Goal: Information Seeking & Learning: Learn about a topic

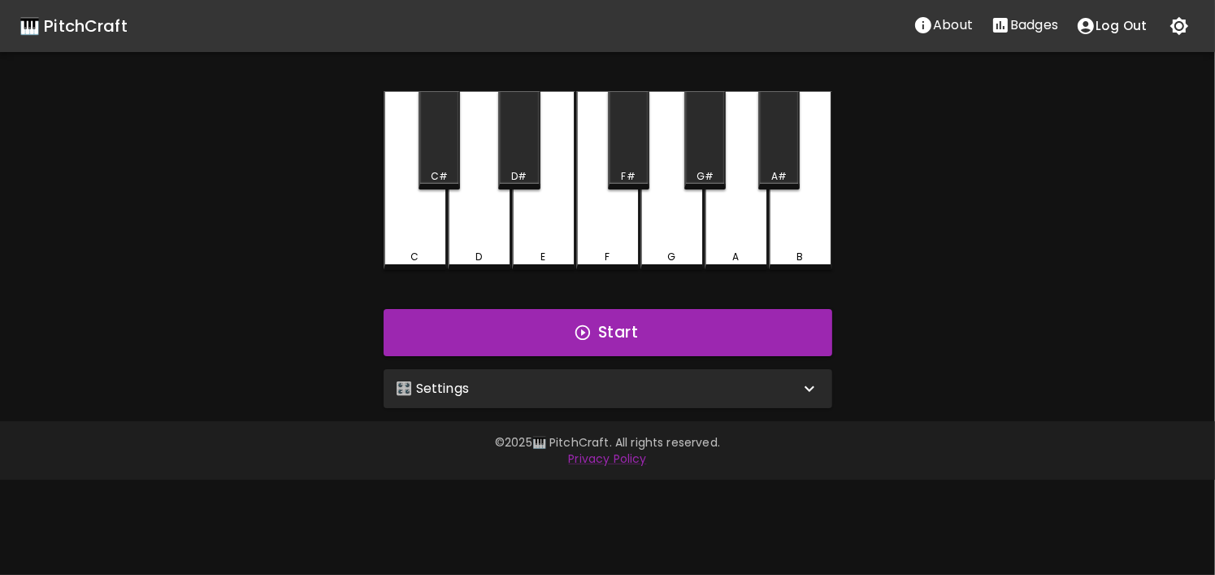
click at [584, 373] on div "🎛️ Settings" at bounding box center [608, 388] width 449 height 39
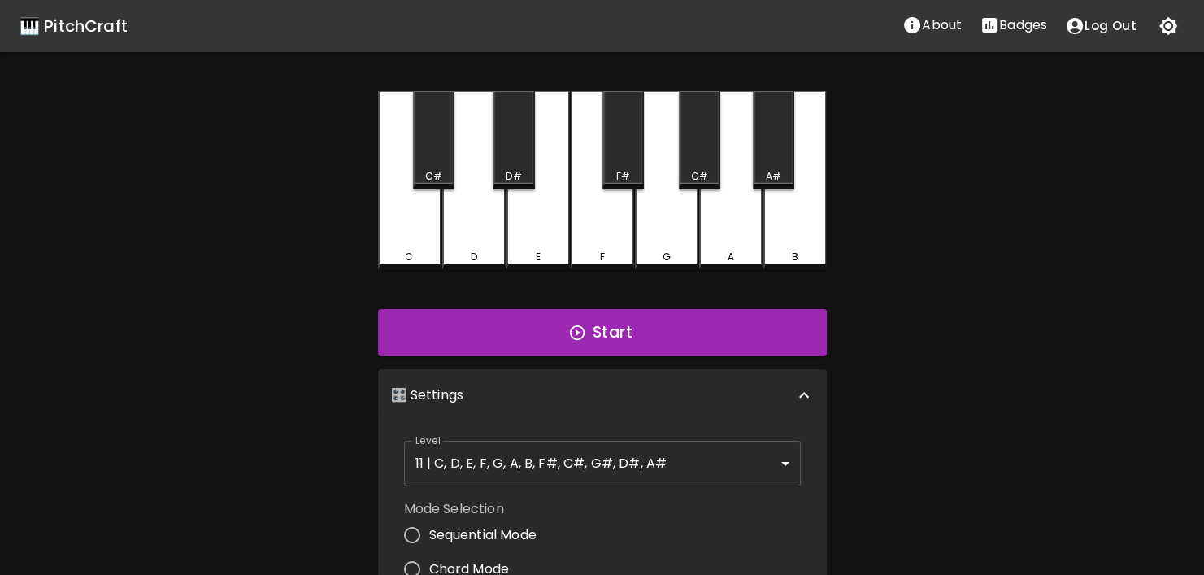
click at [621, 451] on body "🎹 PitchCraft About Badges Log Out C C# D D# E F F# G G# A A# B Start 🎛️ Setting…" at bounding box center [602, 492] width 1204 height 984
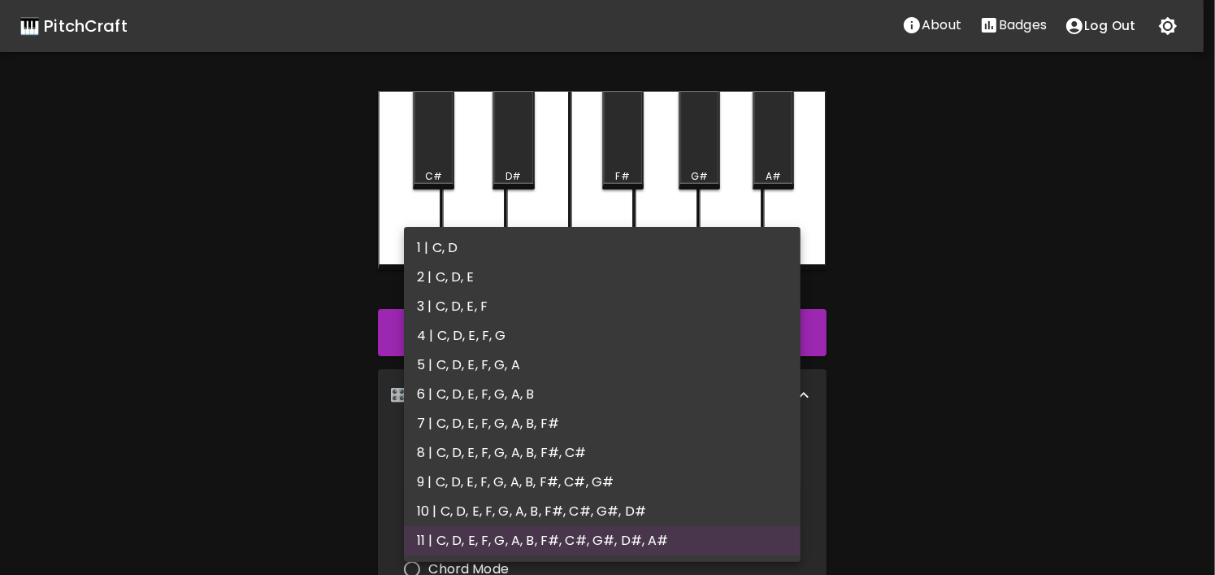
click at [597, 401] on li "6 | C, D, E, F, G, A, B" at bounding box center [602, 394] width 397 height 29
type input "11"
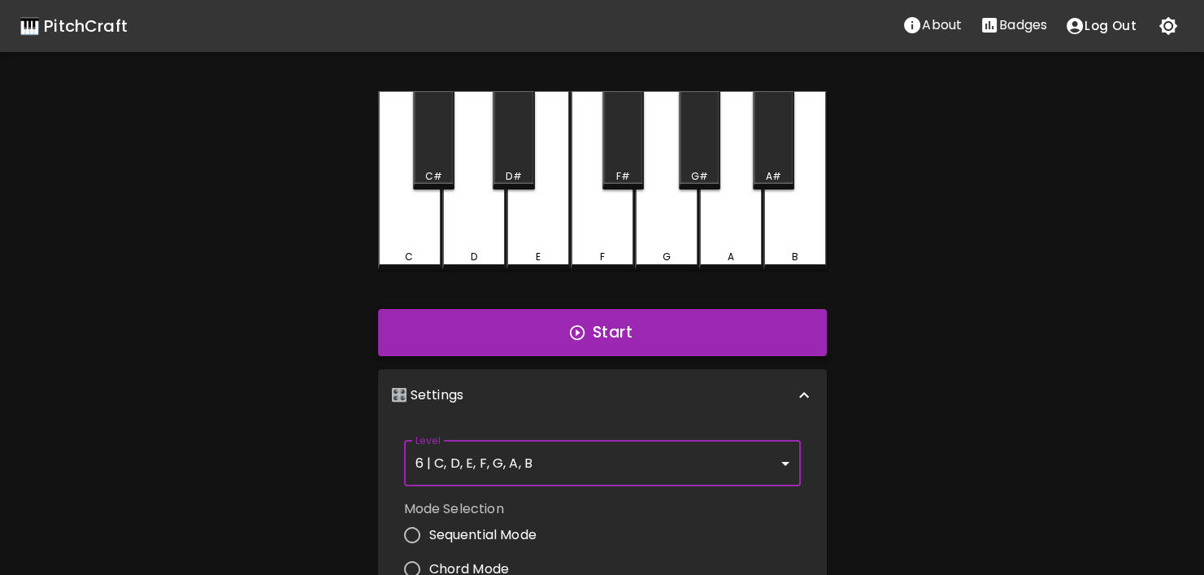
click at [673, 338] on button "Start" at bounding box center [602, 332] width 449 height 47
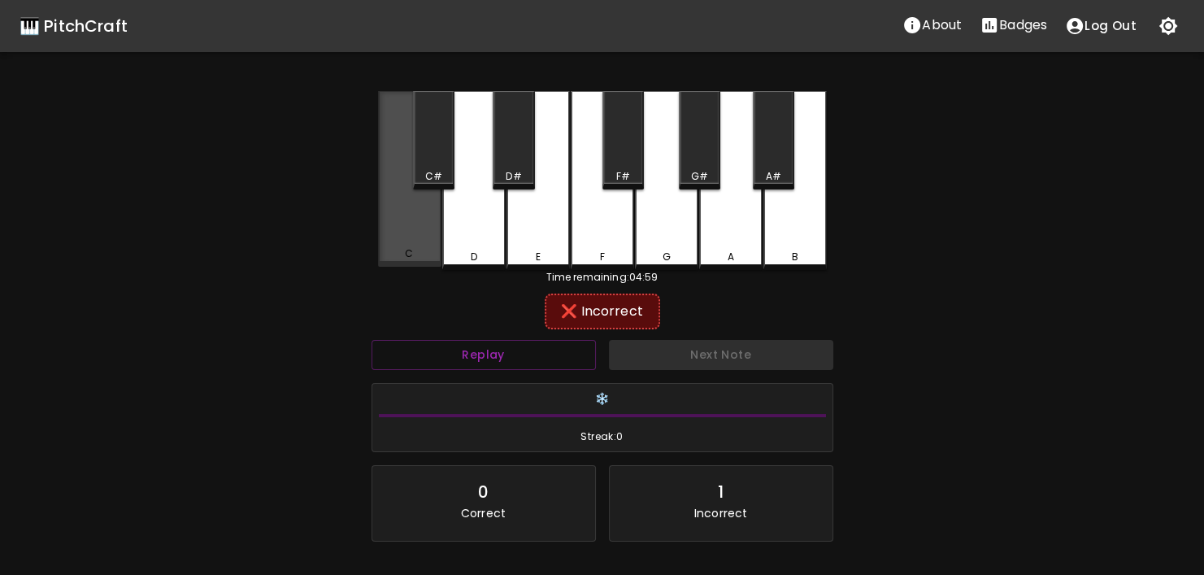
click at [425, 241] on div "C" at bounding box center [409, 179] width 63 height 176
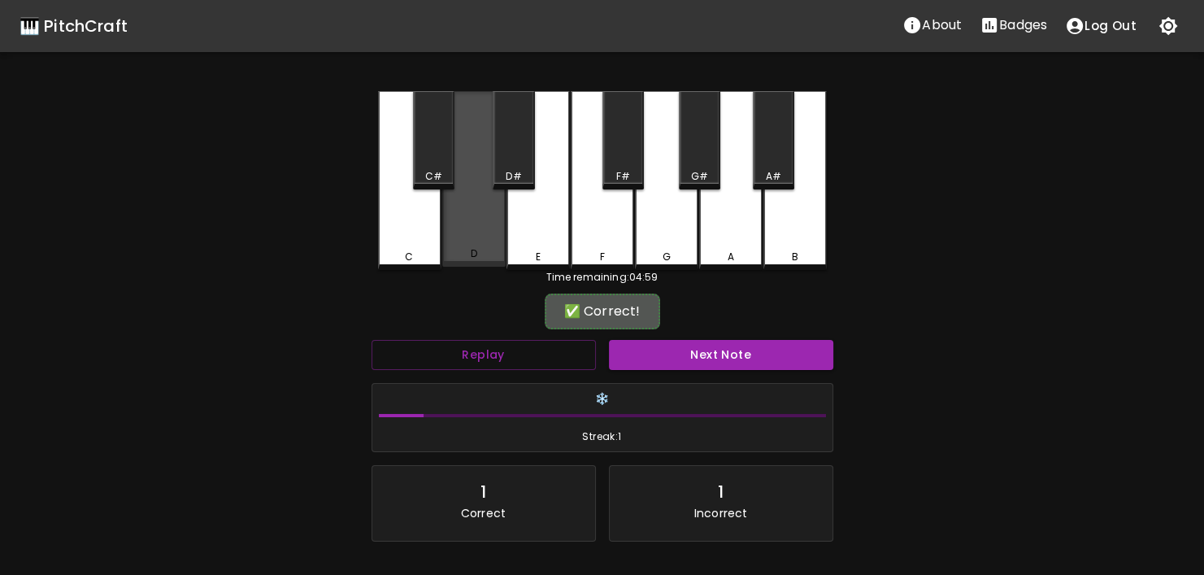
click at [497, 246] on div "D" at bounding box center [473, 179] width 63 height 176
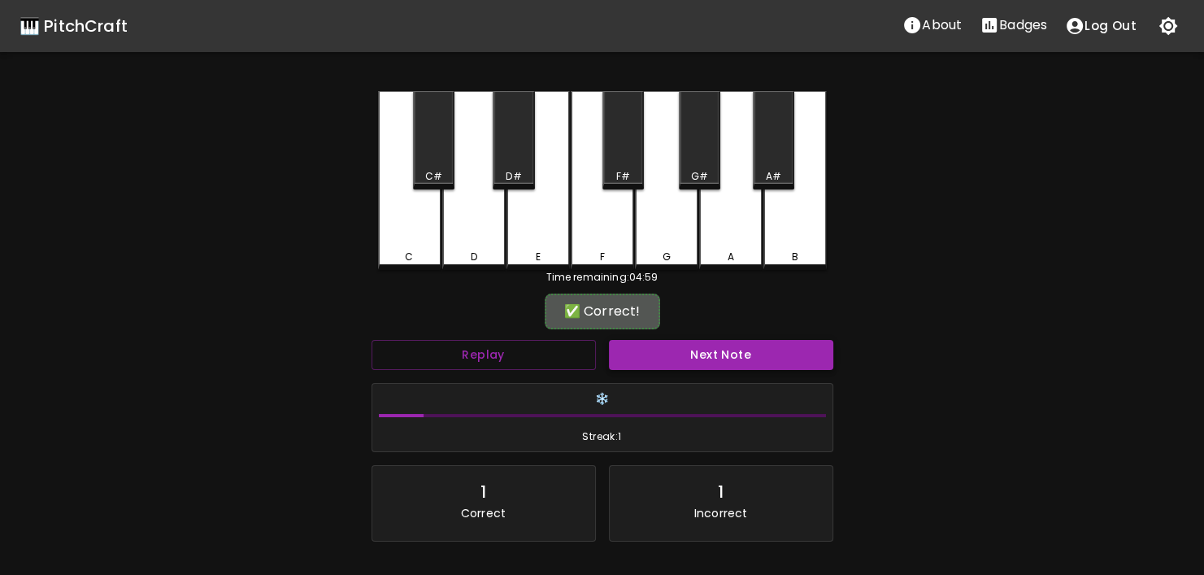
click at [715, 354] on button "Next Note" at bounding box center [721, 355] width 224 height 30
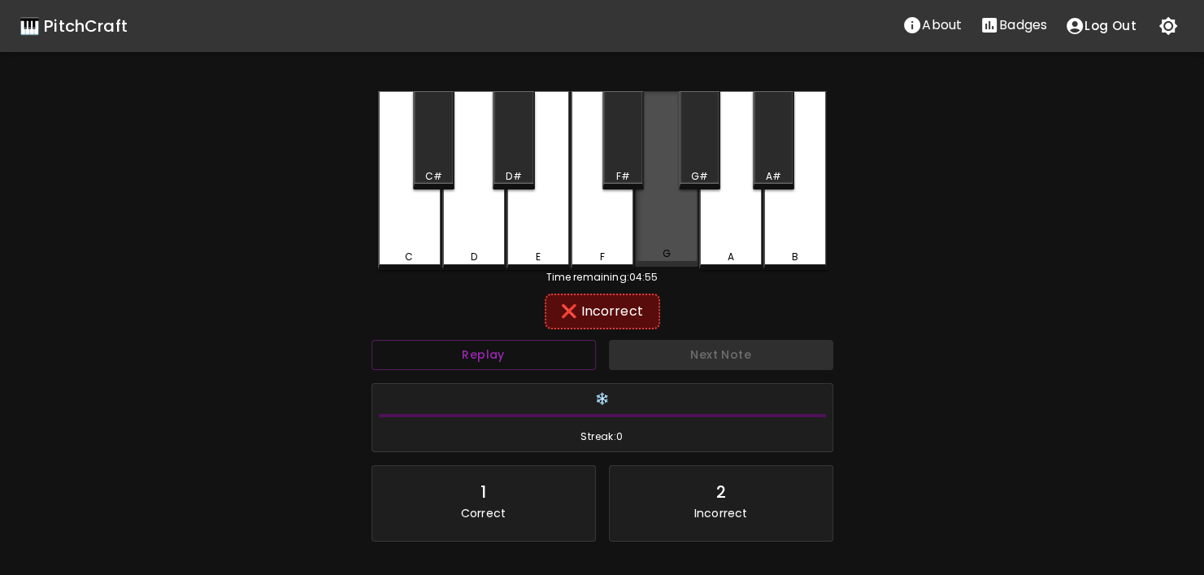
click at [692, 244] on div "G" at bounding box center [666, 179] width 63 height 176
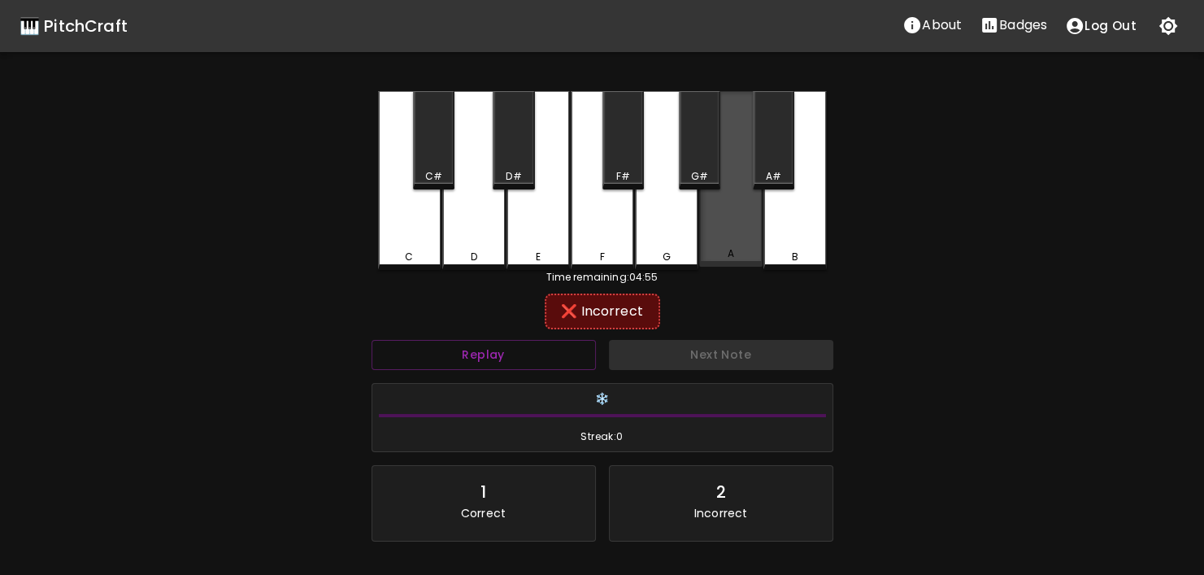
click at [702, 238] on div "A" at bounding box center [730, 179] width 63 height 176
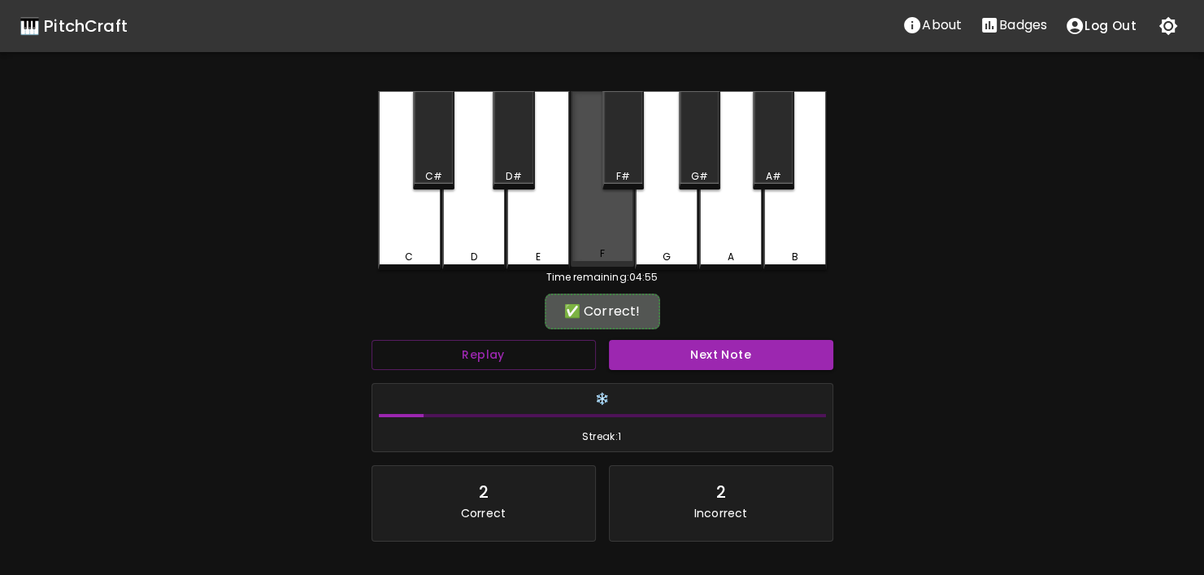
click at [603, 242] on div "F" at bounding box center [602, 179] width 63 height 176
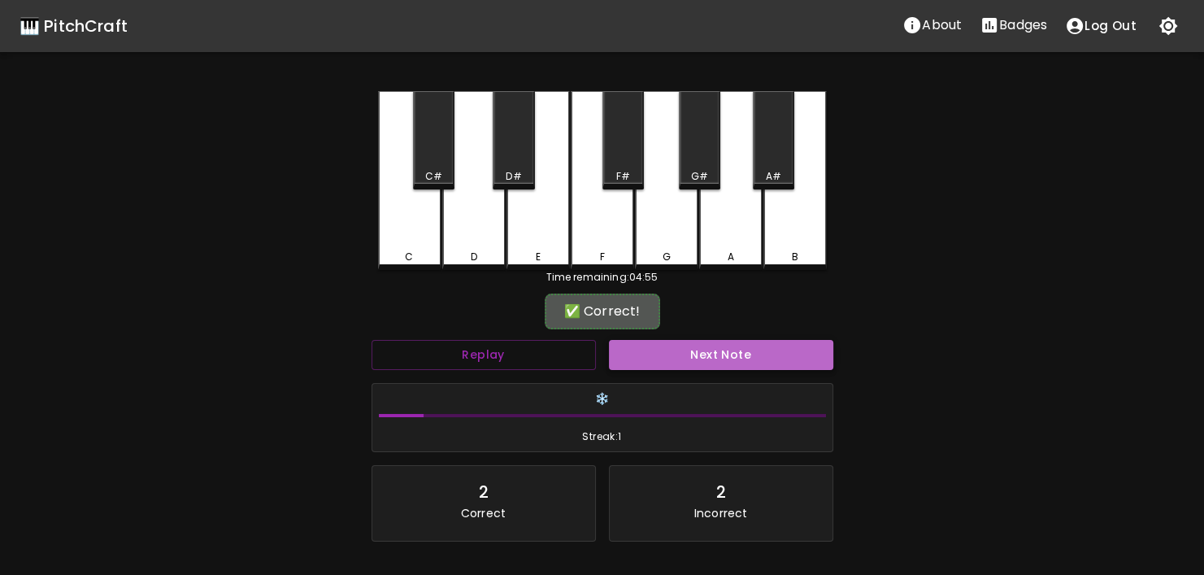
click at [675, 353] on button "Next Note" at bounding box center [721, 355] width 224 height 30
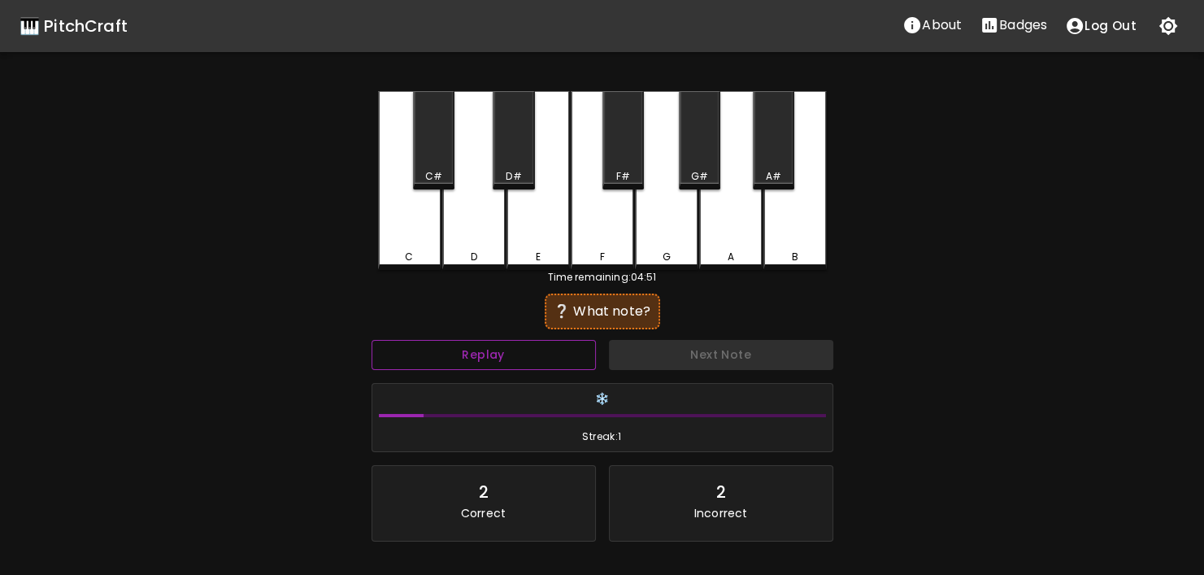
click at [548, 344] on button "Replay" at bounding box center [483, 355] width 224 height 30
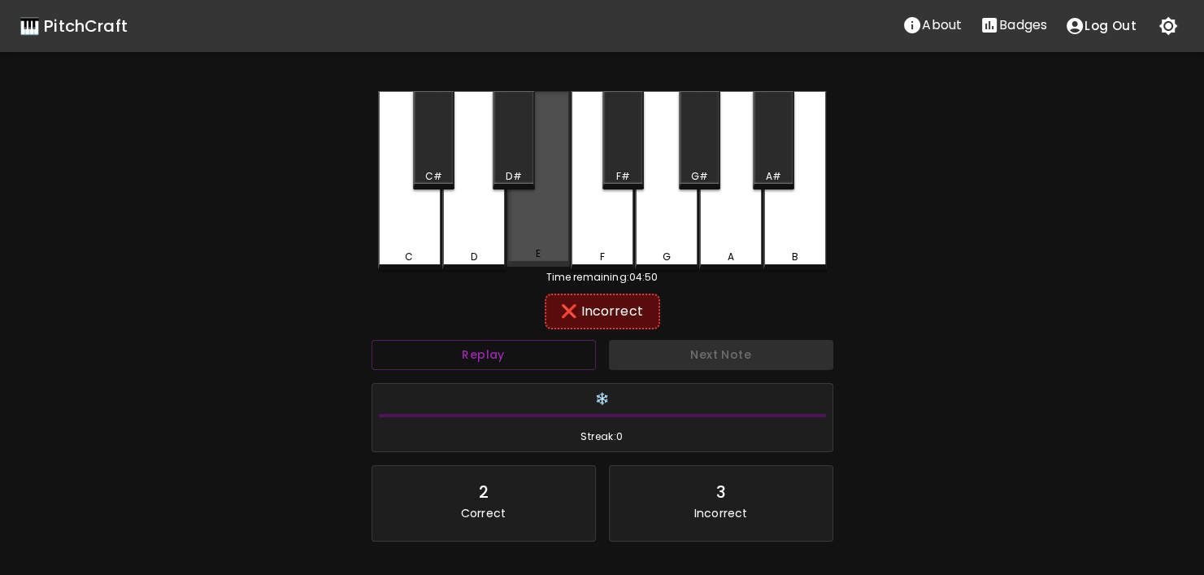
click at [527, 242] on div "E" at bounding box center [537, 179] width 63 height 176
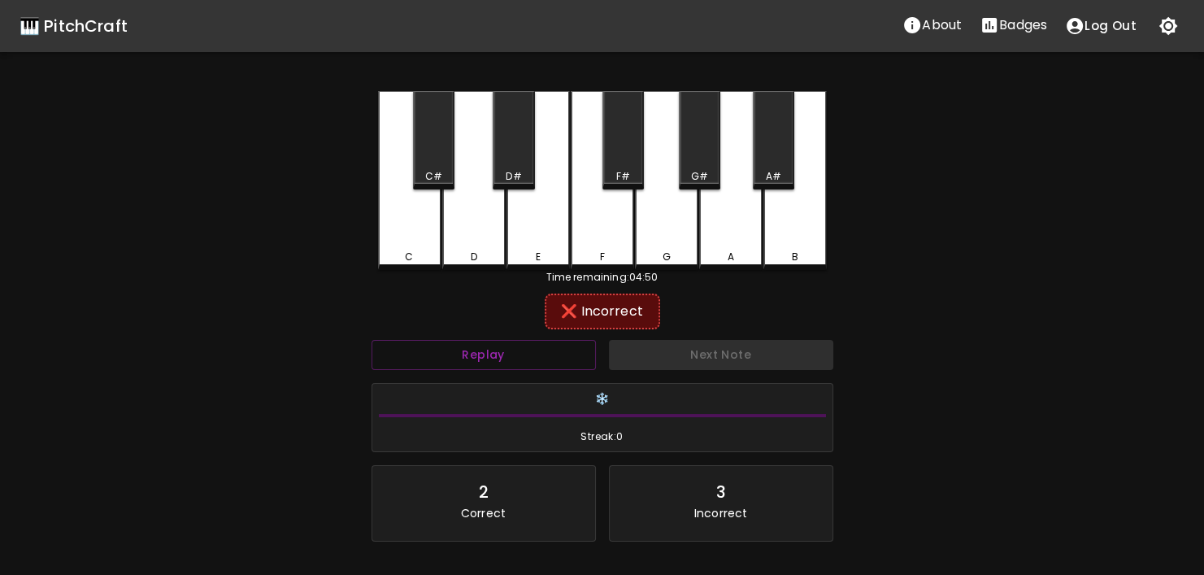
drag, startPoint x: 367, startPoint y: 234, endPoint x: 416, endPoint y: 229, distance: 49.0
click at [369, 234] on div "C C# D D# E F F# G G# A A# B Time remaining: 04:50 ❌ Incorrect Replay Next Note…" at bounding box center [602, 368] width 488 height 555
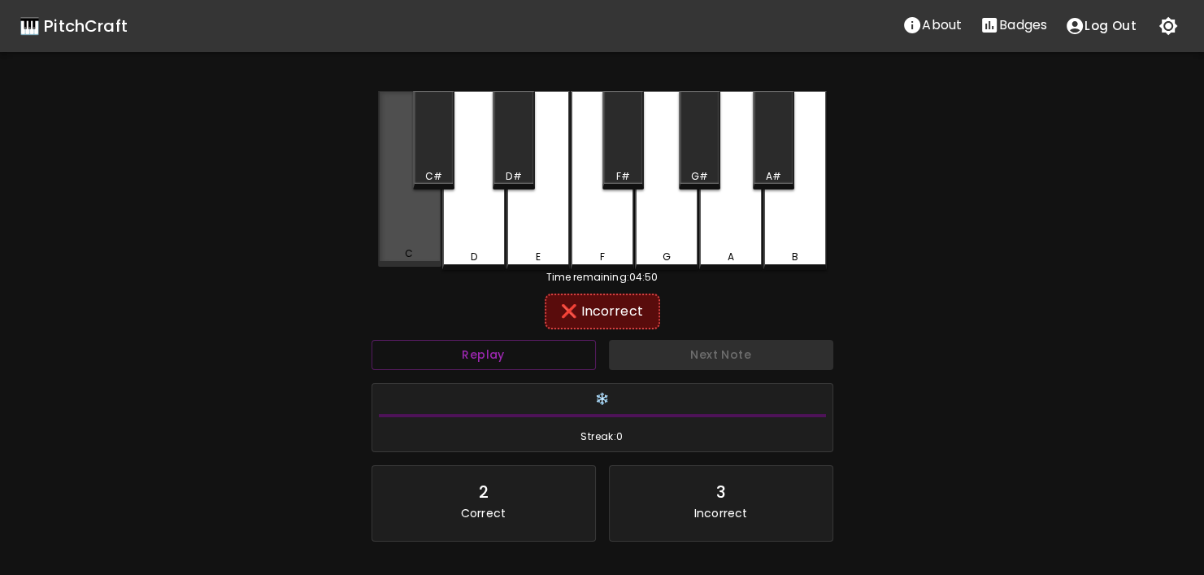
click at [416, 230] on div "C" at bounding box center [409, 179] width 63 height 176
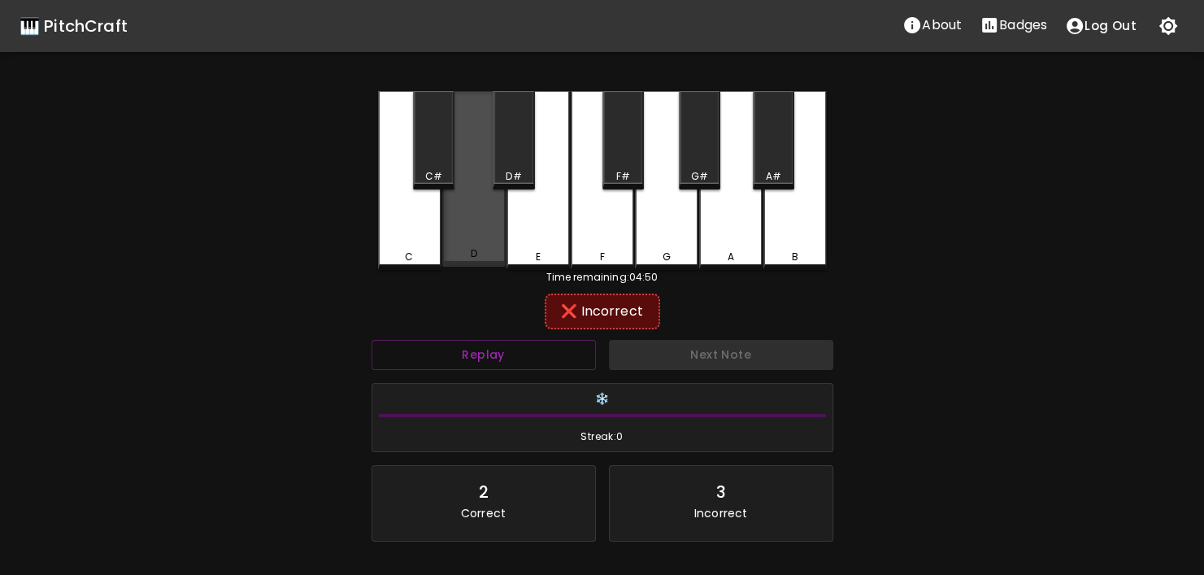
click at [489, 238] on div "D" at bounding box center [473, 179] width 63 height 176
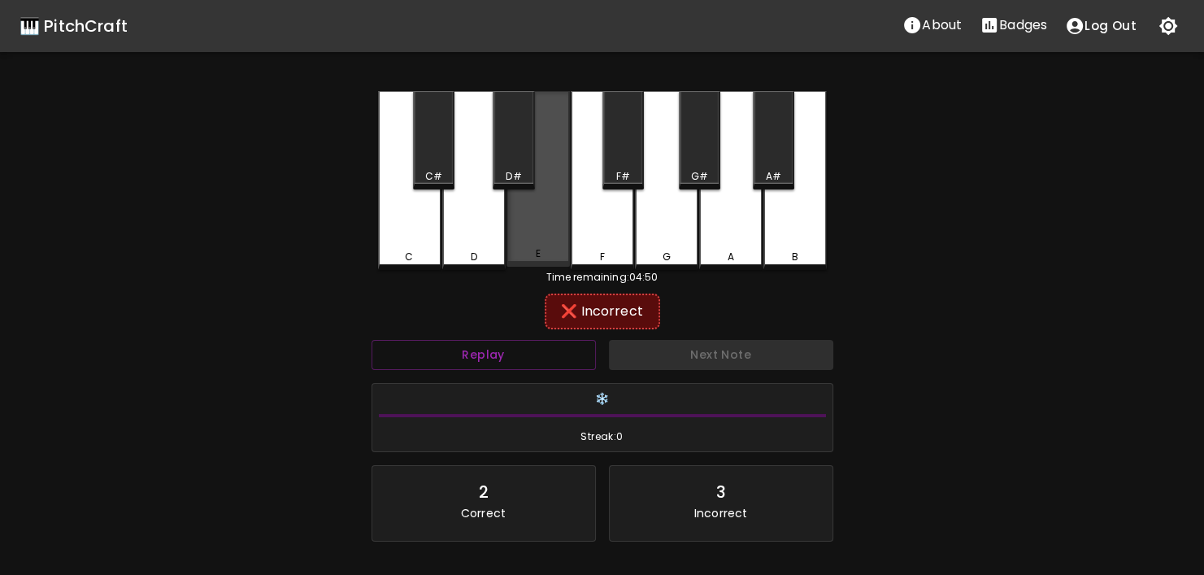
drag, startPoint x: 539, startPoint y: 238, endPoint x: 565, endPoint y: 237, distance: 26.0
click at [542, 237] on div "E" at bounding box center [537, 179] width 63 height 176
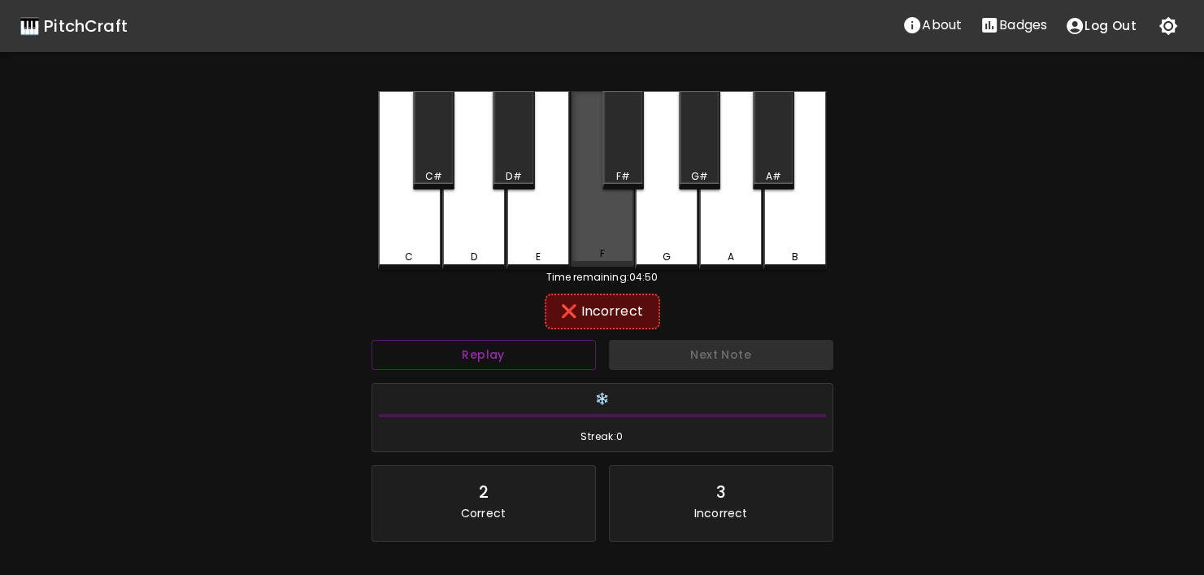
click at [610, 240] on div "F" at bounding box center [602, 179] width 63 height 176
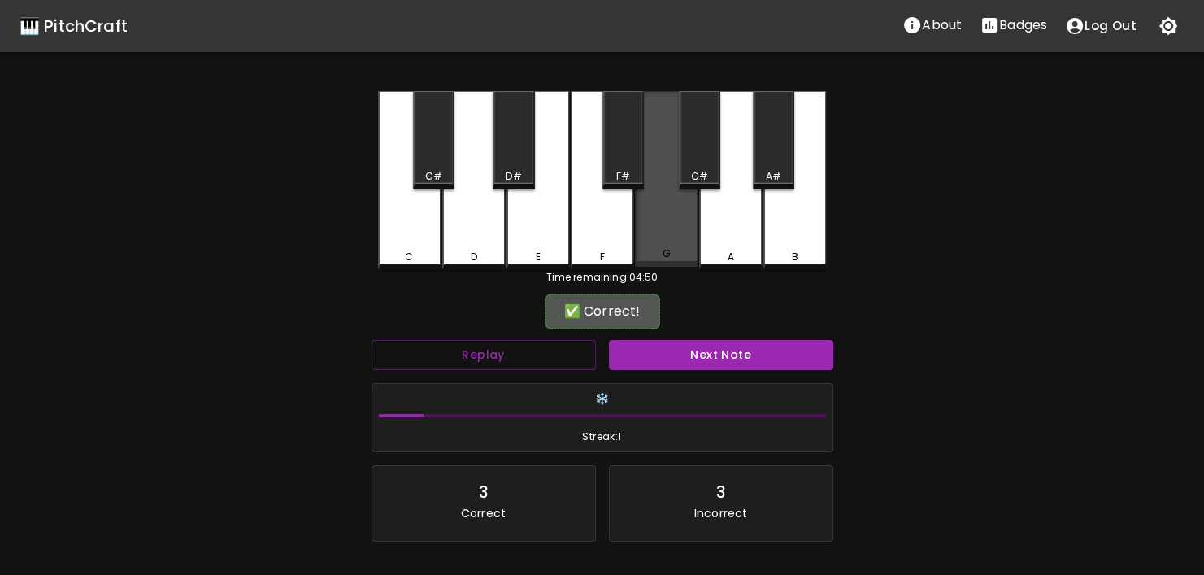
click at [670, 243] on div "G" at bounding box center [666, 179] width 63 height 176
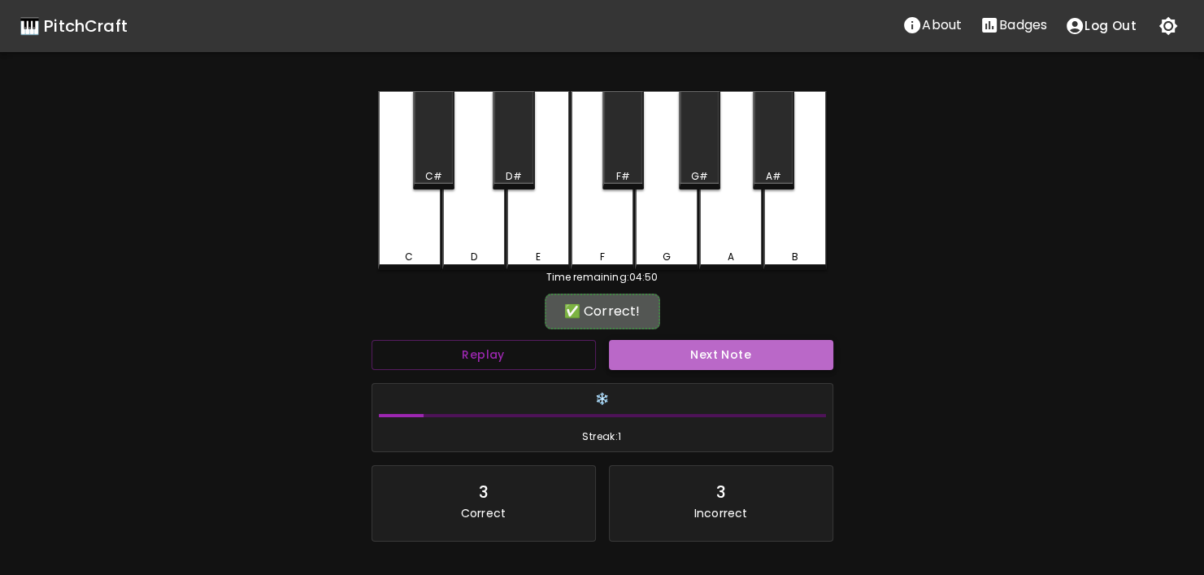
click at [701, 358] on button "Next Note" at bounding box center [721, 355] width 224 height 30
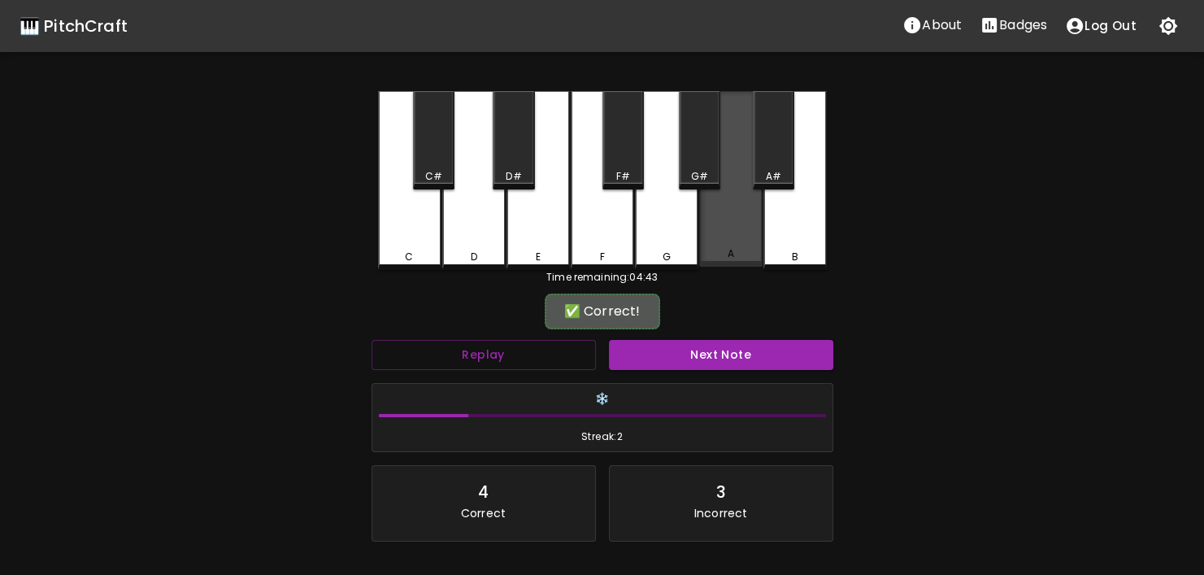
click at [753, 254] on div "A" at bounding box center [731, 253] width 60 height 15
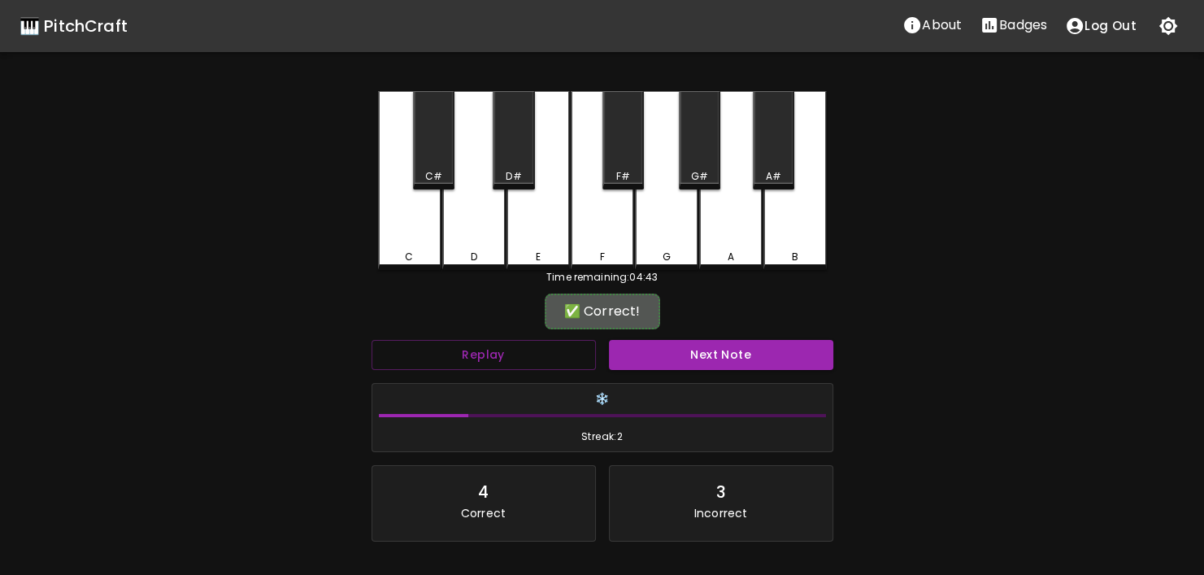
click at [723, 347] on button "Next Note" at bounding box center [721, 355] width 224 height 30
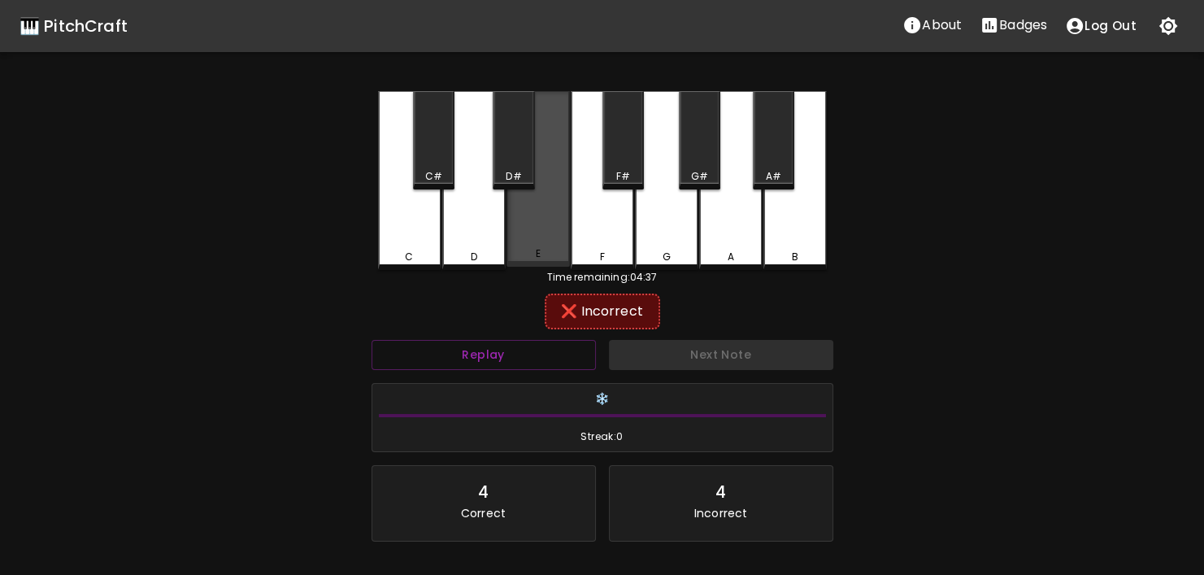
click at [553, 246] on div "E" at bounding box center [537, 179] width 63 height 176
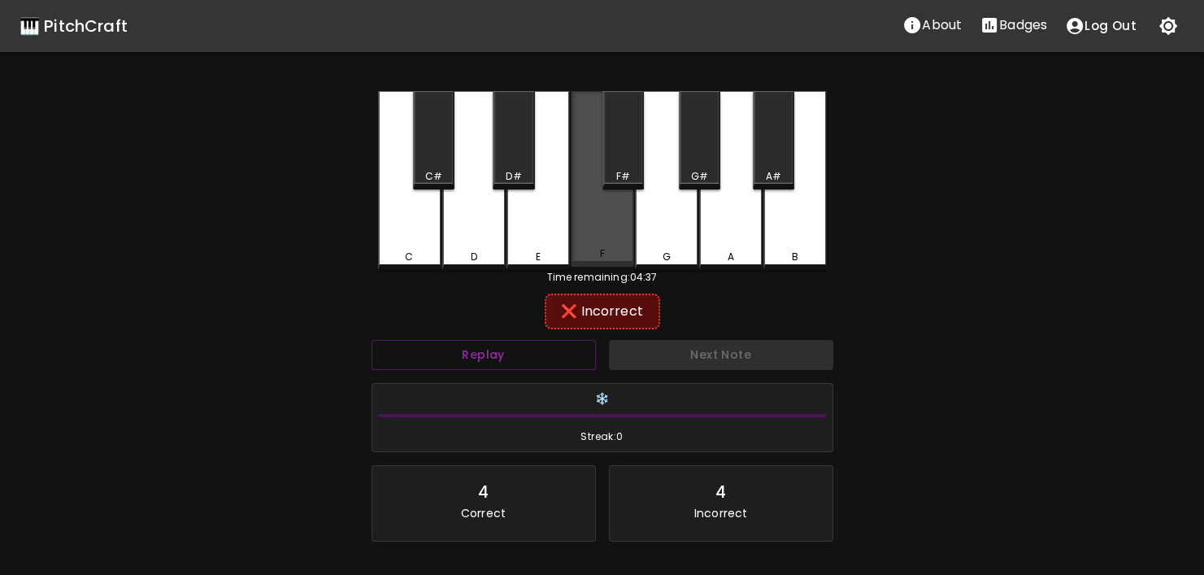
click at [579, 245] on div "F" at bounding box center [602, 179] width 63 height 176
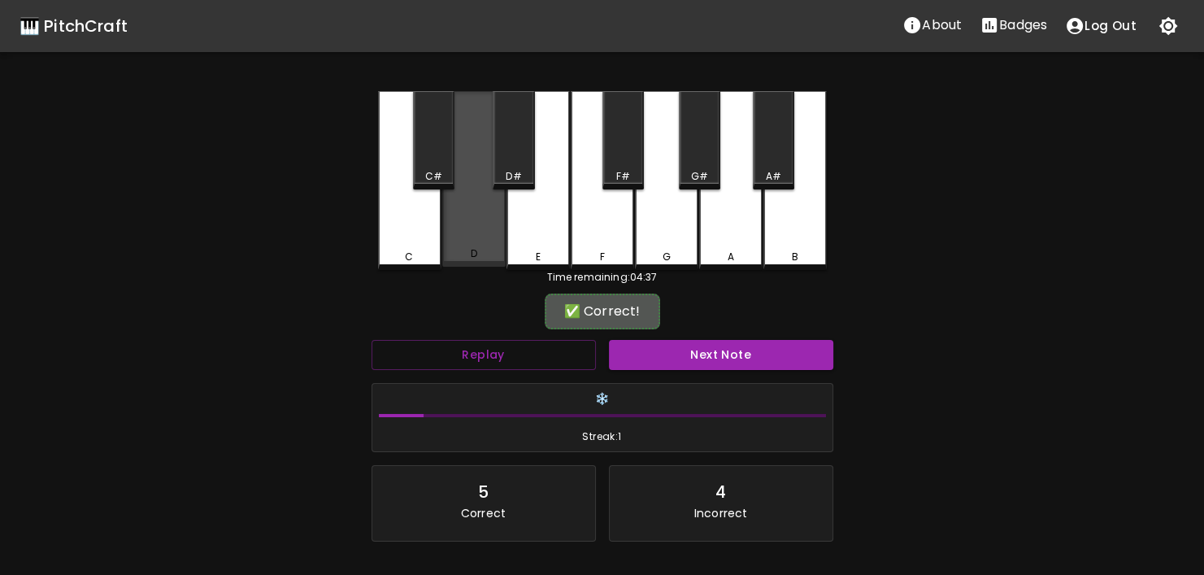
click at [477, 243] on div "D" at bounding box center [473, 179] width 63 height 176
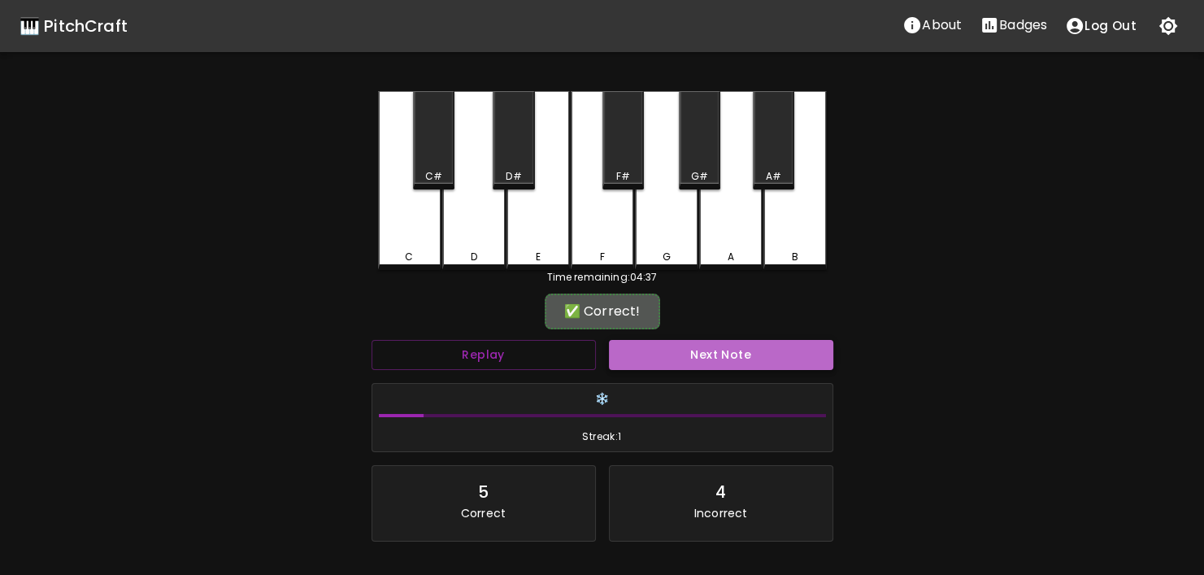
click at [718, 363] on button "Next Note" at bounding box center [721, 355] width 224 height 30
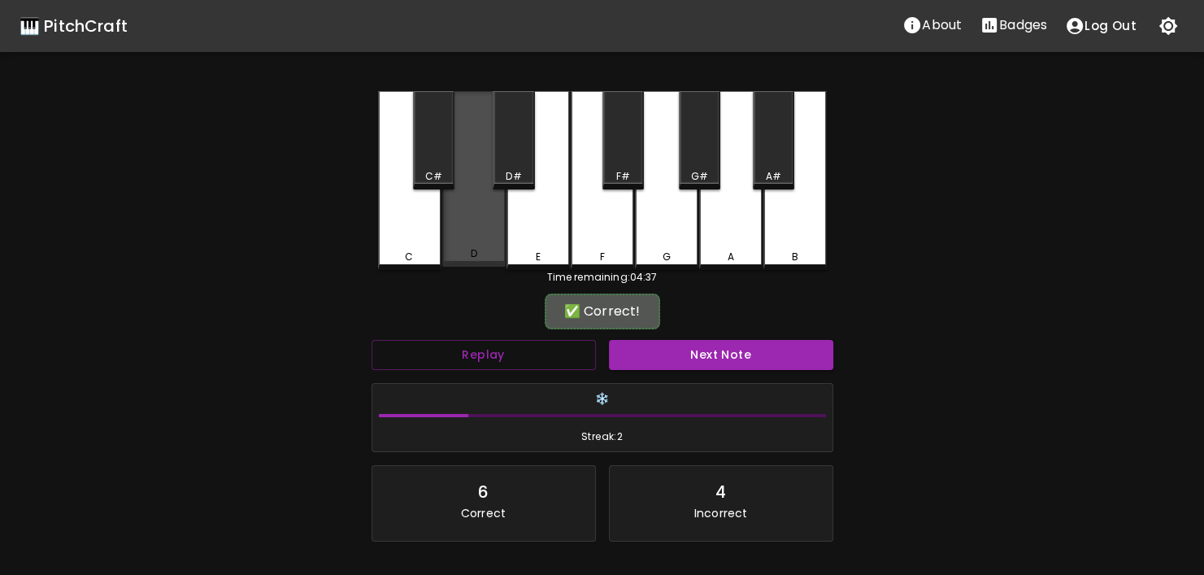
click at [453, 243] on div "D" at bounding box center [473, 179] width 63 height 176
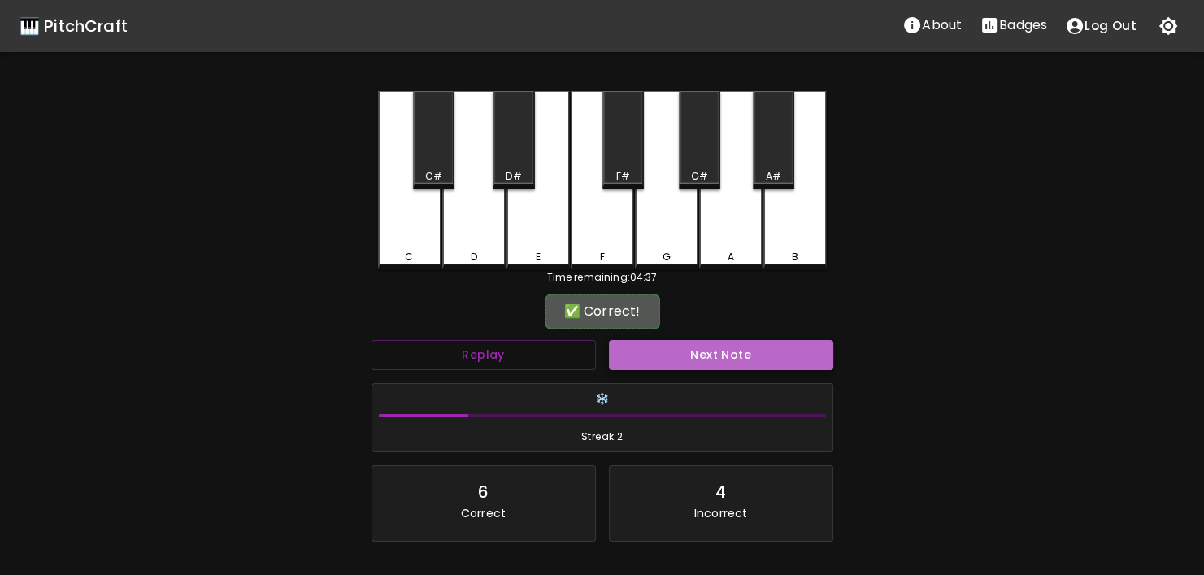
click at [663, 354] on button "Next Note" at bounding box center [721, 355] width 224 height 30
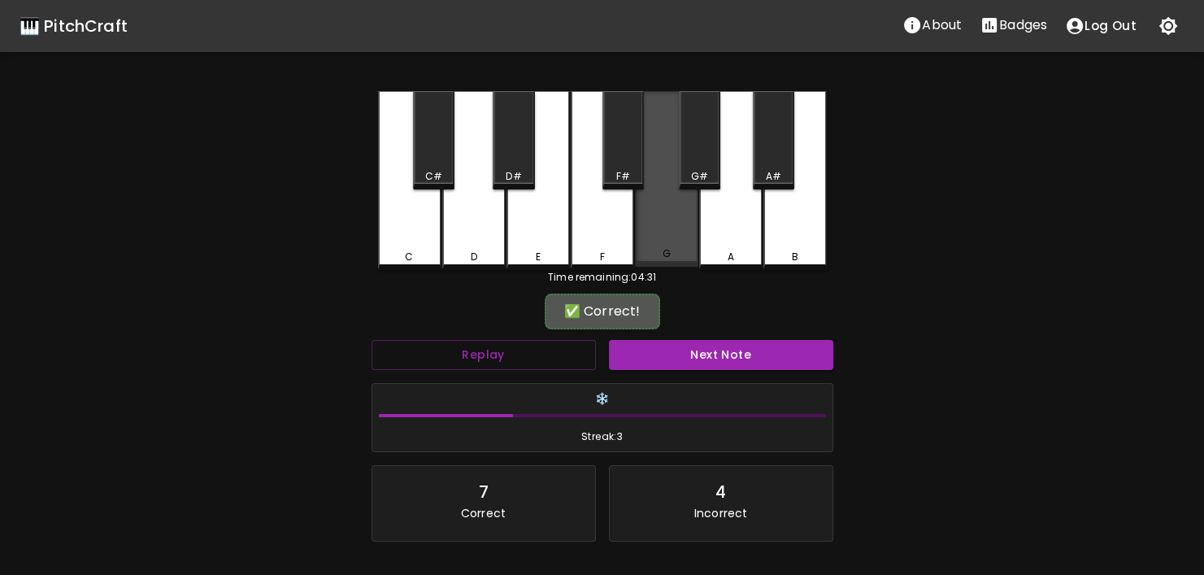
click at [667, 263] on div "G" at bounding box center [666, 179] width 63 height 176
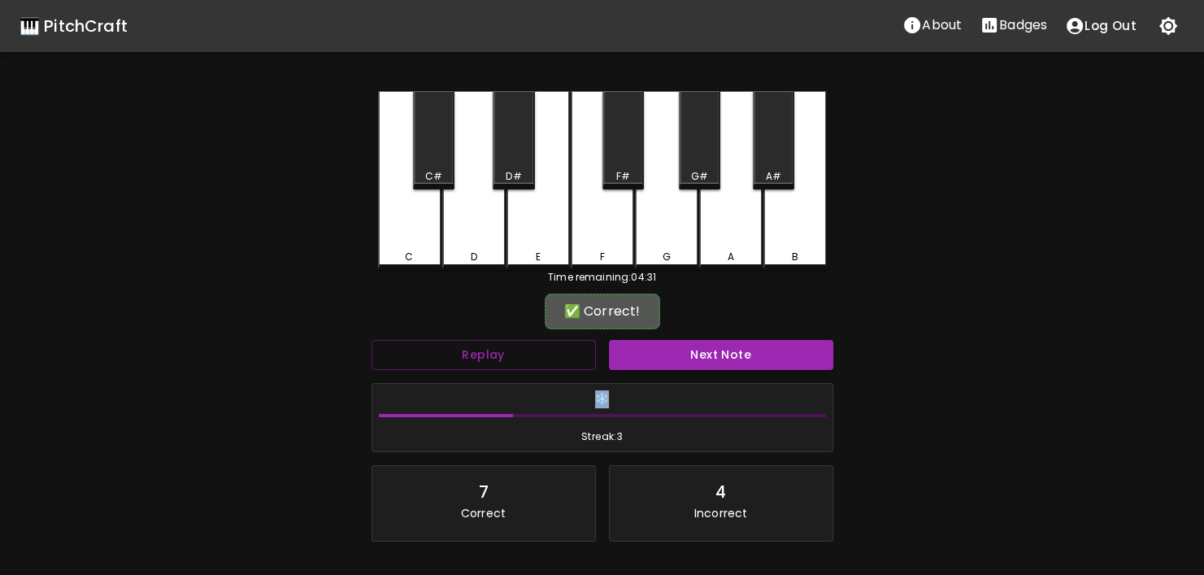
click at [697, 371] on div "Replay Next Note ❄️ Streak: 3 7 Correct 4 Incorrect Placeholder for layout cons…" at bounding box center [602, 456] width 475 height 247
click at [694, 360] on button "Next Note" at bounding box center [721, 355] width 224 height 30
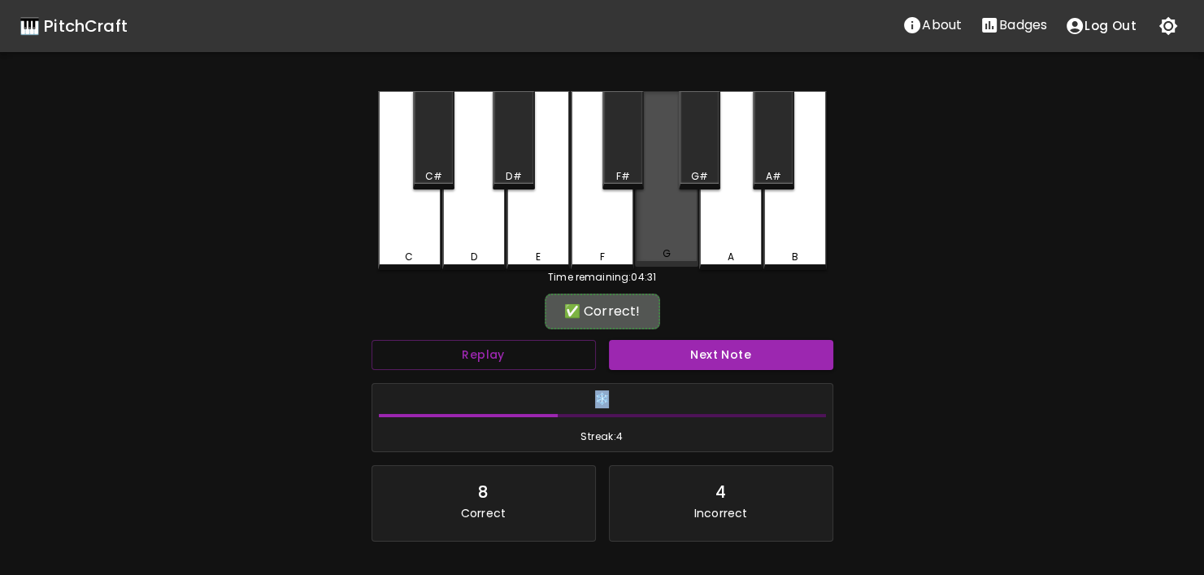
click at [663, 254] on div "G" at bounding box center [666, 253] width 8 height 15
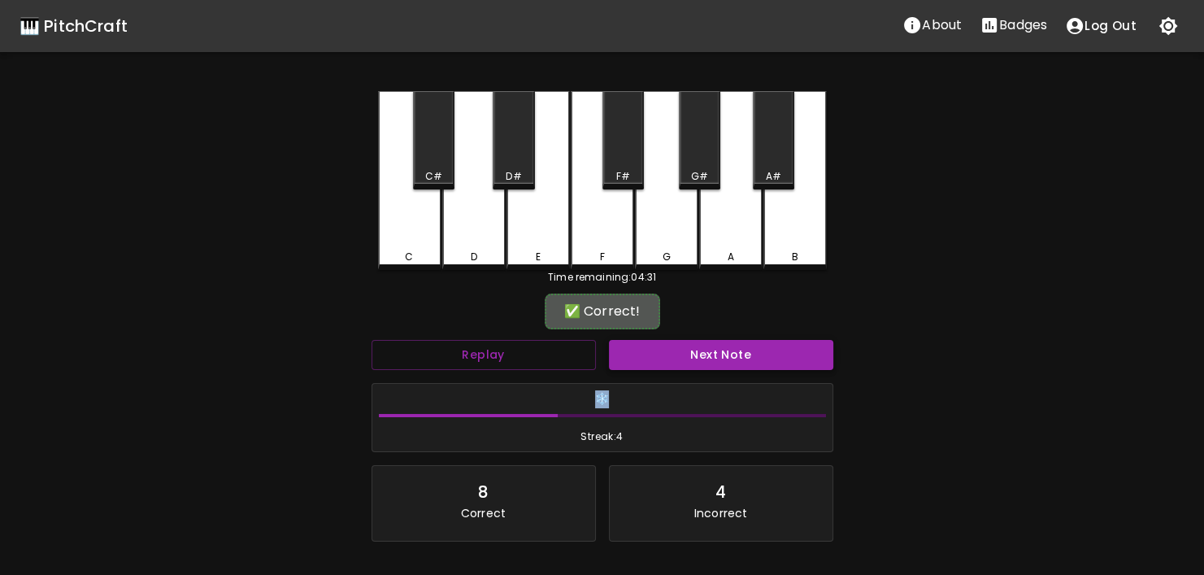
click at [681, 344] on button "Next Note" at bounding box center [721, 355] width 224 height 30
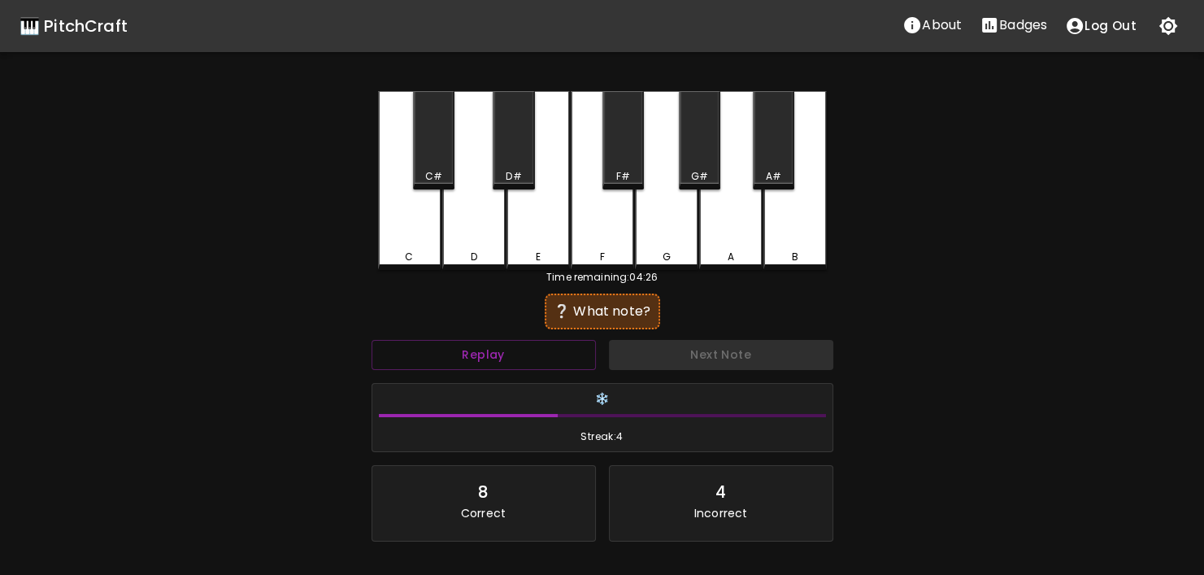
click at [375, 214] on div "C C# D D# E F F# G G# A A# B Time remaining: 04:26 ❔ What note? Replay Next Not…" at bounding box center [602, 368] width 488 height 555
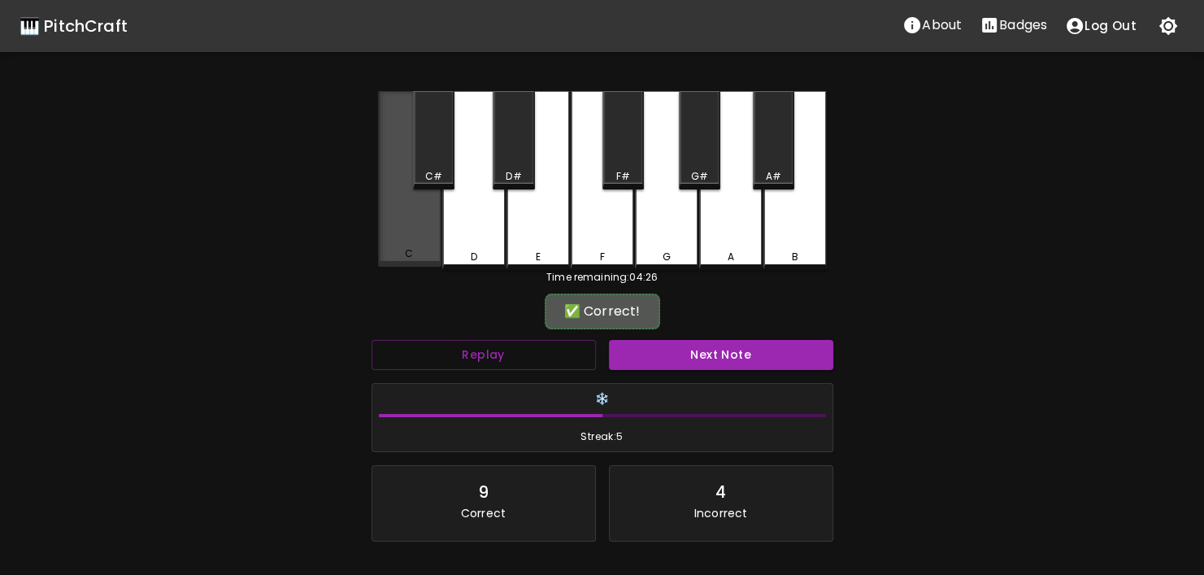
drag, startPoint x: 389, startPoint y: 222, endPoint x: 579, endPoint y: 327, distance: 217.2
click at [390, 222] on div "C" at bounding box center [409, 179] width 63 height 176
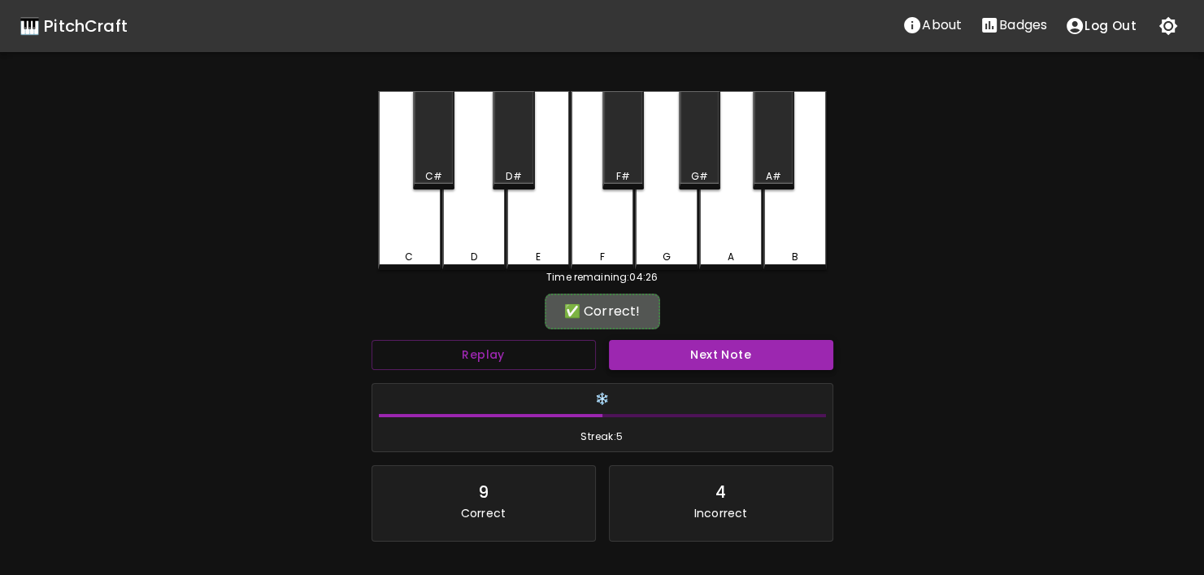
click at [627, 354] on button "Next Note" at bounding box center [721, 355] width 224 height 30
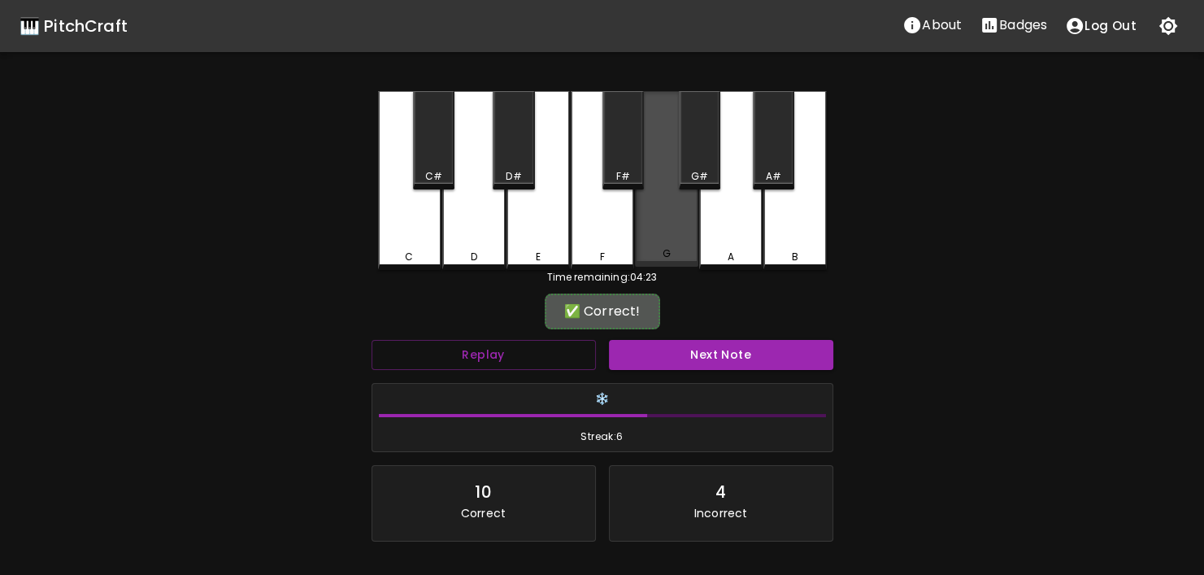
click at [688, 257] on div "G" at bounding box center [666, 253] width 60 height 15
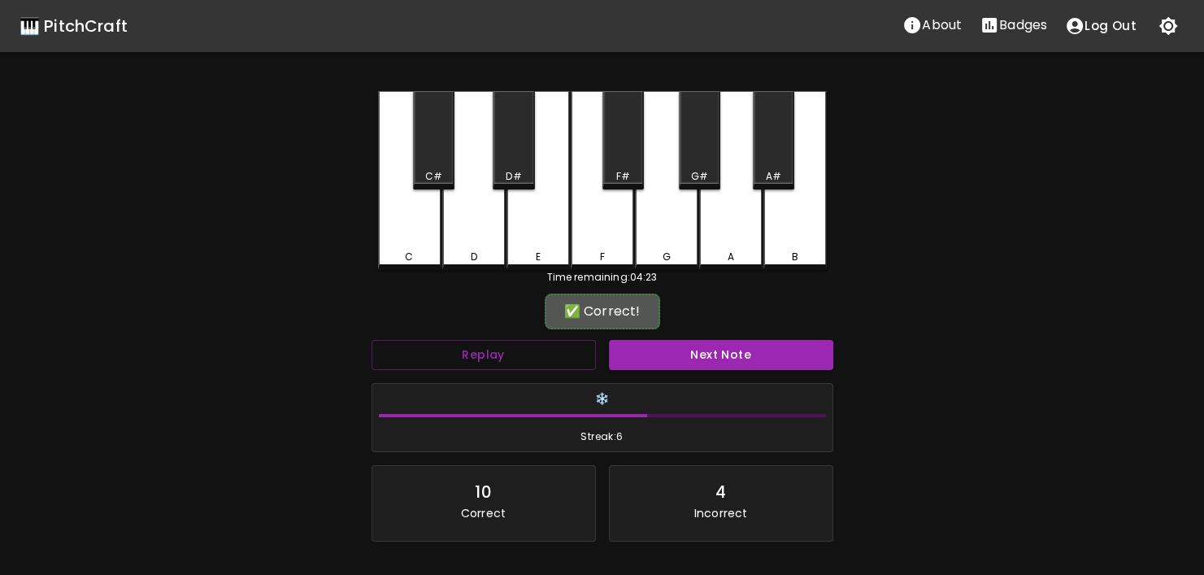
click at [677, 335] on div "Next Note" at bounding box center [720, 354] width 237 height 43
click at [679, 348] on button "Next Note" at bounding box center [721, 355] width 224 height 30
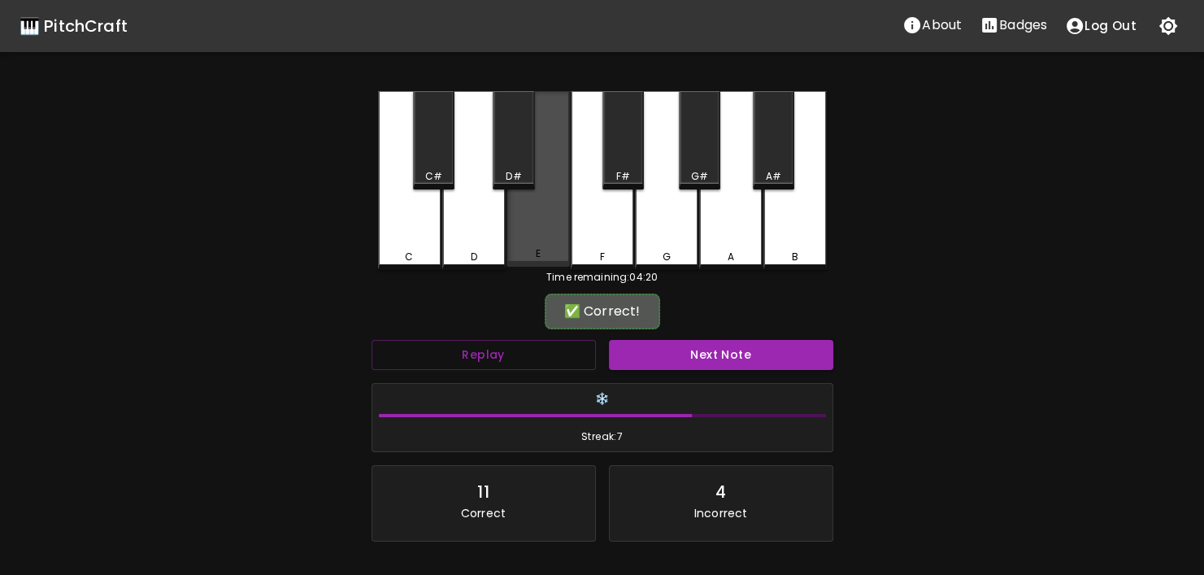
click at [541, 252] on div "E" at bounding box center [538, 253] width 60 height 15
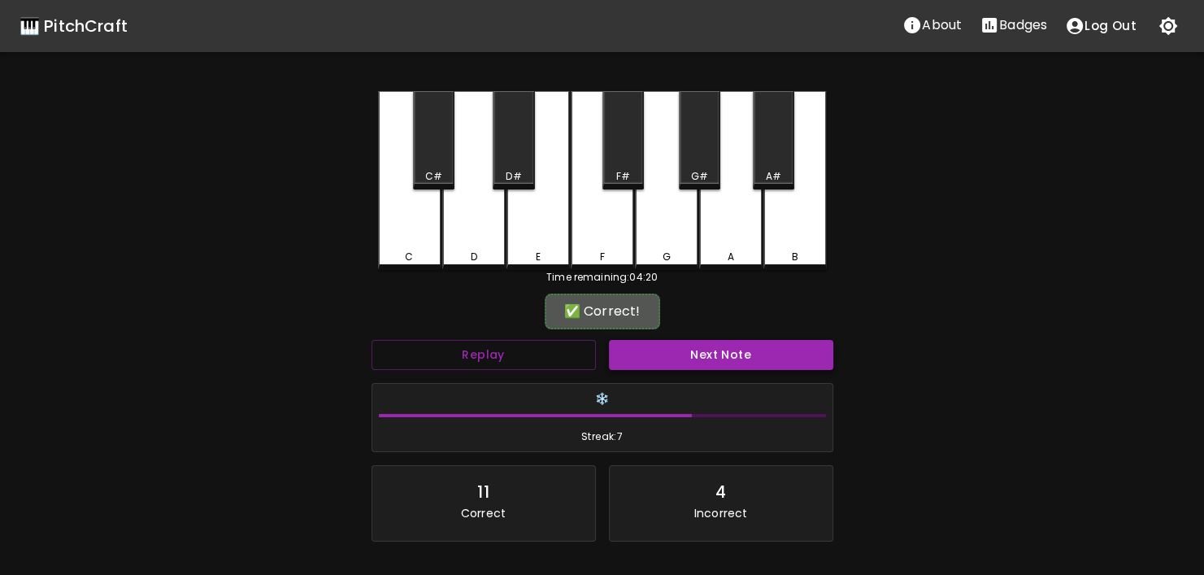
click at [662, 358] on button "Next Note" at bounding box center [721, 355] width 224 height 30
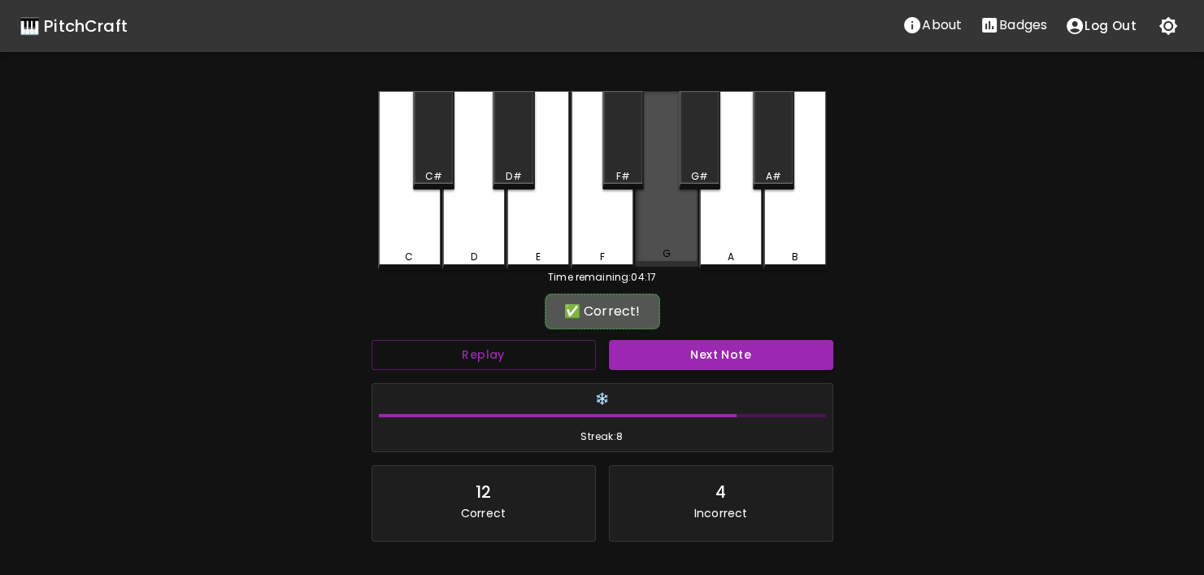
click at [673, 262] on div "G" at bounding box center [666, 179] width 63 height 176
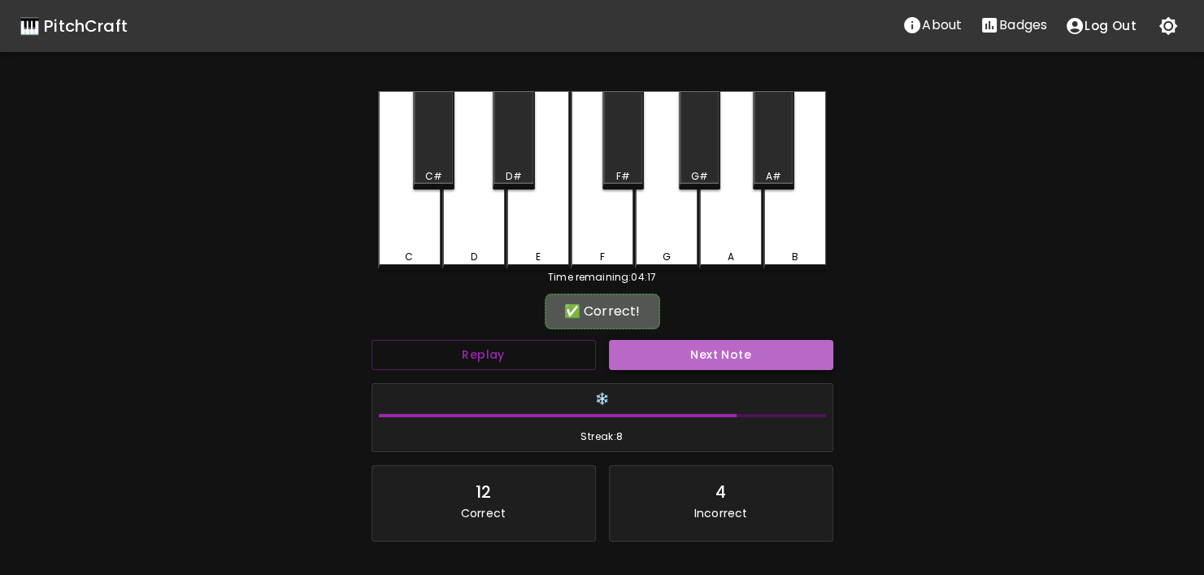
click at [694, 354] on button "Next Note" at bounding box center [721, 355] width 224 height 30
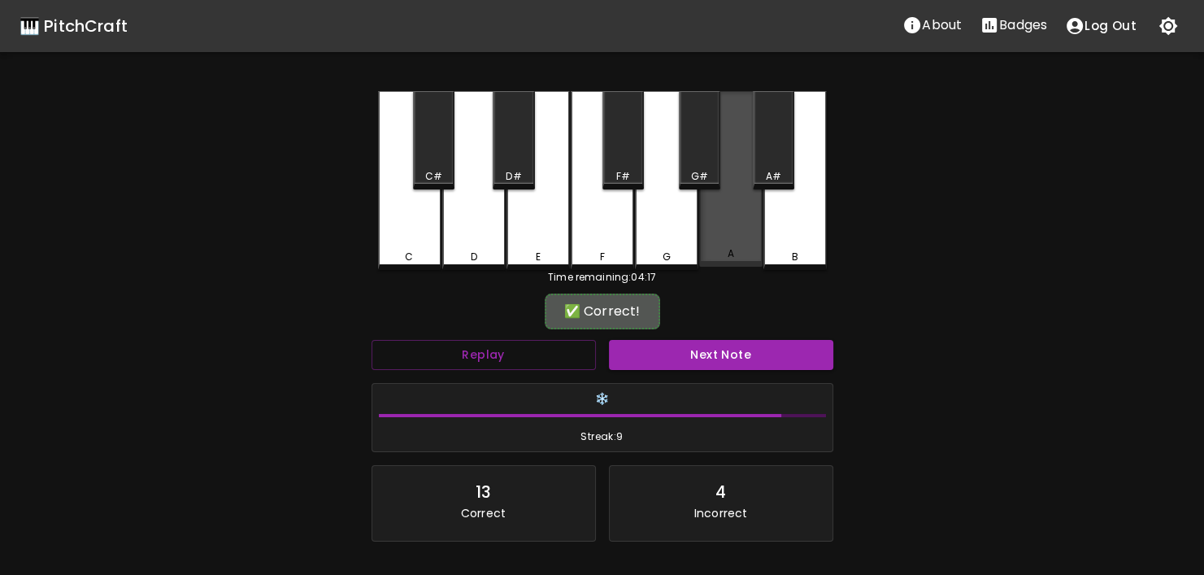
click at [737, 257] on div "A" at bounding box center [731, 253] width 60 height 15
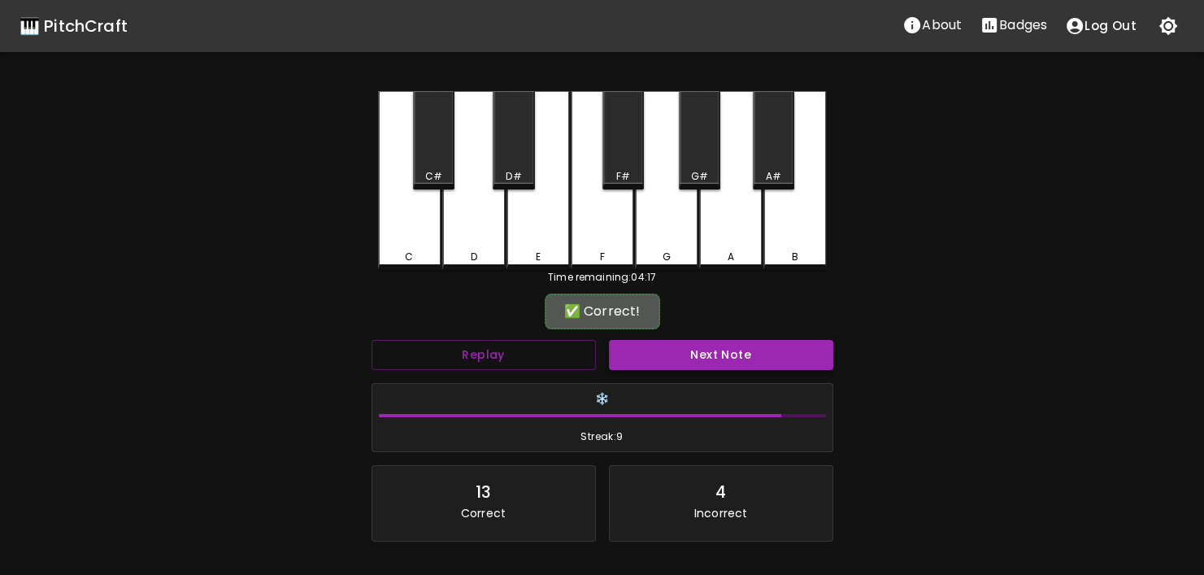
click at [718, 345] on button "Next Note" at bounding box center [721, 355] width 224 height 30
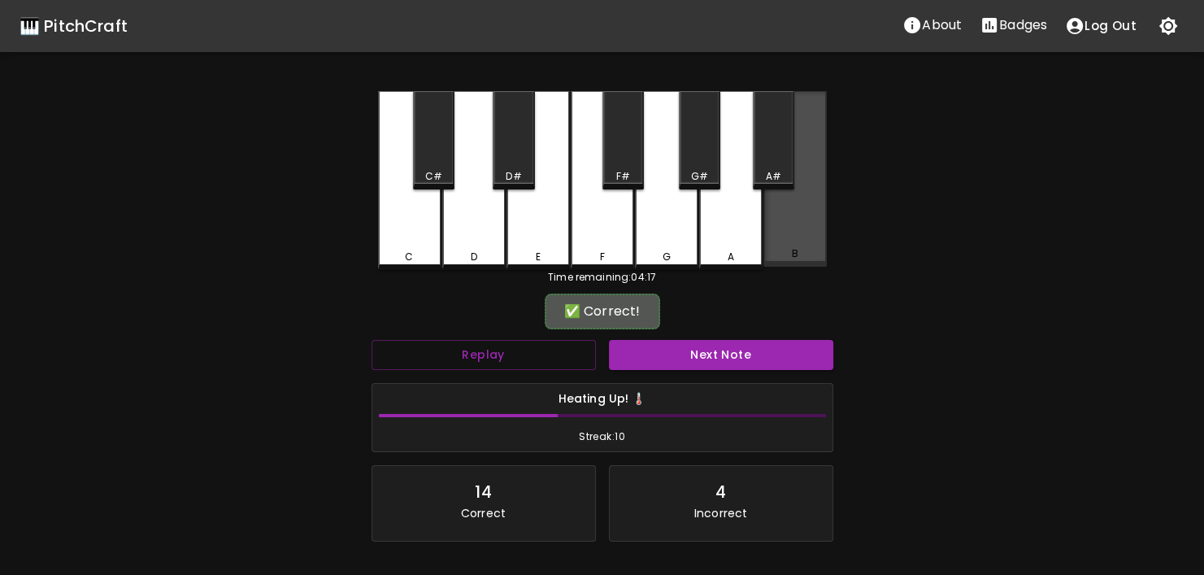
click at [788, 255] on div "B" at bounding box center [795, 253] width 60 height 15
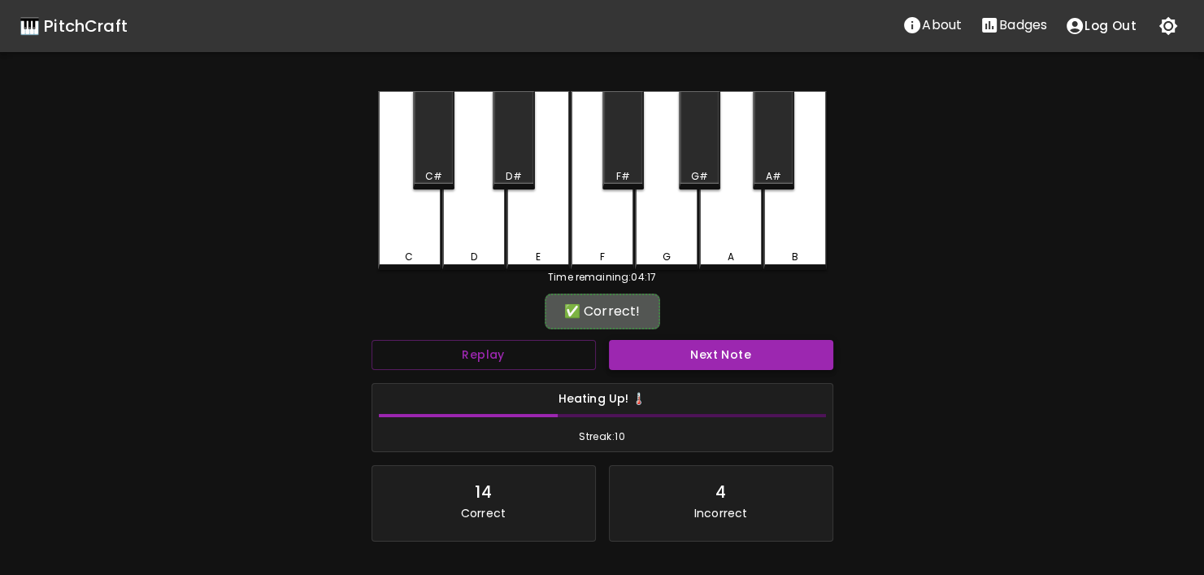
click at [709, 358] on button "Next Note" at bounding box center [721, 355] width 224 height 30
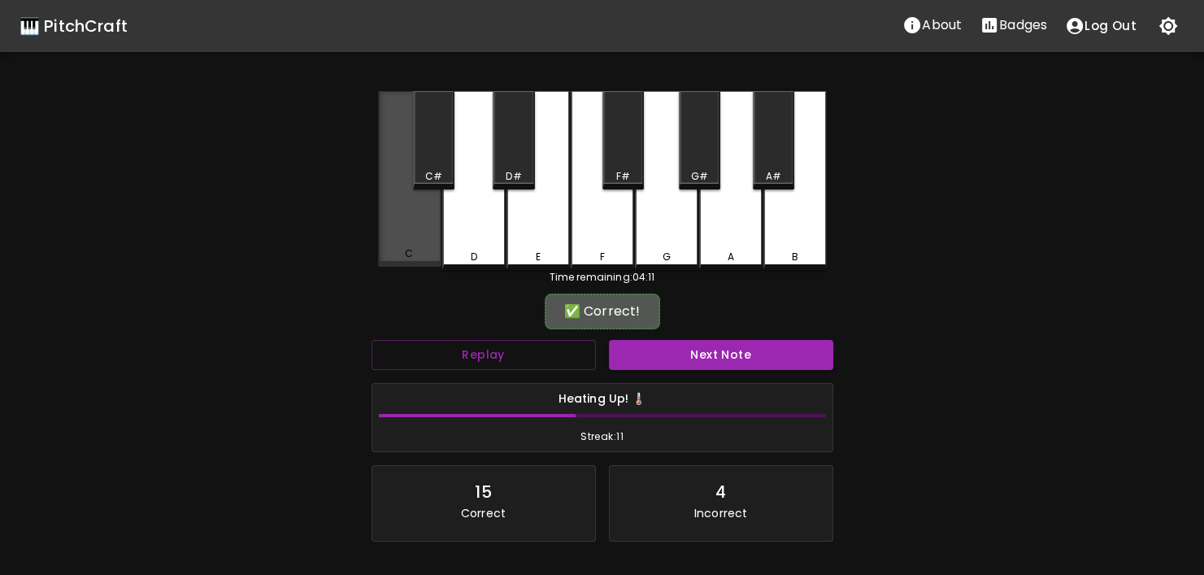
drag, startPoint x: 400, startPoint y: 249, endPoint x: 606, endPoint y: 380, distance: 244.4
click at [401, 249] on div "C" at bounding box center [409, 179] width 63 height 176
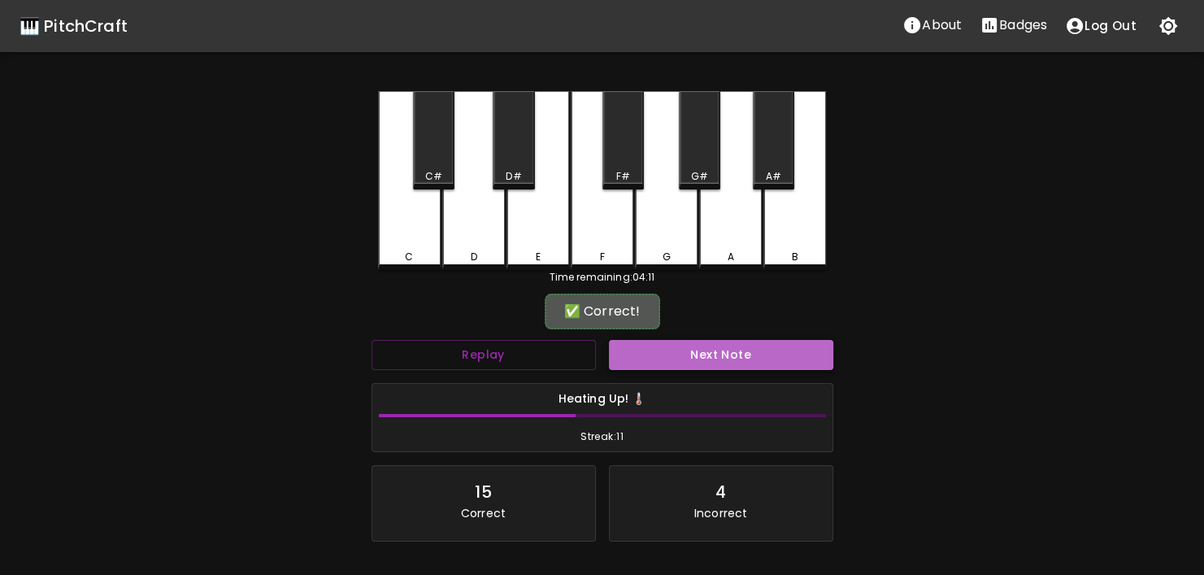
click at [662, 367] on button "Next Note" at bounding box center [721, 355] width 224 height 30
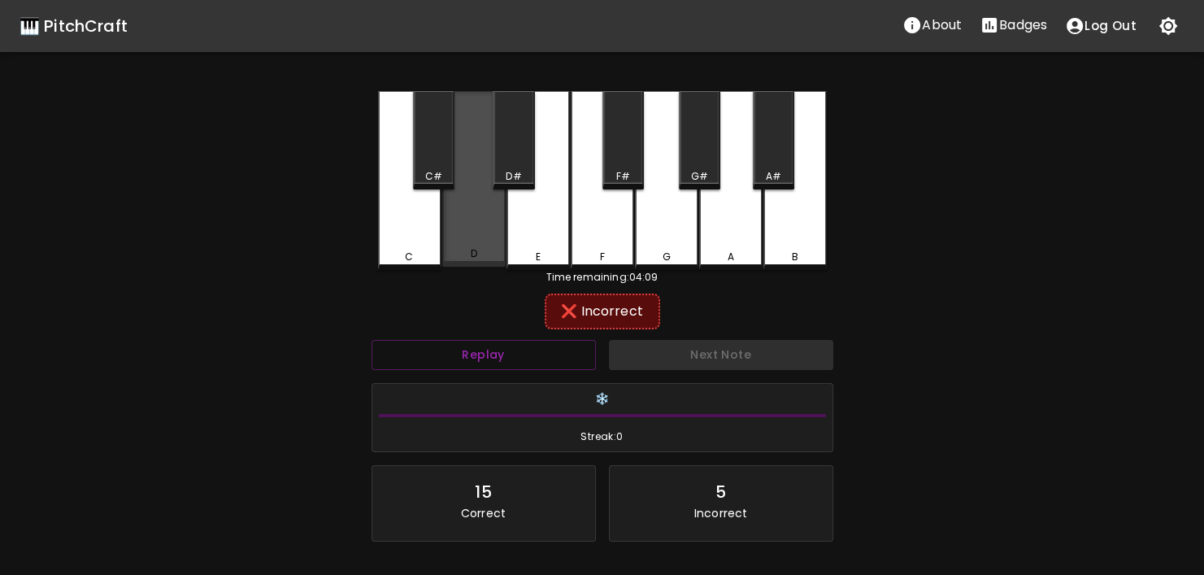
click at [499, 261] on div "D" at bounding box center [473, 179] width 63 height 176
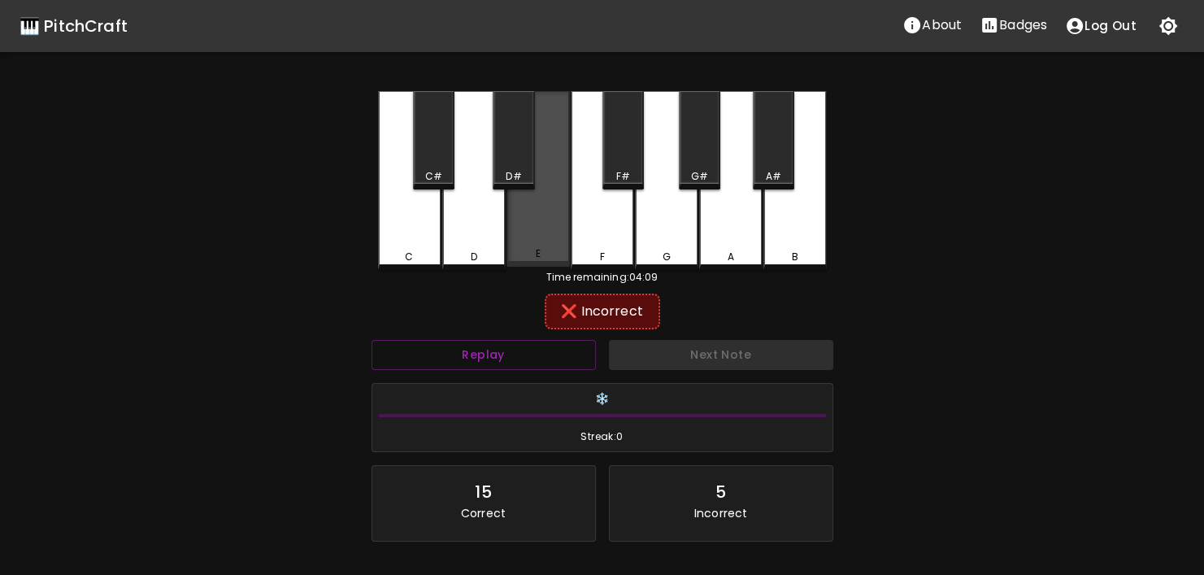
click at [532, 259] on div "E" at bounding box center [538, 253] width 60 height 15
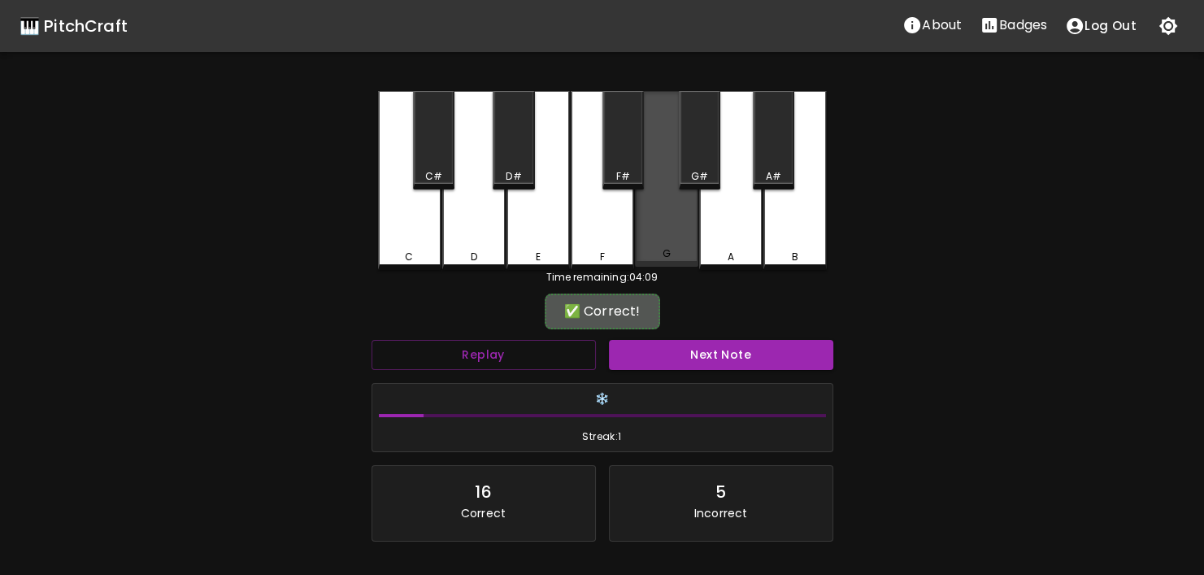
click at [639, 257] on div "G" at bounding box center [666, 253] width 60 height 15
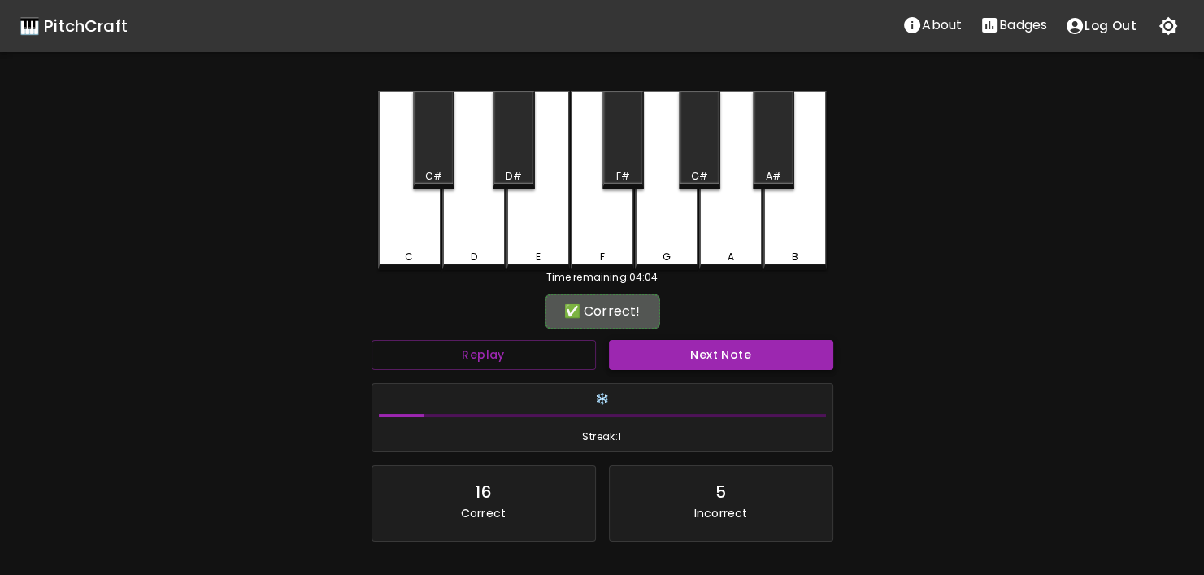
click at [760, 355] on button "Next Note" at bounding box center [721, 355] width 224 height 30
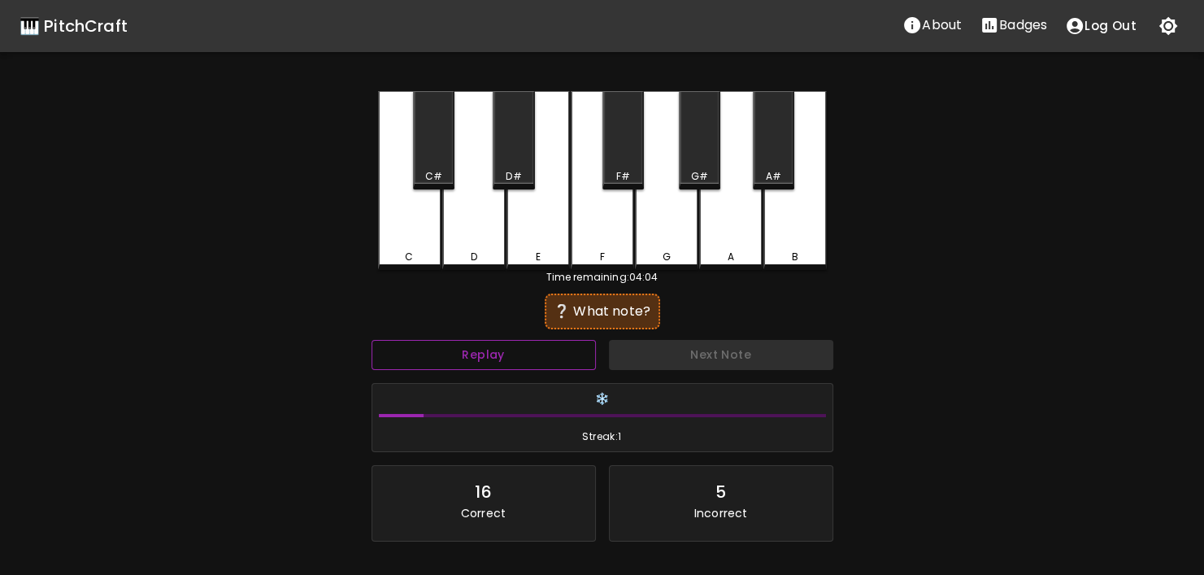
click at [494, 362] on button "Replay" at bounding box center [483, 355] width 224 height 30
click at [494, 361] on button "Replay" at bounding box center [483, 355] width 224 height 30
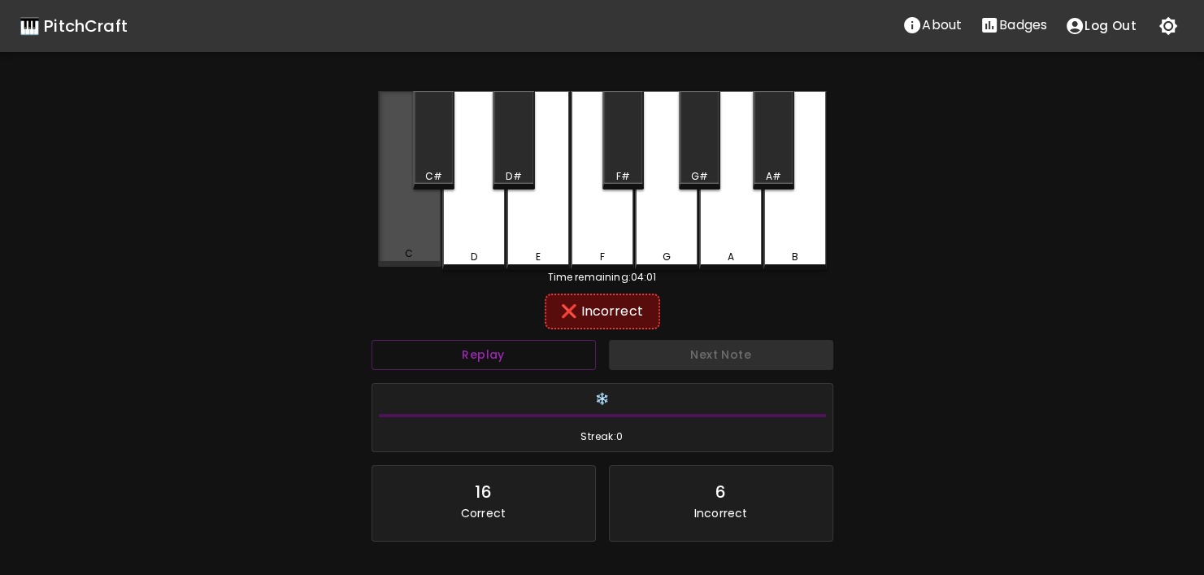
click at [429, 254] on div "C" at bounding box center [410, 253] width 60 height 15
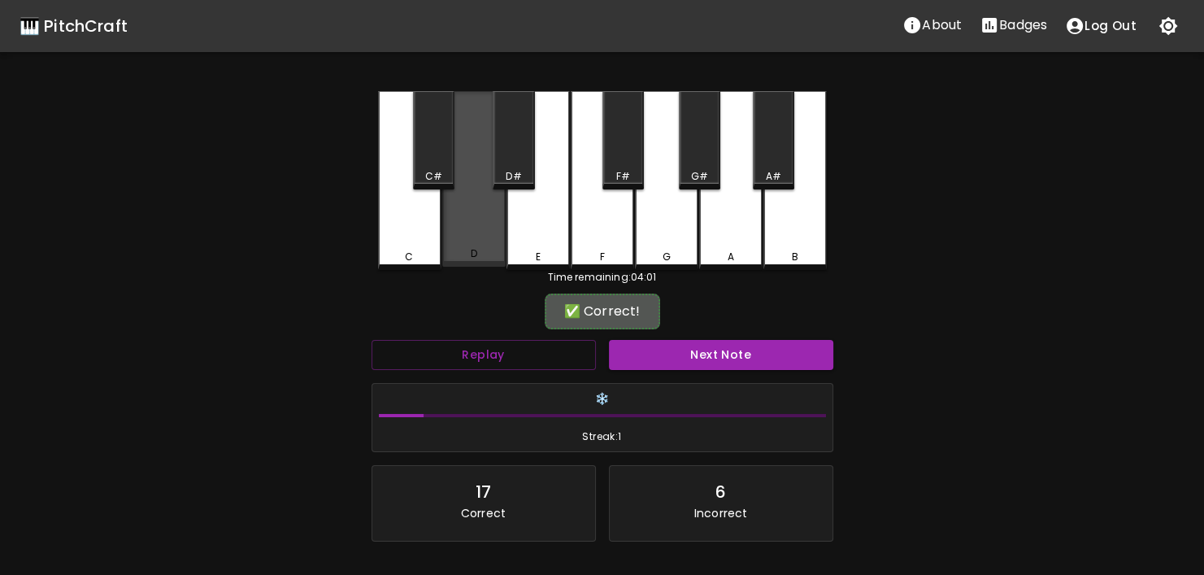
drag, startPoint x: 456, startPoint y: 251, endPoint x: 722, endPoint y: 365, distance: 289.1
click at [459, 251] on div "D" at bounding box center [474, 253] width 60 height 15
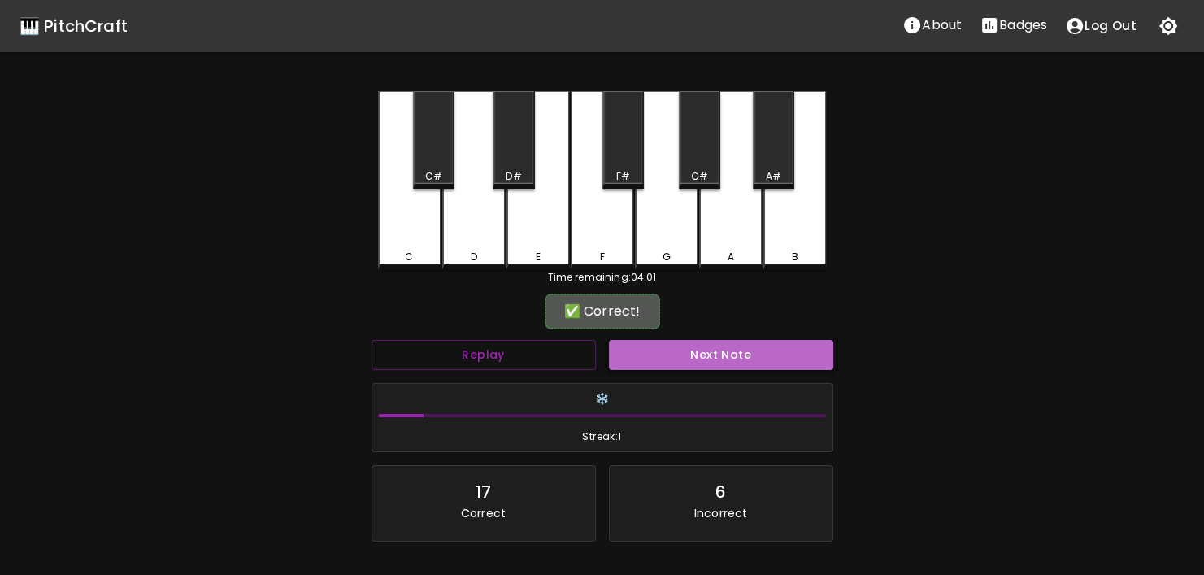
click at [737, 351] on button "Next Note" at bounding box center [721, 355] width 224 height 30
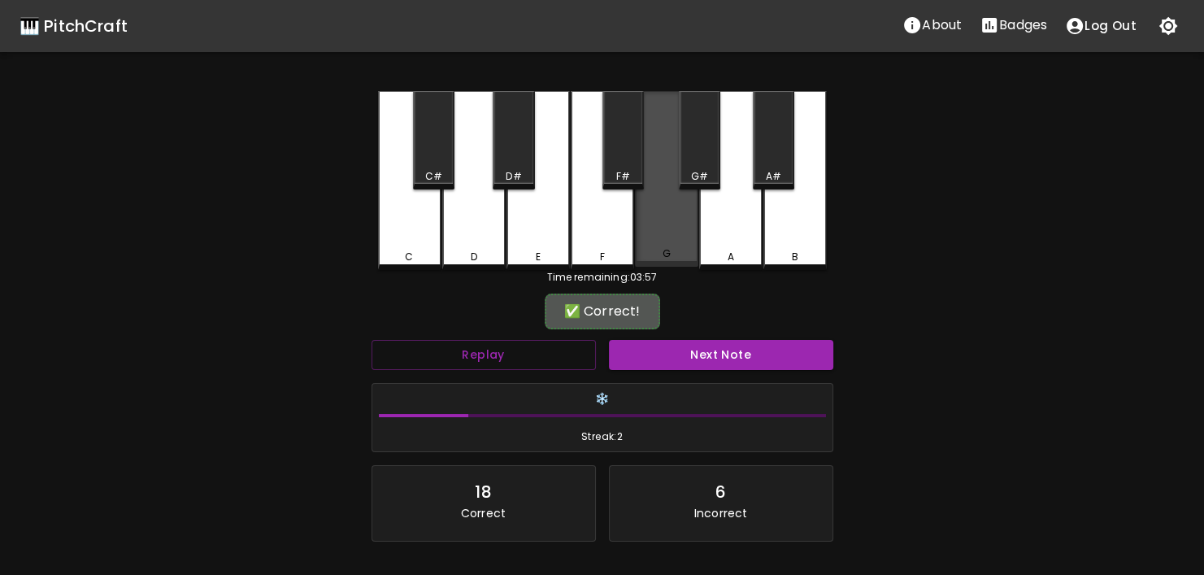
click at [658, 246] on div "G" at bounding box center [666, 179] width 63 height 176
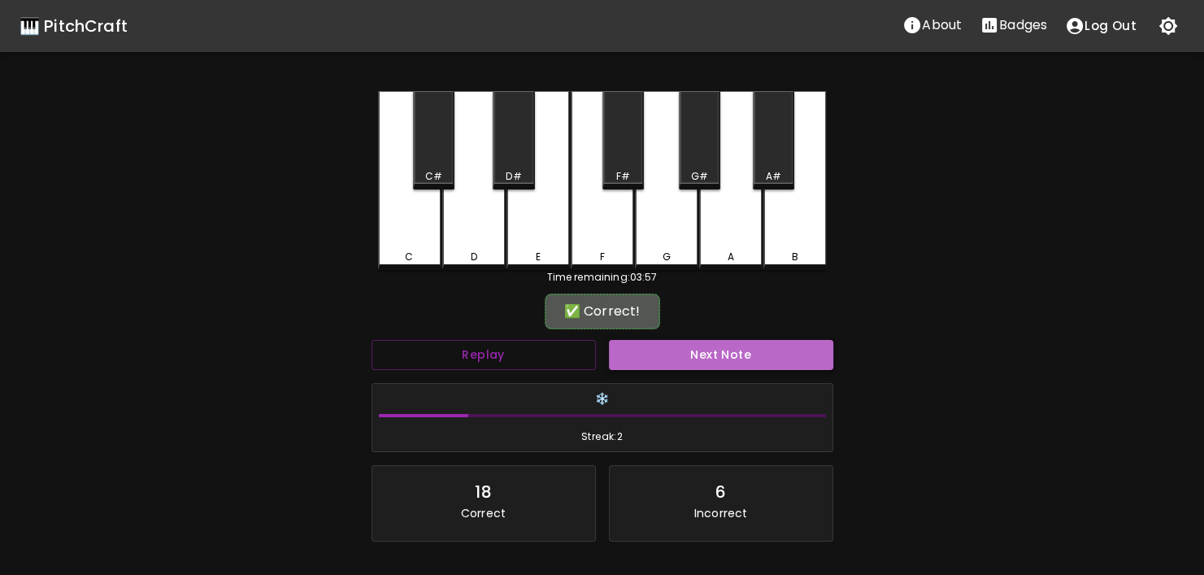
click at [683, 350] on button "Next Note" at bounding box center [721, 355] width 224 height 30
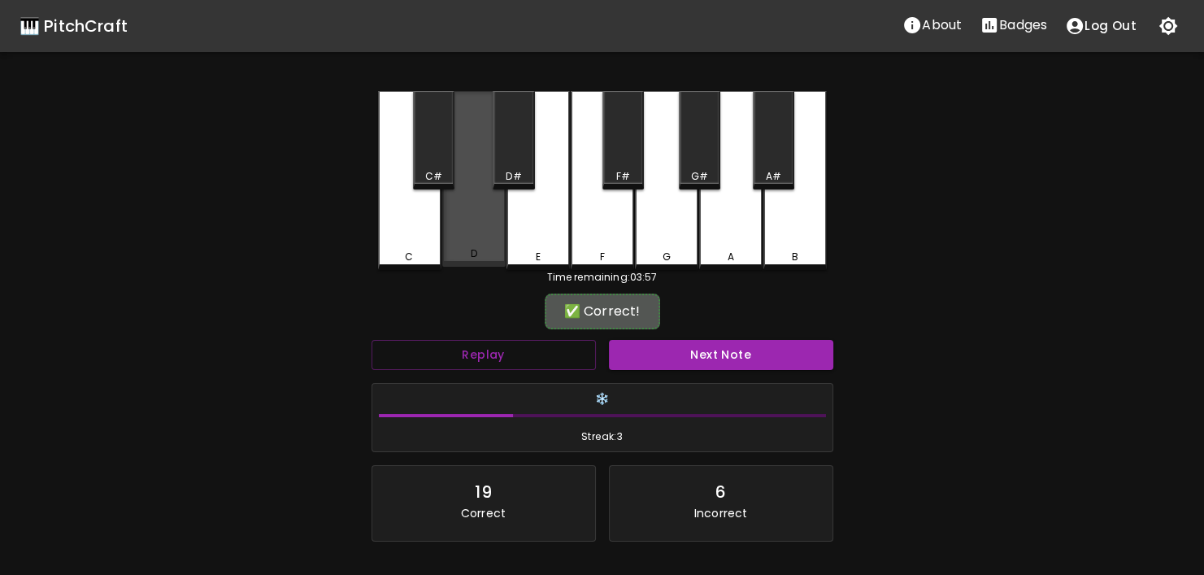
click at [489, 232] on div "D" at bounding box center [473, 179] width 63 height 176
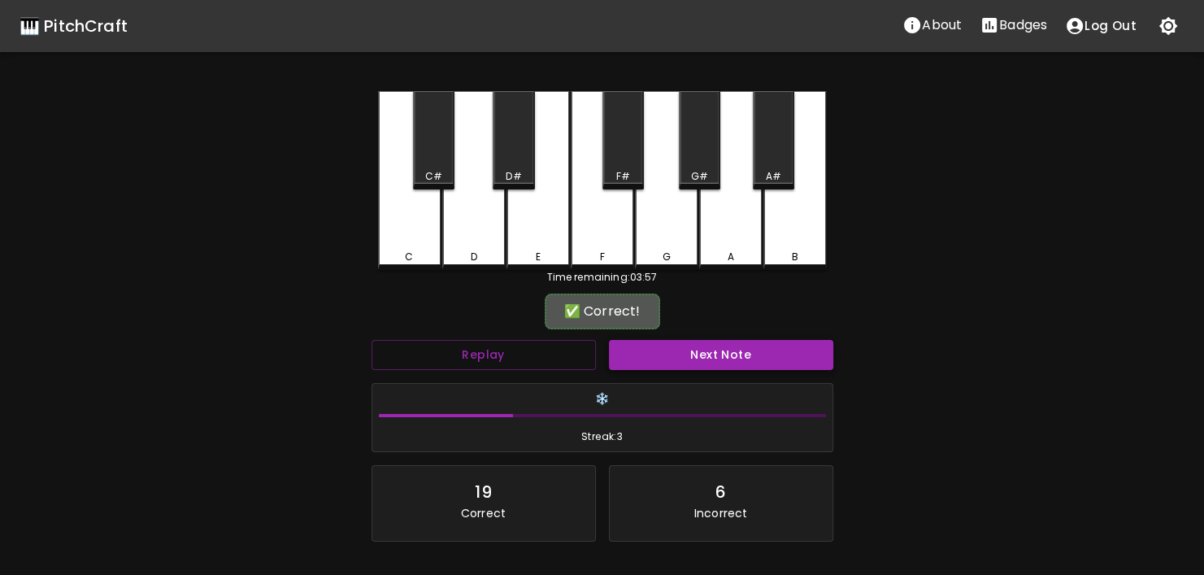
click at [683, 360] on button "Next Note" at bounding box center [721, 355] width 224 height 30
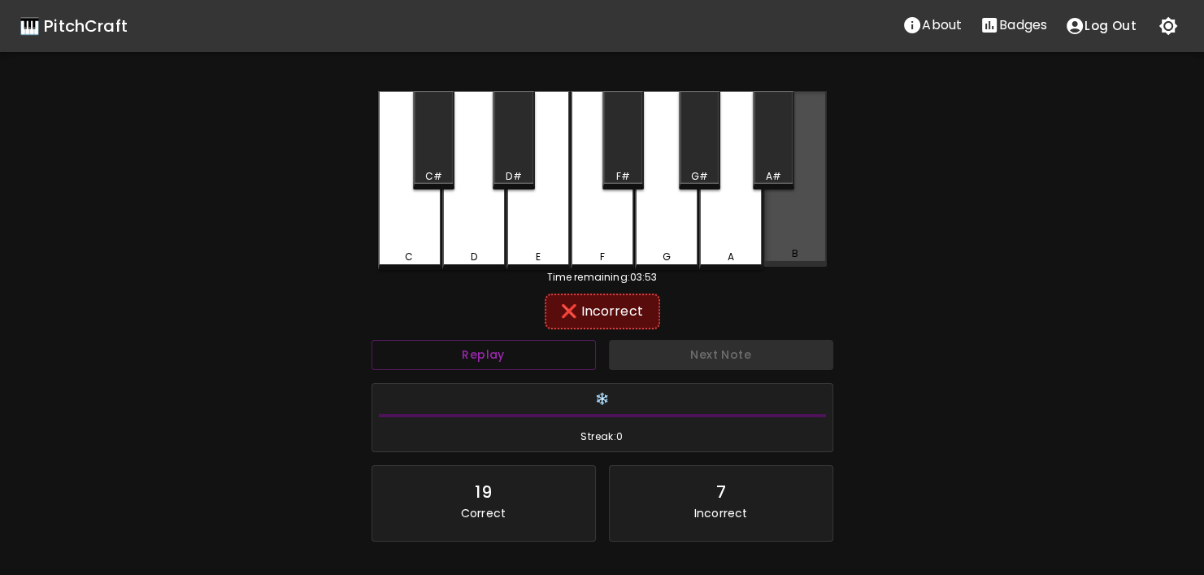
click at [783, 244] on div "B" at bounding box center [794, 179] width 63 height 176
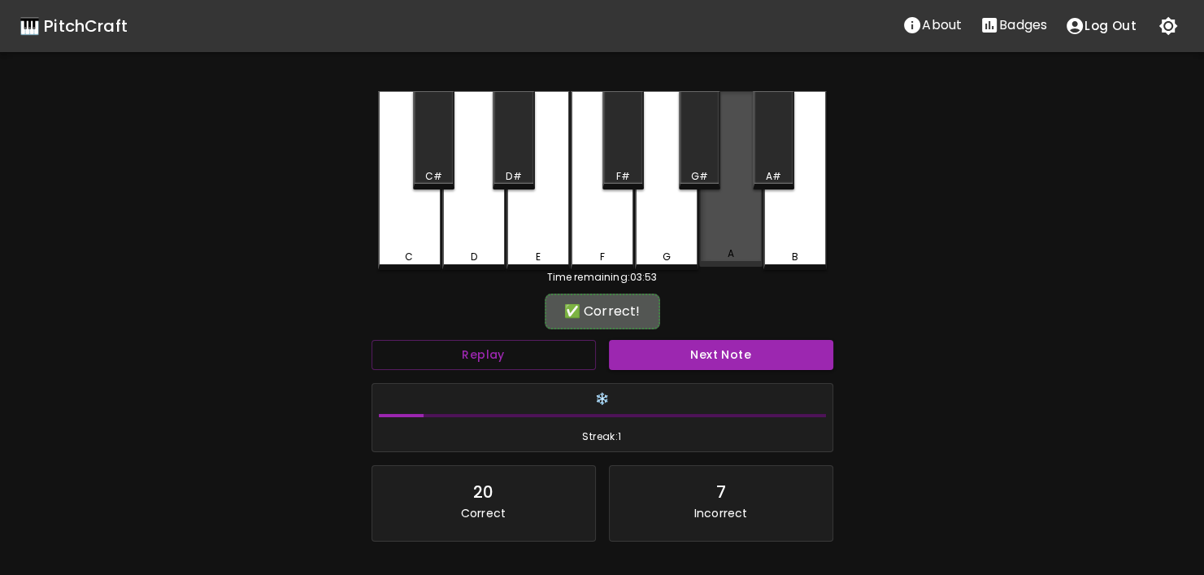
click at [727, 251] on div "A" at bounding box center [730, 253] width 7 height 15
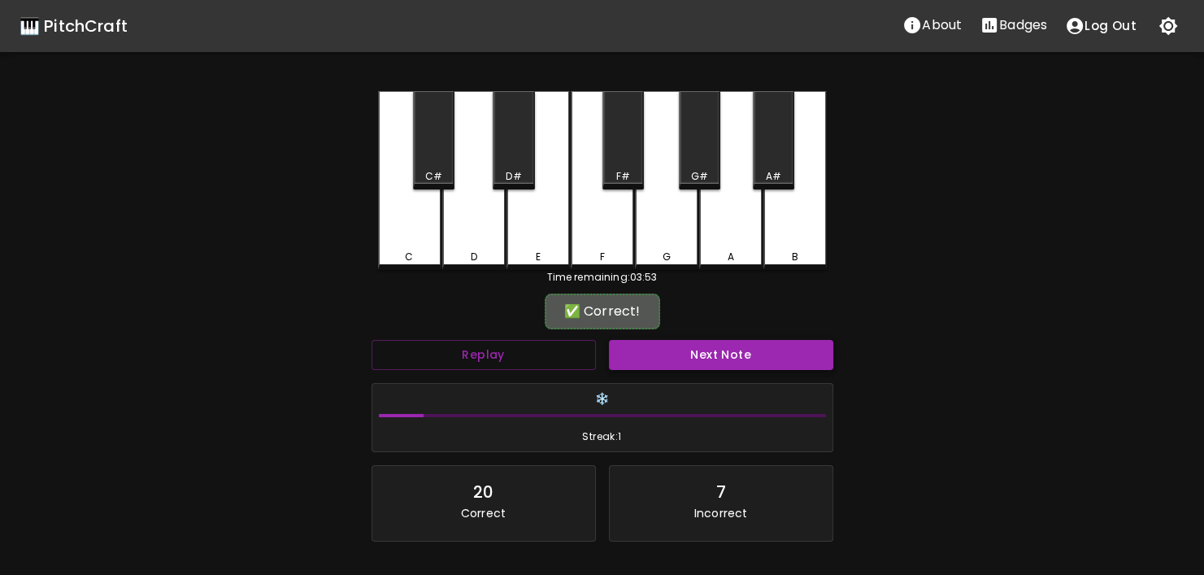
click at [710, 346] on button "Next Note" at bounding box center [721, 355] width 224 height 30
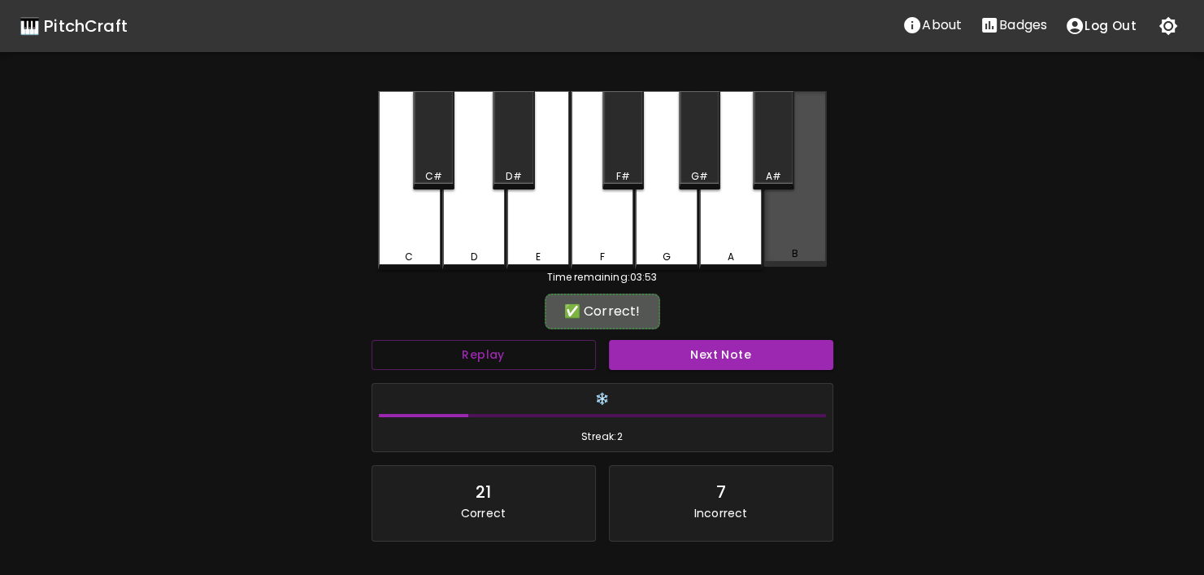
click at [784, 228] on div "B" at bounding box center [794, 179] width 63 height 176
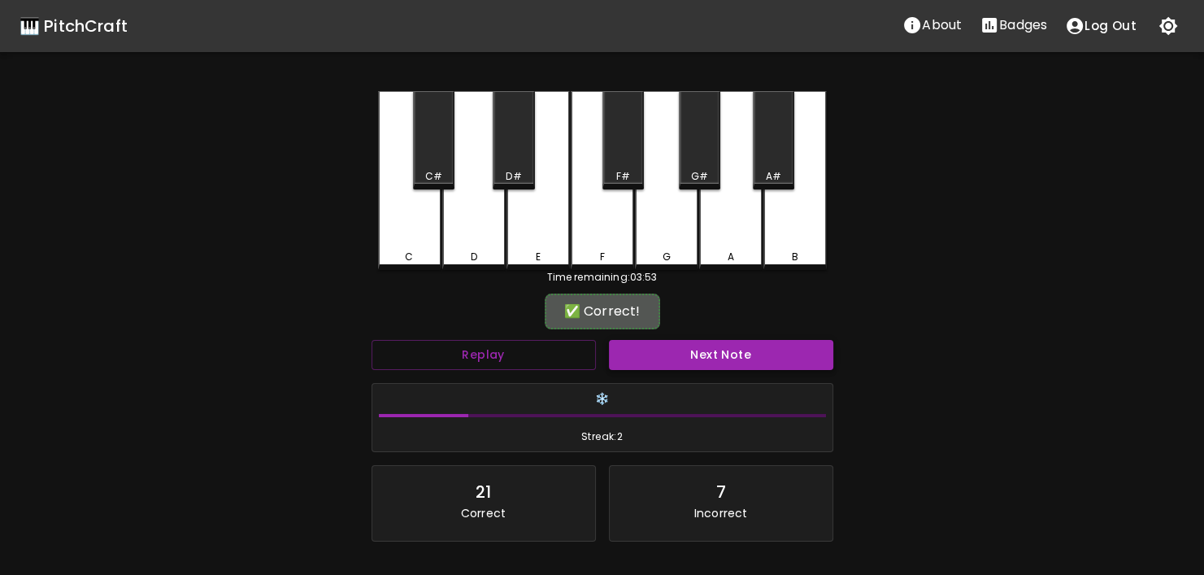
click at [732, 342] on button "Next Note" at bounding box center [721, 355] width 224 height 30
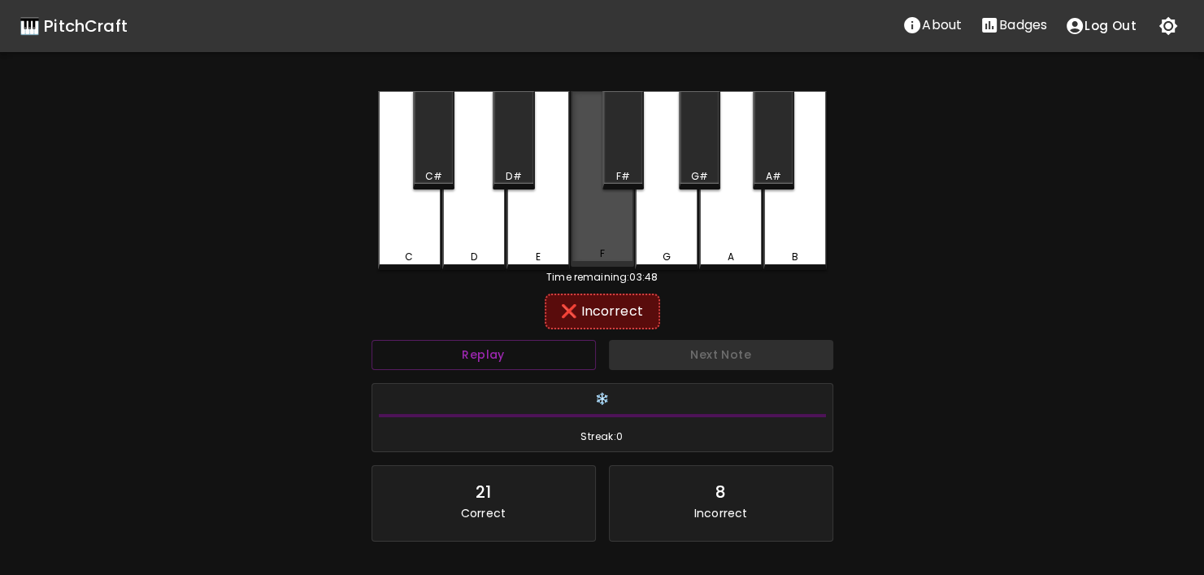
click at [619, 253] on div "F" at bounding box center [602, 253] width 60 height 15
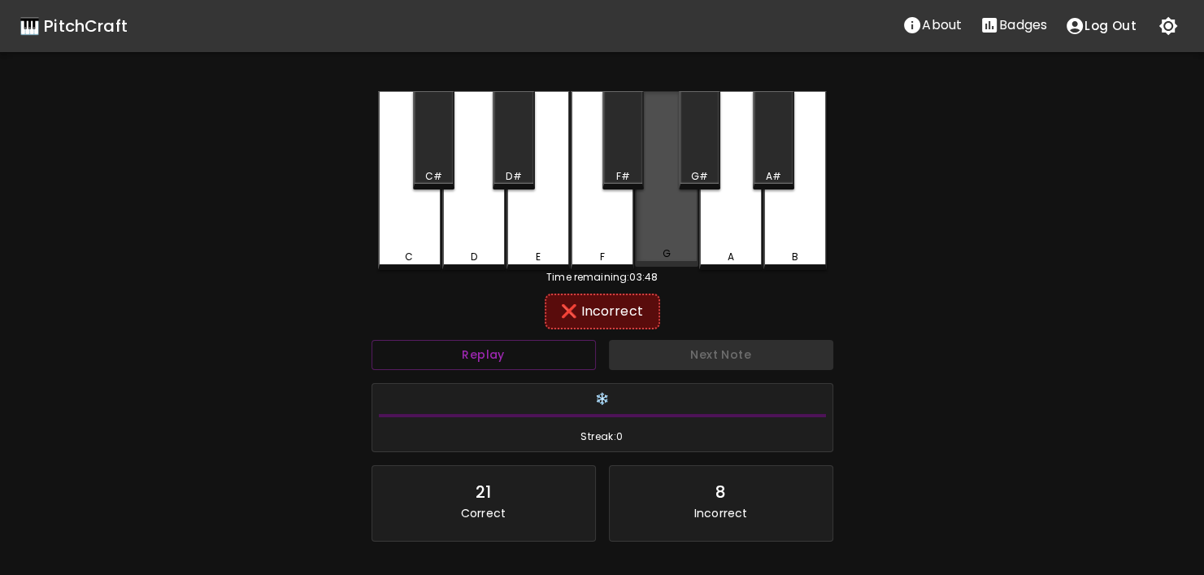
click at [641, 249] on div "G" at bounding box center [666, 179] width 63 height 176
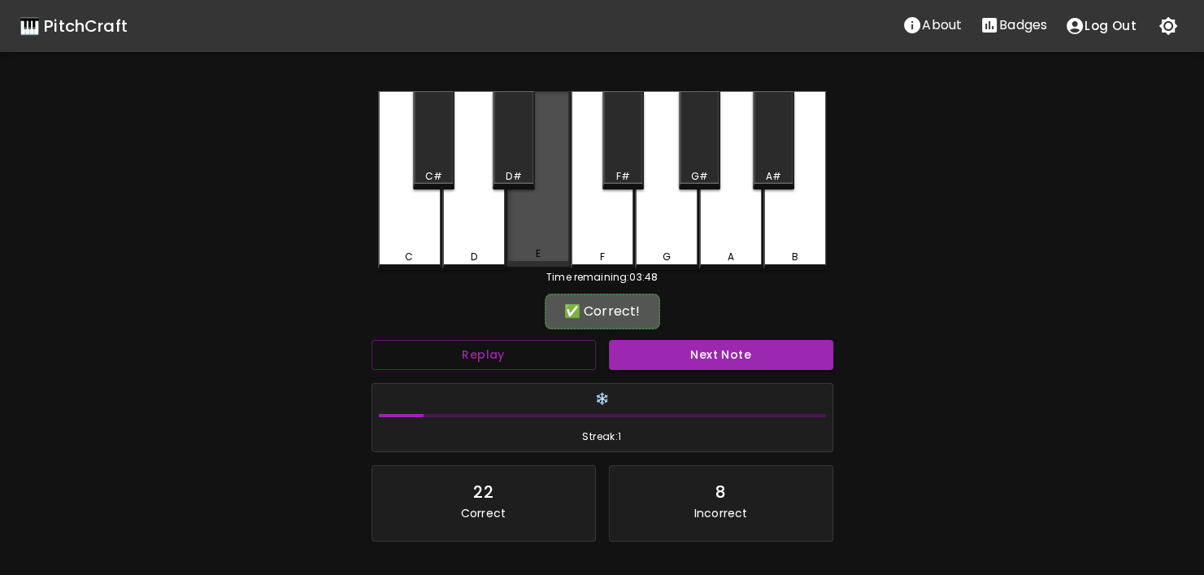
click at [555, 253] on div "E" at bounding box center [538, 253] width 60 height 15
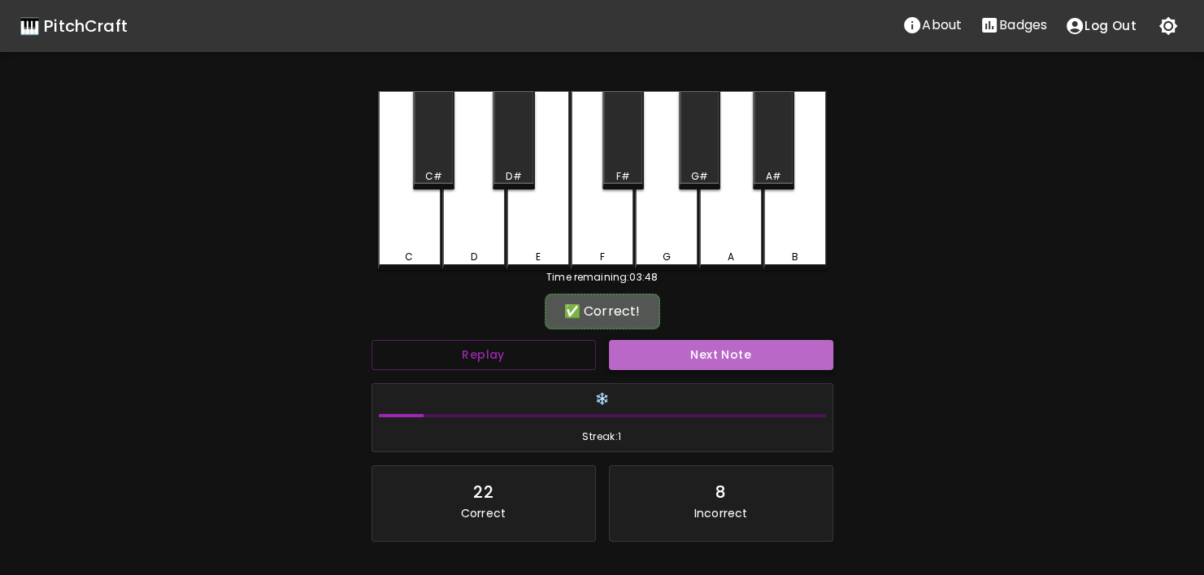
click at [662, 341] on button "Next Note" at bounding box center [721, 355] width 224 height 30
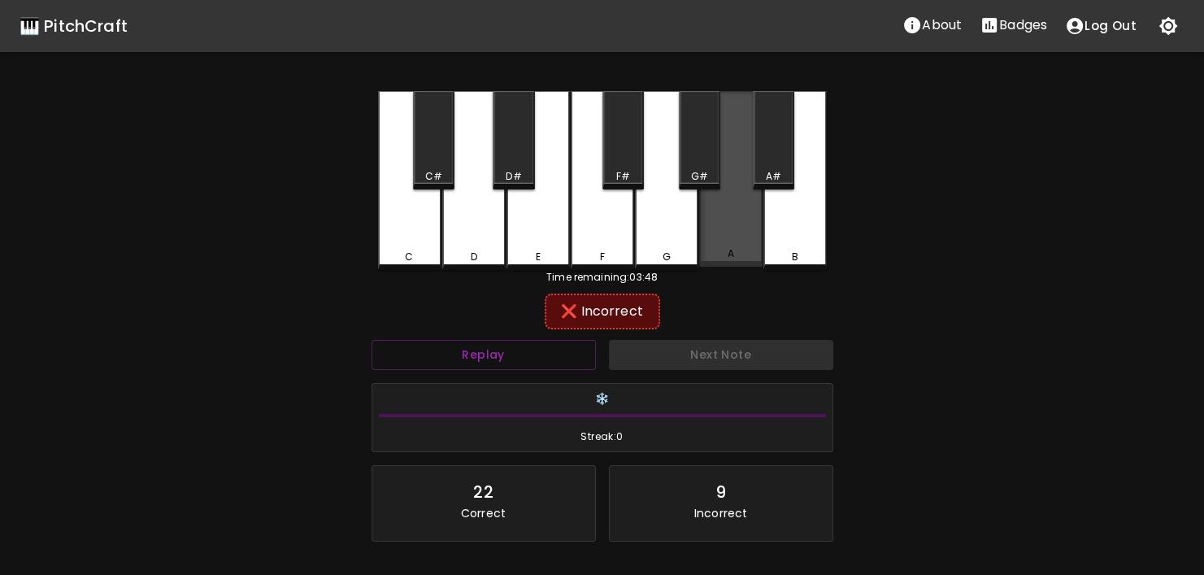
click at [750, 245] on div "A" at bounding box center [730, 179] width 63 height 176
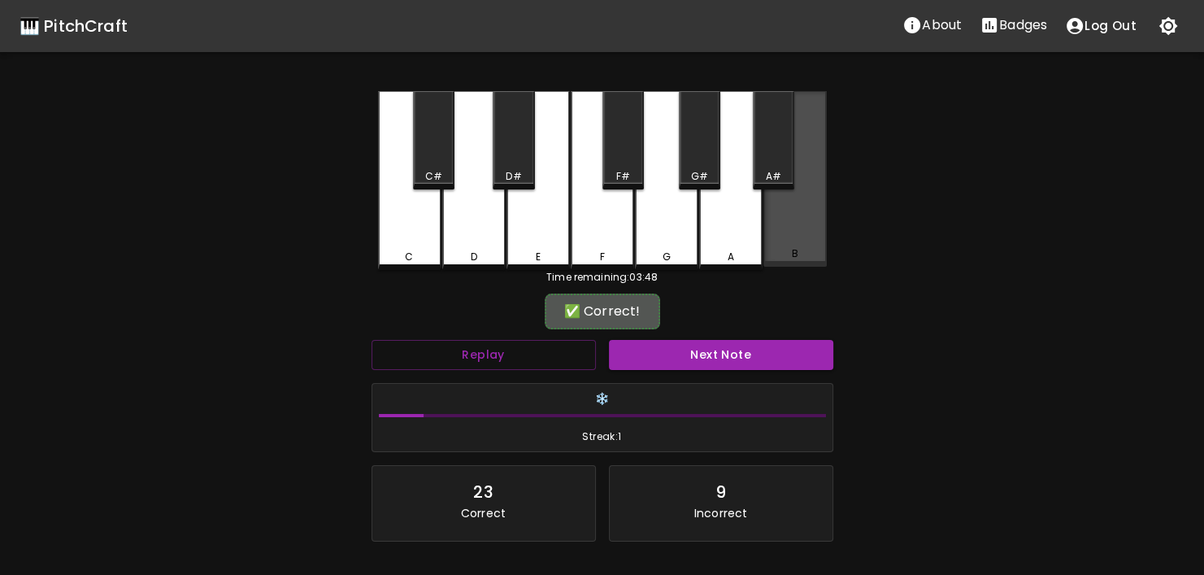
click at [783, 245] on div "B" at bounding box center [794, 179] width 63 height 176
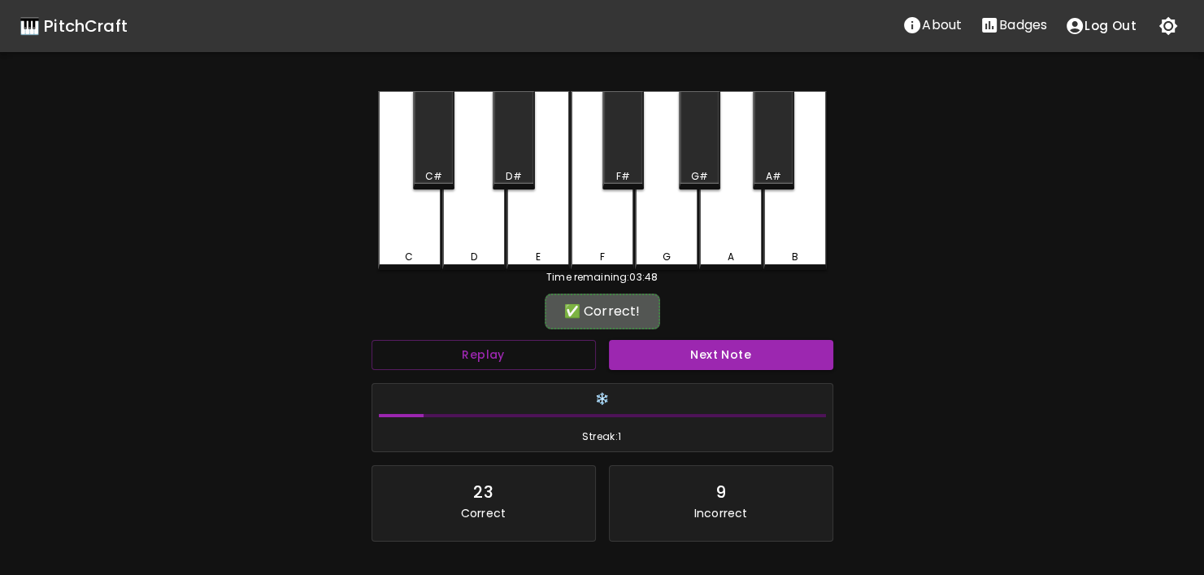
click at [742, 355] on button "Next Note" at bounding box center [721, 355] width 224 height 30
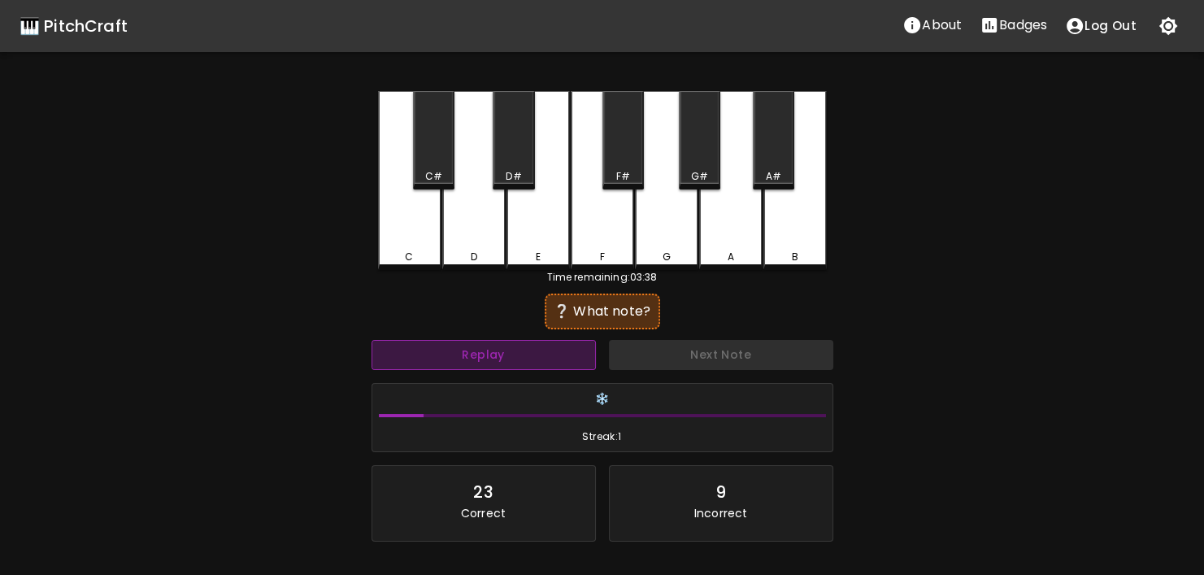
click at [524, 342] on button "Replay" at bounding box center [483, 355] width 224 height 30
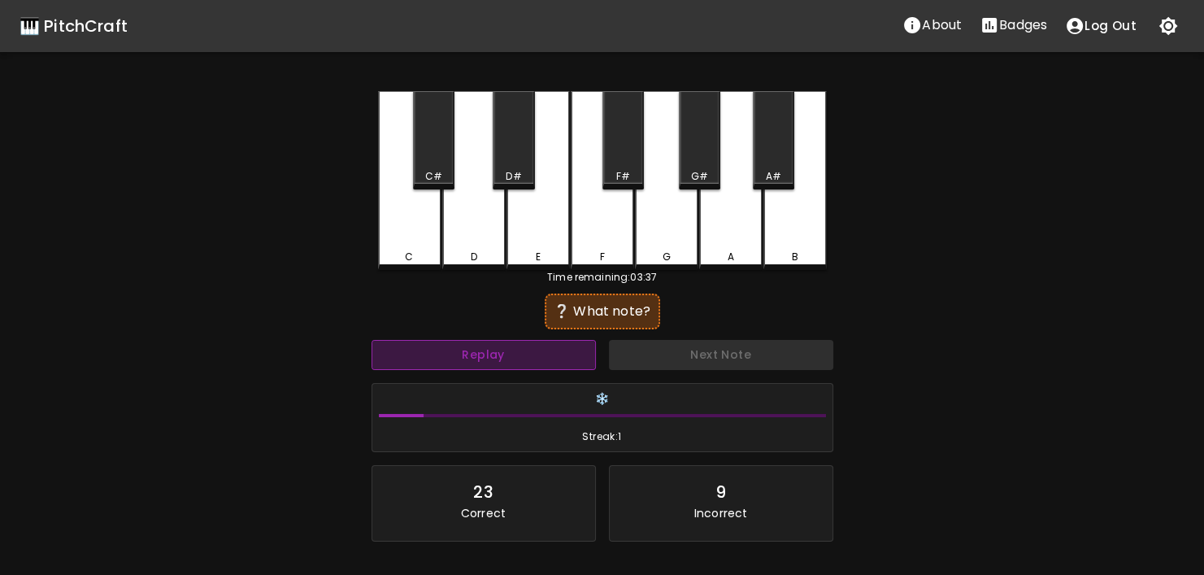
click at [524, 342] on button "Replay" at bounding box center [483, 355] width 224 height 30
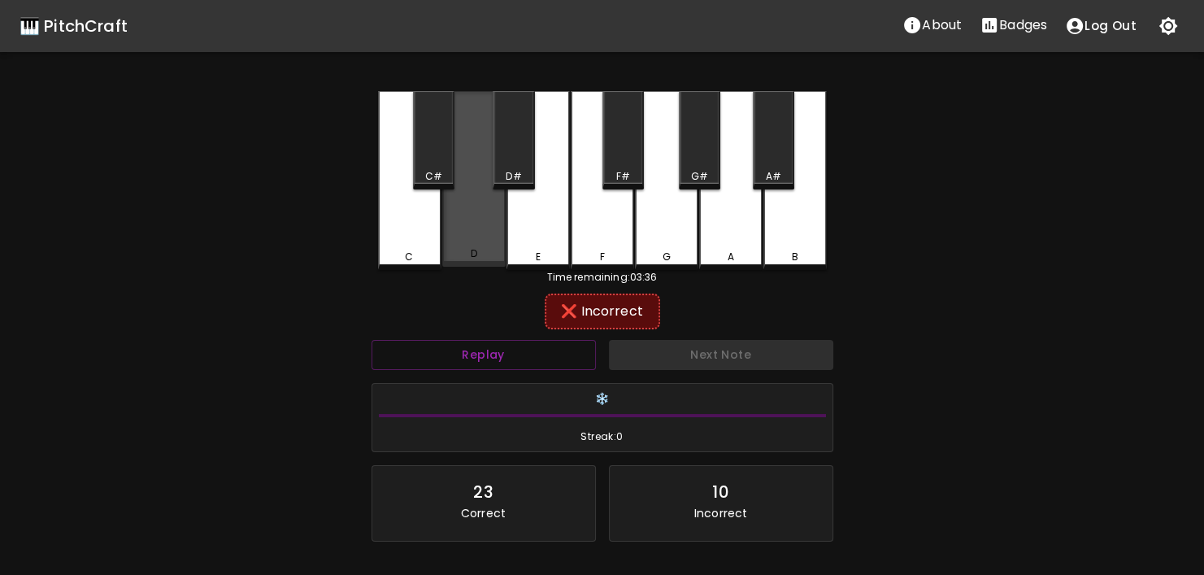
drag, startPoint x: 489, startPoint y: 265, endPoint x: 513, endPoint y: 263, distance: 23.6
click at [490, 265] on div "D" at bounding box center [473, 179] width 63 height 176
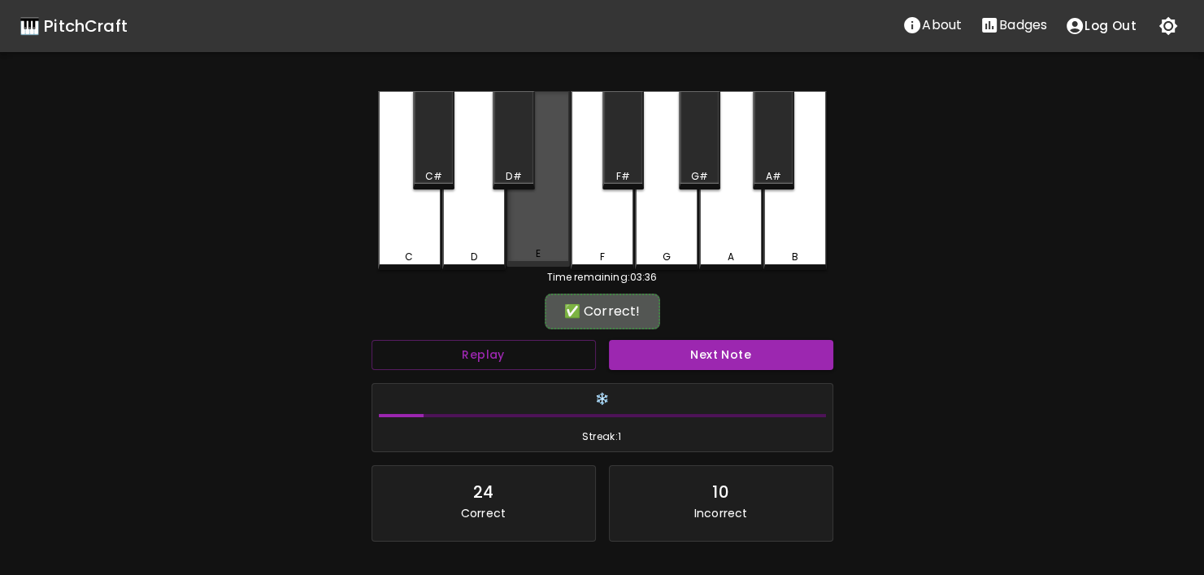
click at [558, 261] on div "E" at bounding box center [537, 179] width 63 height 176
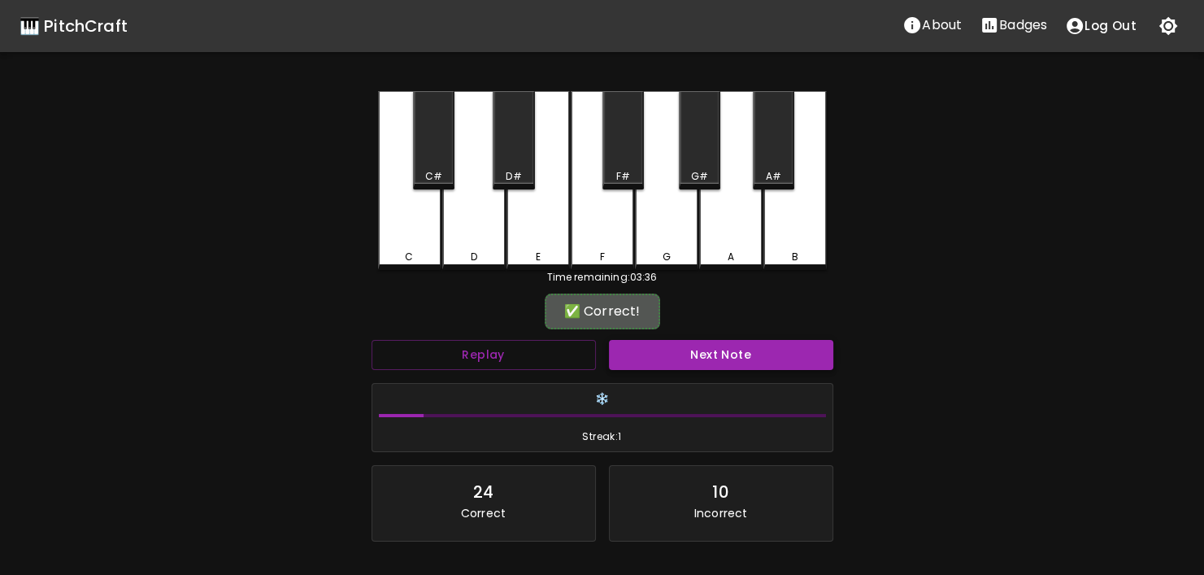
click at [682, 360] on button "Next Note" at bounding box center [721, 355] width 224 height 30
click at [565, 269] on div "C C# D D# E F F# G G# A A# B" at bounding box center [602, 180] width 449 height 179
click at [565, 269] on div "E" at bounding box center [537, 180] width 63 height 179
click at [529, 281] on div "Time remaining: 03:33" at bounding box center [602, 277] width 449 height 15
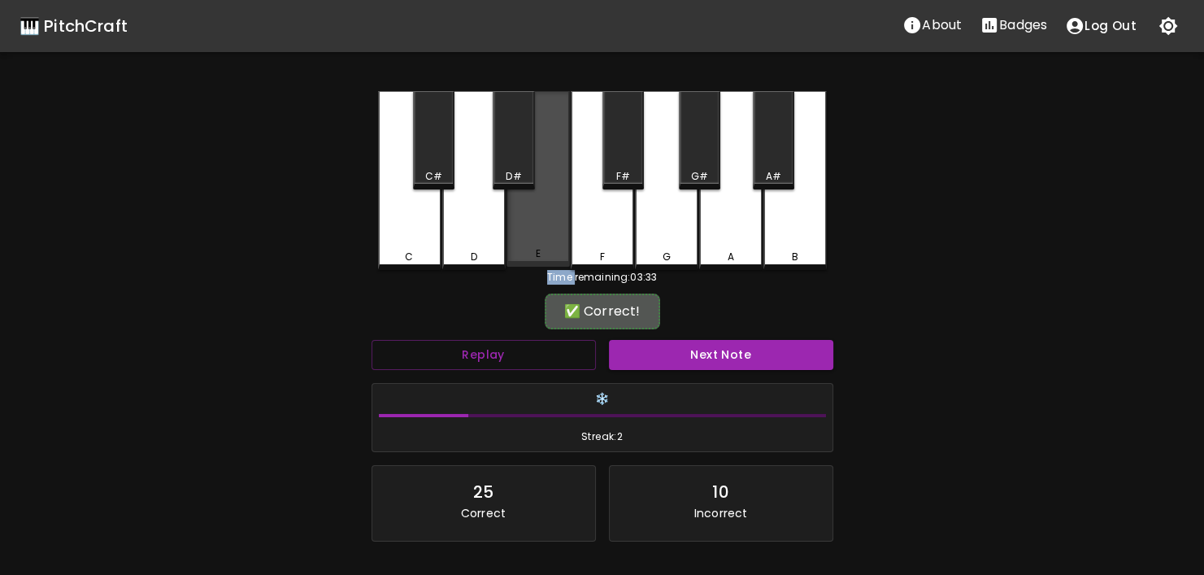
click at [545, 252] on div "E" at bounding box center [538, 253] width 60 height 15
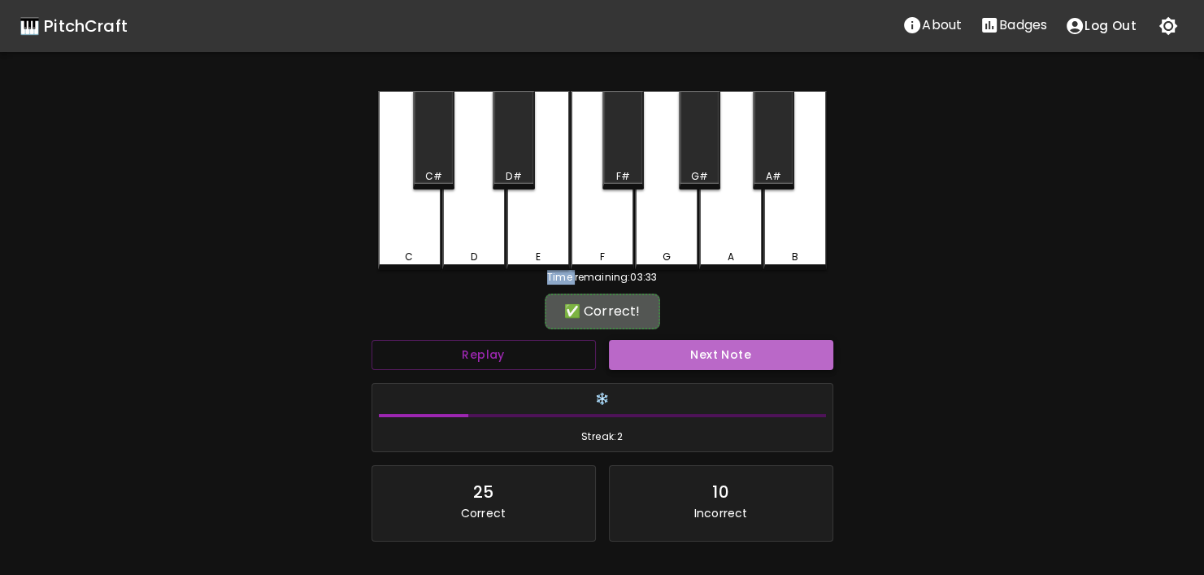
click at [695, 352] on button "Next Note" at bounding box center [721, 355] width 224 height 30
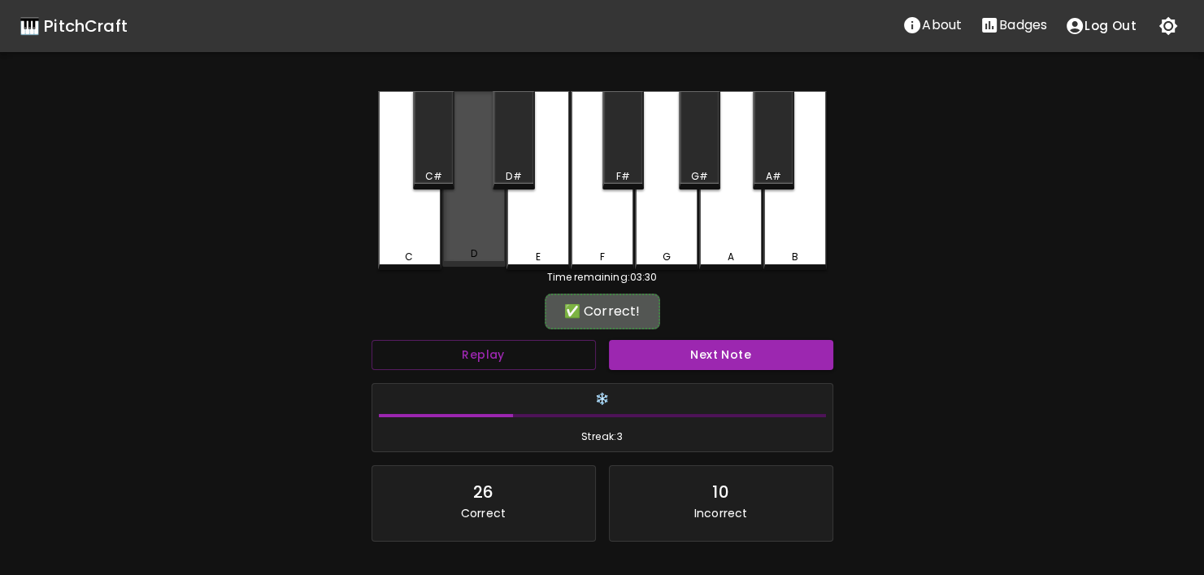
click at [504, 261] on div "D" at bounding box center [473, 179] width 63 height 176
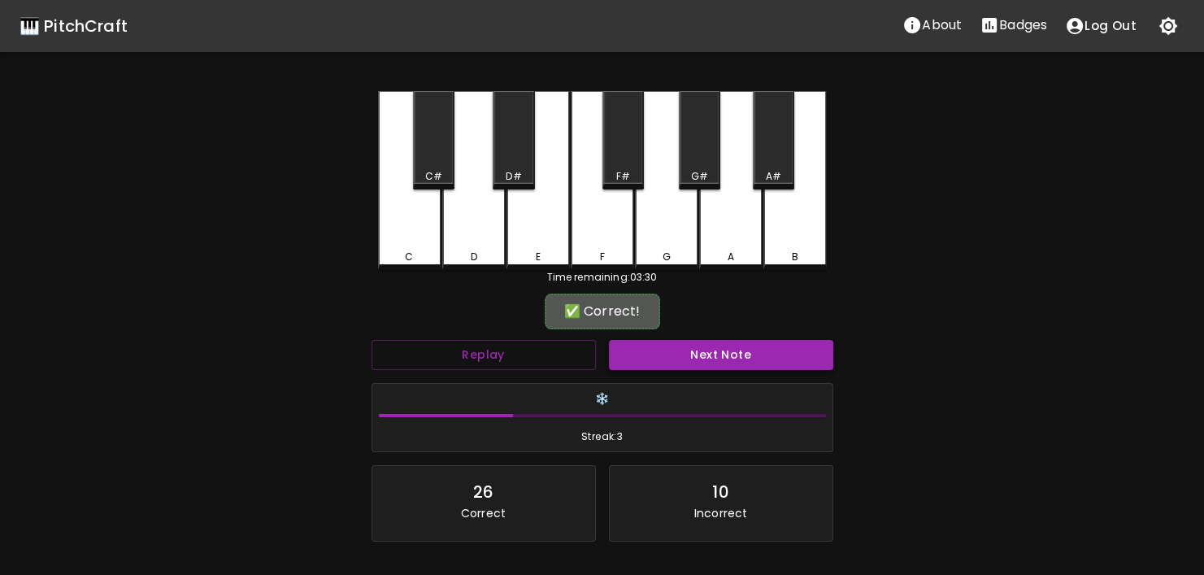
click at [686, 349] on button "Next Note" at bounding box center [721, 355] width 224 height 30
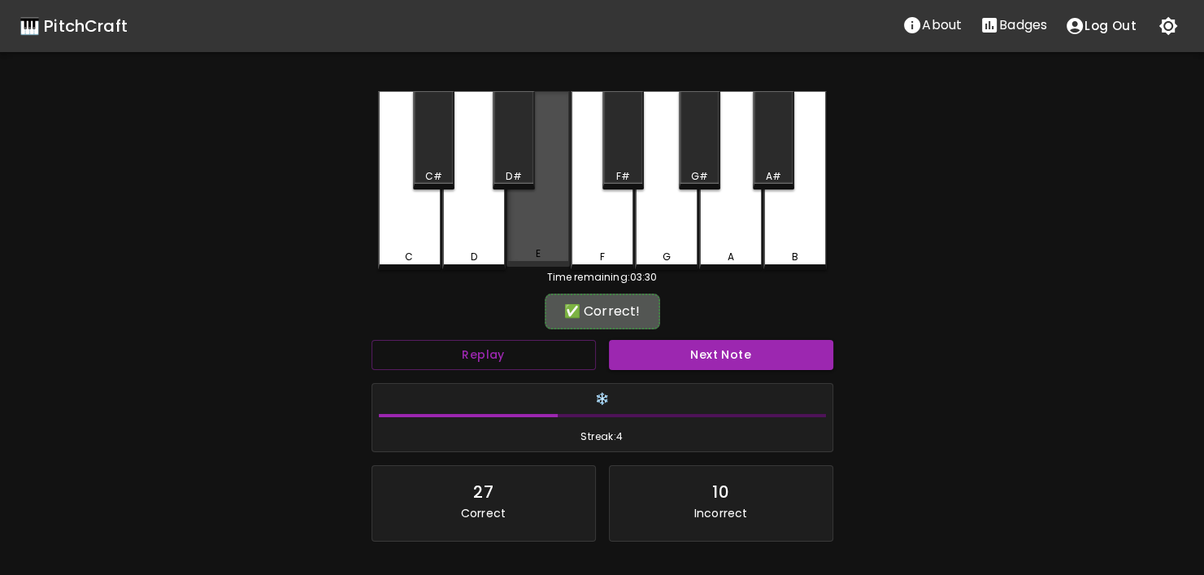
click at [517, 253] on div "E" at bounding box center [538, 253] width 60 height 15
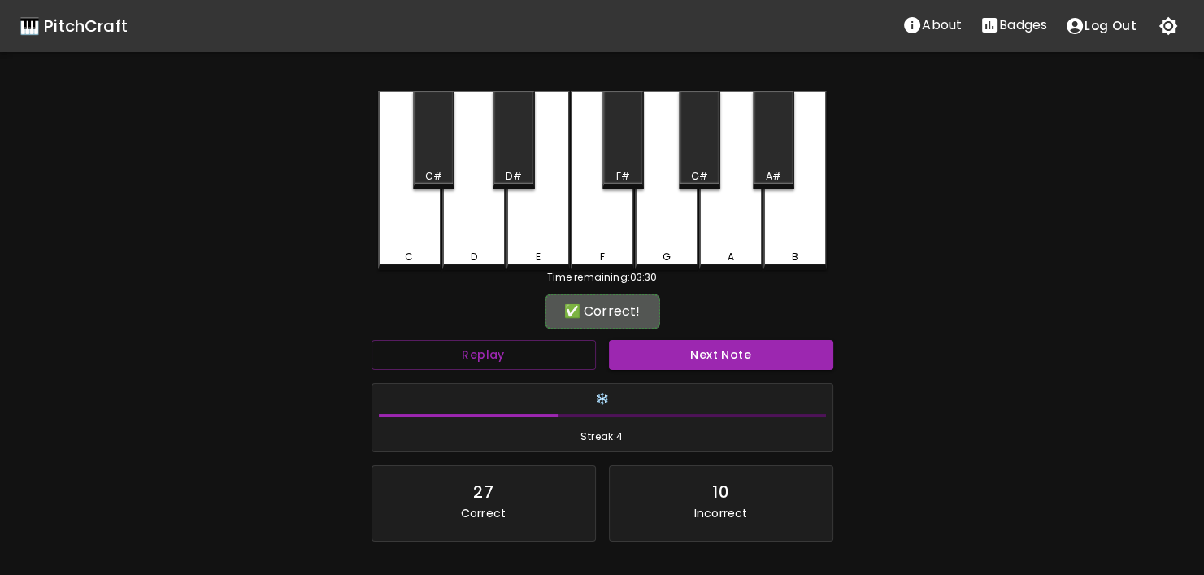
click at [670, 337] on div "Next Note" at bounding box center [720, 354] width 237 height 43
click at [670, 348] on button "Next Note" at bounding box center [721, 355] width 224 height 30
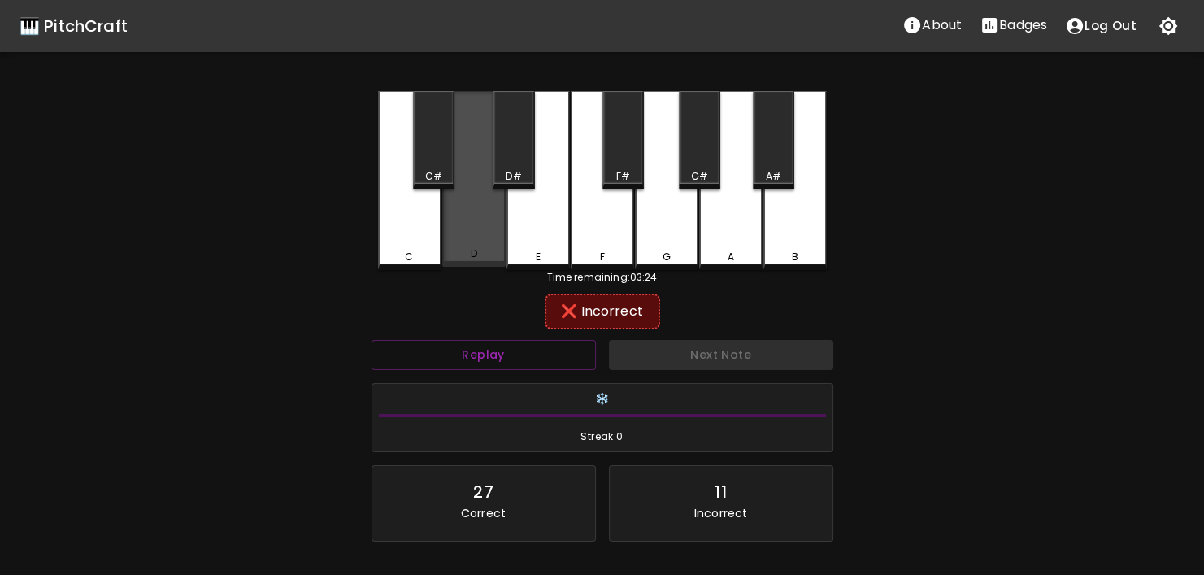
drag, startPoint x: 497, startPoint y: 248, endPoint x: 545, endPoint y: 246, distance: 48.8
click at [498, 248] on div "D" at bounding box center [473, 179] width 63 height 176
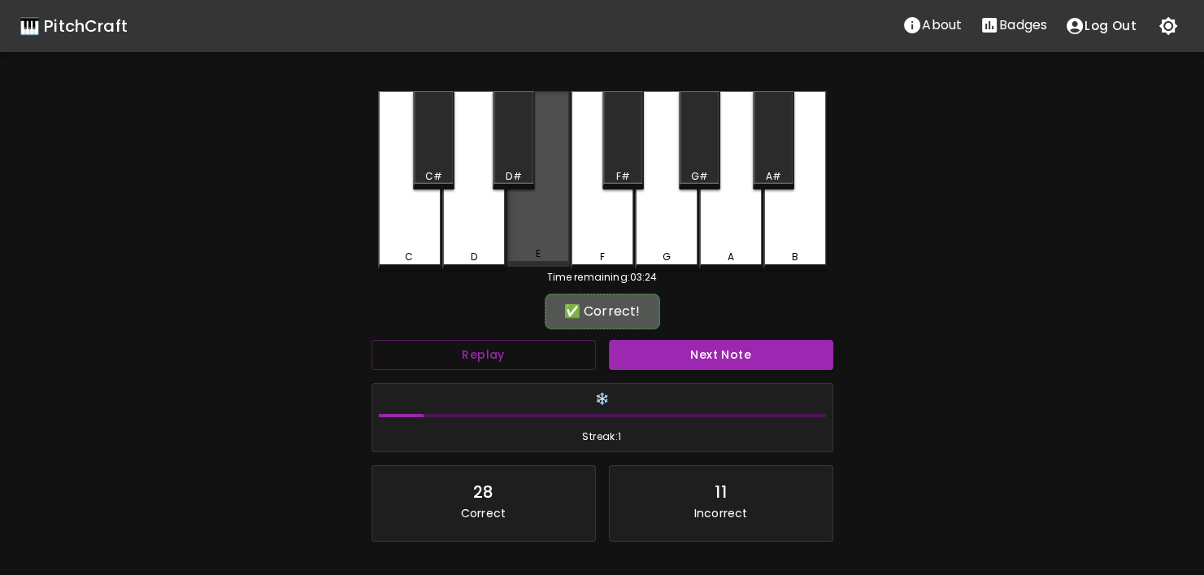
click at [545, 246] on div "E" at bounding box center [537, 179] width 63 height 176
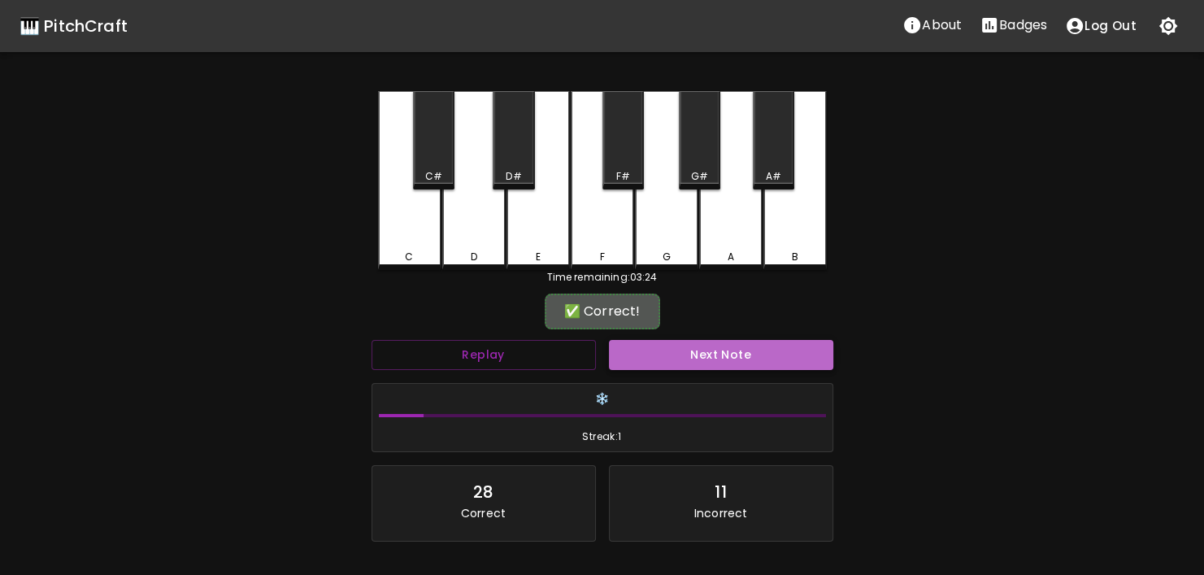
click at [714, 357] on button "Next Note" at bounding box center [721, 355] width 224 height 30
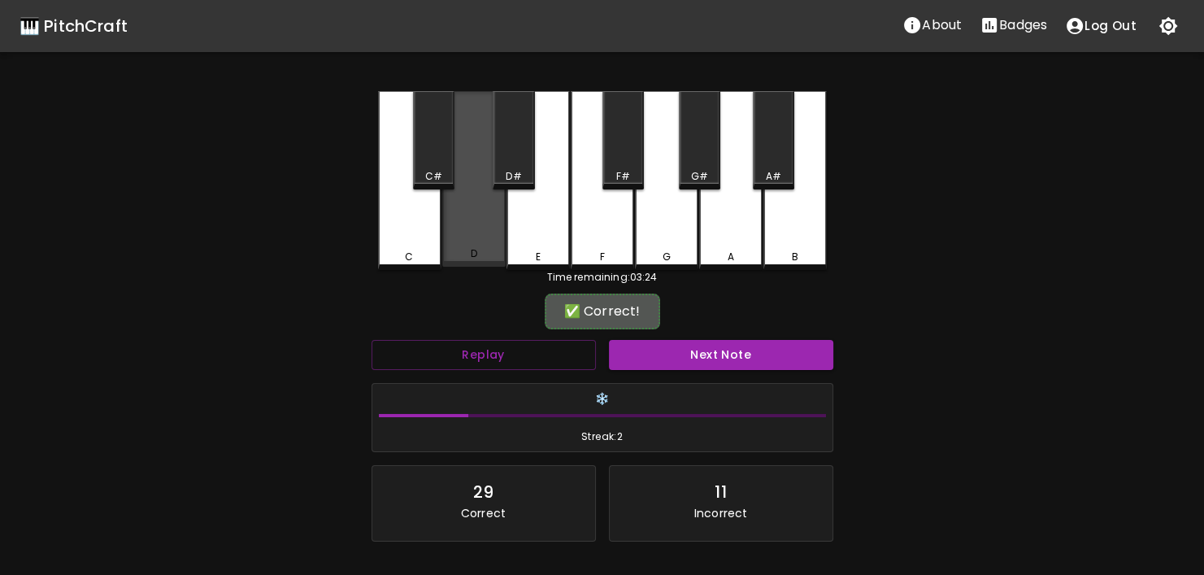
click at [466, 255] on div "D" at bounding box center [474, 253] width 60 height 15
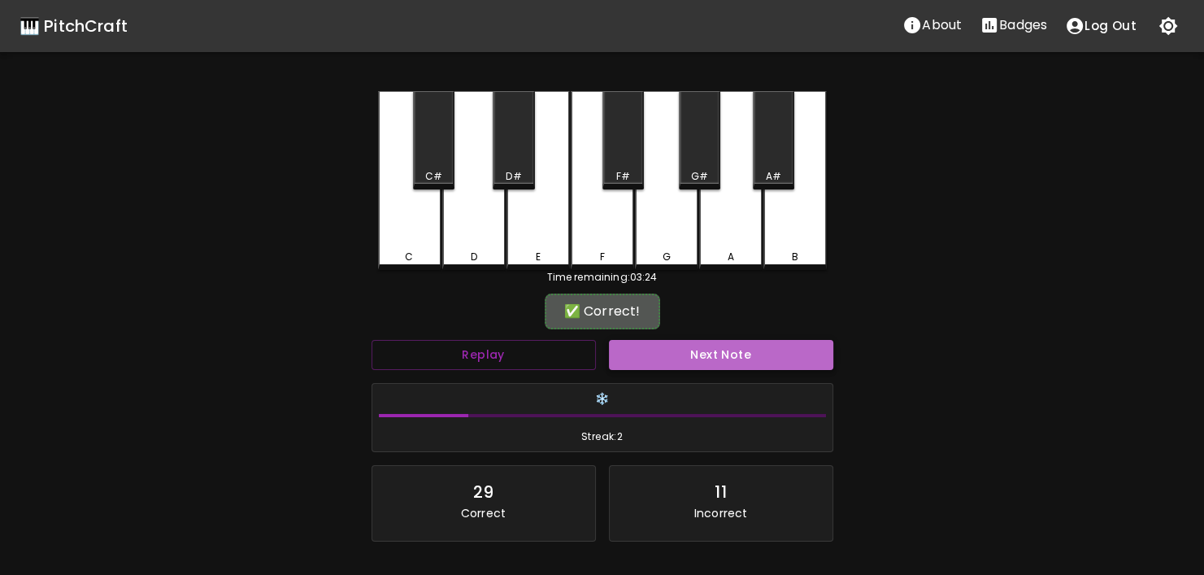
click at [633, 350] on button "Next Note" at bounding box center [721, 355] width 224 height 30
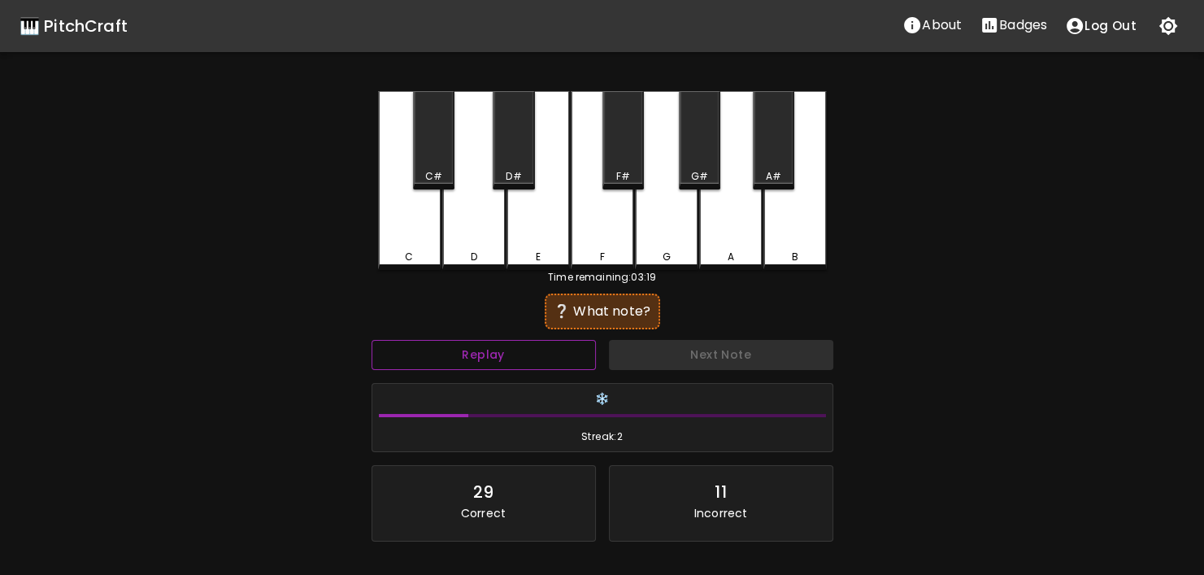
click at [573, 354] on button "Replay" at bounding box center [483, 355] width 224 height 30
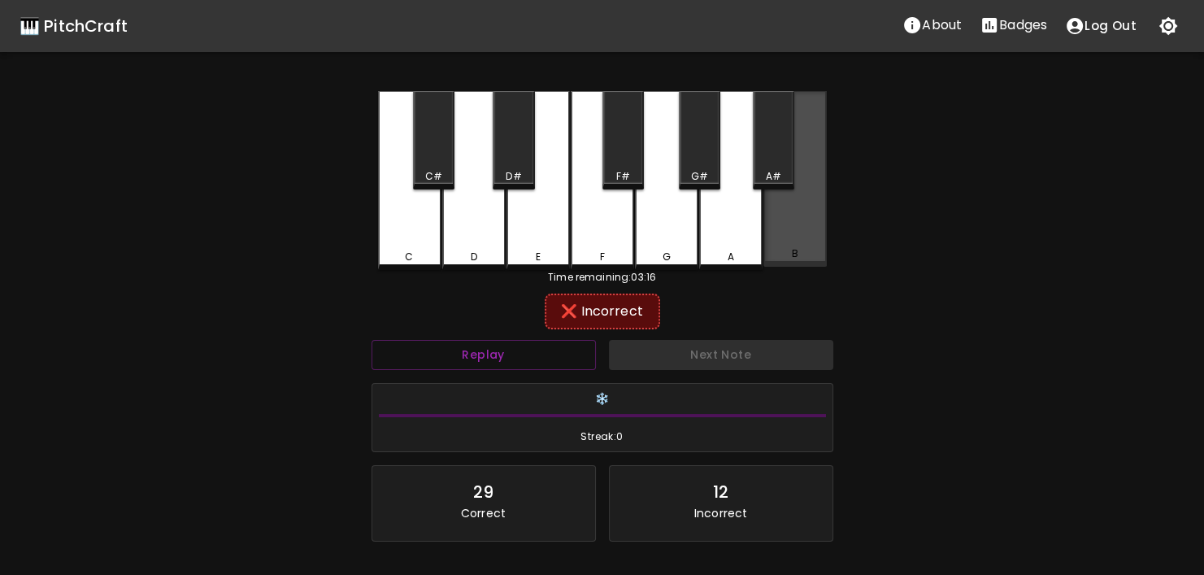
click at [812, 260] on div "B" at bounding box center [795, 253] width 60 height 15
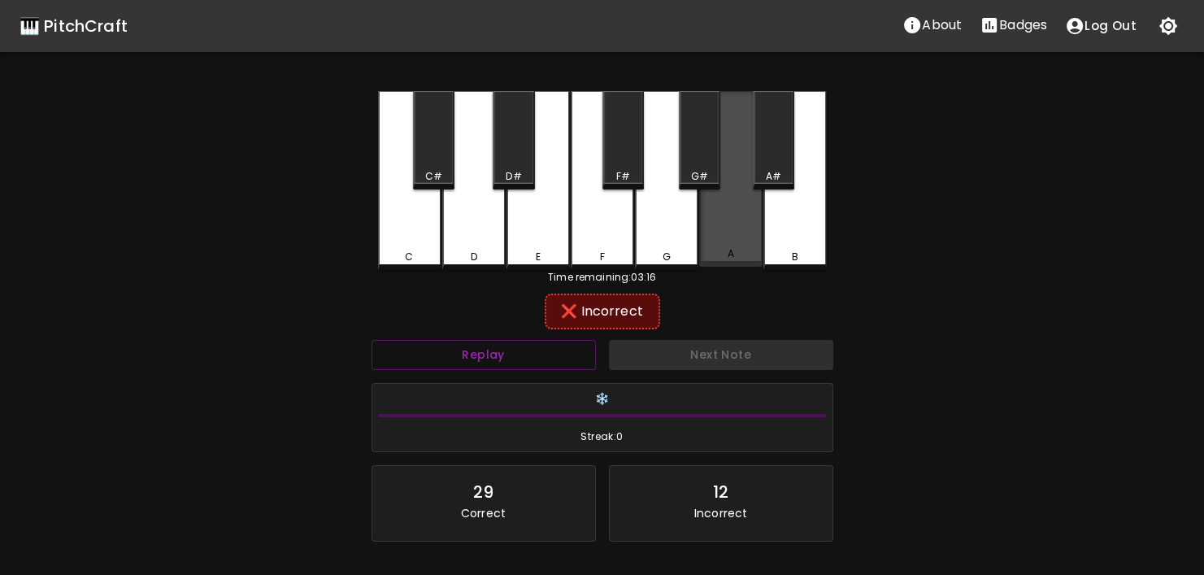
click at [719, 259] on div "A" at bounding box center [731, 253] width 60 height 15
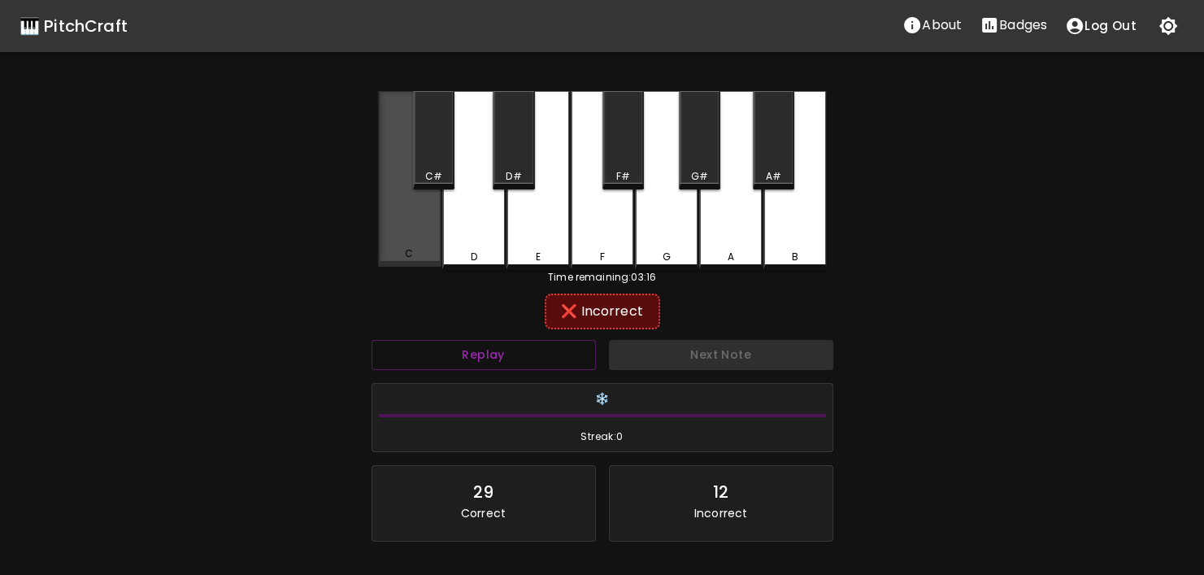
click at [419, 250] on div "C" at bounding box center [410, 253] width 60 height 15
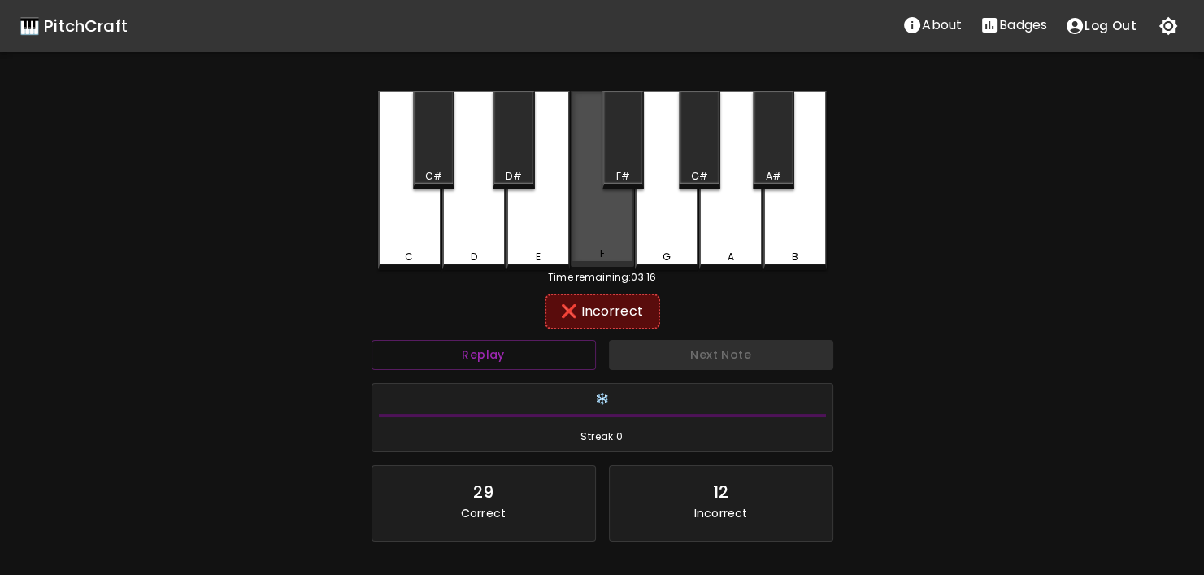
click at [614, 244] on div "F" at bounding box center [602, 179] width 63 height 176
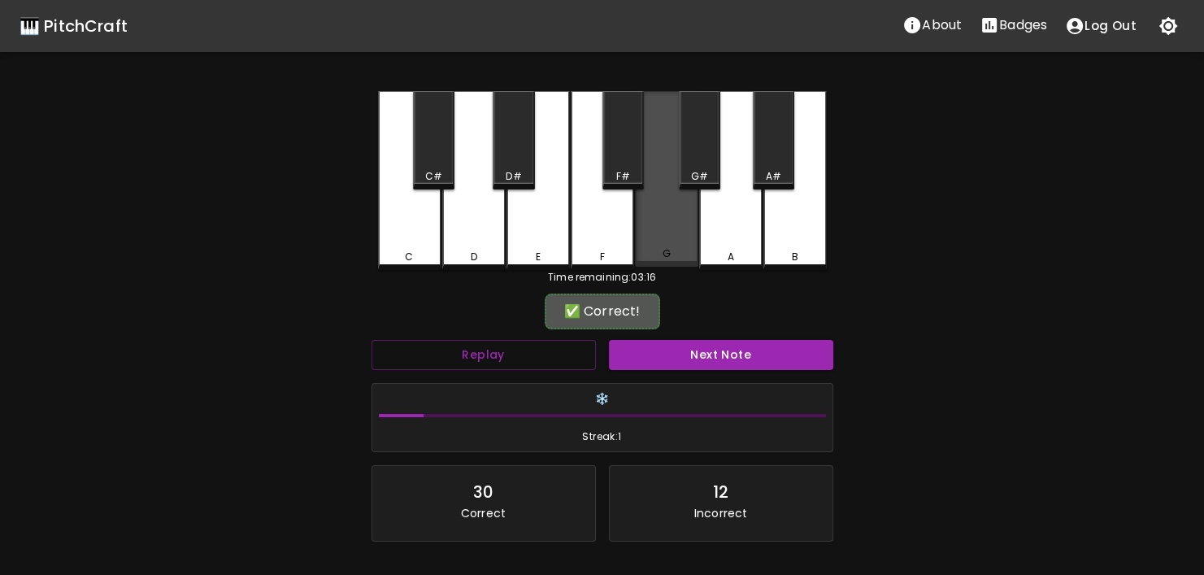
drag, startPoint x: 653, startPoint y: 241, endPoint x: 692, endPoint y: 319, distance: 87.2
click at [662, 251] on div "G" at bounding box center [666, 179] width 63 height 176
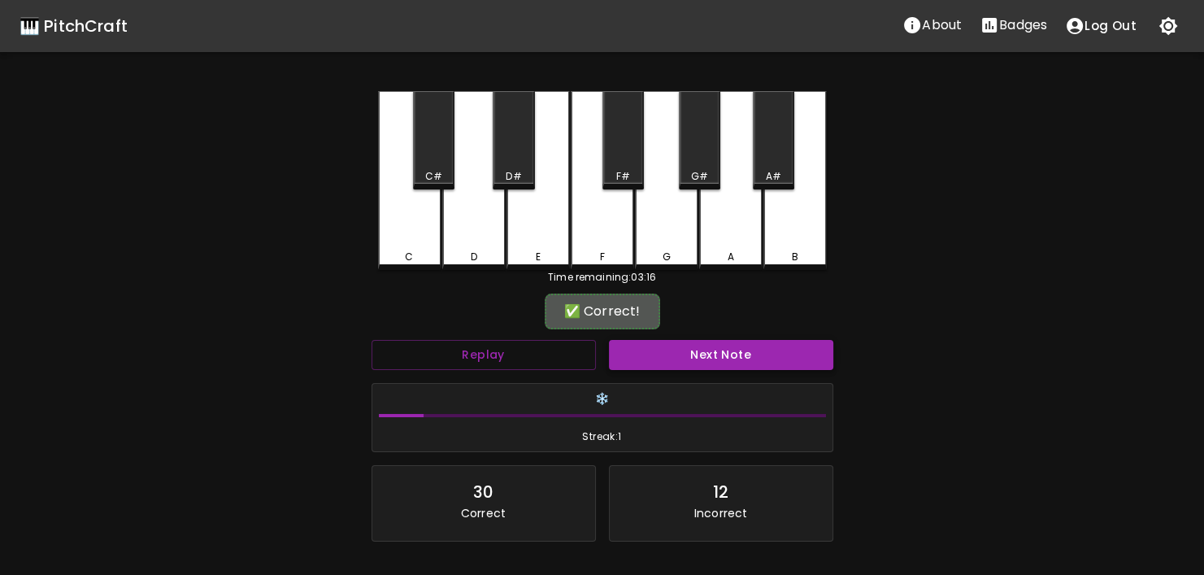
click at [692, 354] on button "Next Note" at bounding box center [721, 355] width 224 height 30
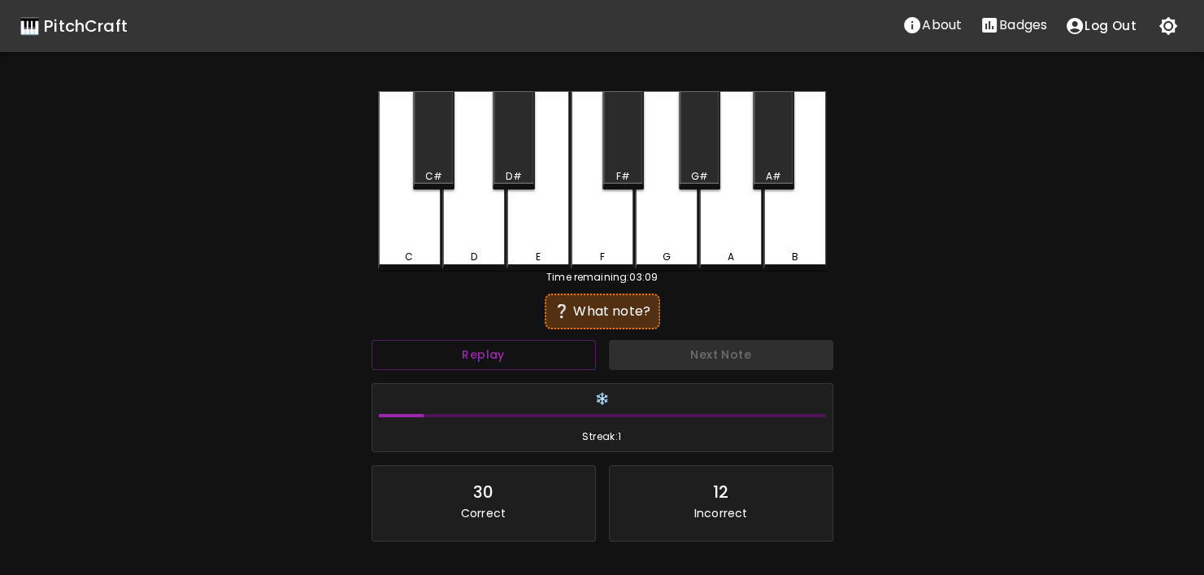
click at [568, 370] on div "Replay" at bounding box center [483, 354] width 237 height 43
click at [575, 357] on button "Replay" at bounding box center [483, 355] width 224 height 30
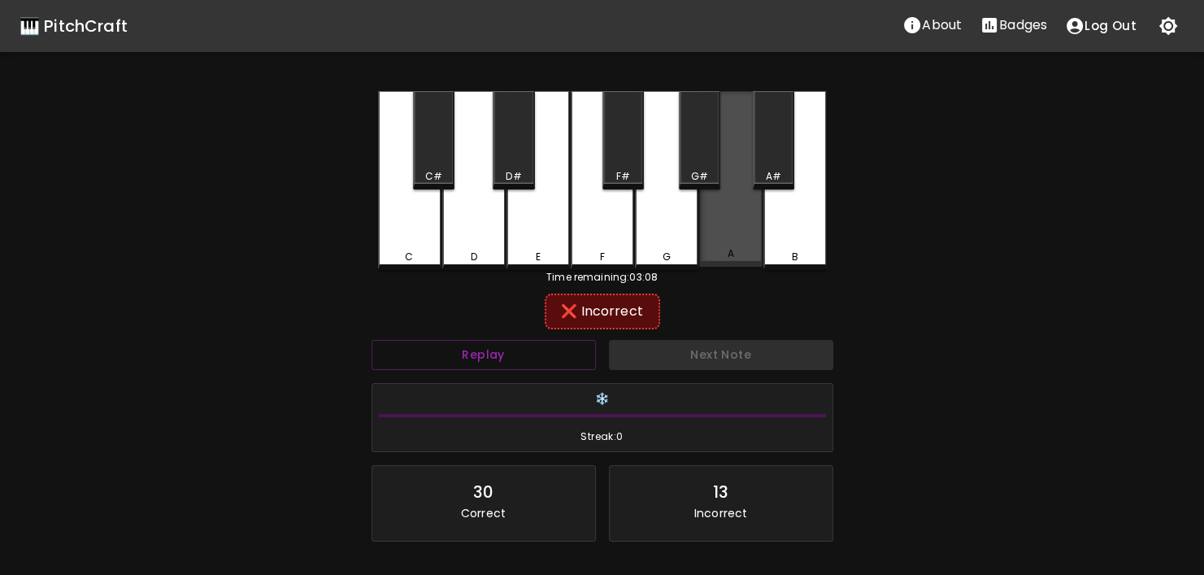
click at [734, 242] on div "A" at bounding box center [730, 179] width 63 height 176
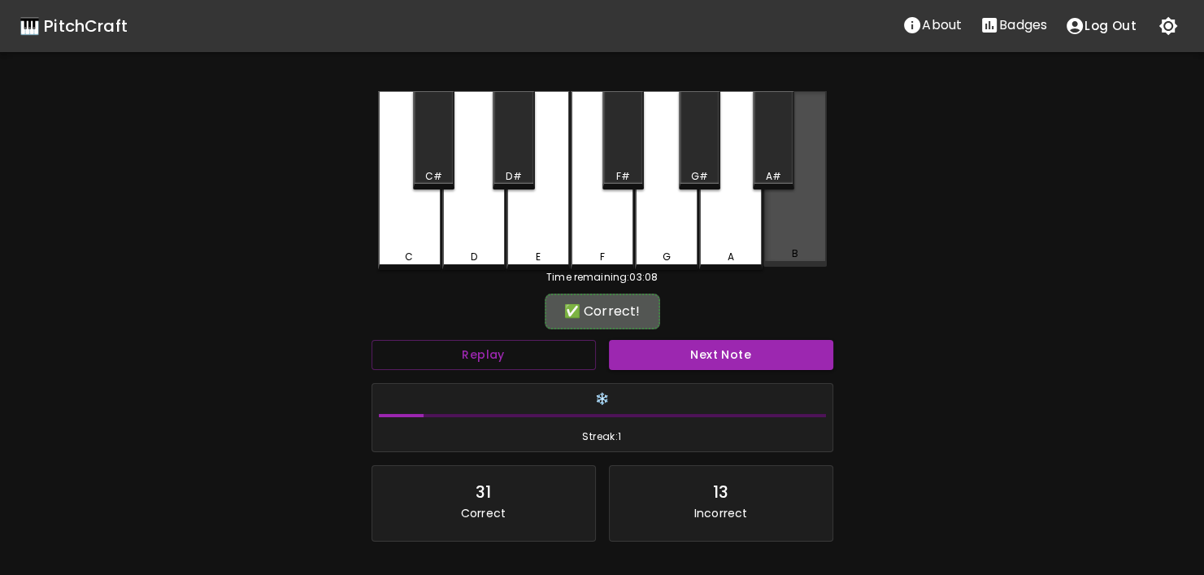
click at [815, 242] on div "B" at bounding box center [794, 179] width 63 height 176
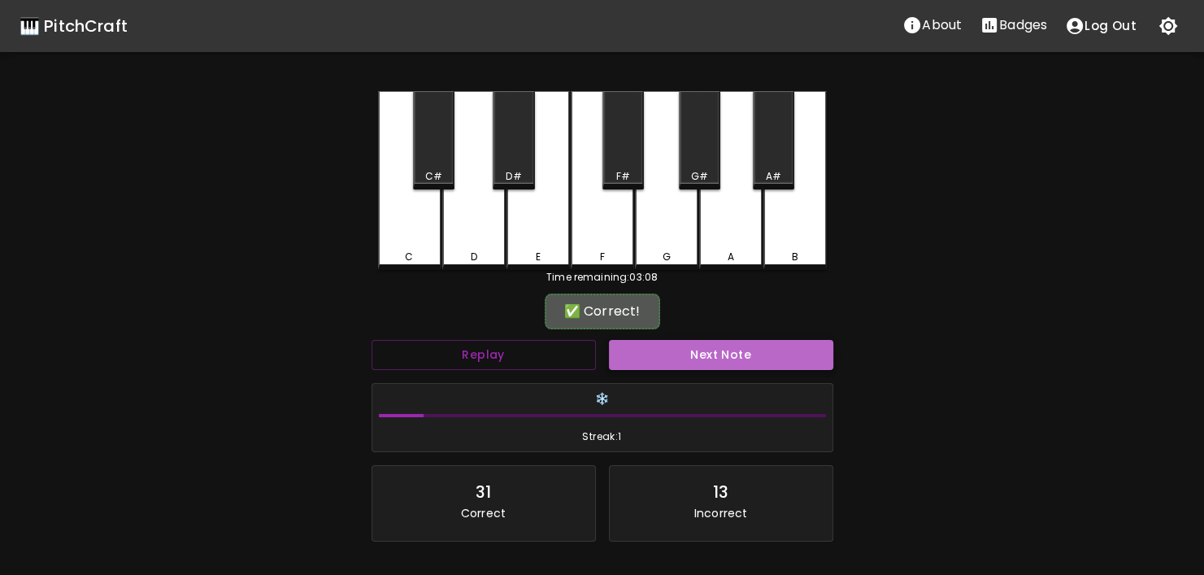
click at [762, 345] on button "Next Note" at bounding box center [721, 355] width 224 height 30
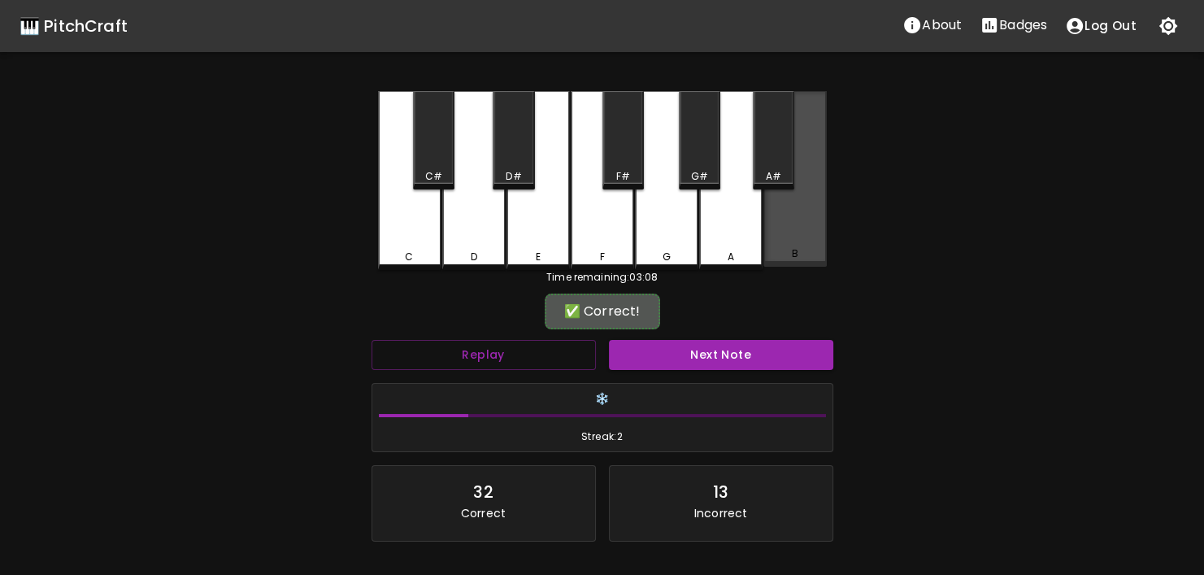
click at [807, 226] on div "B" at bounding box center [794, 179] width 63 height 176
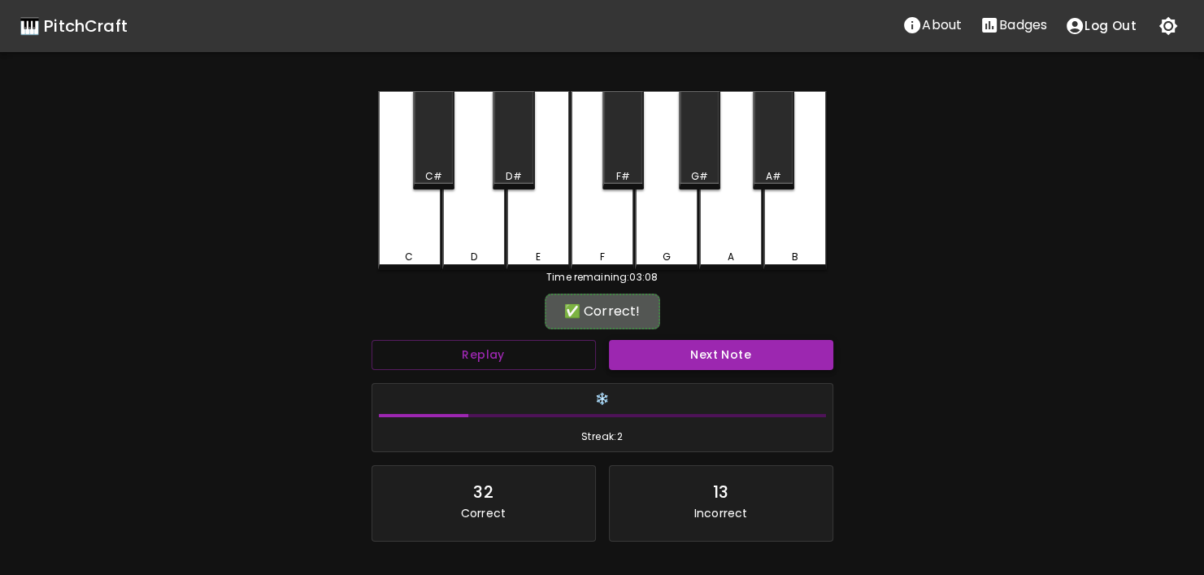
click at [770, 345] on button "Next Note" at bounding box center [721, 355] width 224 height 30
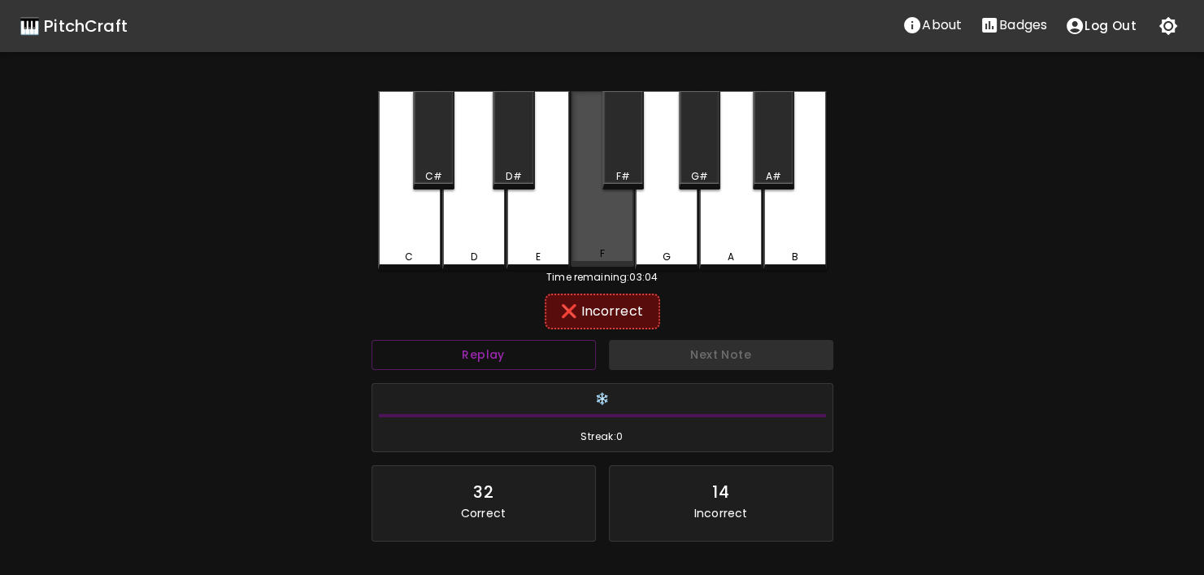
click at [582, 254] on div "F" at bounding box center [602, 253] width 60 height 15
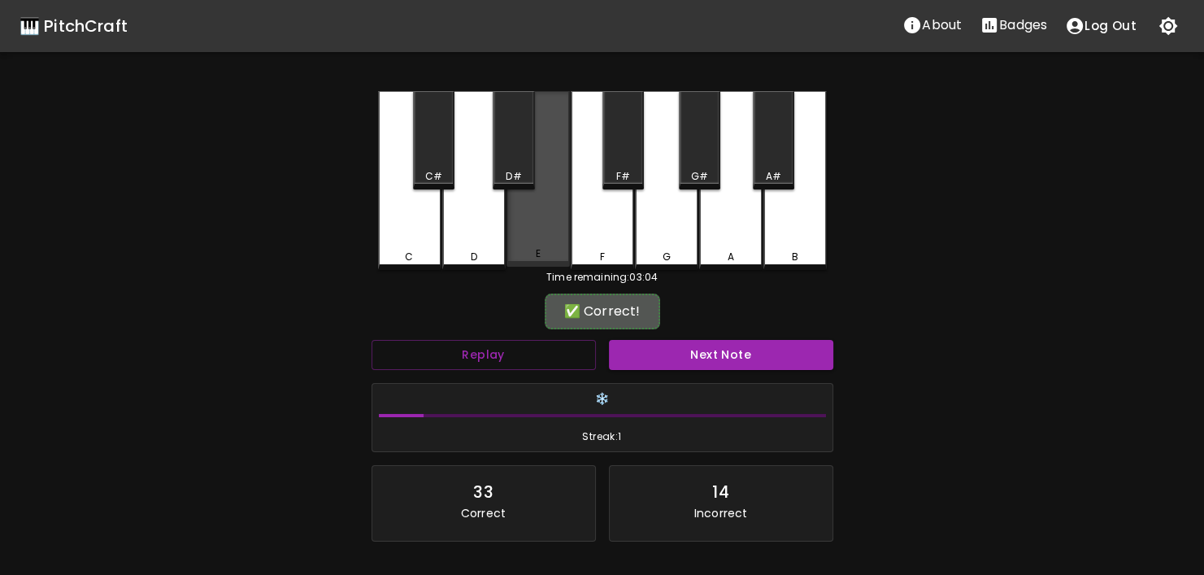
click at [565, 259] on div "E" at bounding box center [538, 253] width 60 height 15
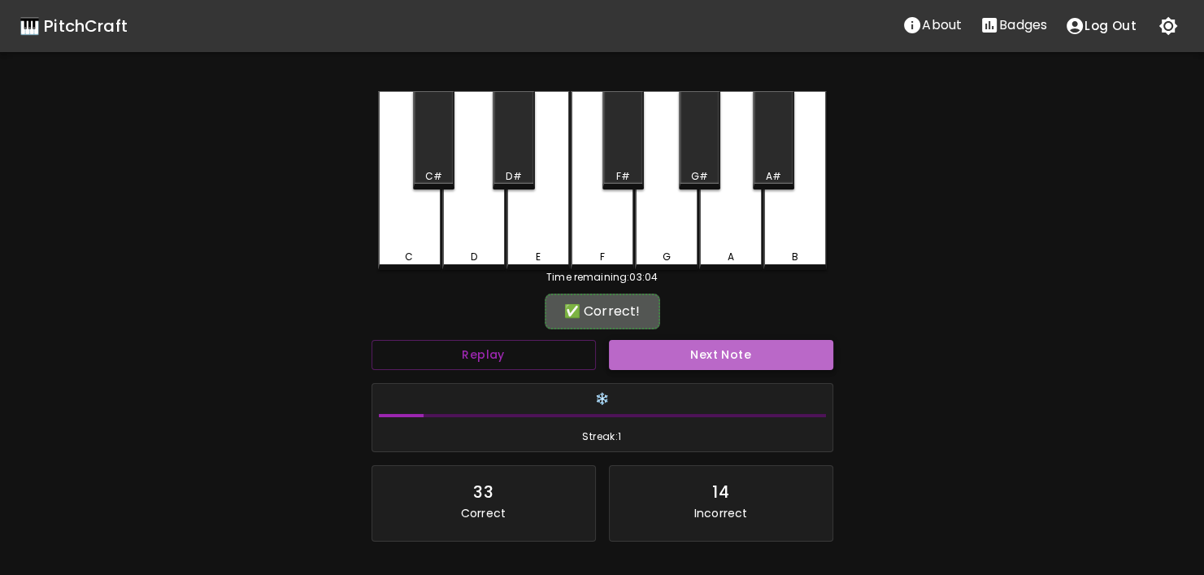
click at [672, 363] on button "Next Note" at bounding box center [721, 355] width 224 height 30
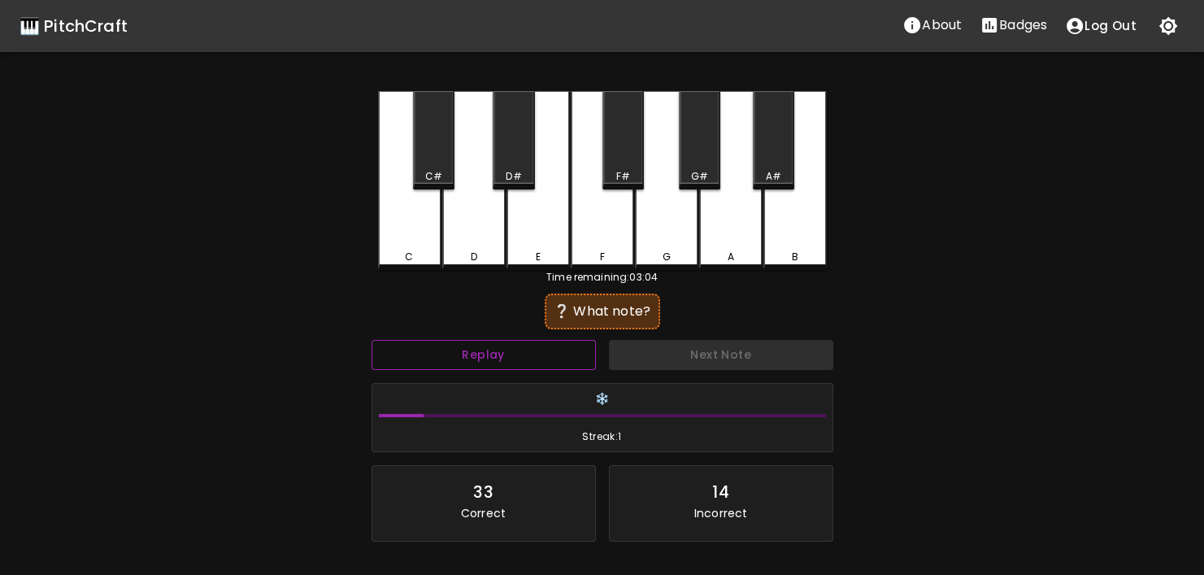
click at [536, 367] on button "Replay" at bounding box center [483, 355] width 224 height 30
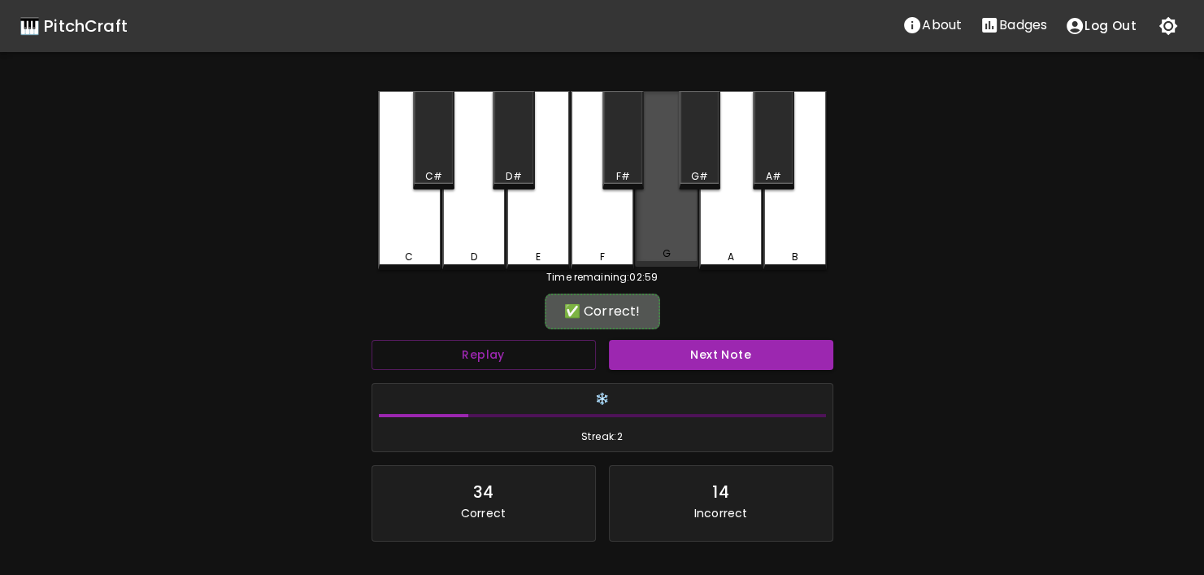
click at [673, 248] on div "G" at bounding box center [666, 179] width 63 height 176
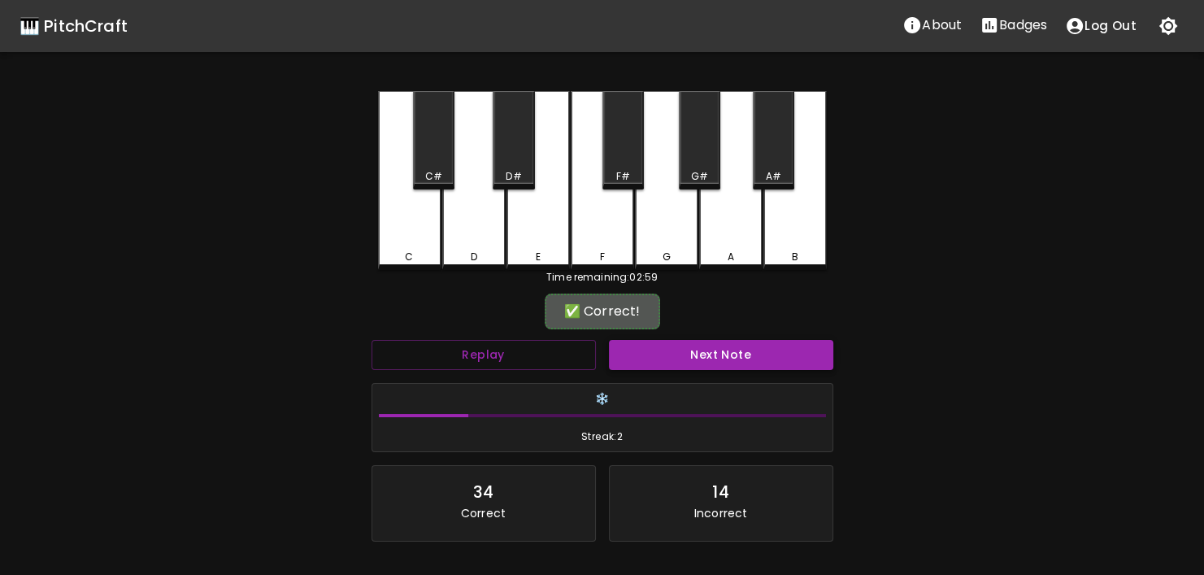
click at [688, 351] on button "Next Note" at bounding box center [721, 355] width 224 height 30
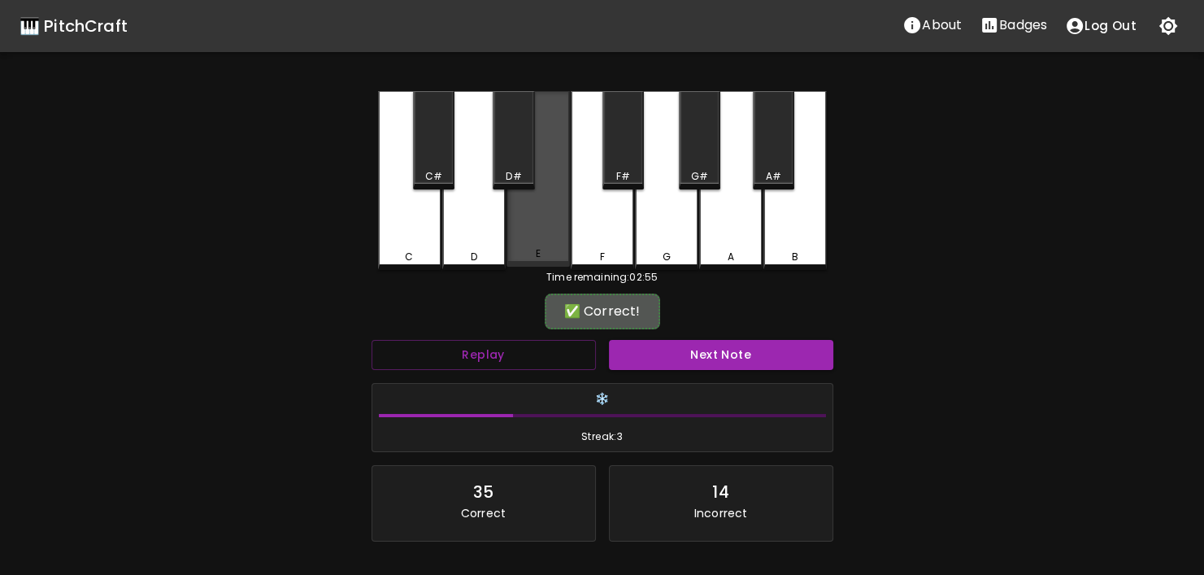
click at [517, 252] on div "E" at bounding box center [538, 253] width 60 height 15
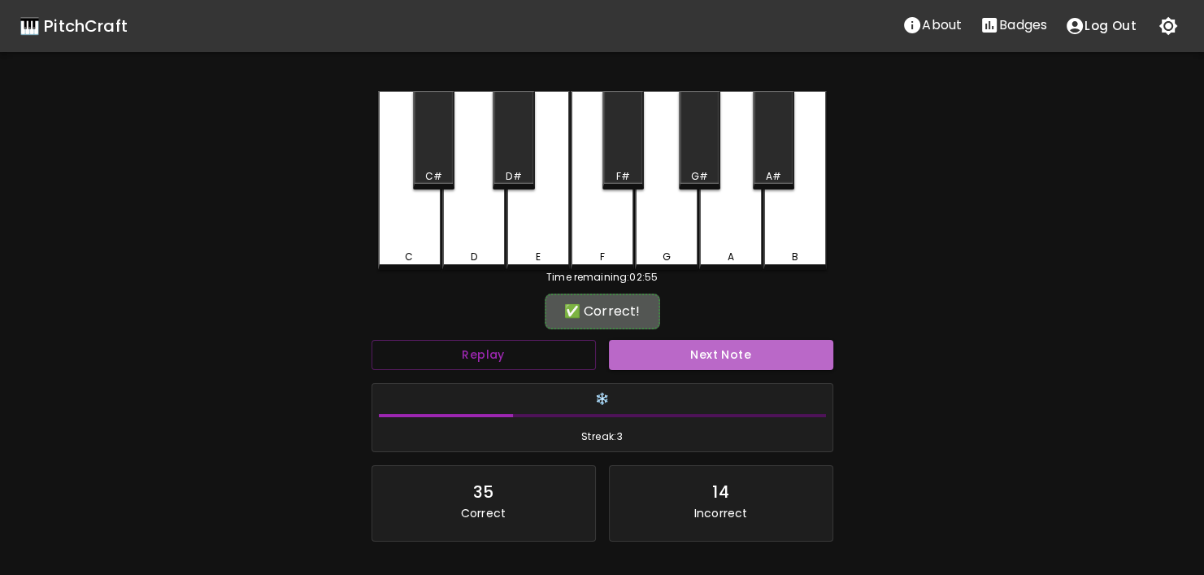
click at [633, 342] on button "Next Note" at bounding box center [721, 355] width 224 height 30
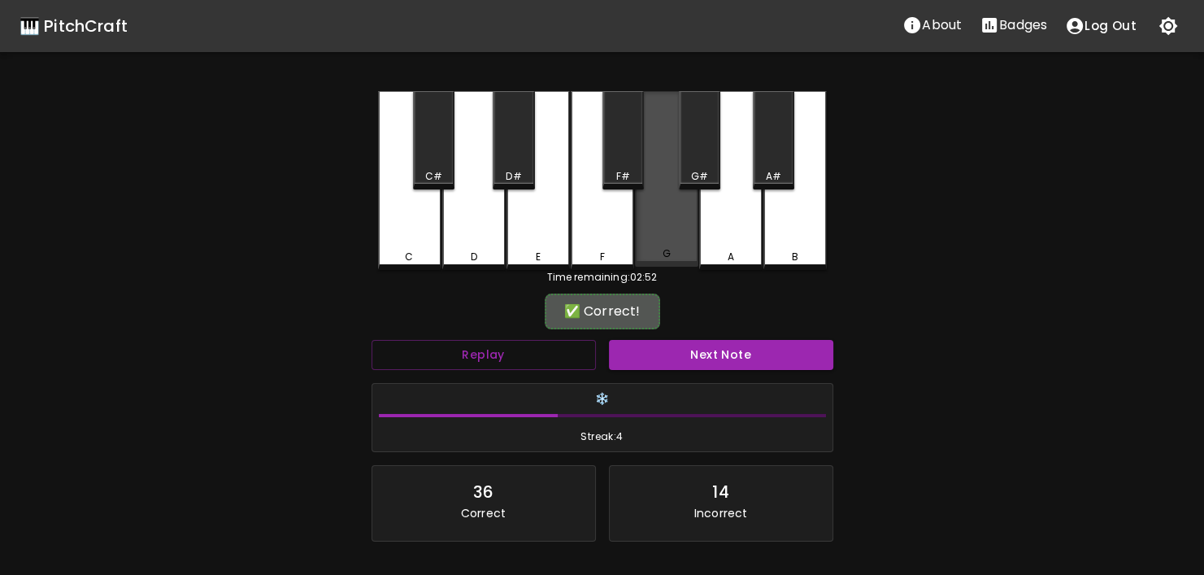
drag, startPoint x: 689, startPoint y: 257, endPoint x: 685, endPoint y: 328, distance: 70.8
click at [689, 258] on div "G" at bounding box center [666, 253] width 60 height 15
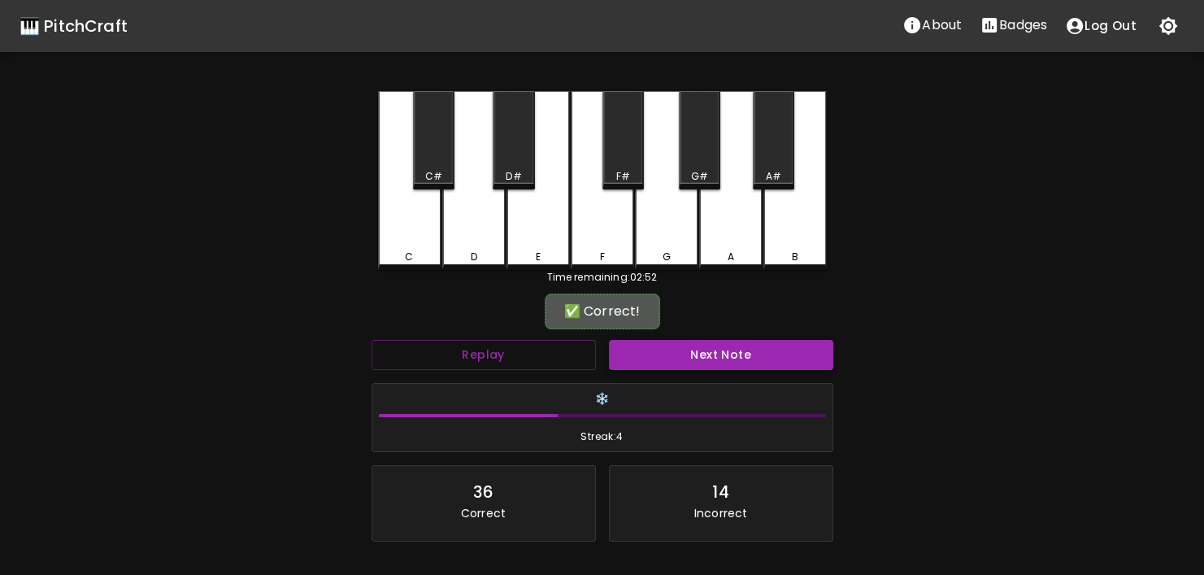
click at [683, 342] on button "Next Note" at bounding box center [721, 355] width 224 height 30
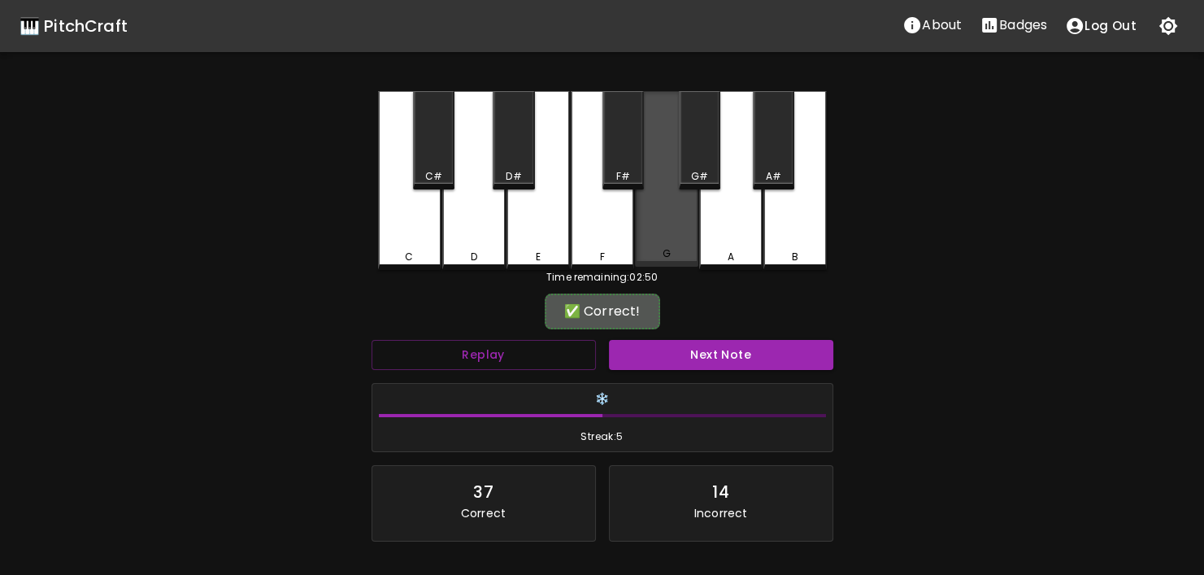
click at [666, 254] on div "G" at bounding box center [666, 253] width 8 height 15
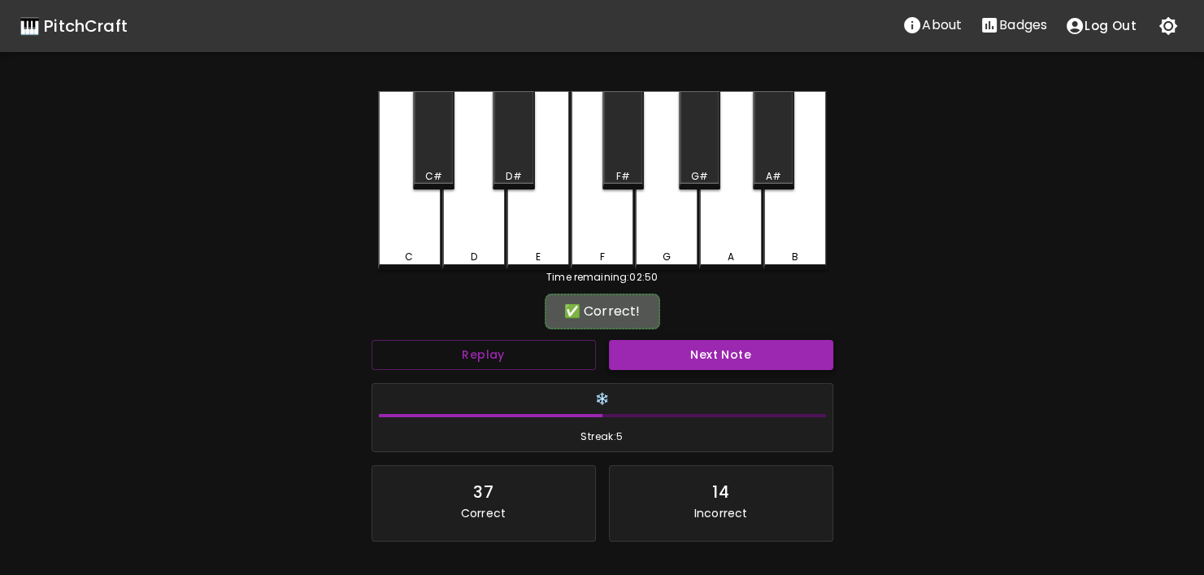
click at [669, 345] on button "Next Note" at bounding box center [721, 355] width 224 height 30
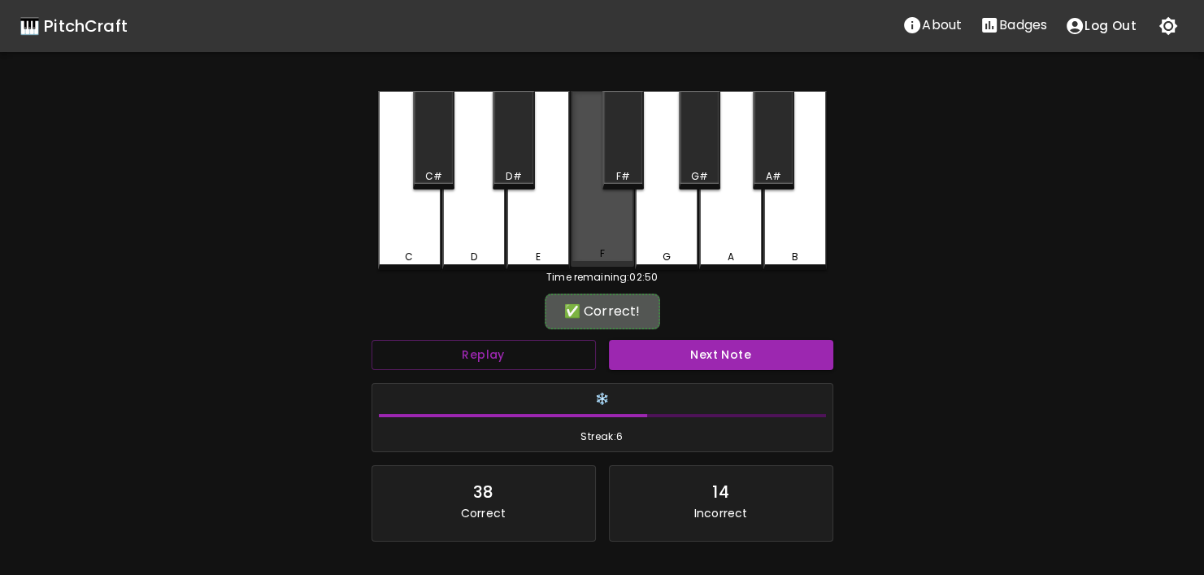
click at [604, 250] on div "F" at bounding box center [601, 253] width 5 height 15
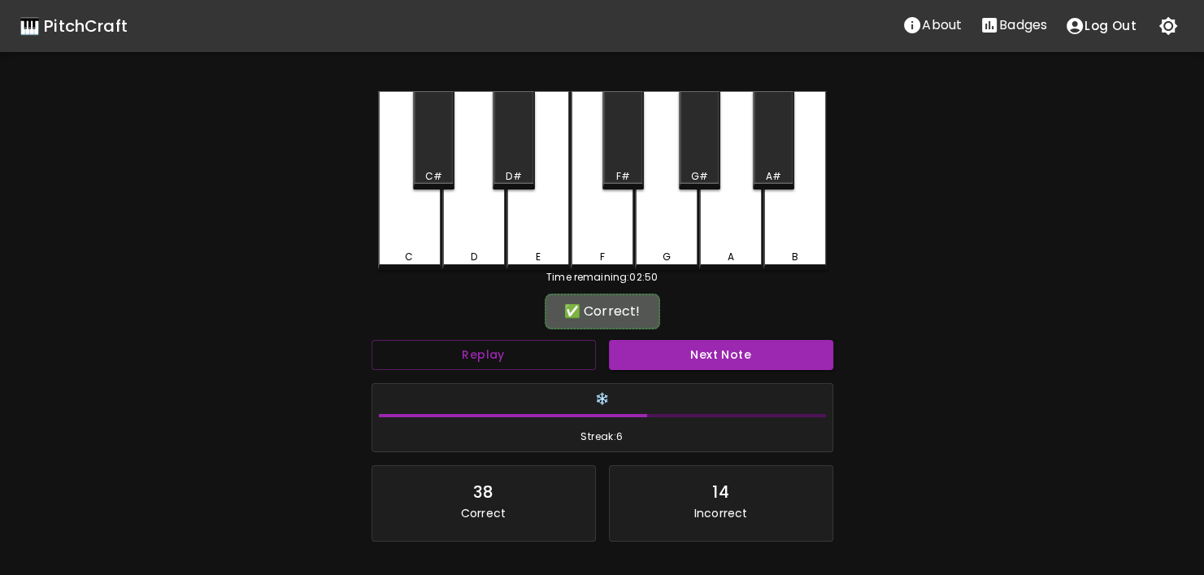
click at [691, 363] on button "Next Note" at bounding box center [721, 355] width 224 height 30
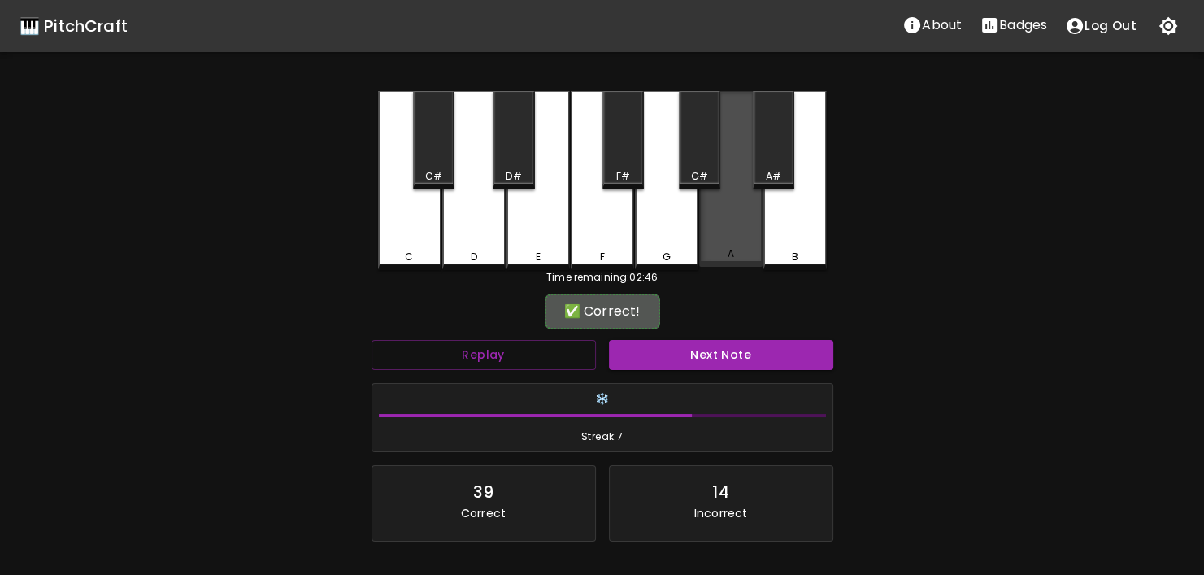
click at [713, 261] on div "A" at bounding box center [730, 179] width 63 height 176
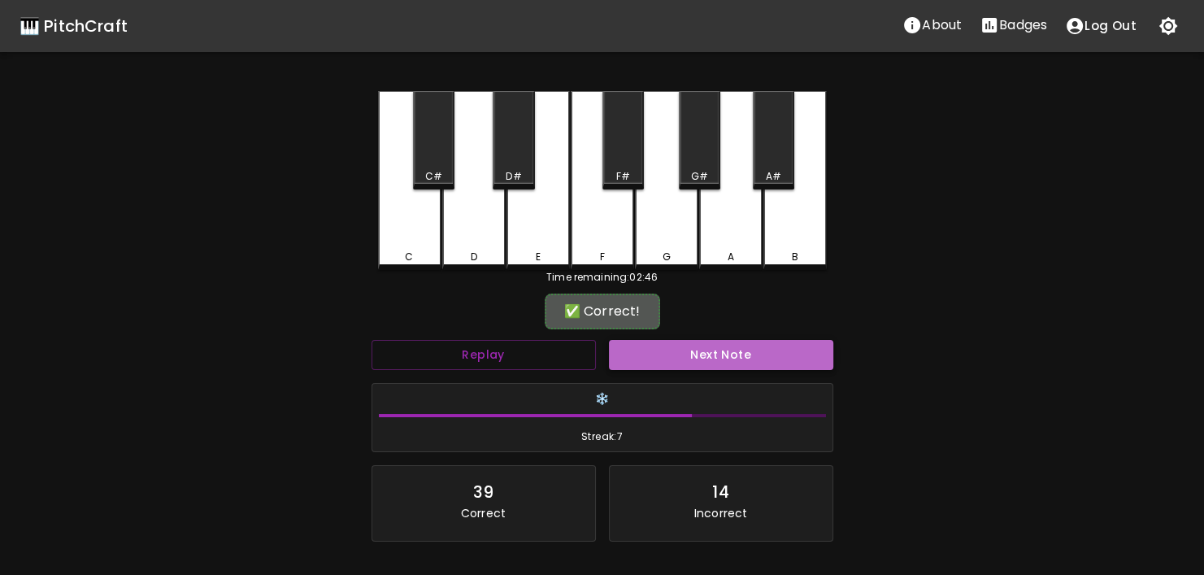
click at [738, 347] on button "Next Note" at bounding box center [721, 355] width 224 height 30
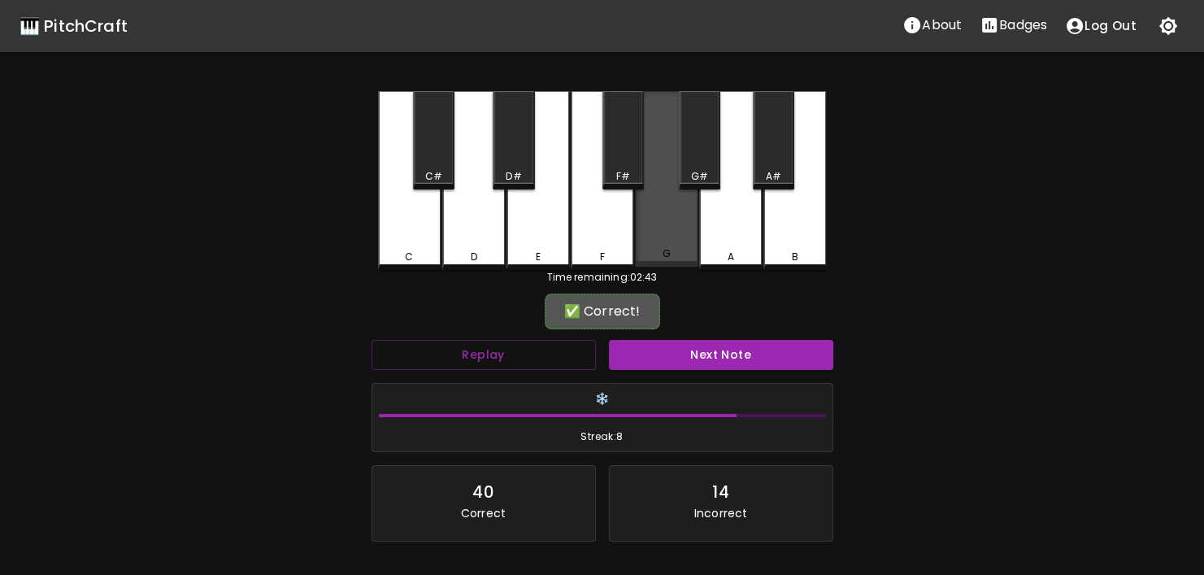
click at [664, 256] on div "G" at bounding box center [666, 253] width 8 height 15
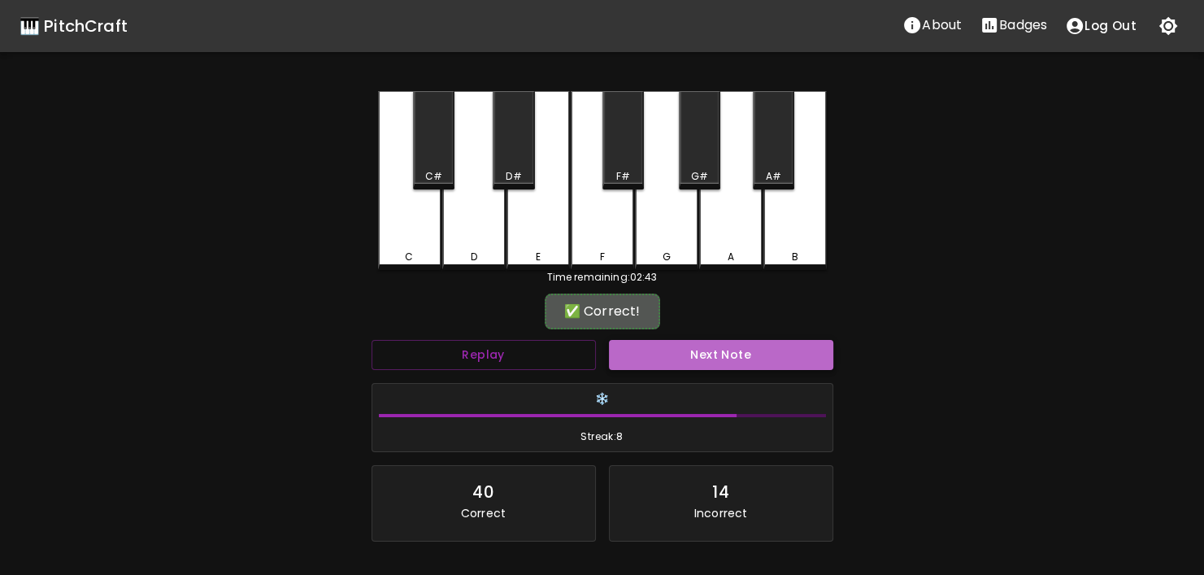
click at [700, 354] on button "Next Note" at bounding box center [721, 355] width 224 height 30
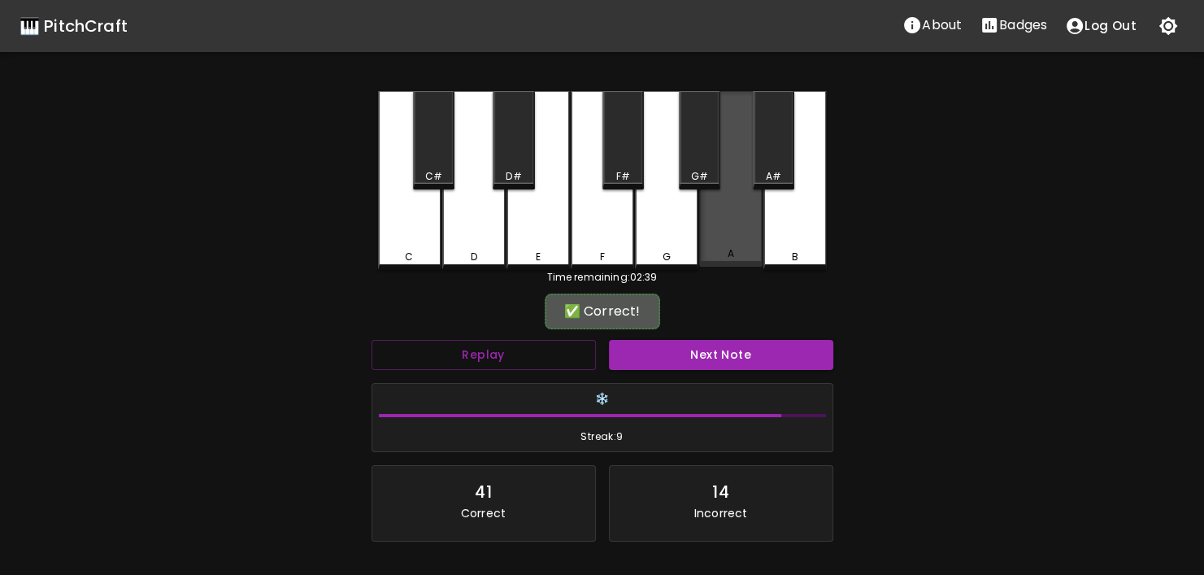
click at [757, 260] on div "A" at bounding box center [731, 253] width 60 height 15
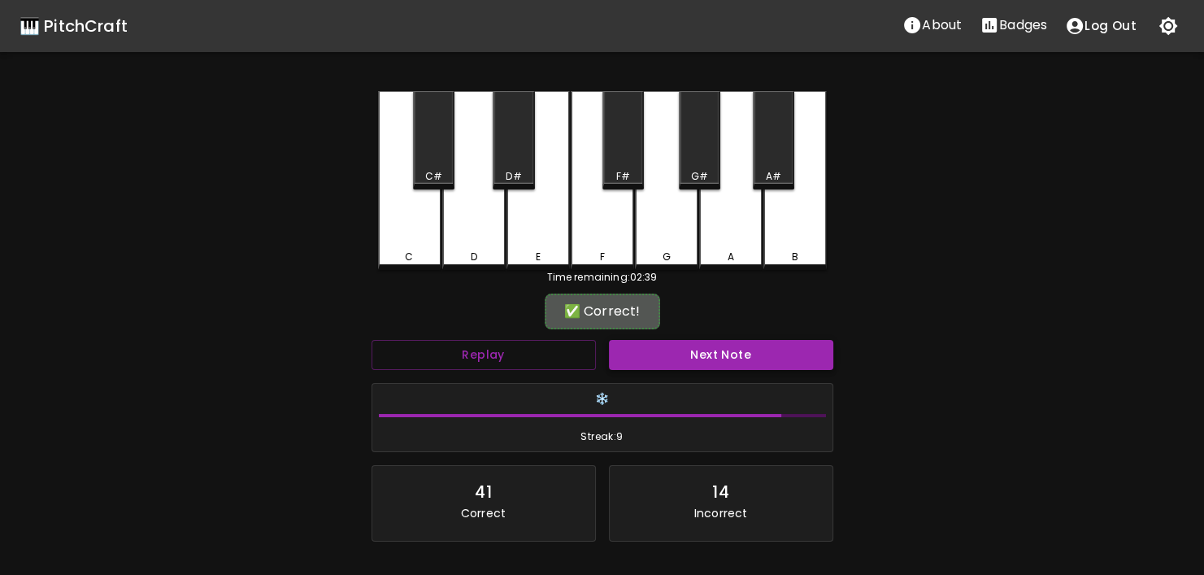
click at [713, 348] on button "Next Note" at bounding box center [721, 355] width 224 height 30
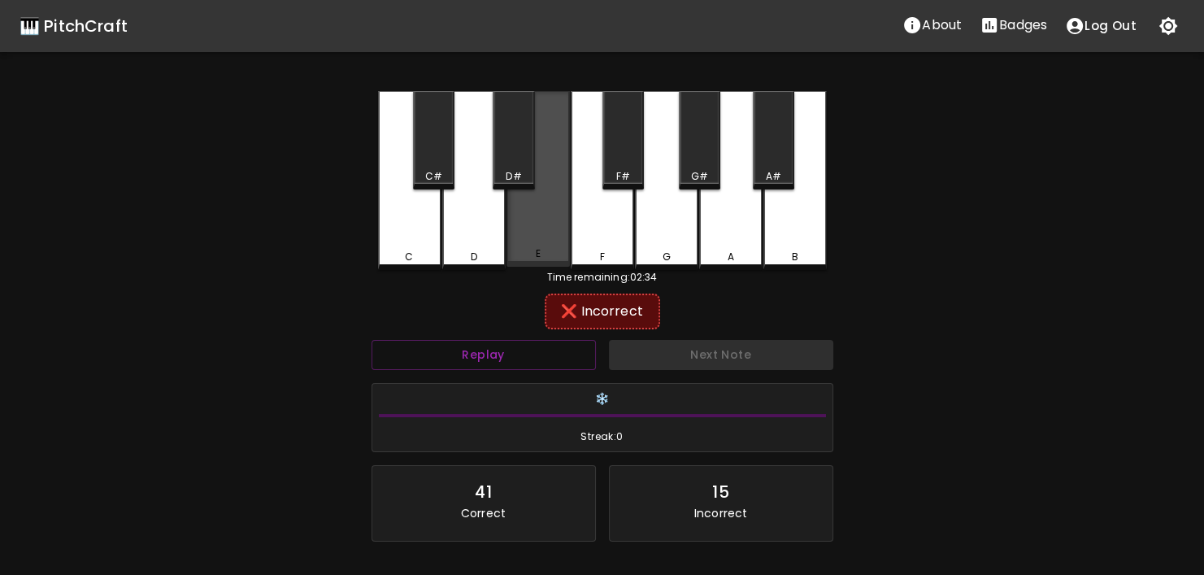
click at [549, 259] on div "E" at bounding box center [538, 253] width 60 height 15
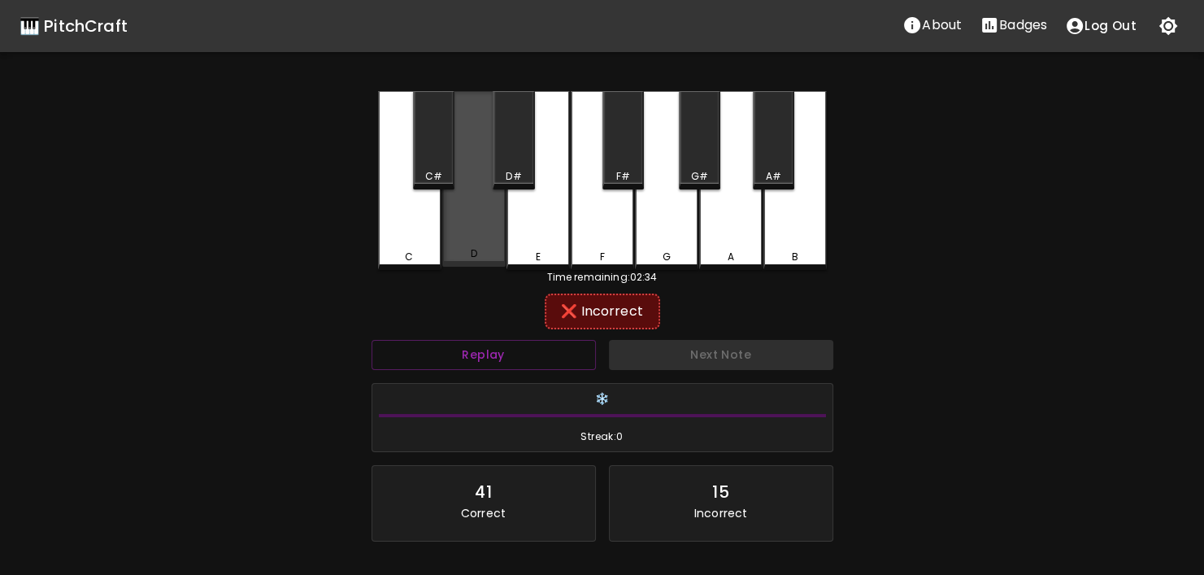
click at [468, 254] on div "D" at bounding box center [474, 253] width 60 height 15
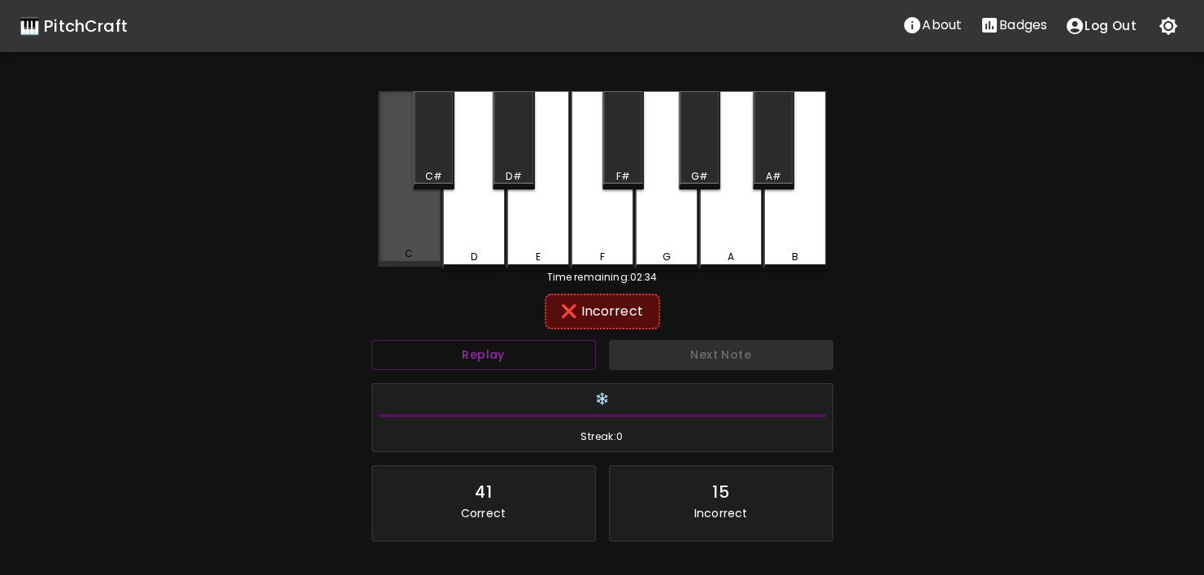
click at [432, 259] on div "C" at bounding box center [410, 253] width 60 height 15
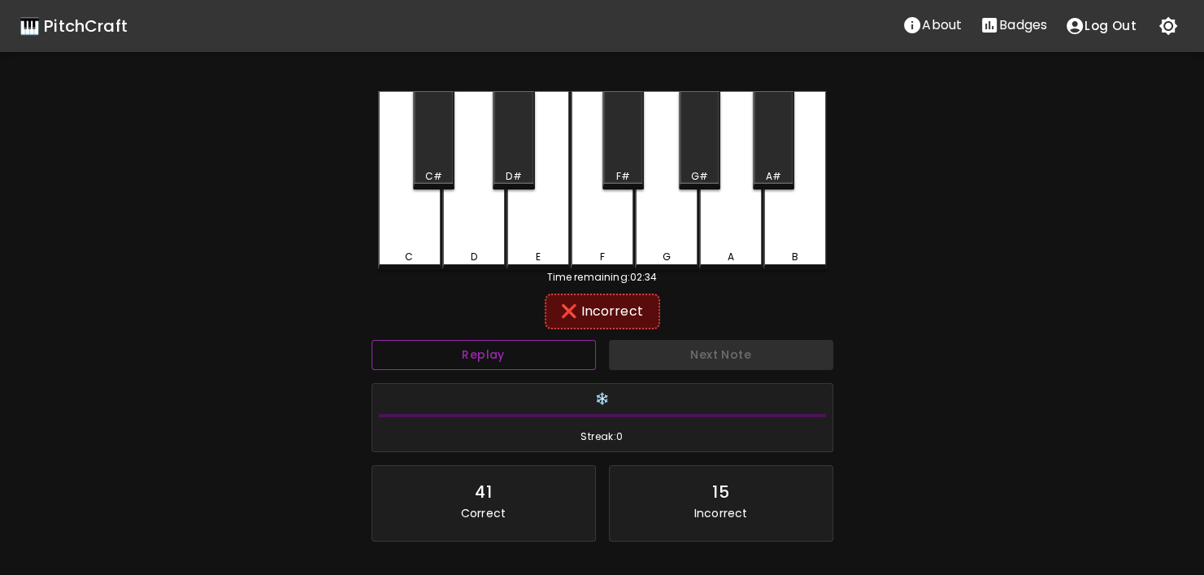
click at [461, 354] on button "Replay" at bounding box center [483, 355] width 224 height 30
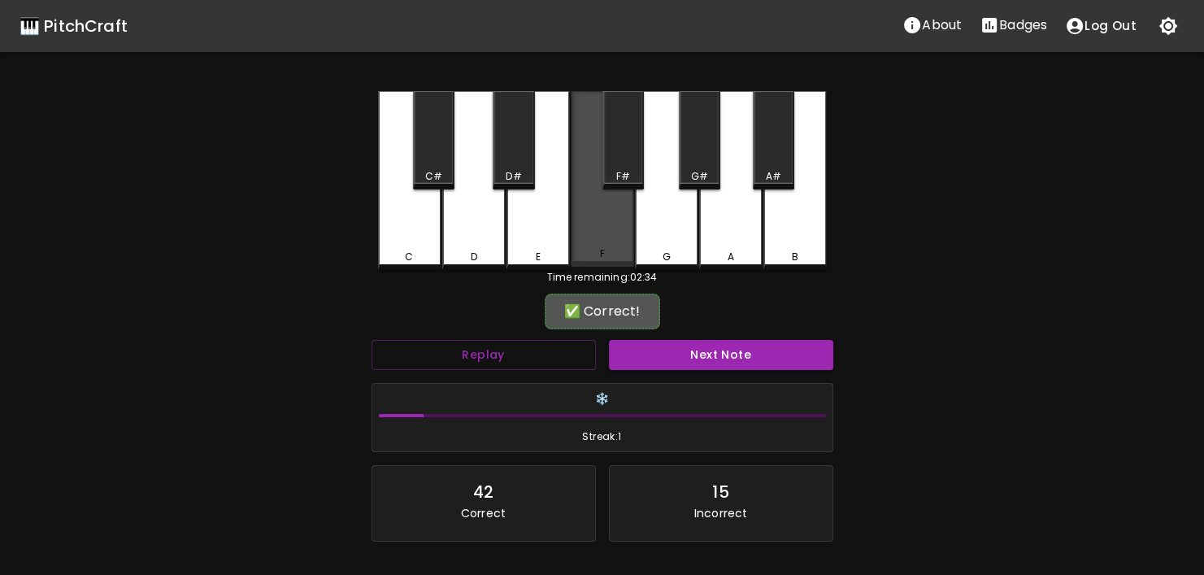
click at [613, 231] on div "F" at bounding box center [602, 179] width 63 height 176
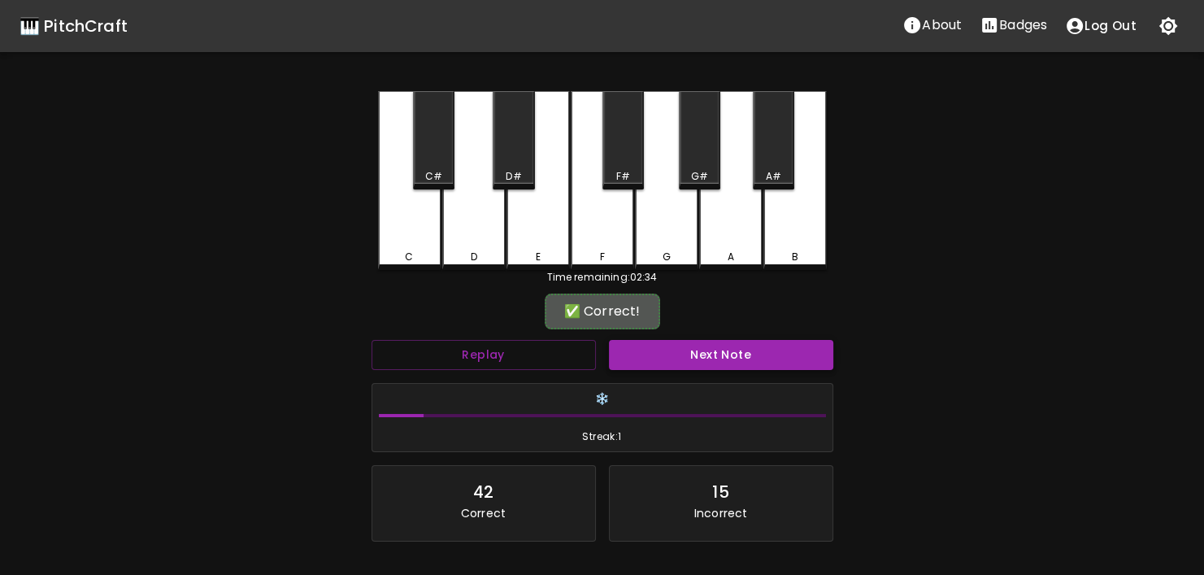
click at [707, 354] on button "Next Note" at bounding box center [721, 355] width 224 height 30
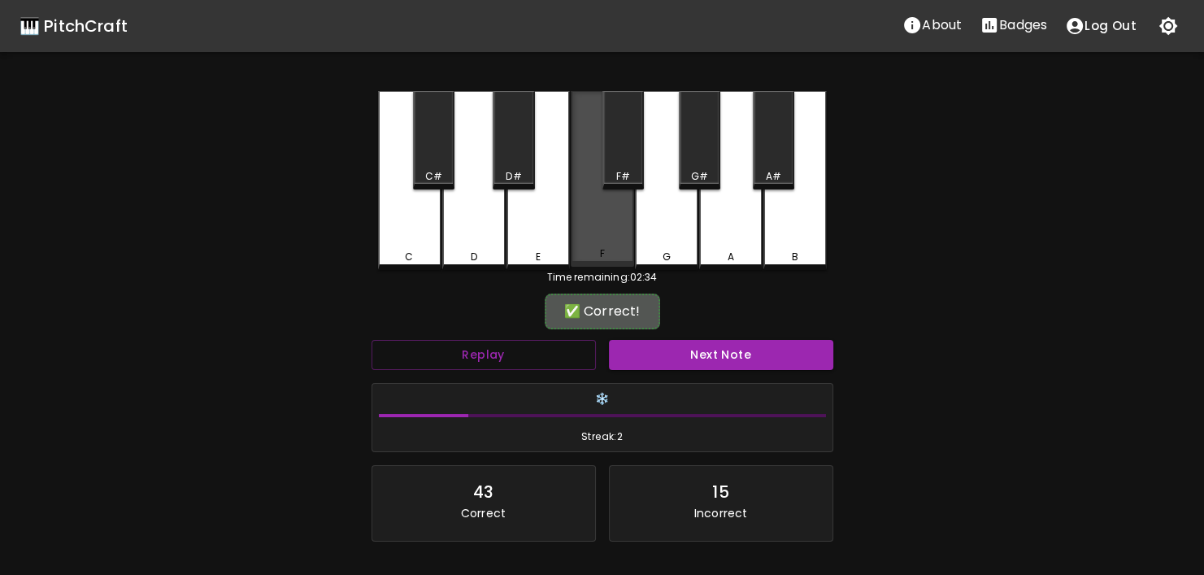
drag, startPoint x: 599, startPoint y: 244, endPoint x: 634, endPoint y: 324, distance: 87.7
click at [601, 246] on div "F" at bounding box center [602, 179] width 63 height 176
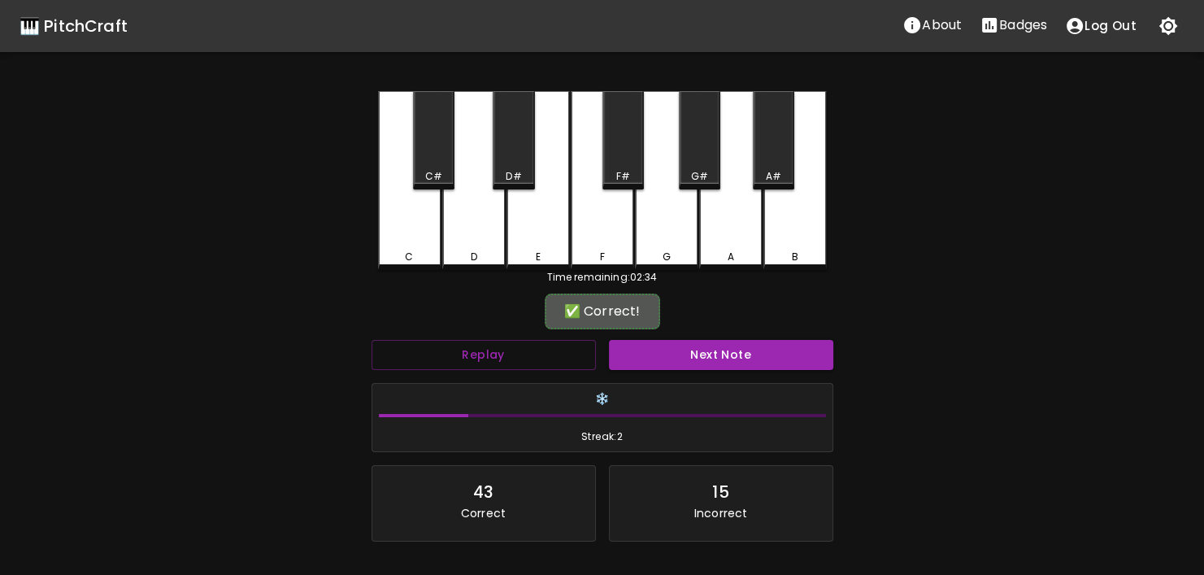
click at [649, 358] on button "Next Note" at bounding box center [721, 355] width 224 height 30
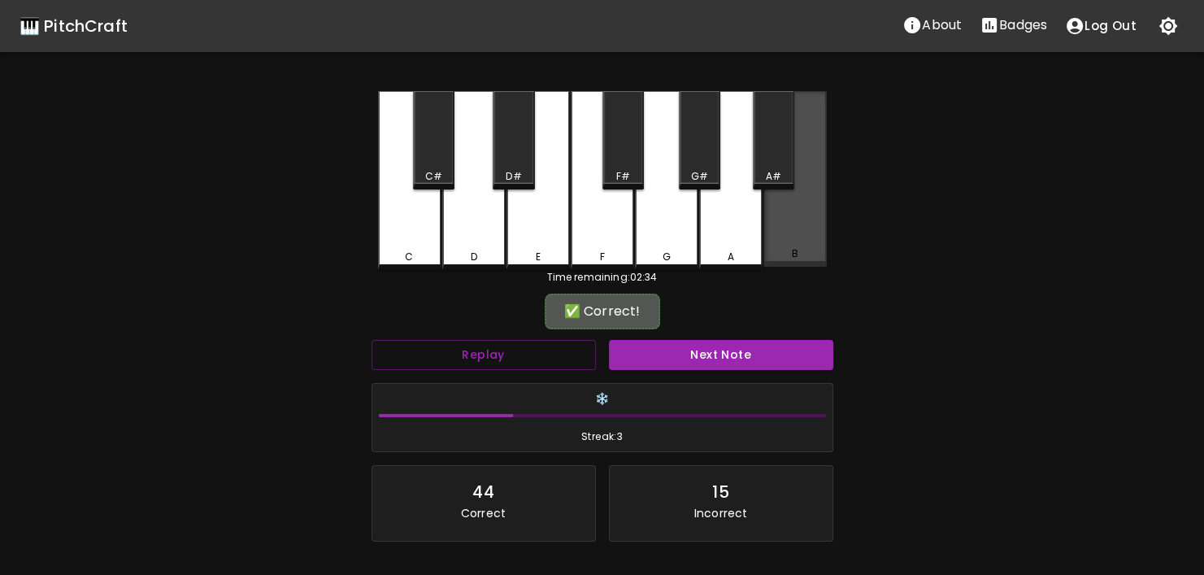
click at [801, 236] on div "B" at bounding box center [794, 179] width 63 height 176
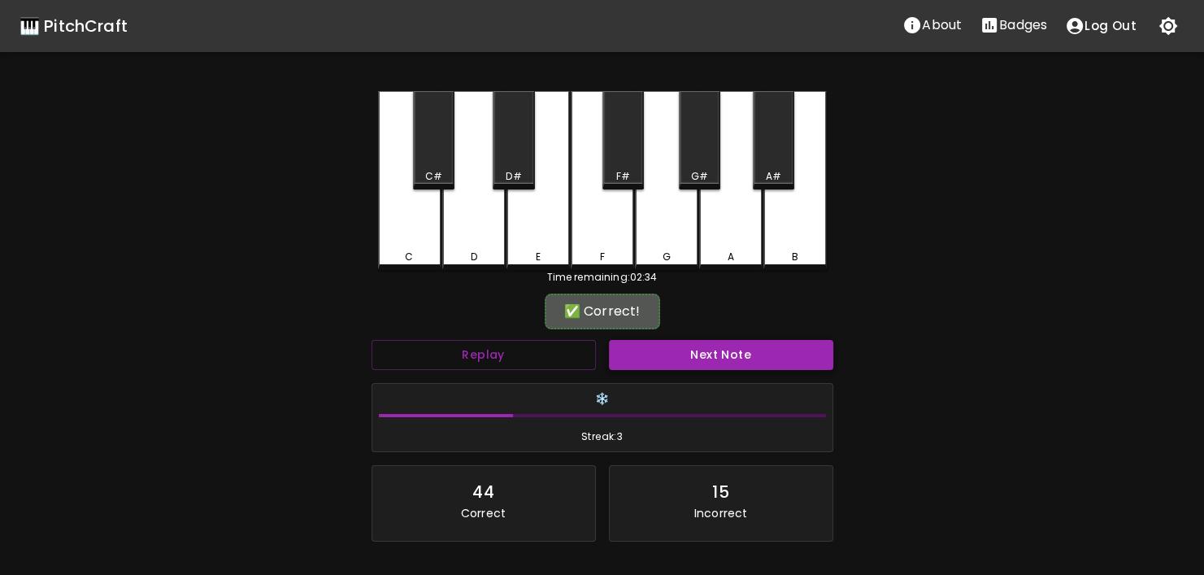
click at [770, 347] on button "Next Note" at bounding box center [721, 355] width 224 height 30
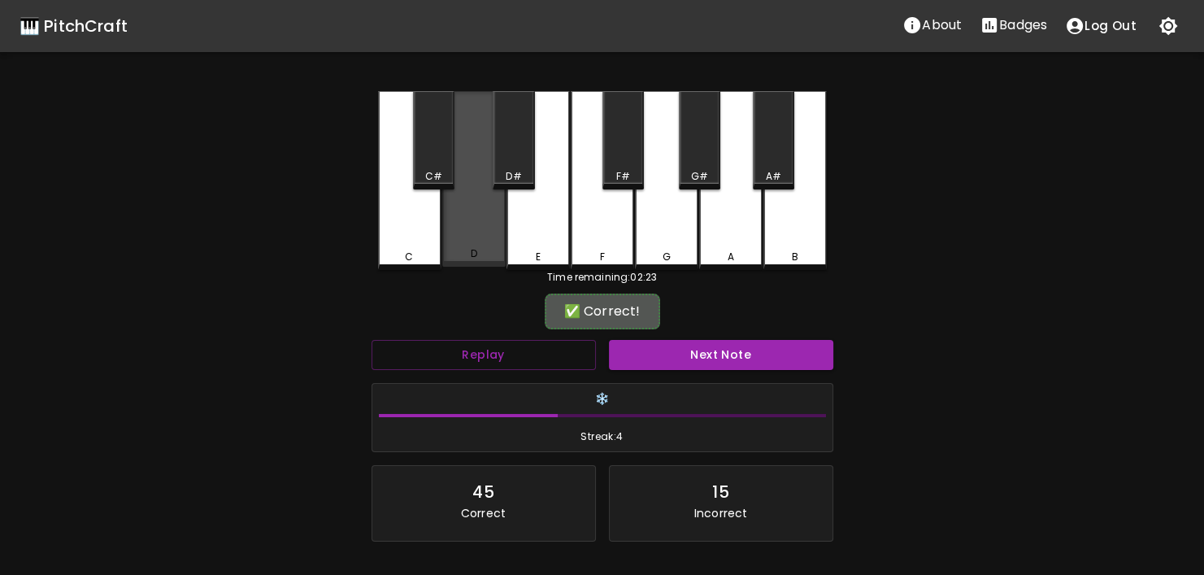
drag, startPoint x: 494, startPoint y: 251, endPoint x: 599, endPoint y: 310, distance: 120.1
click at [495, 251] on div "D" at bounding box center [474, 253] width 60 height 15
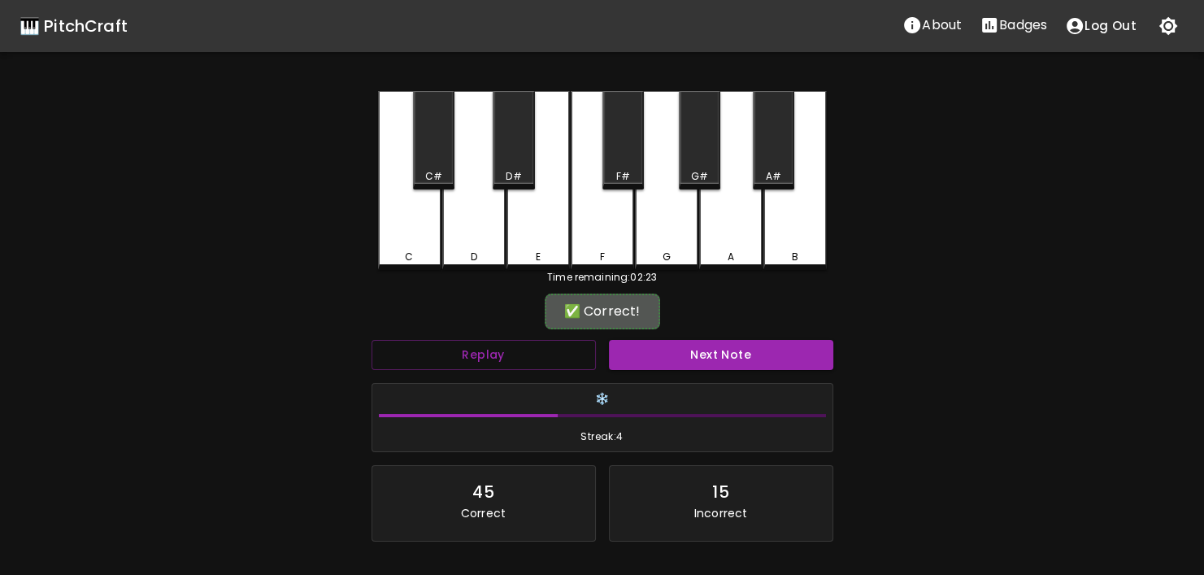
click at [665, 361] on button "Next Note" at bounding box center [721, 355] width 224 height 30
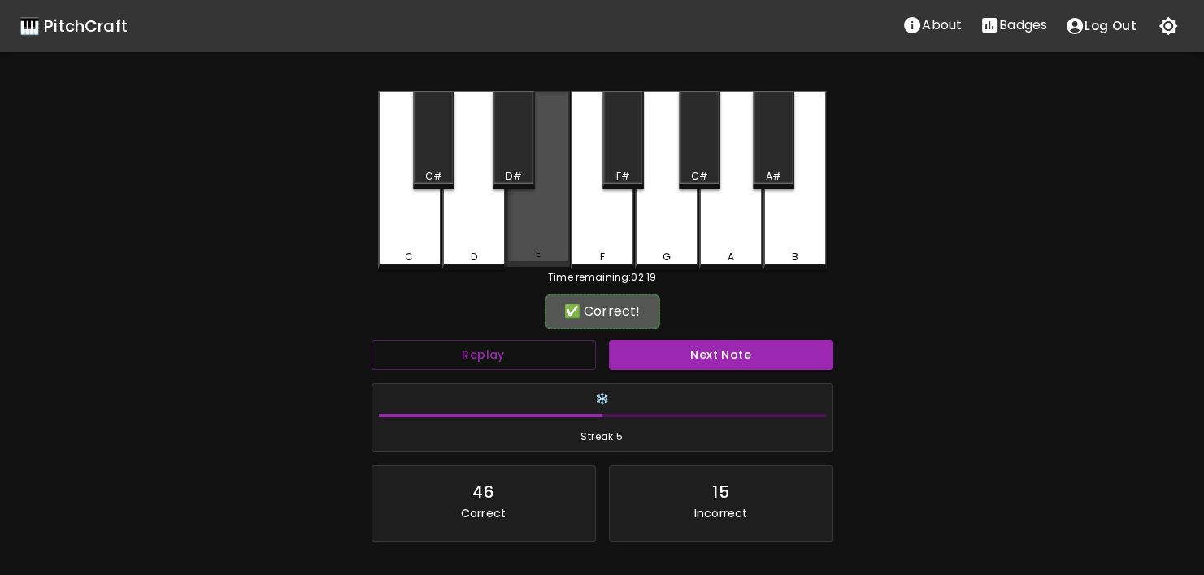
click at [551, 248] on div "E" at bounding box center [537, 179] width 63 height 176
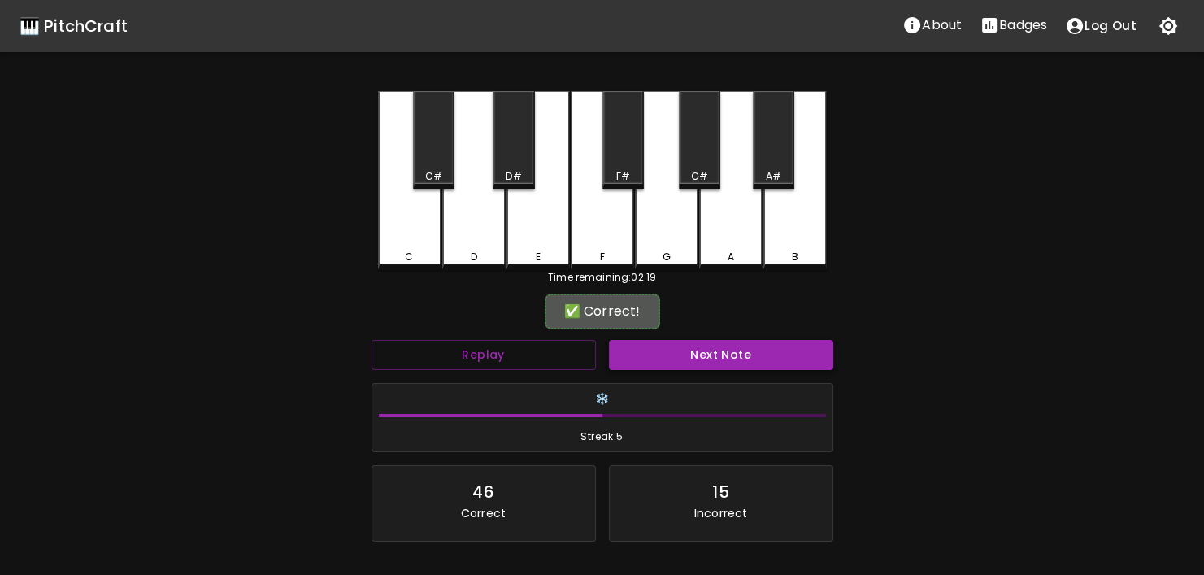
click at [662, 341] on button "Next Note" at bounding box center [721, 355] width 224 height 30
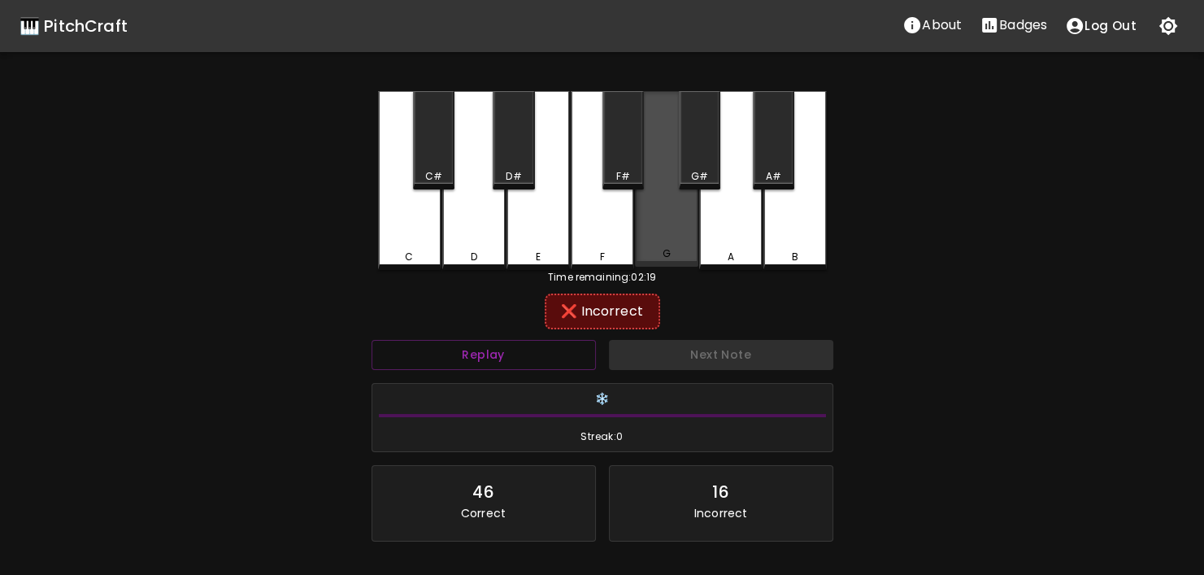
click at [653, 245] on div "G" at bounding box center [666, 179] width 63 height 176
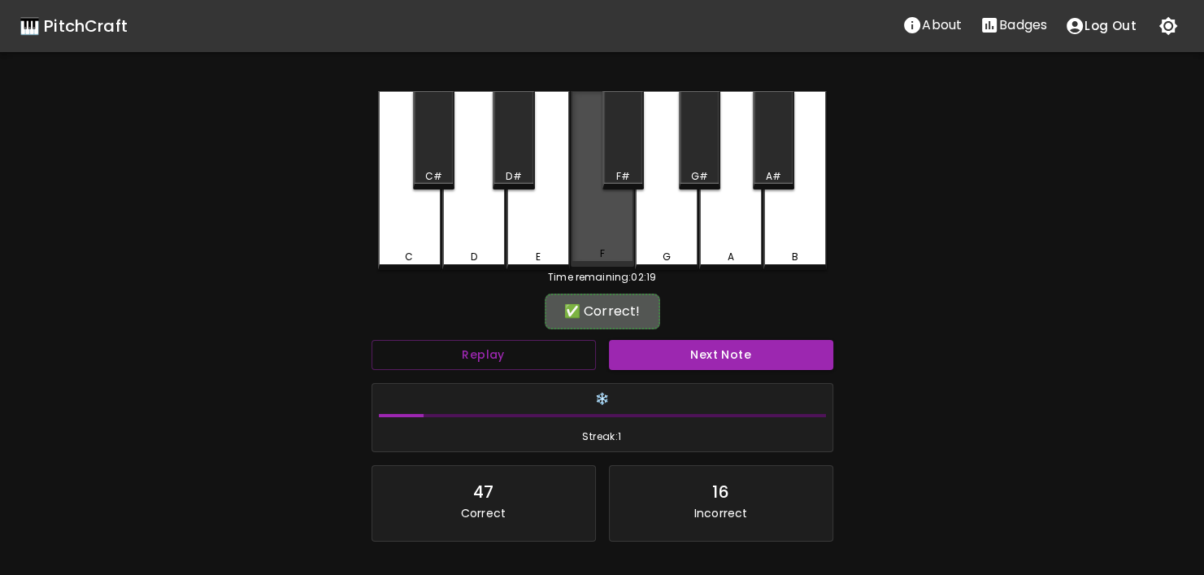
click at [601, 256] on div "F" at bounding box center [601, 253] width 5 height 15
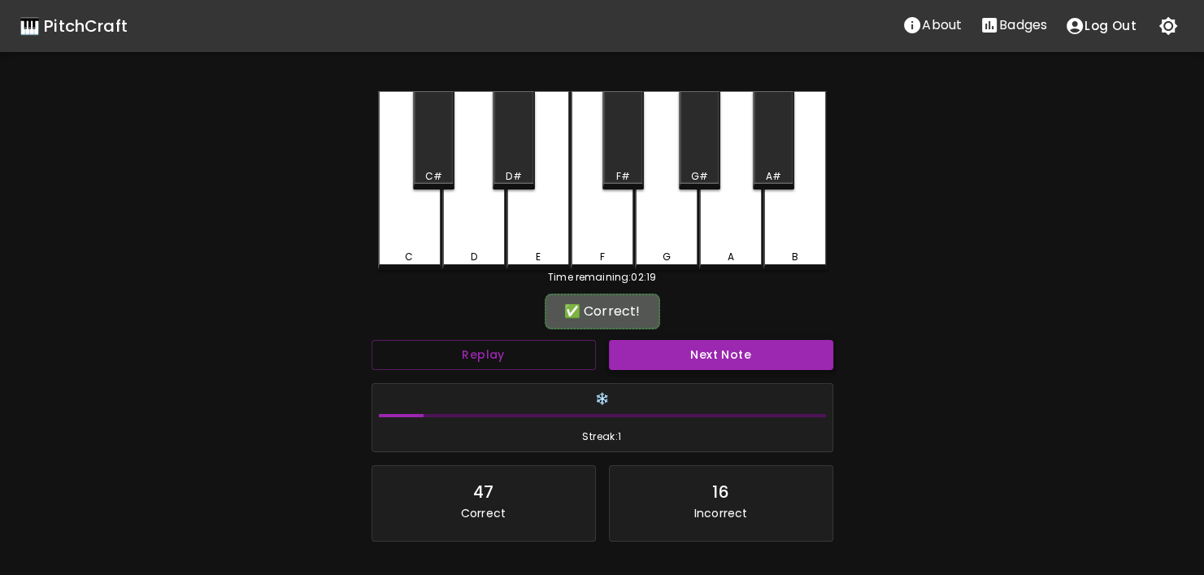
click at [683, 350] on button "Next Note" at bounding box center [721, 355] width 224 height 30
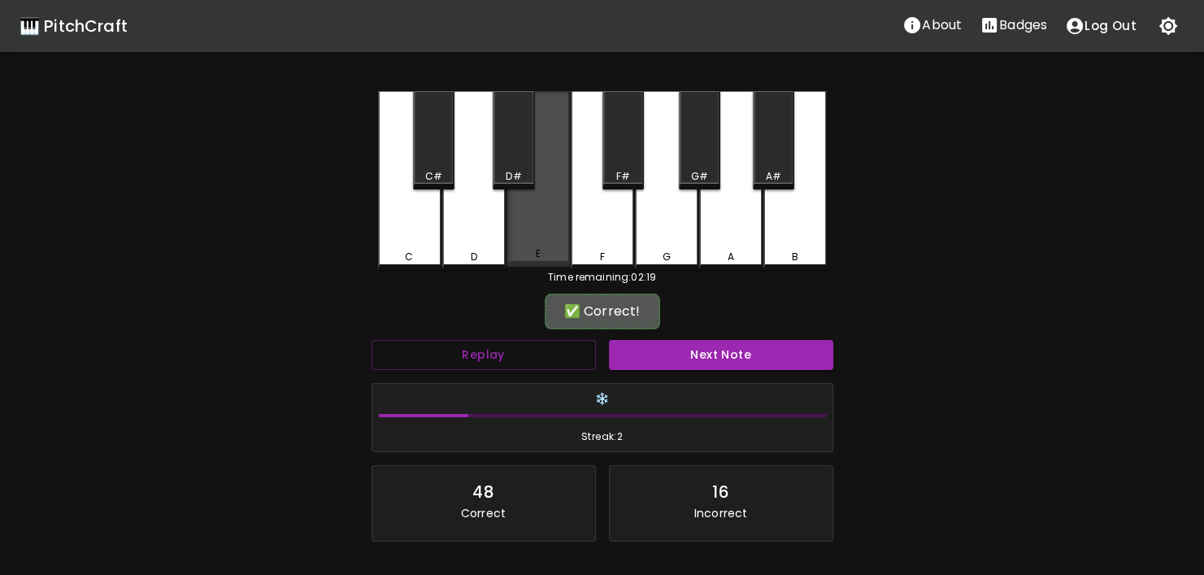
drag, startPoint x: 548, startPoint y: 261, endPoint x: 562, endPoint y: 274, distance: 19.0
click at [555, 267] on div "C C# D D# E F F# G G# A A# B" at bounding box center [602, 180] width 449 height 179
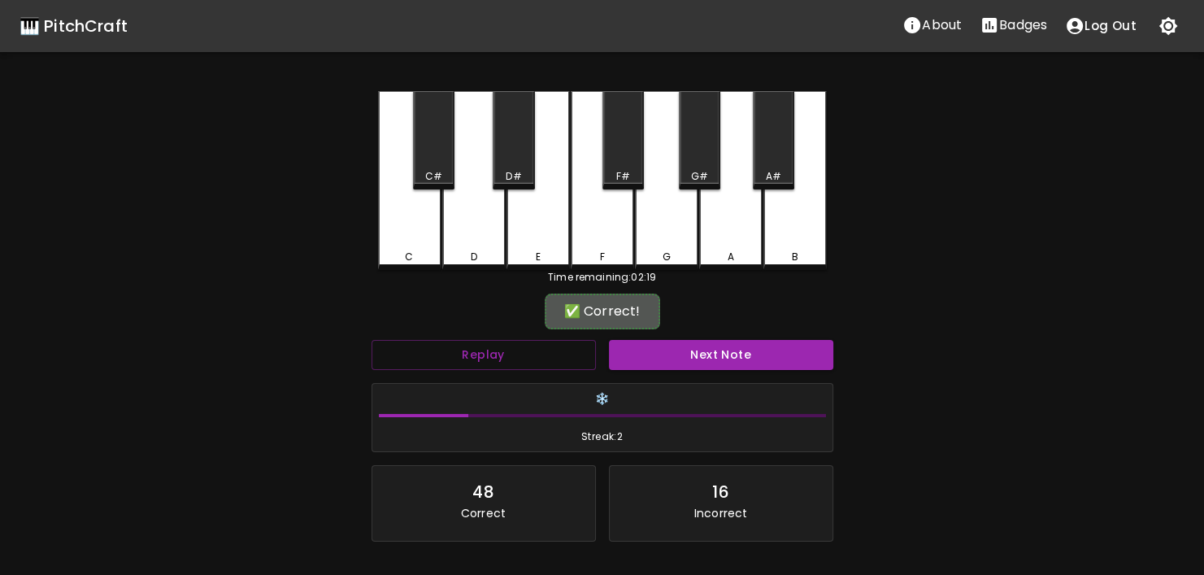
click at [619, 338] on div "Next Note" at bounding box center [720, 354] width 237 height 43
click at [623, 345] on button "Next Note" at bounding box center [721, 355] width 224 height 30
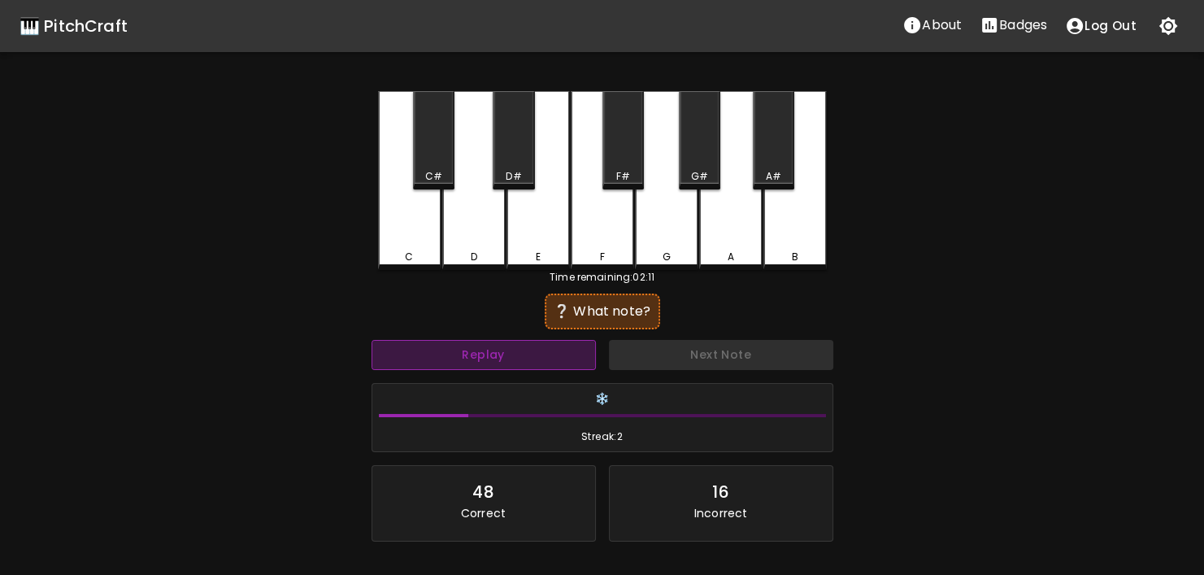
click at [559, 349] on button "Replay" at bounding box center [483, 355] width 224 height 30
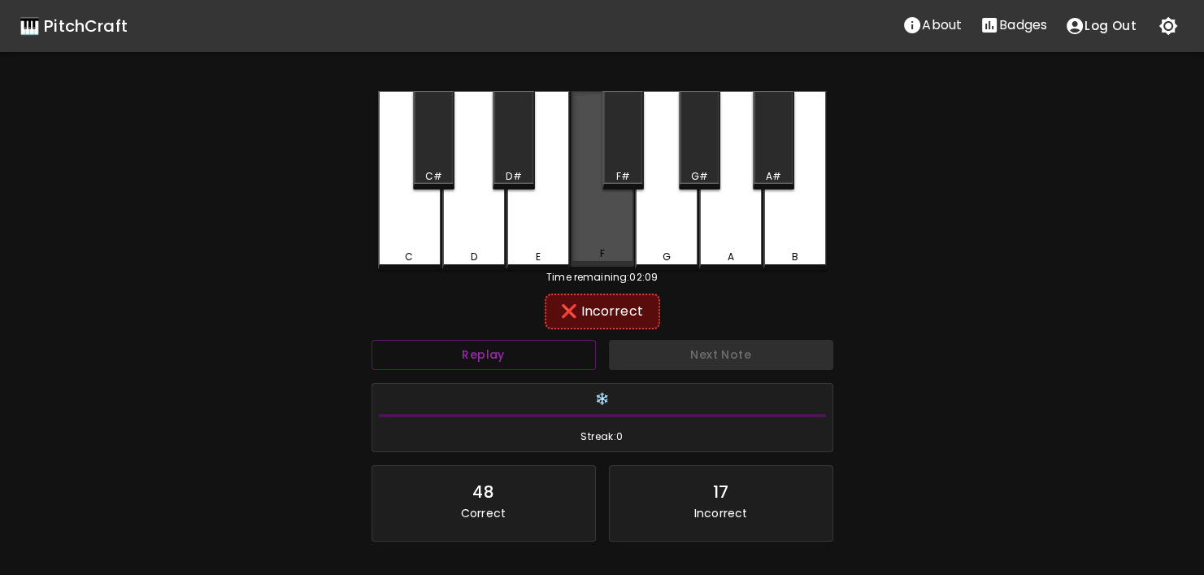
click at [601, 234] on div "F" at bounding box center [602, 179] width 63 height 176
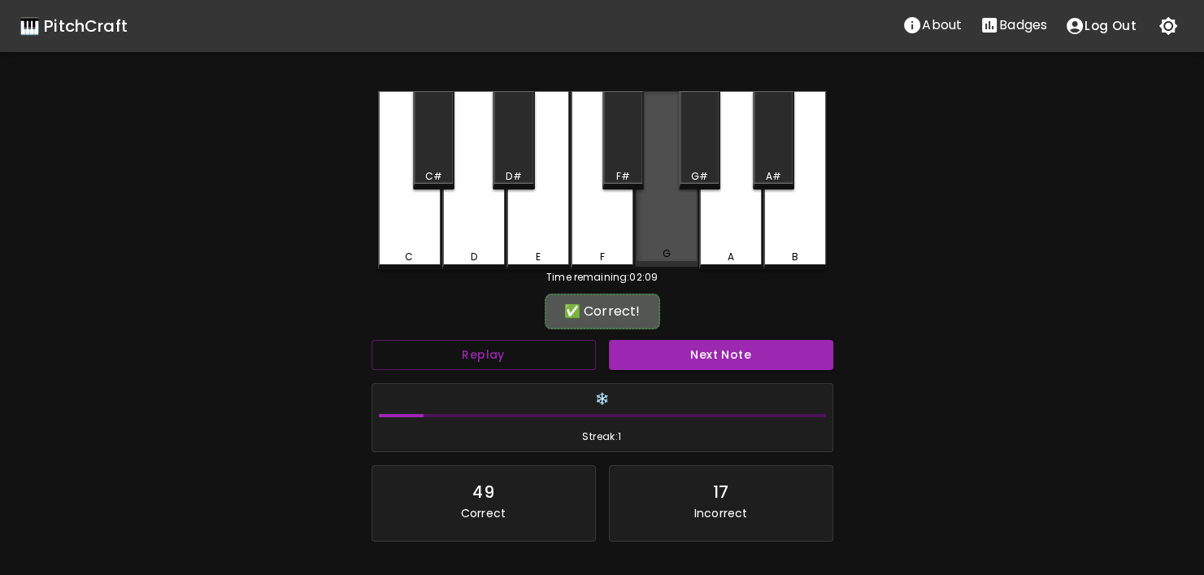
click at [692, 236] on div "G" at bounding box center [666, 179] width 63 height 176
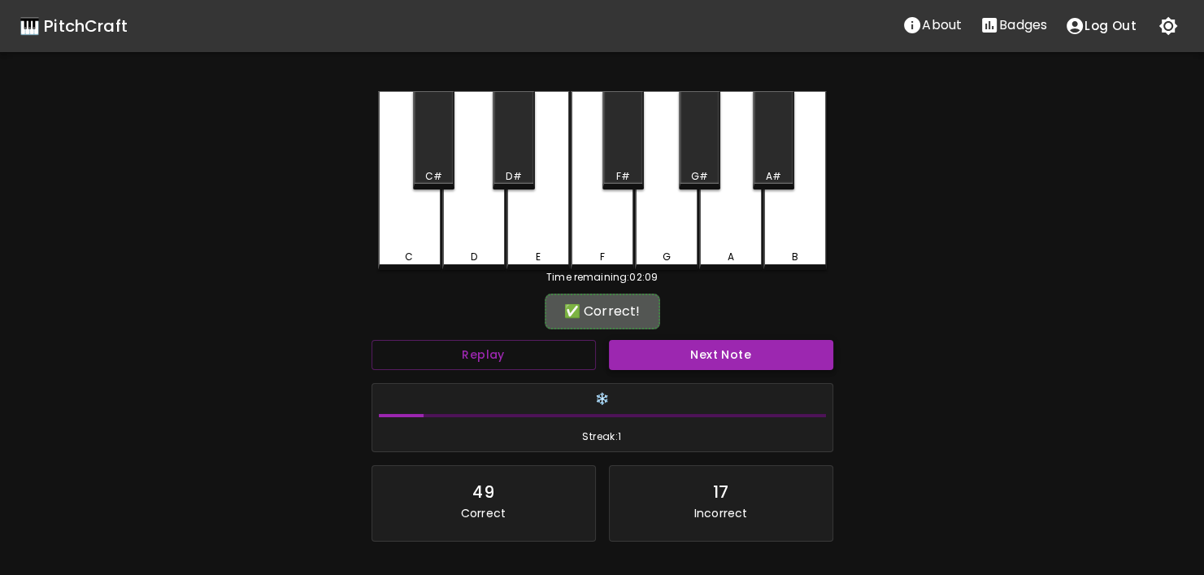
click at [699, 353] on button "Next Note" at bounding box center [721, 355] width 224 height 30
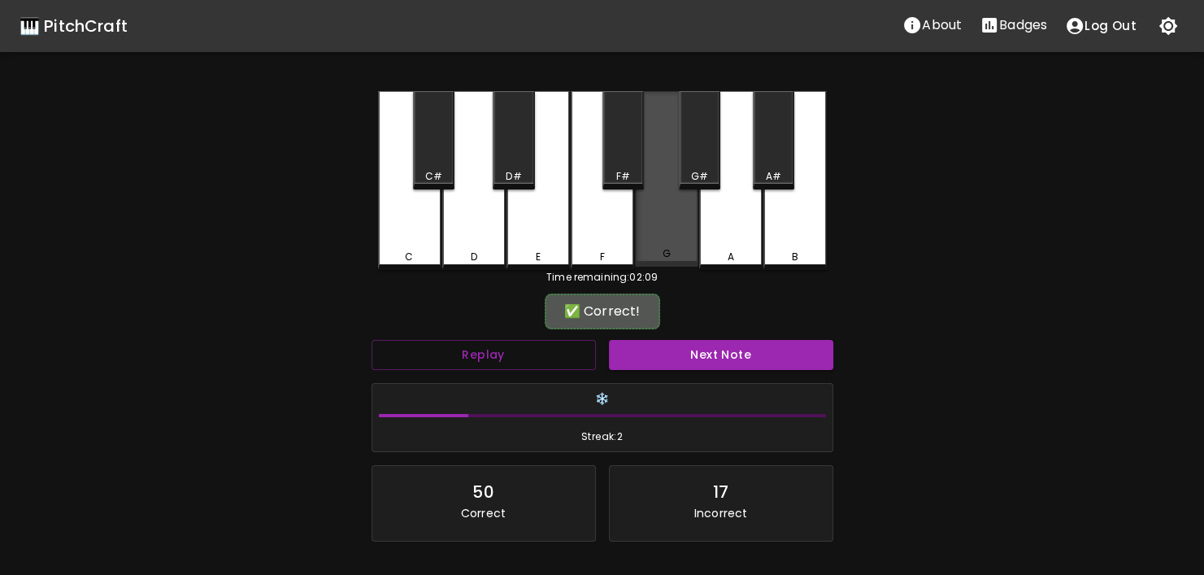
click at [653, 232] on div "G" at bounding box center [666, 179] width 63 height 176
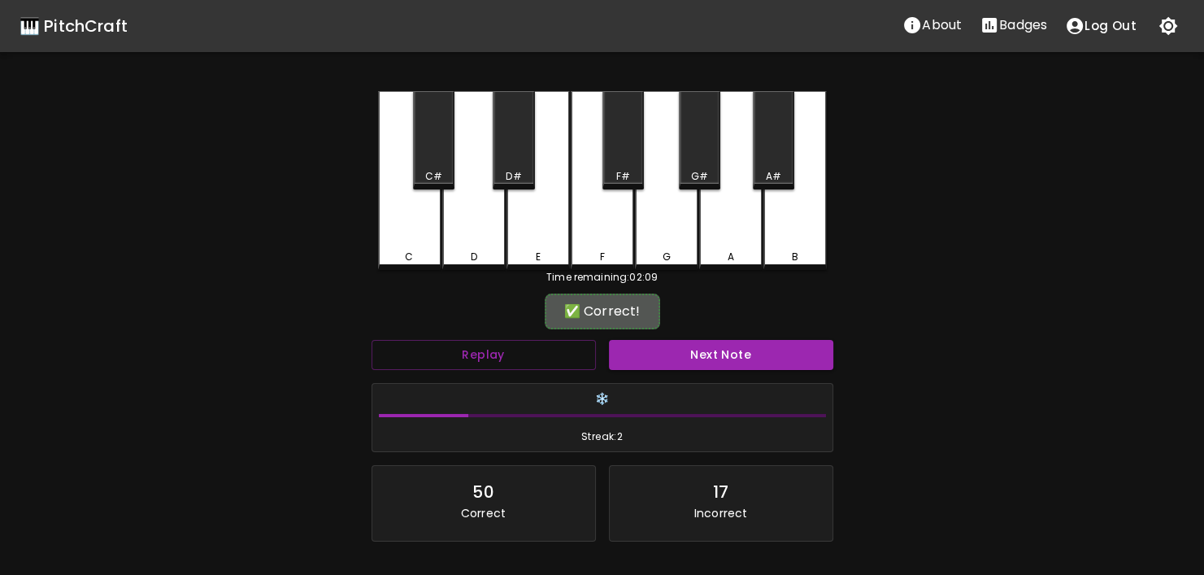
click at [693, 357] on button "Next Note" at bounding box center [721, 355] width 224 height 30
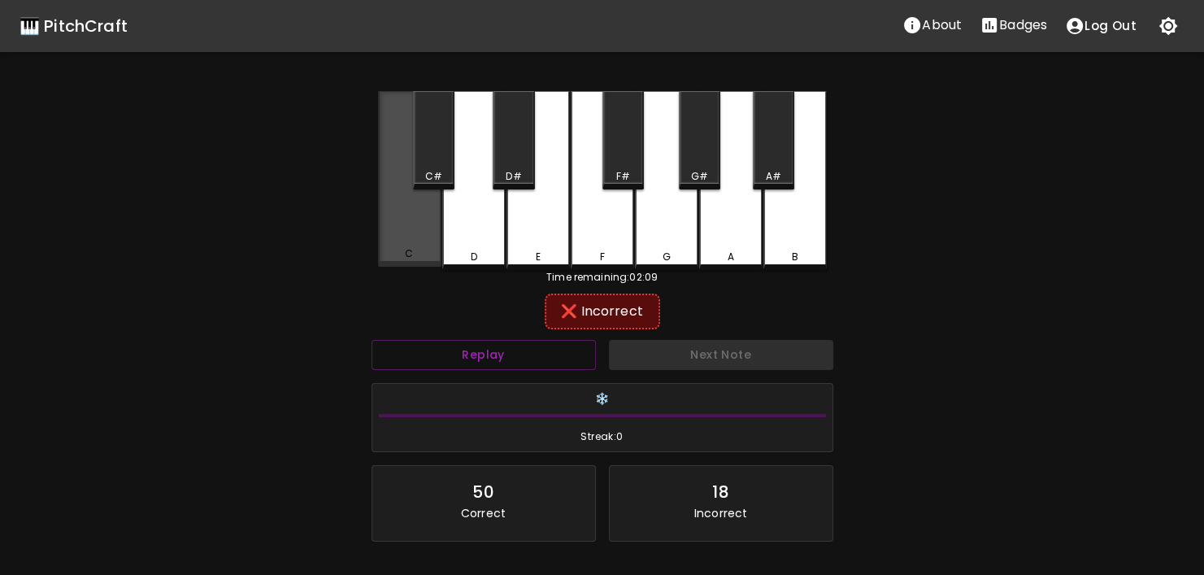
click at [397, 242] on div "C" at bounding box center [409, 179] width 63 height 176
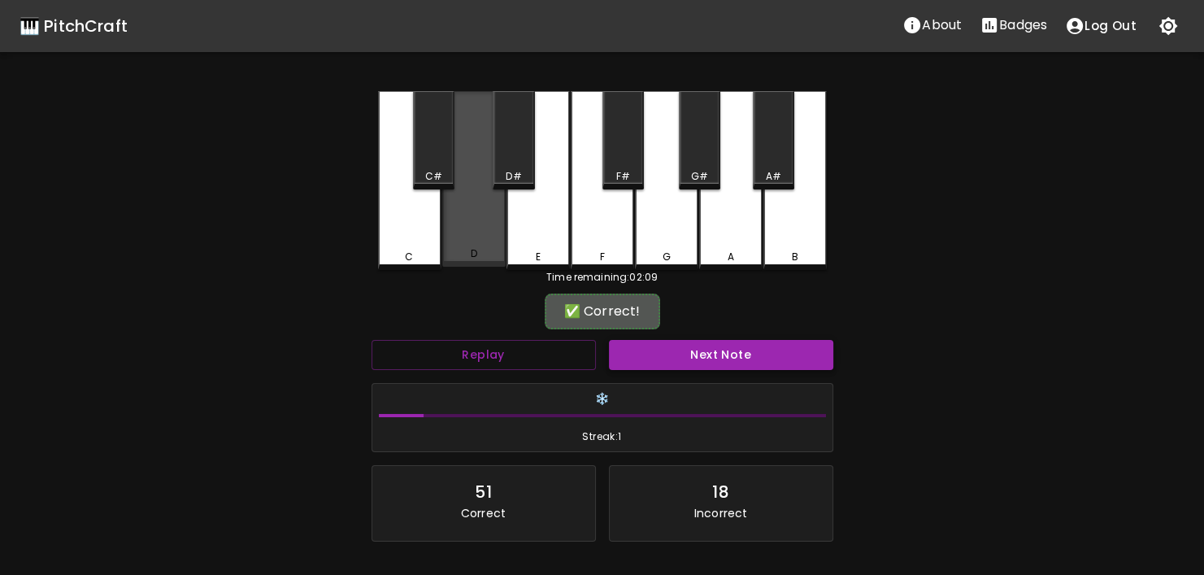
drag, startPoint x: 459, startPoint y: 241, endPoint x: 736, endPoint y: 343, distance: 295.4
click at [484, 245] on div "D" at bounding box center [473, 179] width 63 height 176
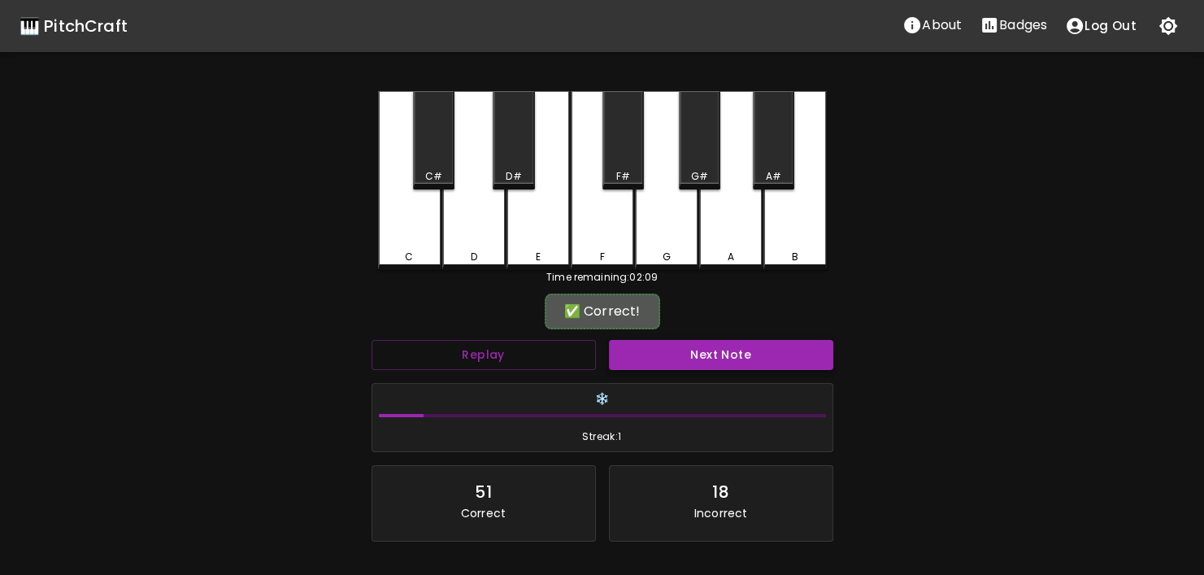
click at [761, 358] on button "Next Note" at bounding box center [721, 355] width 224 height 30
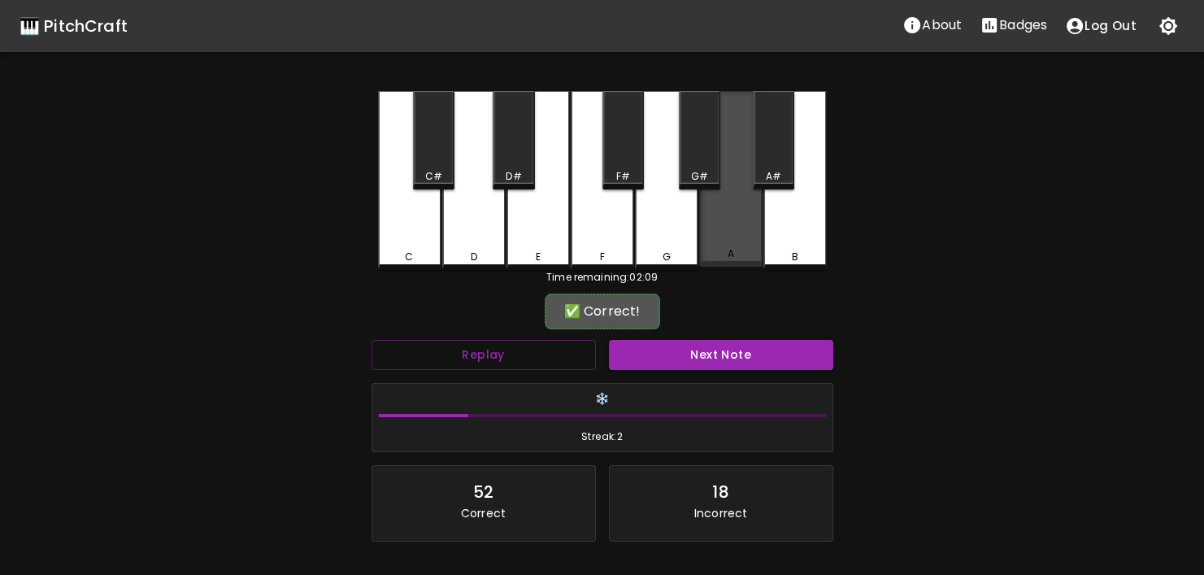
click at [753, 239] on div "A" at bounding box center [730, 179] width 63 height 176
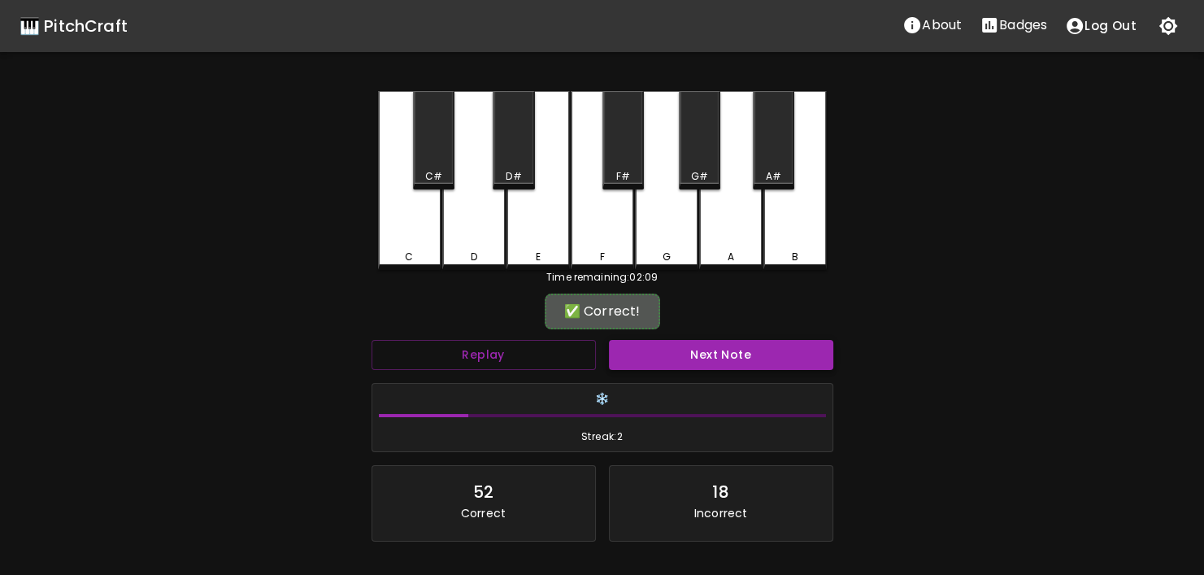
click at [727, 361] on button "Next Note" at bounding box center [721, 355] width 224 height 30
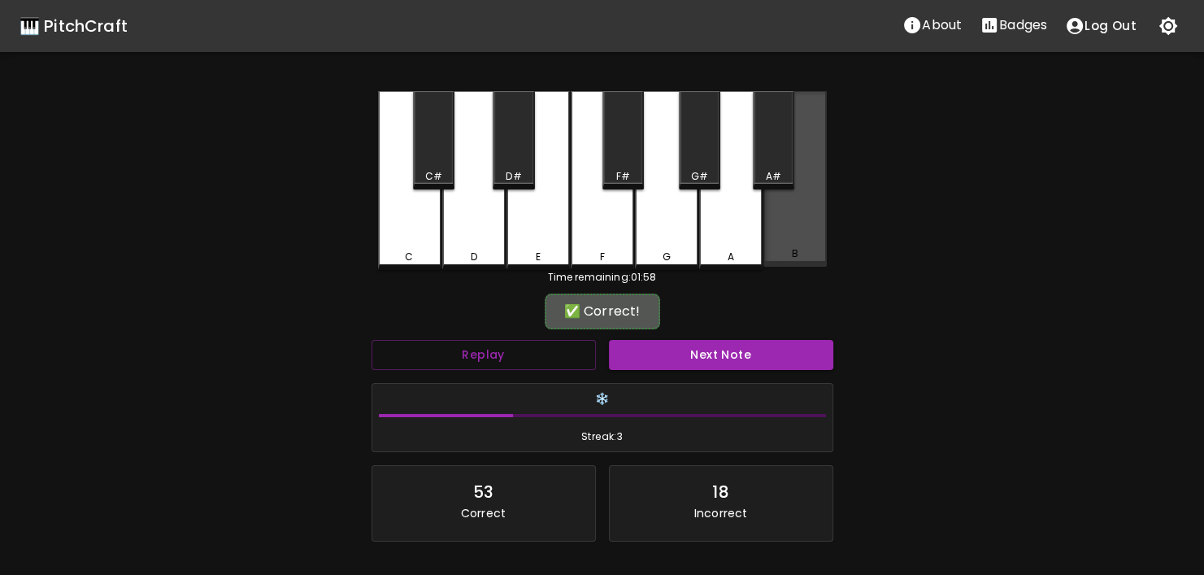
click at [788, 247] on div "B" at bounding box center [794, 179] width 63 height 176
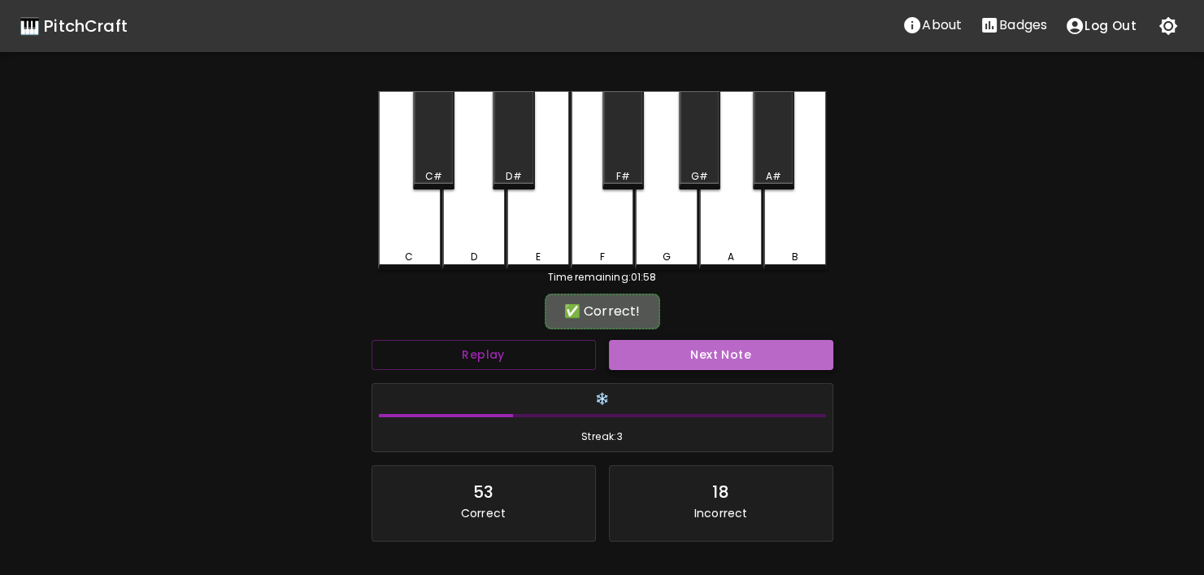
click at [745, 357] on button "Next Note" at bounding box center [721, 355] width 224 height 30
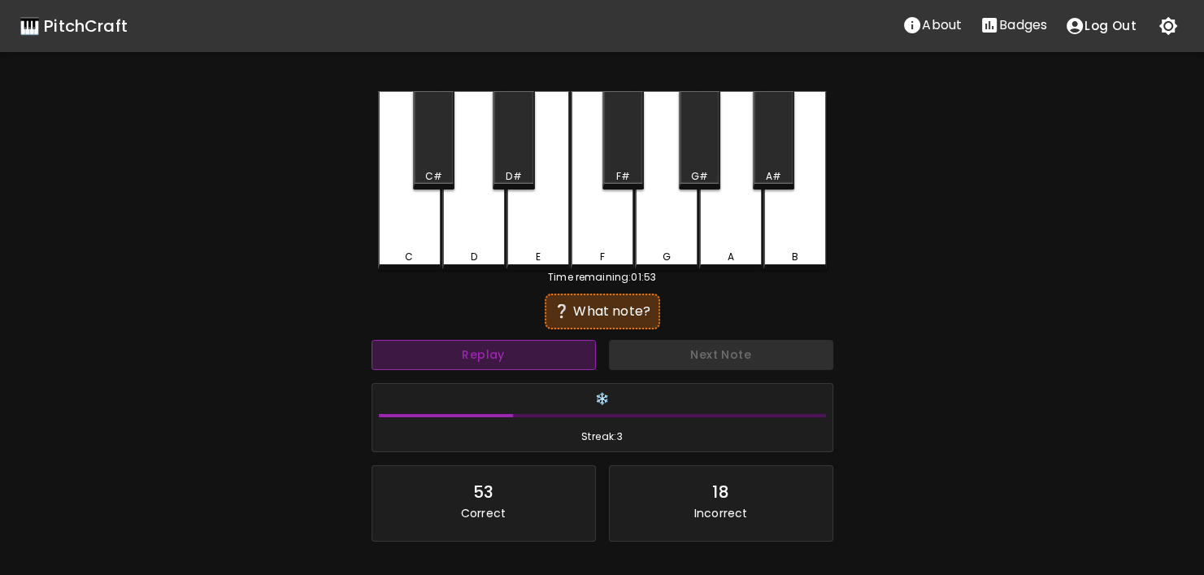
click at [545, 360] on button "Replay" at bounding box center [483, 355] width 224 height 30
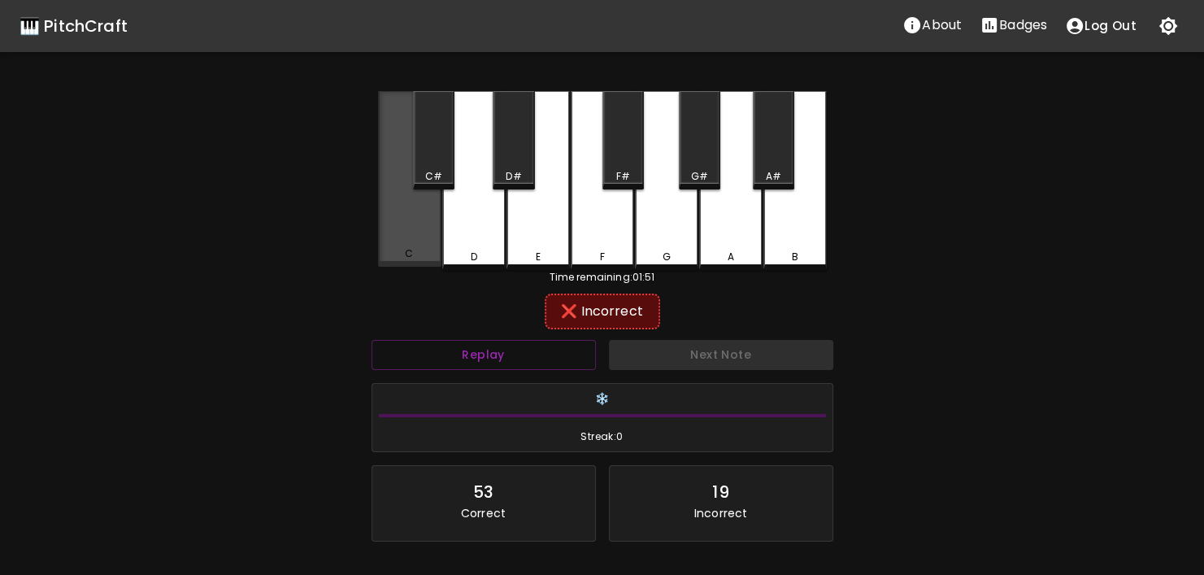
click at [422, 221] on div "C" at bounding box center [409, 179] width 63 height 176
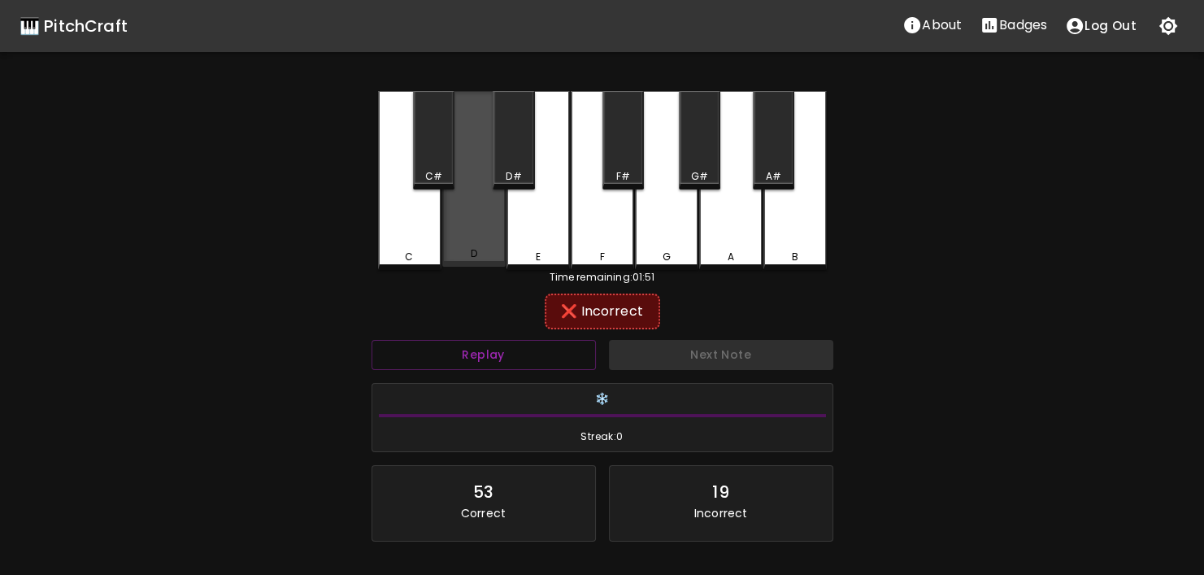
click at [442, 223] on div "D" at bounding box center [473, 179] width 63 height 176
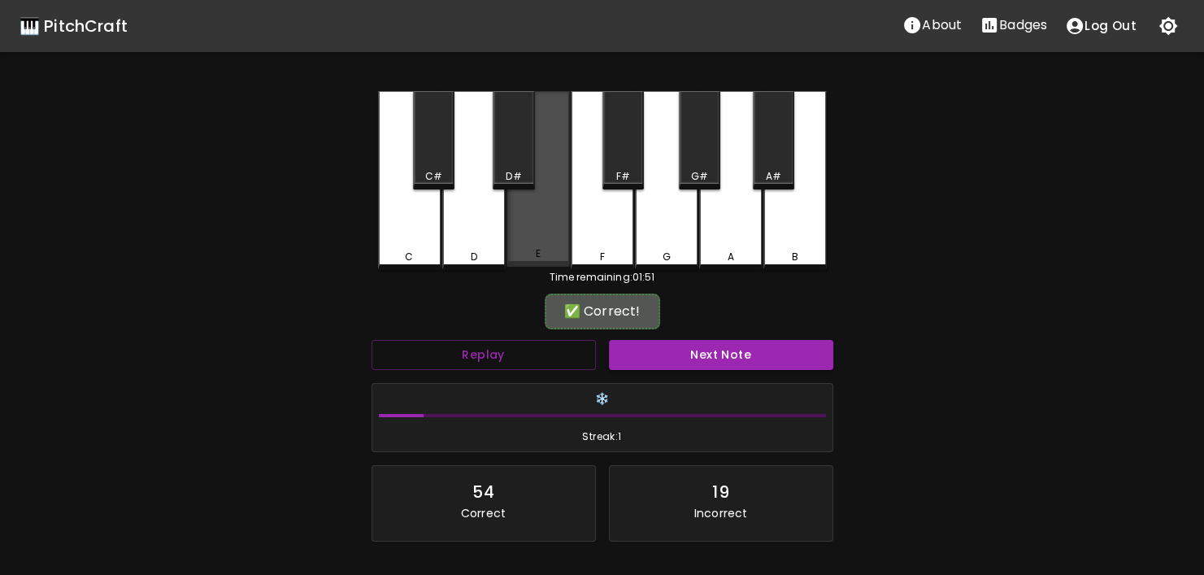
click at [553, 223] on div "E" at bounding box center [537, 179] width 63 height 176
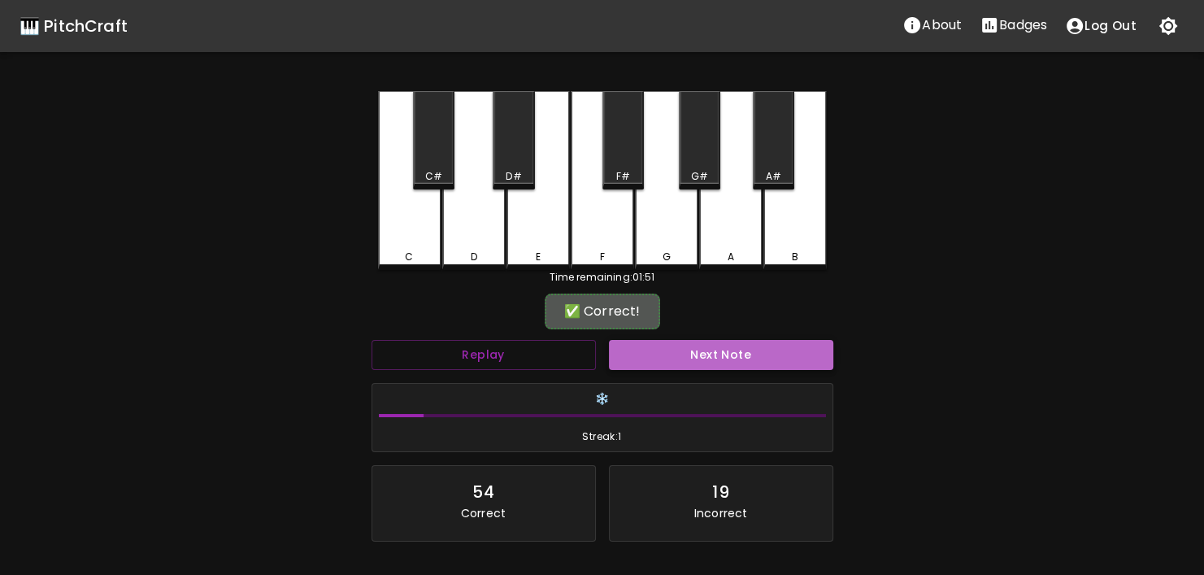
click at [701, 347] on button "Next Note" at bounding box center [721, 355] width 224 height 30
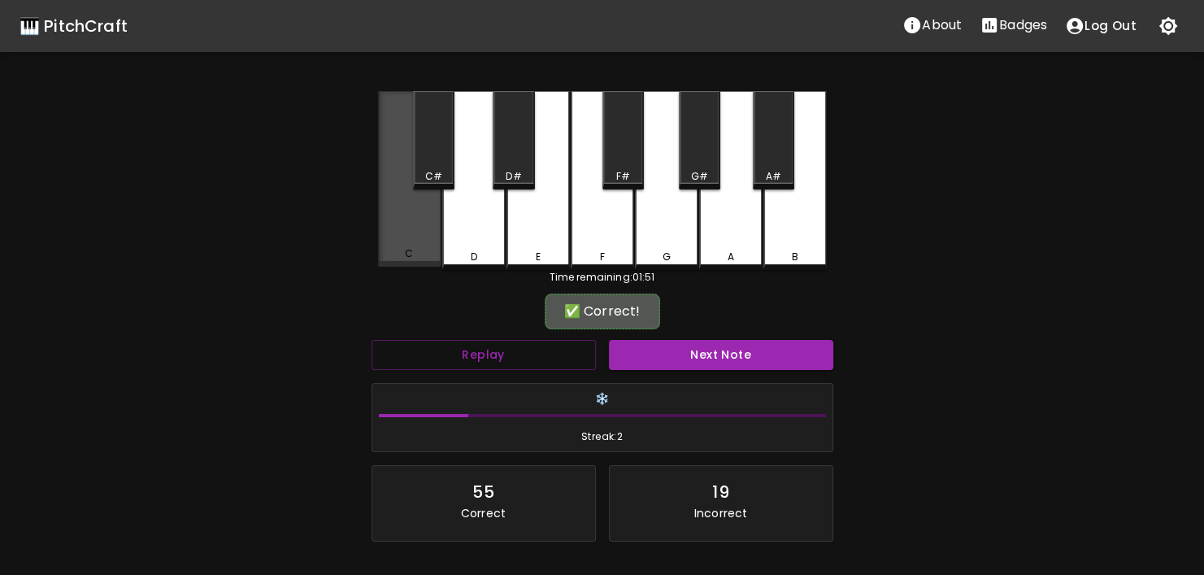
drag, startPoint x: 407, startPoint y: 242, endPoint x: 675, endPoint y: 305, distance: 275.4
click at [410, 245] on div "C" at bounding box center [409, 179] width 63 height 176
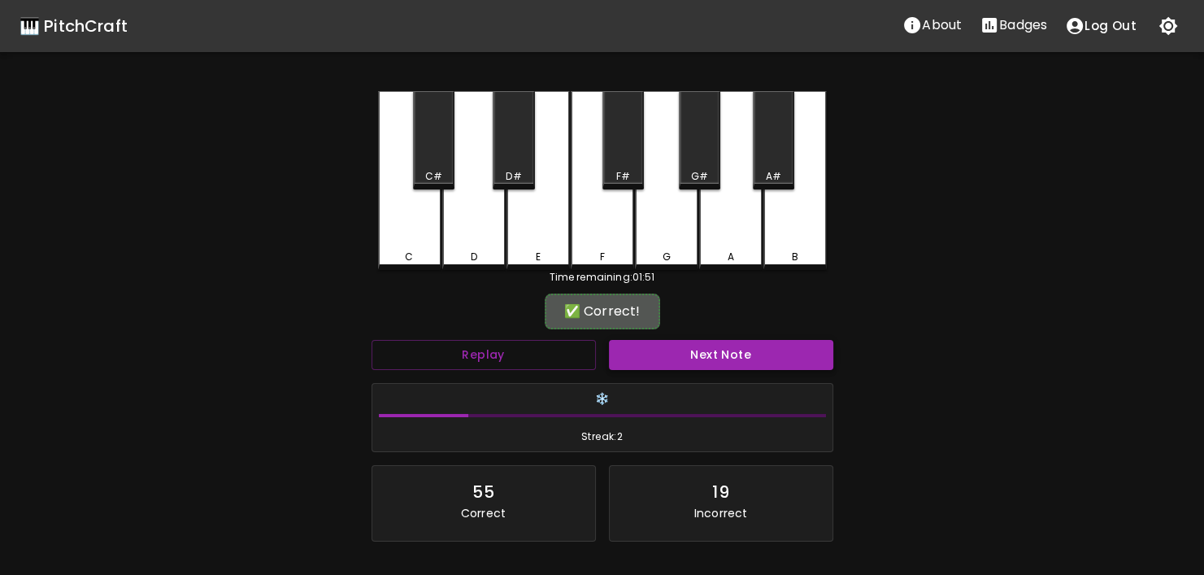
click at [697, 355] on button "Next Note" at bounding box center [721, 355] width 224 height 30
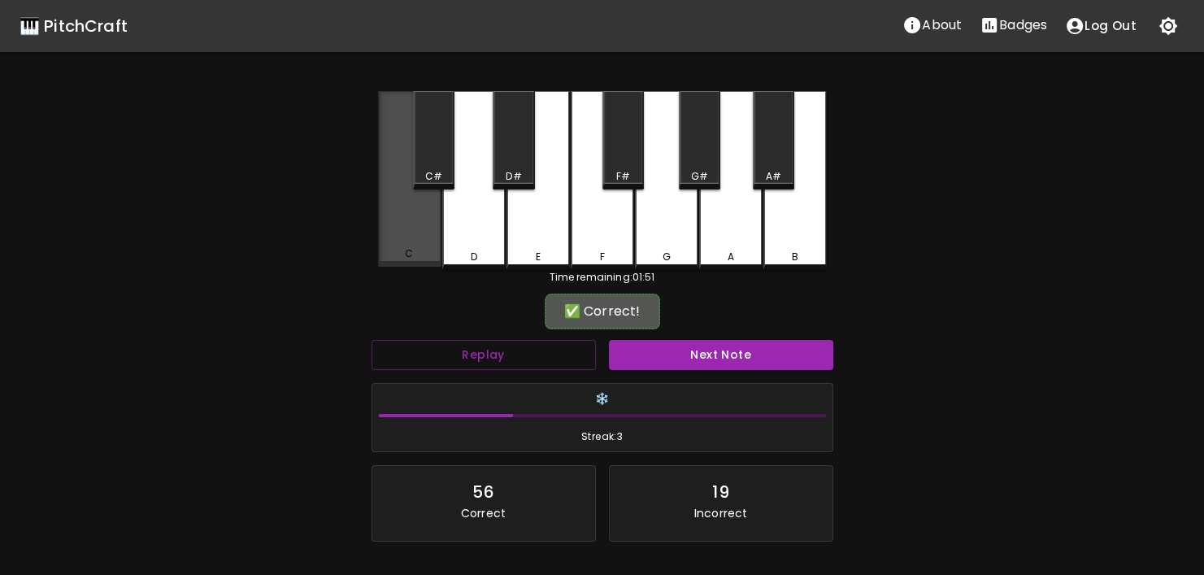
drag, startPoint x: 402, startPoint y: 224, endPoint x: 581, endPoint y: 310, distance: 198.1
click at [403, 224] on div "C" at bounding box center [409, 179] width 63 height 176
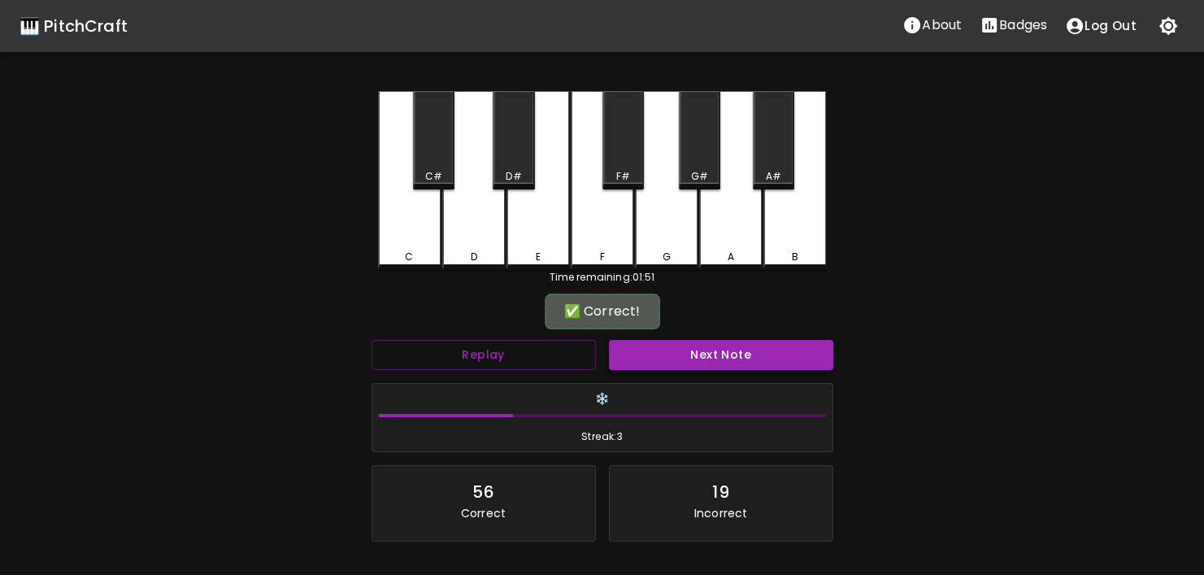
click at [703, 367] on button "Next Note" at bounding box center [721, 355] width 224 height 30
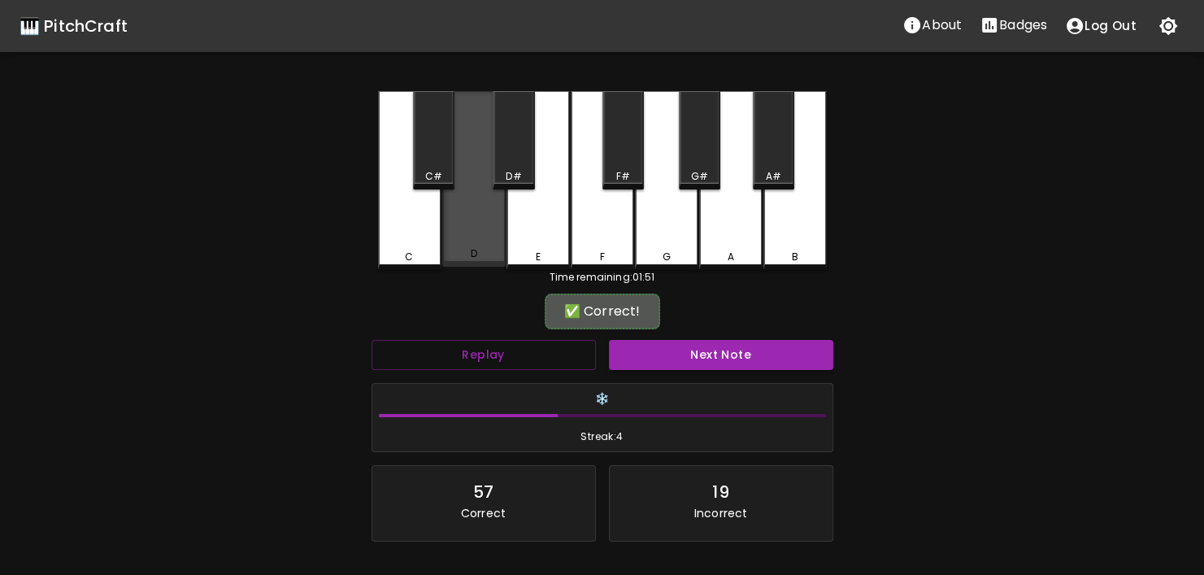
drag, startPoint x: 491, startPoint y: 258, endPoint x: 626, endPoint y: 317, distance: 147.1
click at [500, 262] on div "D" at bounding box center [473, 179] width 63 height 176
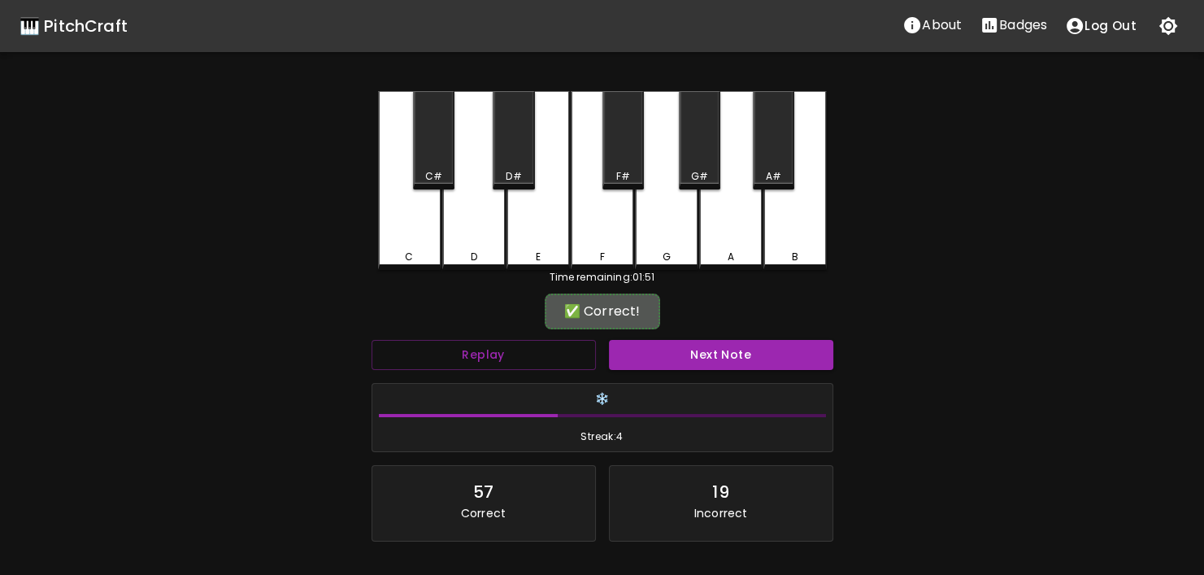
click at [653, 334] on div "Next Note" at bounding box center [720, 354] width 237 height 43
click at [660, 345] on button "Next Note" at bounding box center [721, 355] width 224 height 30
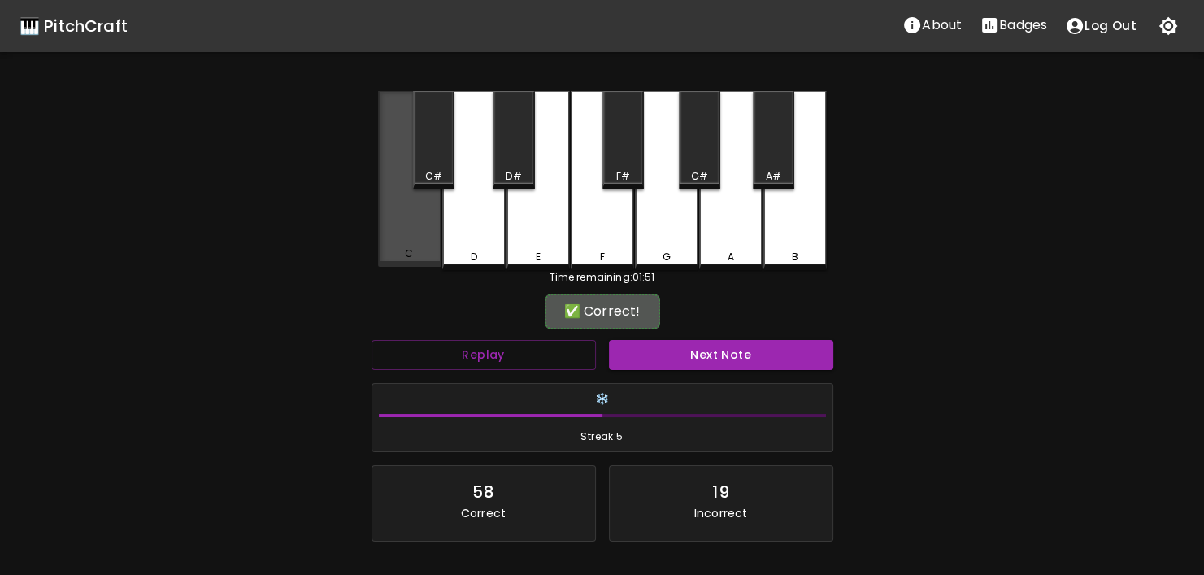
click at [436, 235] on div "C" at bounding box center [409, 179] width 63 height 176
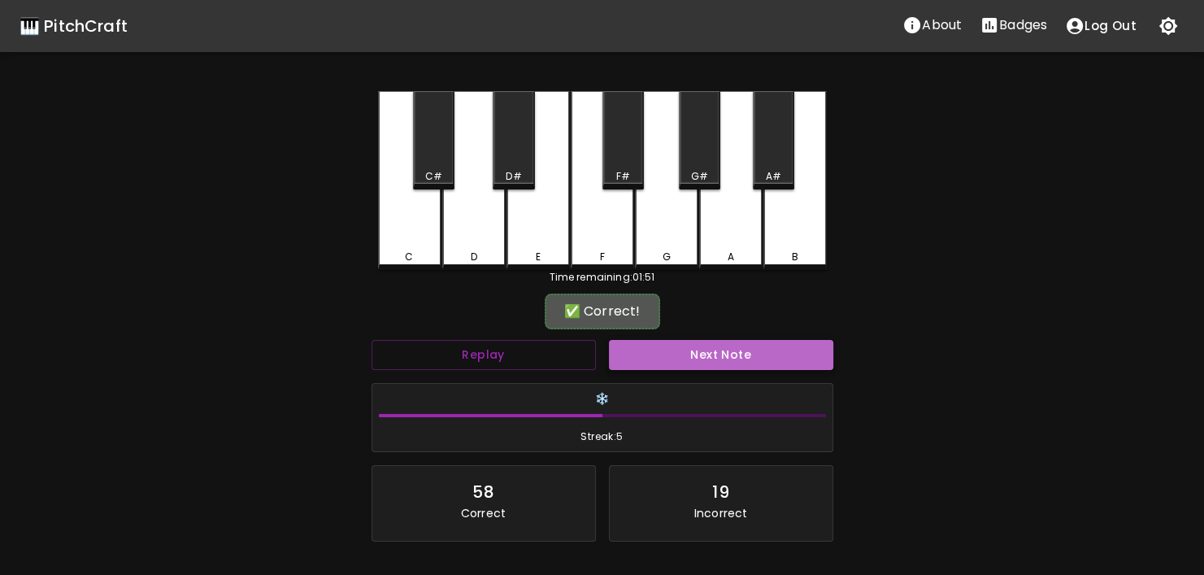
click at [687, 357] on button "Next Note" at bounding box center [721, 355] width 224 height 30
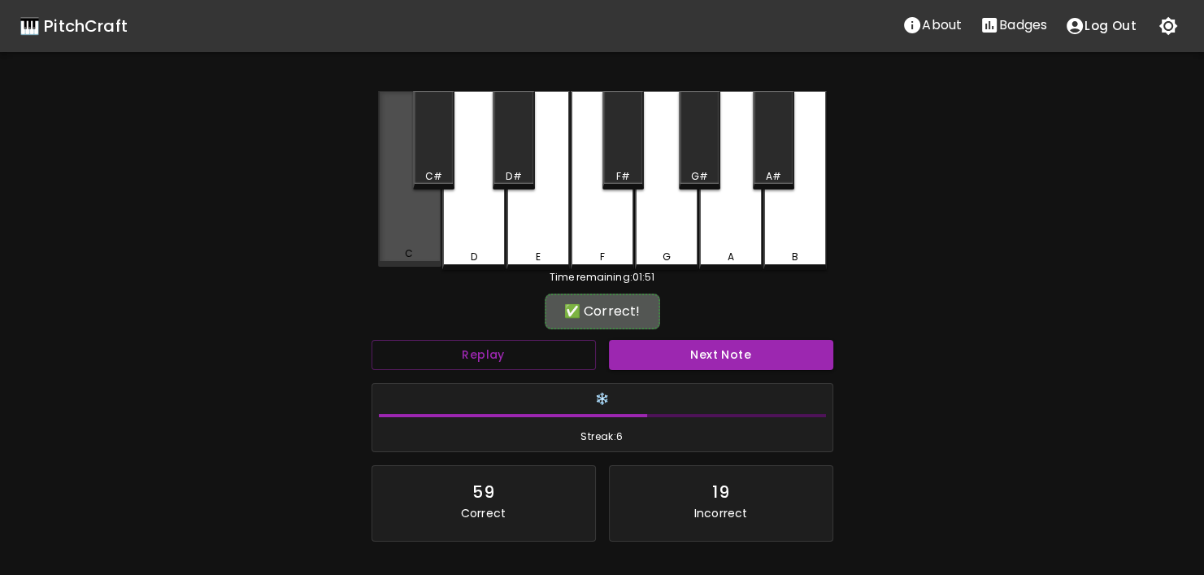
click at [381, 230] on div "C" at bounding box center [409, 179] width 63 height 176
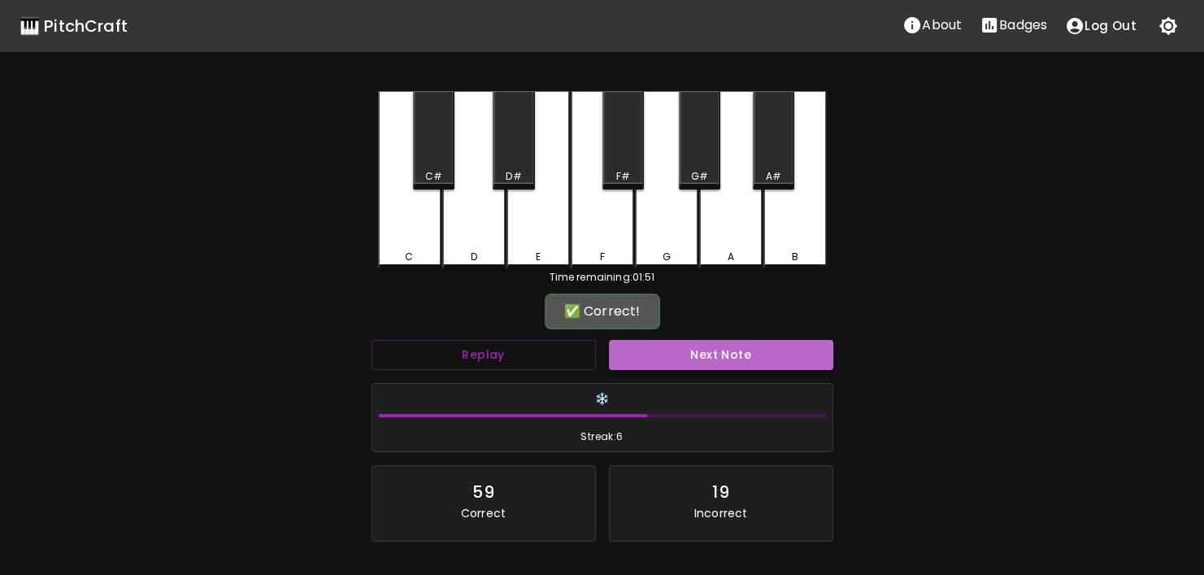
click at [726, 341] on button "Next Note" at bounding box center [721, 355] width 224 height 30
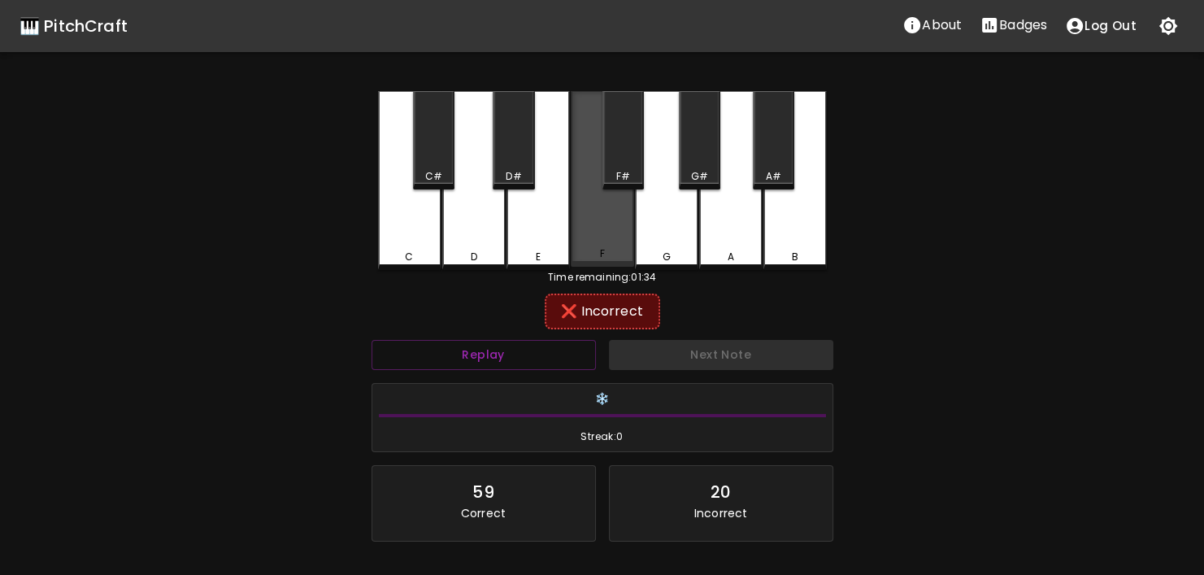
click at [619, 244] on div "F" at bounding box center [602, 179] width 63 height 176
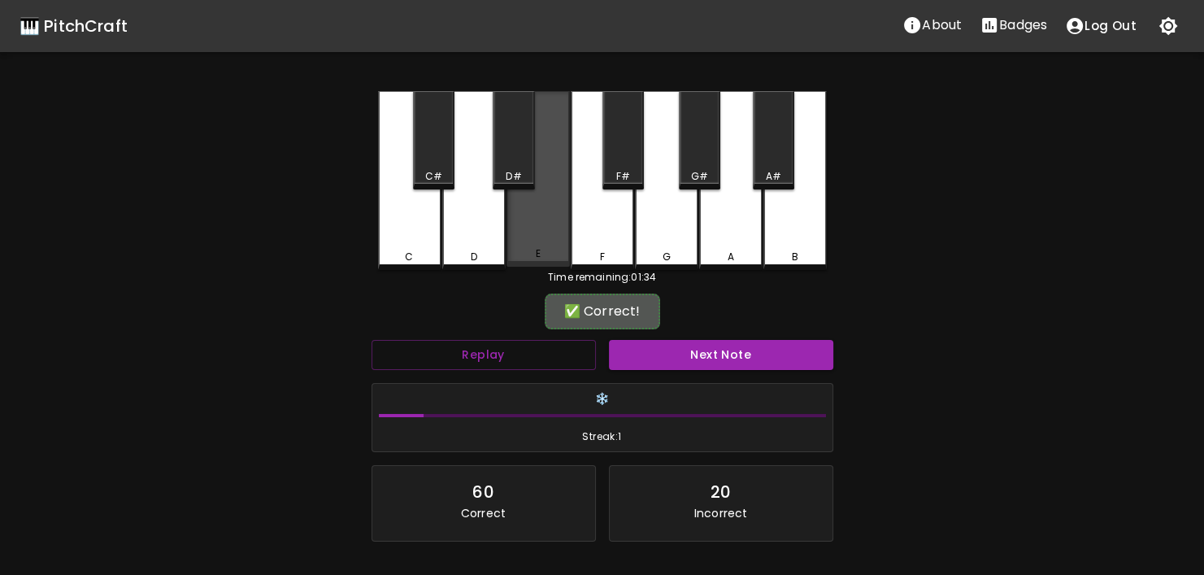
click at [539, 242] on div "E" at bounding box center [537, 179] width 63 height 176
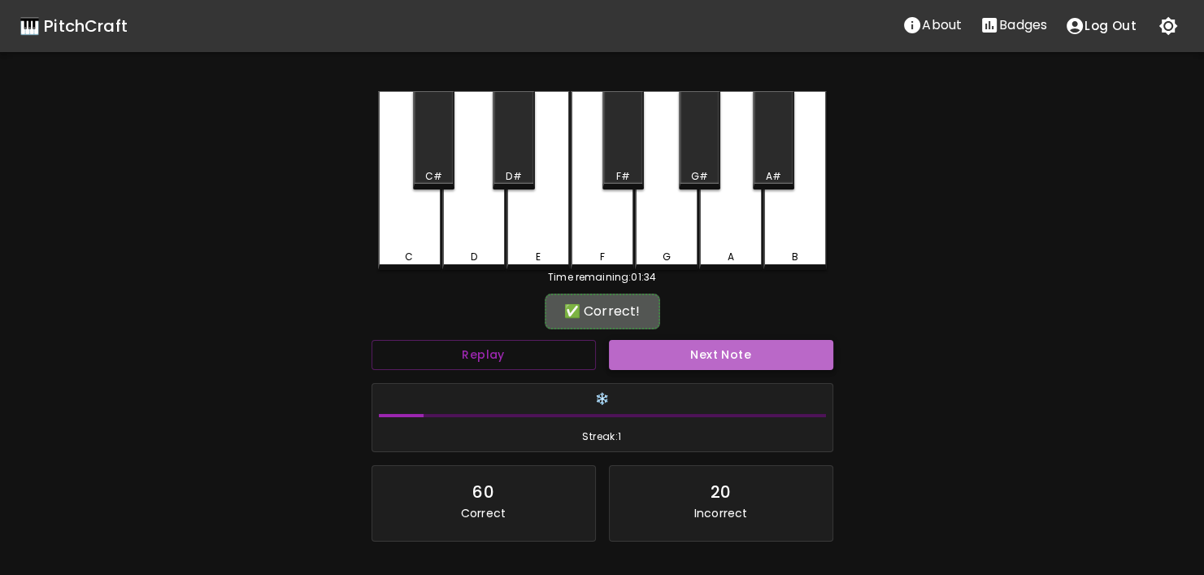
click at [710, 346] on button "Next Note" at bounding box center [721, 355] width 224 height 30
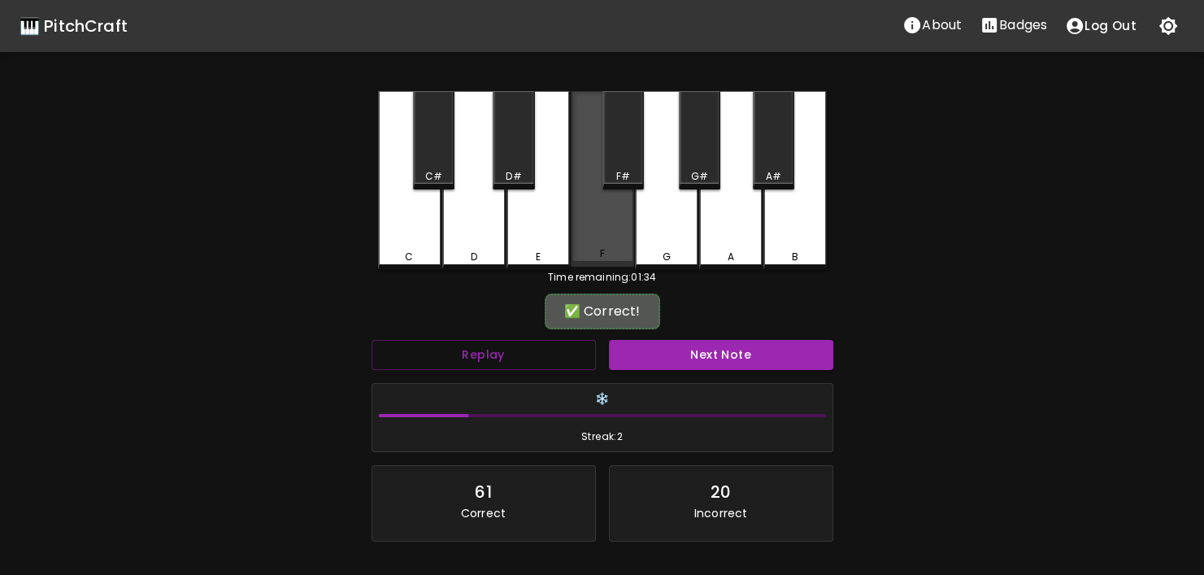
click at [623, 238] on div "F" at bounding box center [602, 179] width 63 height 176
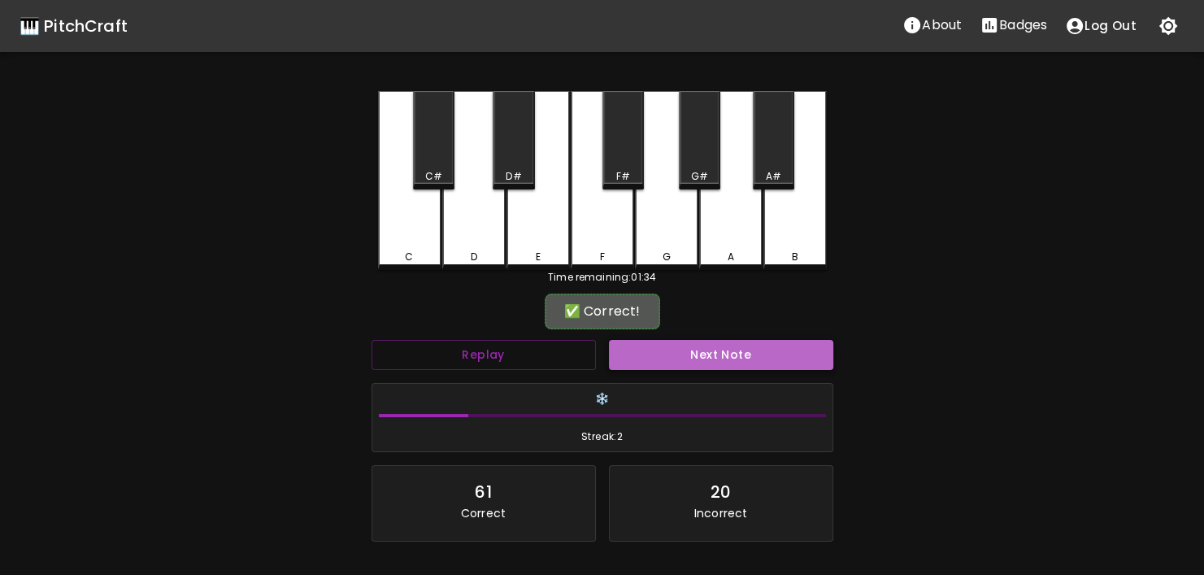
click at [708, 352] on button "Next Note" at bounding box center [721, 355] width 224 height 30
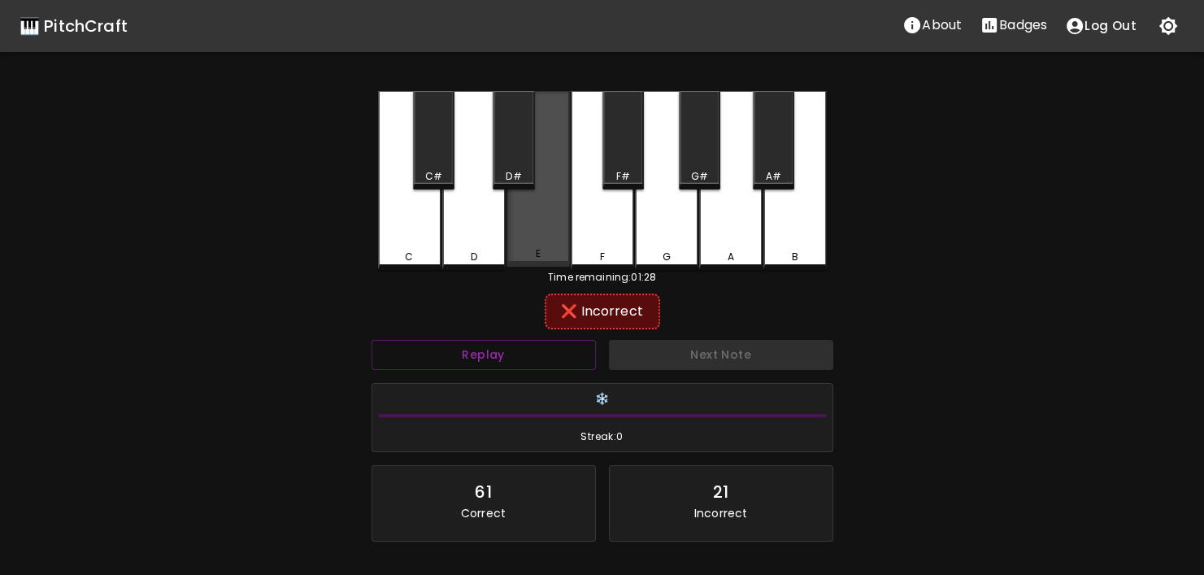
click at [552, 256] on div "E" at bounding box center [538, 253] width 60 height 15
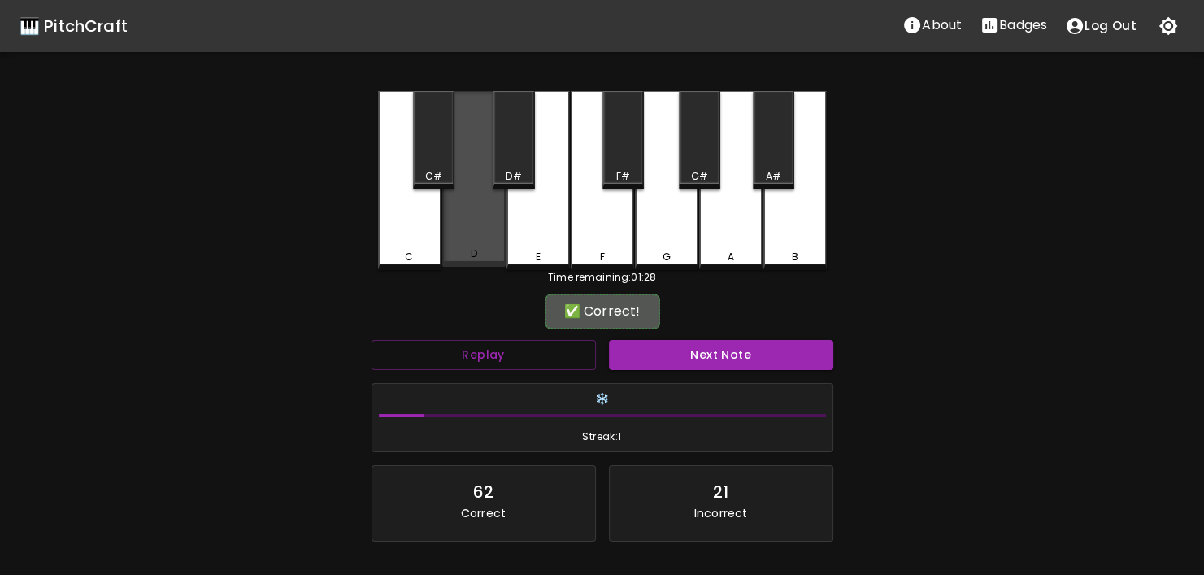
click at [480, 254] on div "D" at bounding box center [474, 253] width 60 height 15
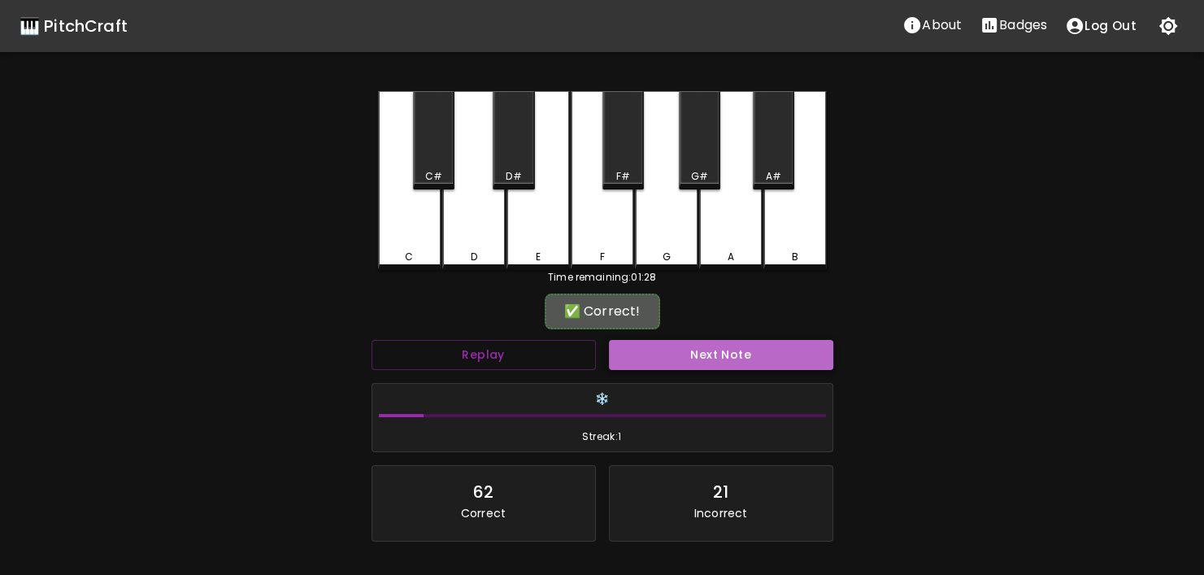
click at [734, 348] on button "Next Note" at bounding box center [721, 355] width 224 height 30
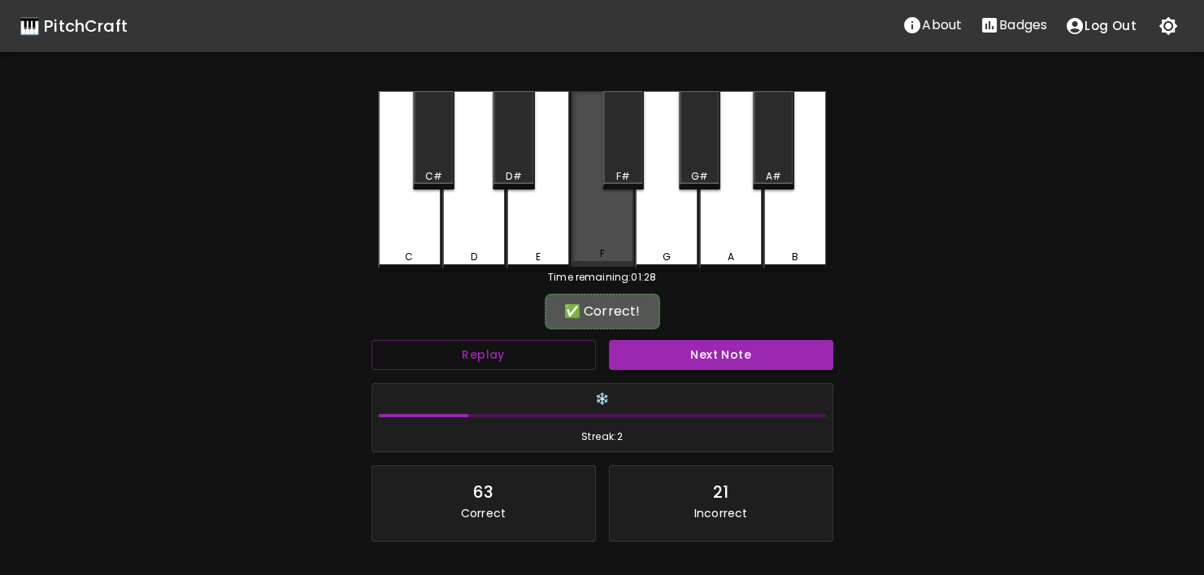
click at [597, 241] on div "F" at bounding box center [602, 179] width 63 height 176
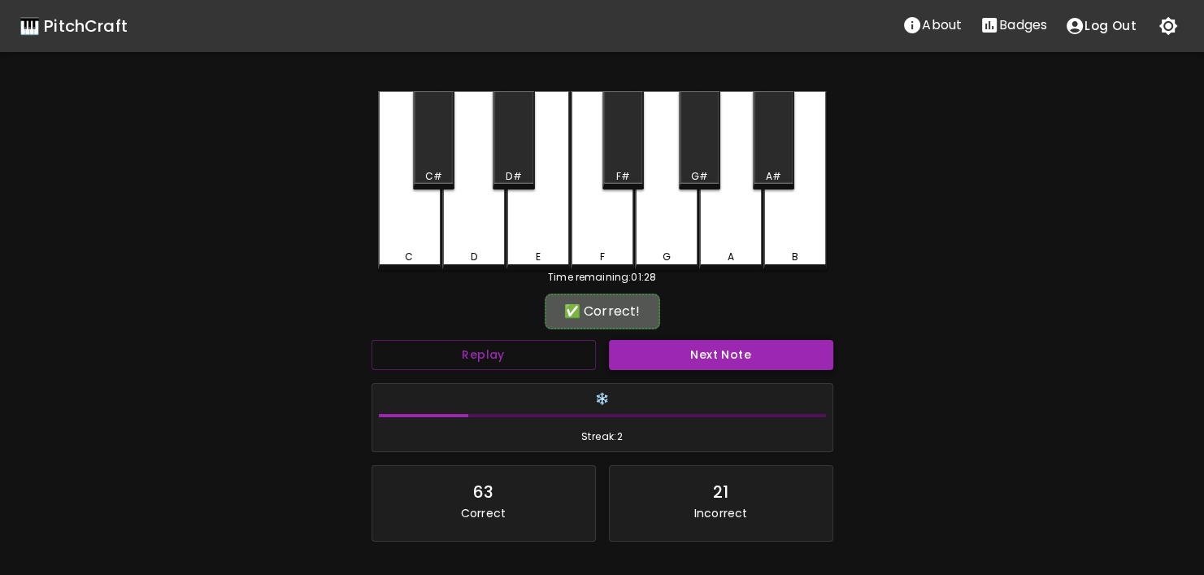
click at [713, 354] on button "Next Note" at bounding box center [721, 355] width 224 height 30
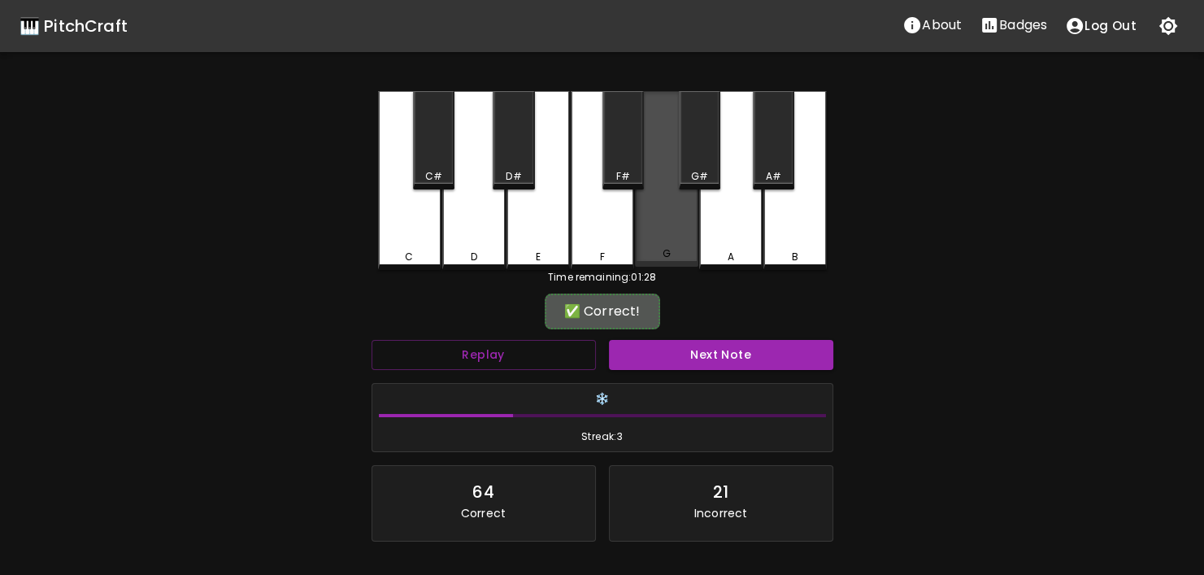
click at [675, 255] on div "G" at bounding box center [666, 253] width 60 height 15
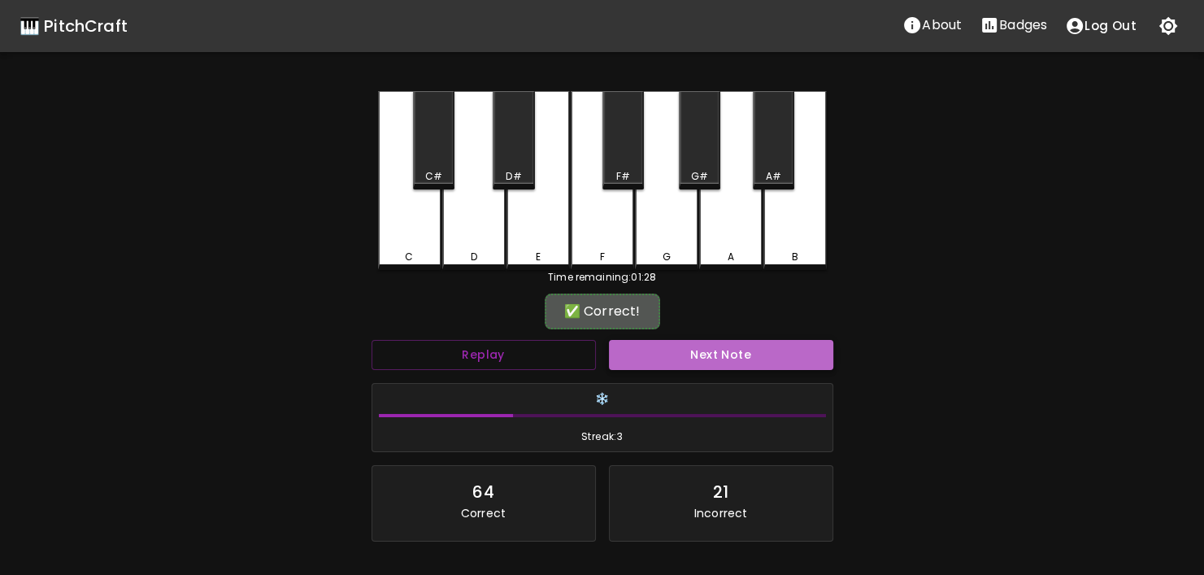
click at [718, 345] on button "Next Note" at bounding box center [721, 355] width 224 height 30
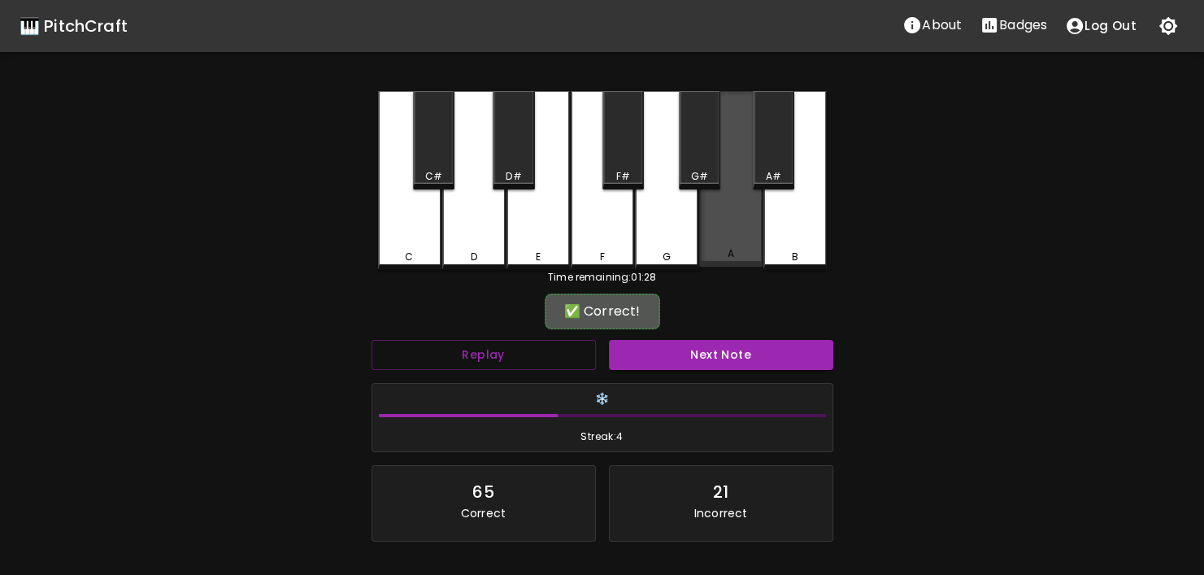
click at [722, 256] on div "A" at bounding box center [731, 253] width 60 height 15
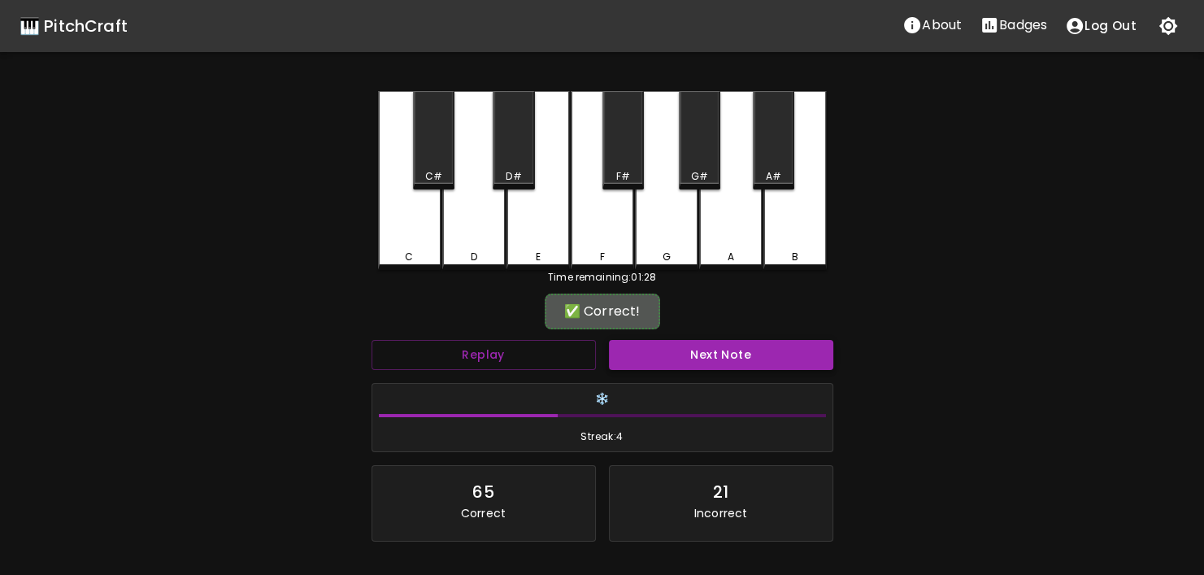
click at [758, 343] on button "Next Note" at bounding box center [721, 355] width 224 height 30
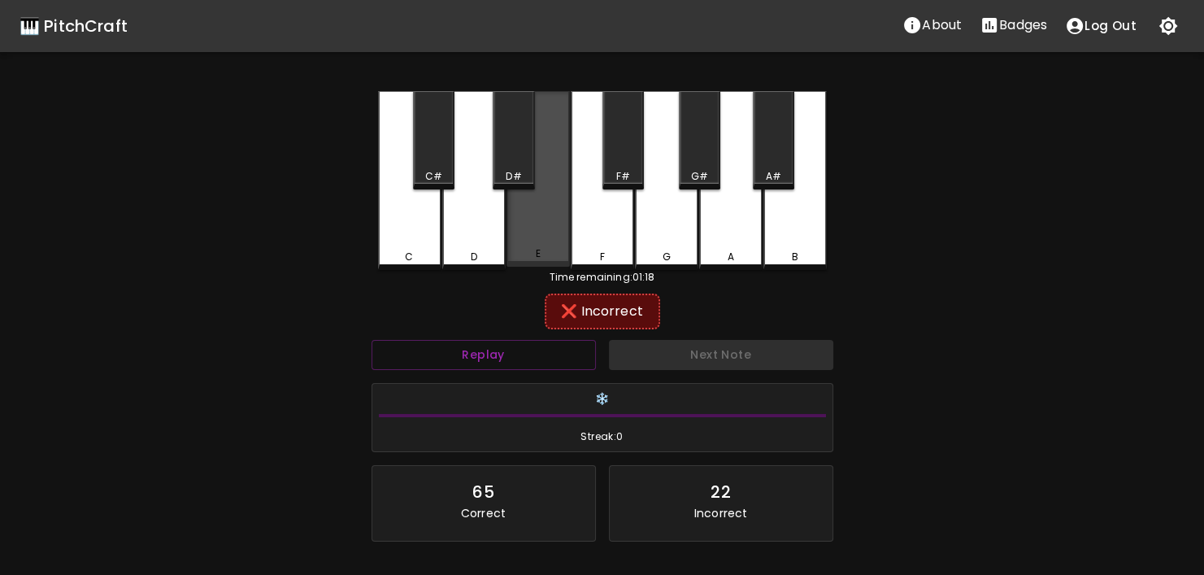
click at [512, 259] on div "E" at bounding box center [538, 253] width 60 height 15
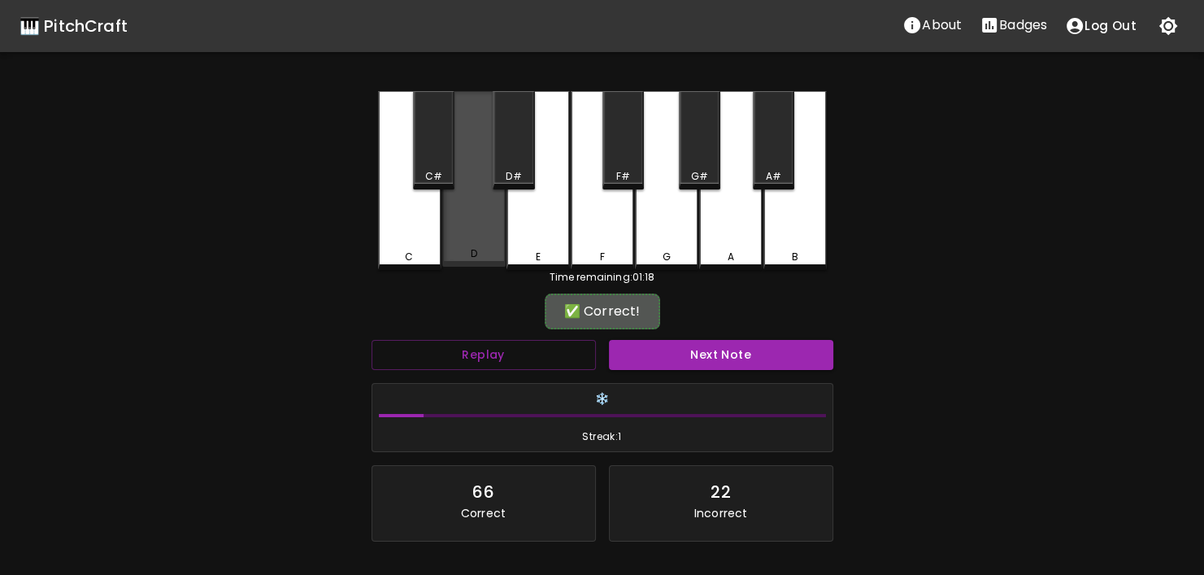
click at [490, 259] on div "D" at bounding box center [474, 253] width 60 height 15
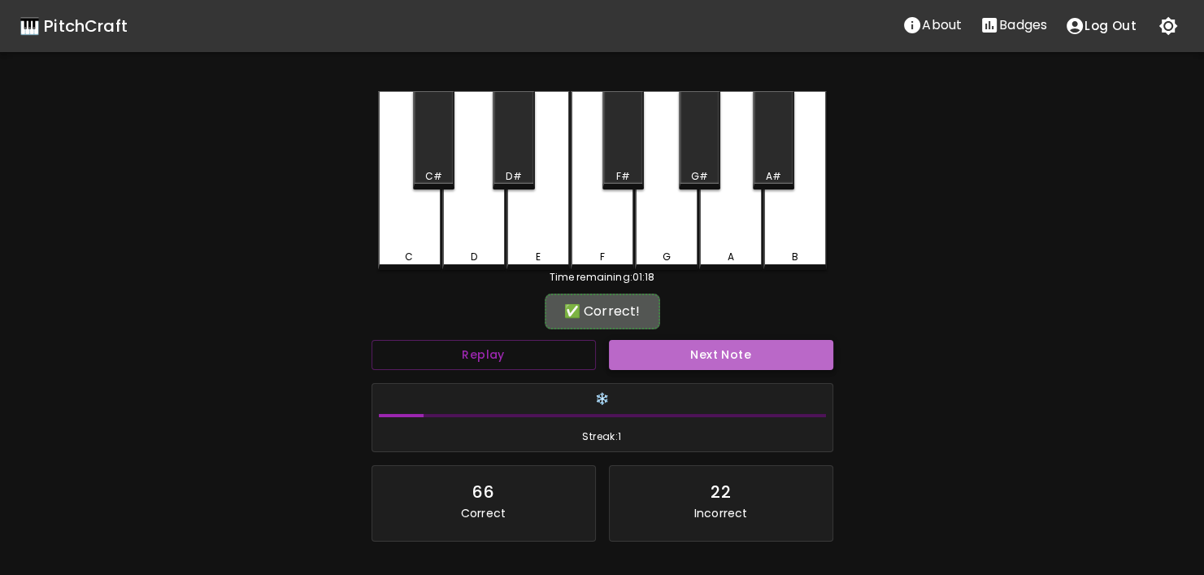
click at [702, 359] on button "Next Note" at bounding box center [721, 355] width 224 height 30
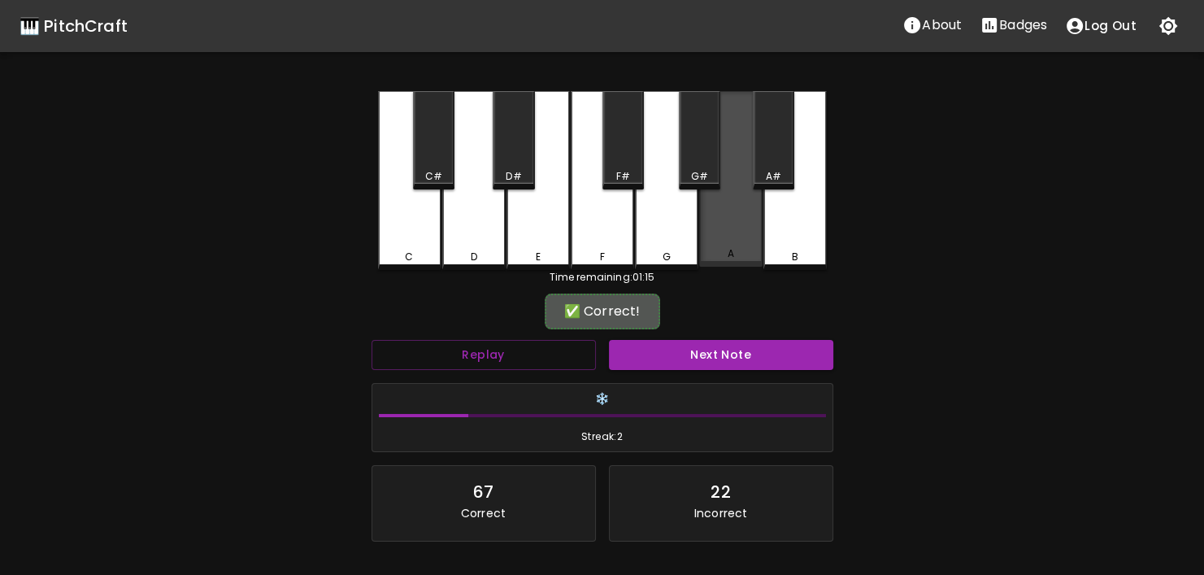
click at [727, 262] on div "A" at bounding box center [730, 179] width 63 height 176
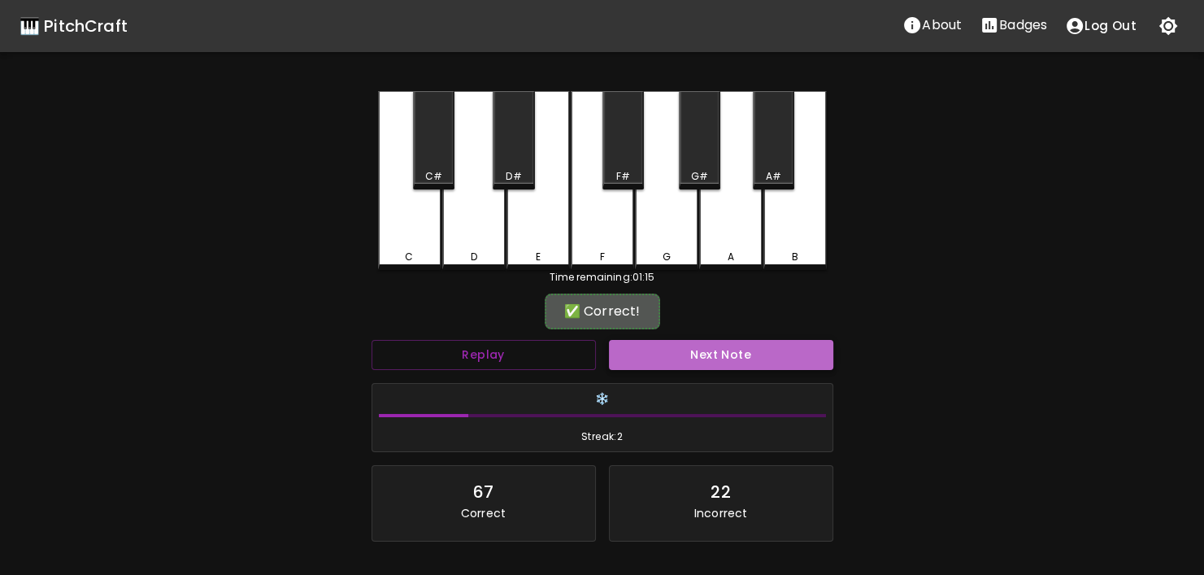
click at [769, 350] on button "Next Note" at bounding box center [721, 355] width 224 height 30
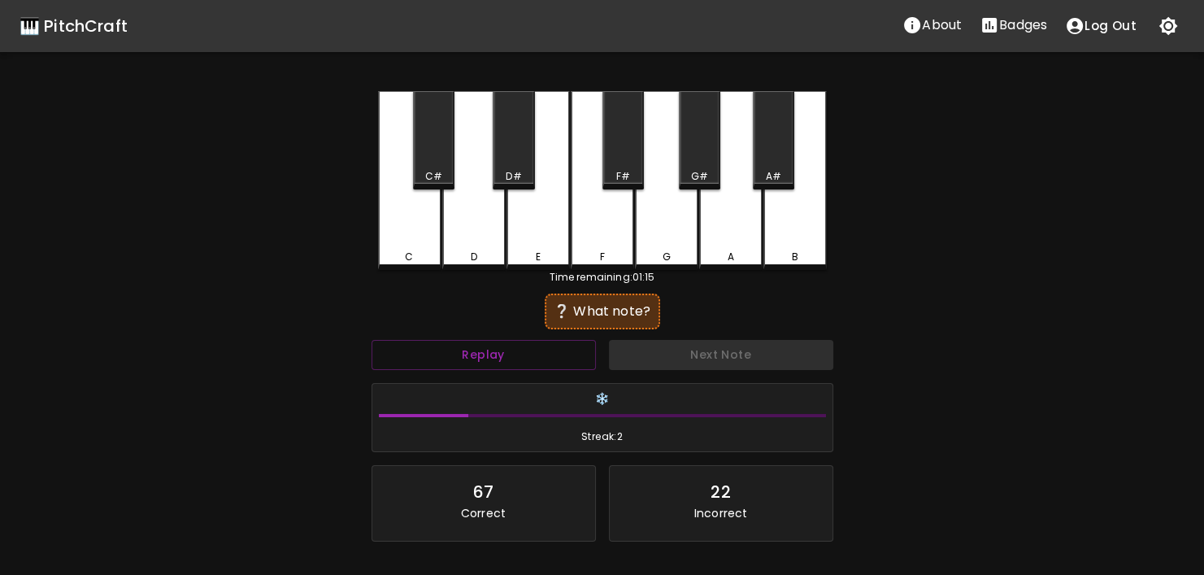
click at [350, 220] on div "🎹 PitchCraft About Badges Log Out C C# D D# E F F# G G# A A# B Time remaining: …" at bounding box center [602, 323] width 1204 height 646
click at [377, 232] on div "C C# D D# E F F# G G# A A# B Time remaining: 01:15 ❔ What note? Replay Next Not…" at bounding box center [602, 368] width 488 height 555
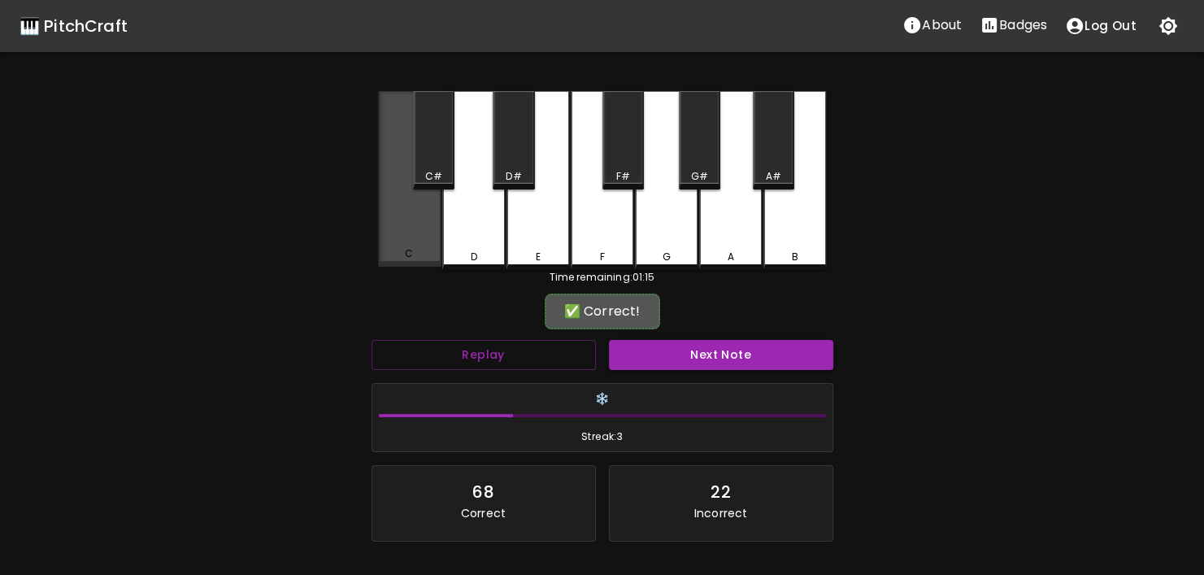
click at [389, 234] on div "C" at bounding box center [409, 179] width 63 height 176
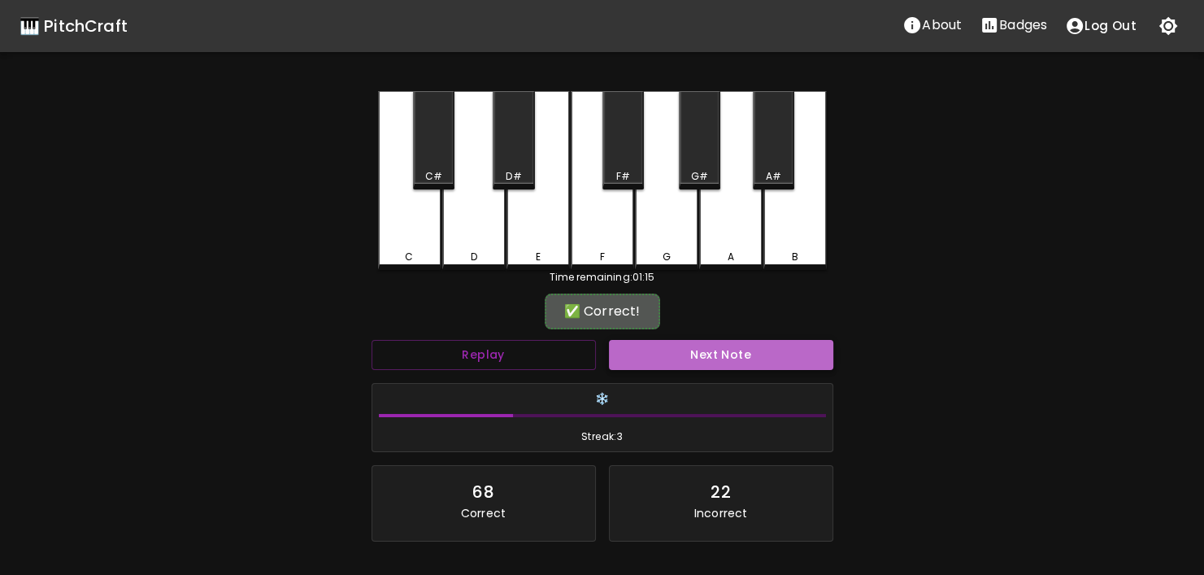
click at [640, 365] on button "Next Note" at bounding box center [721, 355] width 224 height 30
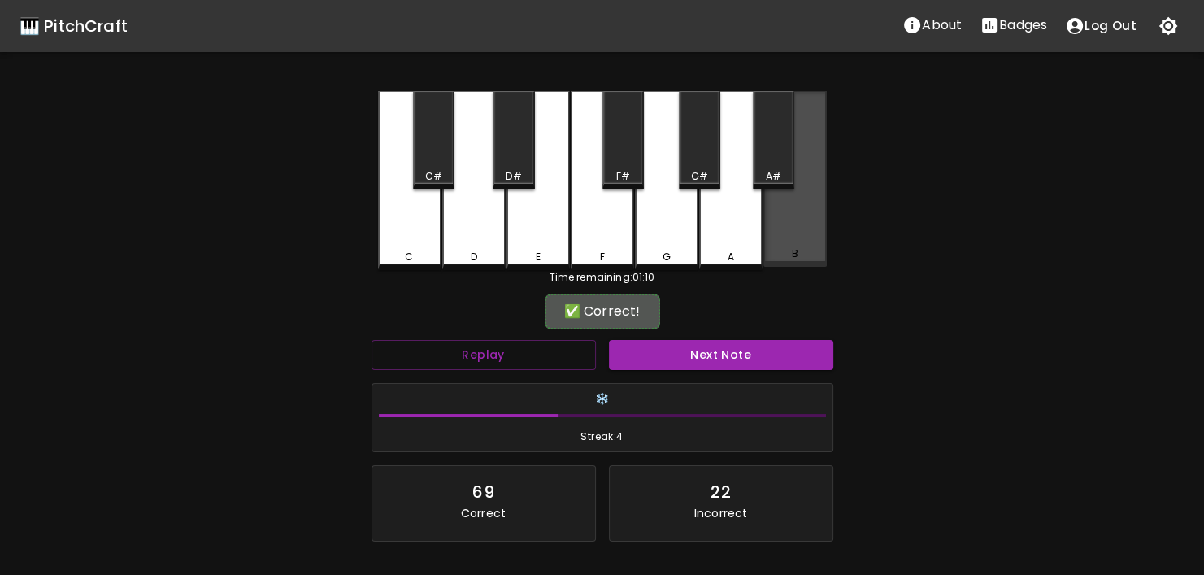
click at [777, 253] on div "B" at bounding box center [795, 253] width 60 height 15
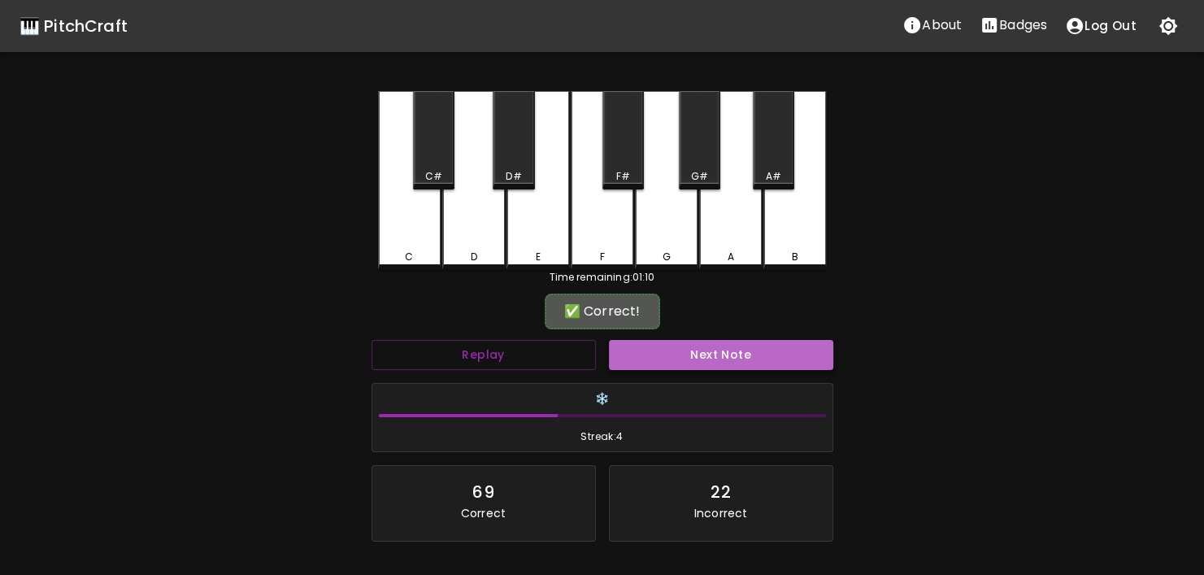
click at [770, 359] on button "Next Note" at bounding box center [721, 355] width 224 height 30
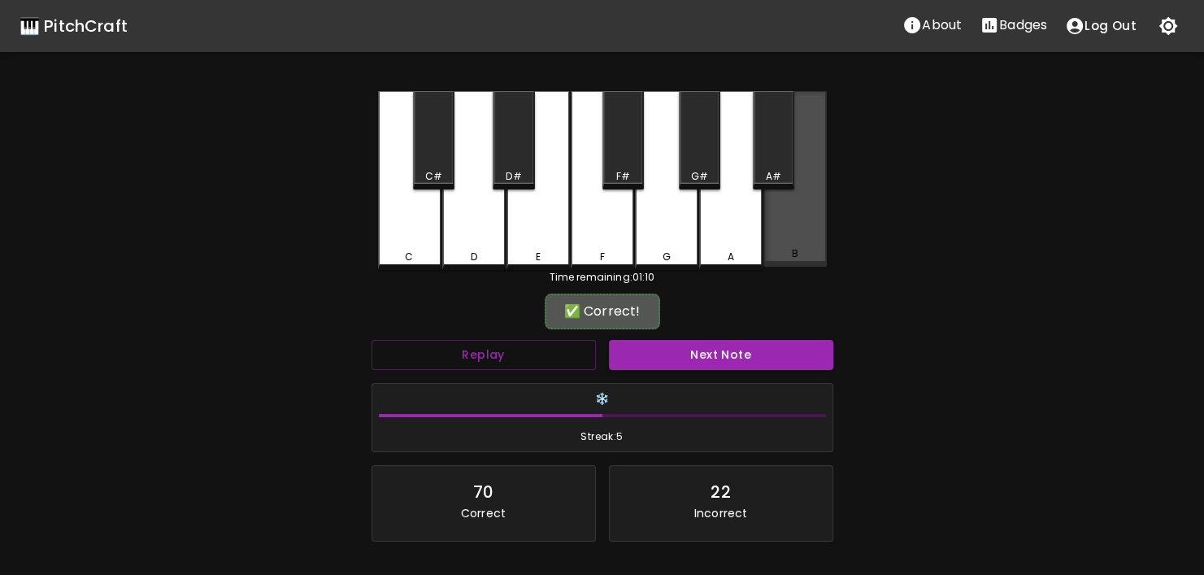
click at [791, 252] on div "B" at bounding box center [794, 253] width 7 height 15
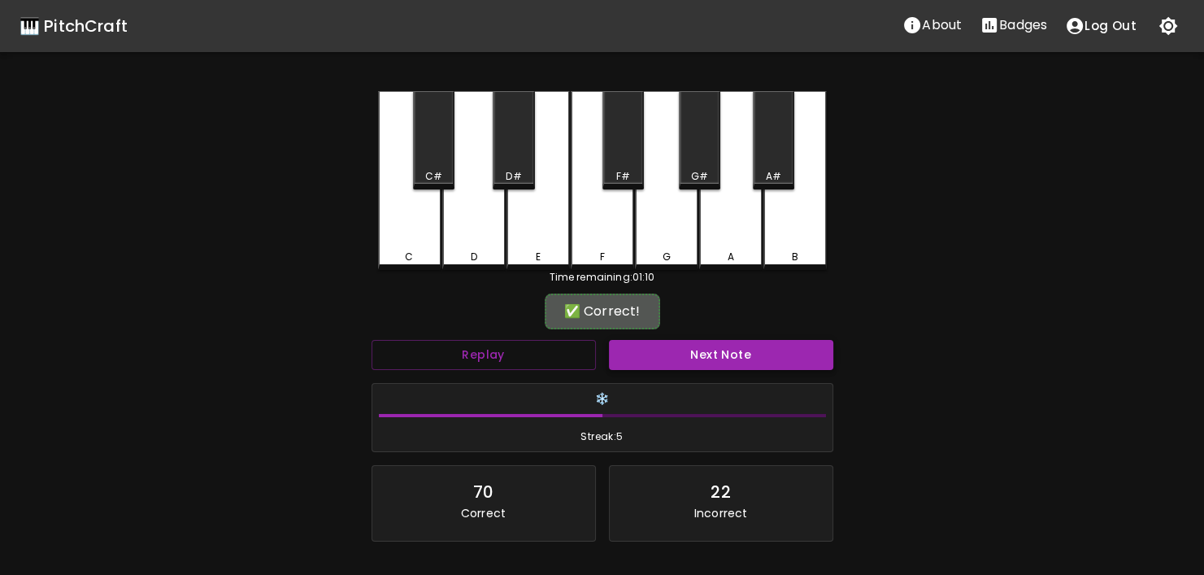
click at [757, 348] on button "Next Note" at bounding box center [721, 355] width 224 height 30
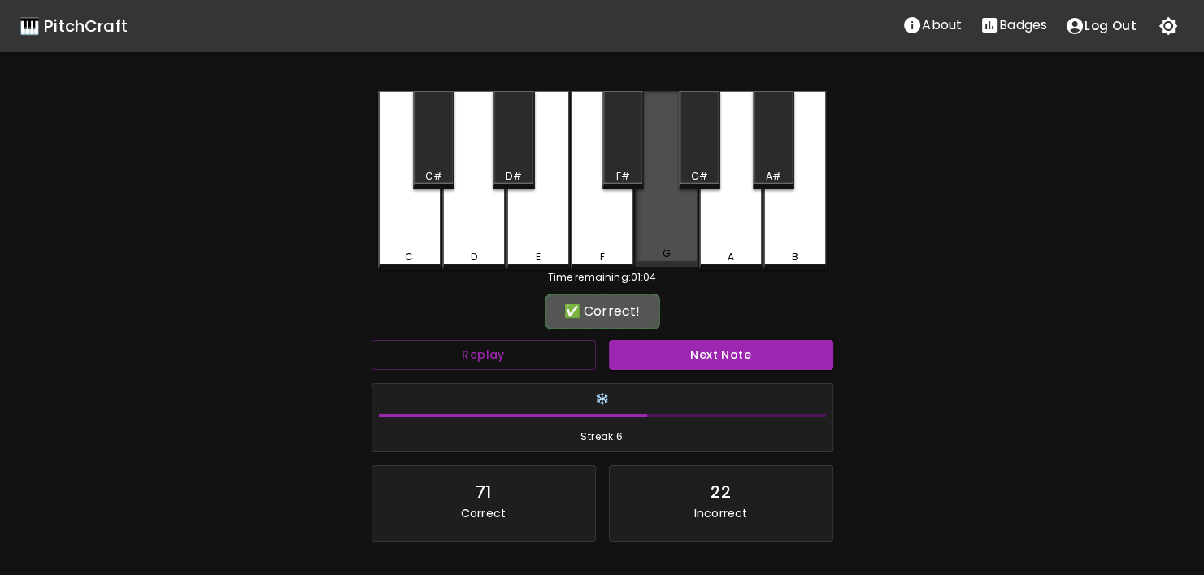
click at [657, 248] on div "G" at bounding box center [666, 179] width 63 height 176
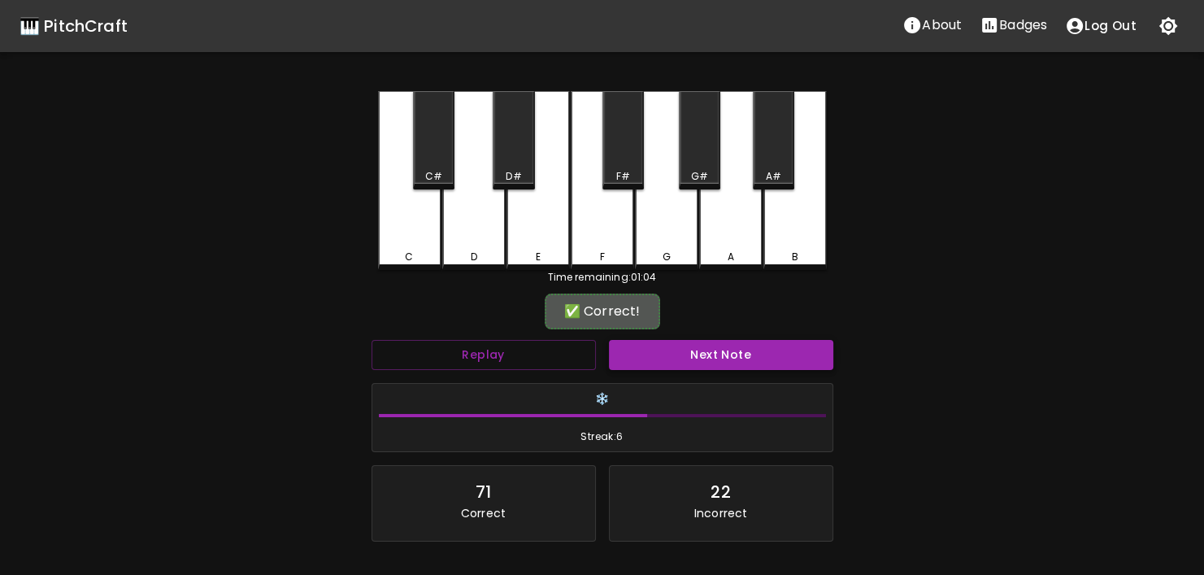
click at [721, 363] on button "Next Note" at bounding box center [721, 355] width 224 height 30
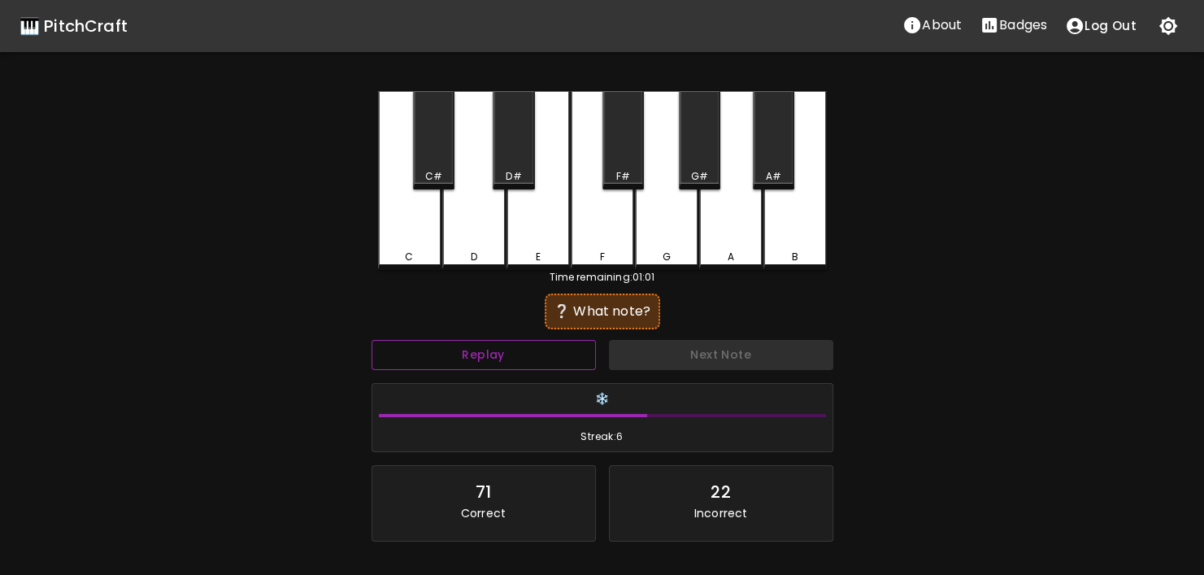
click at [536, 356] on button "Replay" at bounding box center [483, 355] width 224 height 30
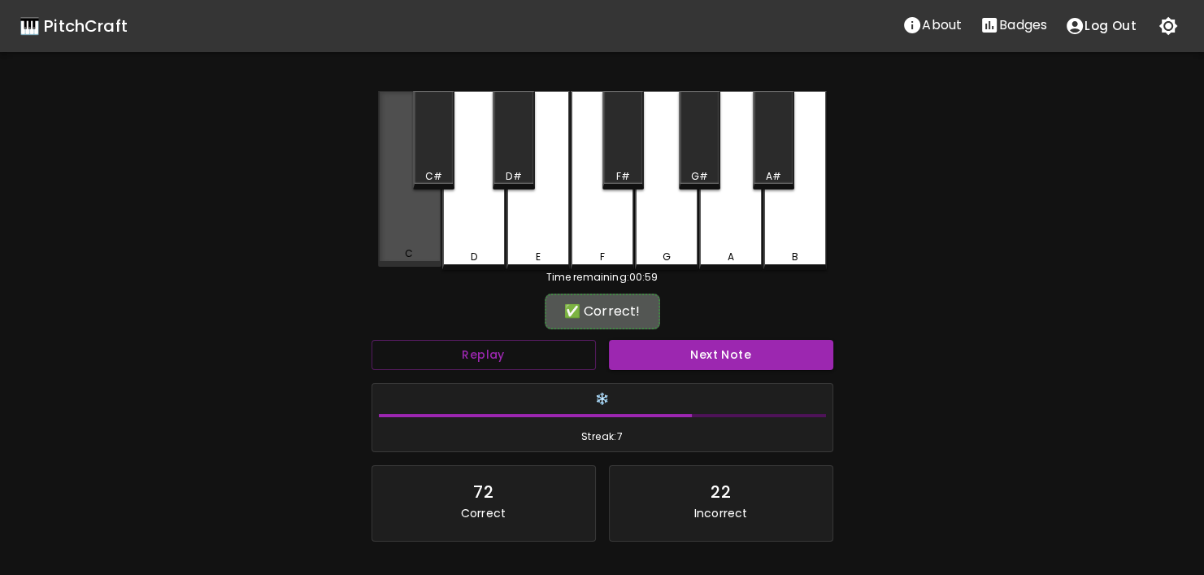
drag, startPoint x: 415, startPoint y: 257, endPoint x: 638, endPoint y: 336, distance: 236.2
click at [417, 258] on div "C" at bounding box center [410, 253] width 60 height 15
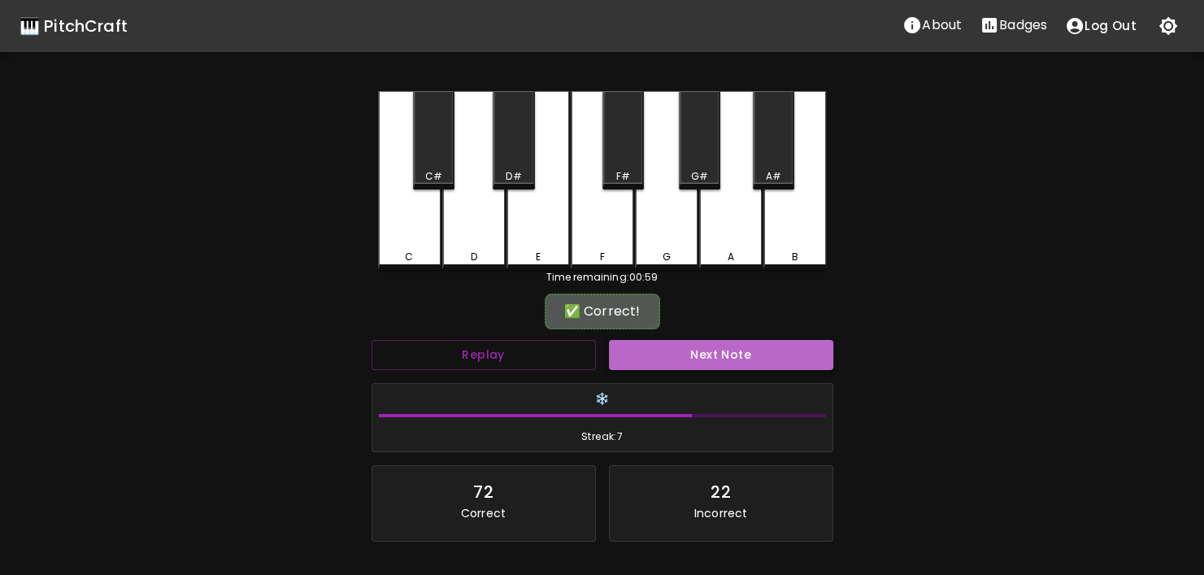
click at [693, 342] on button "Next Note" at bounding box center [721, 355] width 224 height 30
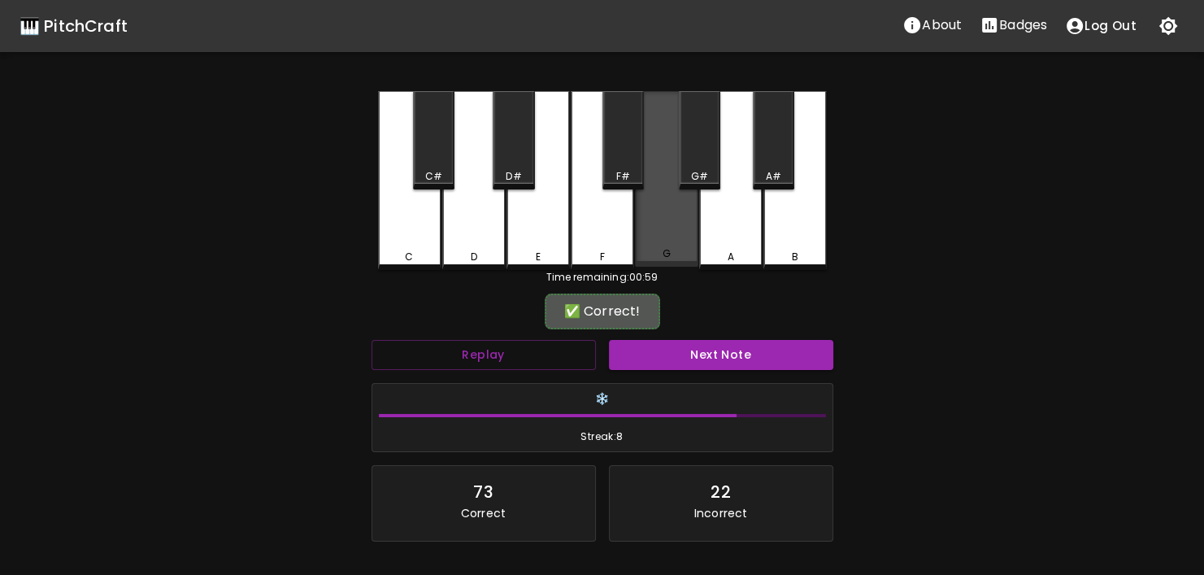
drag, startPoint x: 662, startPoint y: 231, endPoint x: 671, endPoint y: 250, distance: 21.5
click at [662, 232] on div "G" at bounding box center [666, 179] width 63 height 176
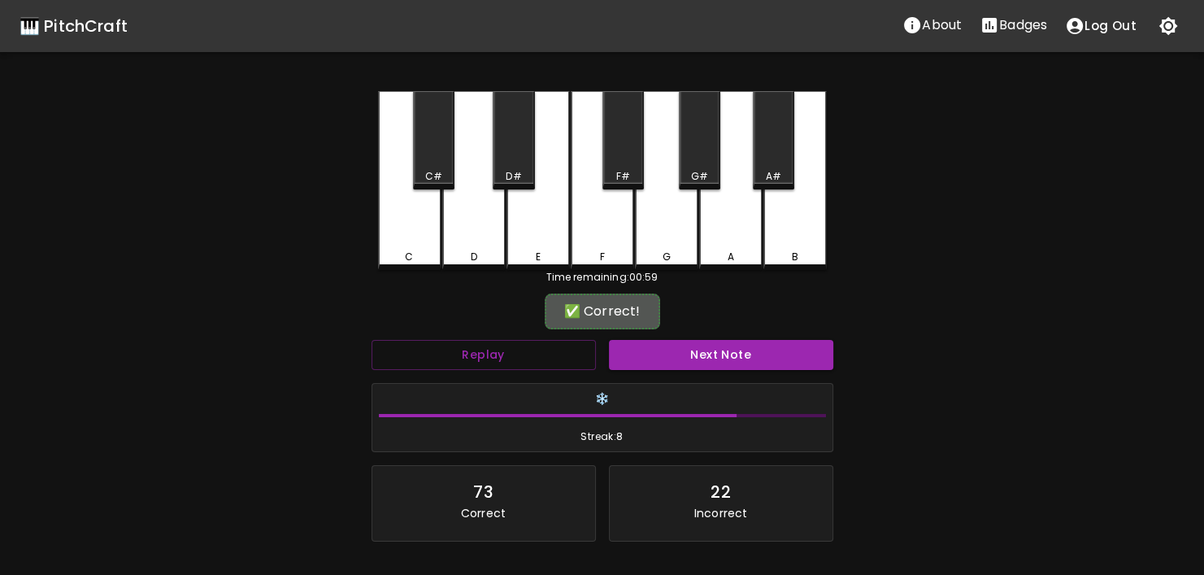
click at [712, 366] on button "Next Note" at bounding box center [721, 355] width 224 height 30
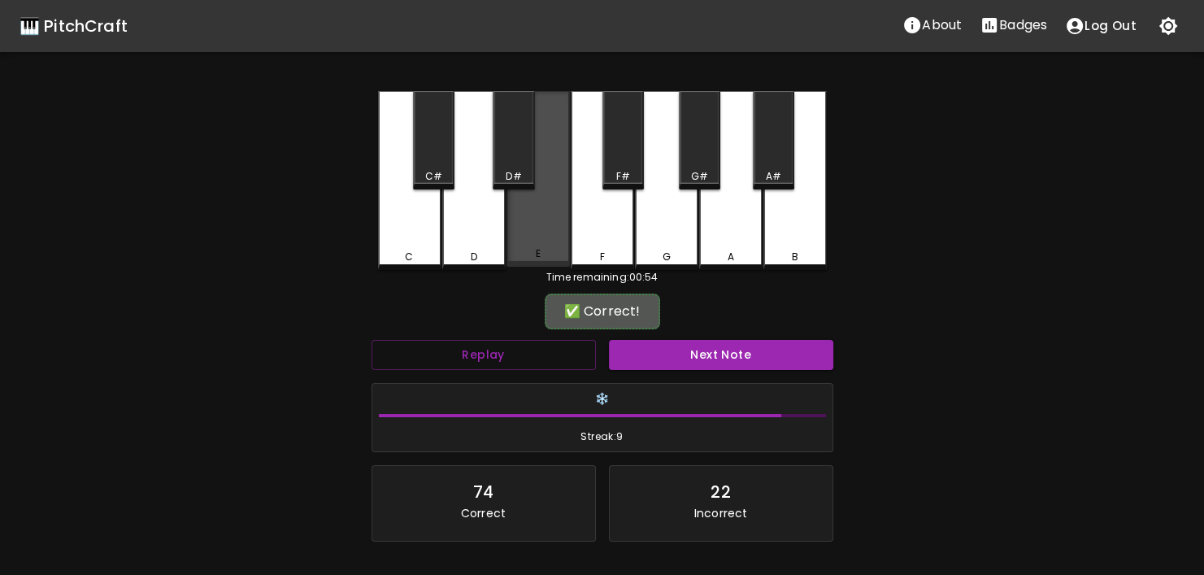
click at [545, 239] on div "E" at bounding box center [537, 179] width 63 height 176
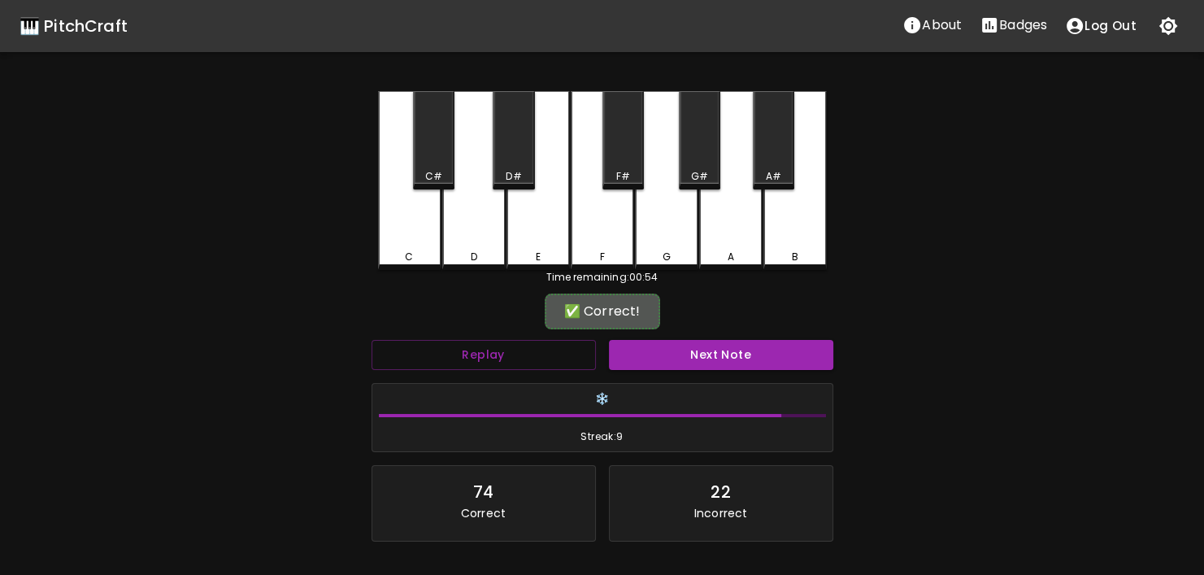
click at [679, 328] on div "✅ Correct!" at bounding box center [602, 311] width 462 height 41
click at [686, 337] on div "Next Note" at bounding box center [720, 354] width 237 height 43
click at [694, 352] on button "Next Note" at bounding box center [721, 355] width 224 height 30
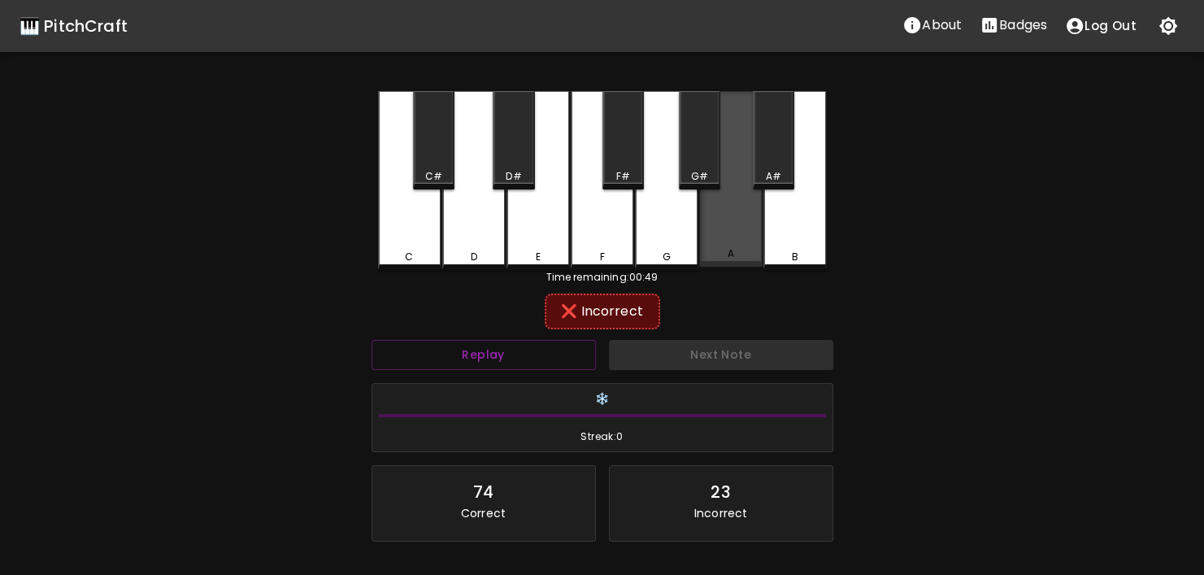
click at [744, 257] on div "A" at bounding box center [731, 253] width 60 height 15
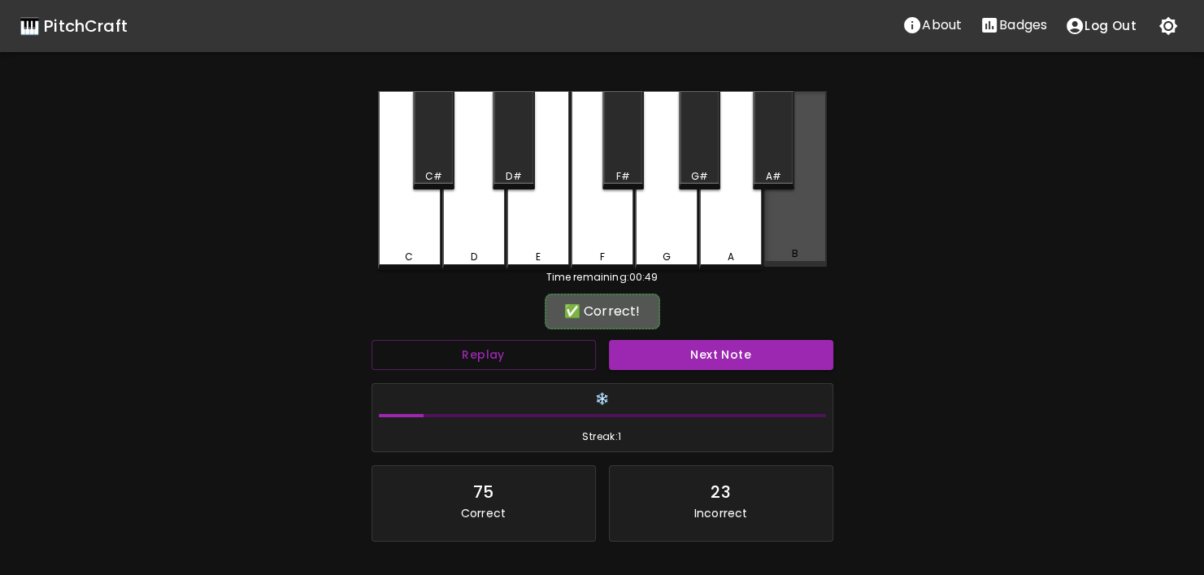
click at [778, 254] on div "B" at bounding box center [795, 253] width 60 height 15
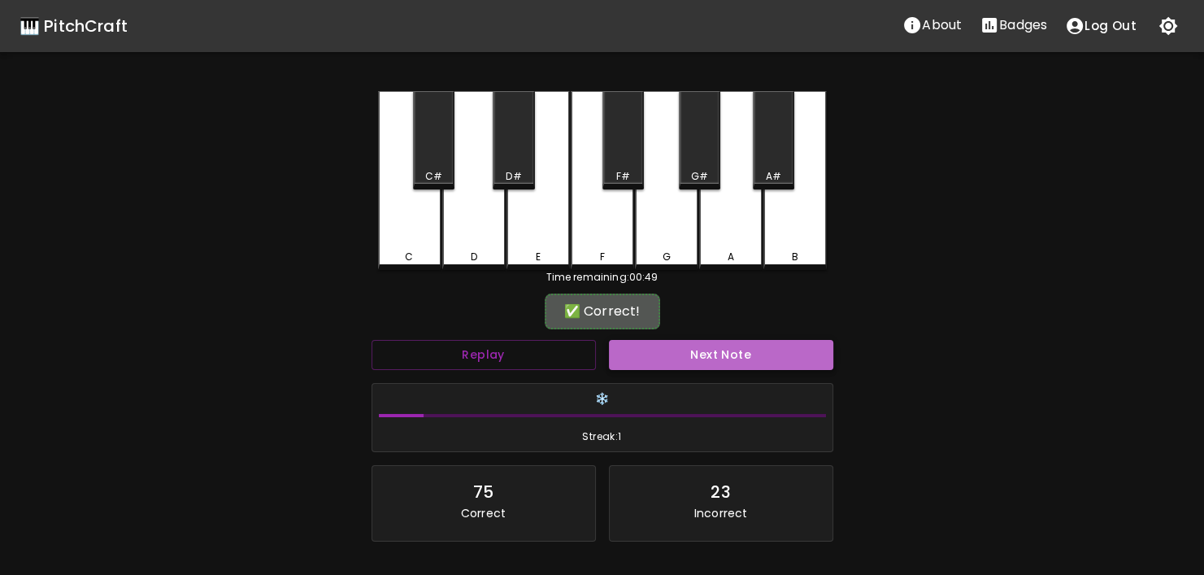
click at [756, 342] on button "Next Note" at bounding box center [721, 355] width 224 height 30
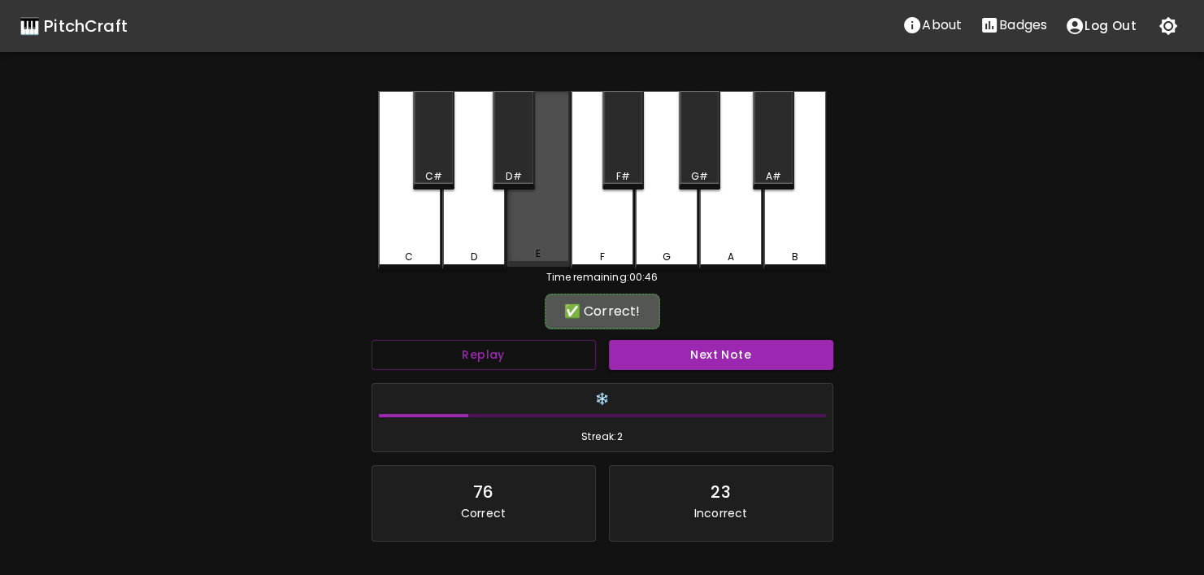
drag, startPoint x: 553, startPoint y: 251, endPoint x: 658, endPoint y: 319, distance: 124.7
click at [562, 261] on div "E" at bounding box center [537, 179] width 63 height 176
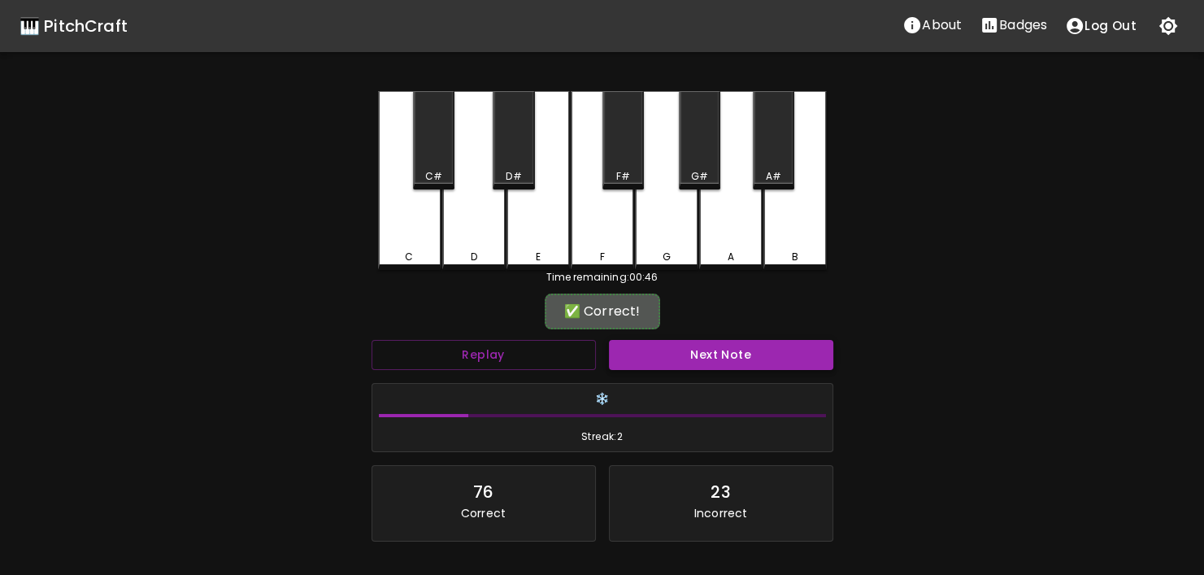
click at [683, 347] on button "Next Note" at bounding box center [721, 355] width 224 height 30
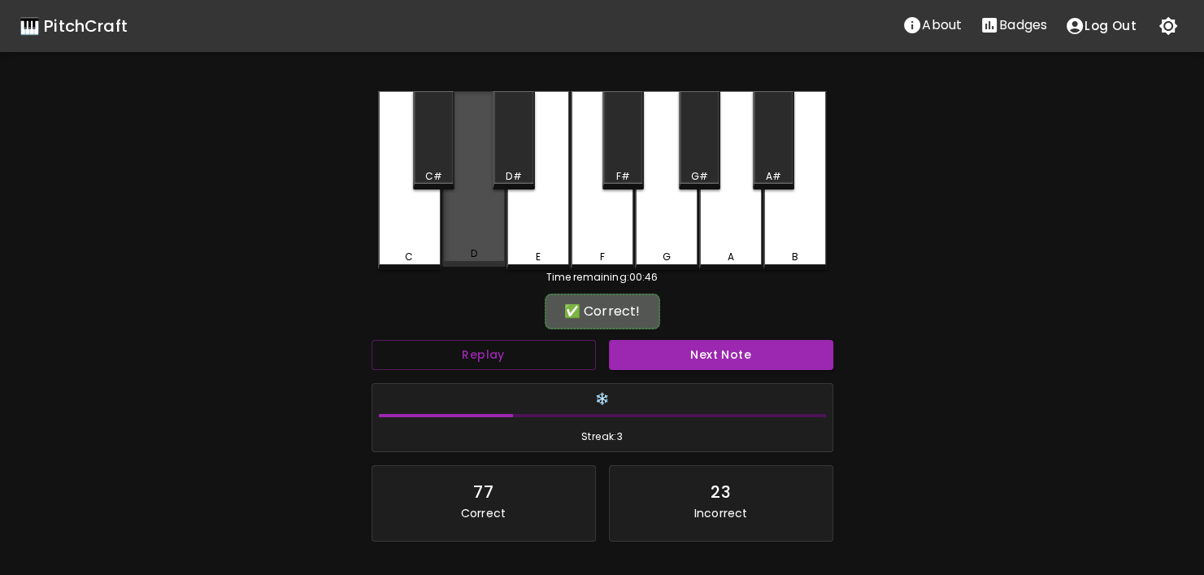
drag, startPoint x: 482, startPoint y: 245, endPoint x: 523, endPoint y: 274, distance: 50.1
click at [483, 245] on div "D" at bounding box center [473, 179] width 63 height 176
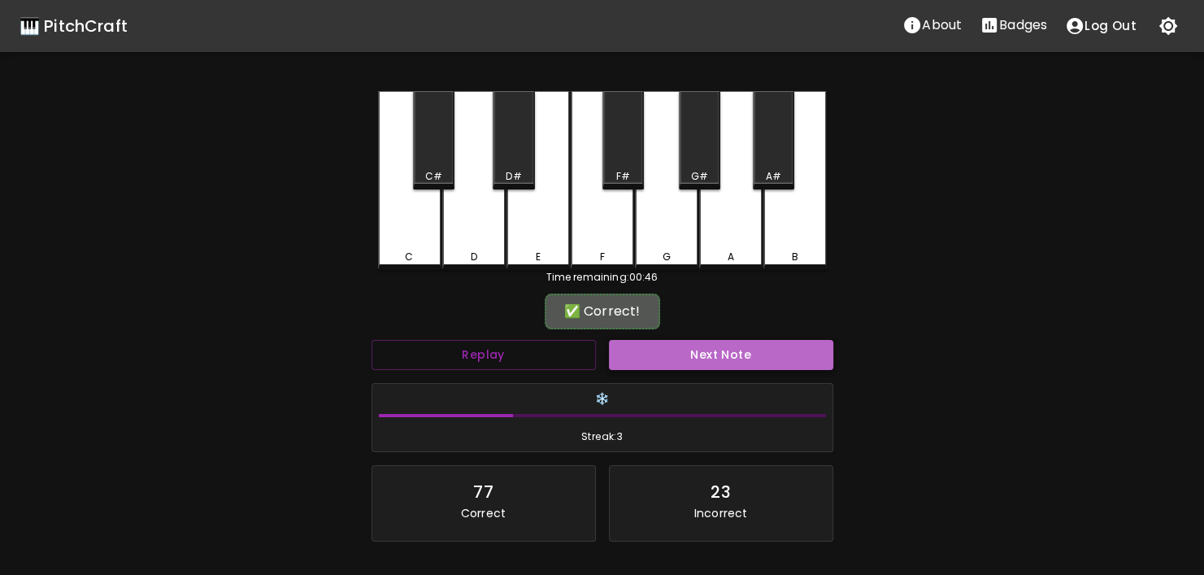
click at [666, 354] on button "Next Note" at bounding box center [721, 355] width 224 height 30
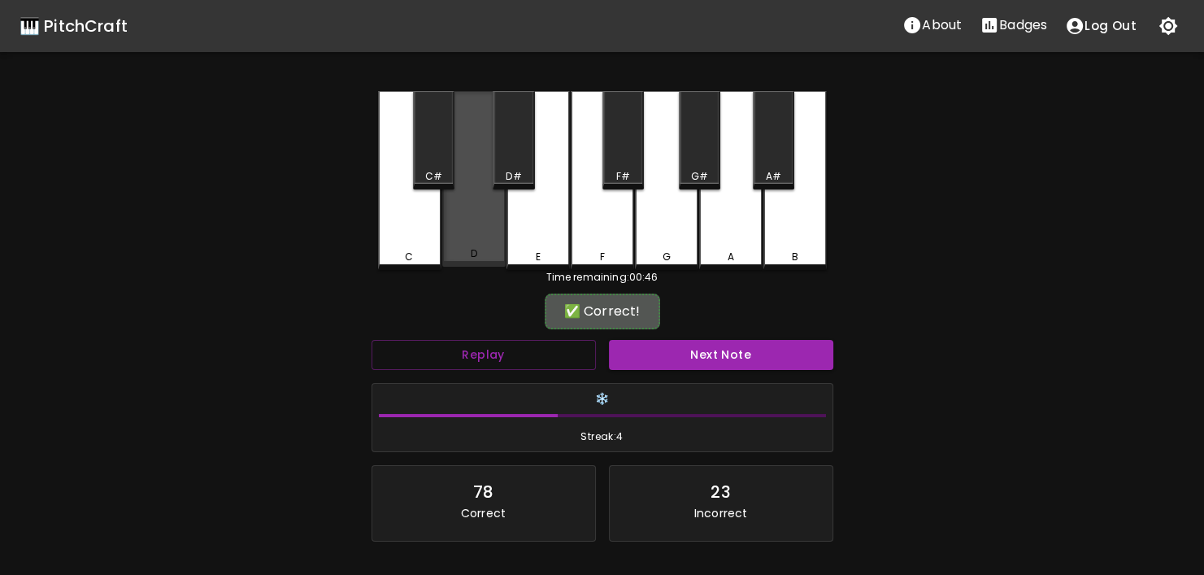
drag, startPoint x: 489, startPoint y: 263, endPoint x: 636, endPoint y: 345, distance: 168.9
click at [490, 263] on div "D" at bounding box center [473, 179] width 63 height 176
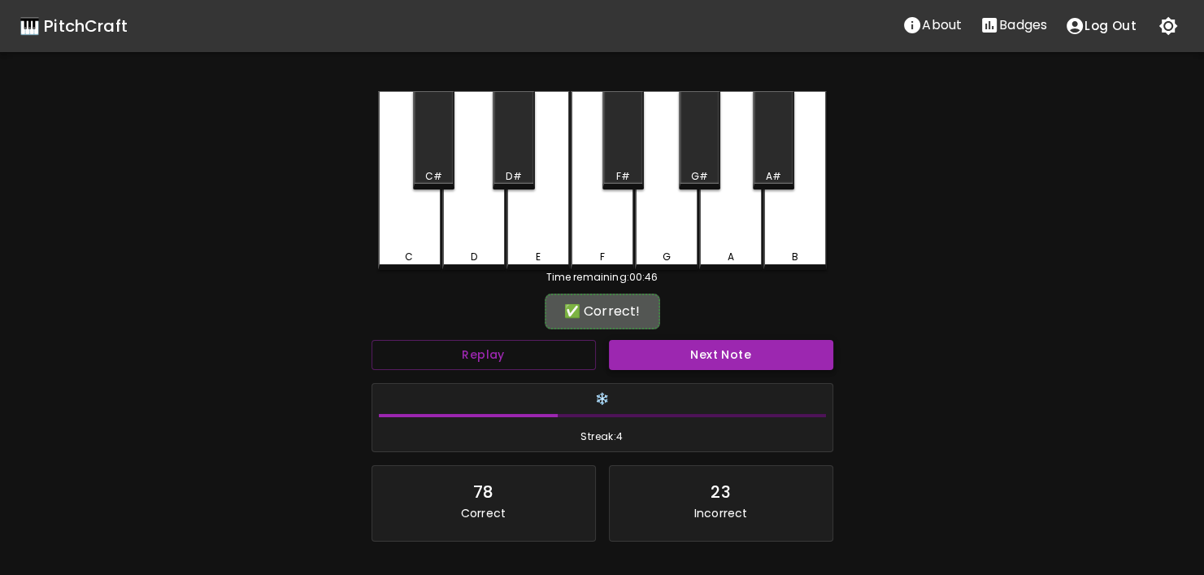
click at [724, 365] on button "Next Note" at bounding box center [721, 355] width 224 height 30
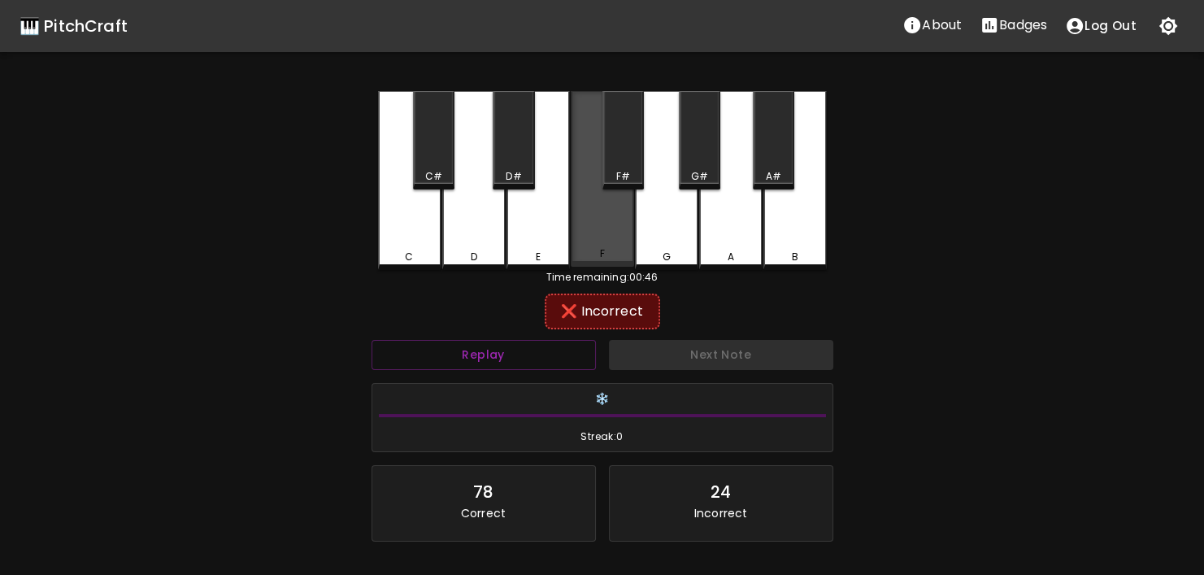
drag, startPoint x: 574, startPoint y: 251, endPoint x: 498, endPoint y: 256, distance: 75.7
click at [543, 253] on div "C C# D D# E F F# G G# A A# B" at bounding box center [602, 180] width 449 height 179
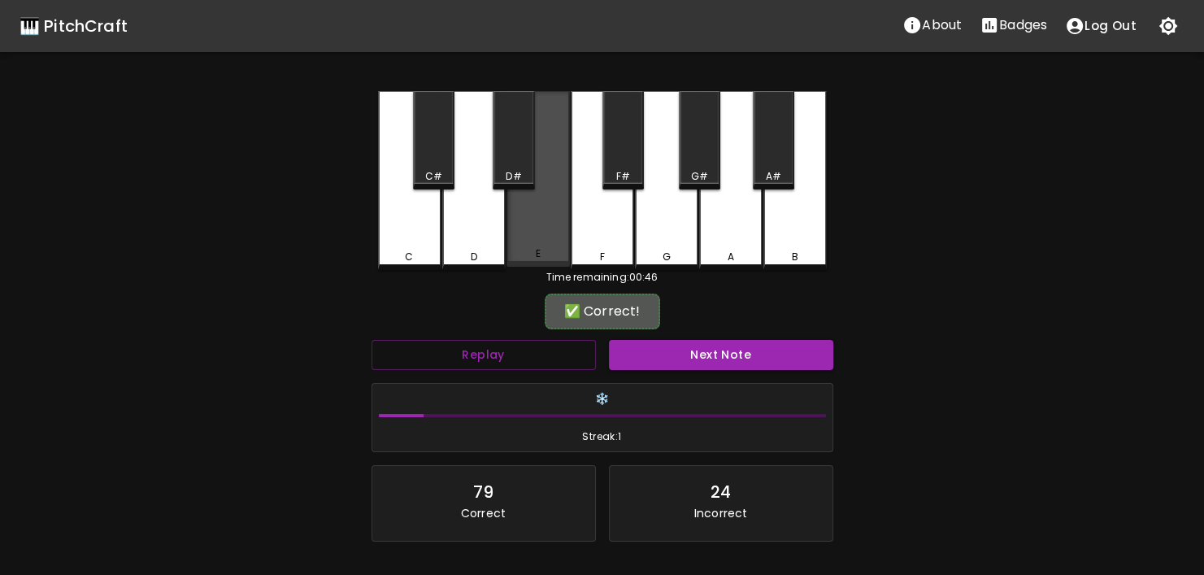
drag, startPoint x: 497, startPoint y: 256, endPoint x: 506, endPoint y: 255, distance: 8.2
click at [506, 255] on div "C C# D D# E F F# G G# A A# B" at bounding box center [602, 180] width 449 height 179
drag, startPoint x: 514, startPoint y: 253, endPoint x: 564, endPoint y: 289, distance: 61.1
click at [515, 253] on div "E" at bounding box center [538, 253] width 60 height 15
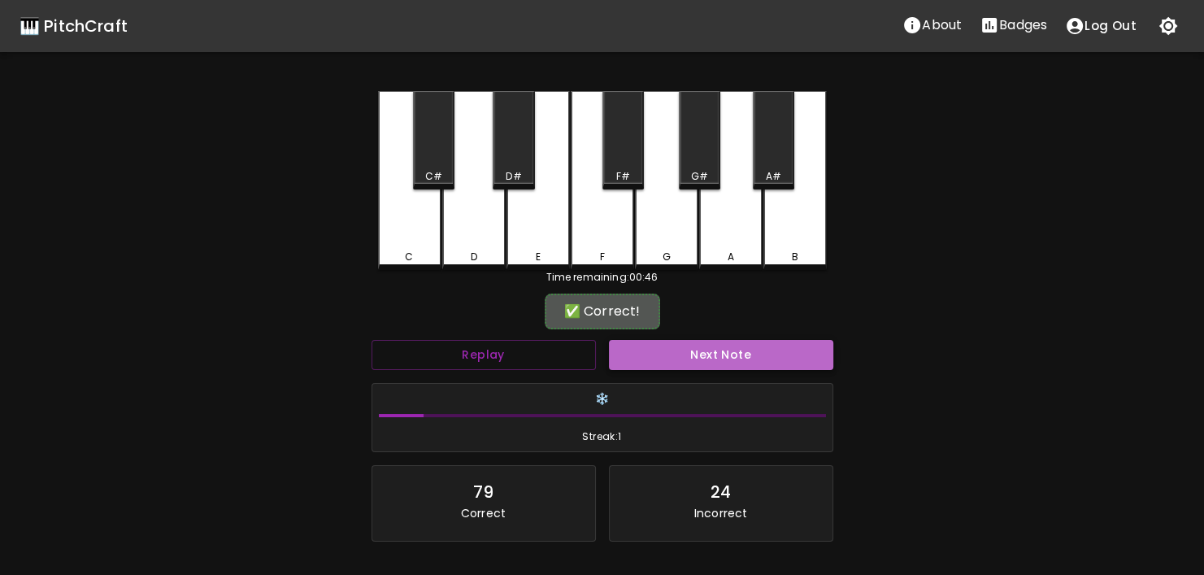
click at [644, 367] on button "Next Note" at bounding box center [721, 355] width 224 height 30
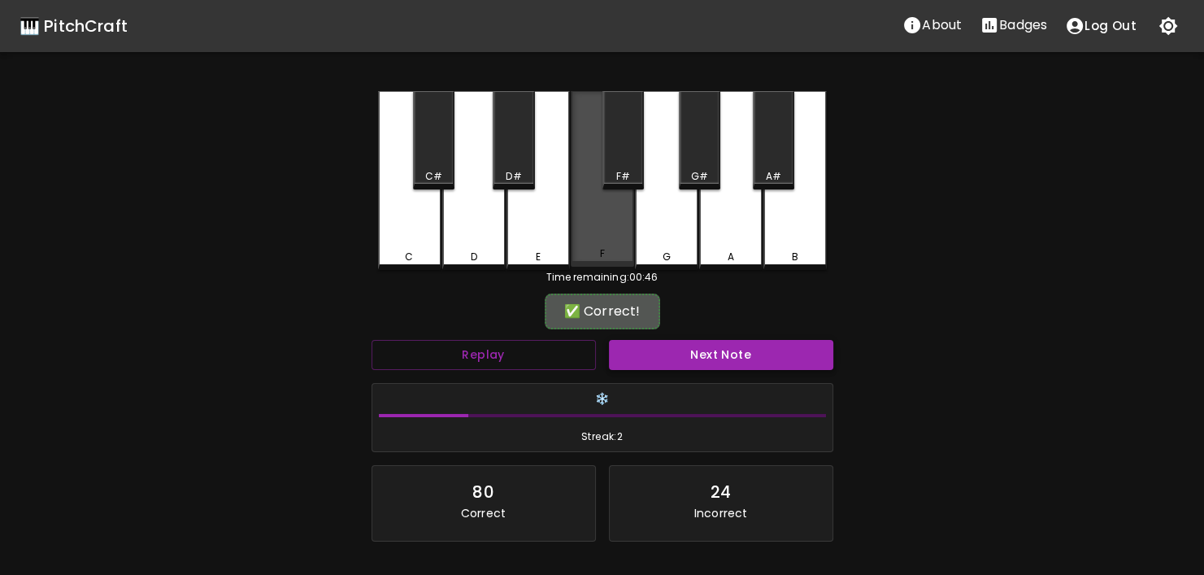
drag, startPoint x: 591, startPoint y: 228, endPoint x: 684, endPoint y: 362, distance: 164.1
click at [614, 262] on div "F" at bounding box center [602, 179] width 63 height 176
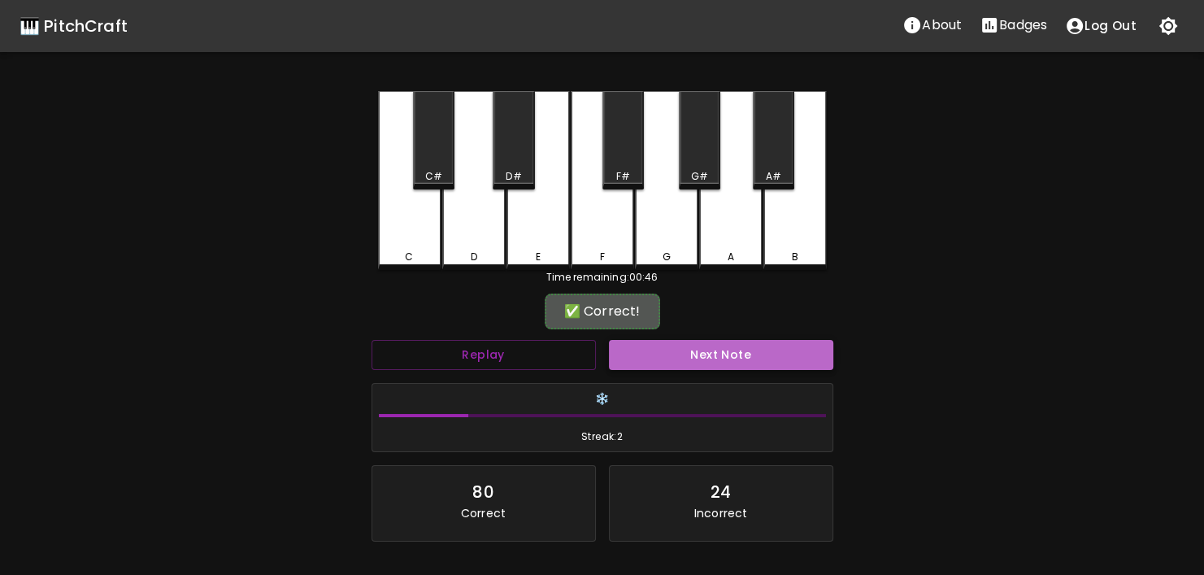
click at [686, 367] on button "Next Note" at bounding box center [721, 355] width 224 height 30
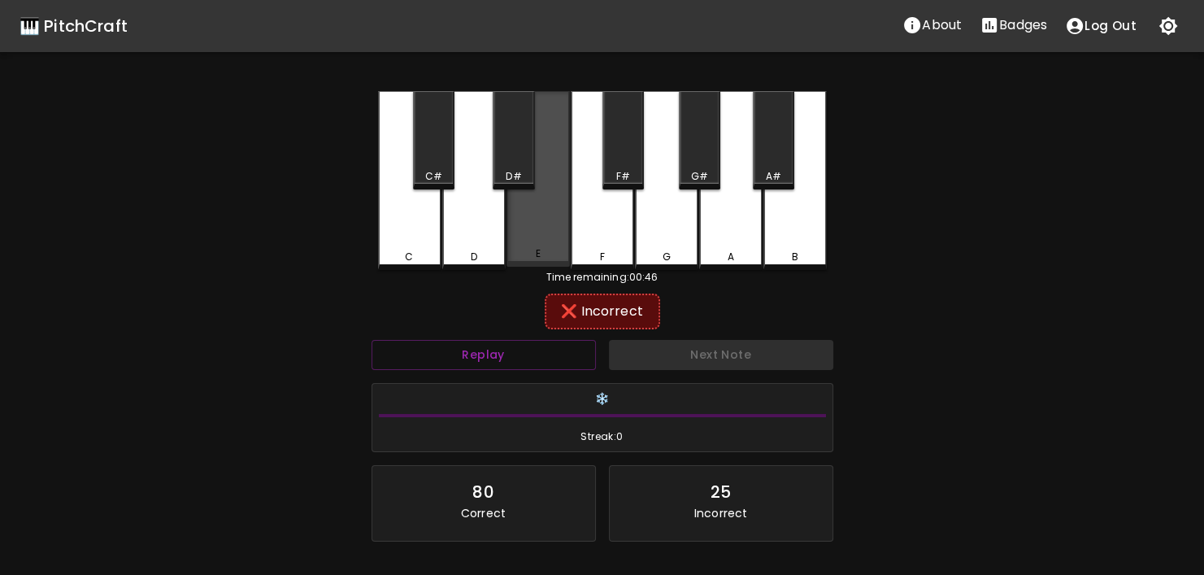
click at [552, 262] on div "E" at bounding box center [537, 179] width 63 height 176
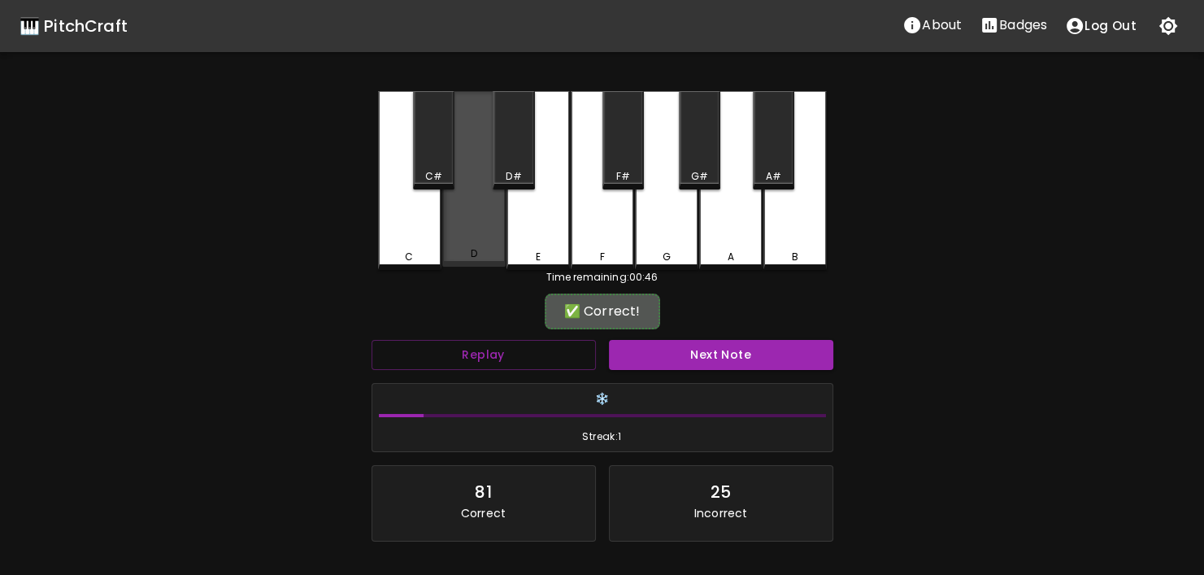
drag, startPoint x: 473, startPoint y: 255, endPoint x: 613, endPoint y: 323, distance: 155.2
click at [485, 259] on div "D" at bounding box center [474, 253] width 60 height 15
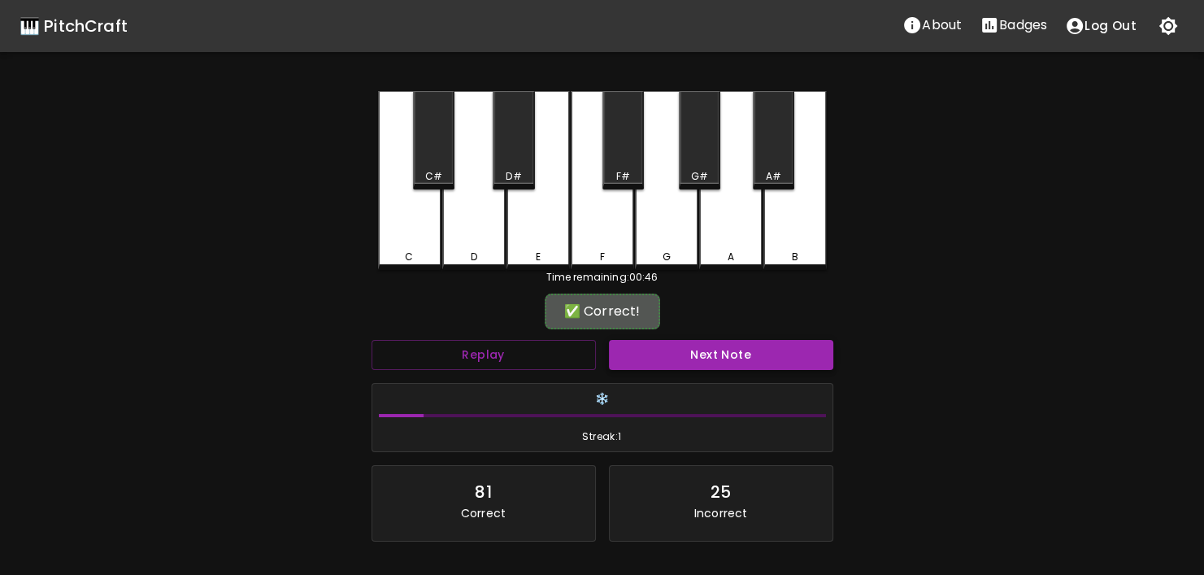
click at [661, 344] on button "Next Note" at bounding box center [721, 355] width 224 height 30
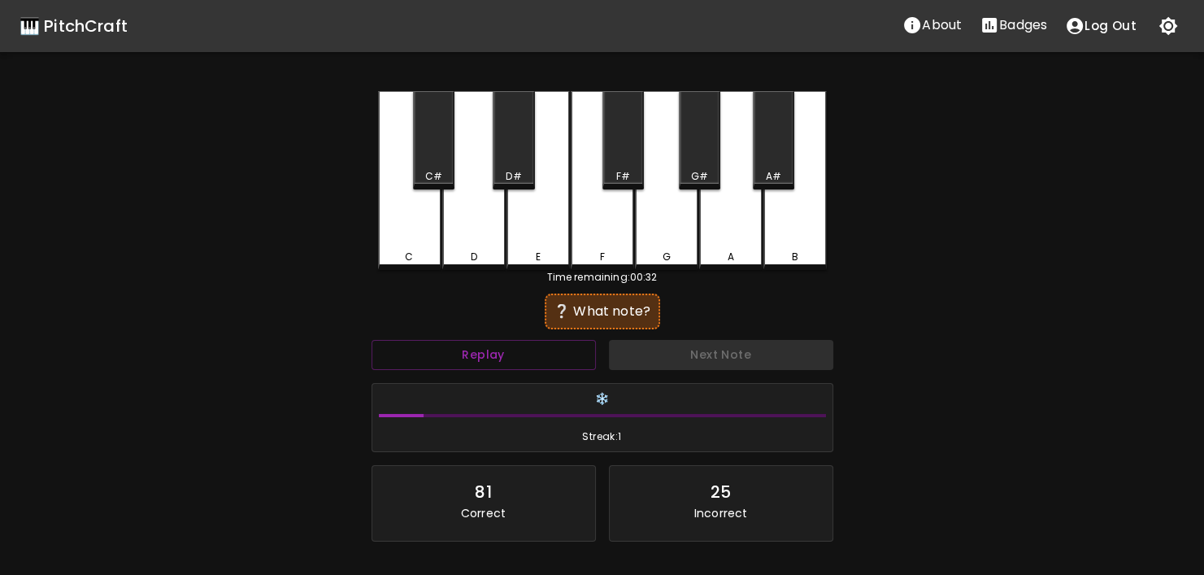
drag, startPoint x: 356, startPoint y: 263, endPoint x: 412, endPoint y: 241, distance: 59.9
click at [357, 263] on div "🎹 PitchCraft About Badges Log Out C C# D D# E F F# G G# A A# B Time remaining: …" at bounding box center [602, 323] width 1204 height 646
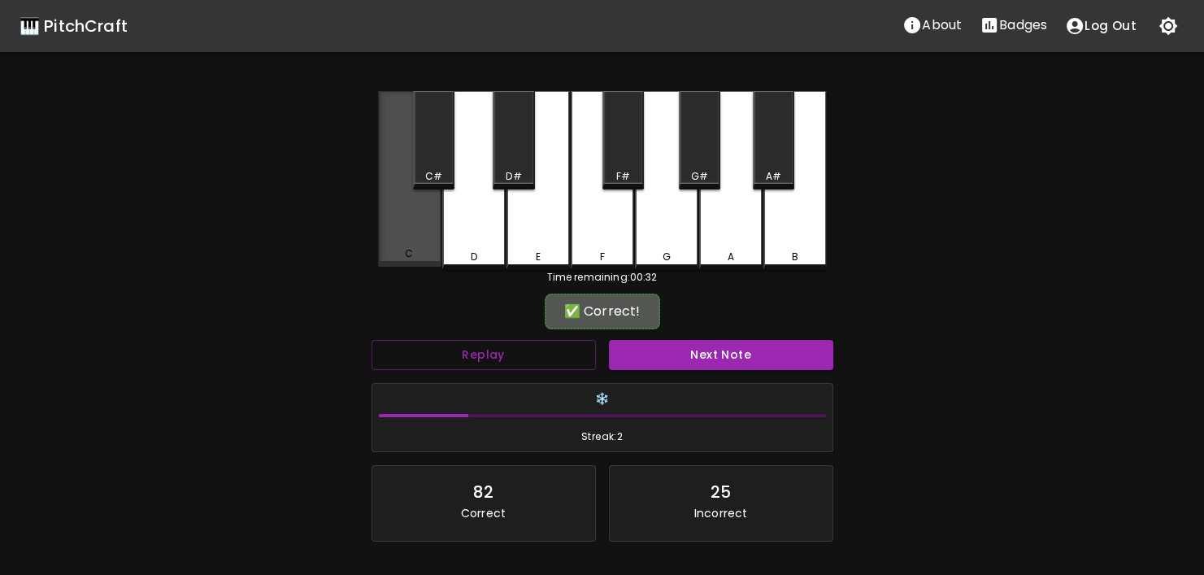
click at [412, 241] on div "C" at bounding box center [409, 179] width 63 height 176
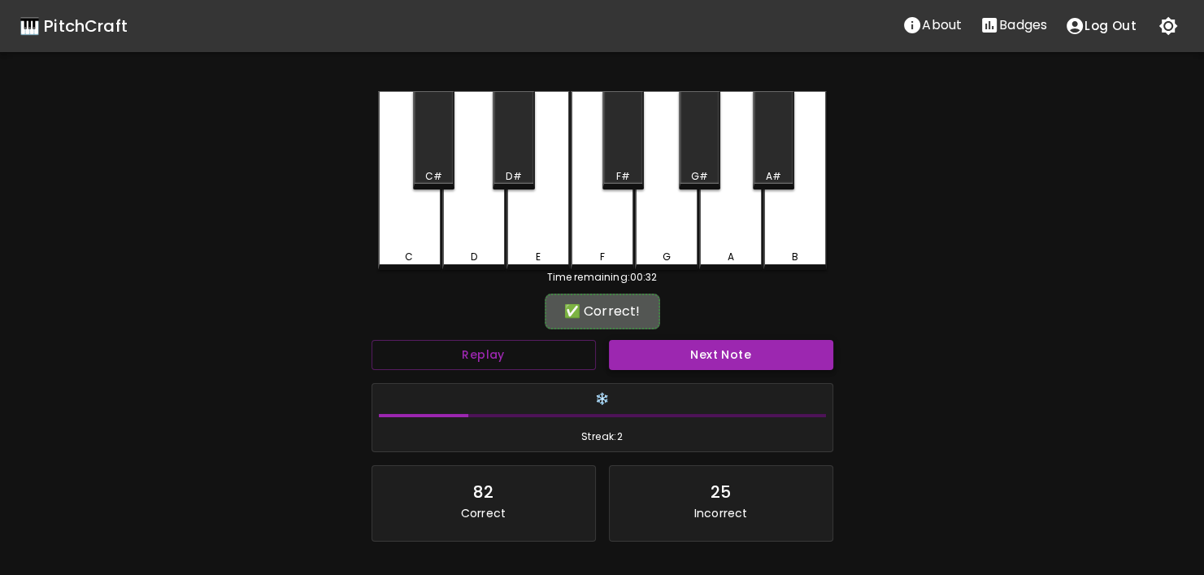
click at [679, 344] on button "Next Note" at bounding box center [721, 355] width 224 height 30
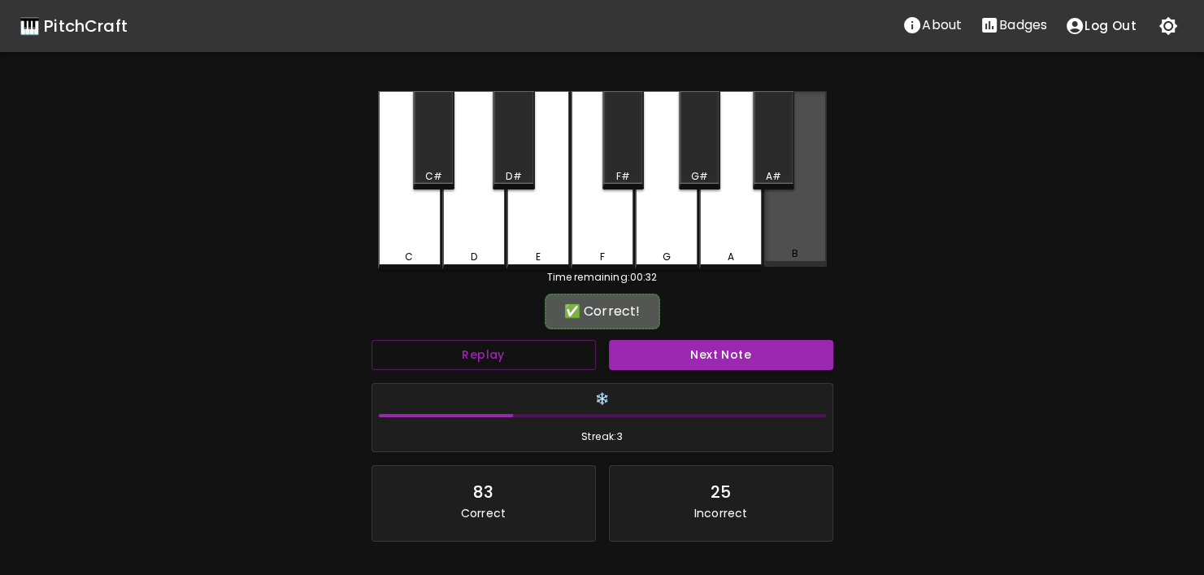
click at [819, 236] on div "B" at bounding box center [794, 179] width 63 height 176
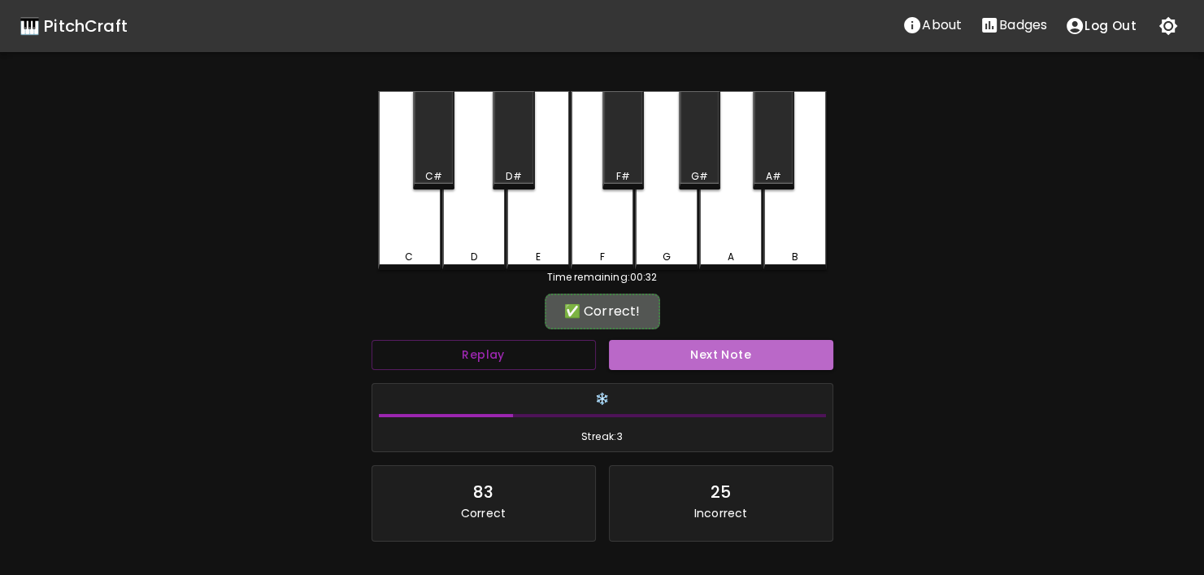
click at [794, 363] on button "Next Note" at bounding box center [721, 355] width 224 height 30
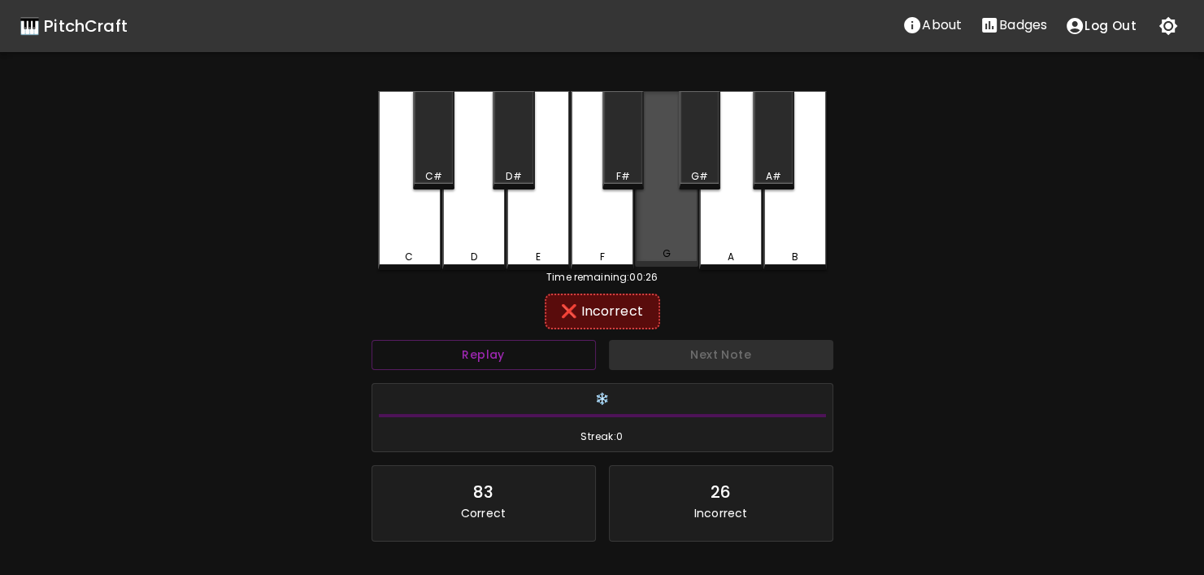
click at [653, 261] on div "G" at bounding box center [666, 179] width 63 height 176
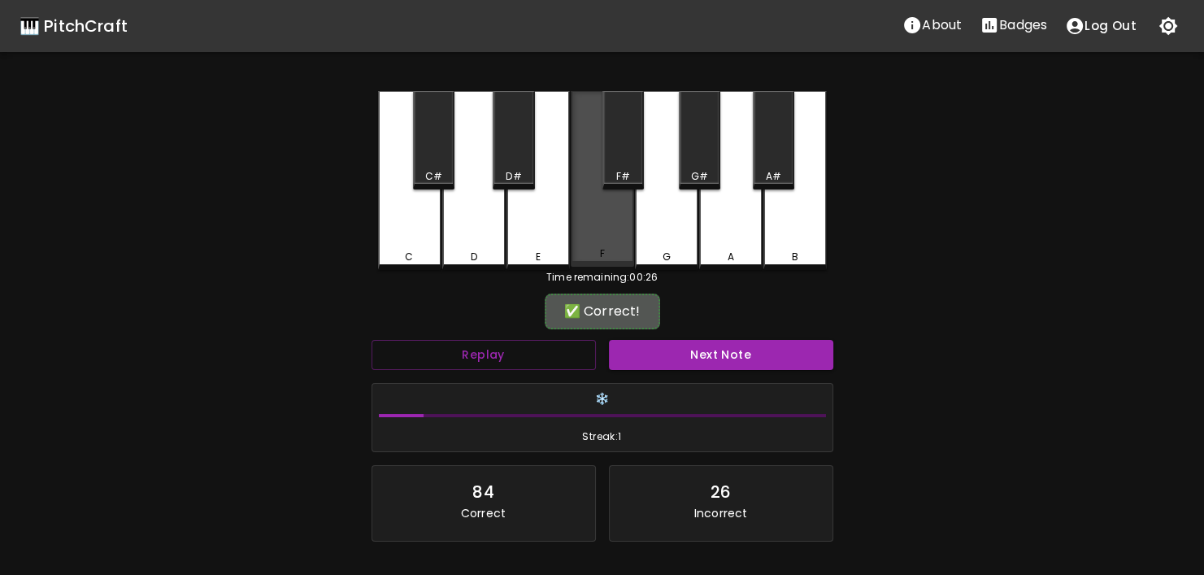
click at [623, 250] on div "F" at bounding box center [602, 253] width 60 height 15
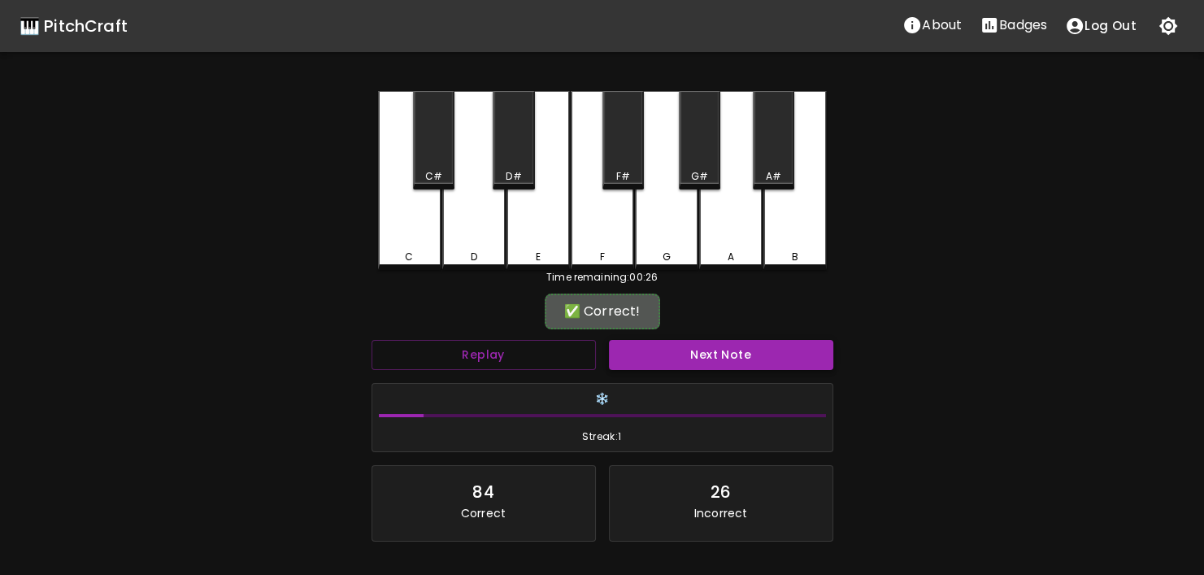
click at [680, 343] on button "Next Note" at bounding box center [721, 355] width 224 height 30
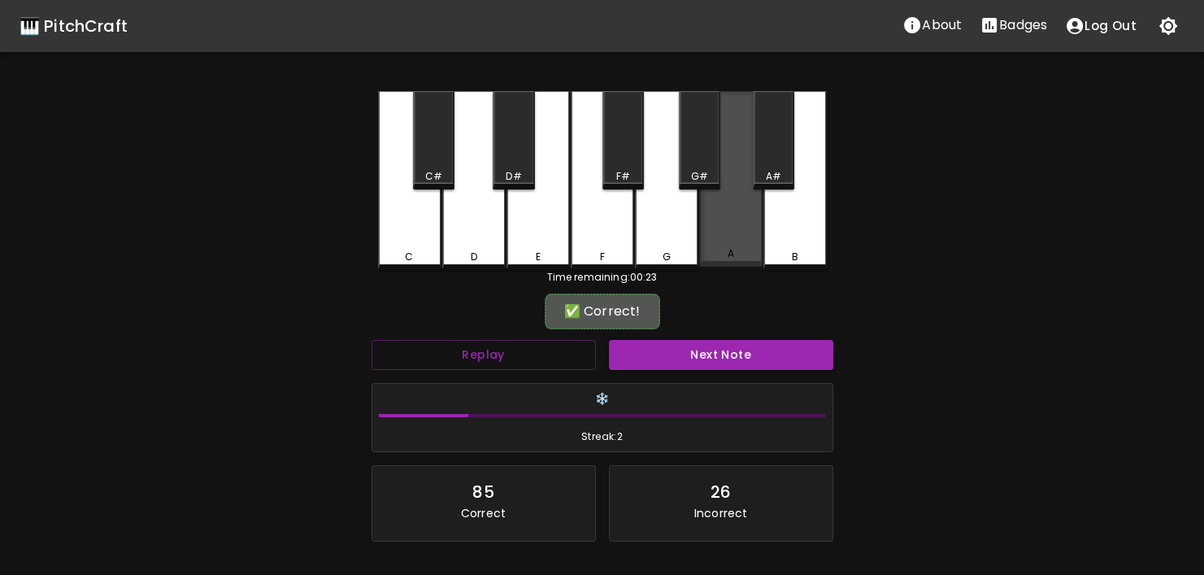
click at [744, 256] on div "A" at bounding box center [731, 253] width 60 height 15
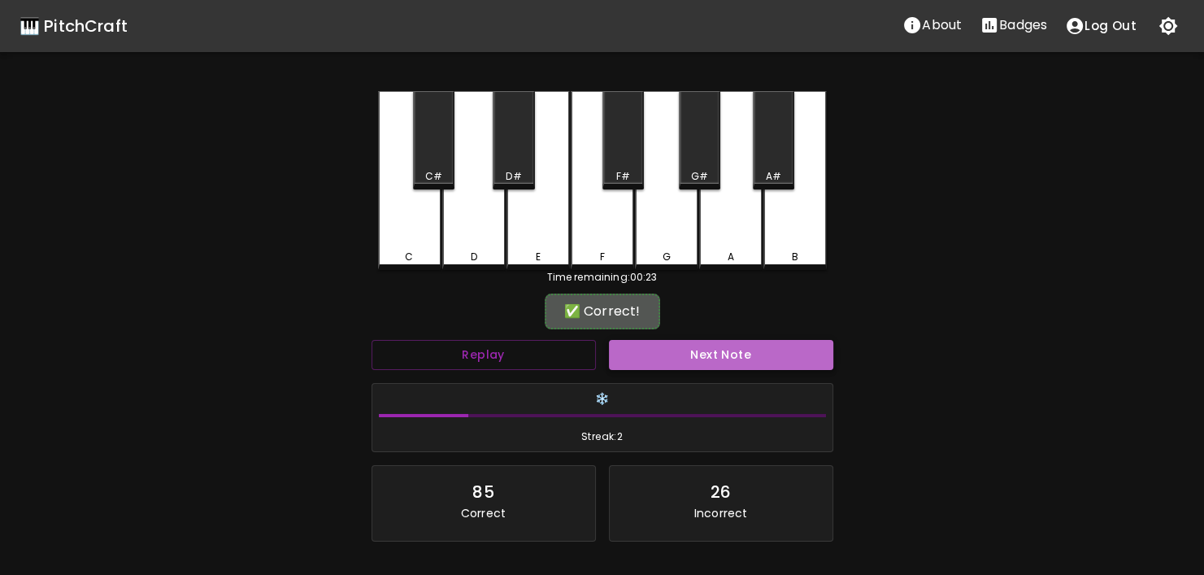
click at [740, 350] on button "Next Note" at bounding box center [721, 355] width 224 height 30
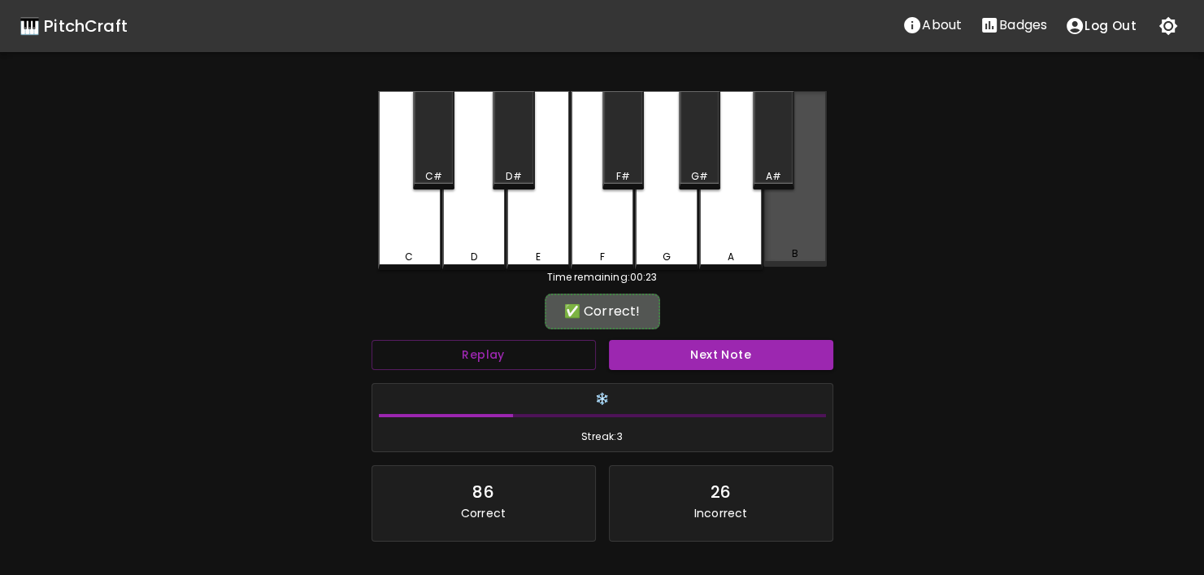
drag, startPoint x: 785, startPoint y: 263, endPoint x: 766, endPoint y: 315, distance: 56.0
click at [785, 266] on div "C C# D D# E F F# G G# A A# B" at bounding box center [602, 180] width 449 height 179
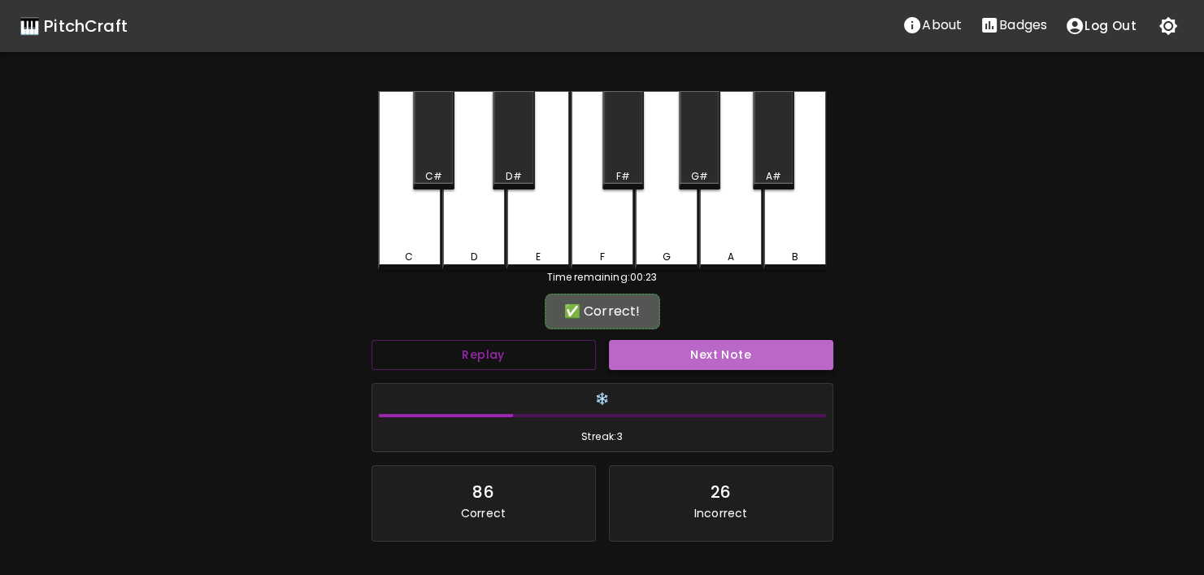
click at [756, 346] on button "Next Note" at bounding box center [721, 355] width 224 height 30
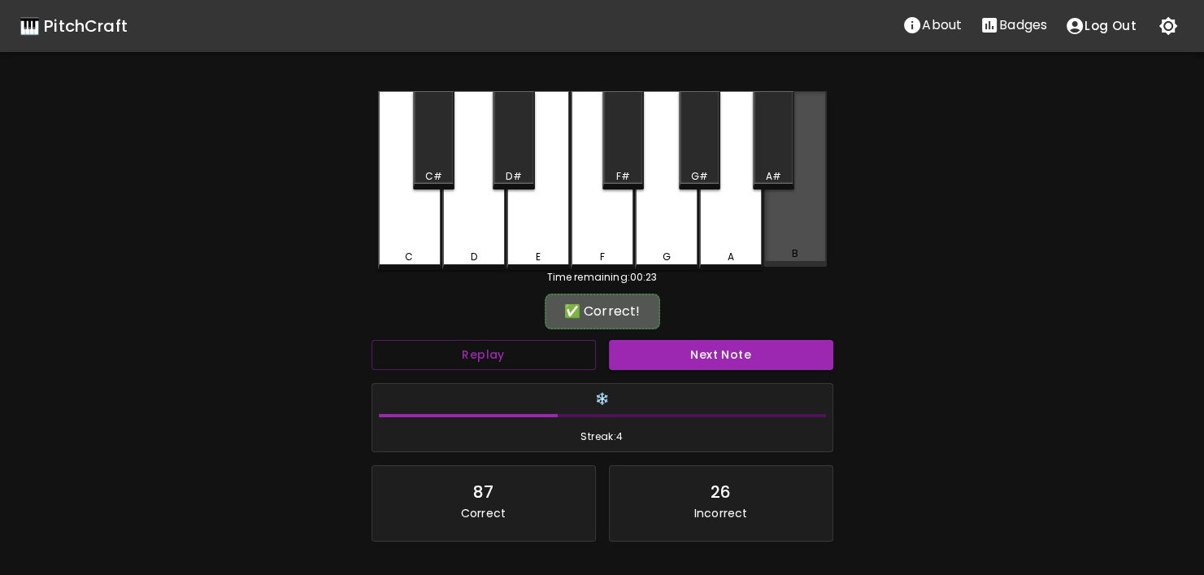
click at [783, 258] on div "B" at bounding box center [795, 253] width 60 height 15
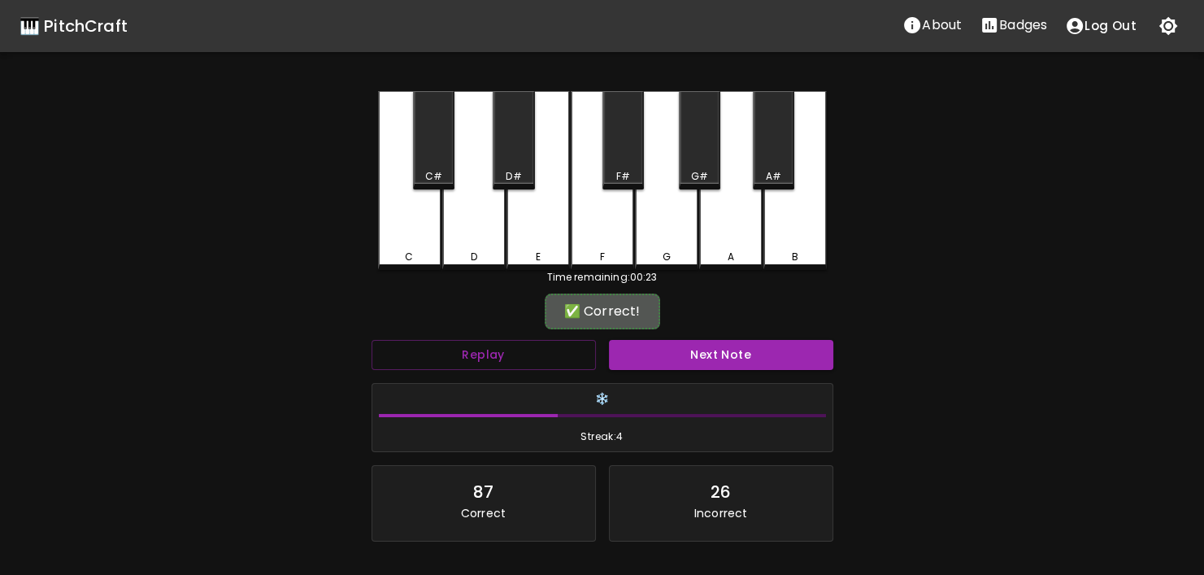
click at [747, 371] on div "Next Note" at bounding box center [720, 354] width 237 height 43
click at [745, 347] on button "Next Note" at bounding box center [721, 355] width 224 height 30
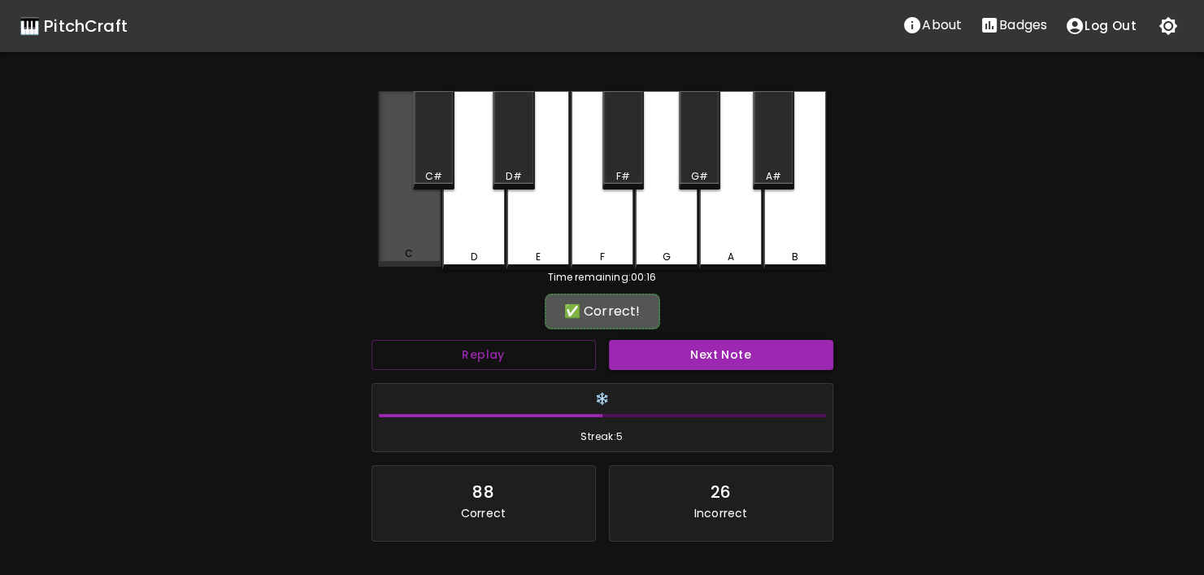
click at [402, 237] on div "C" at bounding box center [409, 179] width 63 height 176
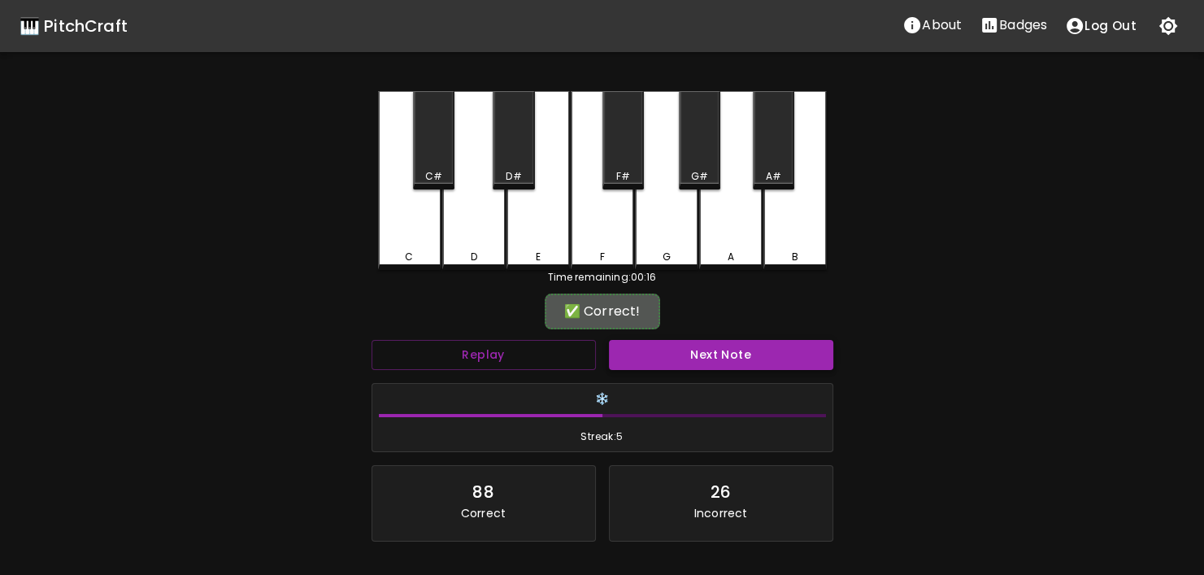
click at [648, 344] on button "Next Note" at bounding box center [721, 355] width 224 height 30
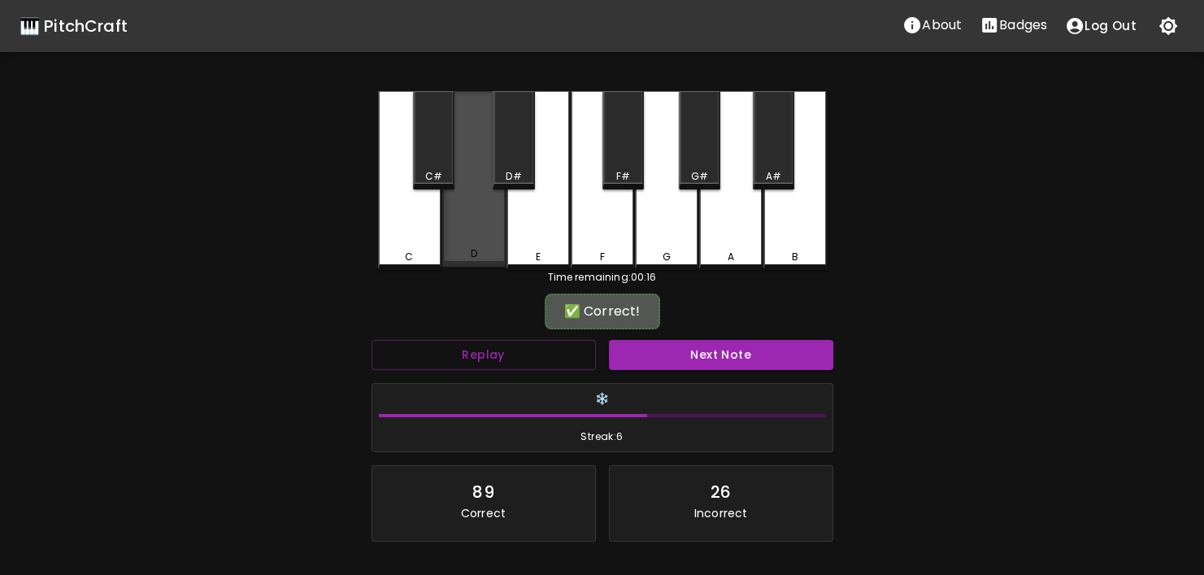
click at [453, 223] on div "D" at bounding box center [473, 179] width 63 height 176
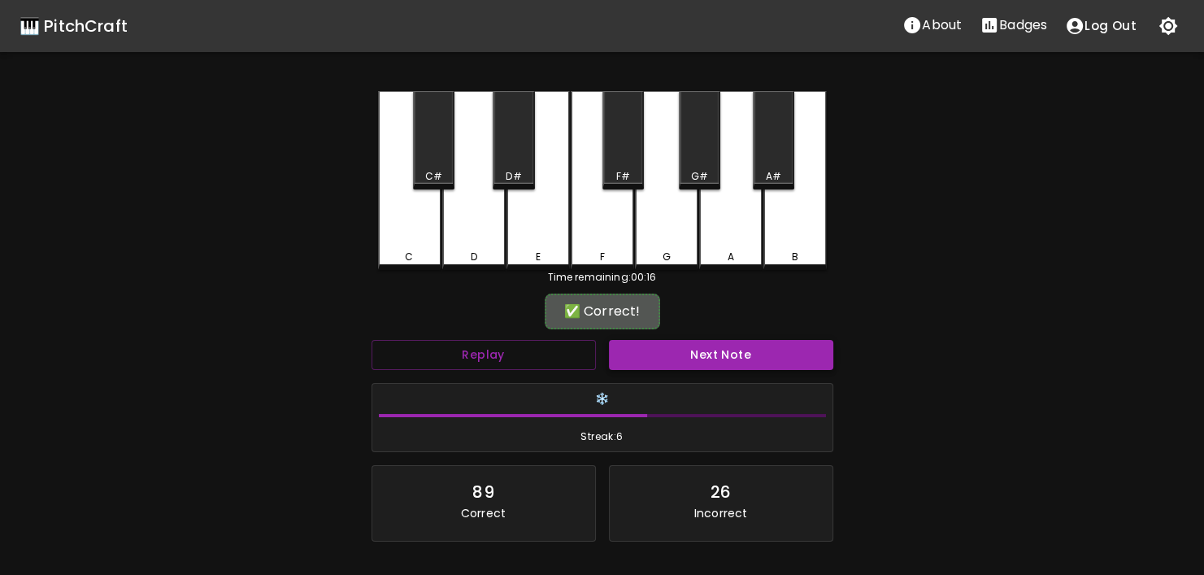
click at [716, 354] on button "Next Note" at bounding box center [721, 355] width 224 height 30
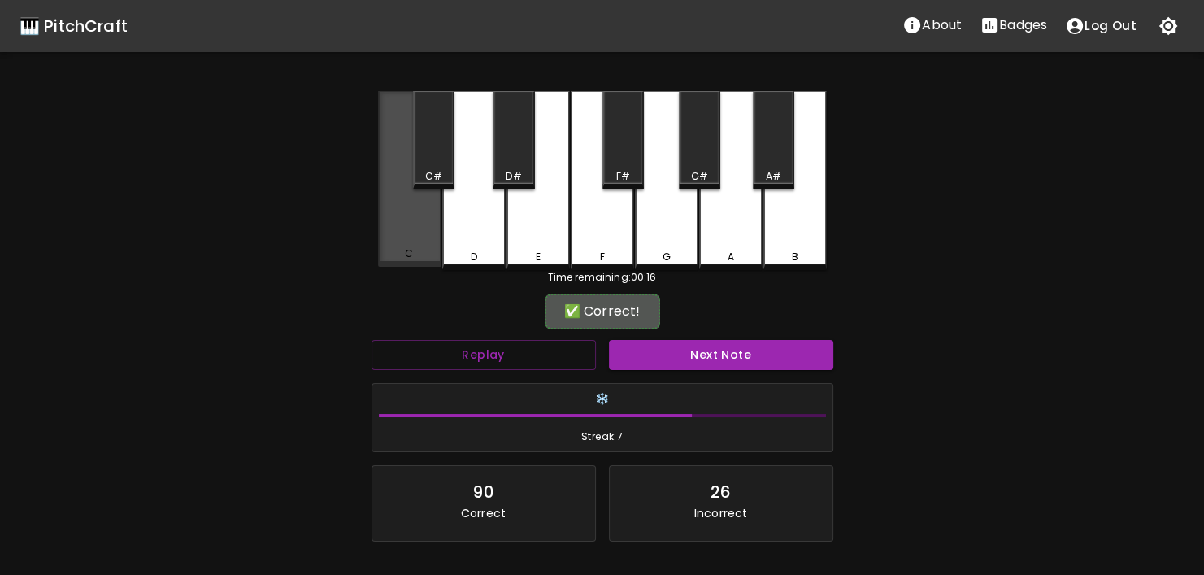
drag, startPoint x: 424, startPoint y: 243, endPoint x: 653, endPoint y: 309, distance: 238.5
click at [427, 245] on div "C" at bounding box center [409, 179] width 63 height 176
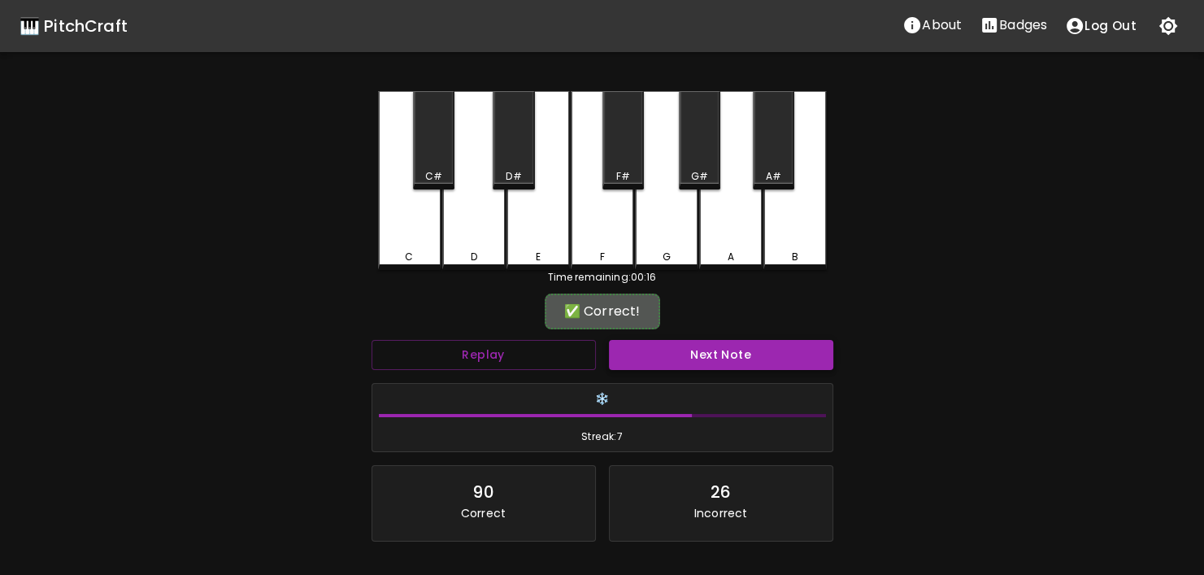
click at [672, 346] on button "Next Note" at bounding box center [721, 355] width 224 height 30
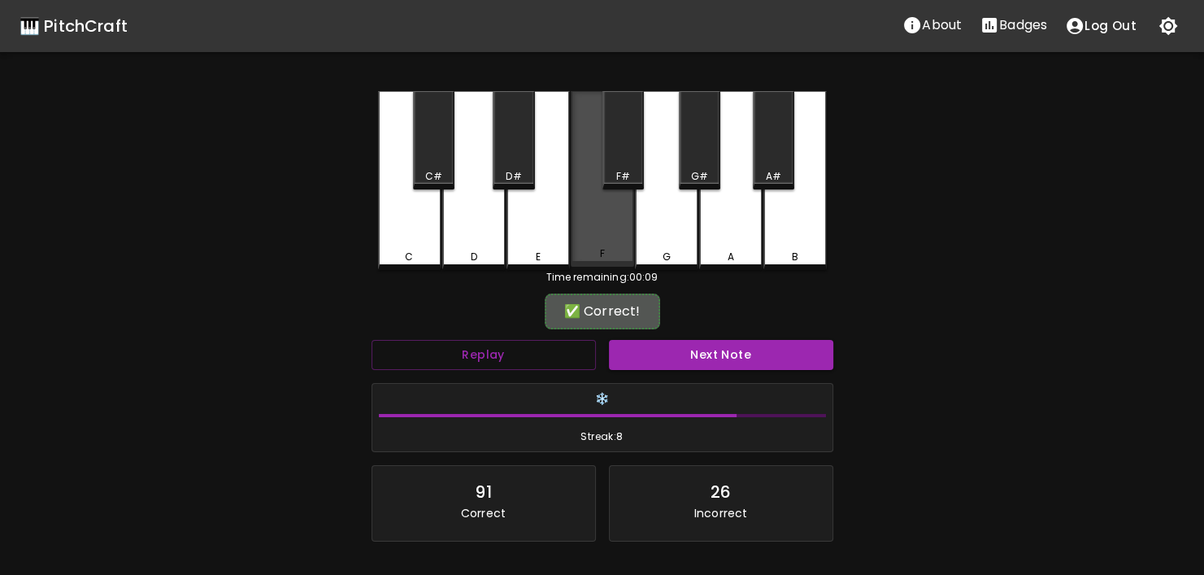
click at [598, 254] on div "F" at bounding box center [602, 253] width 60 height 15
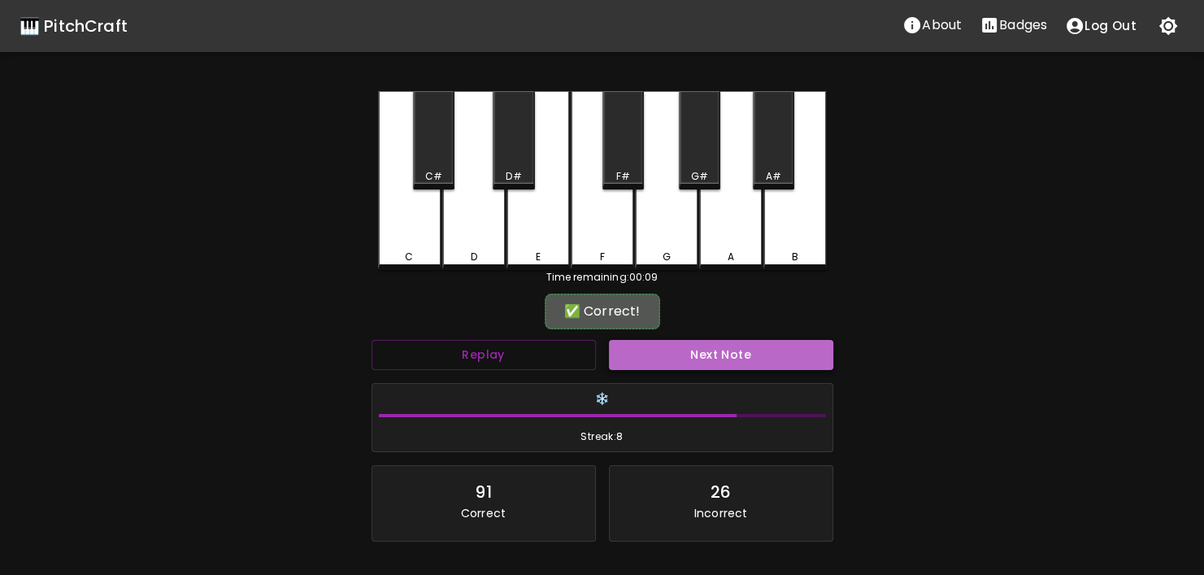
click at [675, 345] on button "Next Note" at bounding box center [721, 355] width 224 height 30
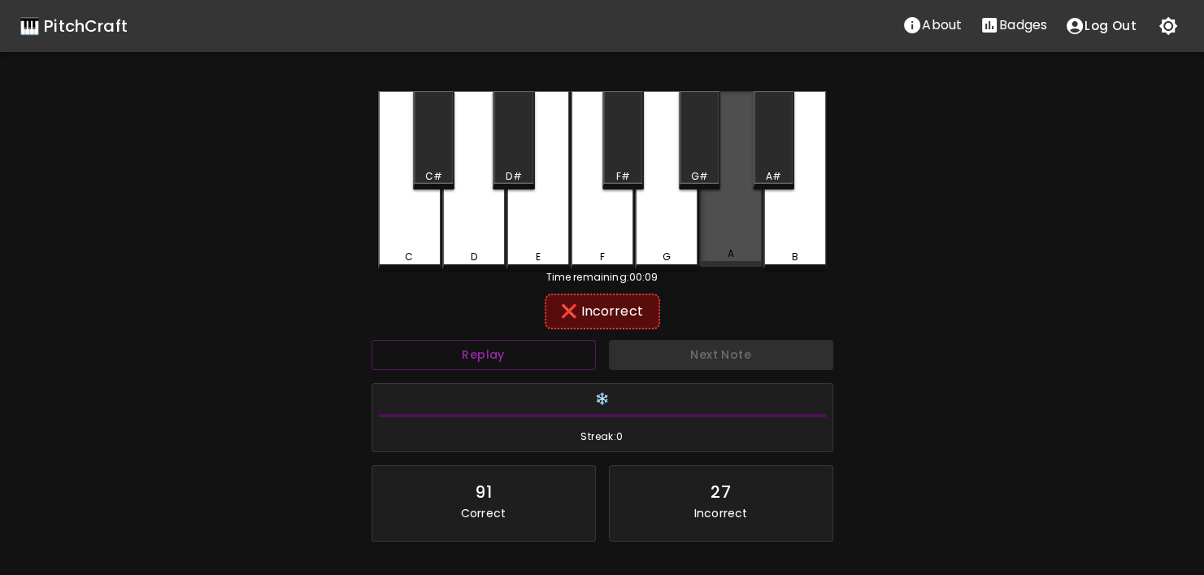
click at [727, 258] on div "A" at bounding box center [730, 253] width 7 height 15
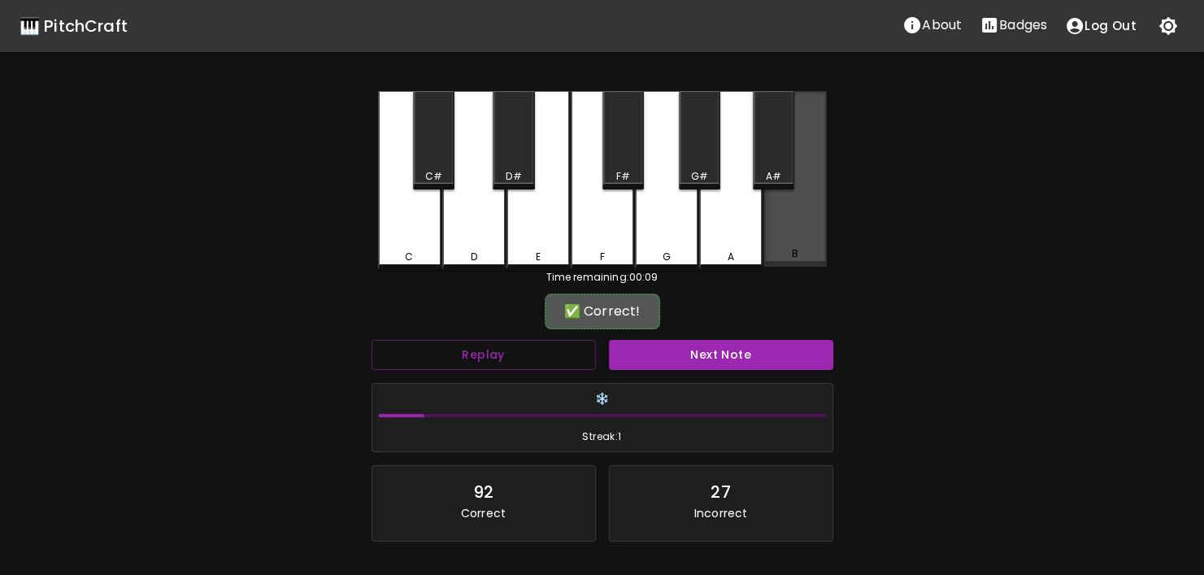
drag, startPoint x: 805, startPoint y: 242, endPoint x: 792, endPoint y: 283, distance: 42.7
click at [803, 249] on div "B" at bounding box center [794, 179] width 63 height 176
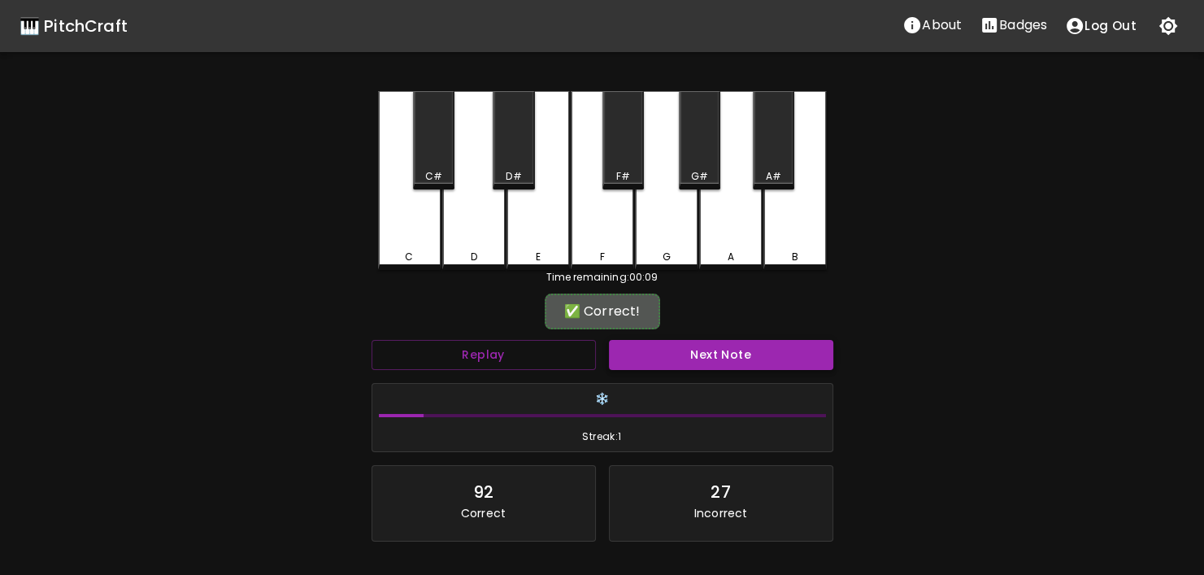
click at [775, 357] on button "Next Note" at bounding box center [721, 355] width 224 height 30
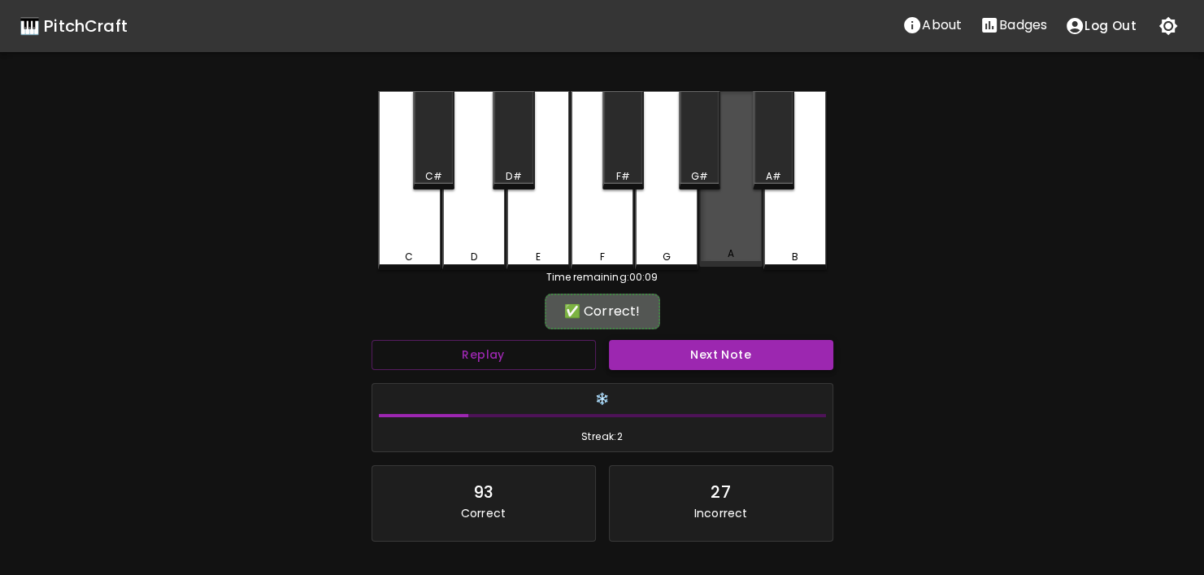
drag, startPoint x: 757, startPoint y: 254, endPoint x: 766, endPoint y: 344, distance: 89.9
click at [757, 259] on div "A" at bounding box center [731, 253] width 60 height 15
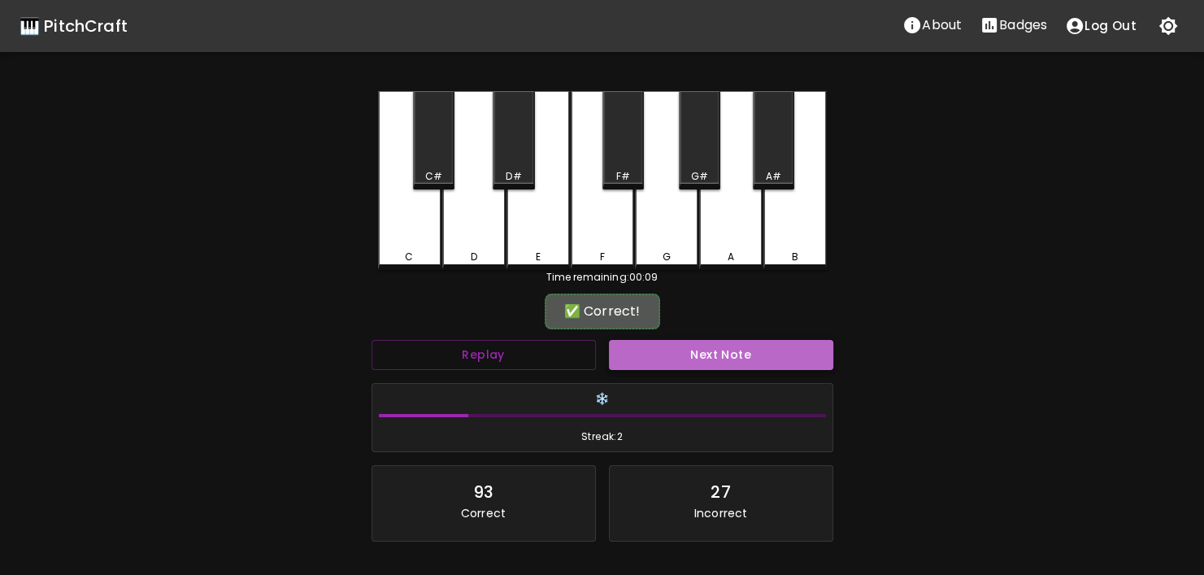
click at [766, 348] on button "Next Note" at bounding box center [721, 355] width 224 height 30
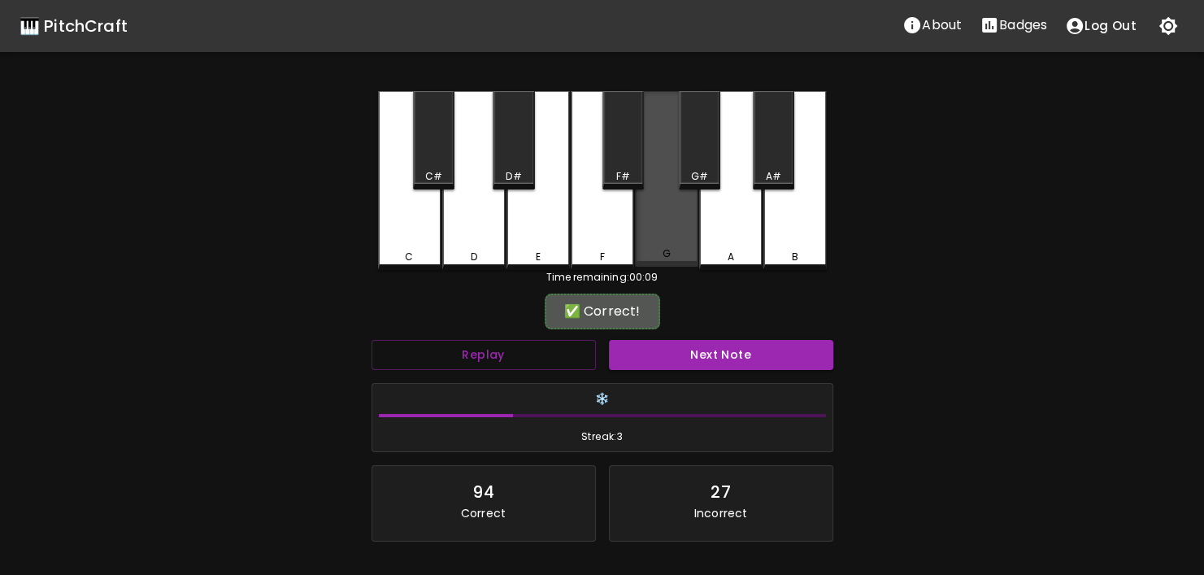
drag, startPoint x: 666, startPoint y: 261, endPoint x: 679, endPoint y: 301, distance: 41.9
click at [672, 271] on div "C C# D D# E F F# G G# A A# B Time remaining: 00:09 ✅ Correct! Replay Next Note …" at bounding box center [602, 368] width 488 height 555
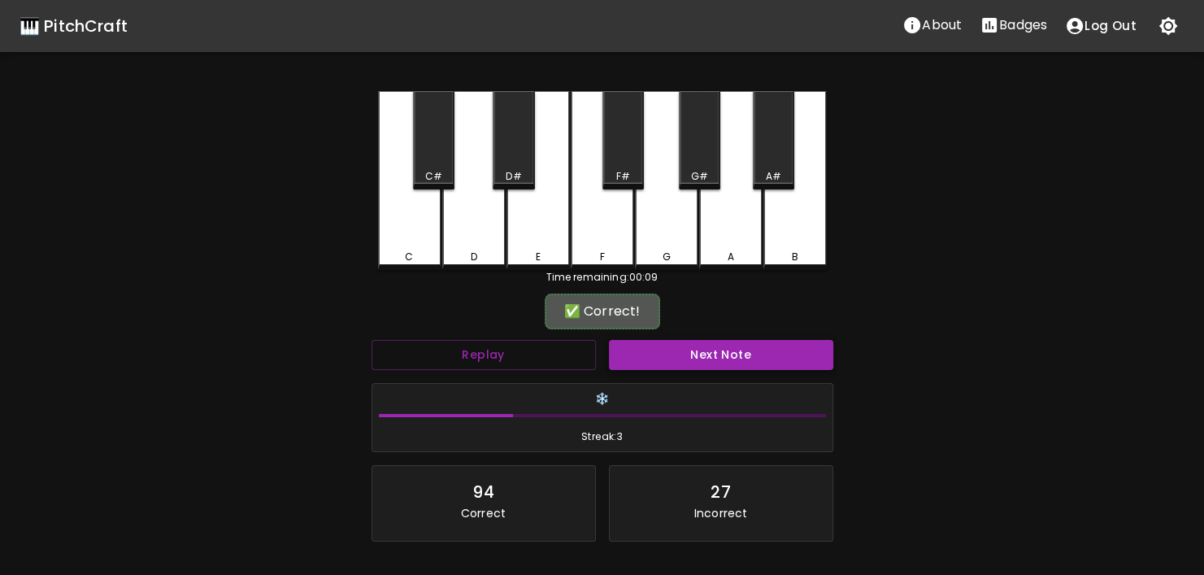
click at [682, 347] on button "Next Note" at bounding box center [721, 355] width 224 height 30
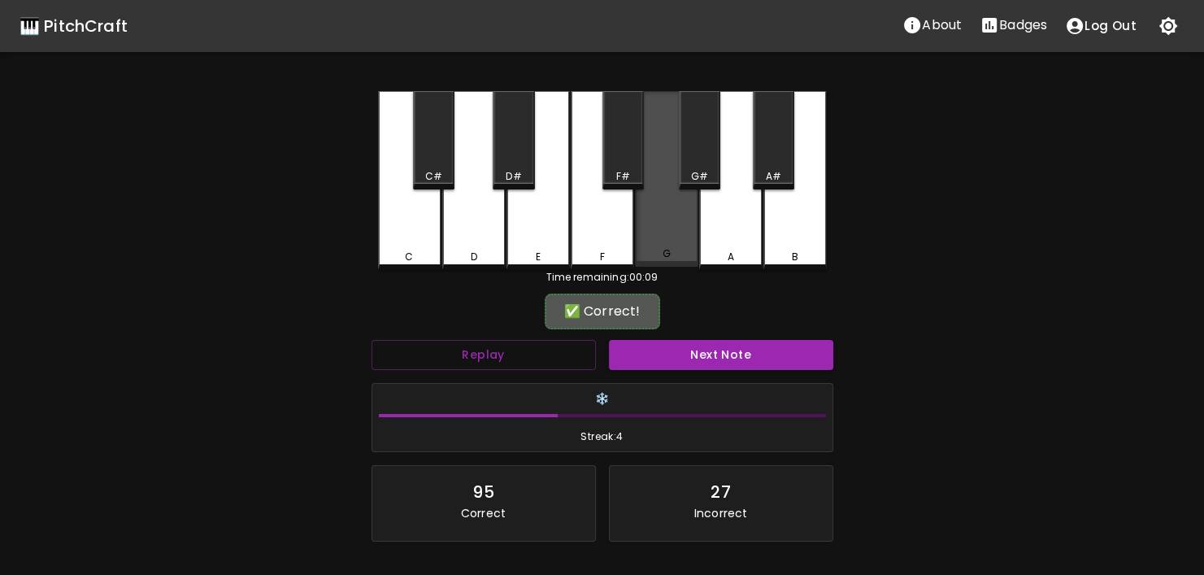
click at [669, 245] on div "G" at bounding box center [666, 179] width 63 height 176
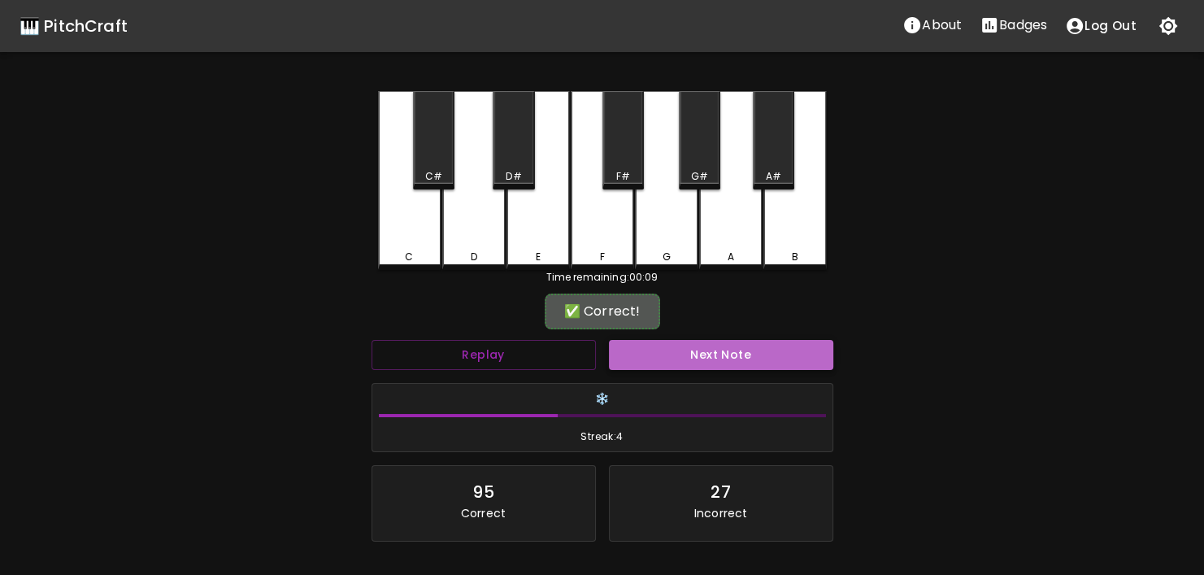
click at [688, 358] on button "Next Note" at bounding box center [721, 355] width 224 height 30
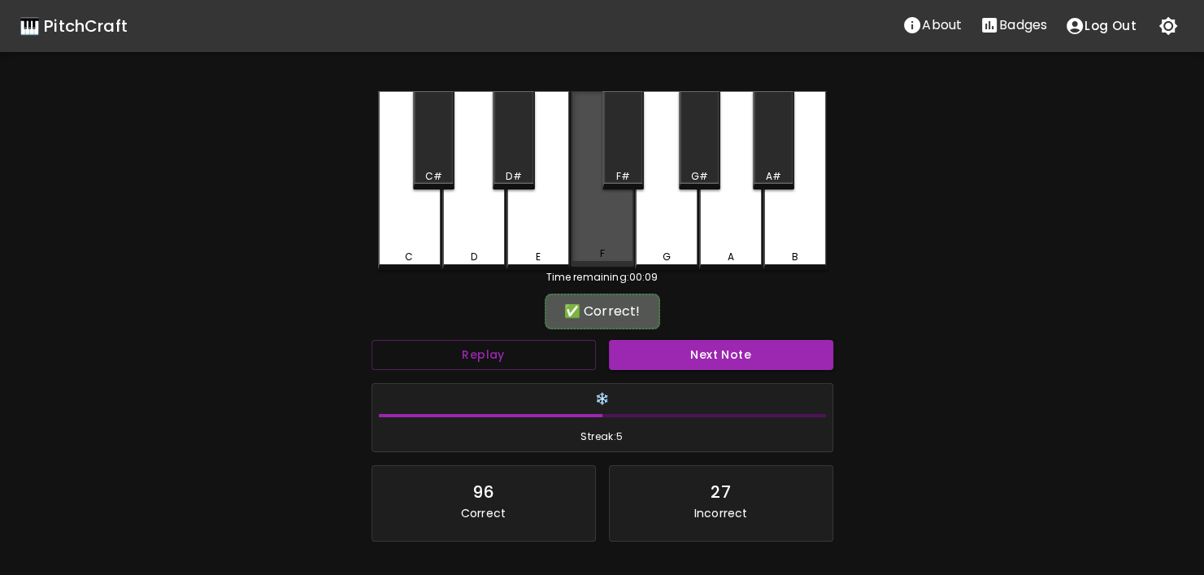
click at [604, 247] on div "F" at bounding box center [602, 179] width 63 height 176
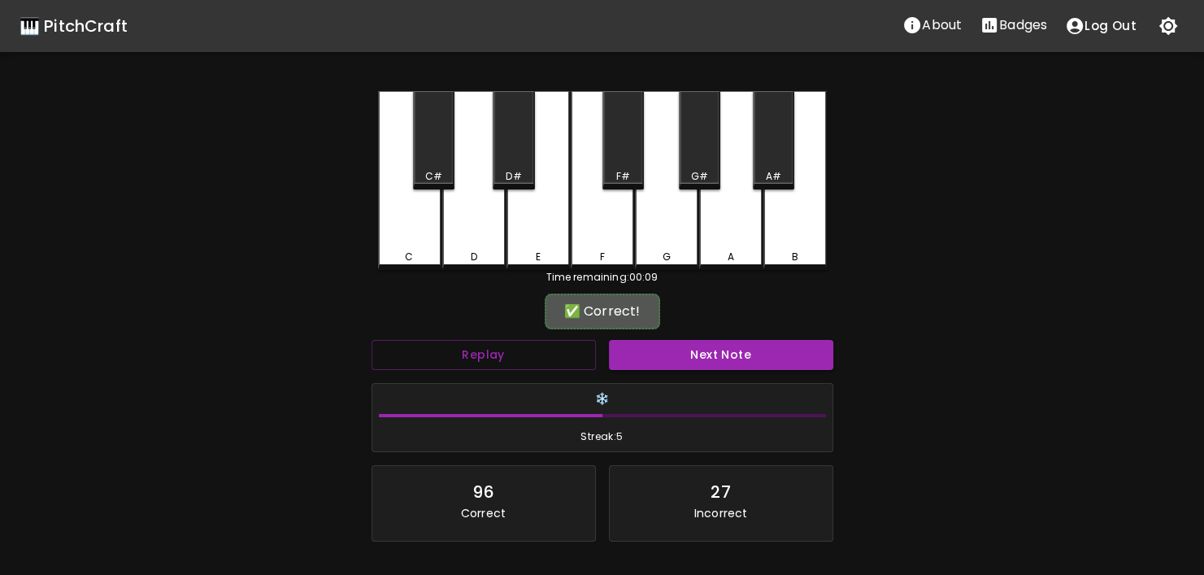
click at [650, 336] on div "Next Note" at bounding box center [720, 354] width 237 height 43
click at [653, 350] on button "Next Note" at bounding box center [721, 355] width 224 height 30
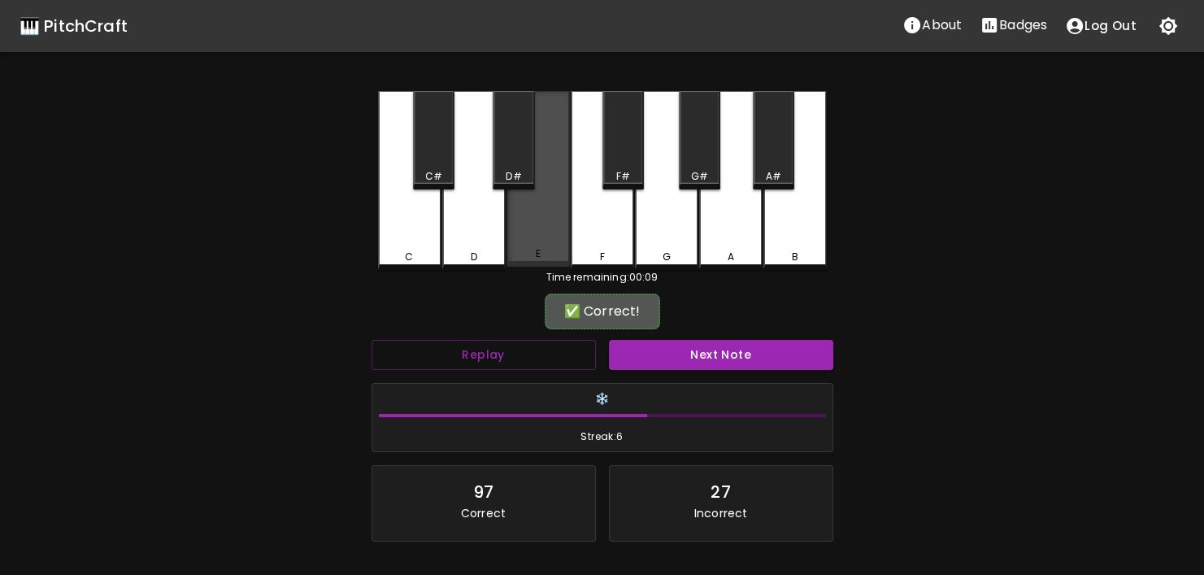
drag, startPoint x: 549, startPoint y: 240, endPoint x: 562, endPoint y: 256, distance: 21.3
click at [551, 241] on div "E" at bounding box center [537, 179] width 63 height 176
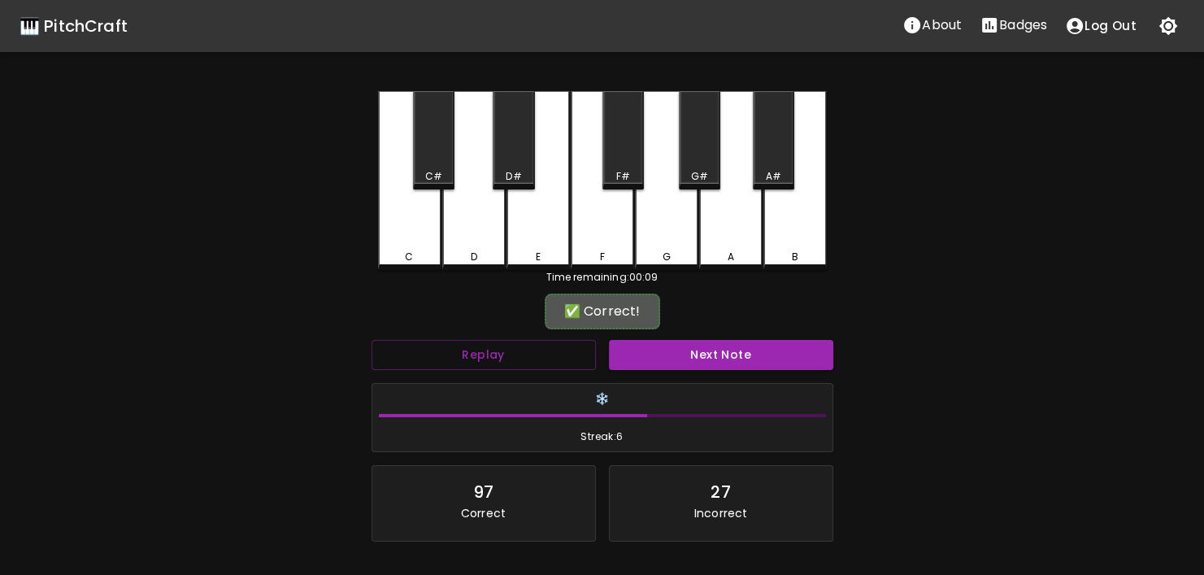
click at [658, 371] on div "Next Note" at bounding box center [720, 354] width 237 height 43
click at [653, 358] on button "Next Note" at bounding box center [721, 355] width 224 height 30
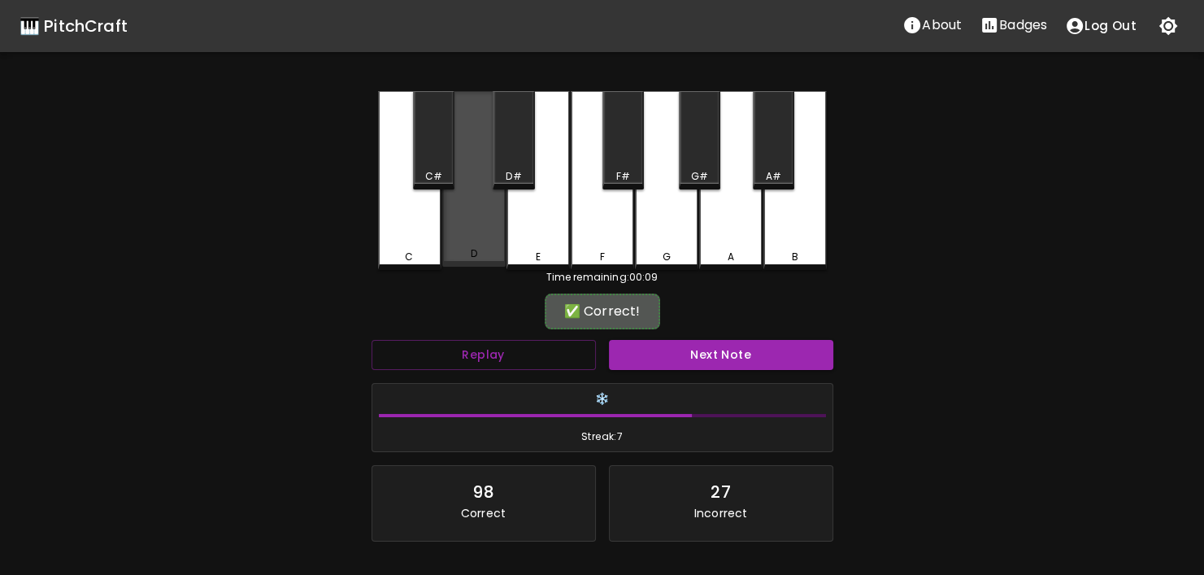
drag, startPoint x: 496, startPoint y: 242, endPoint x: 516, endPoint y: 258, distance: 25.5
click at [497, 244] on div "D" at bounding box center [473, 179] width 63 height 176
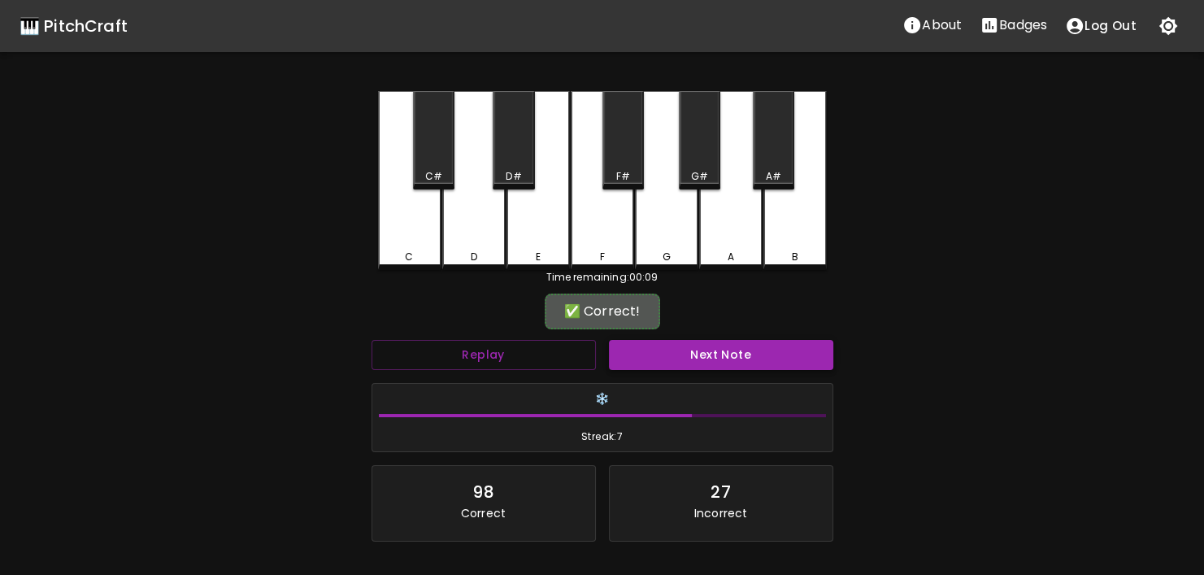
click at [659, 347] on button "Next Note" at bounding box center [721, 355] width 224 height 30
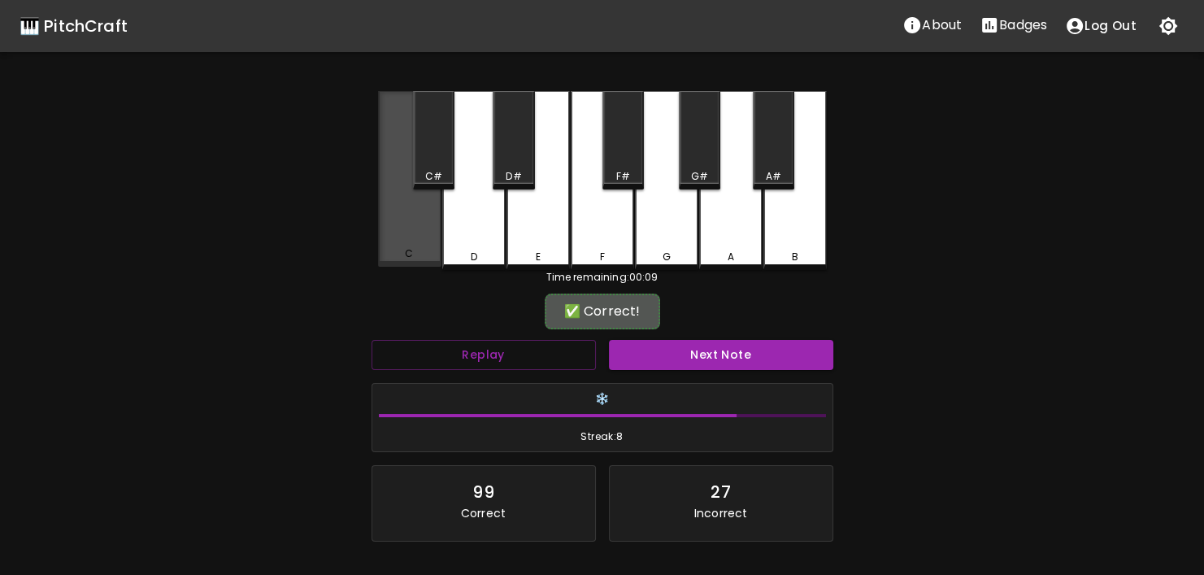
click at [424, 247] on div "C" at bounding box center [409, 179] width 63 height 176
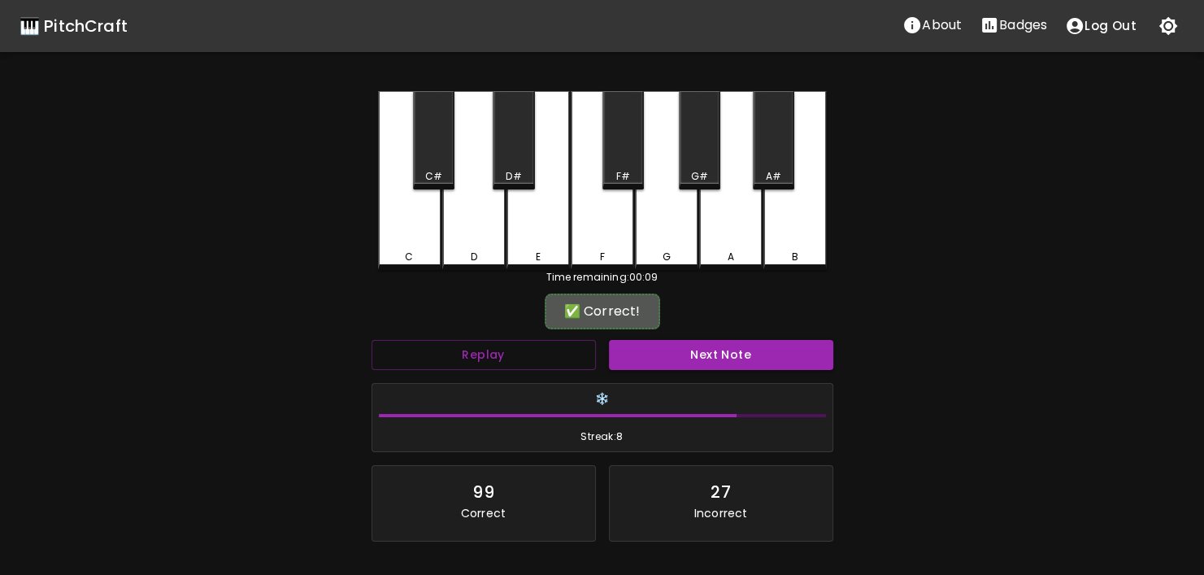
click at [653, 336] on div "Next Note" at bounding box center [720, 354] width 237 height 43
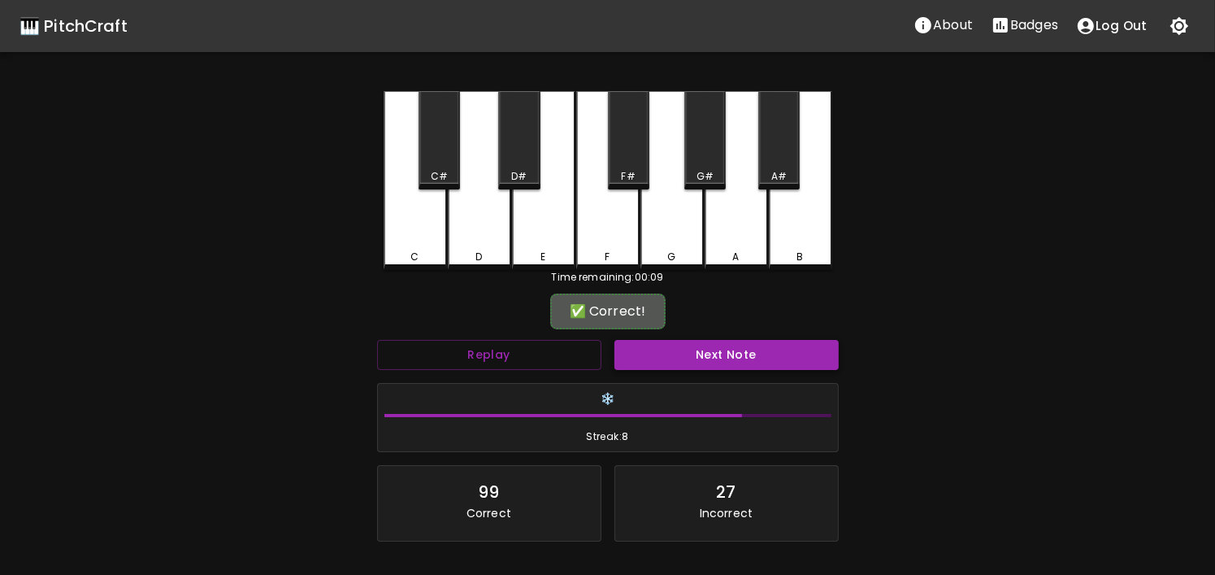
click at [654, 342] on body "🎹 PitchCraft About Badges Log Out C C# D D# E F F# G G# A A# B Time remaining: …" at bounding box center [607, 359] width 1215 height 718
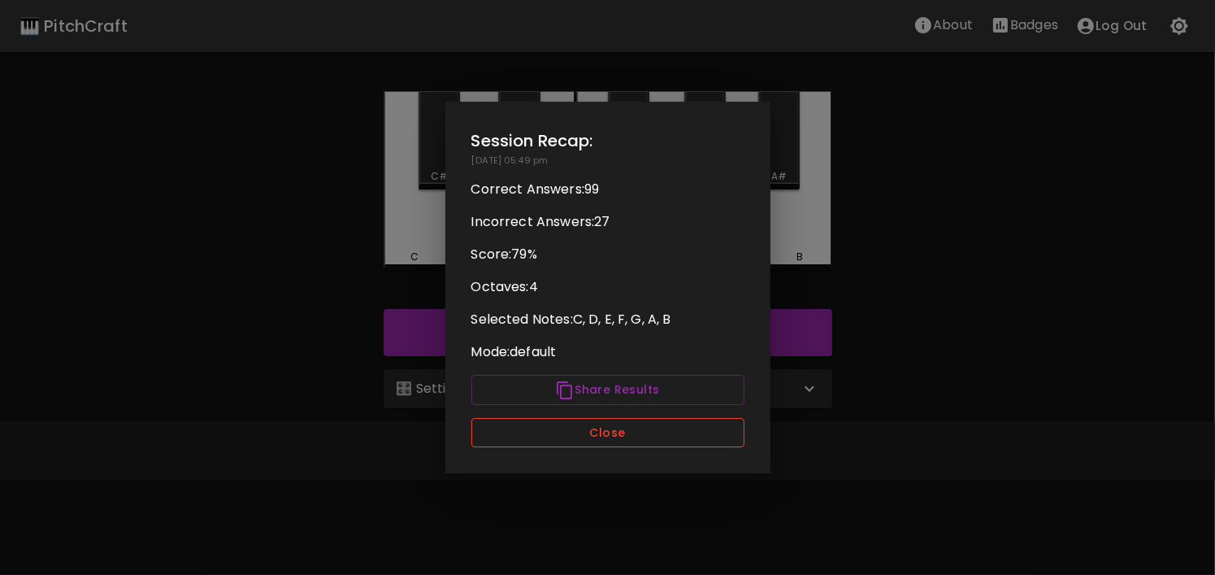
click at [675, 443] on button "Close" at bounding box center [607, 433] width 273 height 30
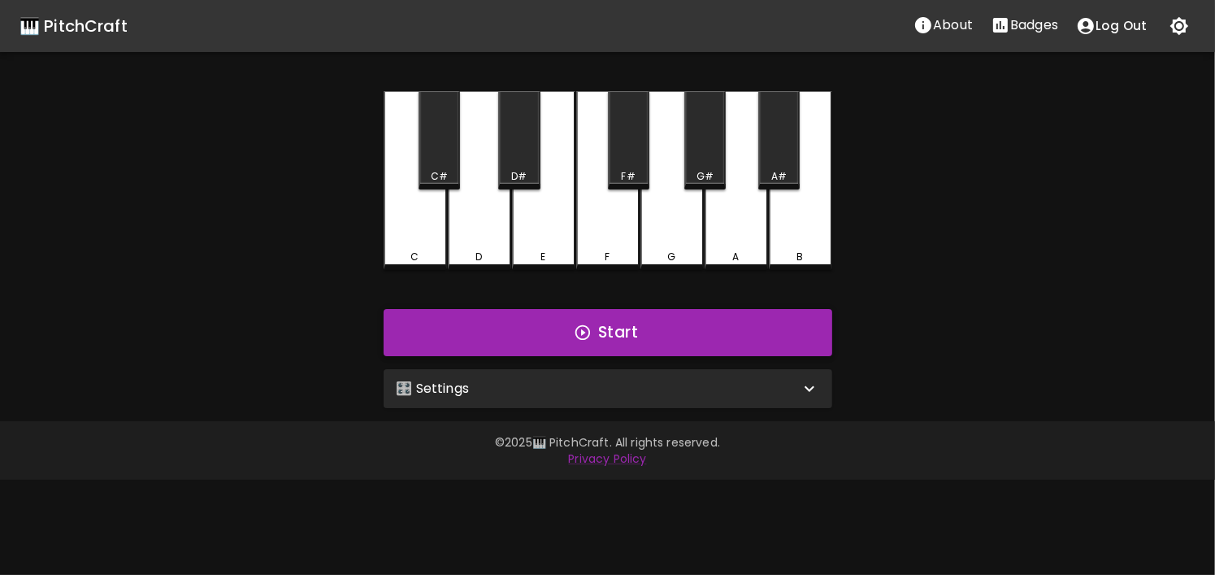
click at [611, 320] on button "Start" at bounding box center [608, 332] width 449 height 47
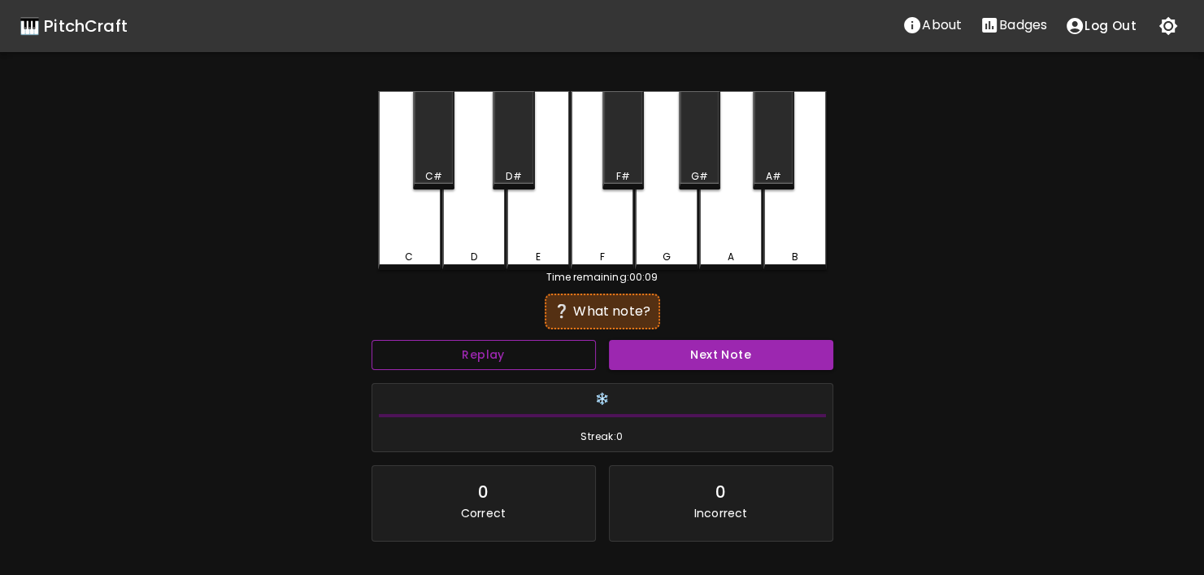
click at [549, 346] on button "Replay" at bounding box center [483, 355] width 224 height 30
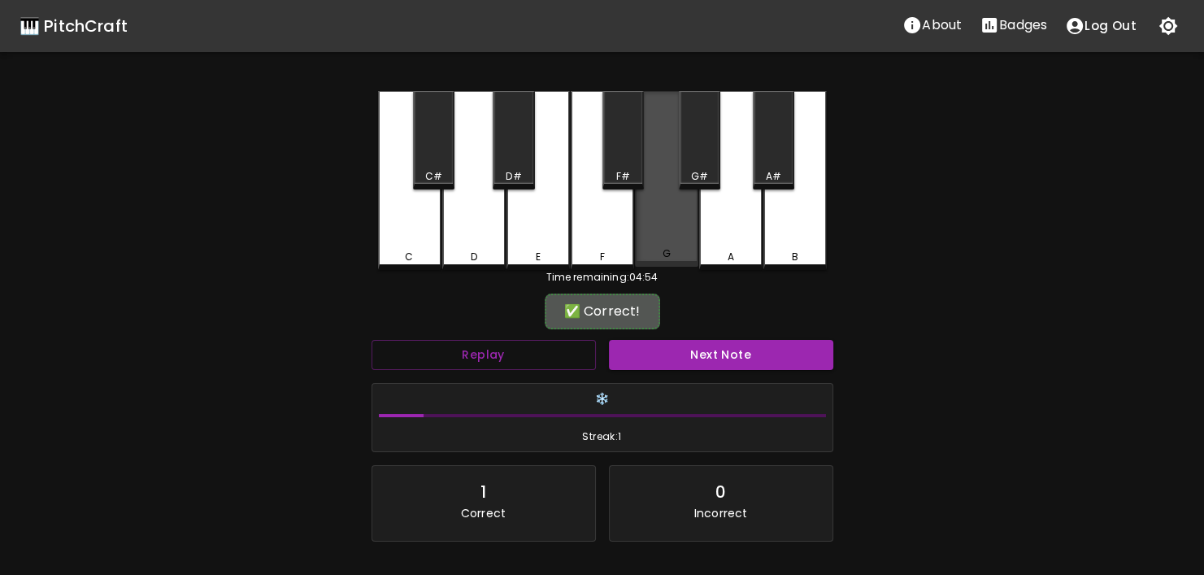
click at [646, 238] on div "G" at bounding box center [666, 179] width 63 height 176
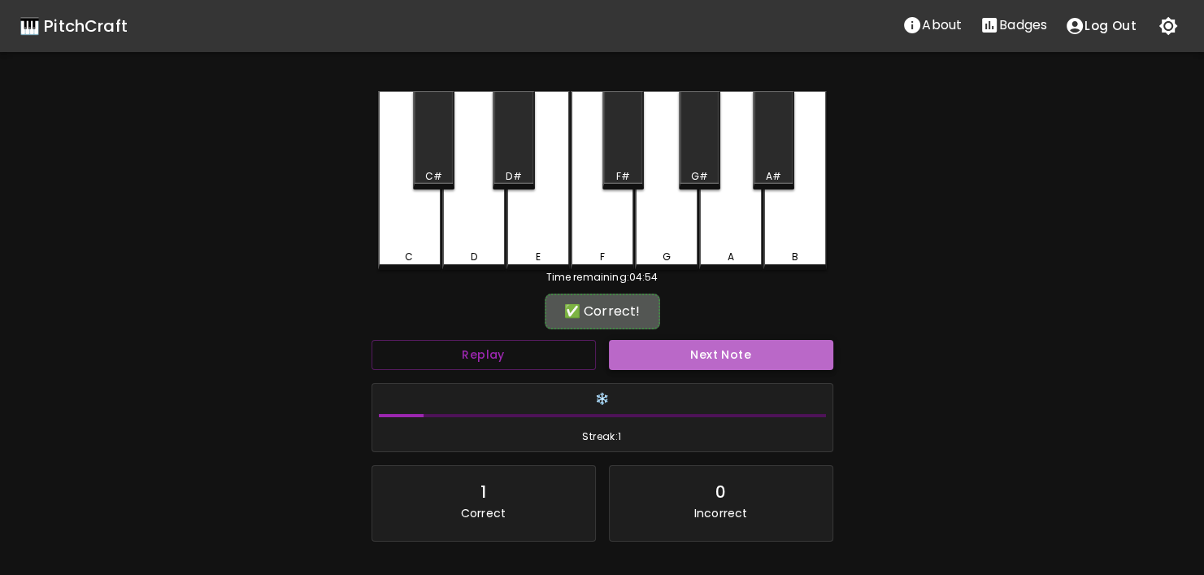
click at [690, 347] on button "Next Note" at bounding box center [721, 355] width 224 height 30
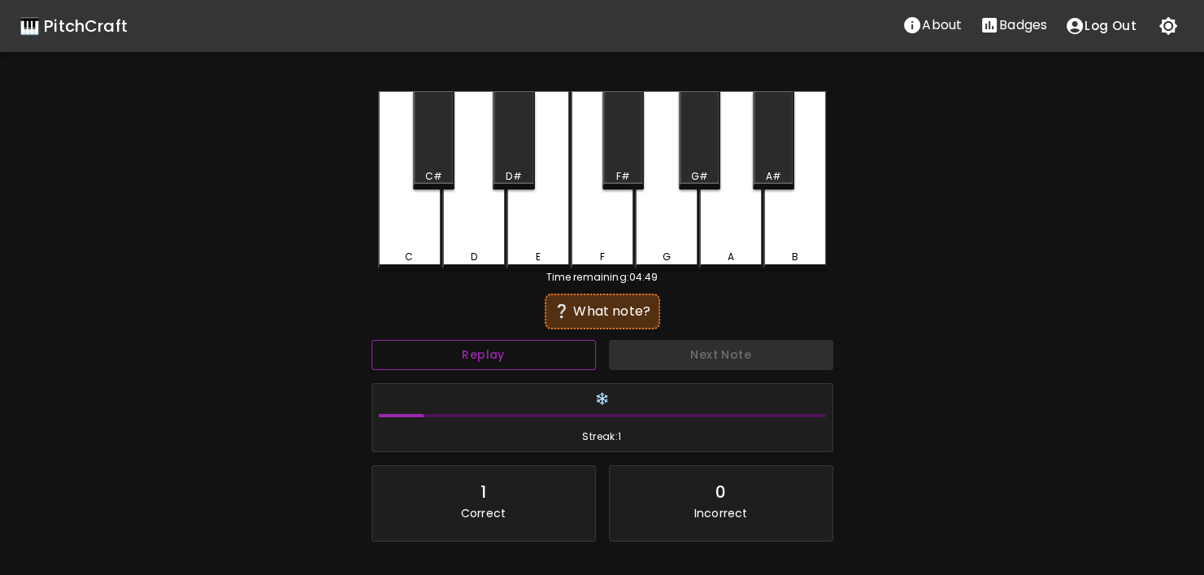
click at [581, 354] on button "Replay" at bounding box center [483, 355] width 224 height 30
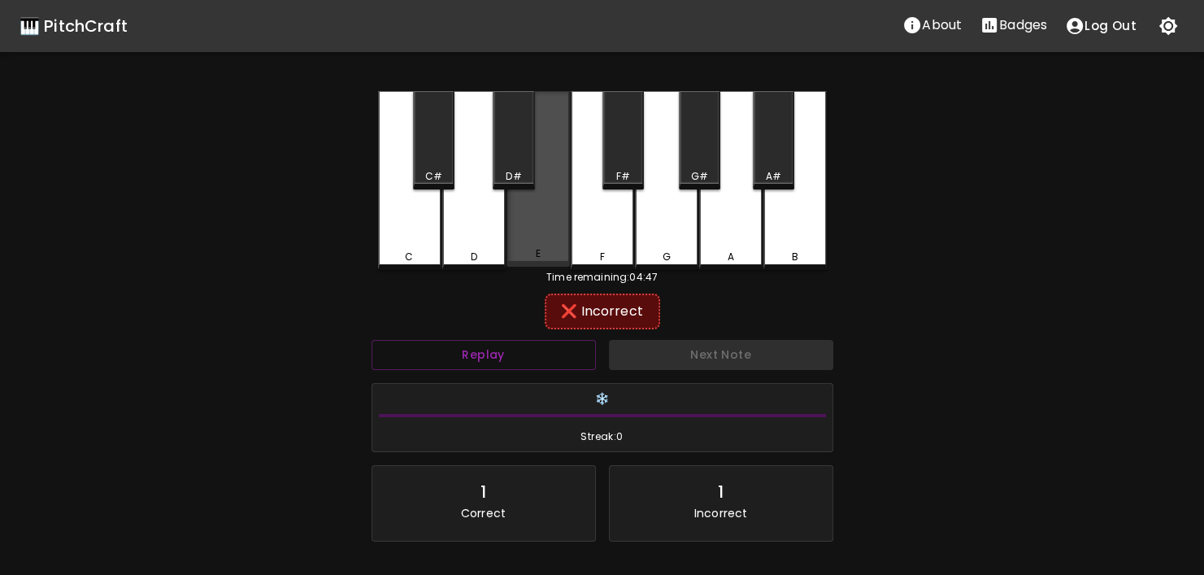
click at [523, 237] on div "E" at bounding box center [537, 179] width 63 height 176
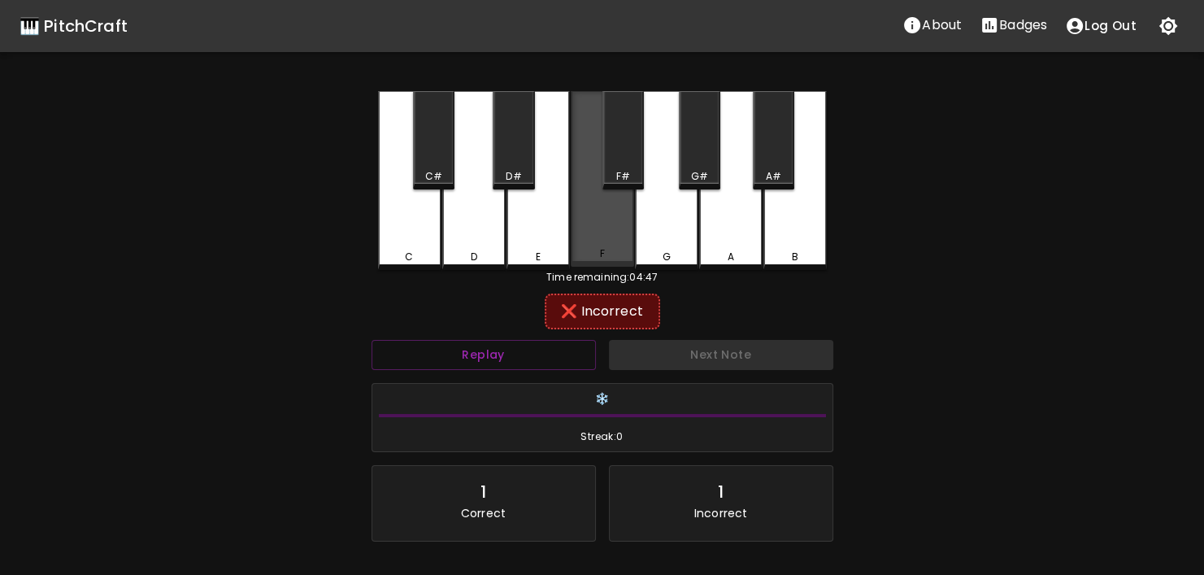
drag, startPoint x: 620, startPoint y: 236, endPoint x: 575, endPoint y: 243, distance: 46.0
click at [618, 236] on div "F" at bounding box center [602, 179] width 63 height 176
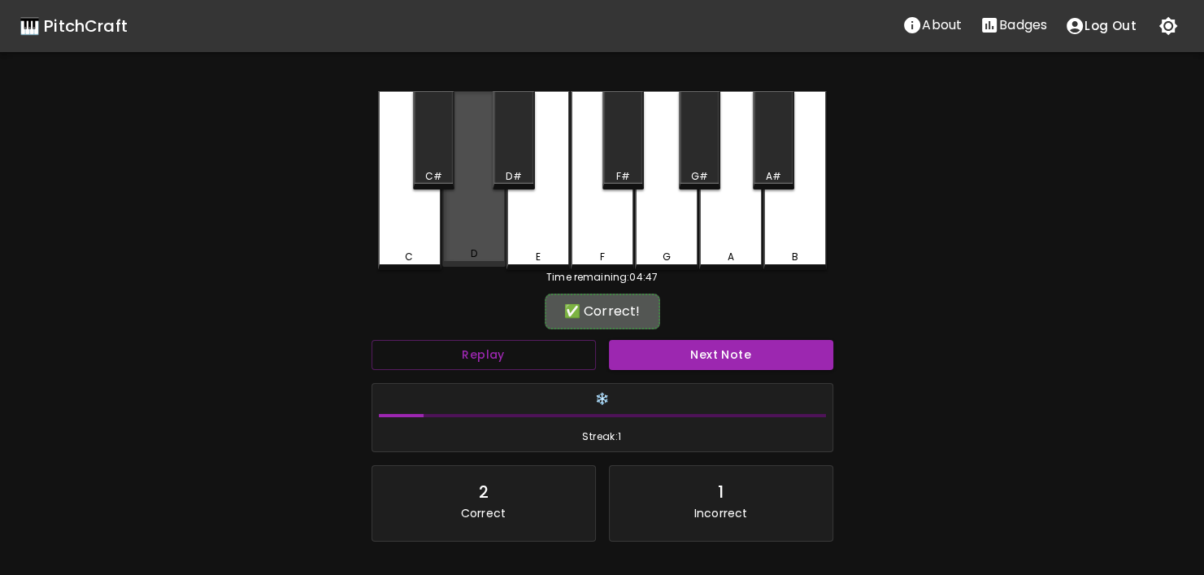
click at [442, 247] on div "D" at bounding box center [473, 179] width 63 height 176
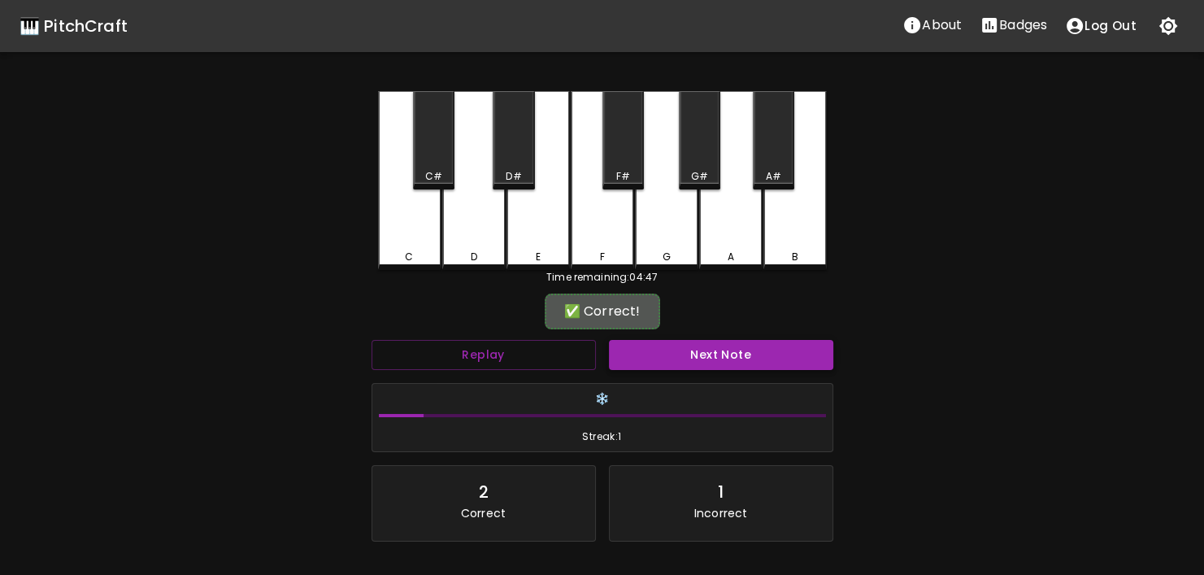
click at [737, 345] on button "Next Note" at bounding box center [721, 355] width 224 height 30
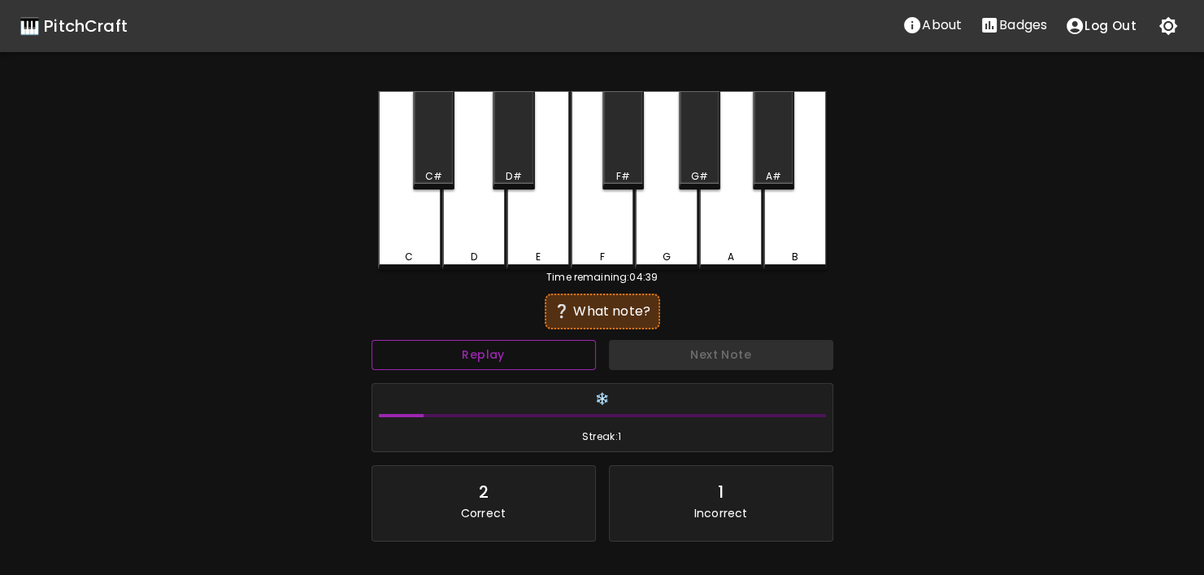
click at [529, 348] on button "Replay" at bounding box center [483, 355] width 224 height 30
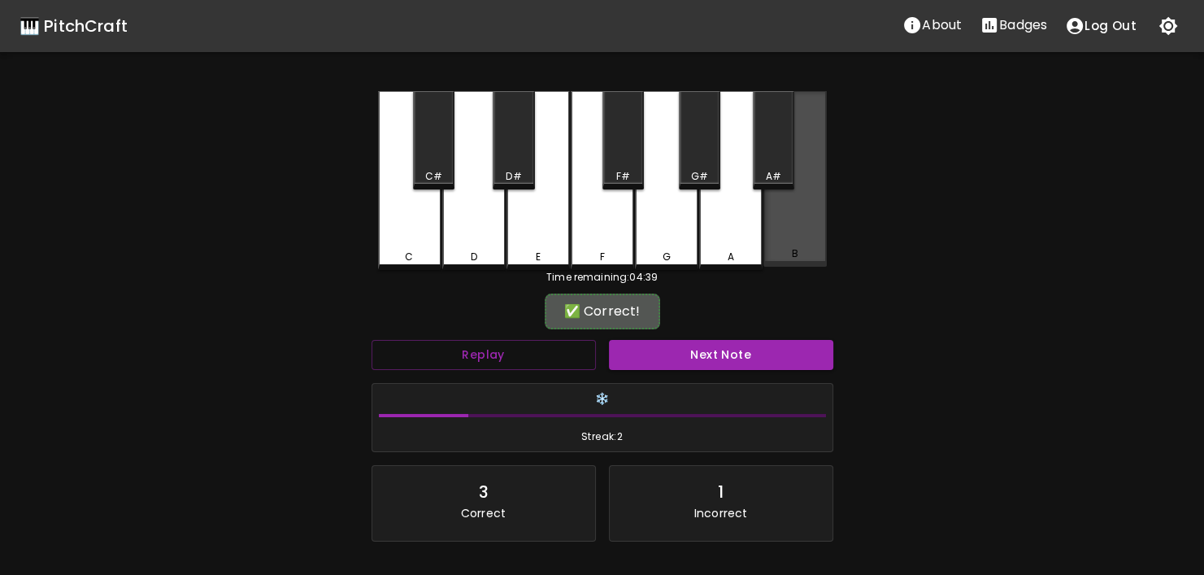
click at [779, 218] on div "B" at bounding box center [794, 179] width 63 height 176
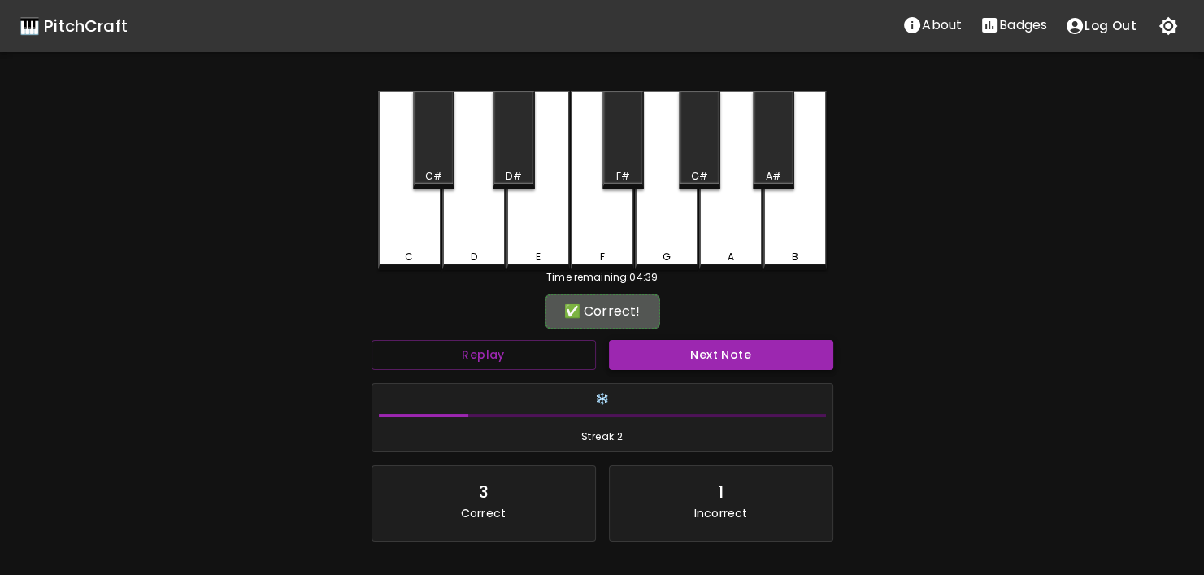
click at [759, 353] on button "Next Note" at bounding box center [721, 355] width 224 height 30
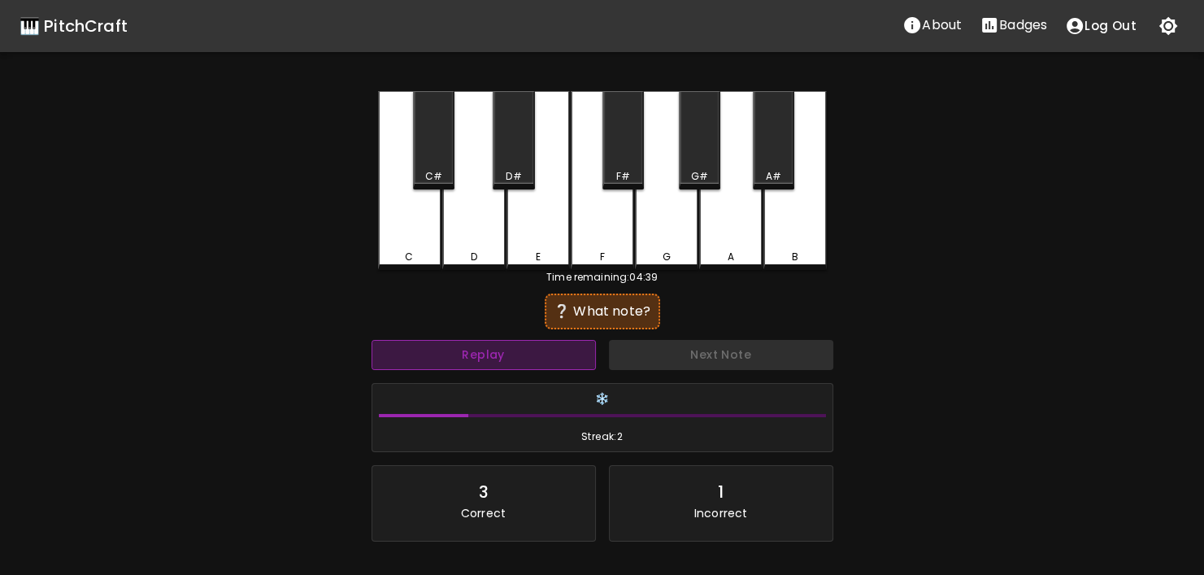
click at [568, 358] on button "Replay" at bounding box center [483, 355] width 224 height 30
click at [568, 356] on button "Replay" at bounding box center [483, 355] width 224 height 30
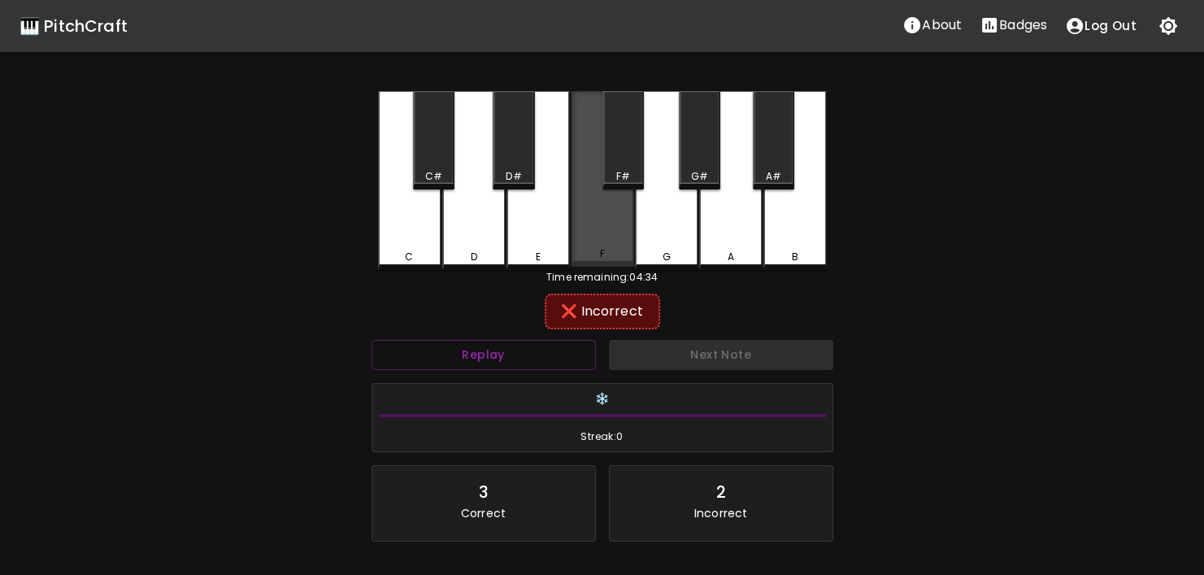
click at [581, 220] on div "F" at bounding box center [602, 179] width 63 height 176
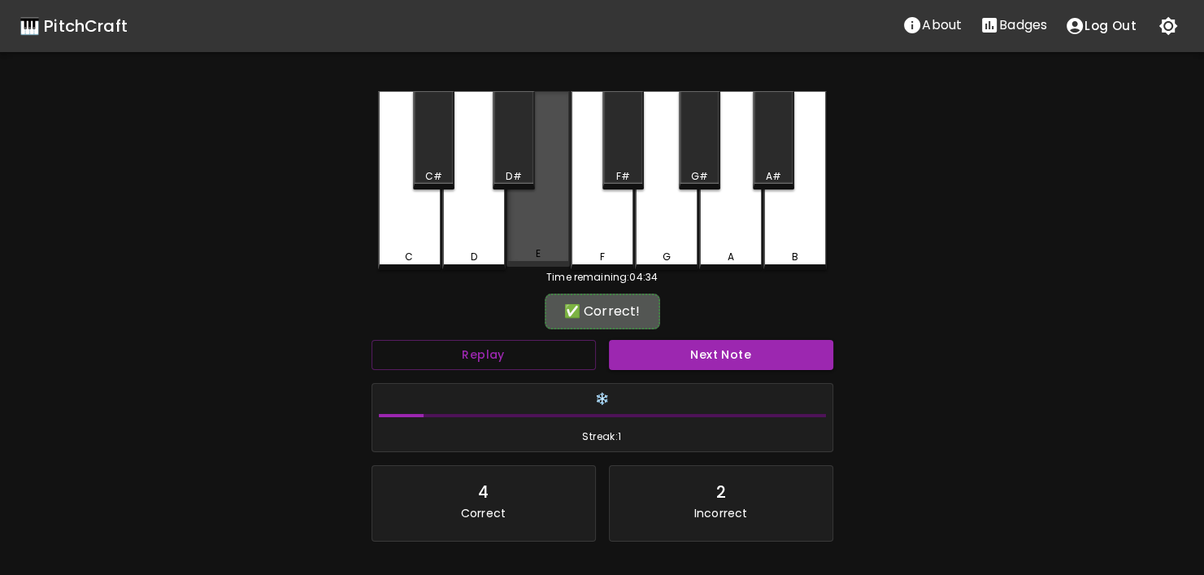
click at [559, 235] on div "E" at bounding box center [537, 179] width 63 height 176
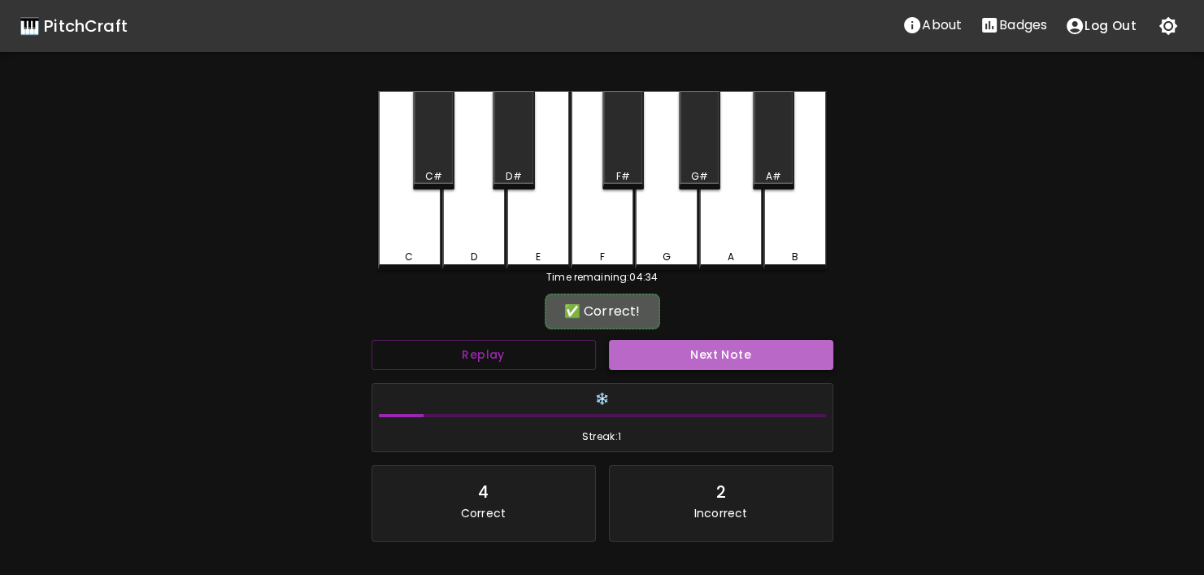
click at [720, 351] on button "Next Note" at bounding box center [721, 355] width 224 height 30
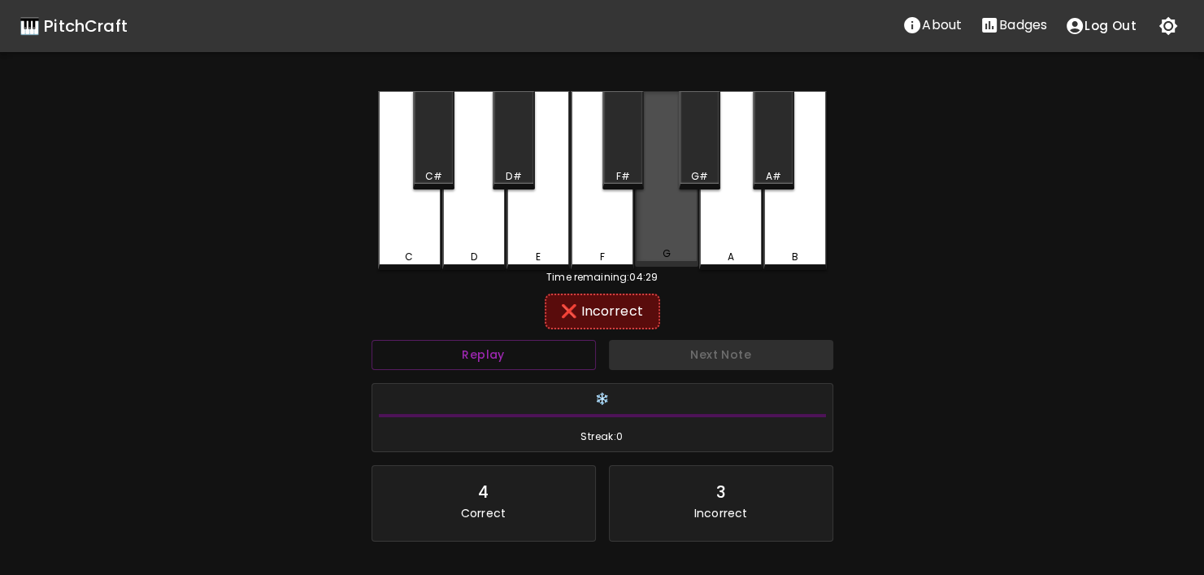
click at [649, 250] on div "G" at bounding box center [666, 253] width 60 height 15
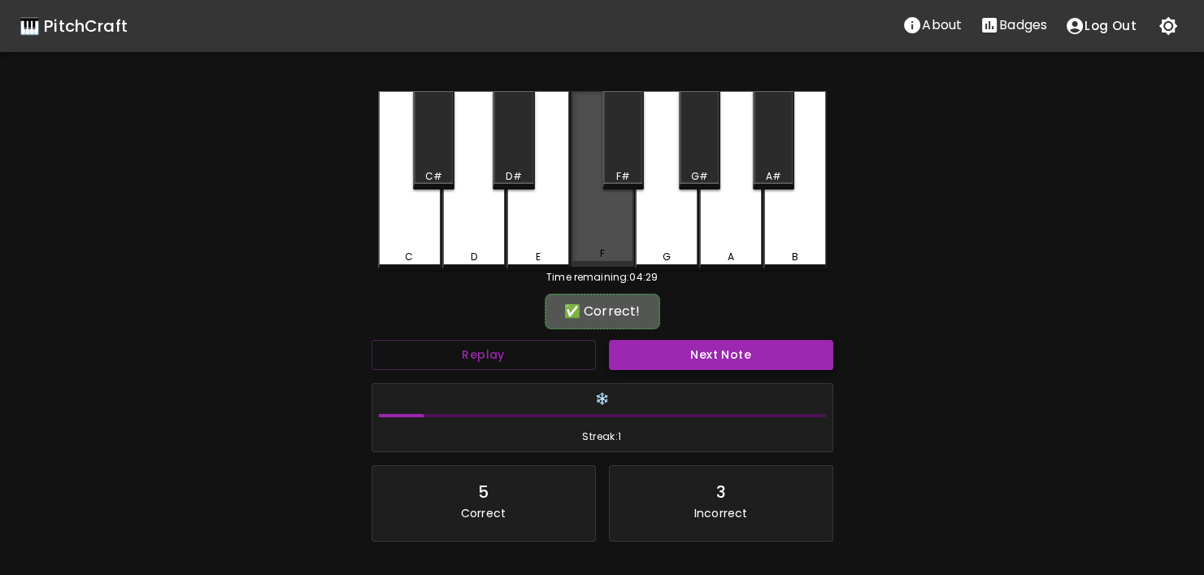
drag, startPoint x: 616, startPoint y: 257, endPoint x: 707, endPoint y: 354, distance: 133.4
click at [620, 262] on div "F" at bounding box center [602, 179] width 63 height 176
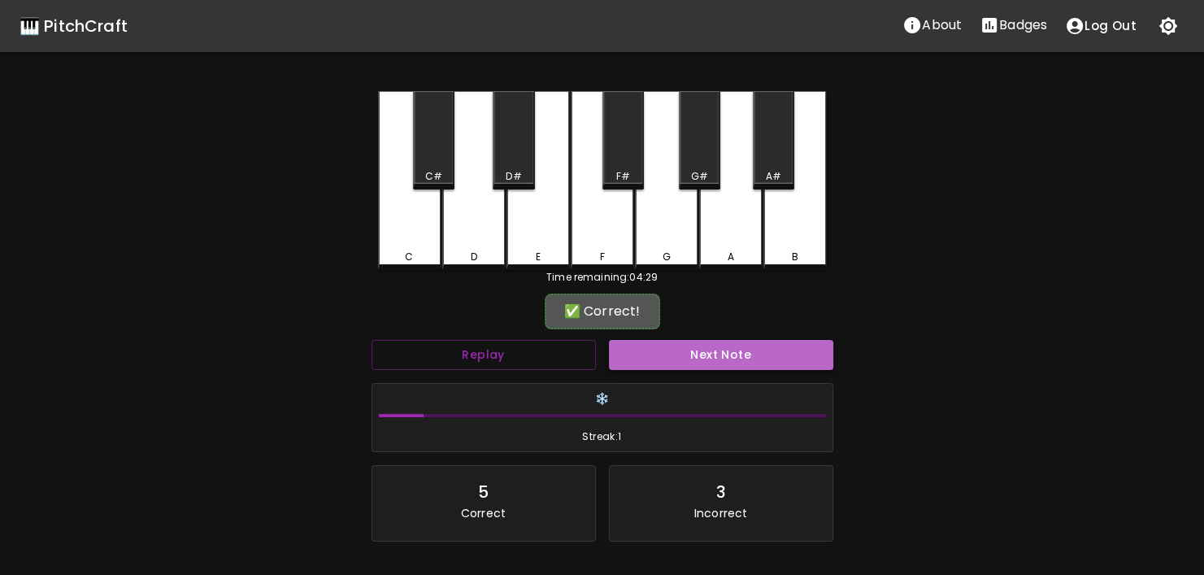
click at [709, 359] on button "Next Note" at bounding box center [721, 355] width 224 height 30
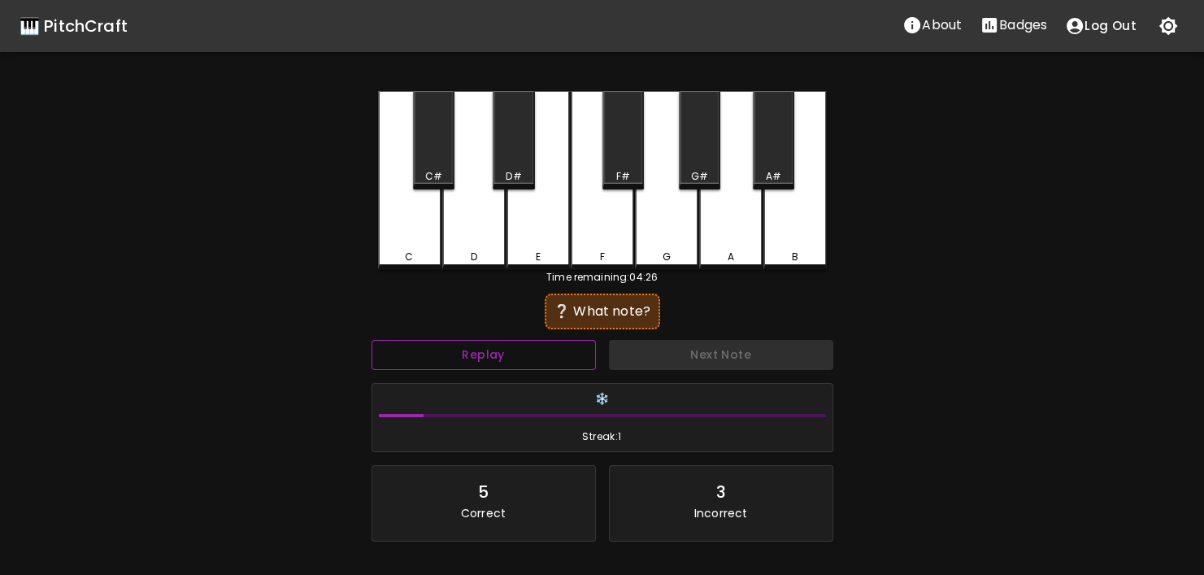
click at [555, 353] on button "Replay" at bounding box center [483, 355] width 224 height 30
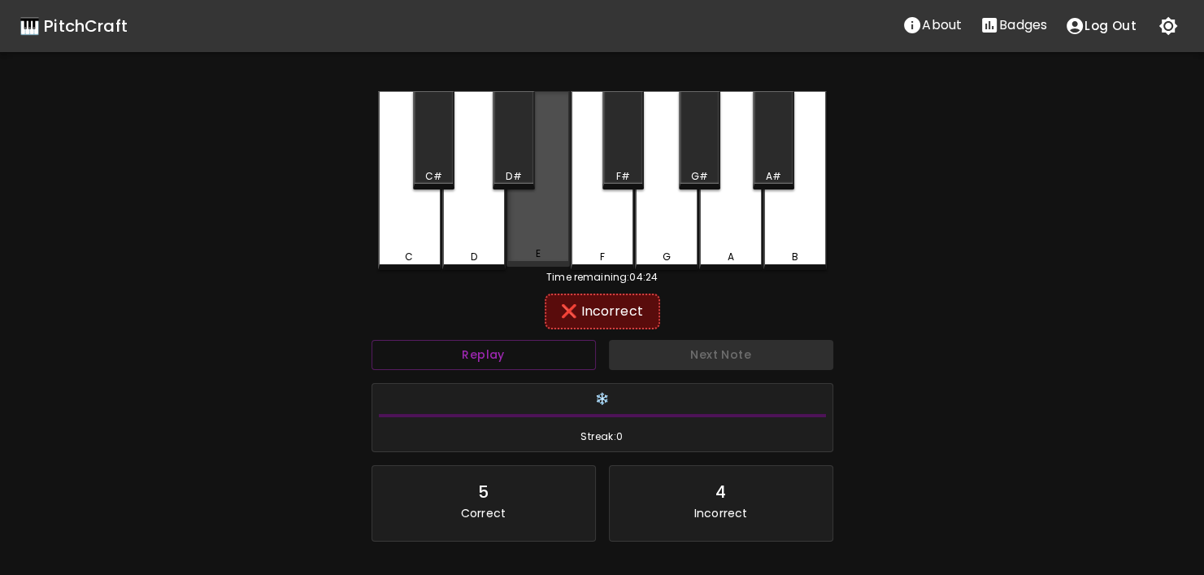
click at [538, 235] on div "E" at bounding box center [537, 179] width 63 height 176
click at [510, 245] on div "E" at bounding box center [537, 179] width 63 height 176
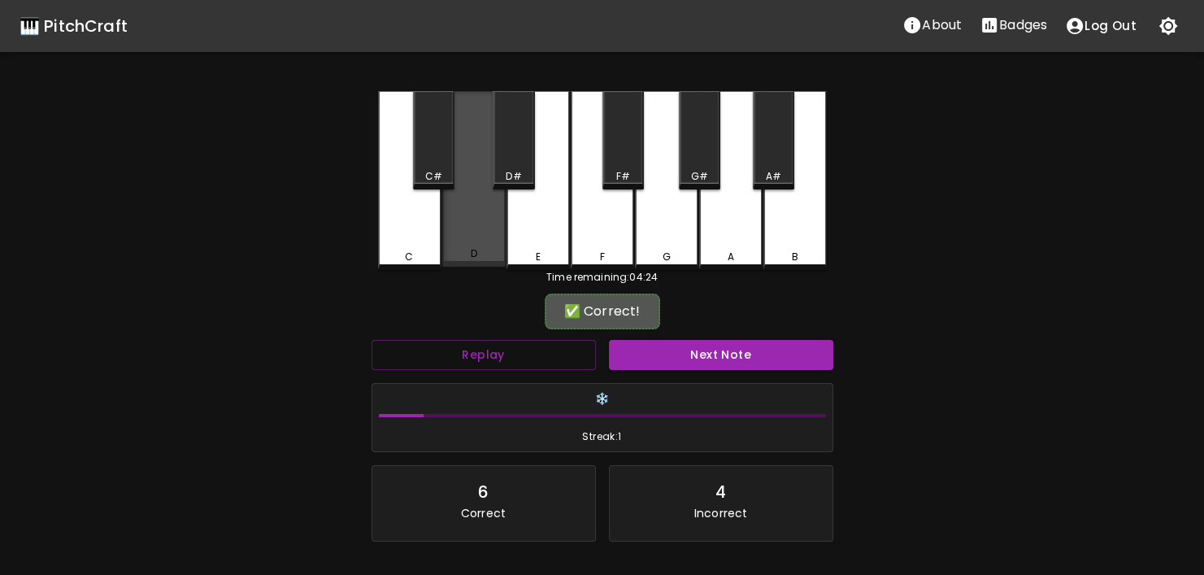
drag, startPoint x: 497, startPoint y: 247, endPoint x: 698, endPoint y: 318, distance: 213.6
click at [497, 247] on div "D" at bounding box center [473, 179] width 63 height 176
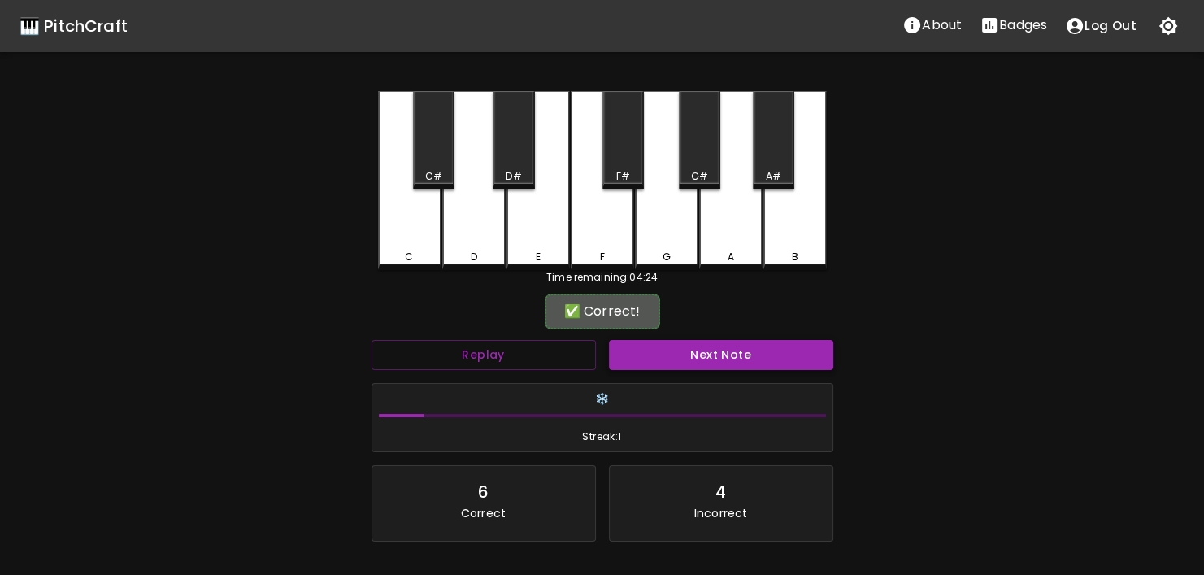
click at [677, 349] on button "Next Note" at bounding box center [721, 355] width 224 height 30
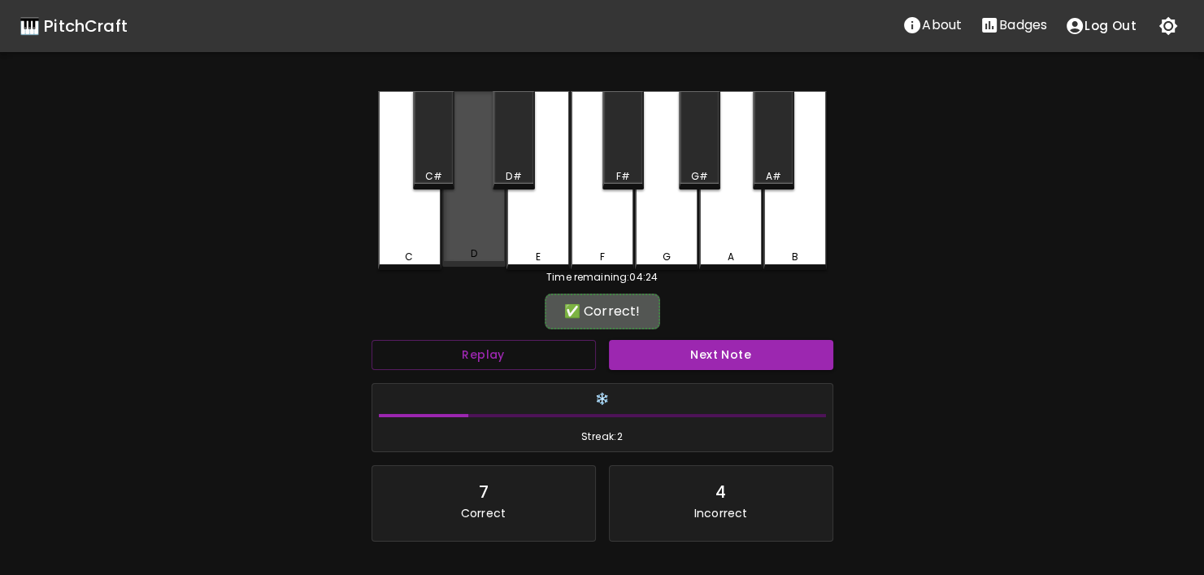
drag, startPoint x: 497, startPoint y: 250, endPoint x: 606, endPoint y: 306, distance: 123.2
click at [498, 250] on div "D" at bounding box center [474, 253] width 60 height 15
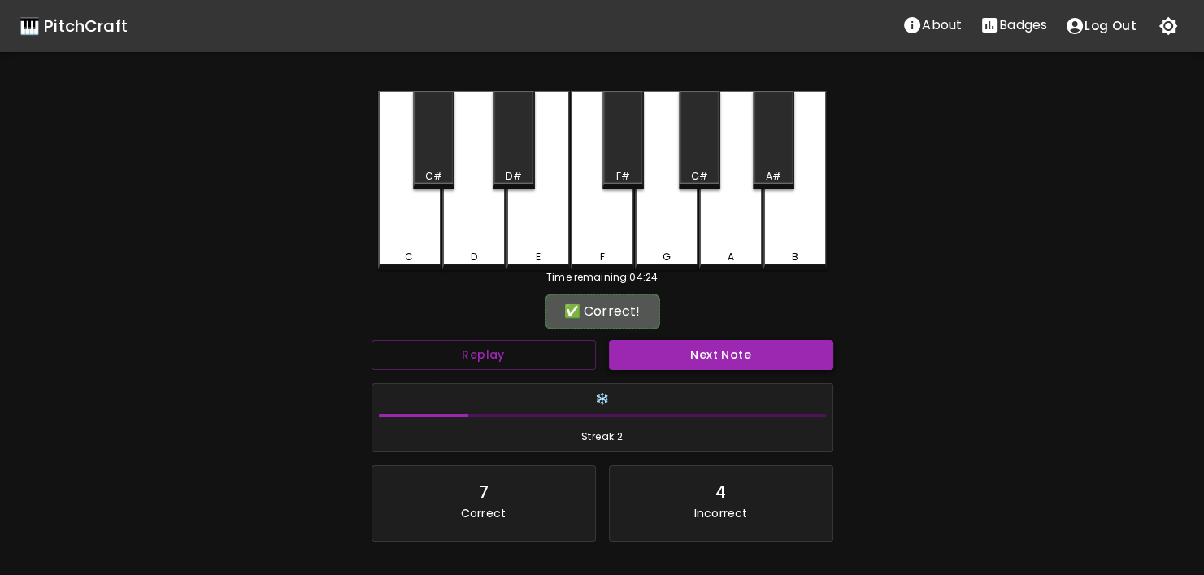
click at [680, 356] on button "Next Note" at bounding box center [721, 355] width 224 height 30
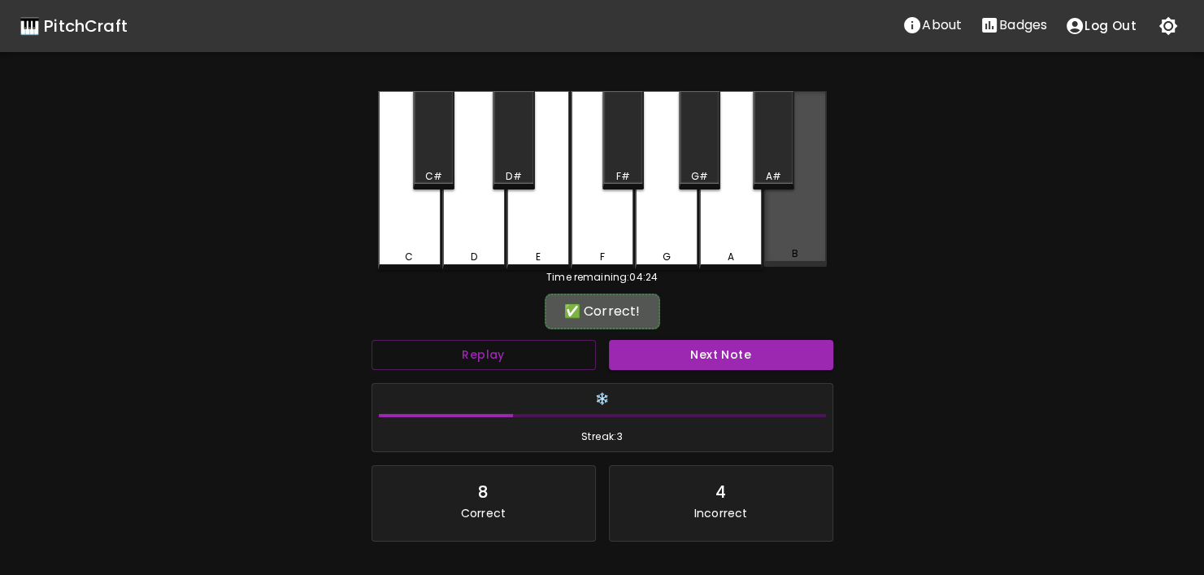
drag, startPoint x: 773, startPoint y: 241, endPoint x: 770, endPoint y: 258, distance: 17.2
click at [773, 242] on div "B" at bounding box center [794, 179] width 63 height 176
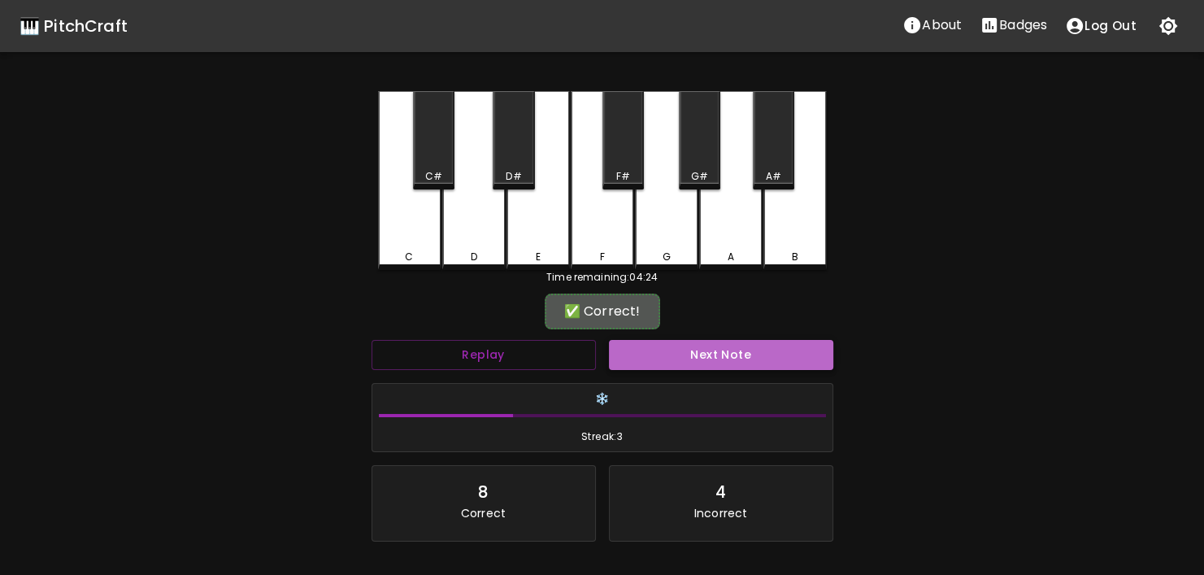
click at [734, 350] on button "Next Note" at bounding box center [721, 355] width 224 height 30
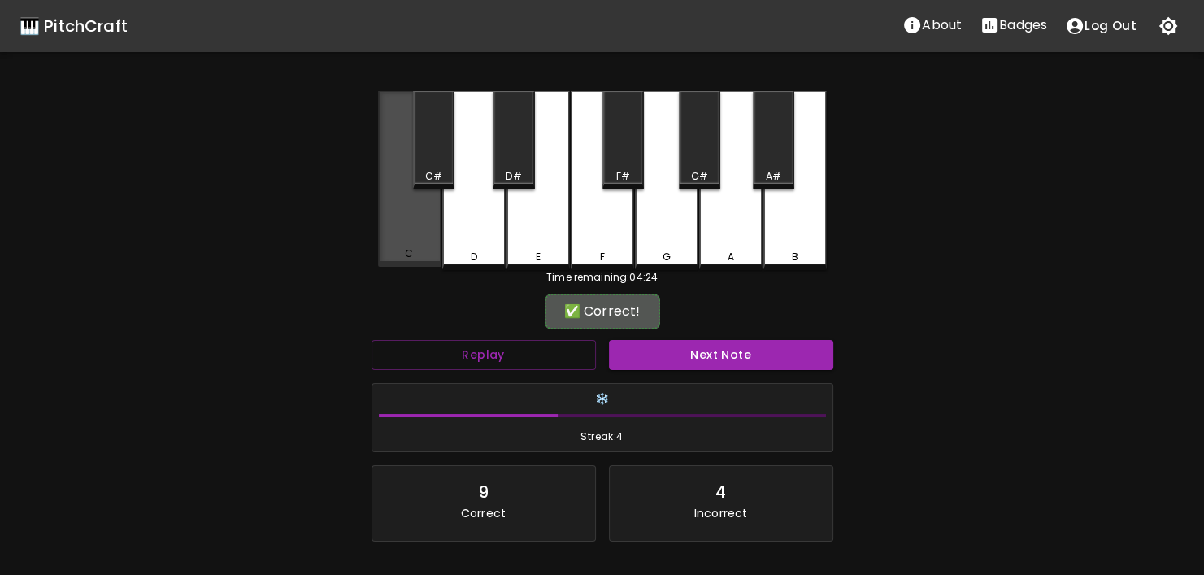
drag, startPoint x: 438, startPoint y: 262, endPoint x: 592, endPoint y: 295, distance: 157.2
click at [443, 263] on div "C C# D D# E F F# G G# A A# B" at bounding box center [602, 180] width 449 height 179
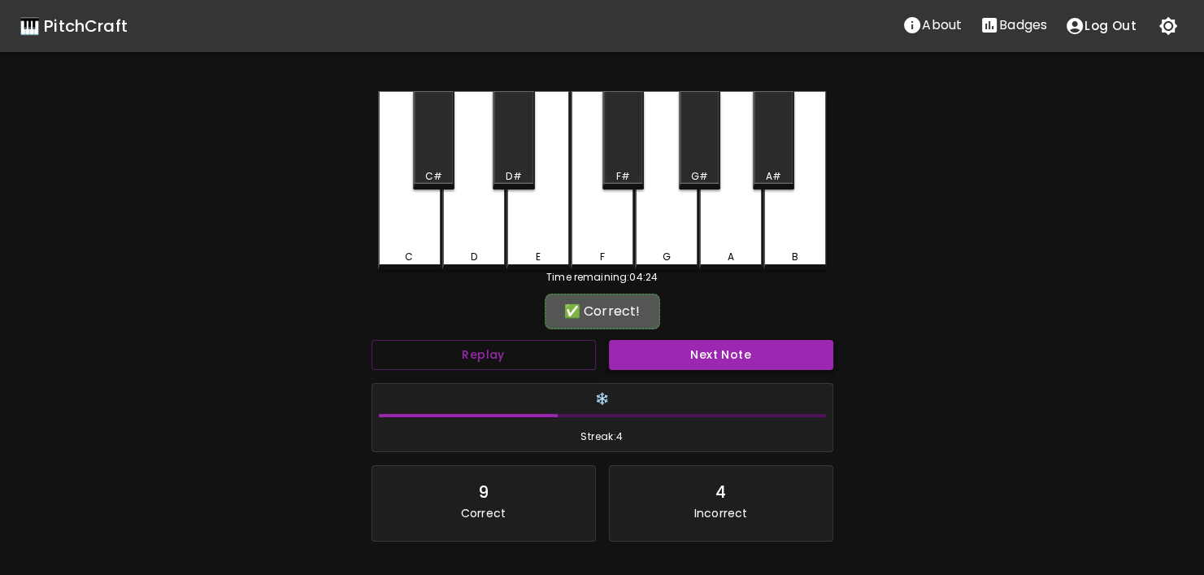
click at [650, 354] on button "Next Note" at bounding box center [721, 355] width 224 height 30
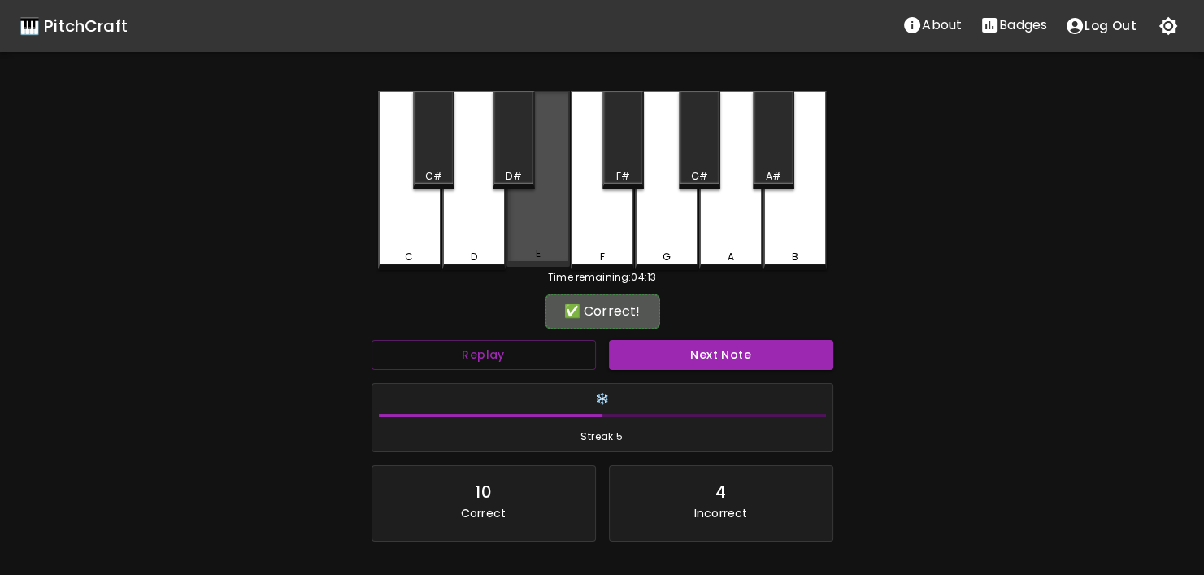
click at [546, 241] on div "E" at bounding box center [537, 179] width 63 height 176
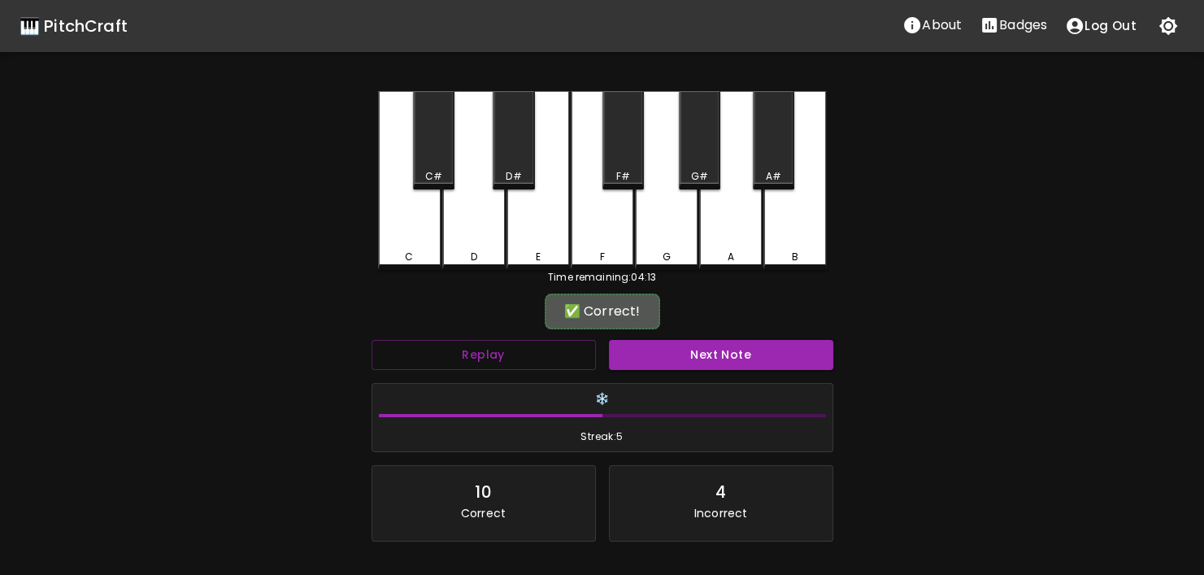
click at [682, 341] on button "Next Note" at bounding box center [721, 355] width 224 height 30
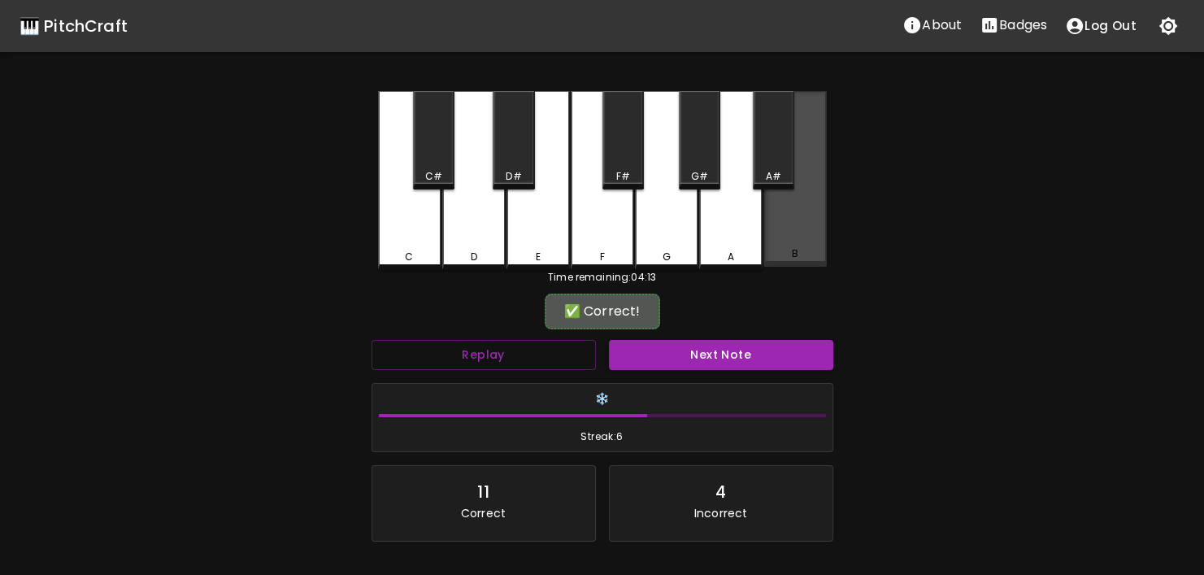
click at [813, 221] on div "B" at bounding box center [794, 179] width 63 height 176
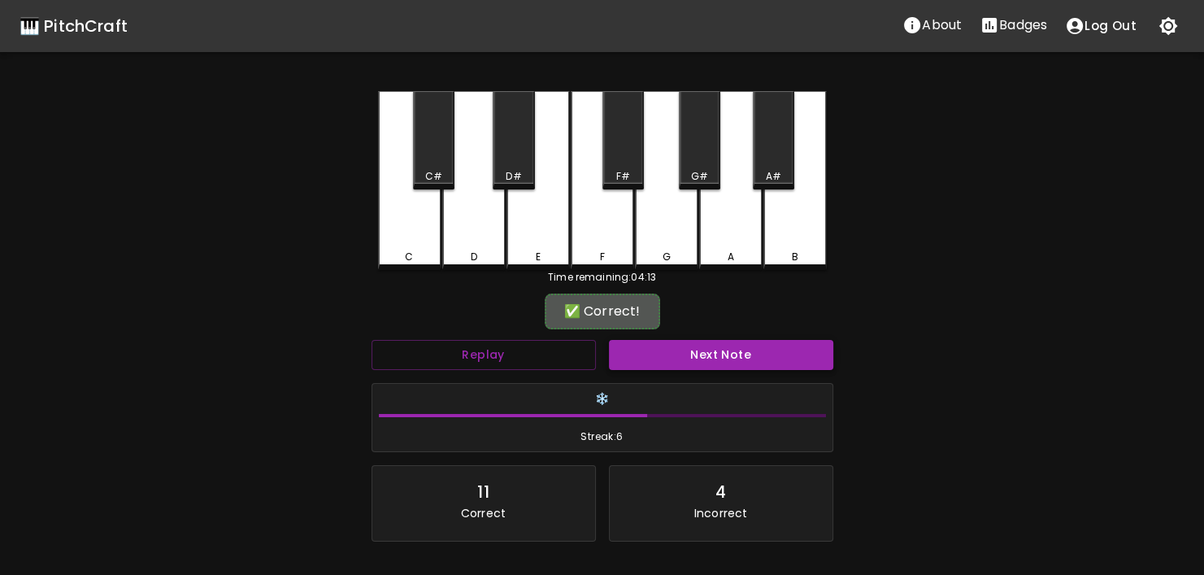
click at [721, 348] on button "Next Note" at bounding box center [721, 355] width 224 height 30
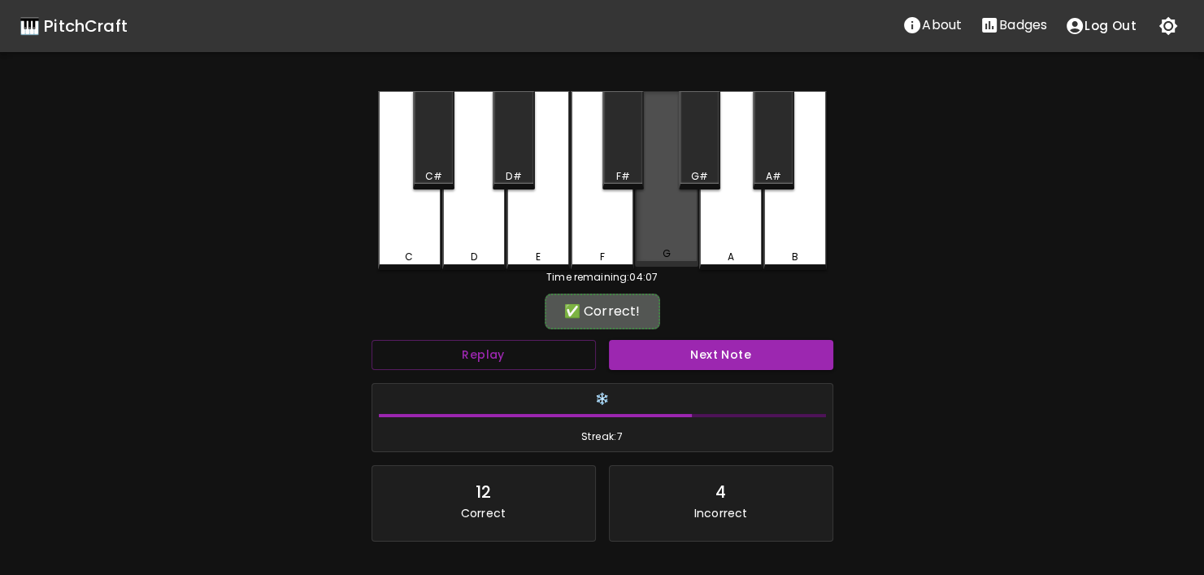
click at [675, 254] on div "G" at bounding box center [666, 253] width 60 height 15
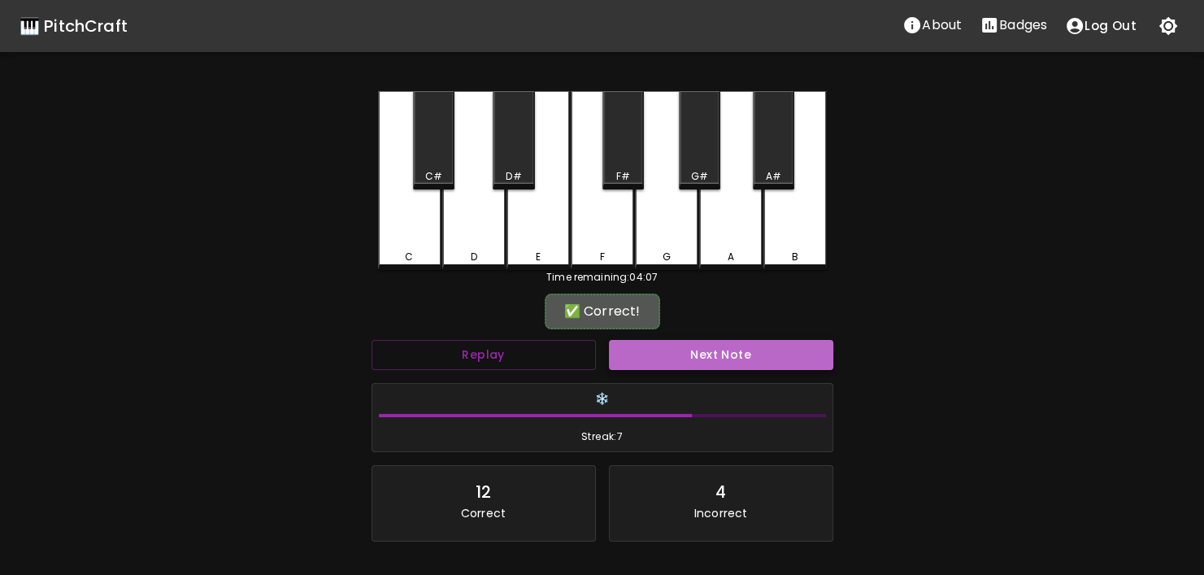
click at [708, 354] on button "Next Note" at bounding box center [721, 355] width 224 height 30
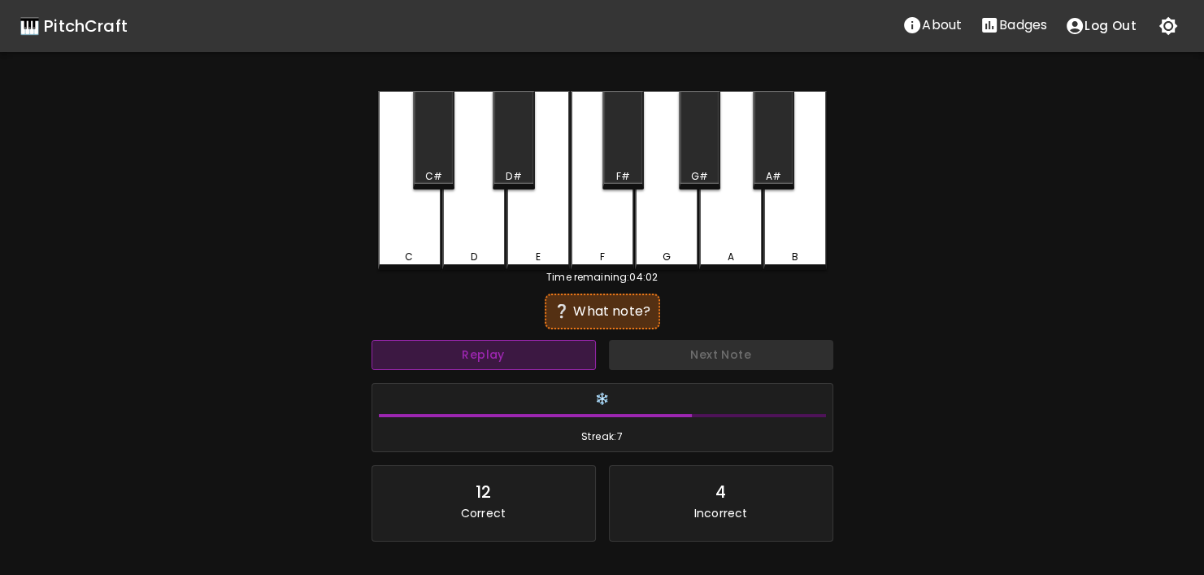
click at [575, 362] on button "Replay" at bounding box center [483, 355] width 224 height 30
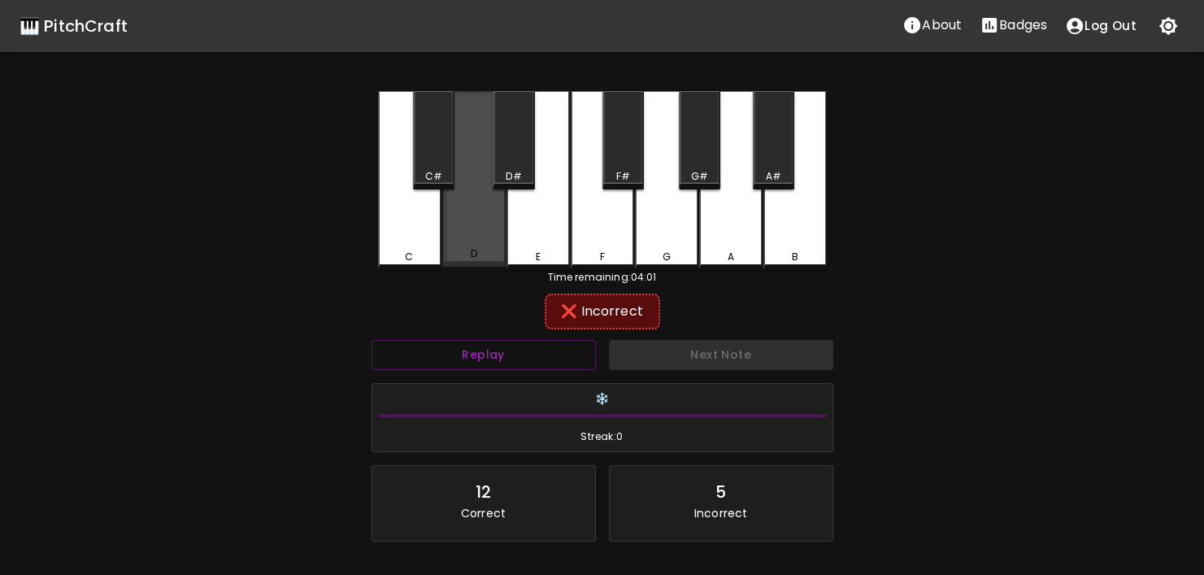
click at [474, 243] on div "D" at bounding box center [473, 179] width 63 height 176
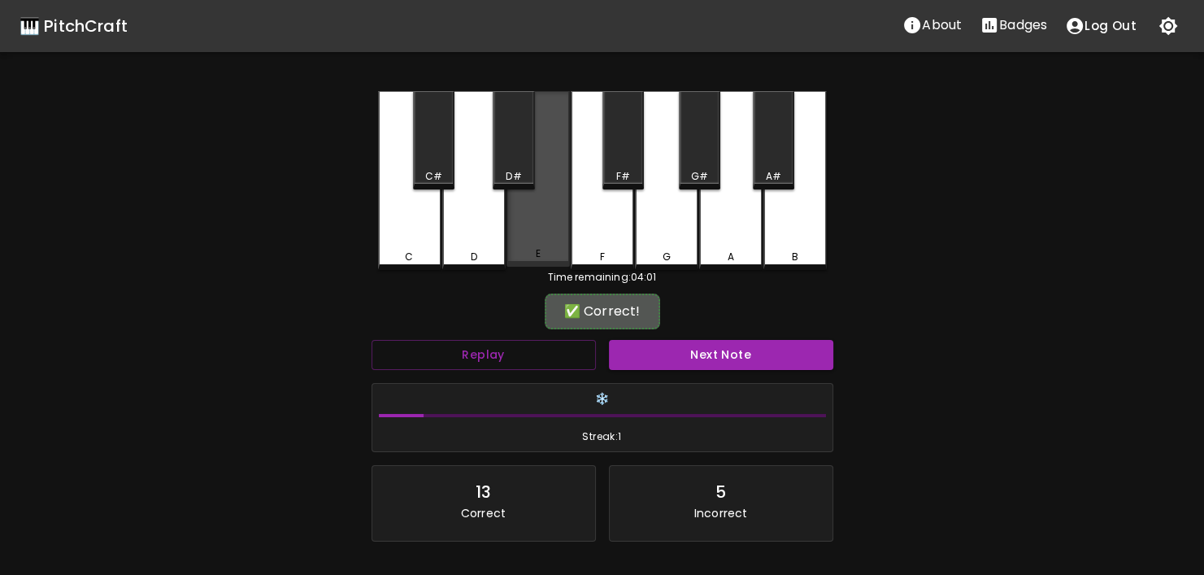
drag, startPoint x: 527, startPoint y: 232, endPoint x: 724, endPoint y: 336, distance: 223.6
click at [542, 241] on div "E" at bounding box center [537, 179] width 63 height 176
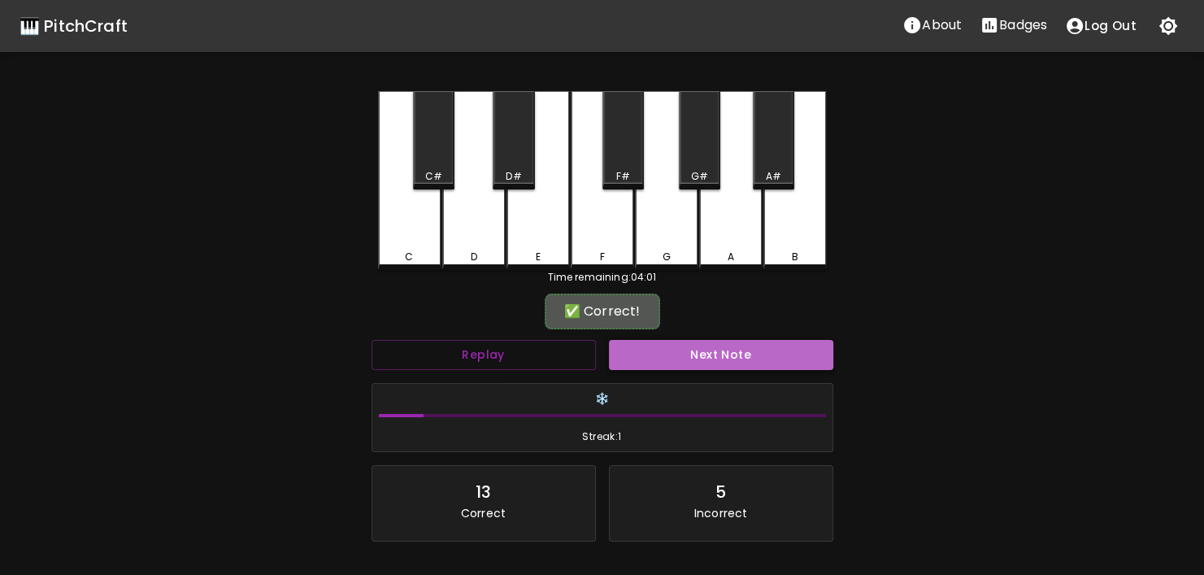
click at [719, 345] on button "Next Note" at bounding box center [721, 355] width 224 height 30
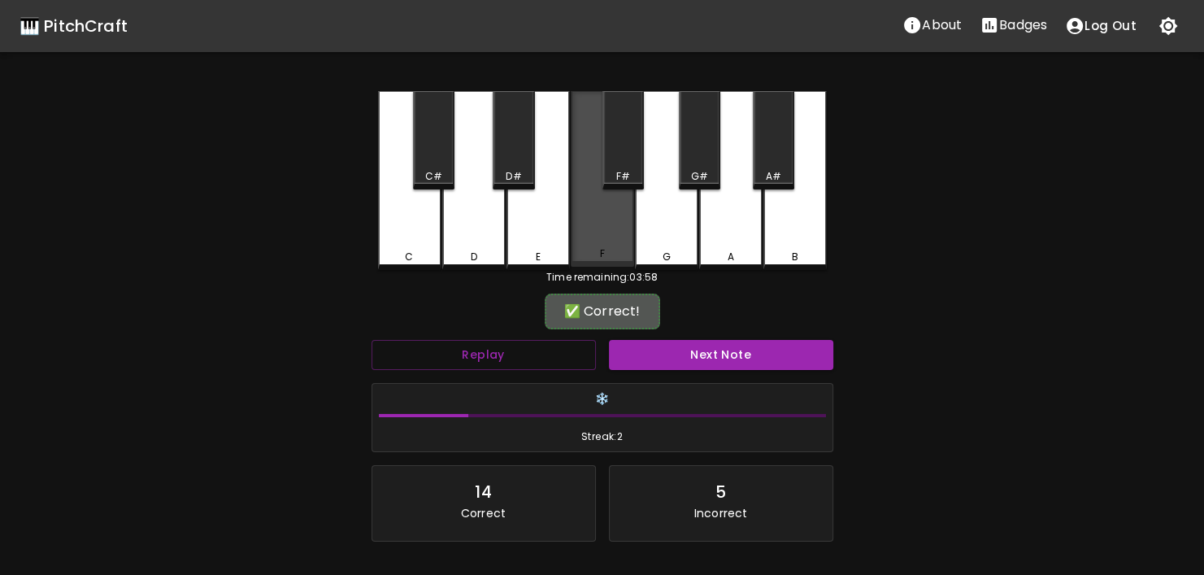
click at [615, 253] on div "F" at bounding box center [602, 253] width 60 height 15
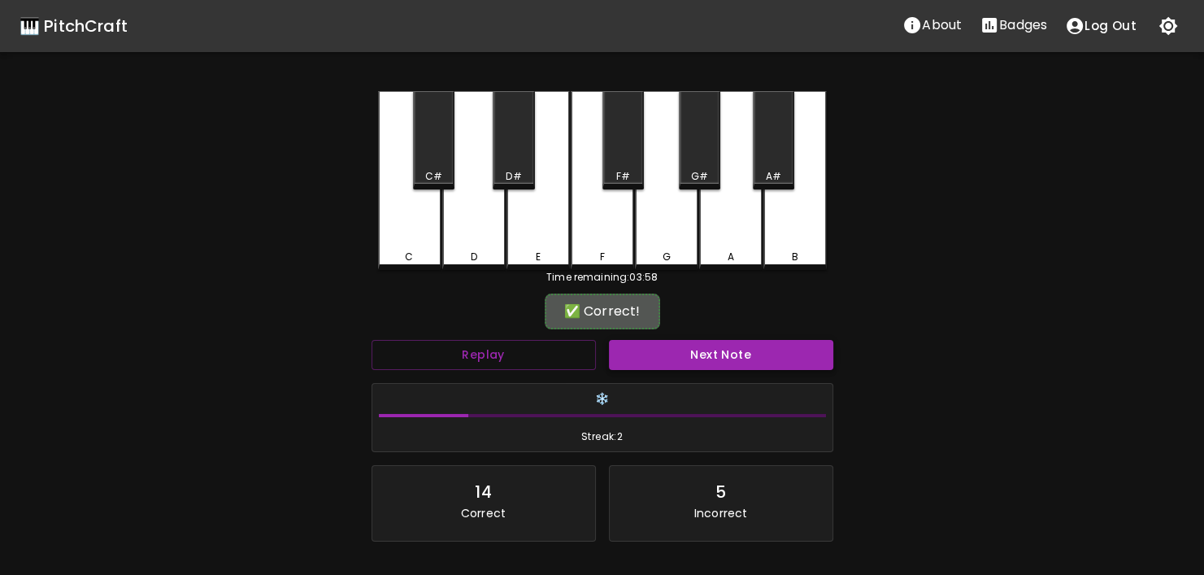
click at [694, 357] on button "Next Note" at bounding box center [721, 355] width 224 height 30
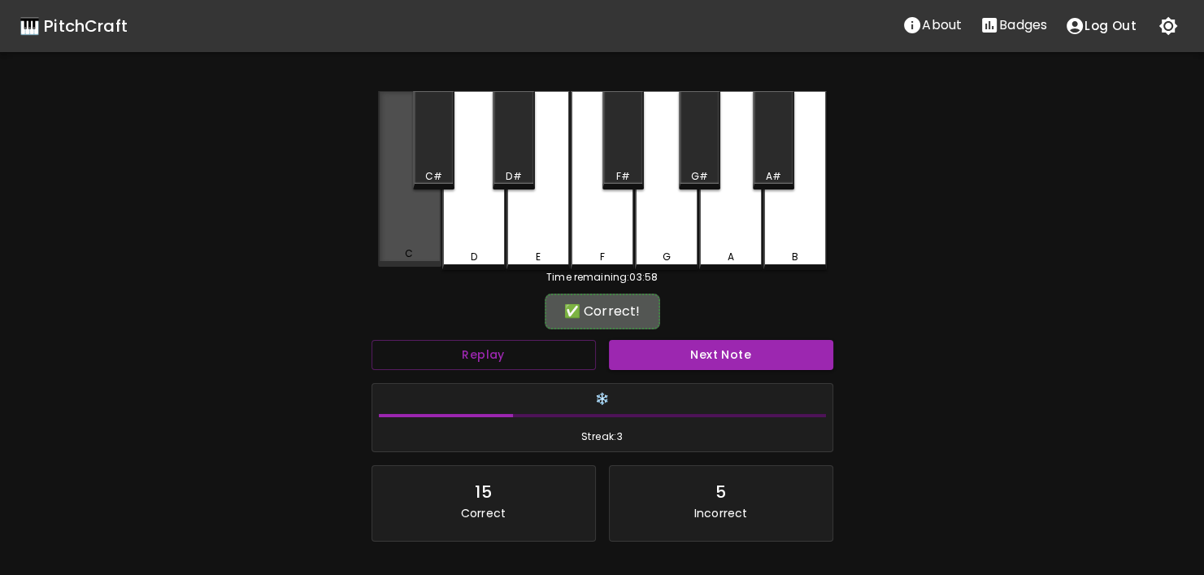
drag, startPoint x: 433, startPoint y: 250, endPoint x: 692, endPoint y: 334, distance: 271.9
click at [435, 250] on div "C" at bounding box center [410, 253] width 60 height 15
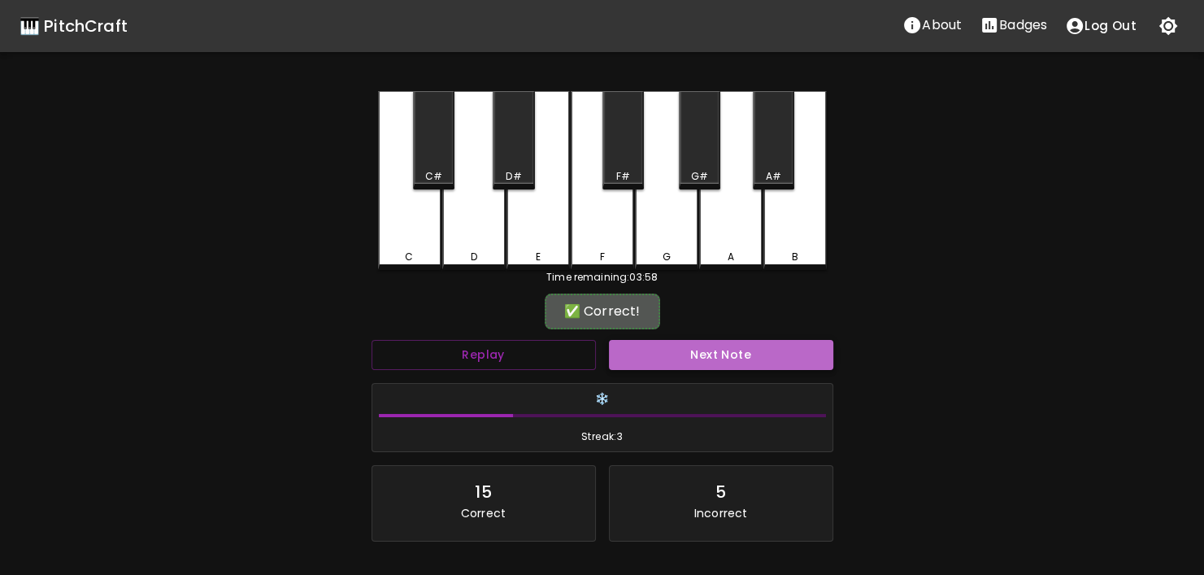
click at [701, 341] on button "Next Note" at bounding box center [721, 355] width 224 height 30
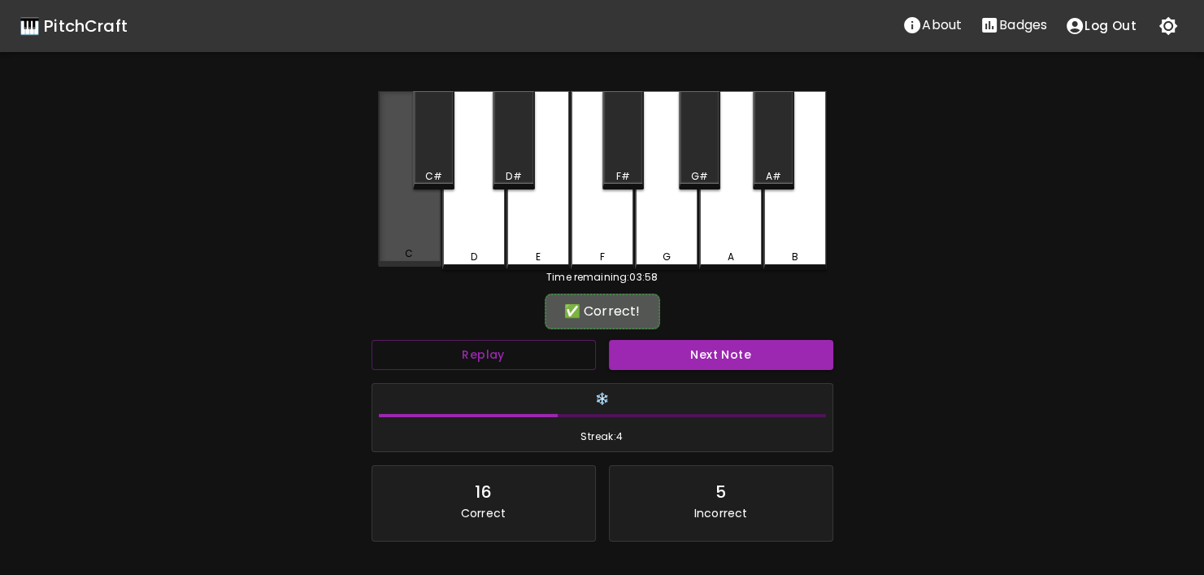
click at [418, 248] on div "C" at bounding box center [409, 179] width 63 height 176
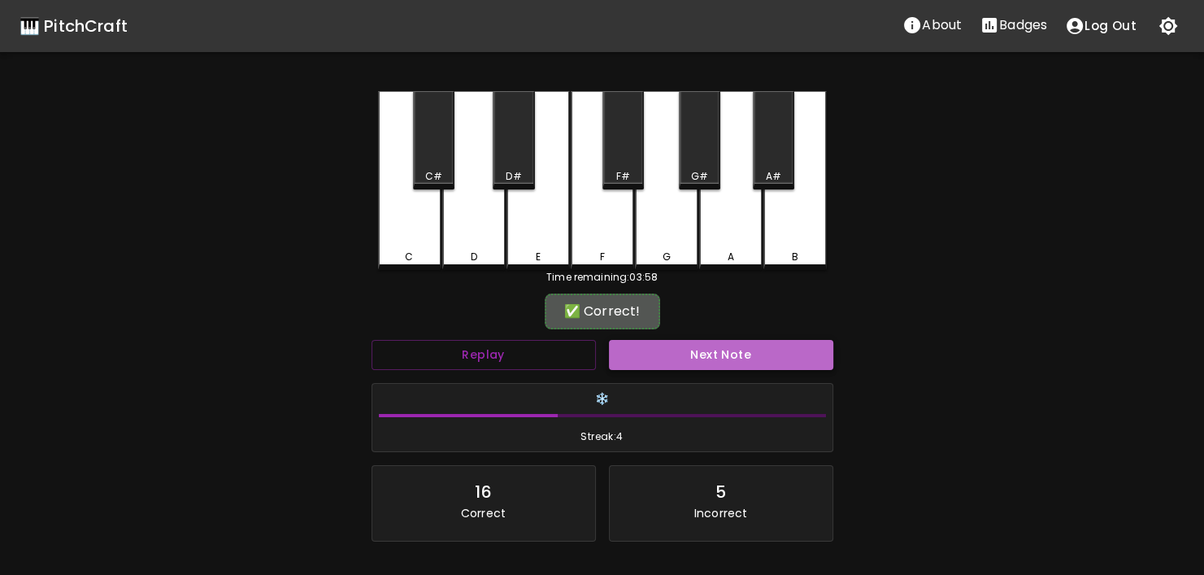
click at [670, 365] on button "Next Note" at bounding box center [721, 355] width 224 height 30
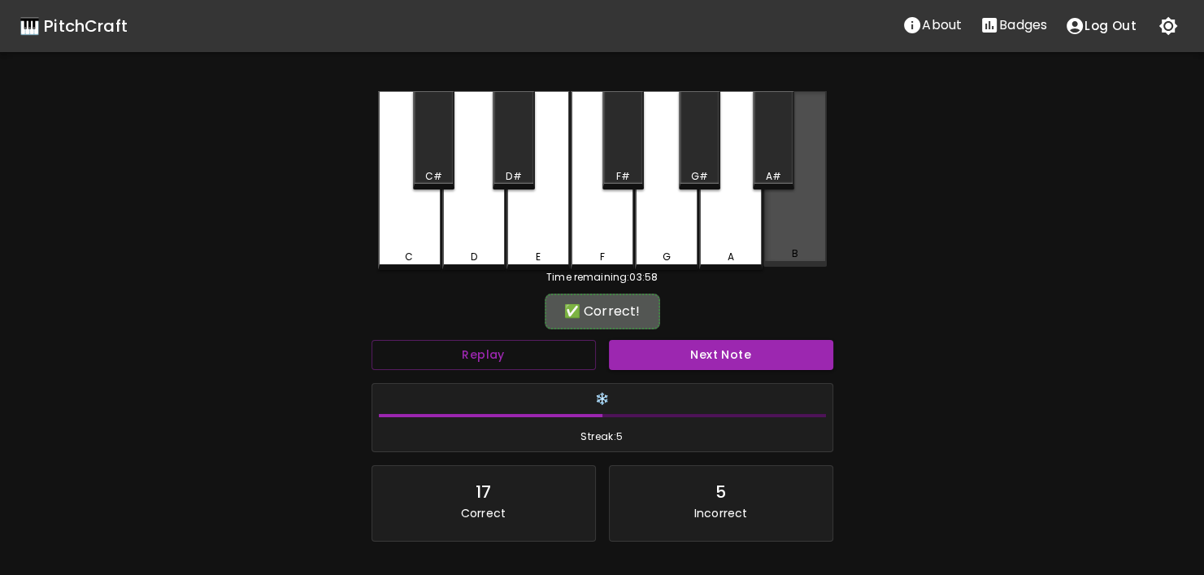
click at [791, 215] on div "B" at bounding box center [794, 179] width 63 height 176
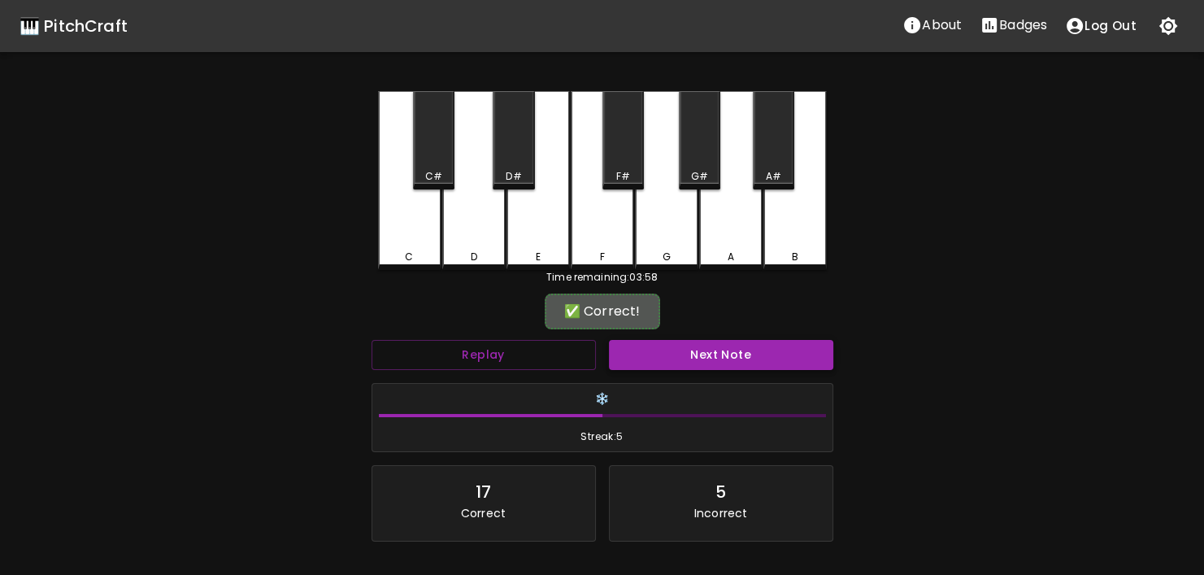
click at [750, 346] on button "Next Note" at bounding box center [721, 355] width 224 height 30
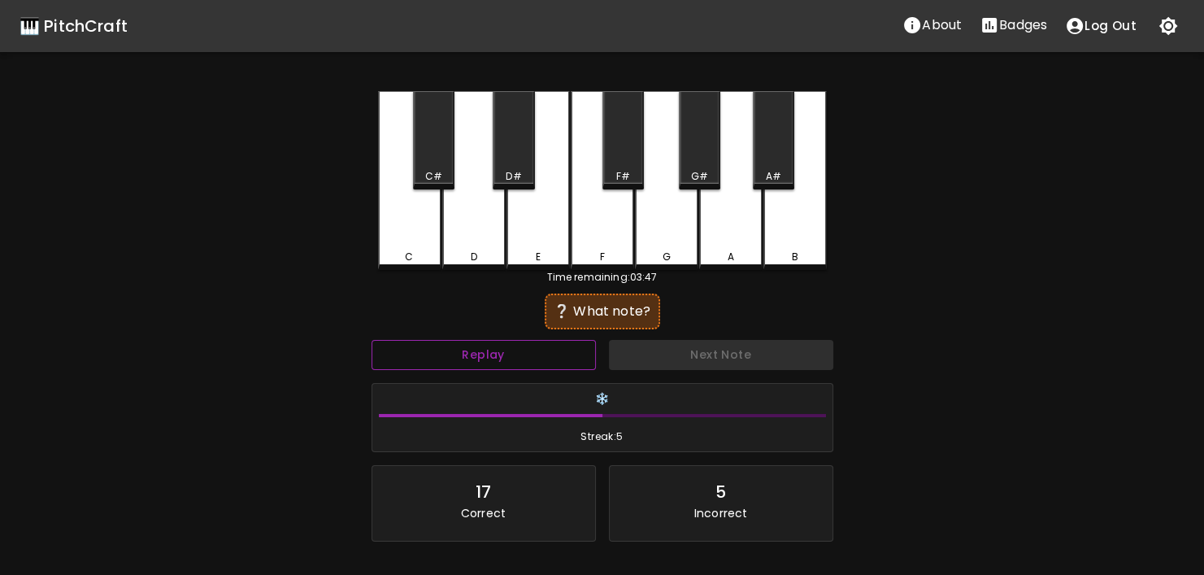
click at [544, 352] on button "Replay" at bounding box center [483, 355] width 224 height 30
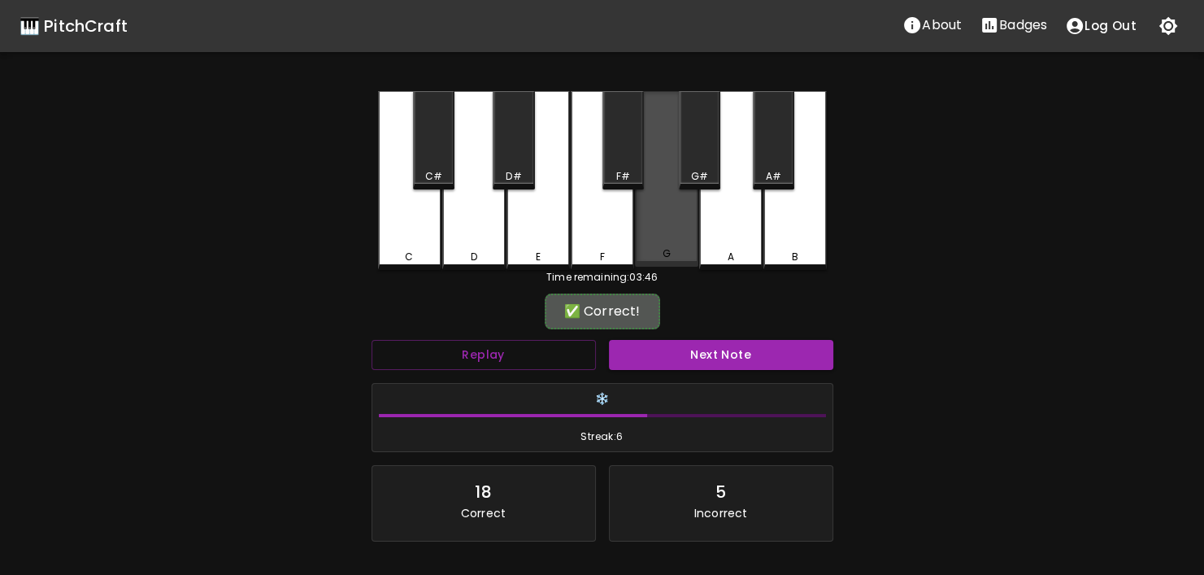
click at [654, 245] on div "G" at bounding box center [666, 179] width 63 height 176
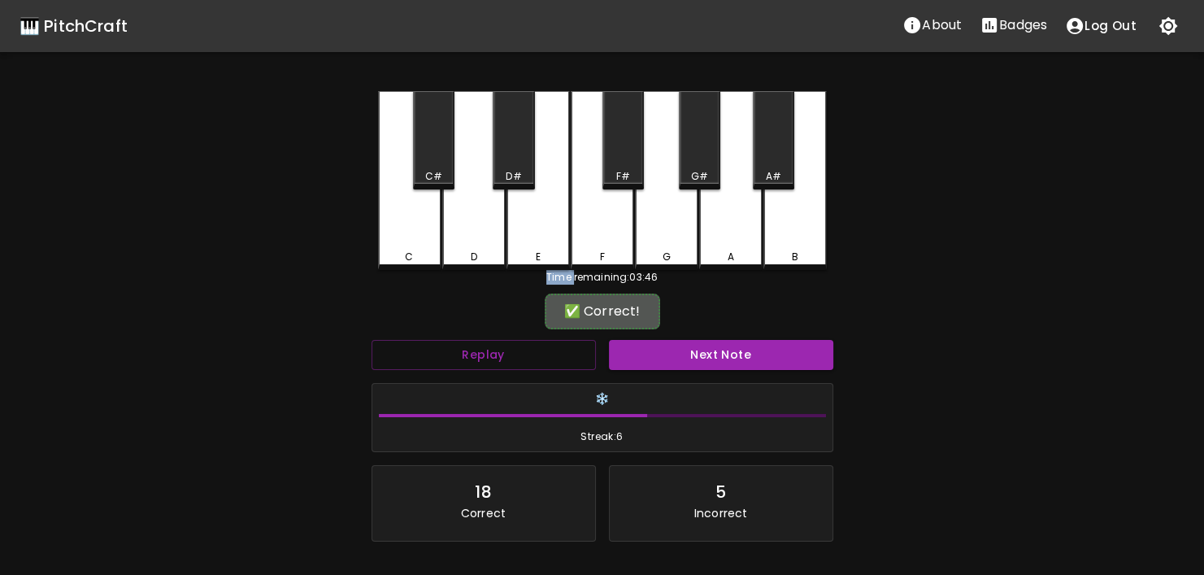
click at [654, 245] on div "G" at bounding box center [666, 180] width 63 height 179
click at [709, 345] on button "Next Note" at bounding box center [721, 355] width 224 height 30
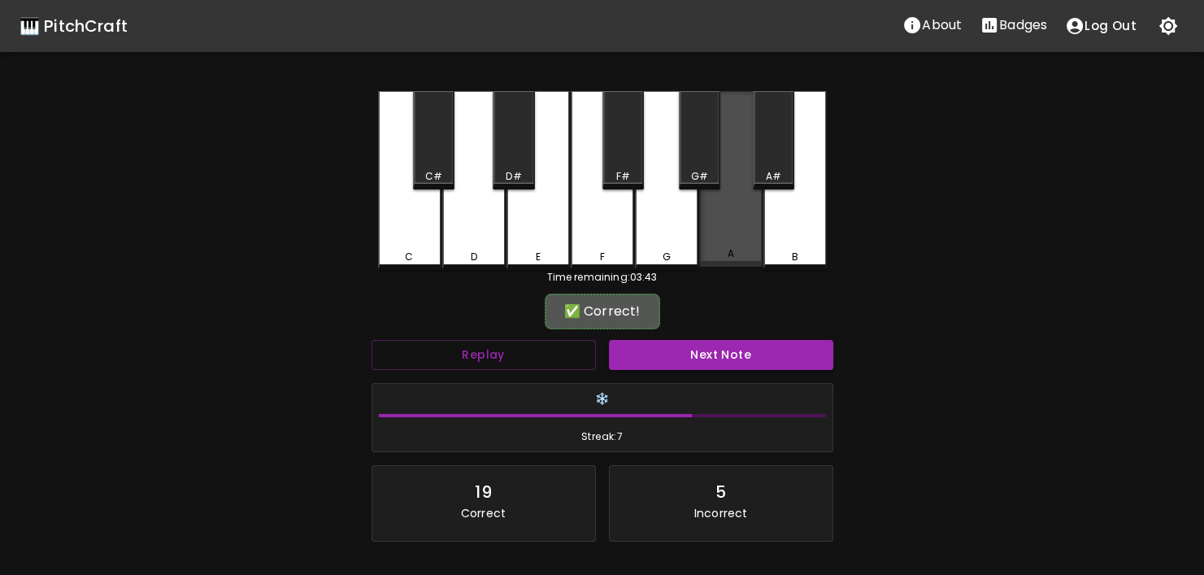
drag, startPoint x: 744, startPoint y: 240, endPoint x: 736, endPoint y: 306, distance: 66.4
click at [744, 241] on div "A" at bounding box center [730, 179] width 63 height 176
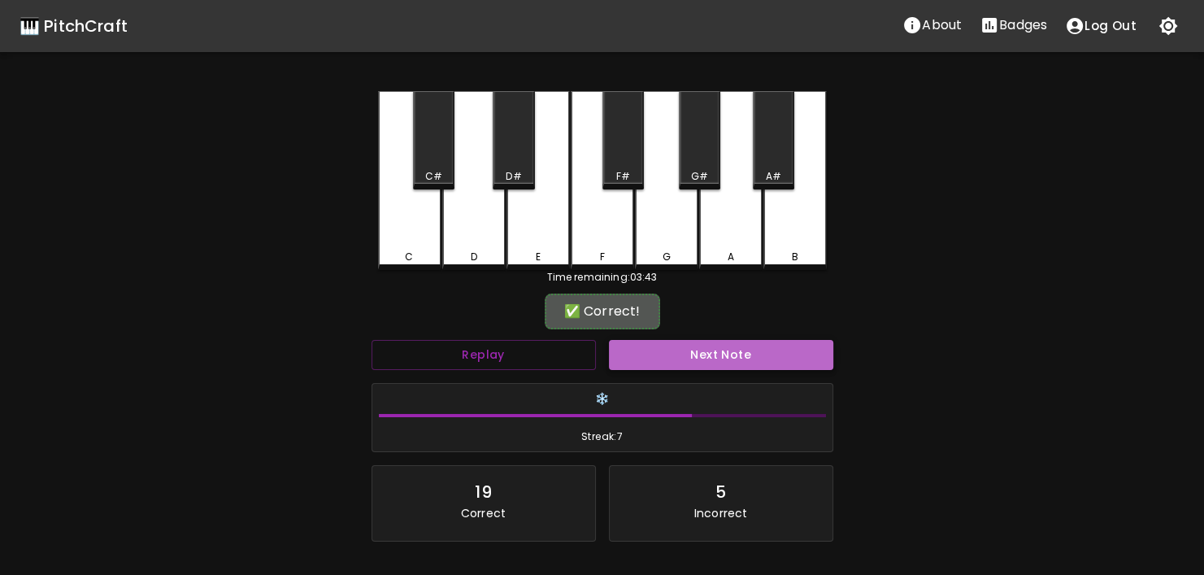
click at [723, 354] on button "Next Note" at bounding box center [721, 355] width 224 height 30
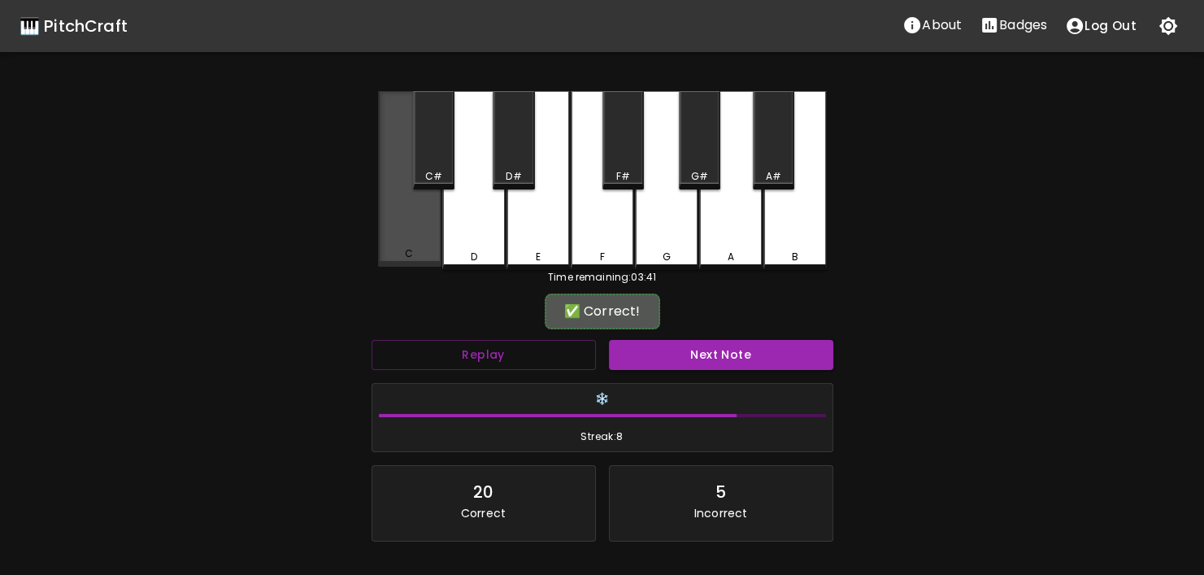
click at [409, 254] on div "C" at bounding box center [409, 253] width 8 height 15
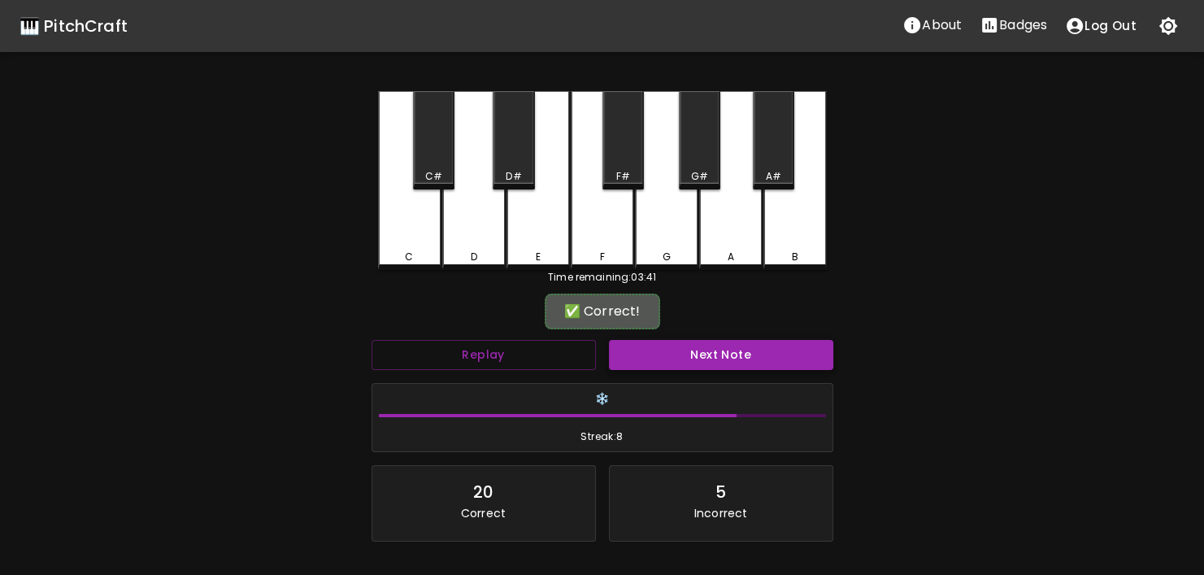
click at [691, 344] on button "Next Note" at bounding box center [721, 355] width 224 height 30
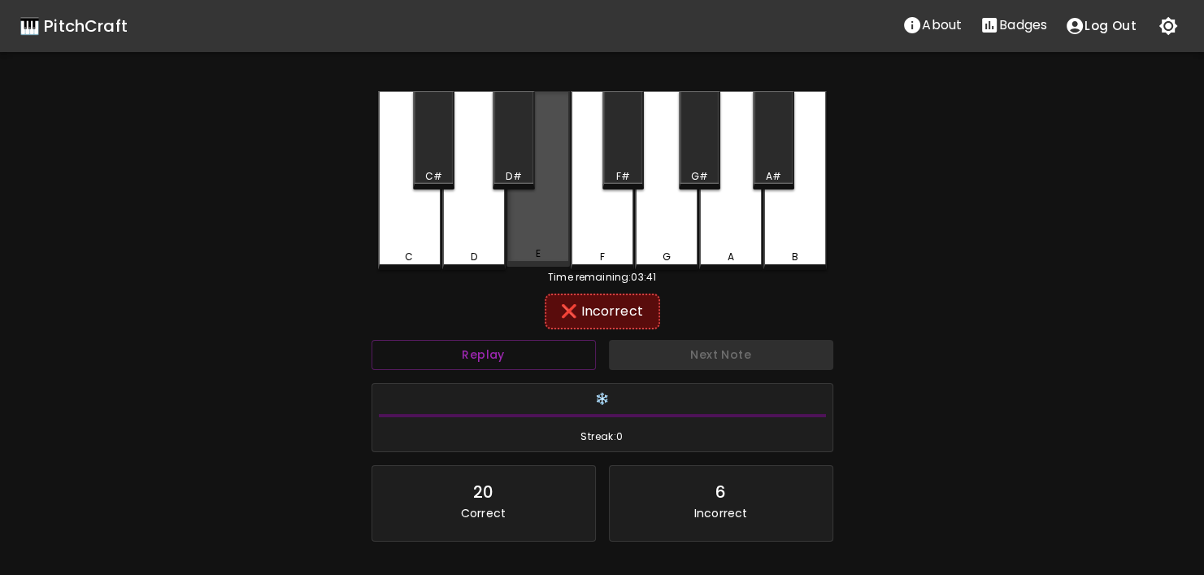
click at [523, 231] on div "E" at bounding box center [537, 179] width 63 height 176
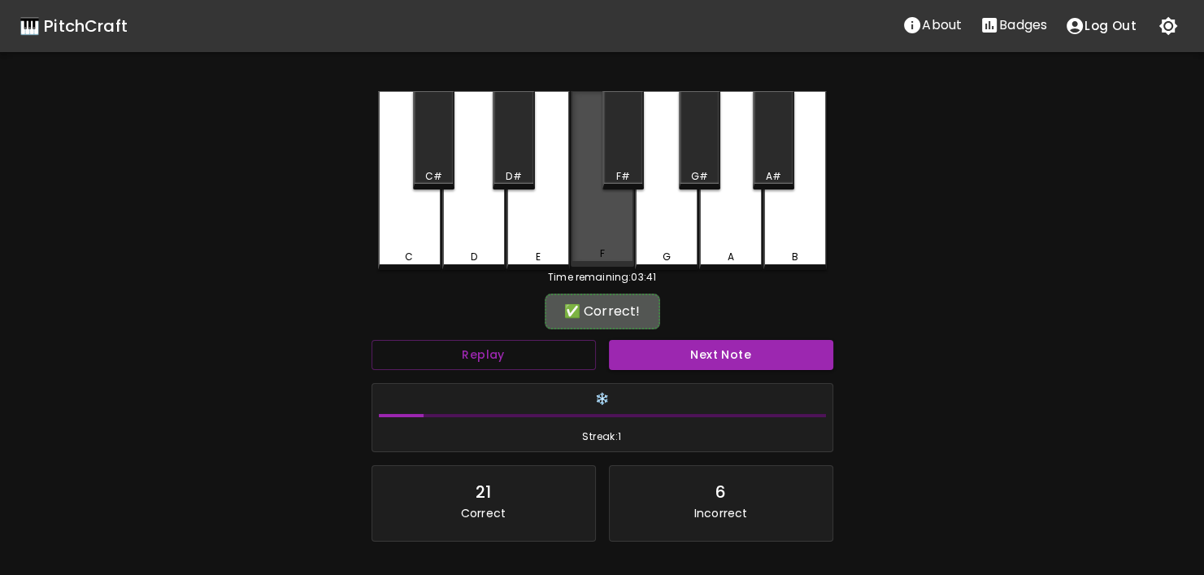
drag, startPoint x: 595, startPoint y: 210, endPoint x: 740, endPoint y: 330, distance: 188.8
click at [597, 210] on div "F" at bounding box center [602, 179] width 63 height 176
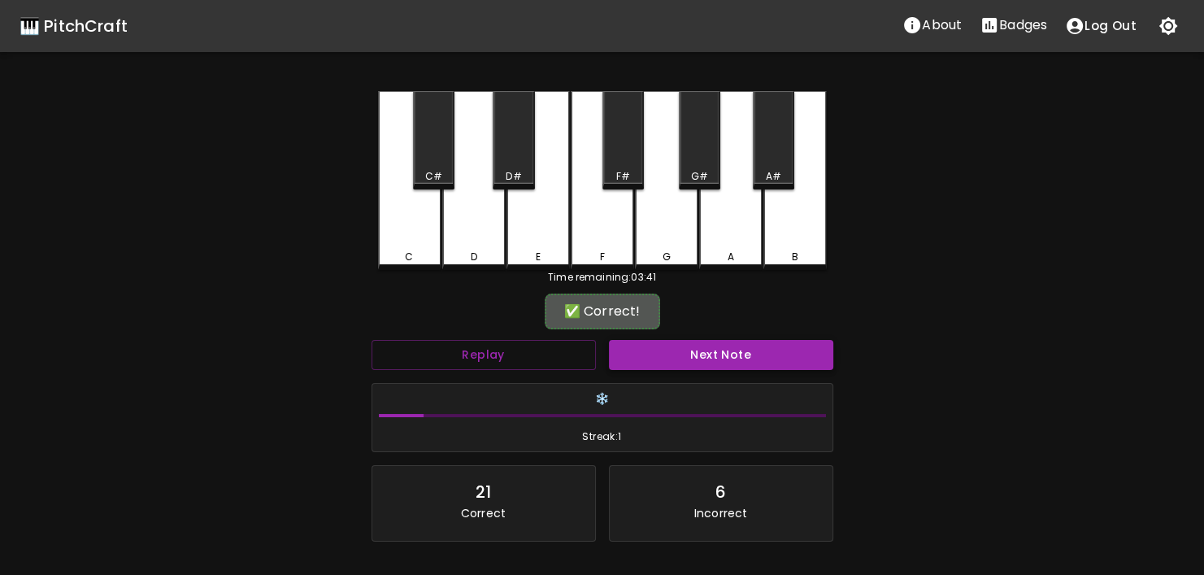
click at [743, 350] on button "Next Note" at bounding box center [721, 355] width 224 height 30
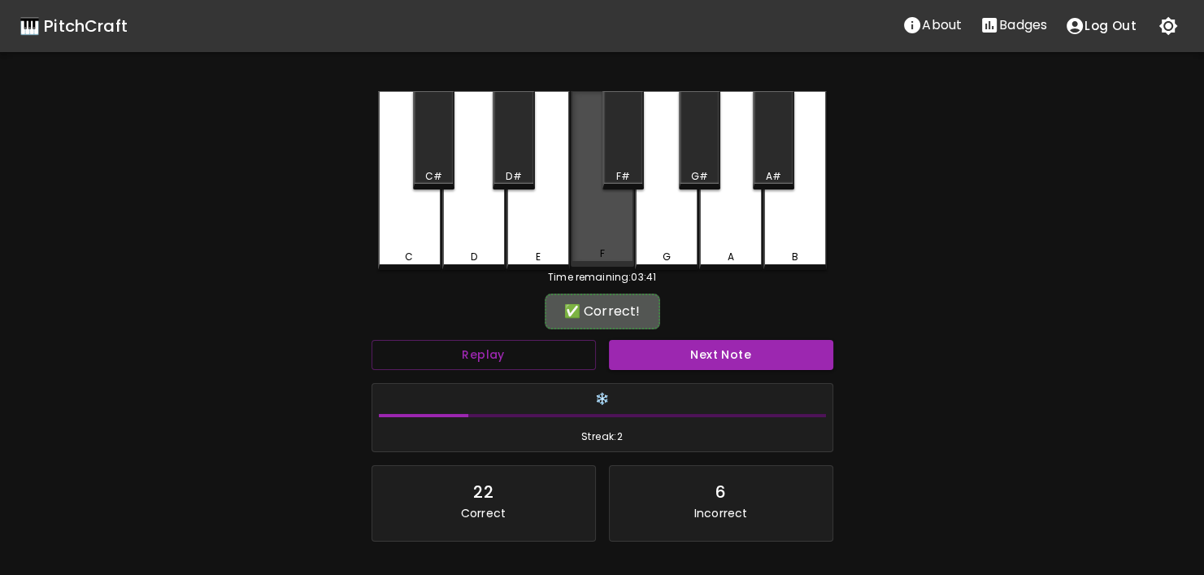
click at [579, 233] on div "F" at bounding box center [602, 179] width 63 height 176
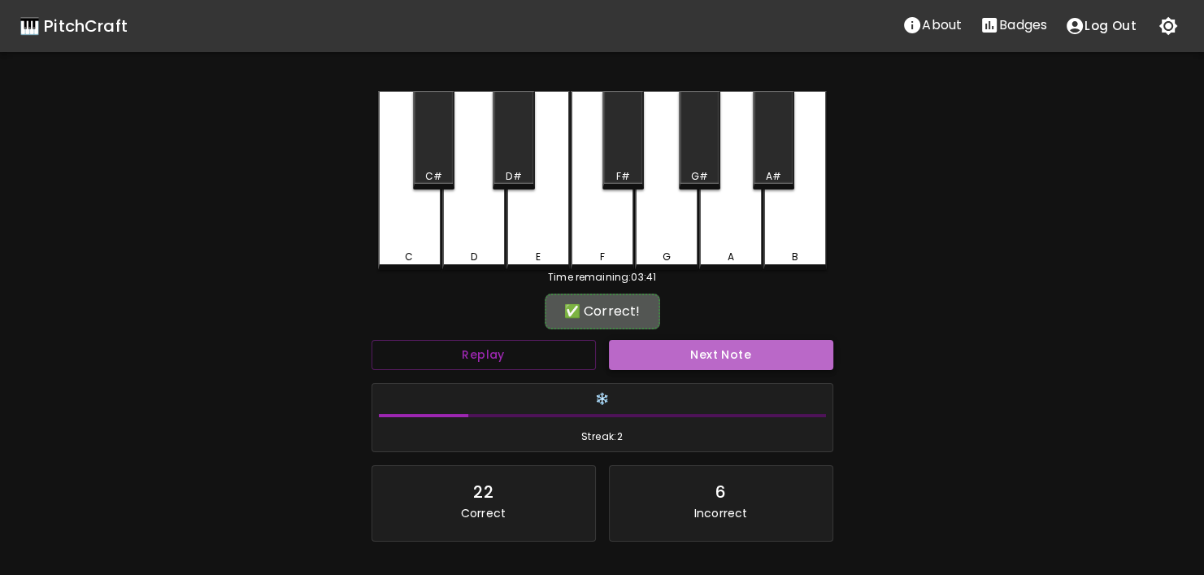
click at [688, 362] on button "Next Note" at bounding box center [721, 355] width 224 height 30
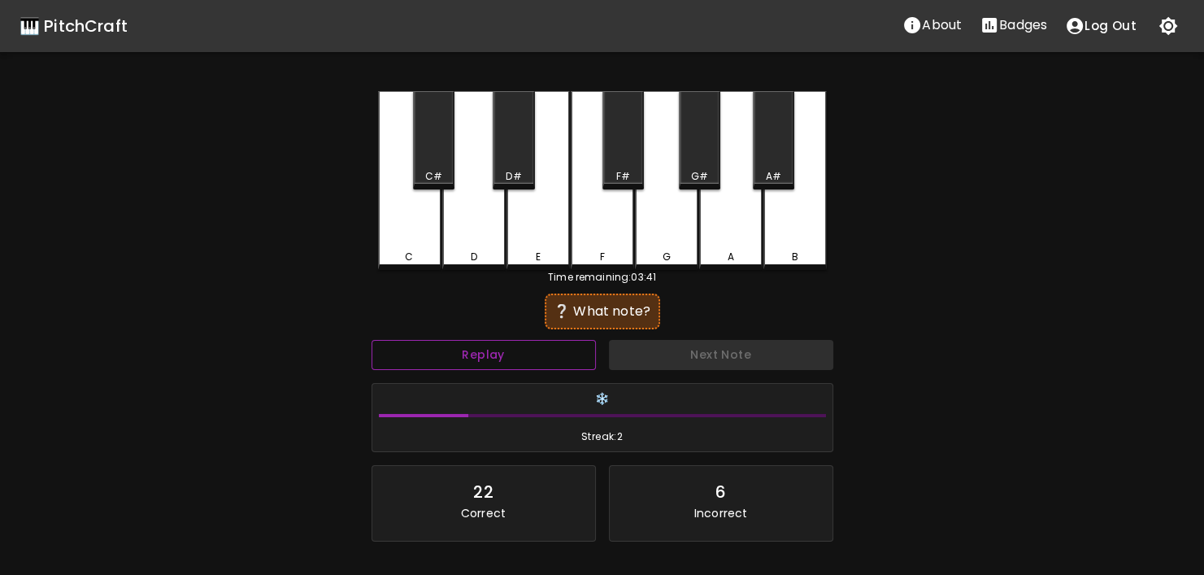
click at [564, 359] on button "Replay" at bounding box center [483, 355] width 224 height 30
click at [564, 358] on button "Replay" at bounding box center [483, 355] width 224 height 30
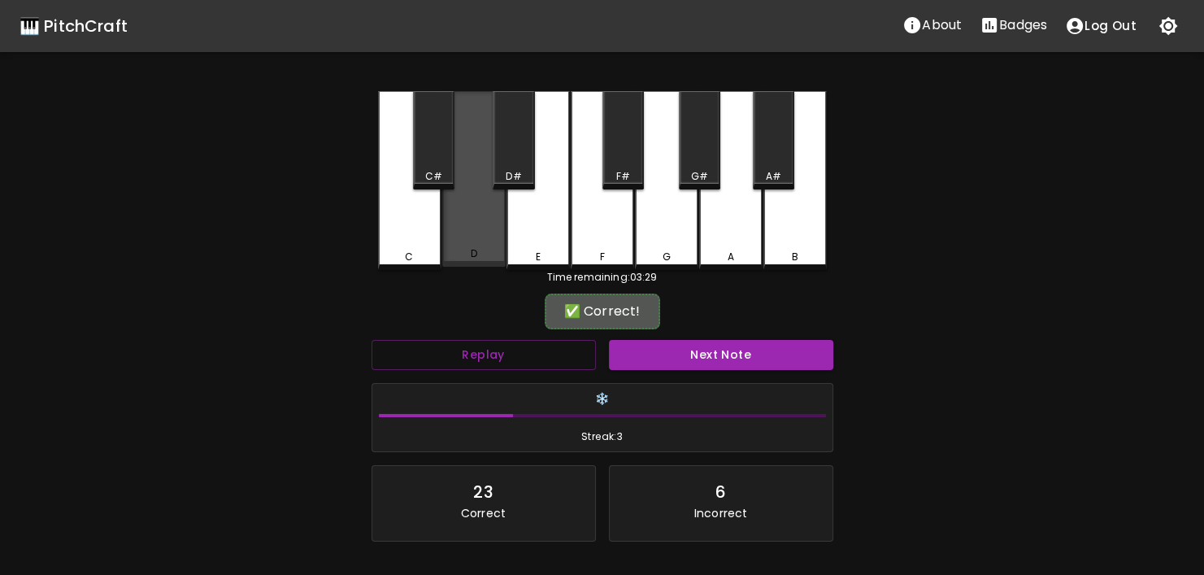
click at [473, 247] on div "D" at bounding box center [473, 179] width 63 height 176
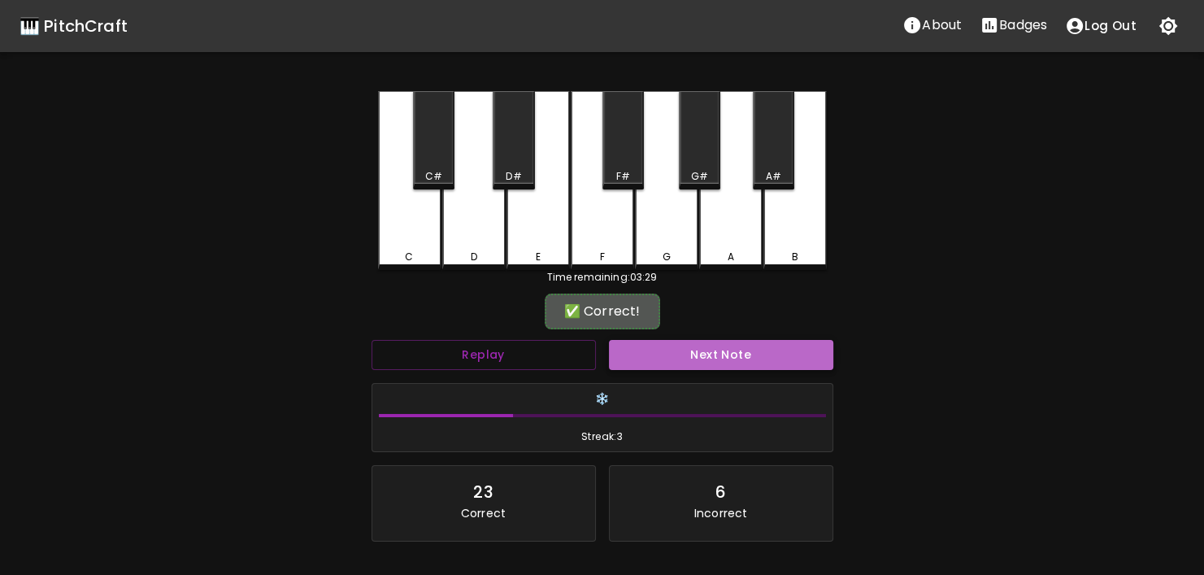
click at [650, 358] on button "Next Note" at bounding box center [721, 355] width 224 height 30
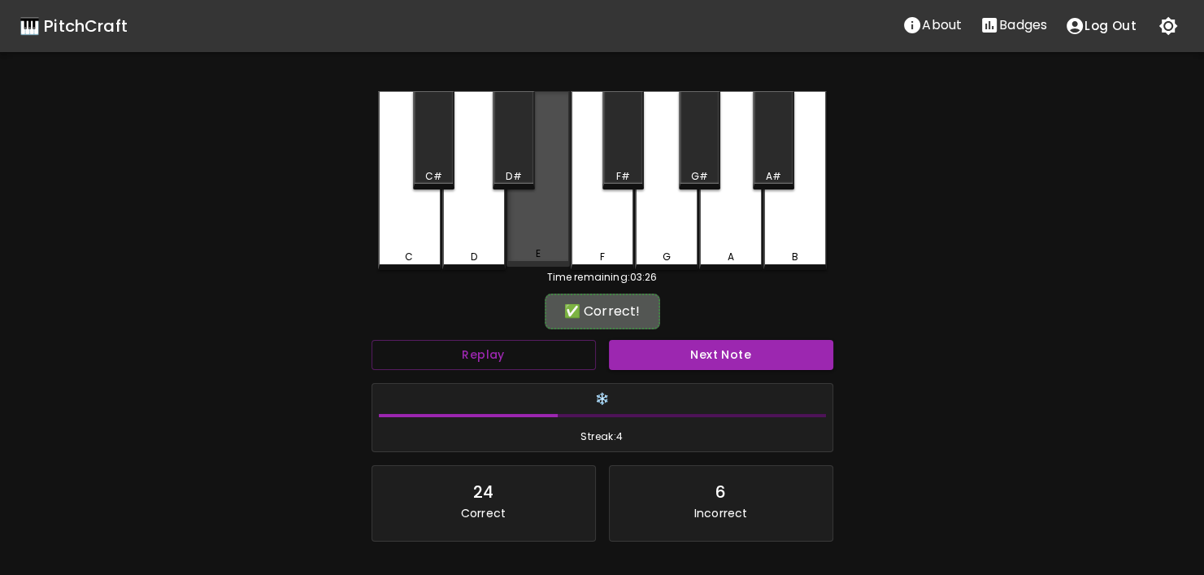
click at [549, 230] on div "E" at bounding box center [537, 179] width 63 height 176
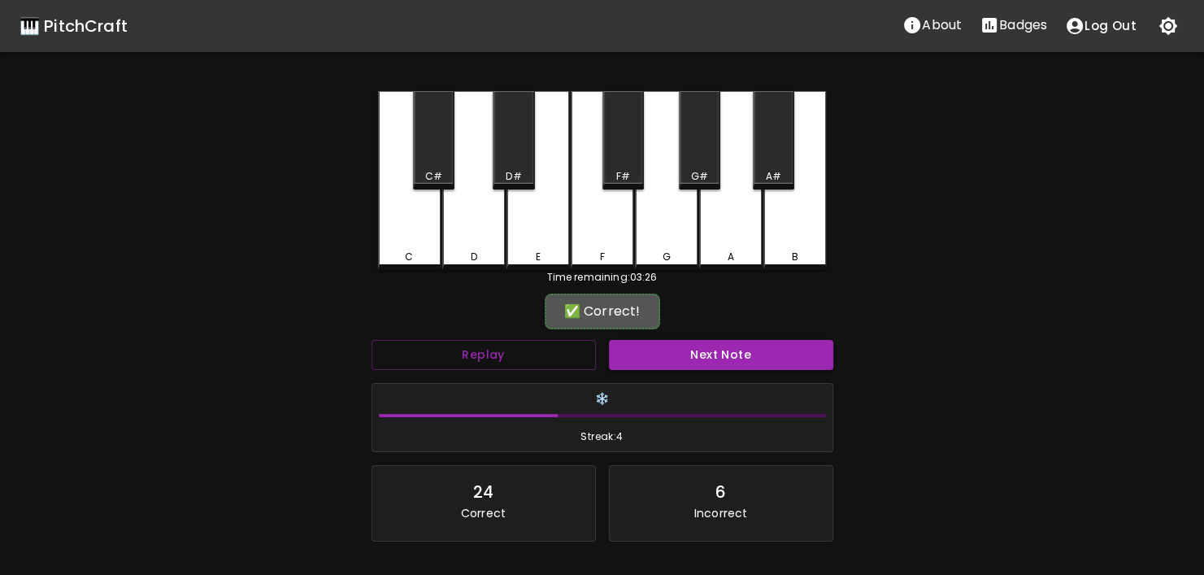
click at [653, 337] on div "Next Note" at bounding box center [720, 354] width 237 height 43
click at [657, 346] on button "Next Note" at bounding box center [721, 355] width 224 height 30
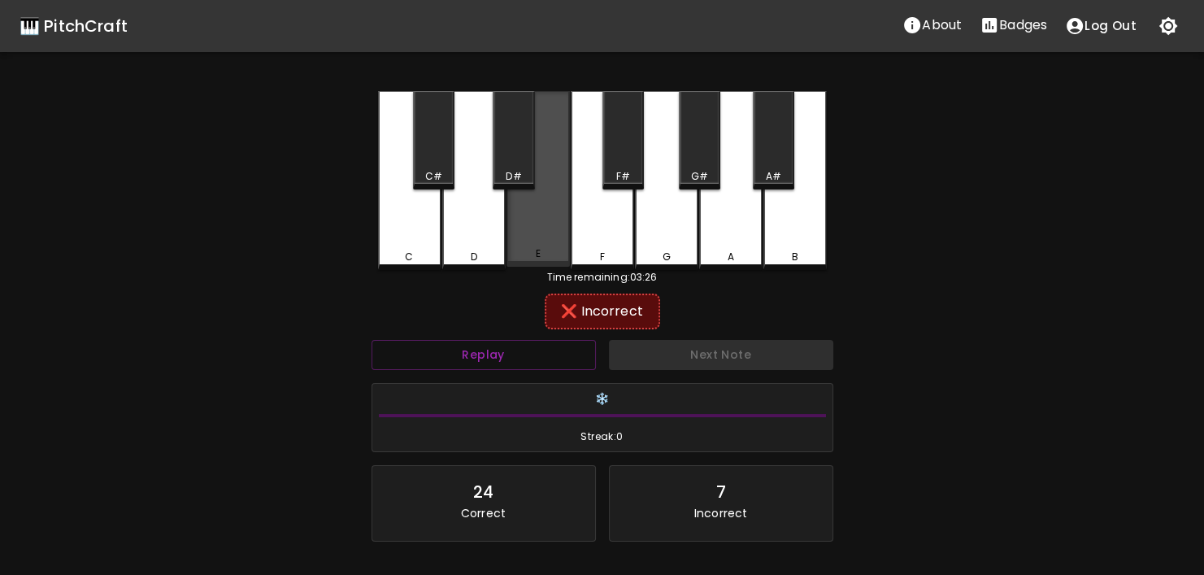
drag, startPoint x: 508, startPoint y: 232, endPoint x: 495, endPoint y: 235, distance: 13.2
click at [504, 233] on div "C C# D D# E F F# G G# A A# B" at bounding box center [602, 180] width 449 height 179
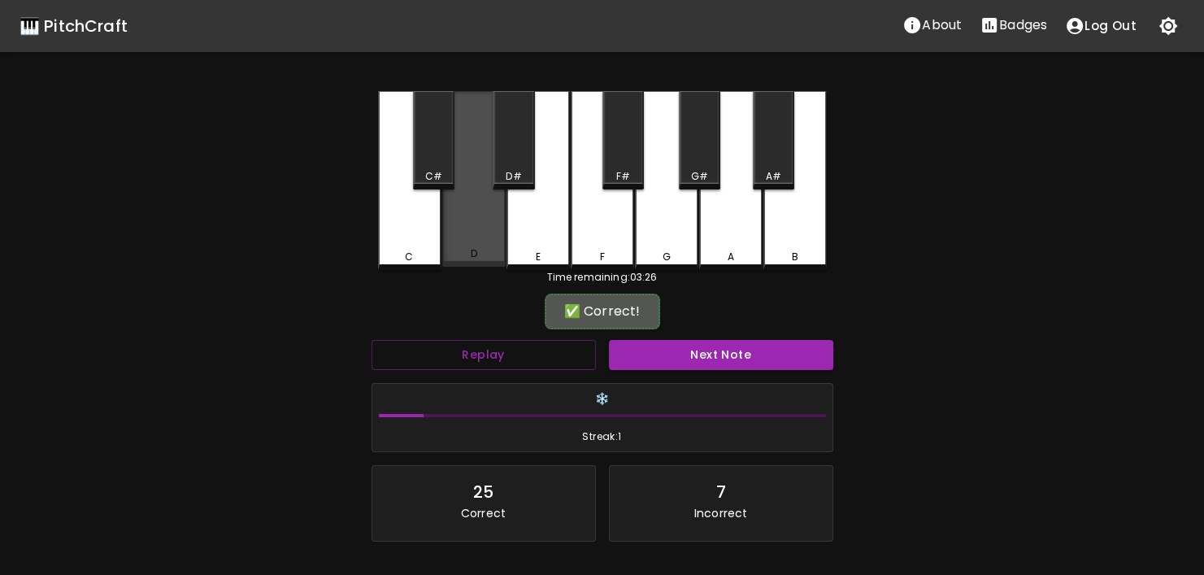
click at [495, 235] on div "D" at bounding box center [473, 179] width 63 height 176
drag, startPoint x: 495, startPoint y: 236, endPoint x: 597, endPoint y: 305, distance: 122.9
click at [496, 236] on div "D" at bounding box center [473, 179] width 63 height 176
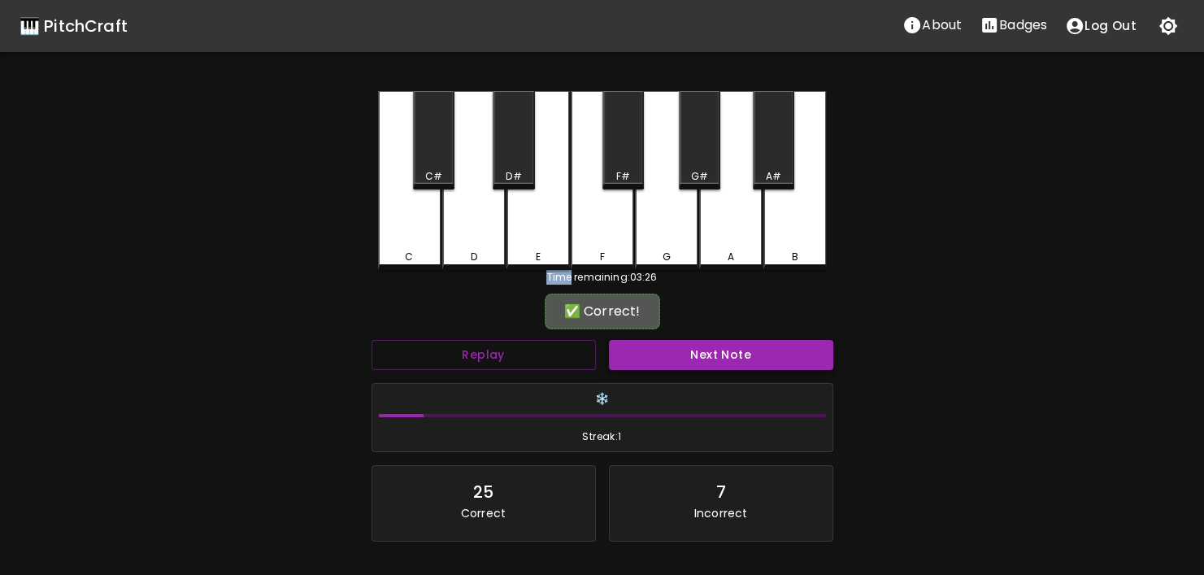
click at [662, 344] on button "Next Note" at bounding box center [721, 355] width 224 height 30
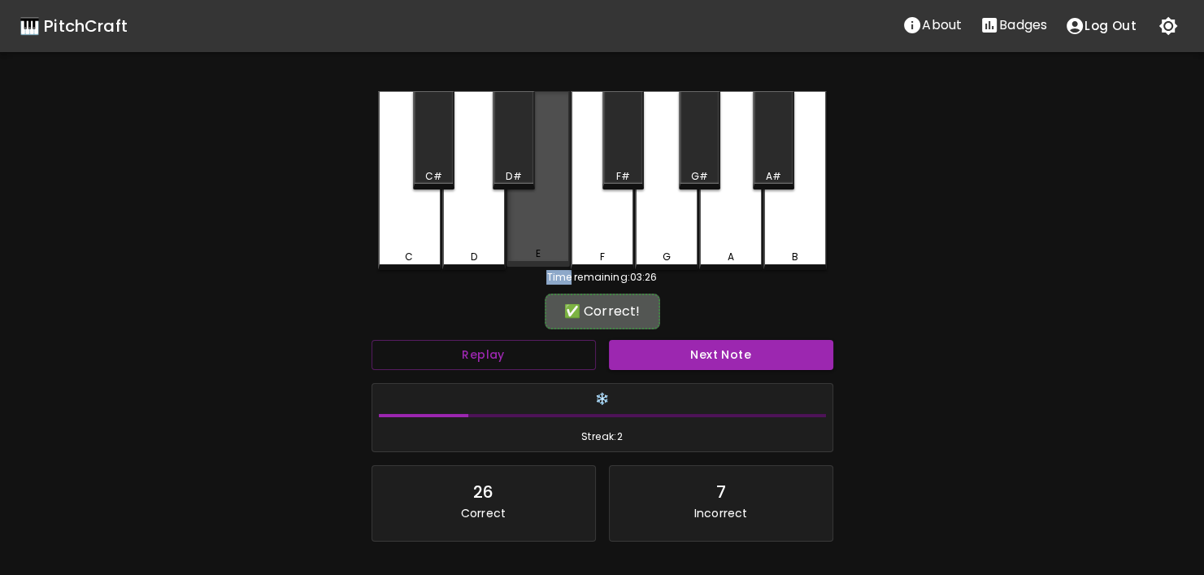
drag, startPoint x: 563, startPoint y: 253, endPoint x: 594, endPoint y: 279, distance: 40.4
click at [563, 254] on div "E" at bounding box center [538, 253] width 60 height 15
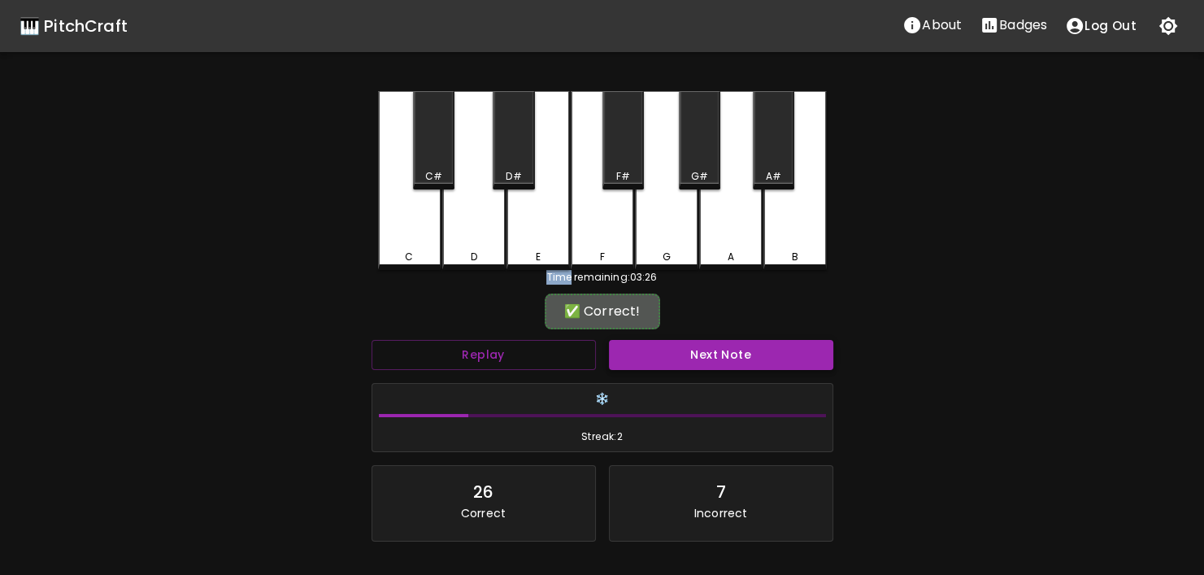
click at [663, 357] on button "Next Note" at bounding box center [721, 355] width 224 height 30
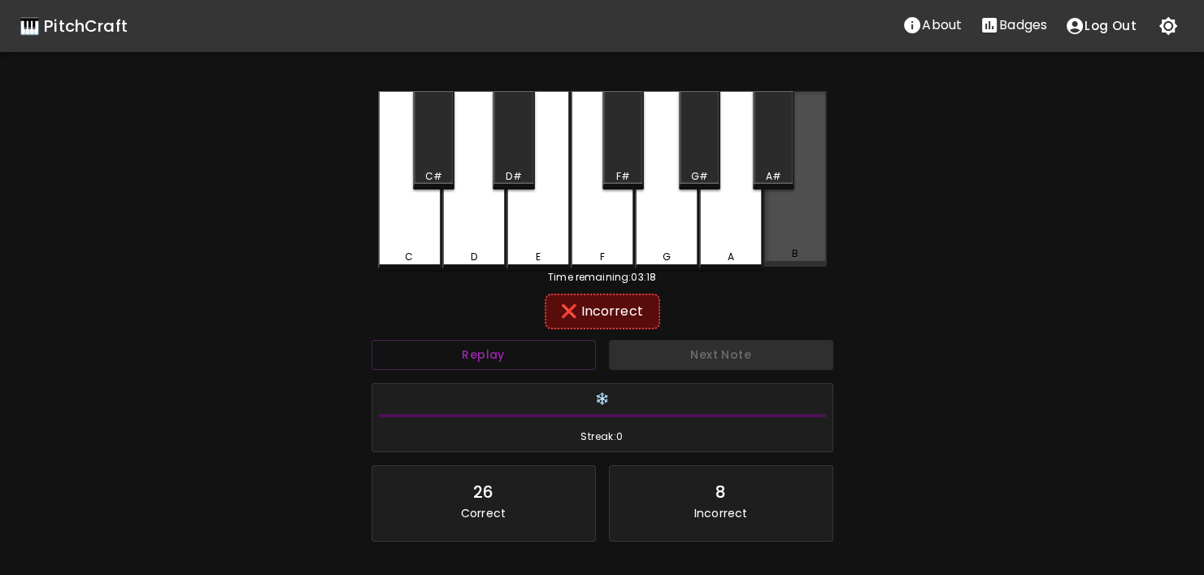
click at [789, 243] on div "B" at bounding box center [794, 179] width 63 height 176
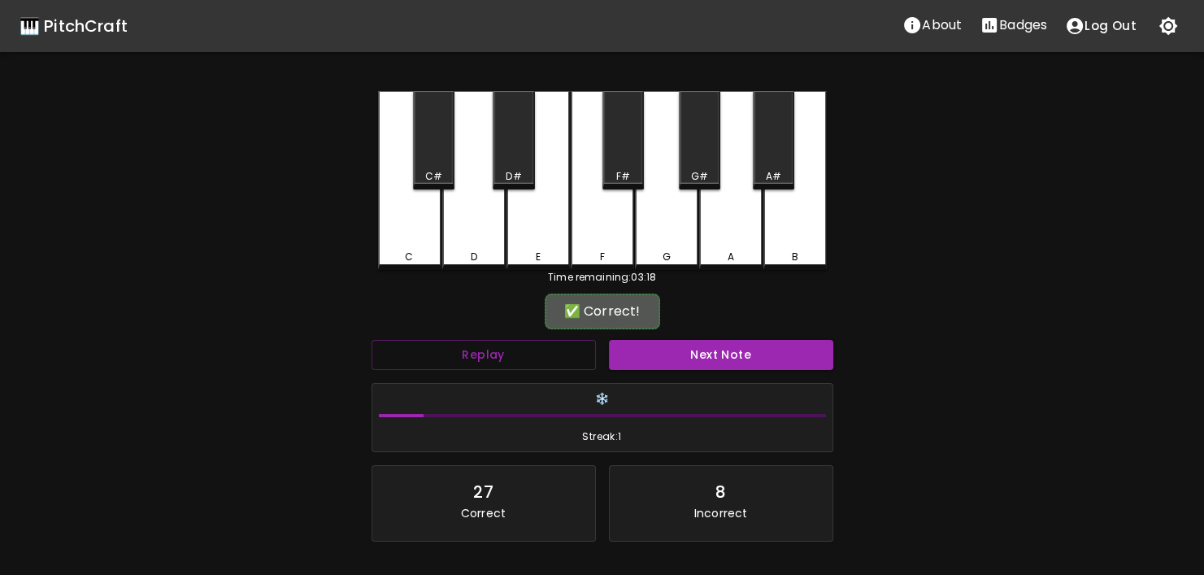
click at [731, 266] on div "C C# D D# E F F# G G# A A# B" at bounding box center [602, 180] width 449 height 179
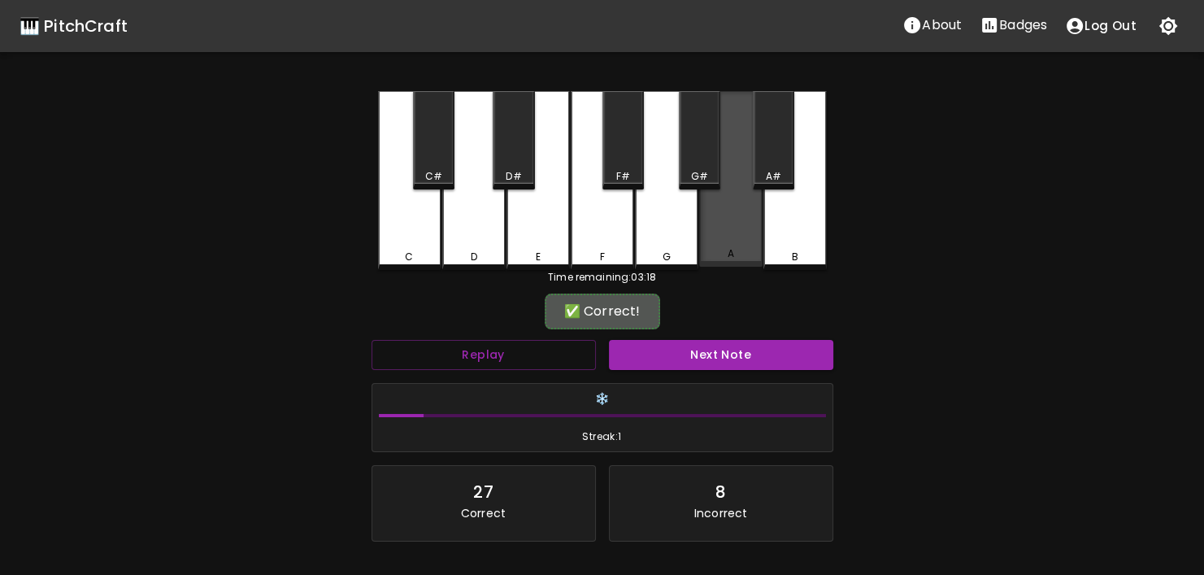
drag, startPoint x: 731, startPoint y: 245, endPoint x: 724, endPoint y: 320, distance: 75.9
click at [731, 250] on div "A" at bounding box center [730, 179] width 63 height 176
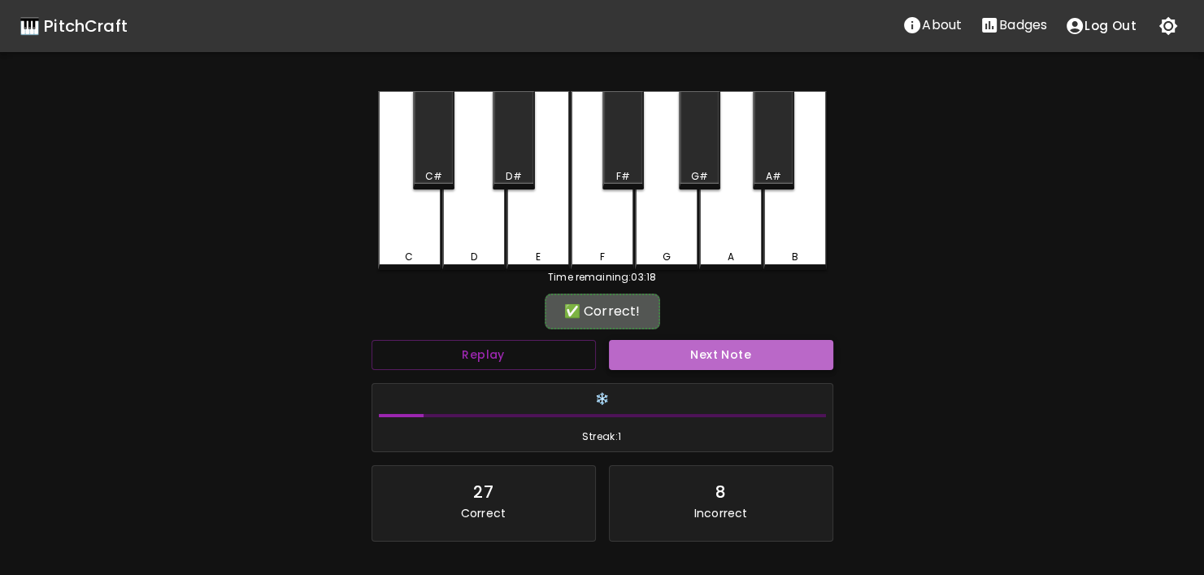
click at [711, 367] on button "Next Note" at bounding box center [721, 355] width 224 height 30
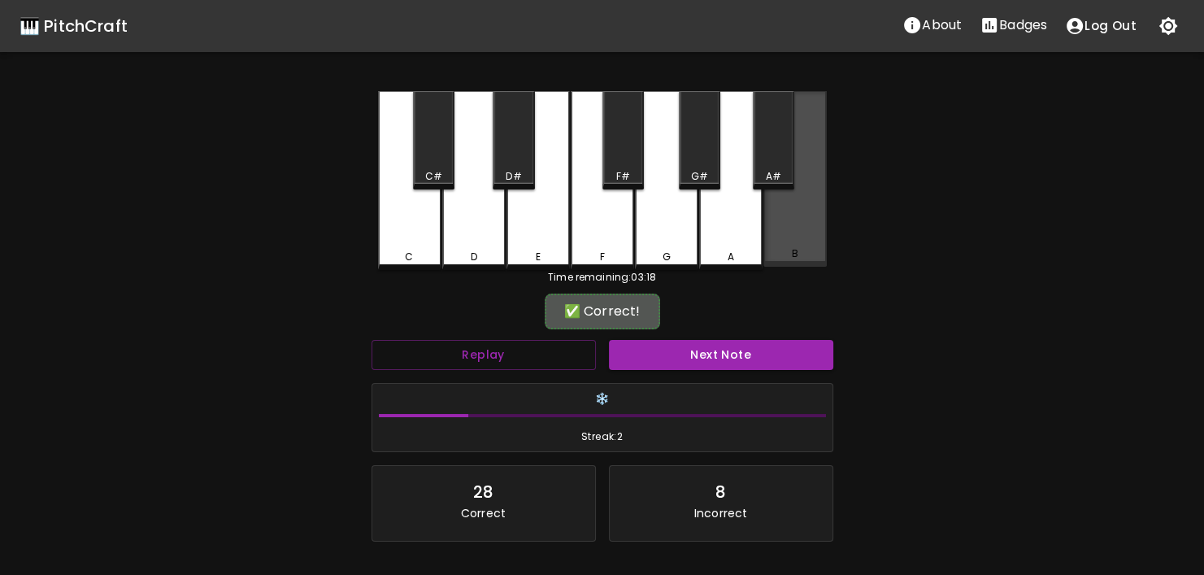
drag, startPoint x: 776, startPoint y: 238, endPoint x: 740, endPoint y: 305, distance: 75.6
click at [776, 239] on div "B" at bounding box center [794, 179] width 63 height 176
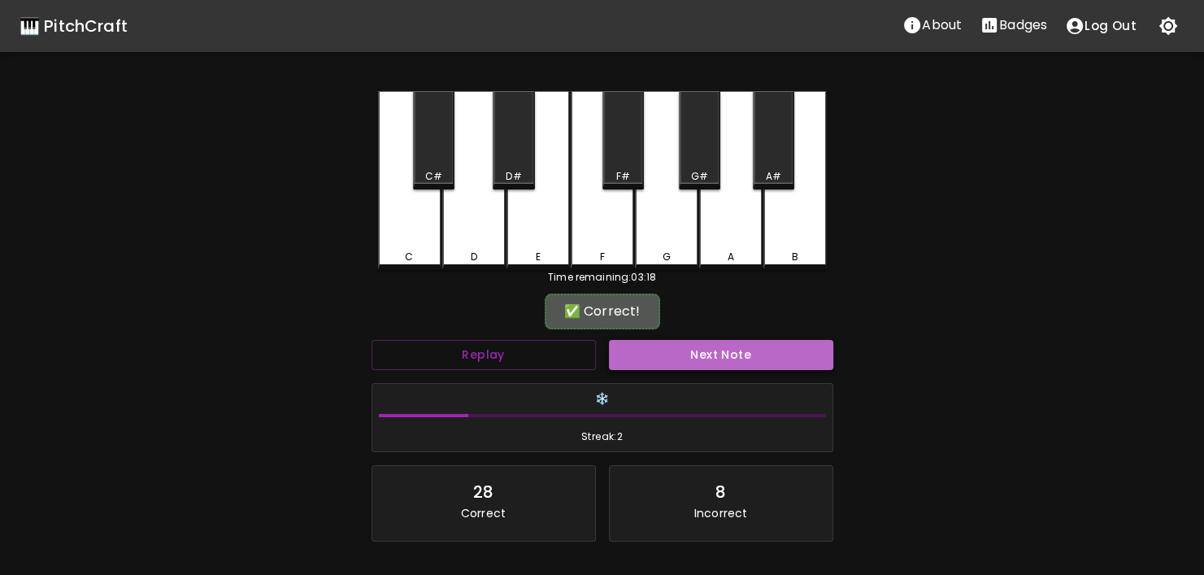
click at [707, 346] on button "Next Note" at bounding box center [721, 355] width 224 height 30
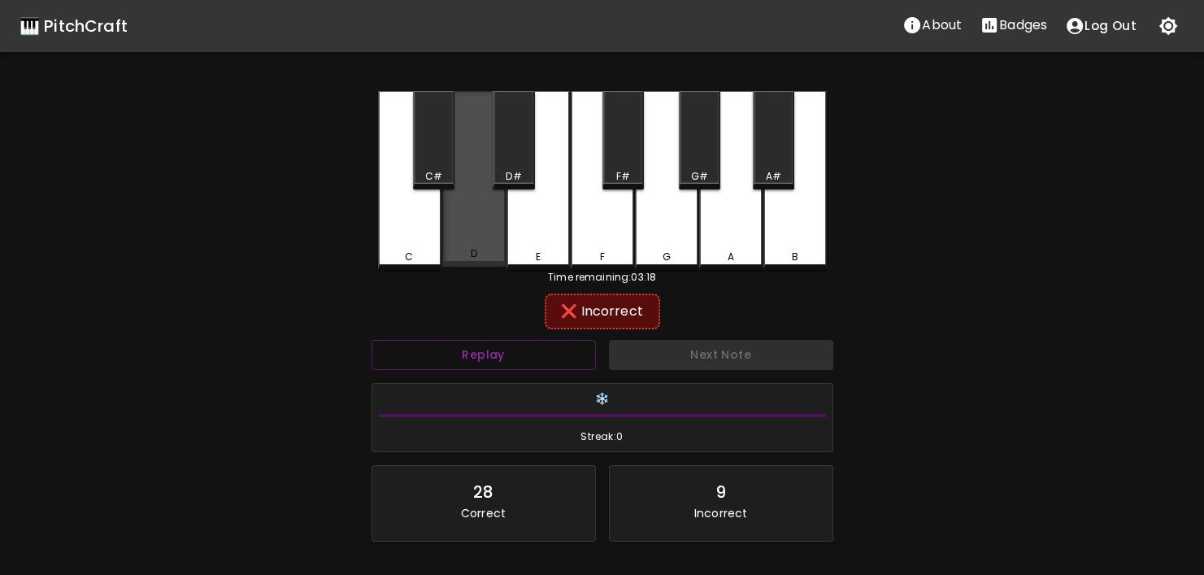
drag, startPoint x: 446, startPoint y: 254, endPoint x: 454, endPoint y: 282, distance: 29.6
click at [454, 253] on div "D" at bounding box center [474, 253] width 60 height 15
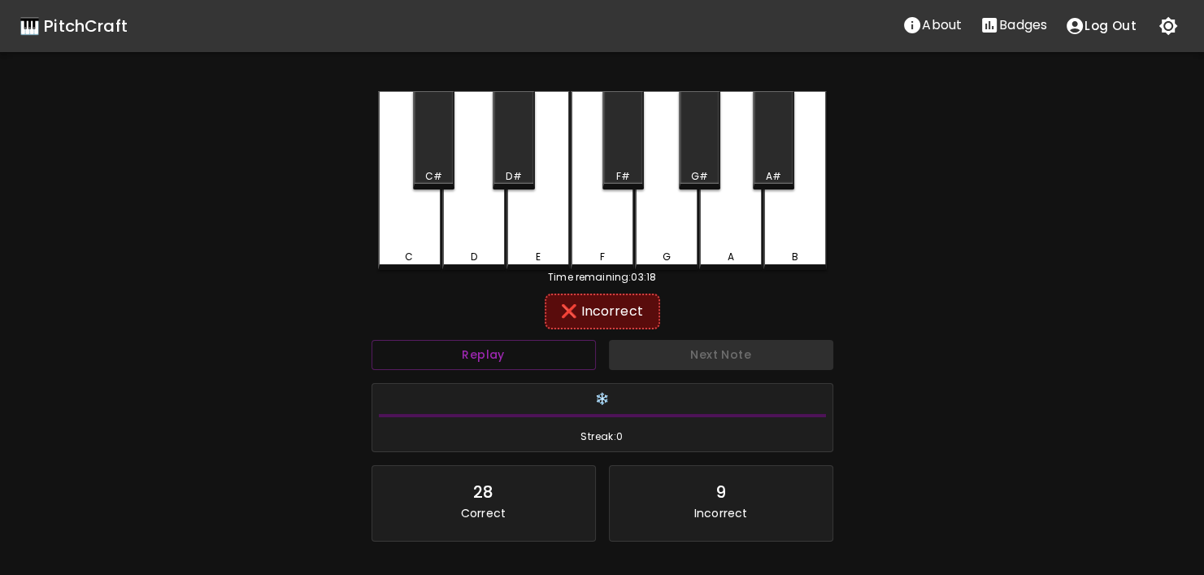
click at [417, 219] on div "C" at bounding box center [409, 180] width 63 height 179
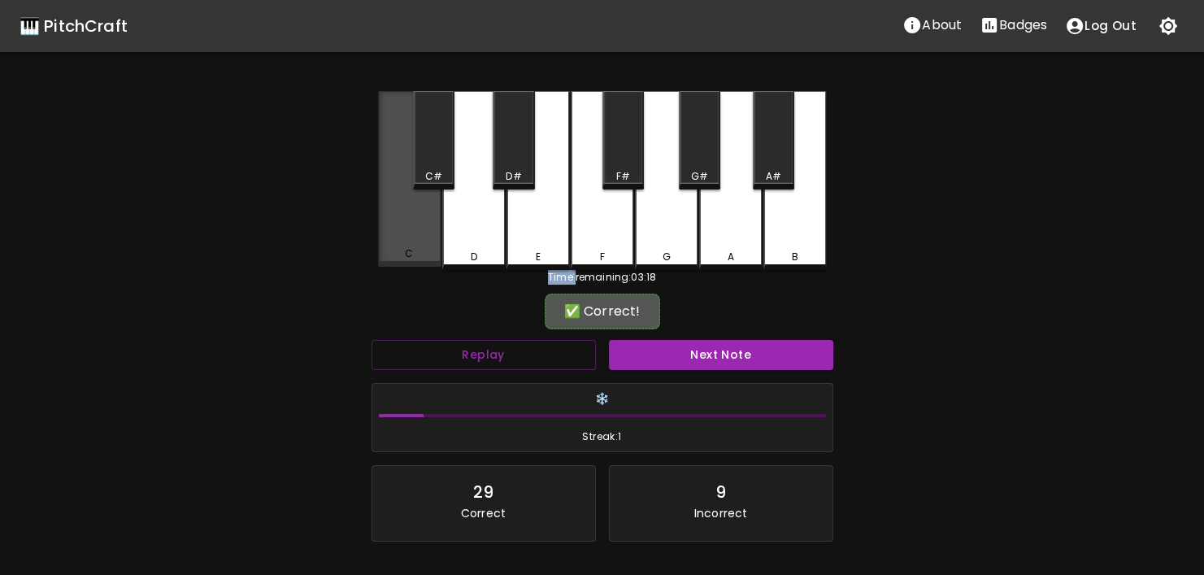
click at [417, 220] on div "C" at bounding box center [409, 179] width 63 height 176
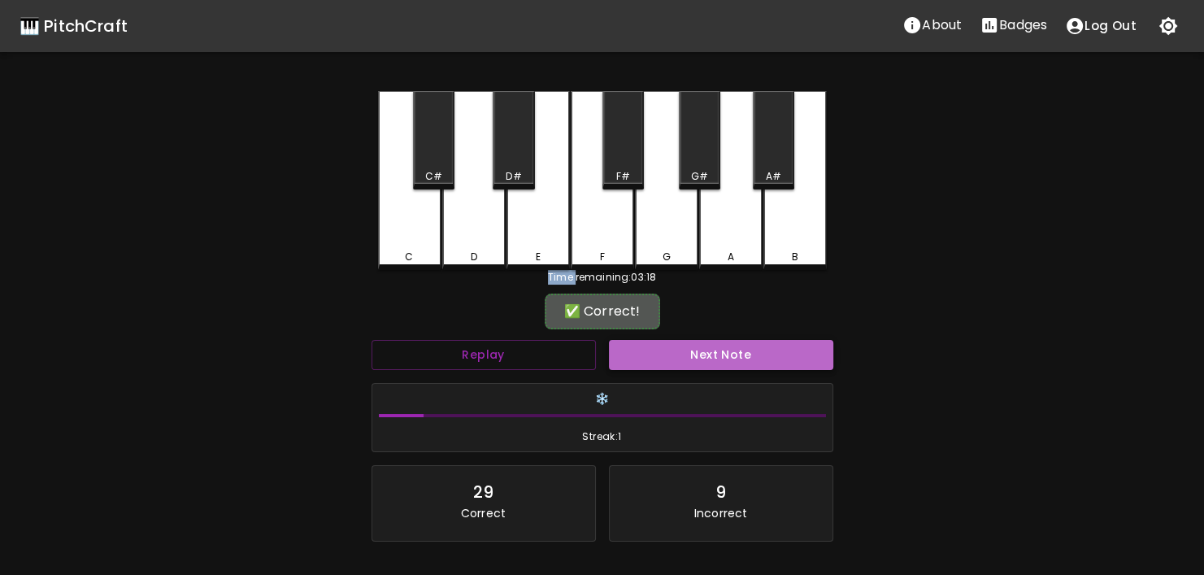
click at [786, 347] on button "Next Note" at bounding box center [721, 355] width 224 height 30
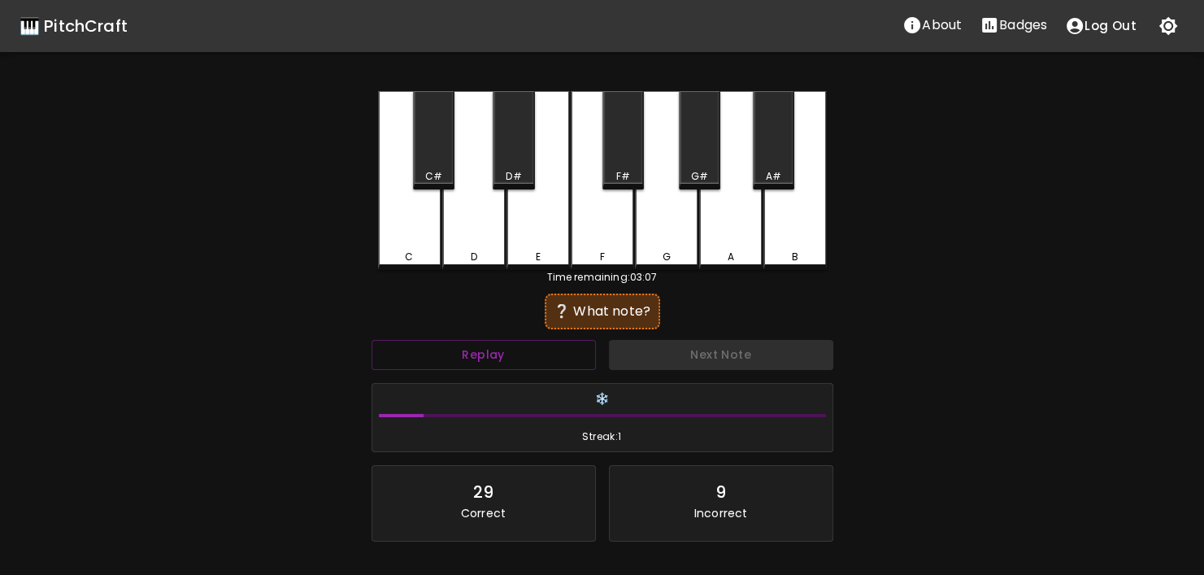
click at [510, 309] on div "❔ What note?" at bounding box center [602, 311] width 462 height 41
click at [437, 345] on button "Replay" at bounding box center [483, 355] width 224 height 30
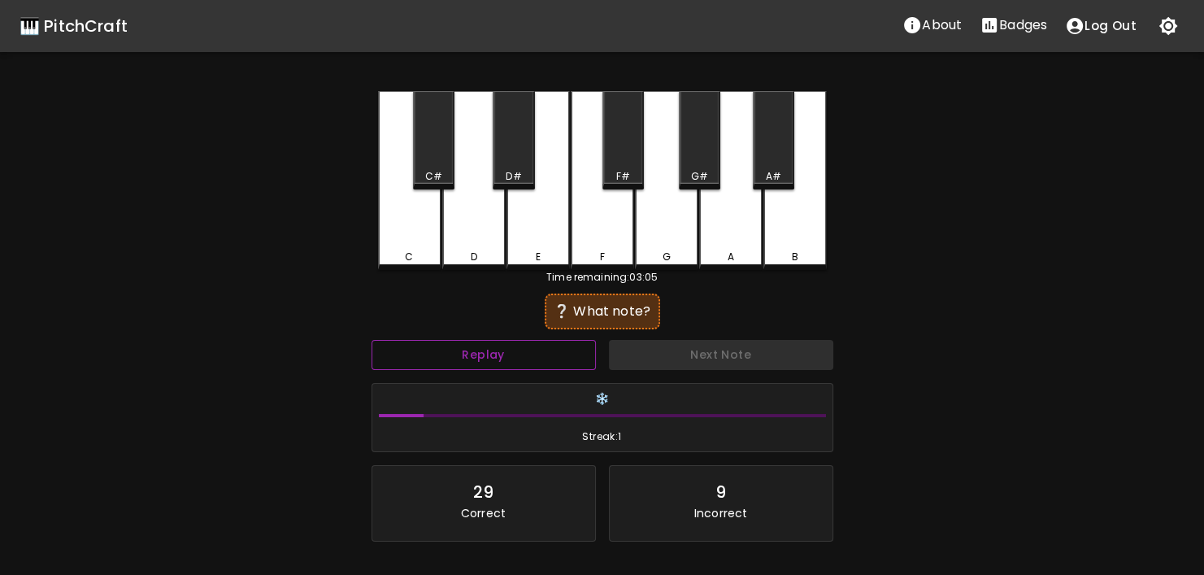
click at [437, 345] on button "Replay" at bounding box center [483, 355] width 224 height 30
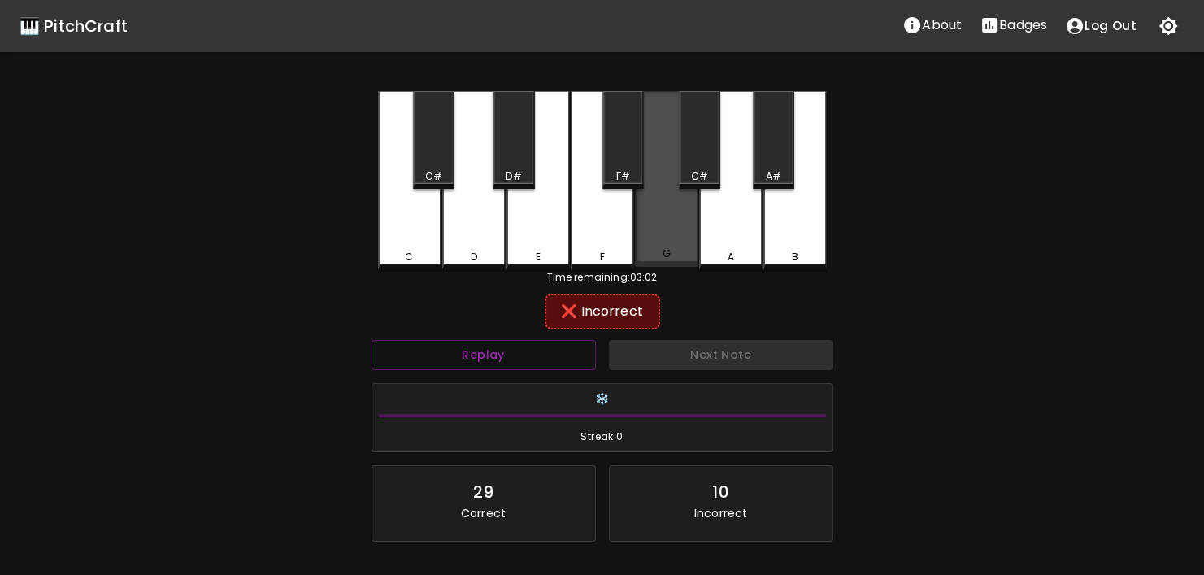
click at [679, 243] on div "G" at bounding box center [666, 179] width 63 height 176
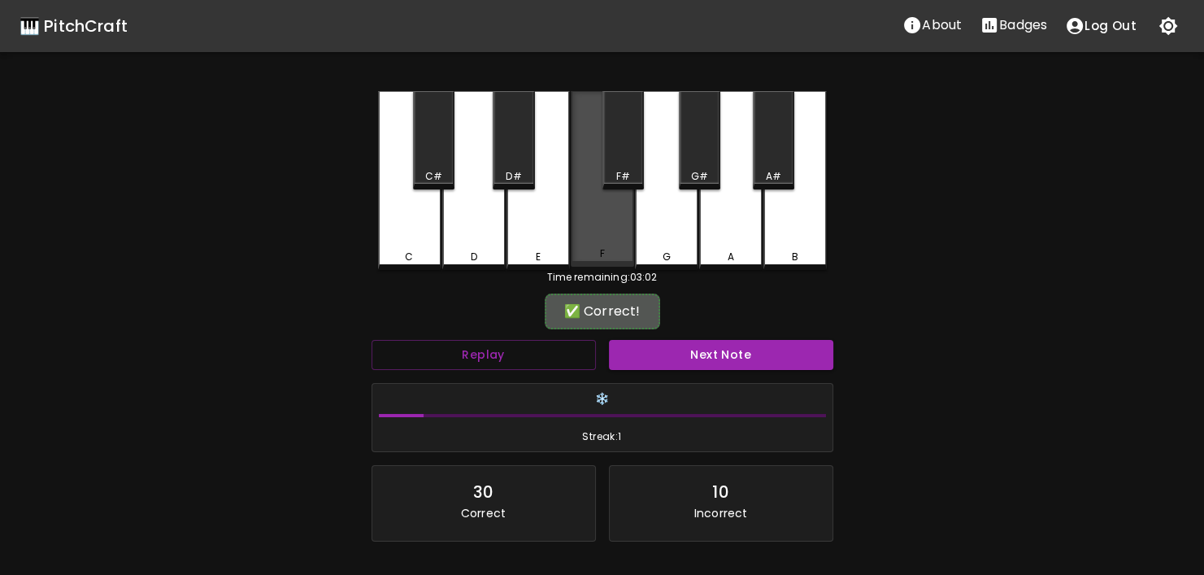
click at [584, 252] on div "F" at bounding box center [602, 253] width 60 height 15
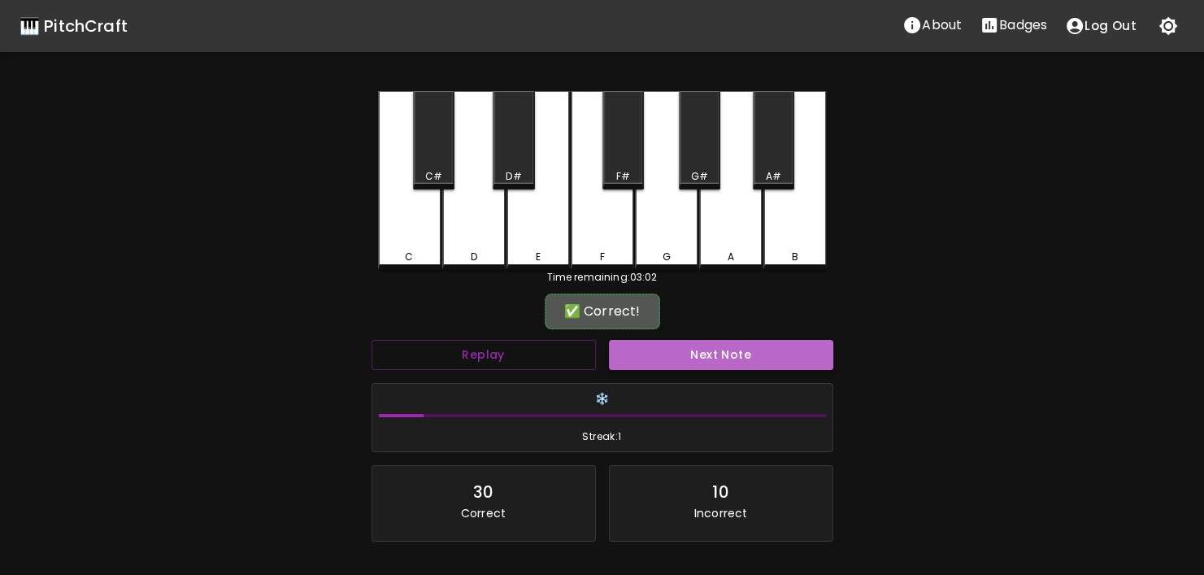
click at [688, 346] on button "Next Note" at bounding box center [721, 355] width 224 height 30
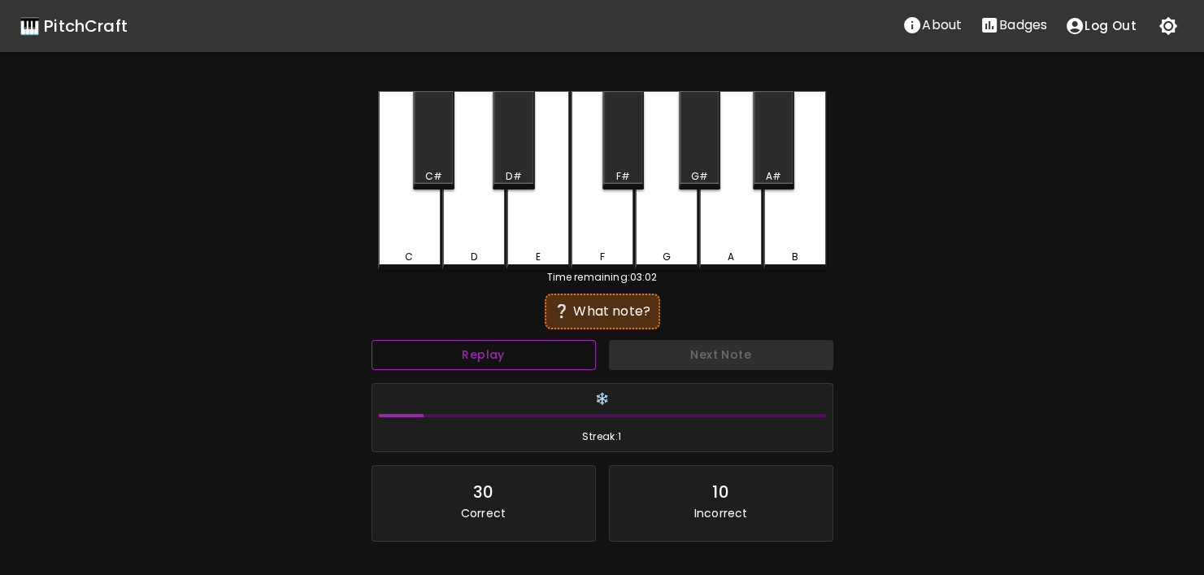
click at [545, 349] on button "Replay" at bounding box center [483, 355] width 224 height 30
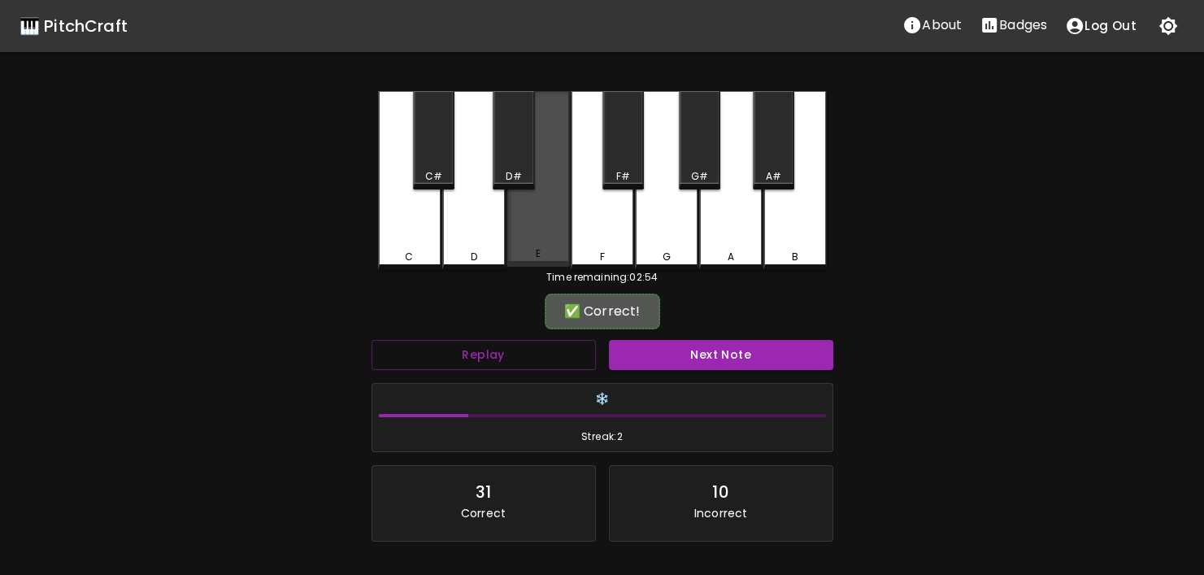
drag, startPoint x: 549, startPoint y: 228, endPoint x: 610, endPoint y: 308, distance: 100.8
click at [552, 232] on div "E" at bounding box center [537, 179] width 63 height 176
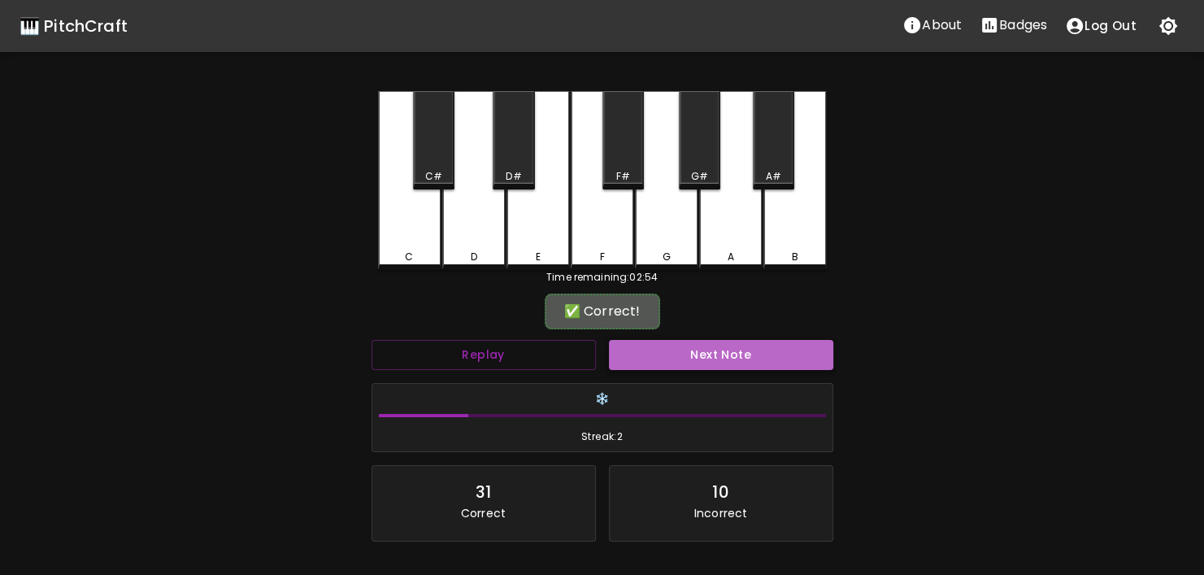
click at [640, 346] on button "Next Note" at bounding box center [721, 355] width 224 height 30
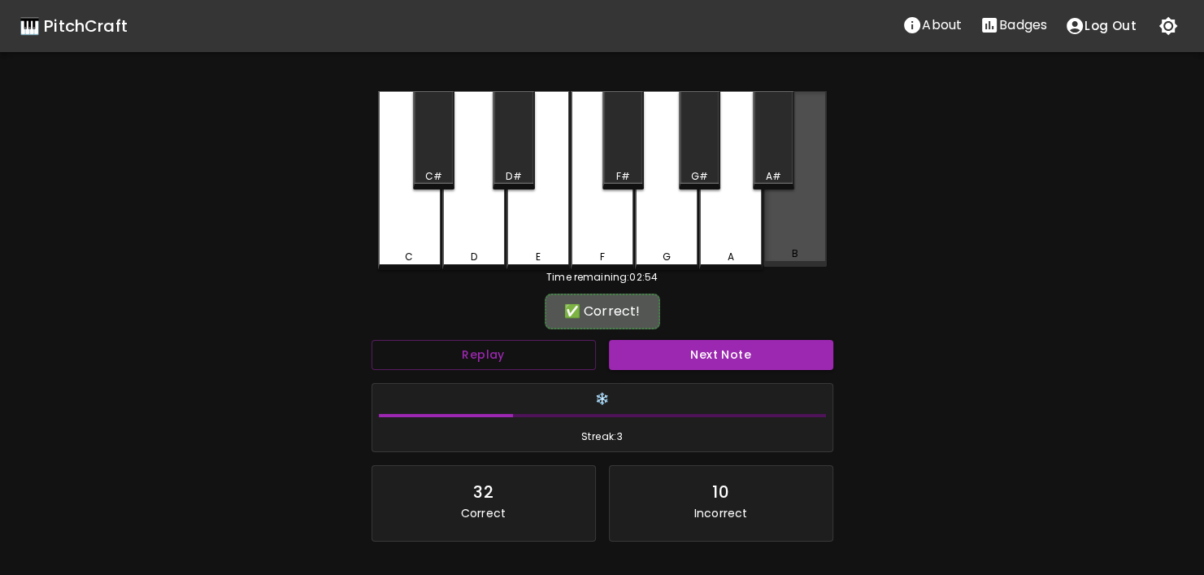
click at [770, 236] on div "B" at bounding box center [794, 179] width 63 height 176
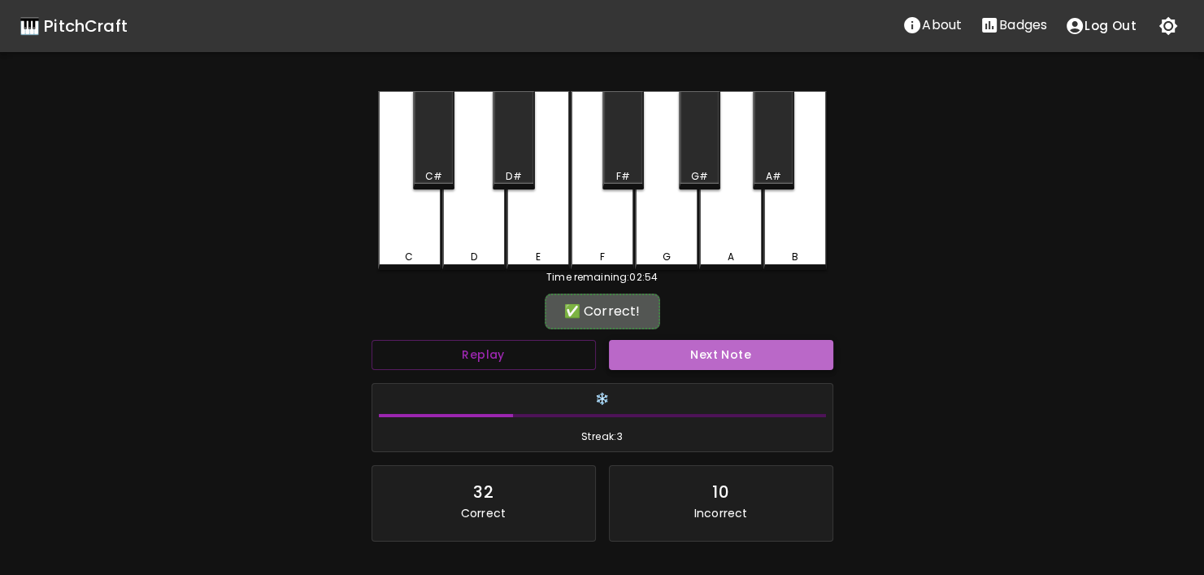
click at [772, 347] on button "Next Note" at bounding box center [721, 355] width 224 height 30
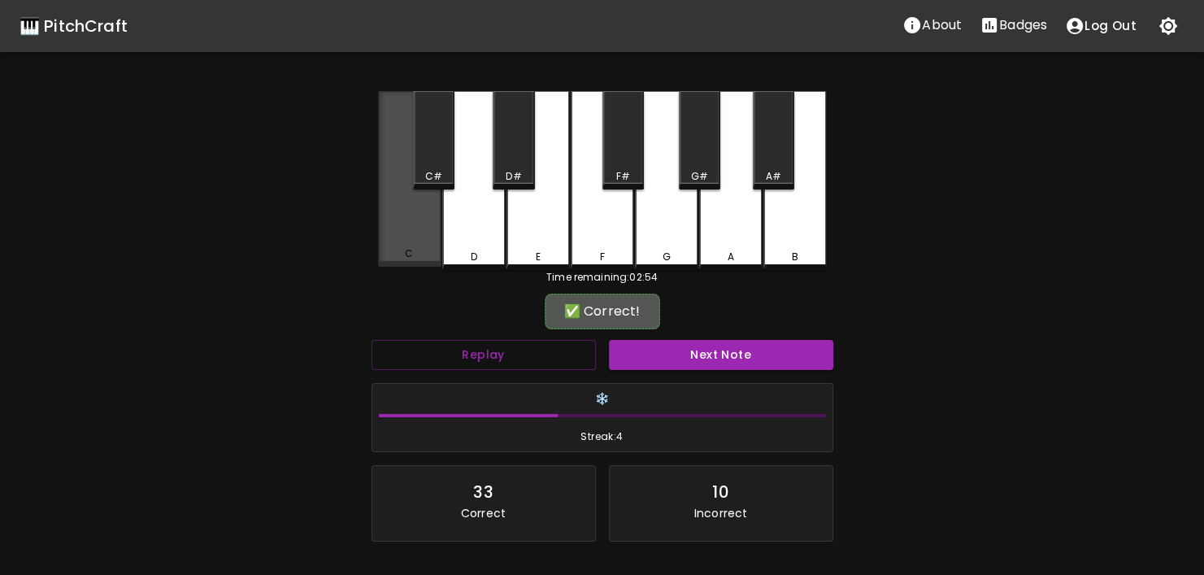
click at [385, 239] on div "C" at bounding box center [409, 179] width 63 height 176
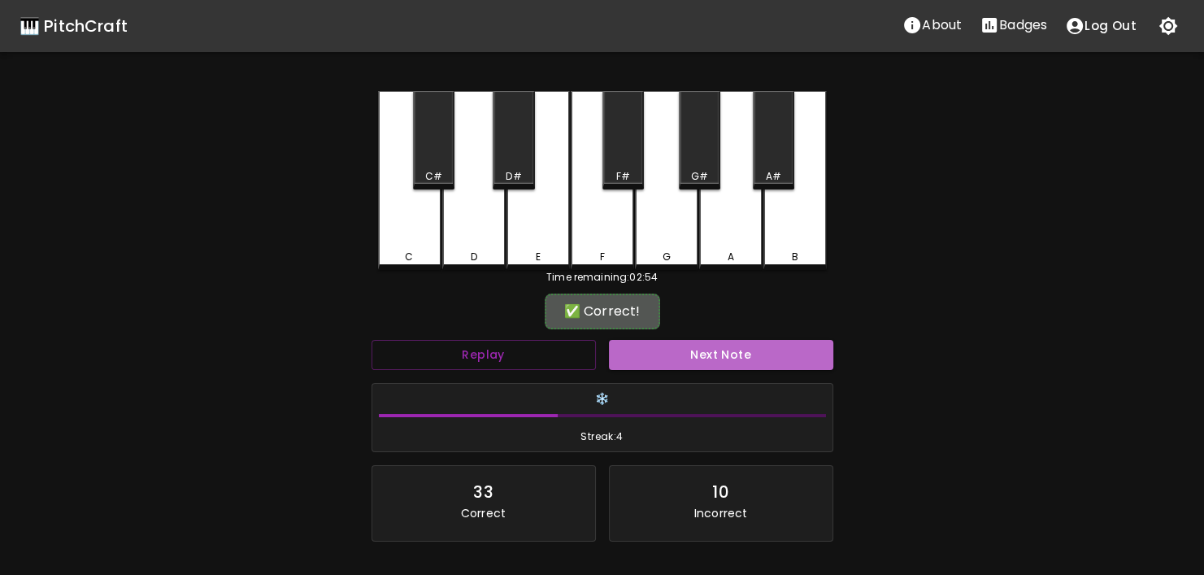
click at [692, 362] on button "Next Note" at bounding box center [721, 355] width 224 height 30
click at [692, 362] on div "Next Note" at bounding box center [720, 354] width 237 height 43
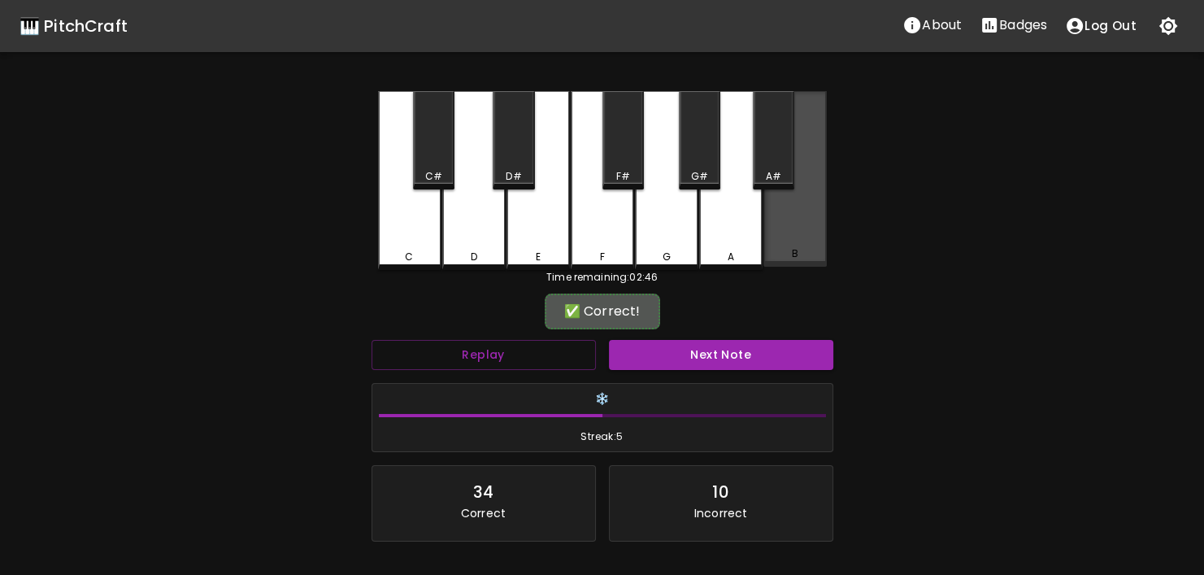
click at [794, 244] on div "B" at bounding box center [794, 179] width 63 height 176
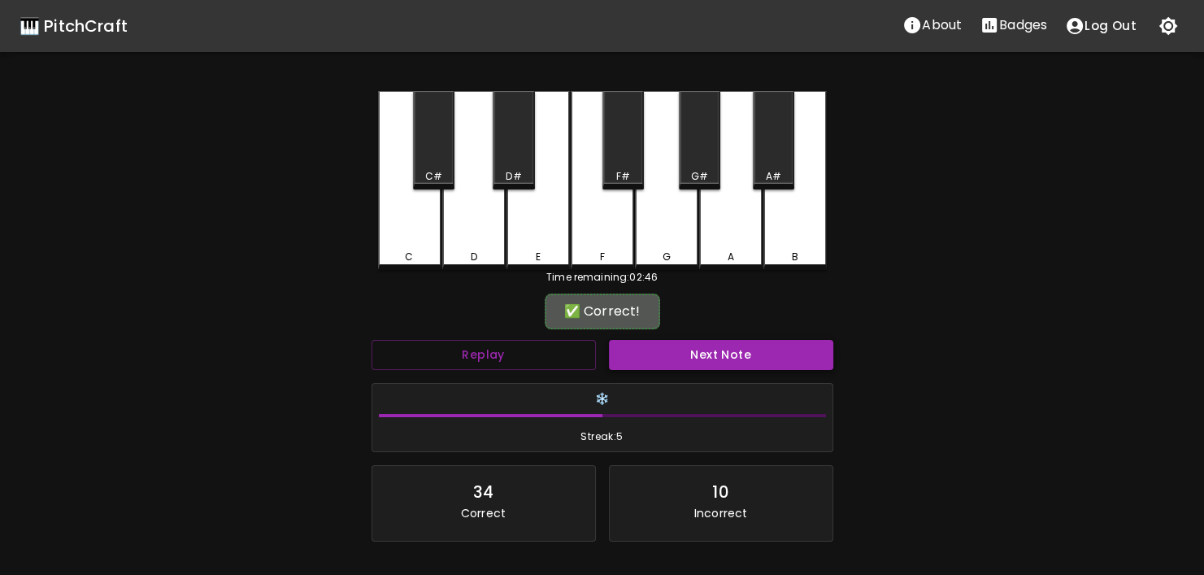
click at [750, 344] on button "Next Note" at bounding box center [721, 355] width 224 height 30
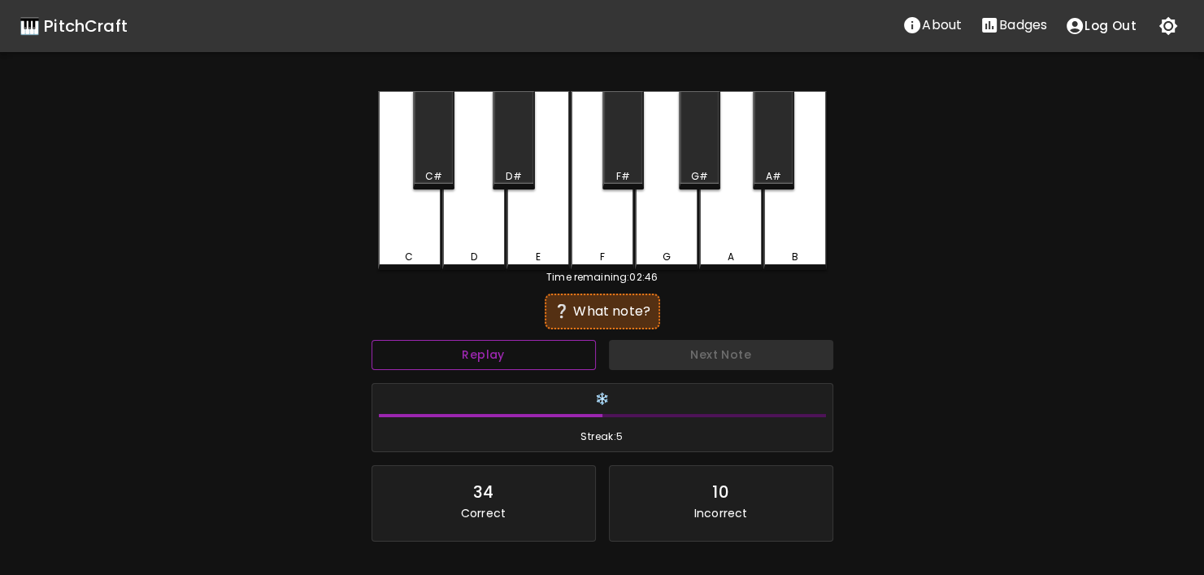
click at [523, 355] on button "Replay" at bounding box center [483, 355] width 224 height 30
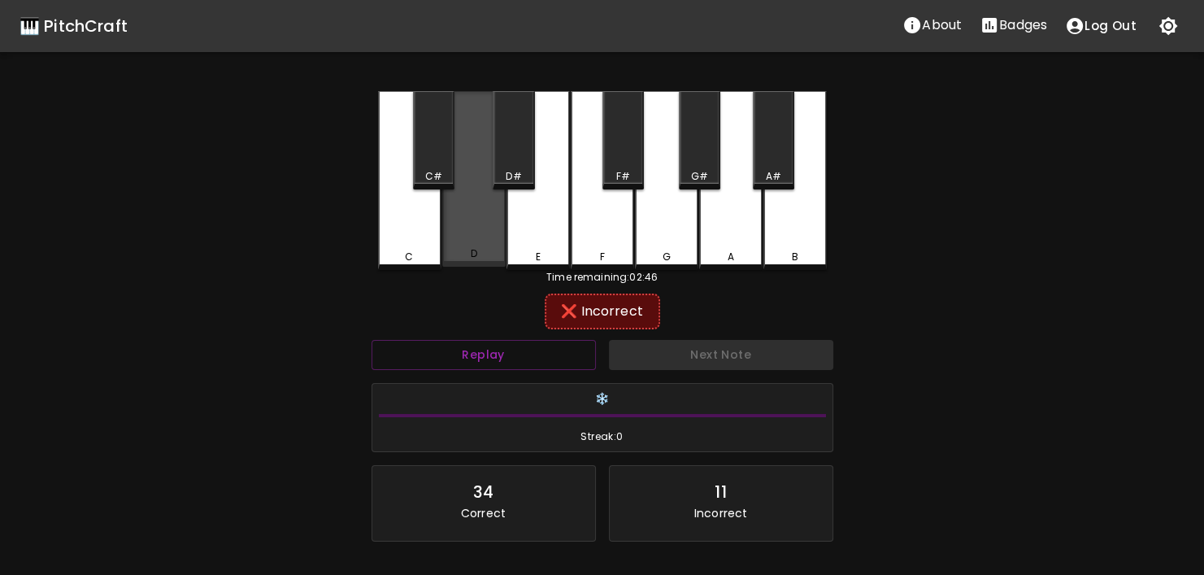
click at [448, 245] on div "D" at bounding box center [473, 179] width 63 height 176
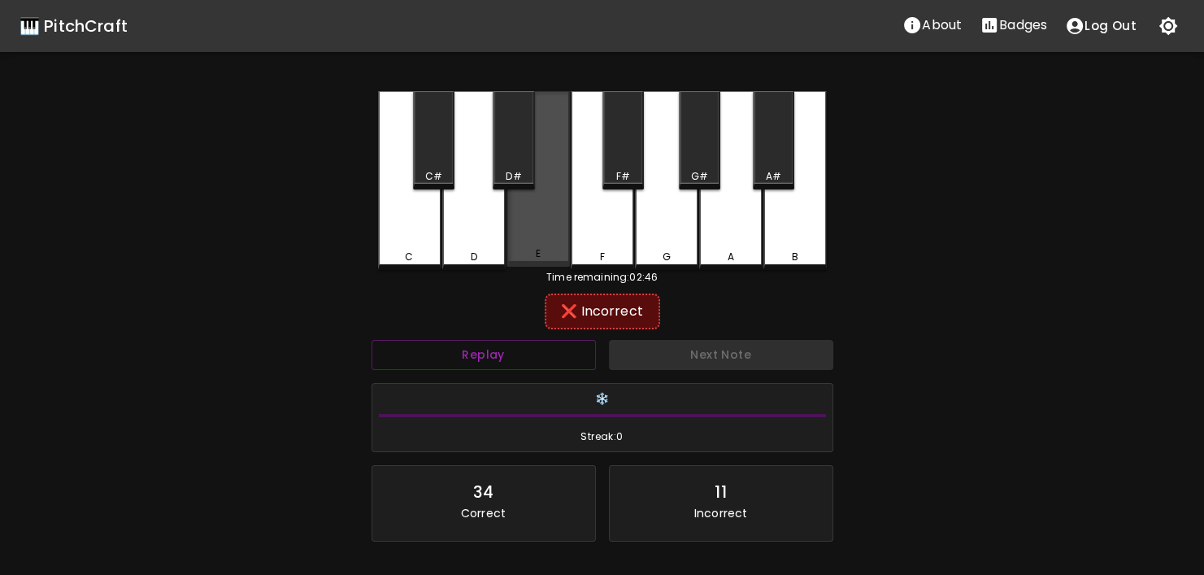
drag, startPoint x: 532, startPoint y: 245, endPoint x: 608, endPoint y: 254, distance: 76.1
click at [532, 246] on div "E" at bounding box center [537, 179] width 63 height 176
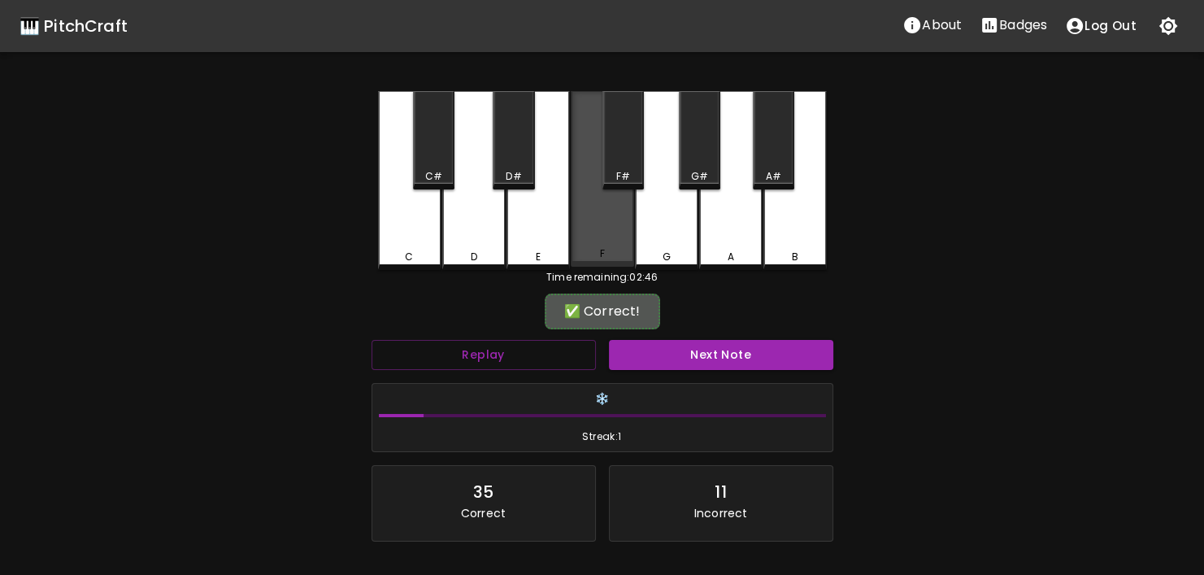
drag, startPoint x: 608, startPoint y: 254, endPoint x: 649, endPoint y: 315, distance: 73.7
click at [608, 256] on div "F" at bounding box center [602, 253] width 60 height 15
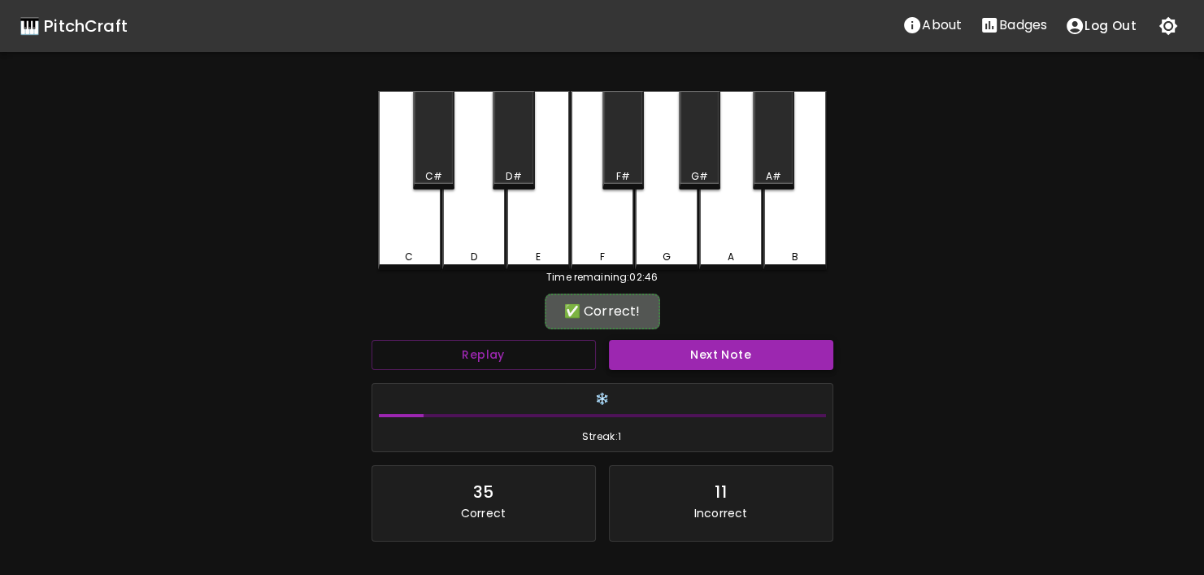
click at [651, 347] on button "Next Note" at bounding box center [721, 355] width 224 height 30
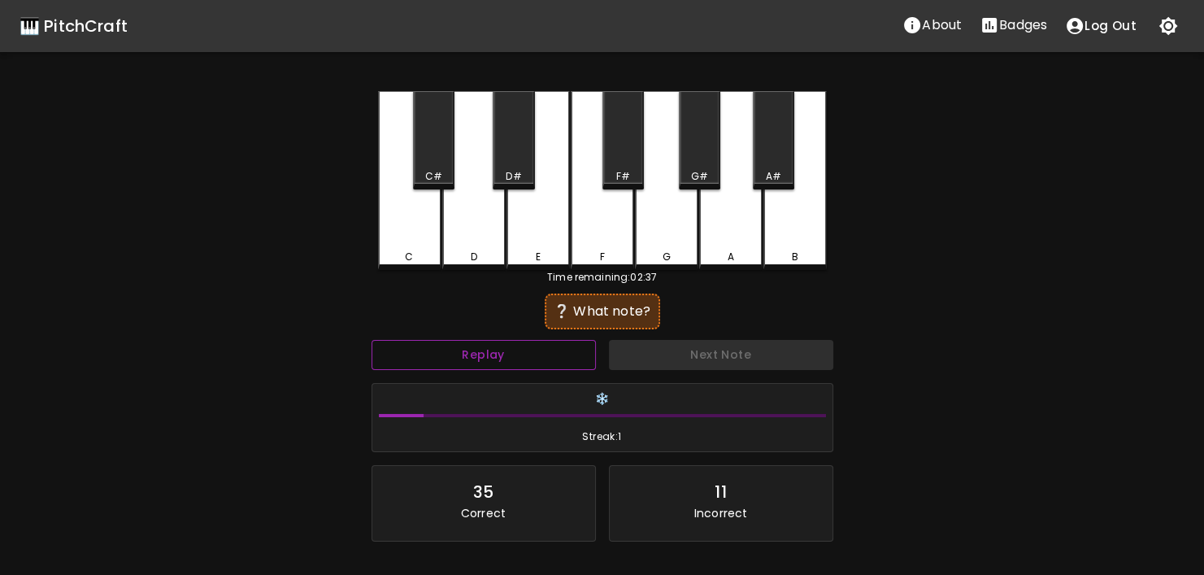
click at [566, 353] on button "Replay" at bounding box center [483, 355] width 224 height 30
click at [566, 351] on button "Replay" at bounding box center [483, 355] width 224 height 30
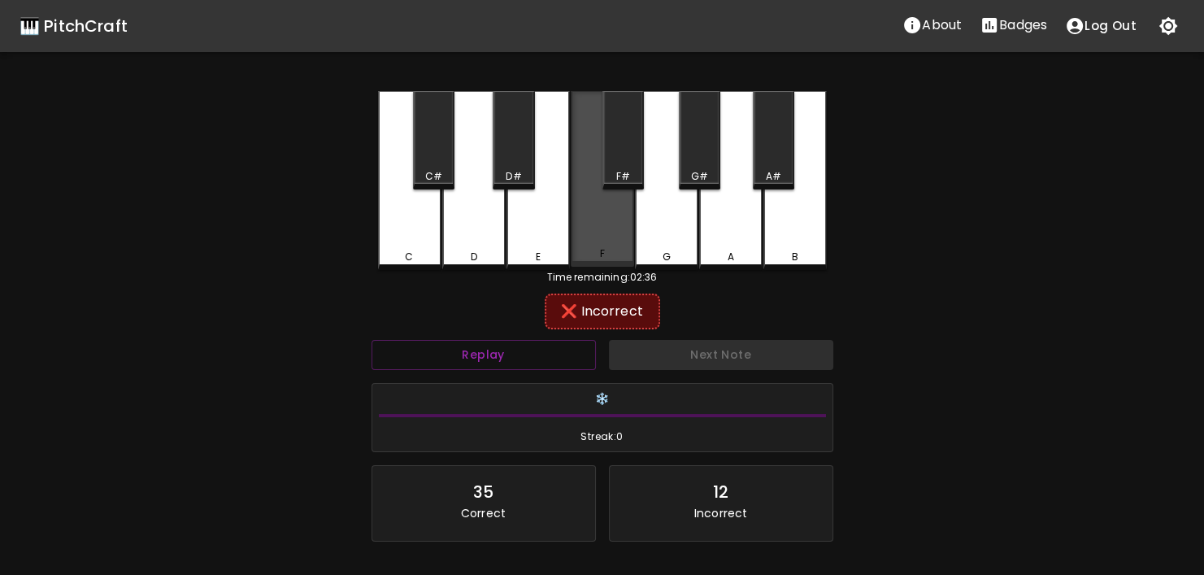
click at [623, 251] on div "F" at bounding box center [602, 253] width 60 height 15
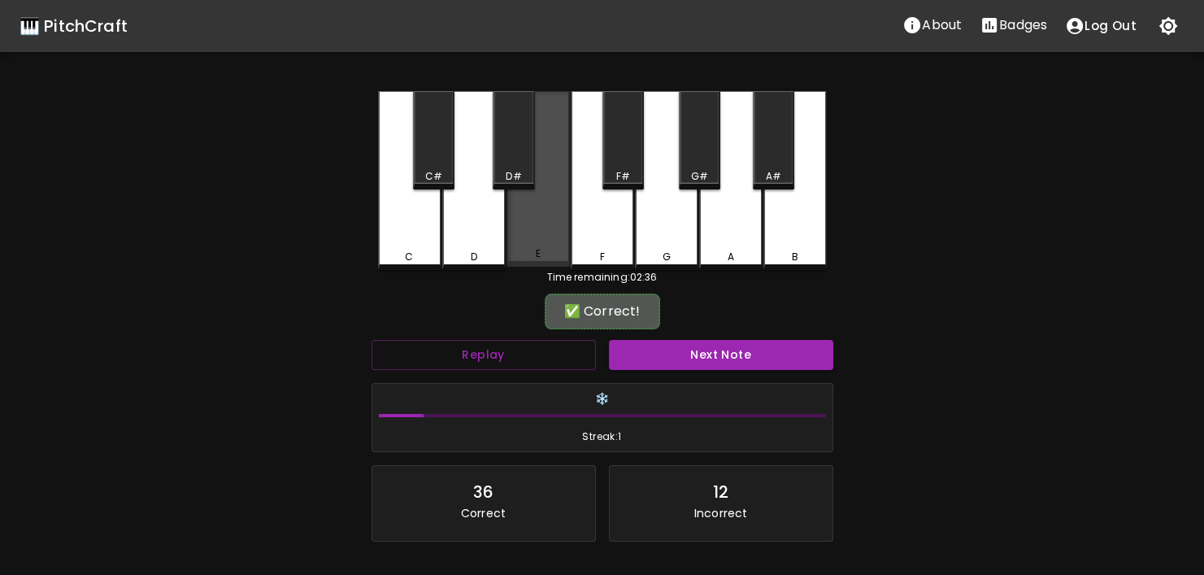
drag, startPoint x: 554, startPoint y: 240, endPoint x: 591, endPoint y: 278, distance: 52.9
click at [557, 242] on div "E" at bounding box center [537, 179] width 63 height 176
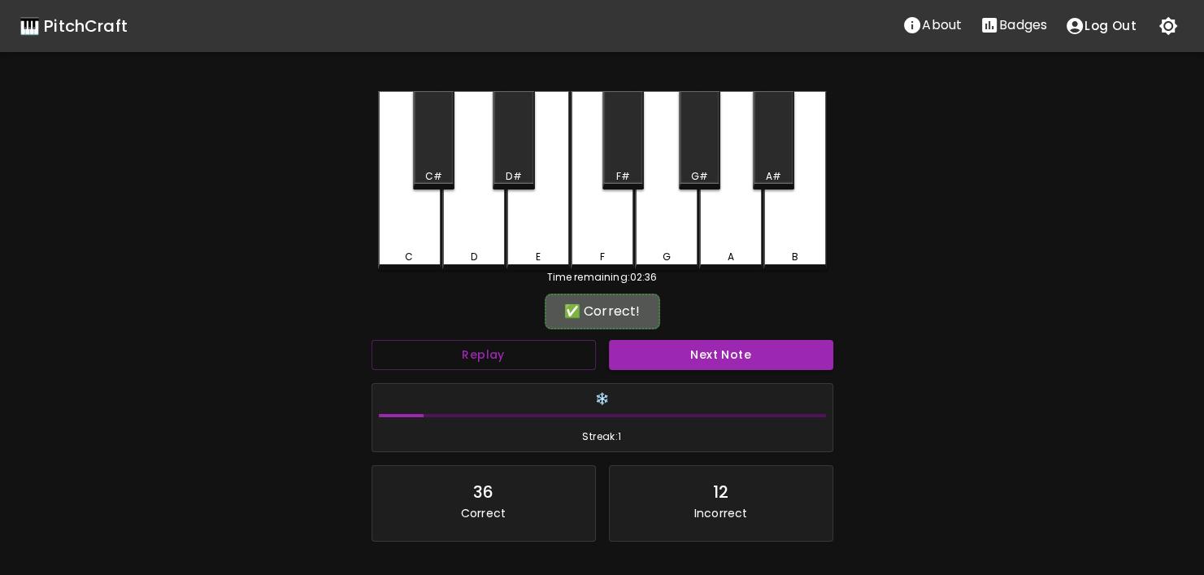
click at [643, 356] on button "Next Note" at bounding box center [721, 355] width 224 height 30
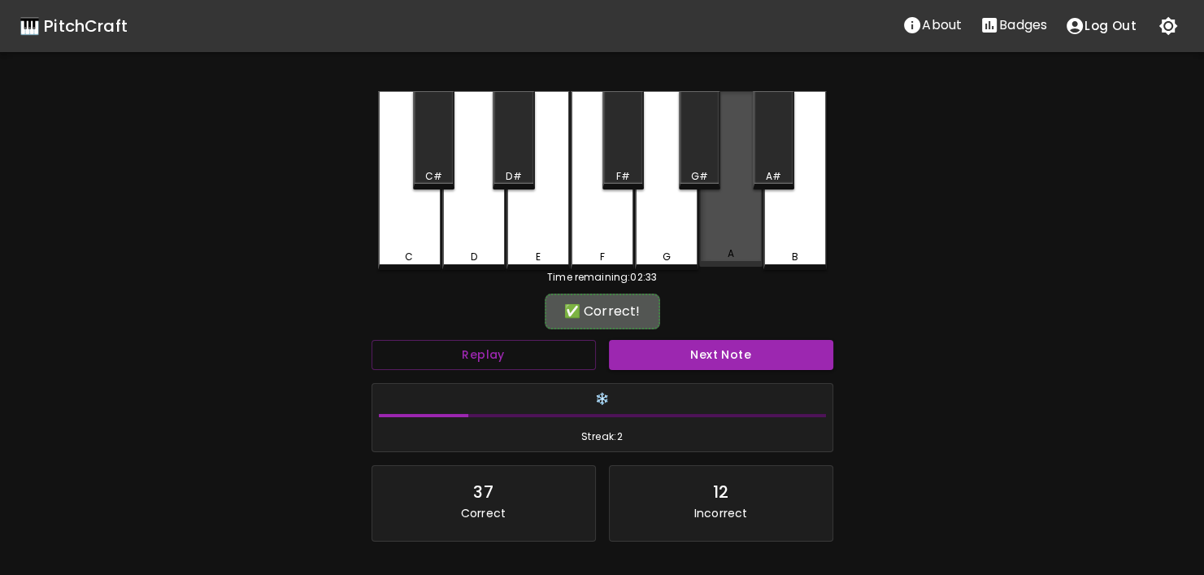
click at [751, 253] on div "A" at bounding box center [730, 179] width 63 height 176
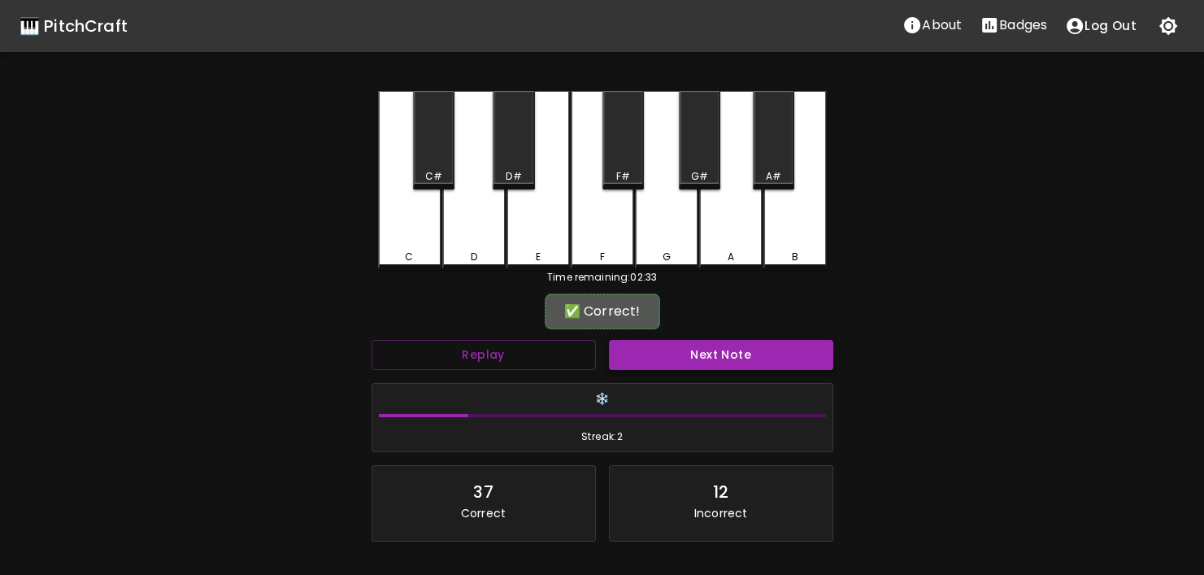
click at [723, 345] on button "Next Note" at bounding box center [721, 355] width 224 height 30
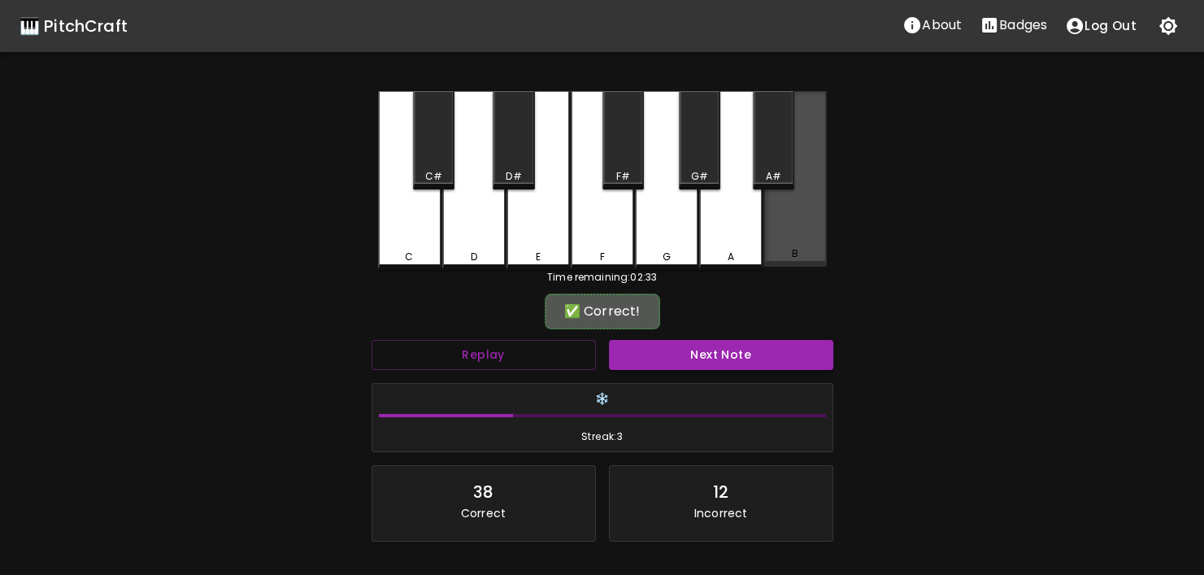
drag, startPoint x: 782, startPoint y: 256, endPoint x: 781, endPoint y: 269, distance: 13.0
click at [782, 259] on div "B" at bounding box center [795, 253] width 60 height 15
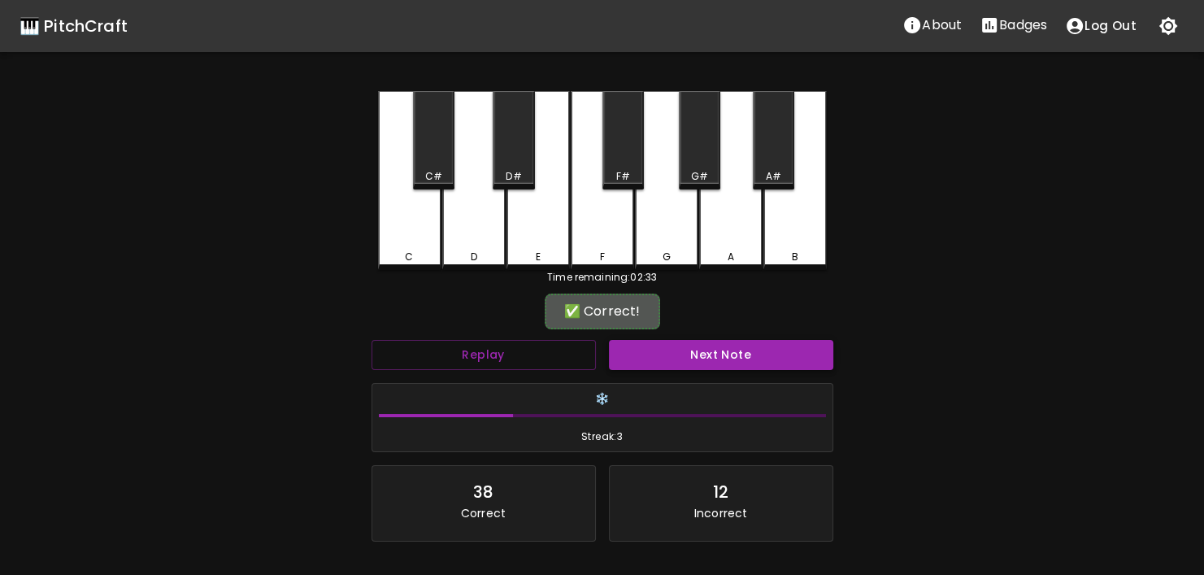
click at [749, 354] on button "Next Note" at bounding box center [721, 355] width 224 height 30
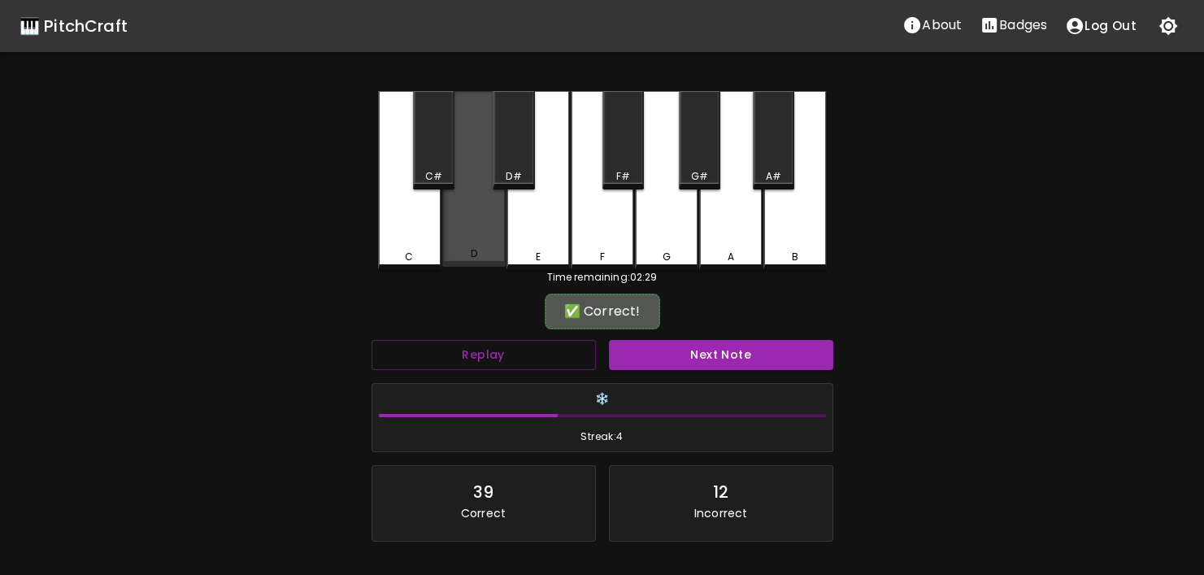
click at [474, 240] on div "D" at bounding box center [473, 179] width 63 height 176
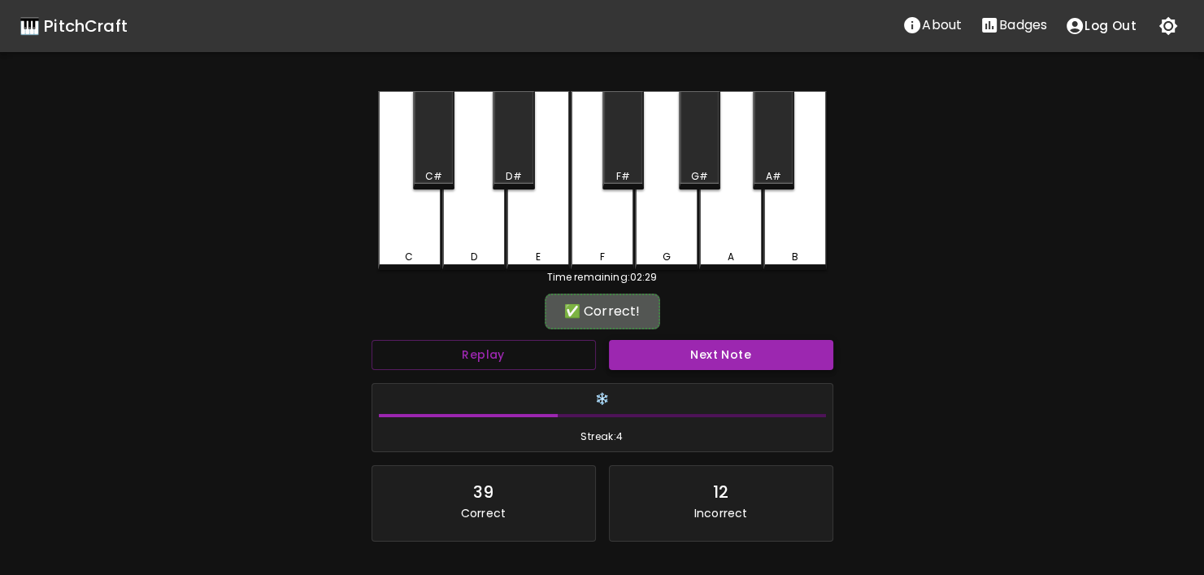
click at [643, 347] on button "Next Note" at bounding box center [721, 355] width 224 height 30
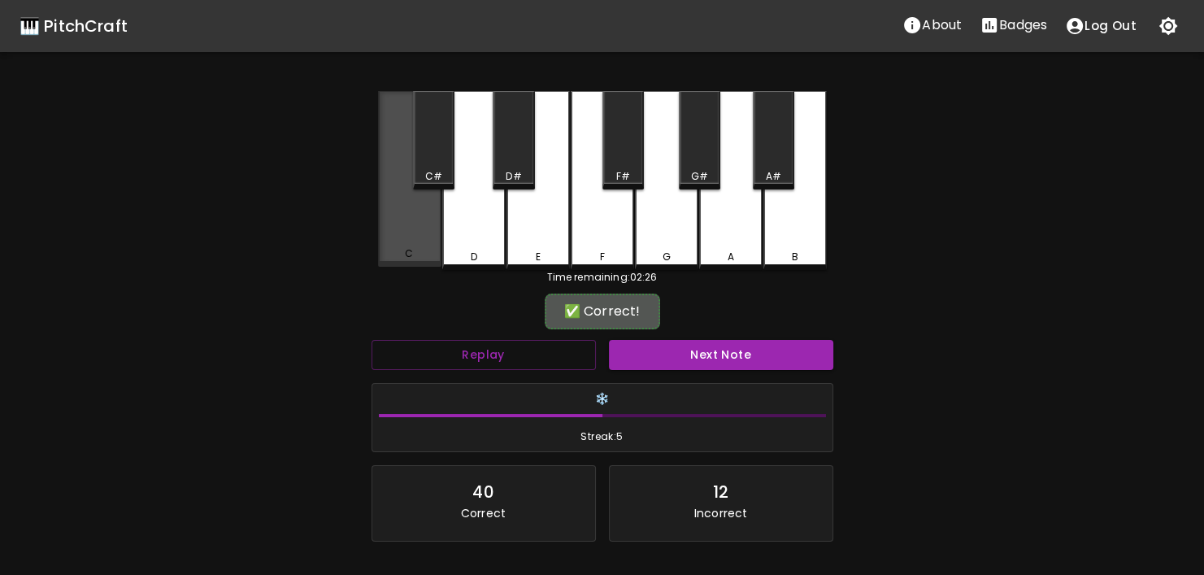
drag, startPoint x: 406, startPoint y: 240, endPoint x: 429, endPoint y: 253, distance: 26.9
click at [417, 246] on div "C" at bounding box center [409, 179] width 63 height 176
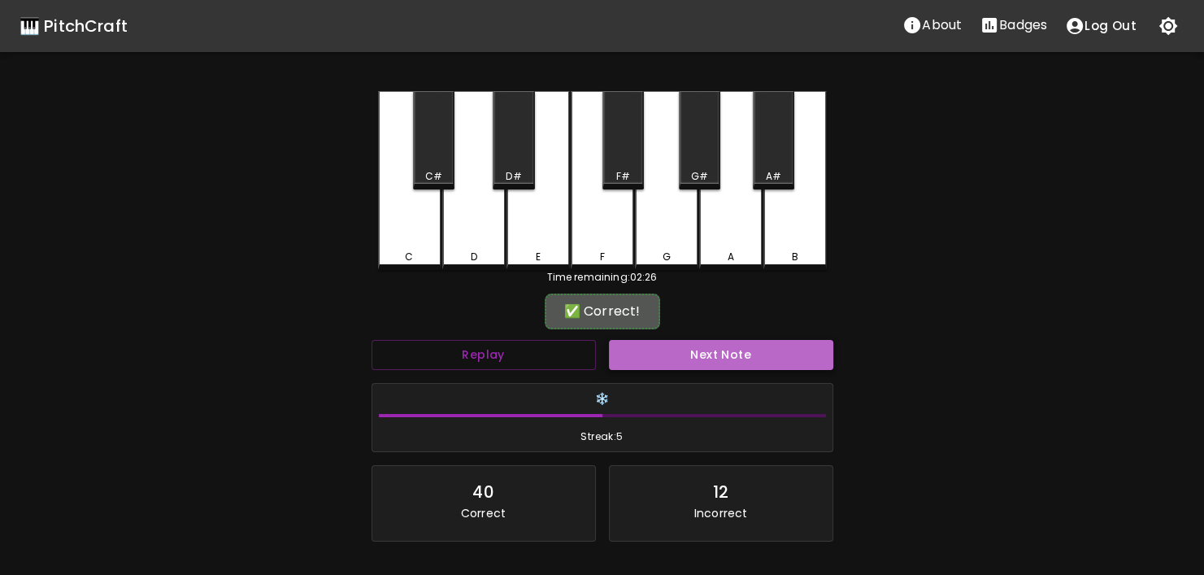
click at [659, 353] on button "Next Note" at bounding box center [721, 355] width 224 height 30
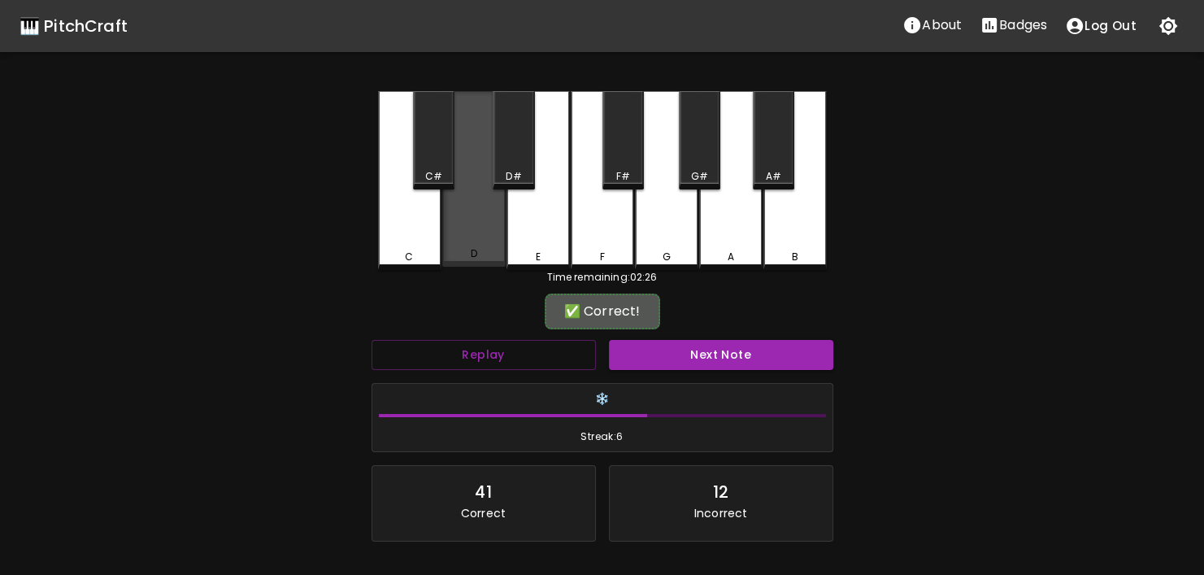
drag, startPoint x: 466, startPoint y: 252, endPoint x: 610, endPoint y: 318, distance: 158.9
click at [466, 252] on div "D" at bounding box center [474, 253] width 60 height 15
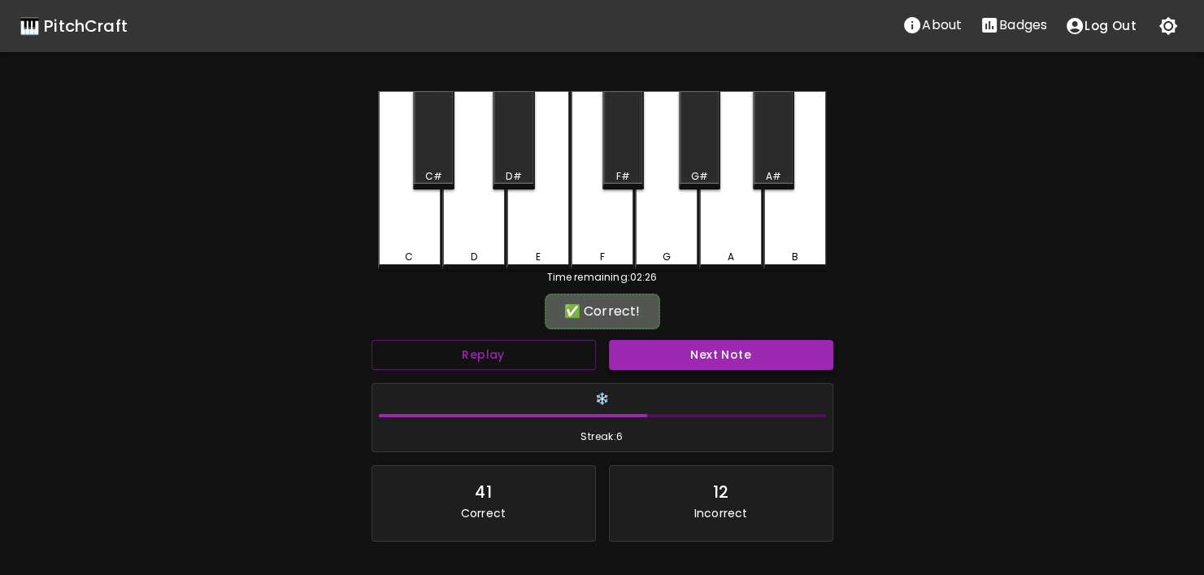
click at [675, 351] on button "Next Note" at bounding box center [721, 355] width 224 height 30
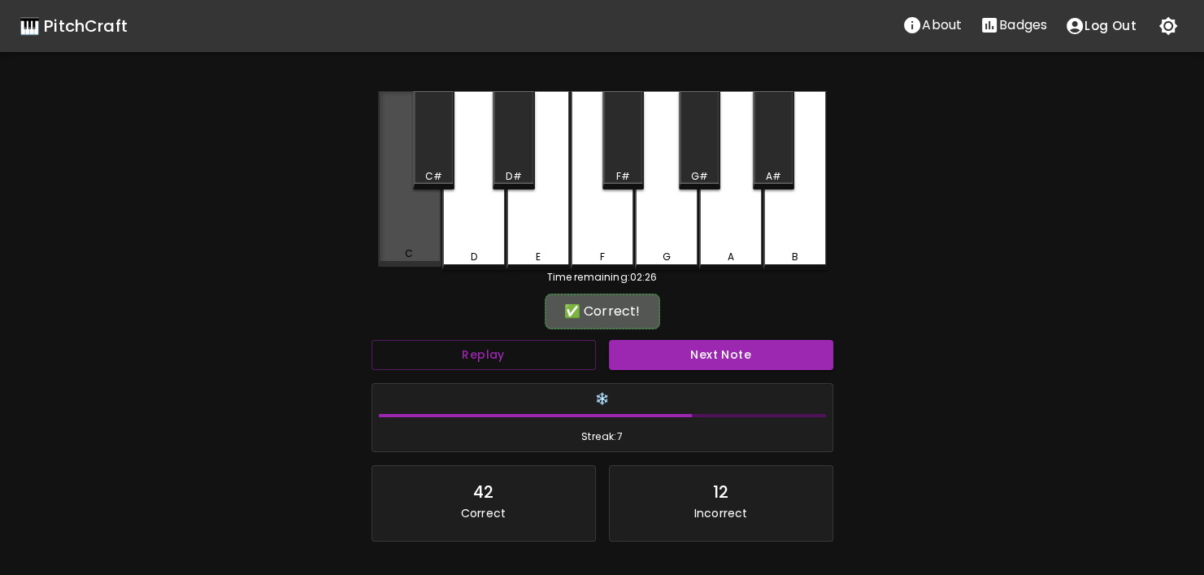
click at [428, 223] on div "C" at bounding box center [409, 179] width 63 height 176
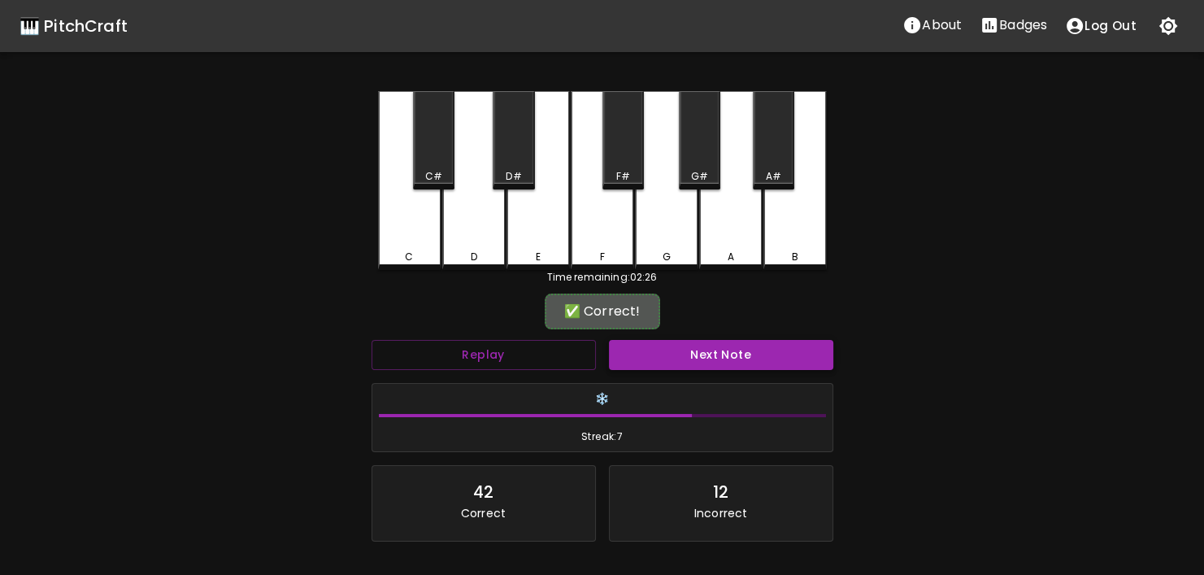
click at [637, 347] on button "Next Note" at bounding box center [721, 355] width 224 height 30
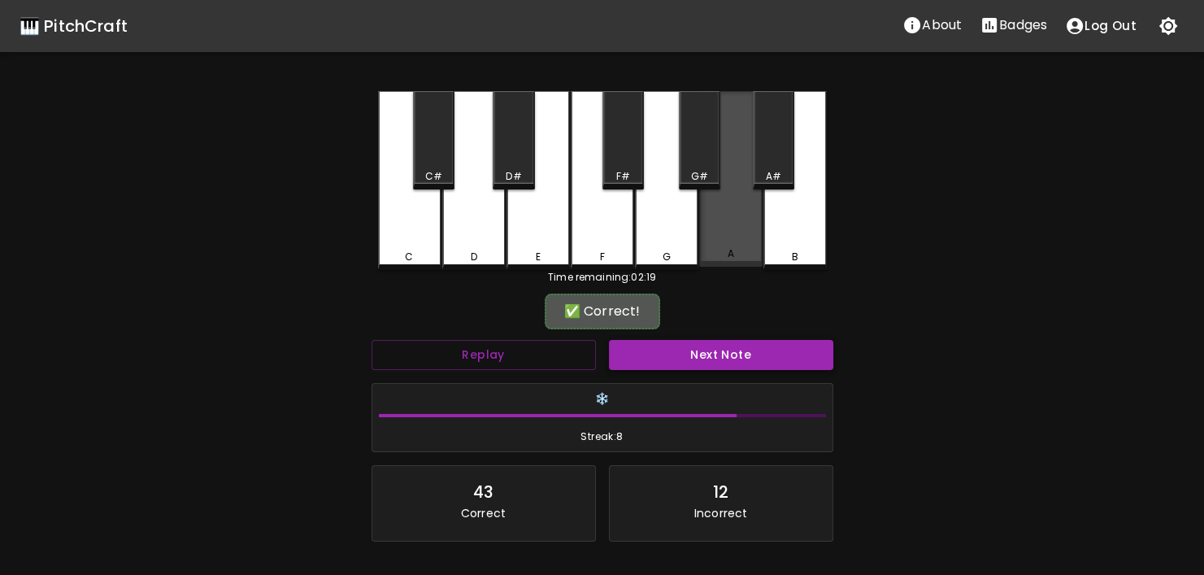
drag, startPoint x: 721, startPoint y: 259, endPoint x: 696, endPoint y: 344, distance: 88.0
click at [721, 263] on div "A" at bounding box center [730, 179] width 63 height 176
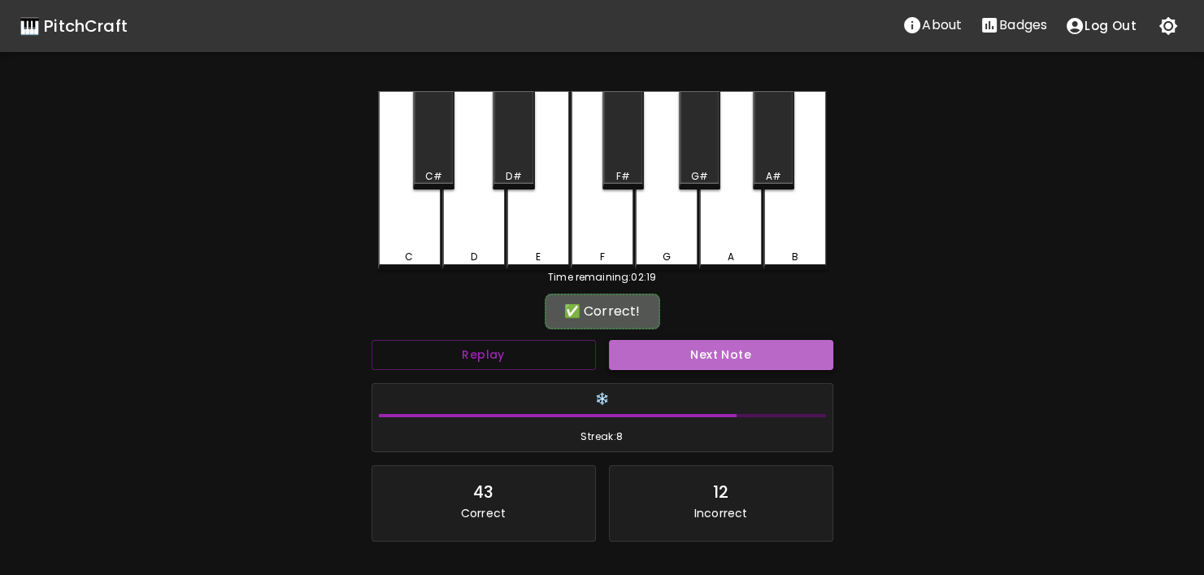
click at [696, 349] on button "Next Note" at bounding box center [721, 355] width 224 height 30
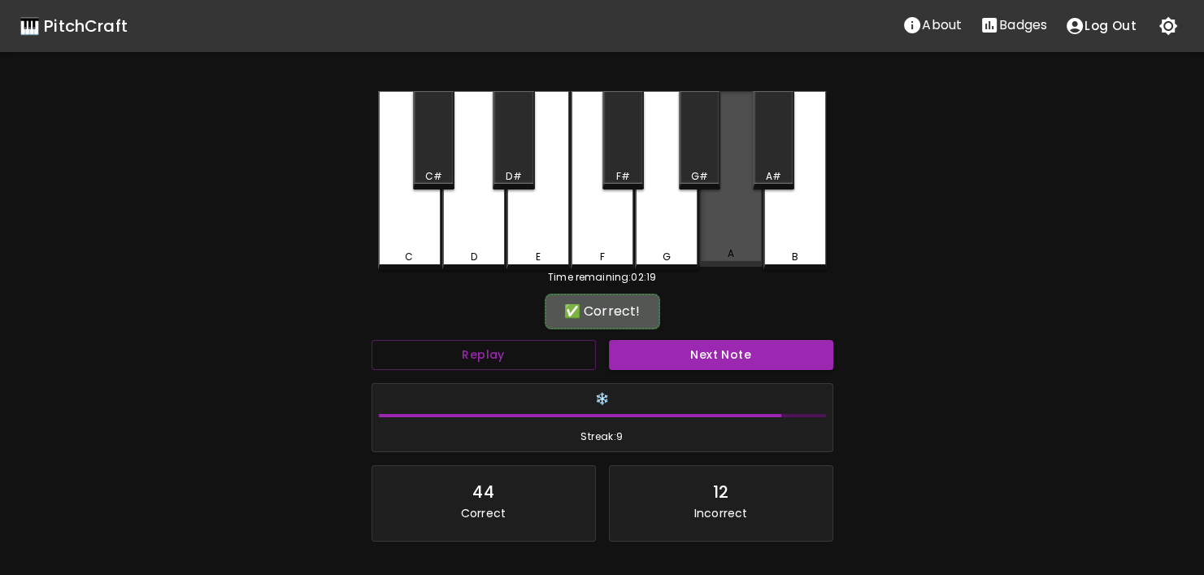
drag, startPoint x: 735, startPoint y: 246, endPoint x: 716, endPoint y: 296, distance: 53.0
click at [735, 248] on div "A" at bounding box center [730, 179] width 63 height 176
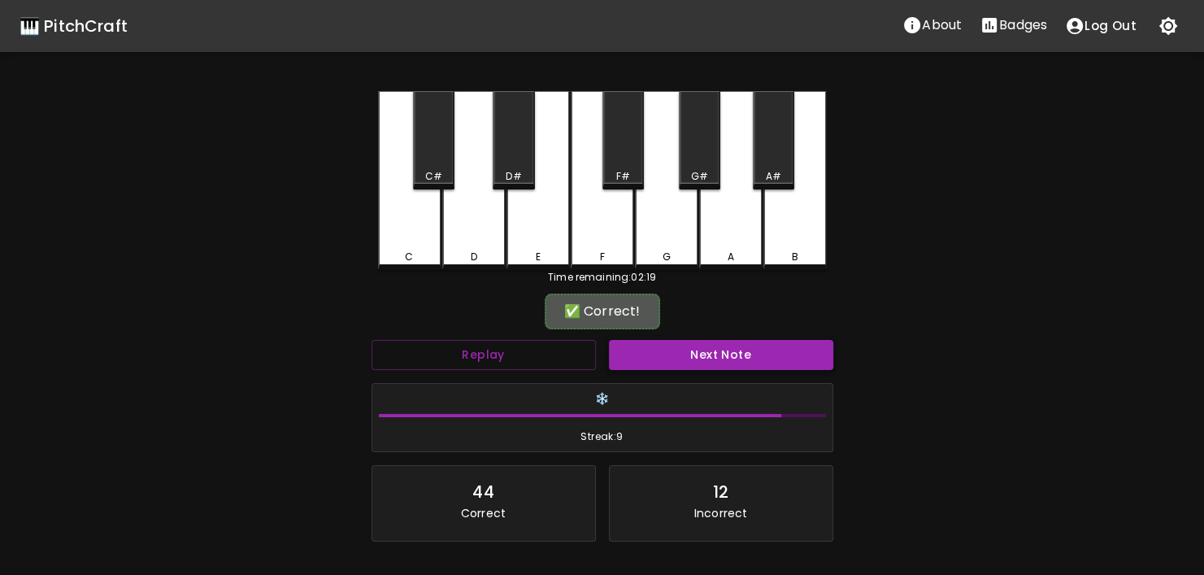
click at [705, 346] on button "Next Note" at bounding box center [721, 355] width 224 height 30
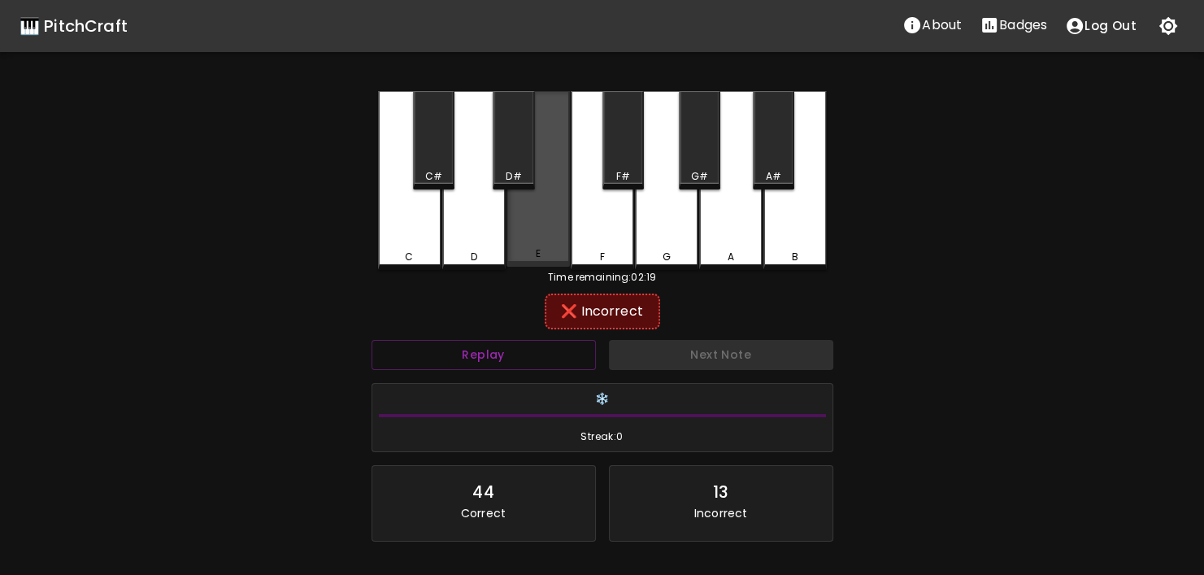
click at [528, 244] on div "E" at bounding box center [537, 179] width 63 height 176
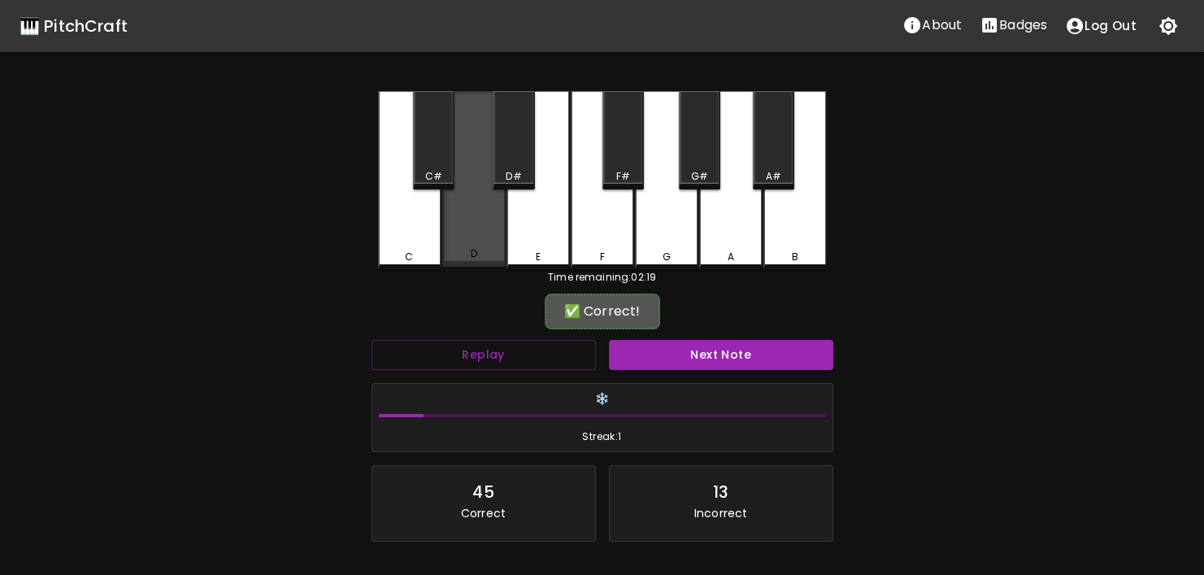
drag, startPoint x: 485, startPoint y: 250, endPoint x: 683, endPoint y: 333, distance: 214.2
click at [488, 253] on div "D" at bounding box center [474, 253] width 60 height 15
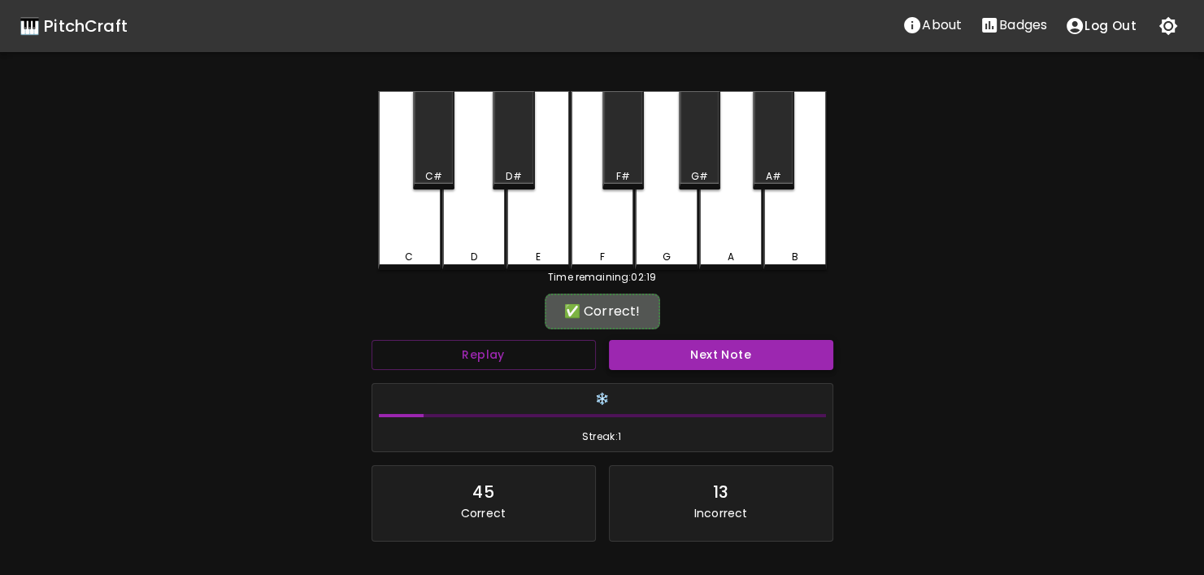
click at [697, 373] on div "Replay Next Note ❄️ Streak: 1 45 Correct 13 Incorrect Placeholder for layout co…" at bounding box center [602, 456] width 475 height 247
click at [695, 366] on button "Next Note" at bounding box center [721, 355] width 224 height 30
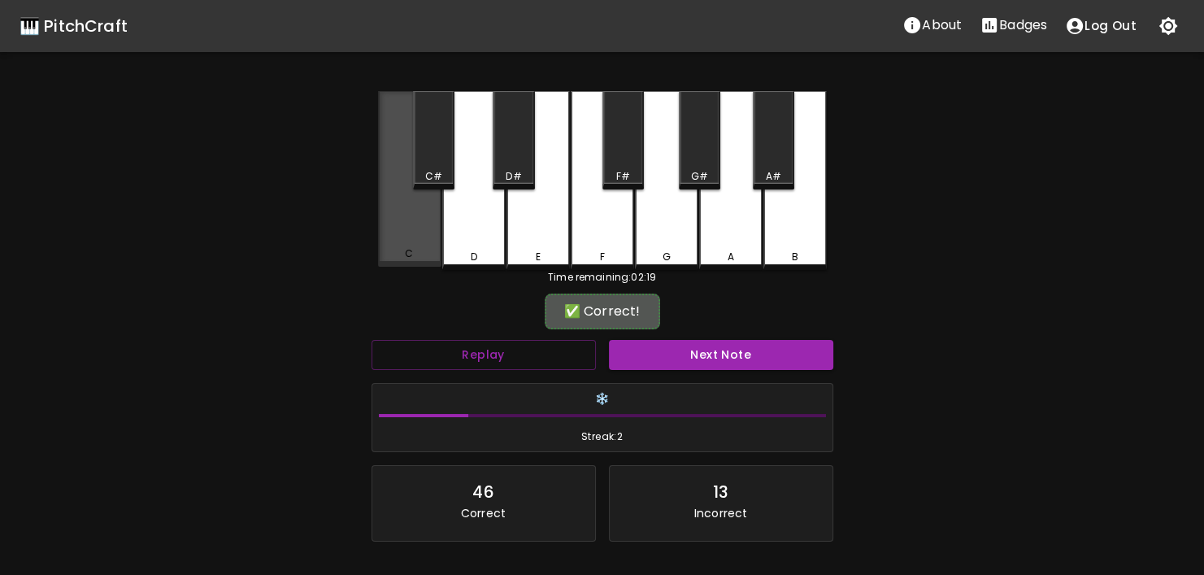
drag, startPoint x: 400, startPoint y: 238, endPoint x: 434, endPoint y: 252, distance: 36.8
click at [401, 238] on div "C" at bounding box center [409, 179] width 63 height 176
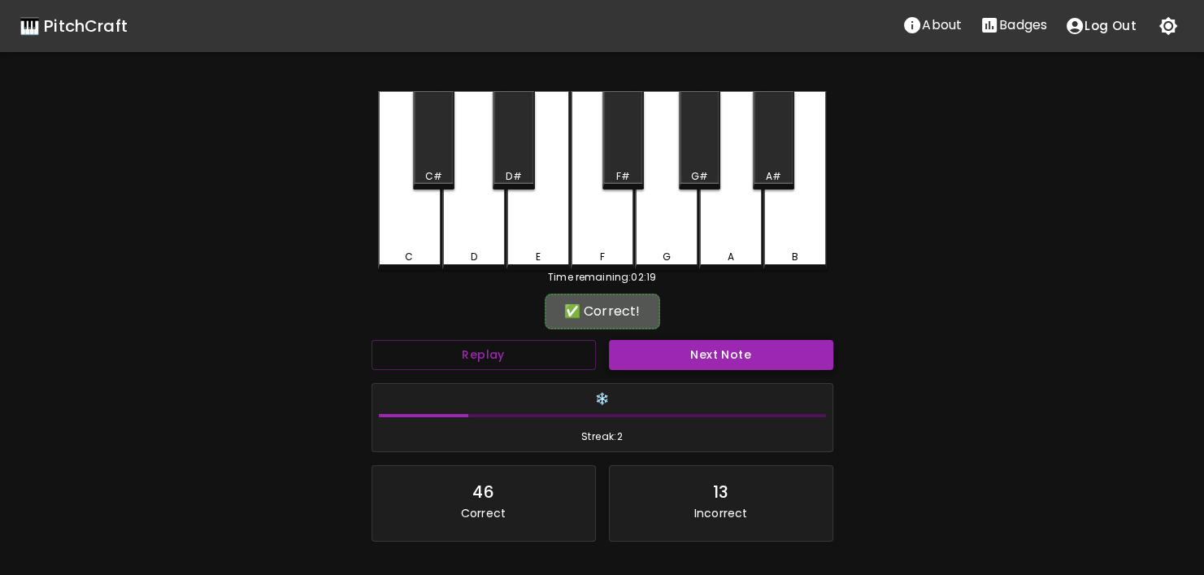
drag, startPoint x: 657, startPoint y: 339, endPoint x: 662, endPoint y: 354, distance: 16.0
click at [662, 350] on div "Next Note" at bounding box center [720, 354] width 237 height 43
click at [661, 353] on button "Next Note" at bounding box center [721, 355] width 224 height 30
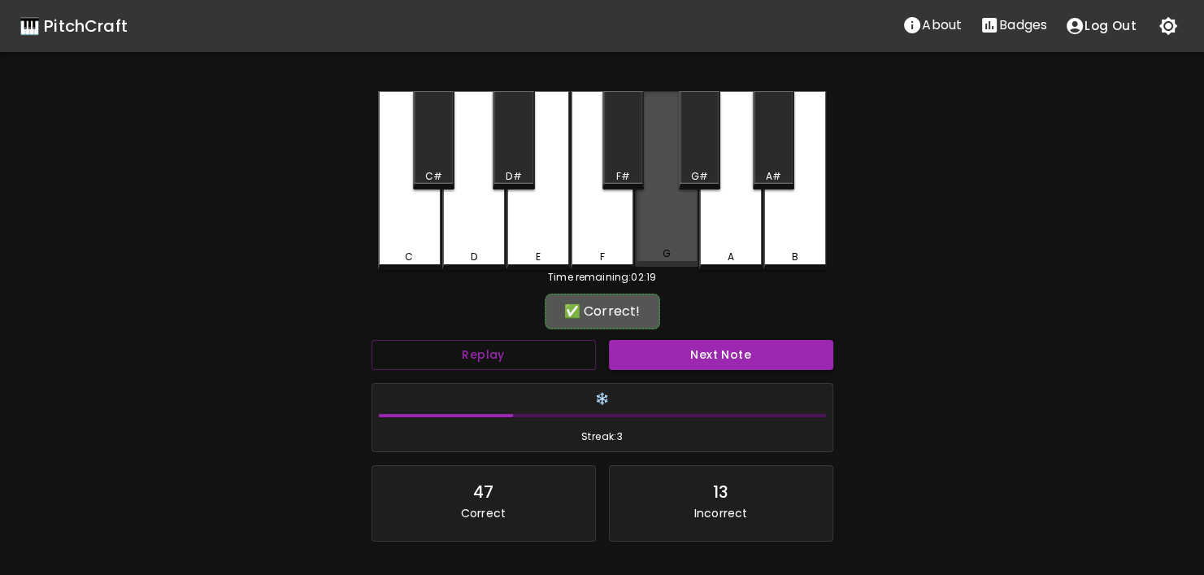
click at [661, 256] on div "G" at bounding box center [666, 253] width 60 height 15
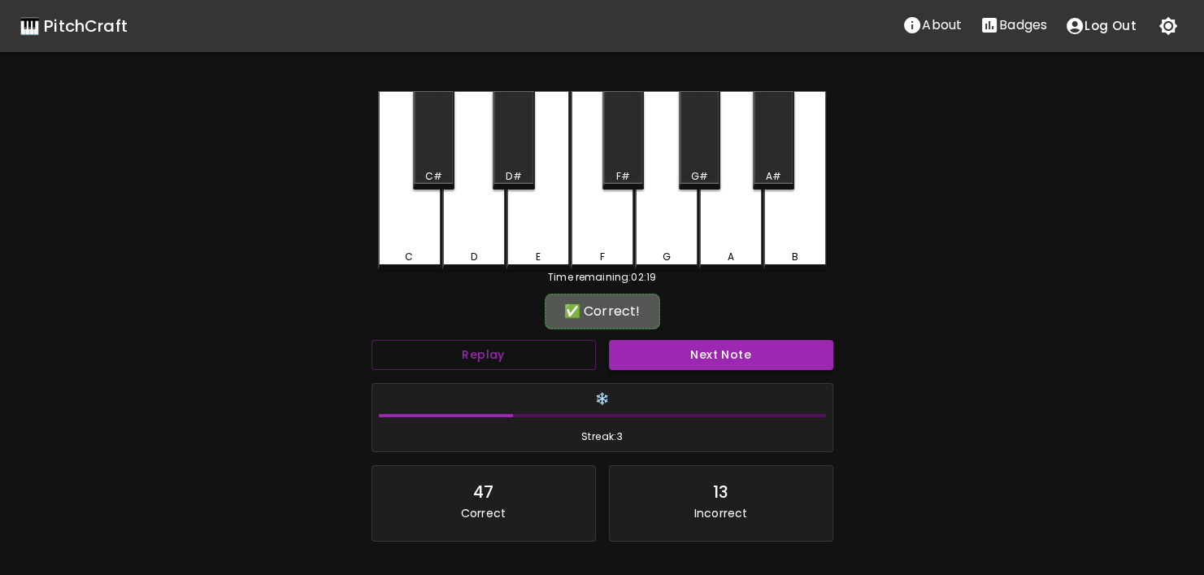
click at [693, 358] on button "Next Note" at bounding box center [721, 355] width 224 height 30
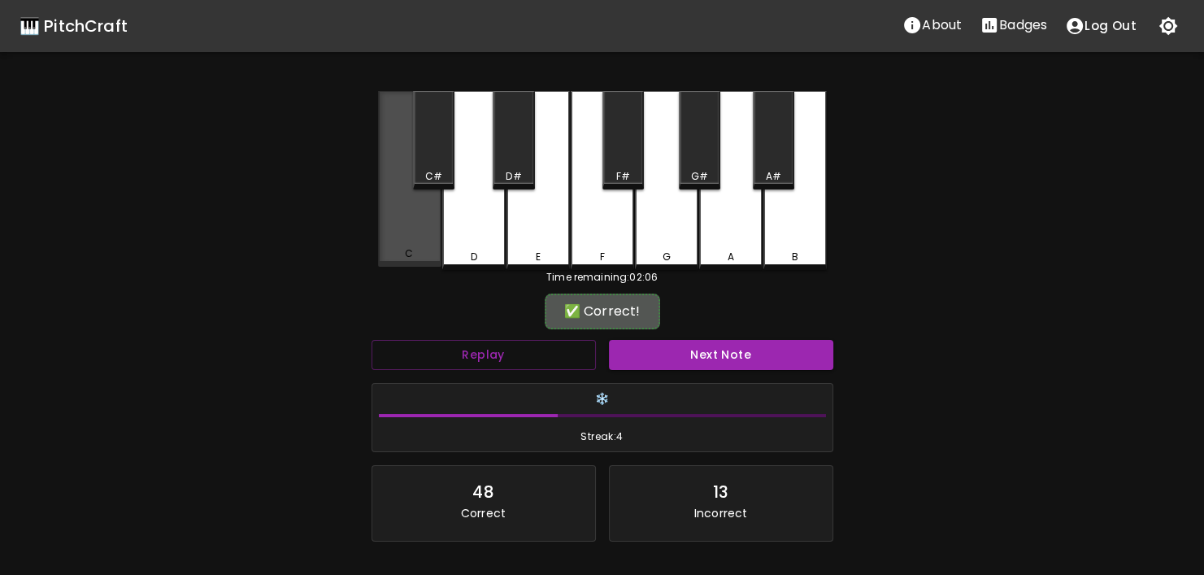
click at [427, 243] on div "C" at bounding box center [409, 179] width 63 height 176
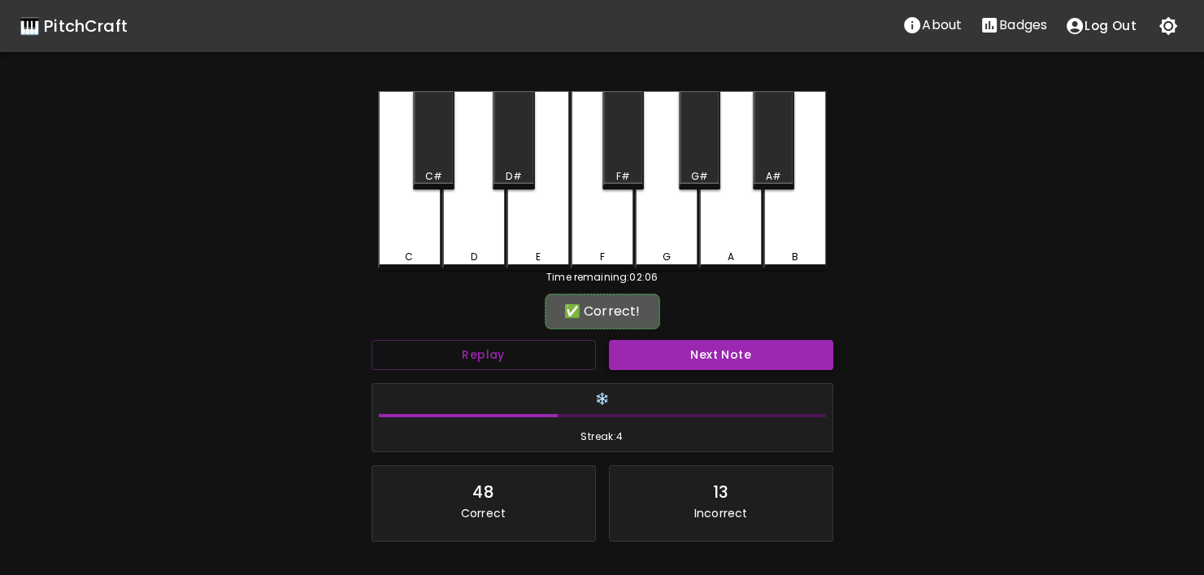
click at [723, 362] on button "Next Note" at bounding box center [721, 355] width 224 height 30
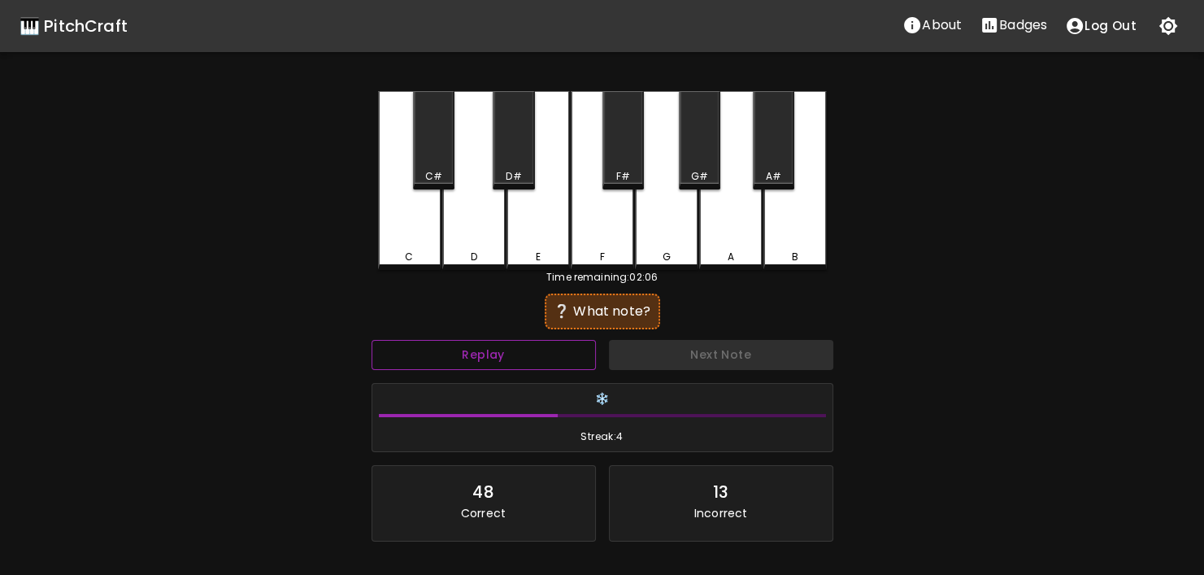
click at [552, 348] on button "Replay" at bounding box center [483, 355] width 224 height 30
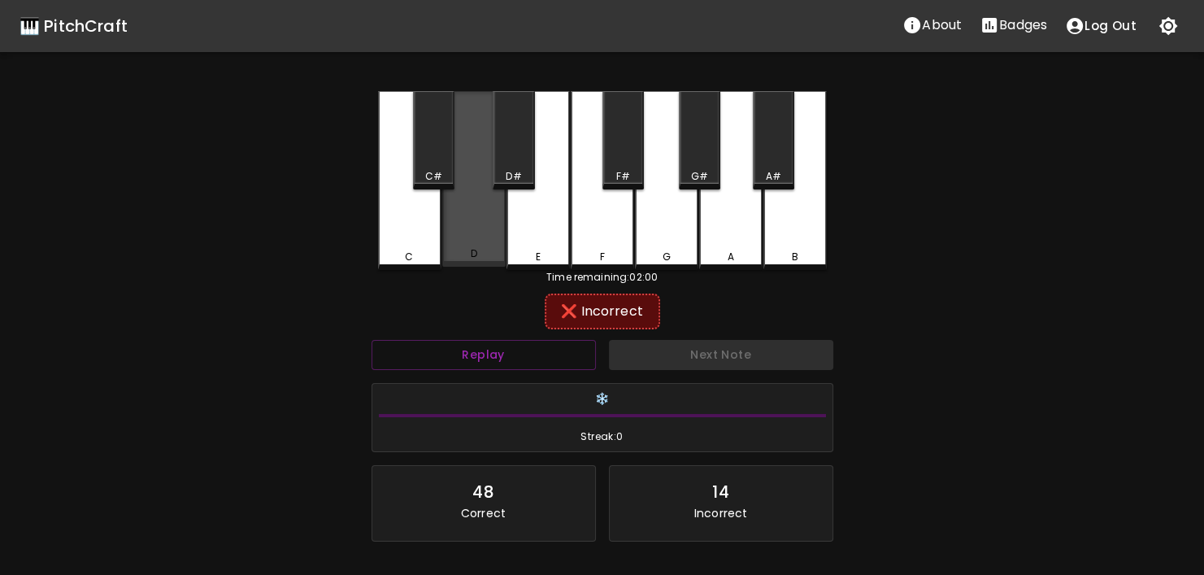
click at [477, 263] on div "D" at bounding box center [473, 179] width 63 height 176
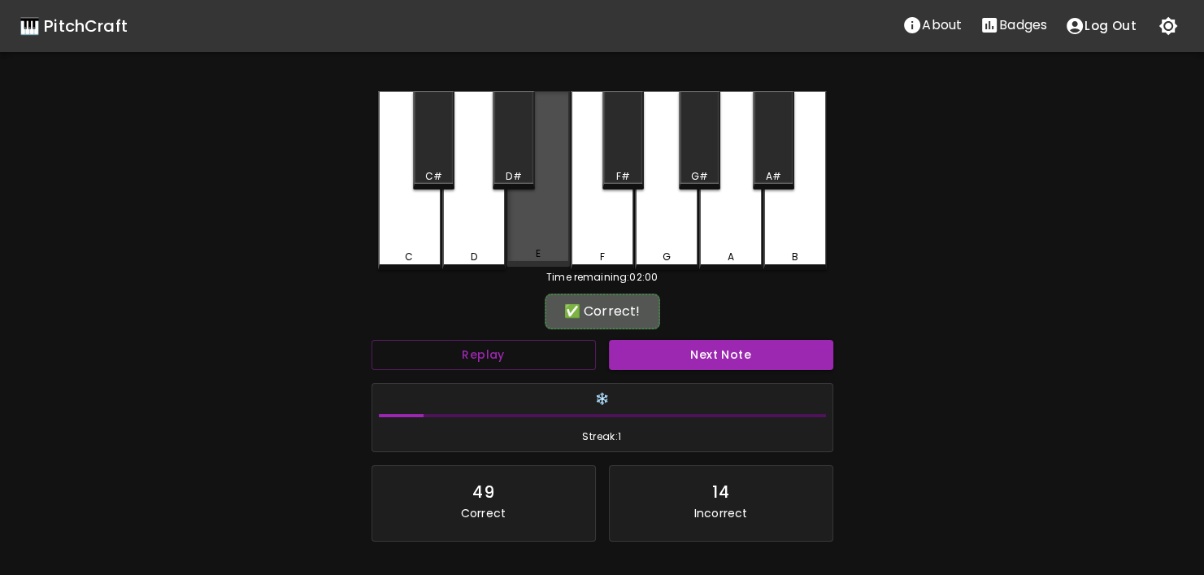
click at [555, 263] on div "E" at bounding box center [537, 179] width 63 height 176
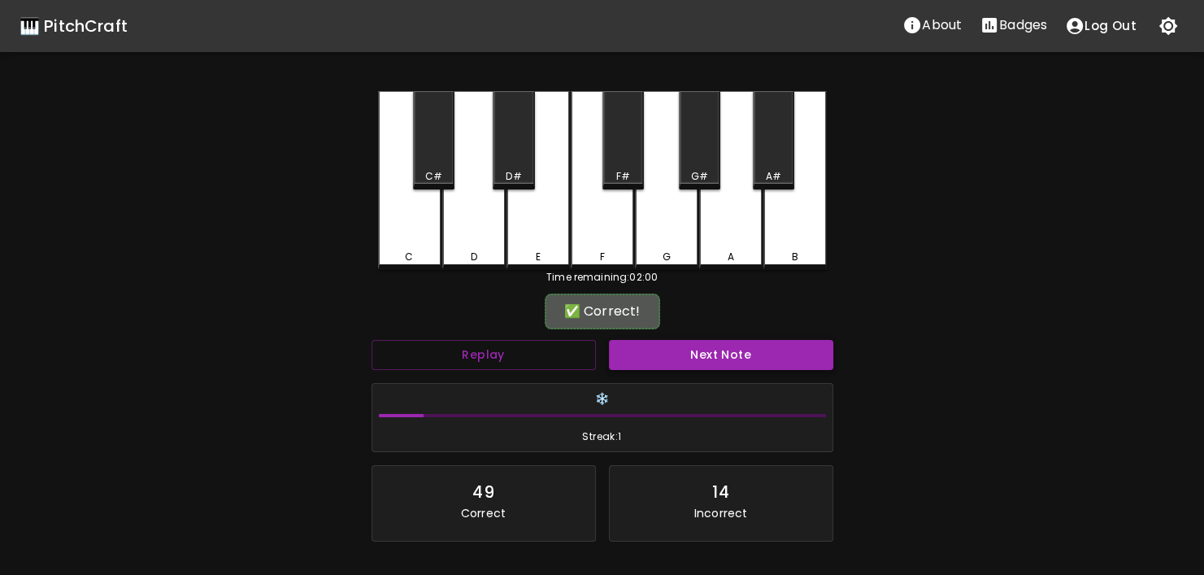
click at [669, 354] on button "Next Note" at bounding box center [721, 355] width 224 height 30
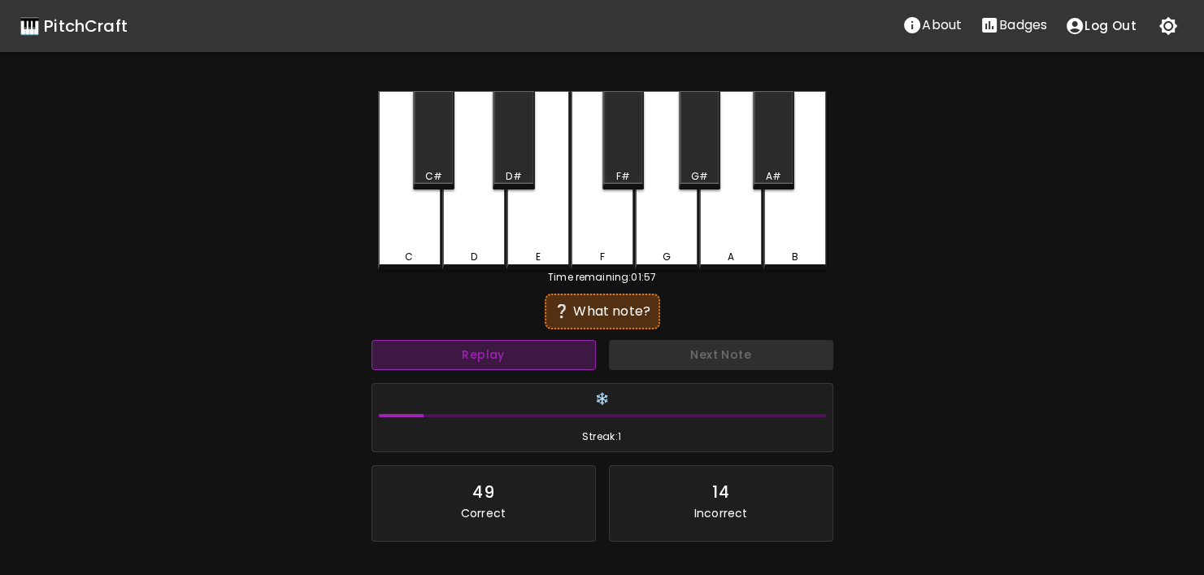
click at [557, 357] on button "Replay" at bounding box center [483, 355] width 224 height 30
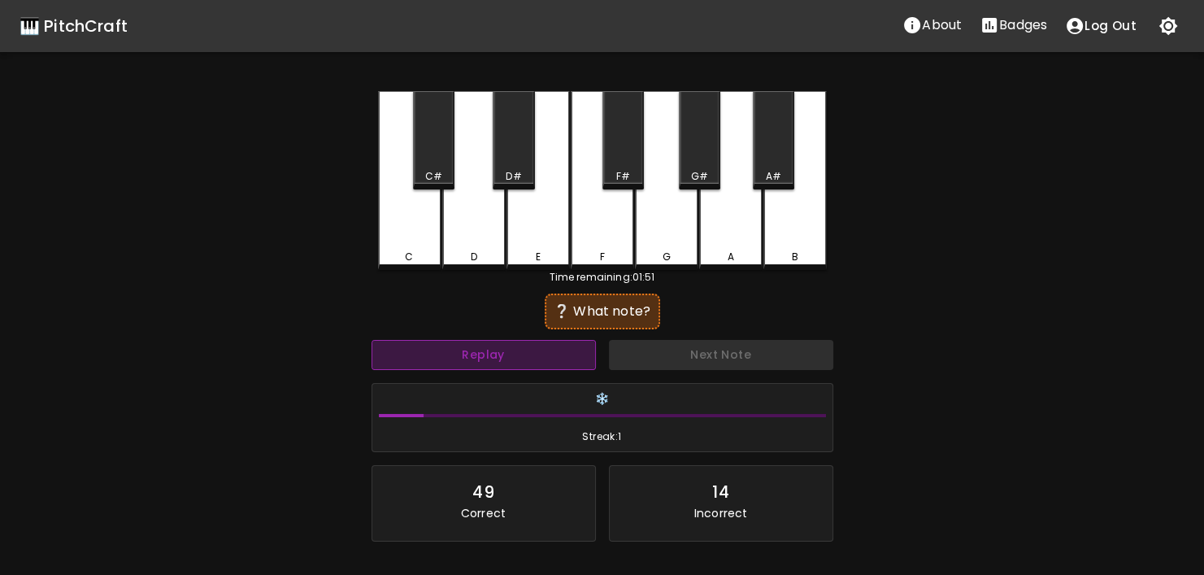
click at [557, 357] on button "Replay" at bounding box center [483, 355] width 224 height 30
click at [541, 352] on button "Replay" at bounding box center [483, 355] width 224 height 30
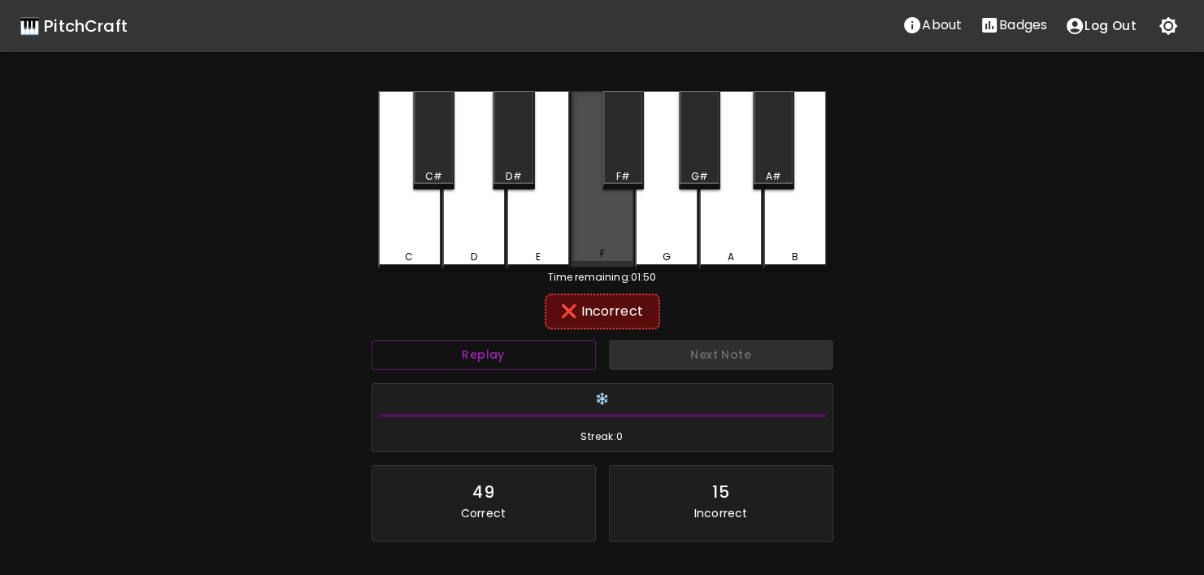
click at [623, 236] on div "F" at bounding box center [602, 179] width 63 height 176
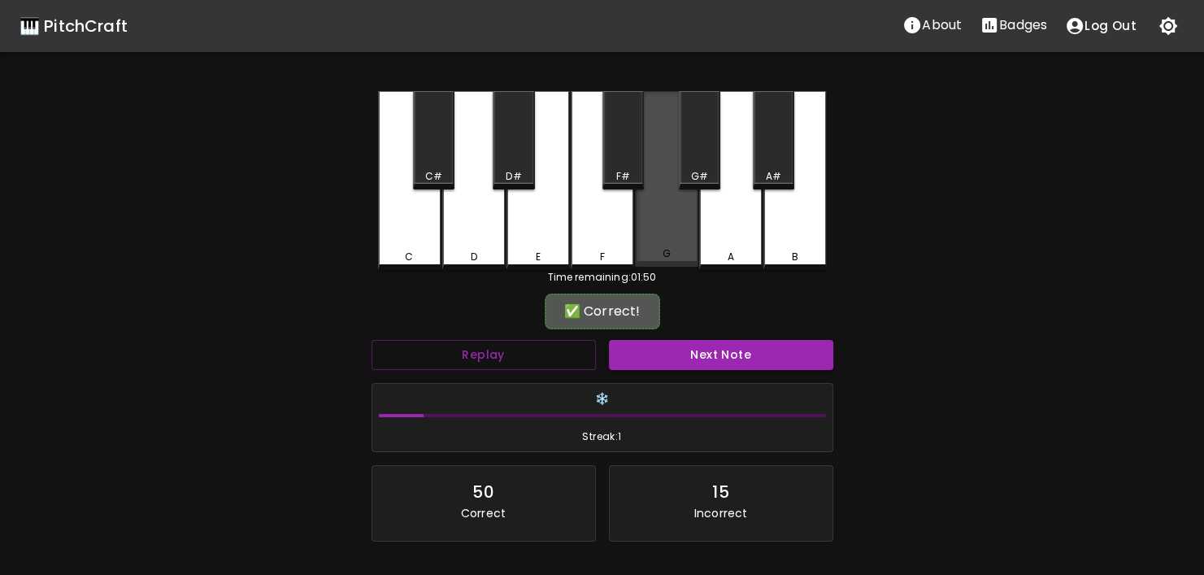
drag, startPoint x: 646, startPoint y: 242, endPoint x: 648, endPoint y: 256, distance: 13.9
click at [647, 242] on div "G" at bounding box center [666, 179] width 63 height 176
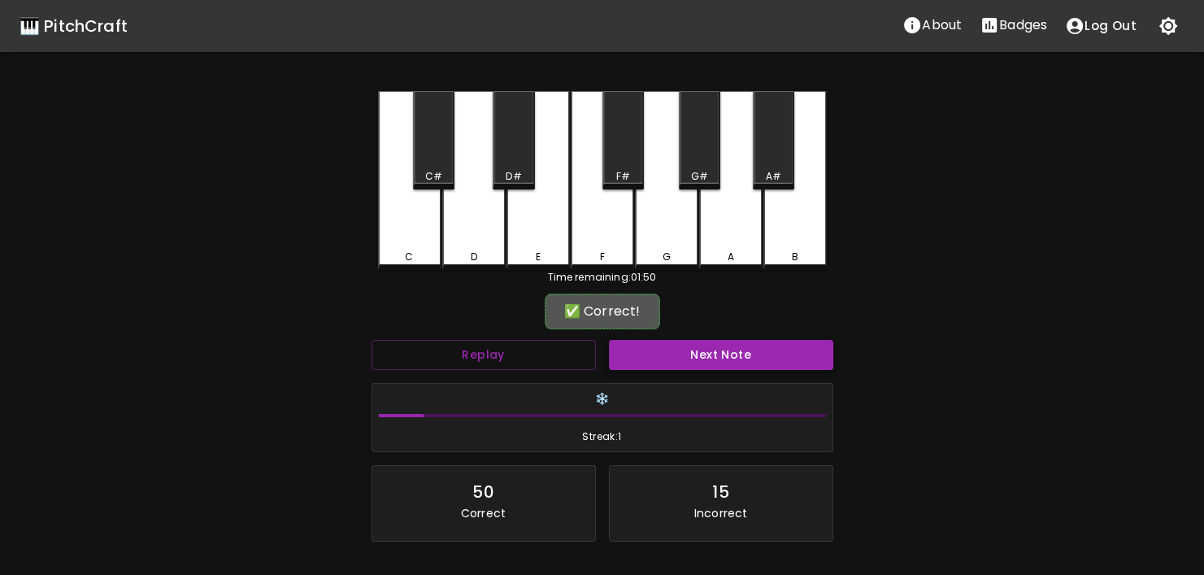
click at [682, 361] on button "Next Note" at bounding box center [721, 355] width 224 height 30
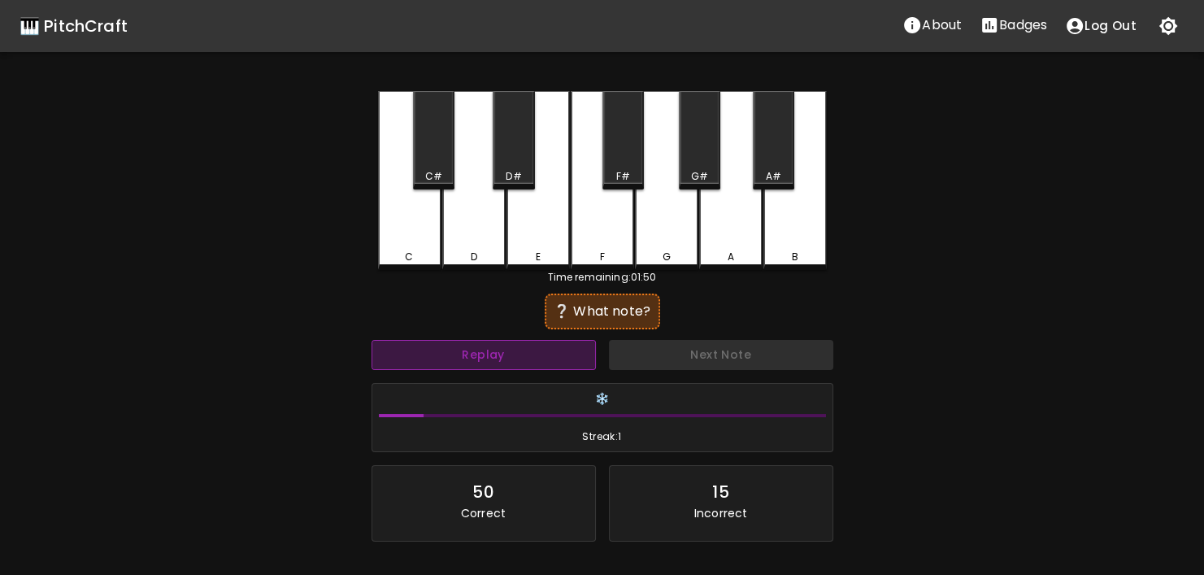
click at [562, 358] on button "Replay" at bounding box center [483, 355] width 224 height 30
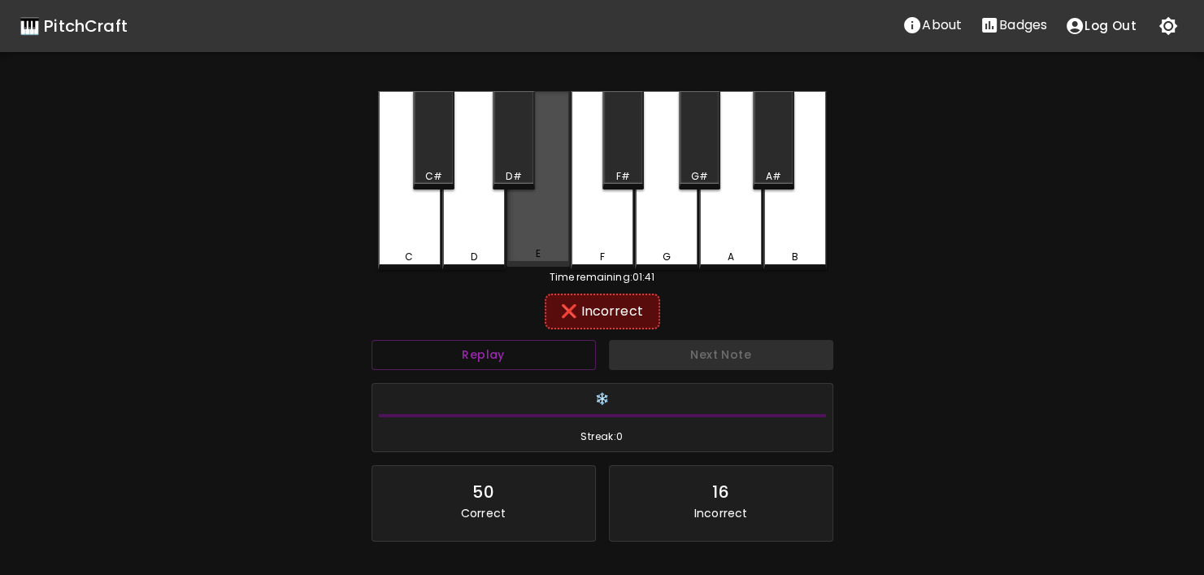
click at [550, 263] on div "E" at bounding box center [537, 179] width 63 height 176
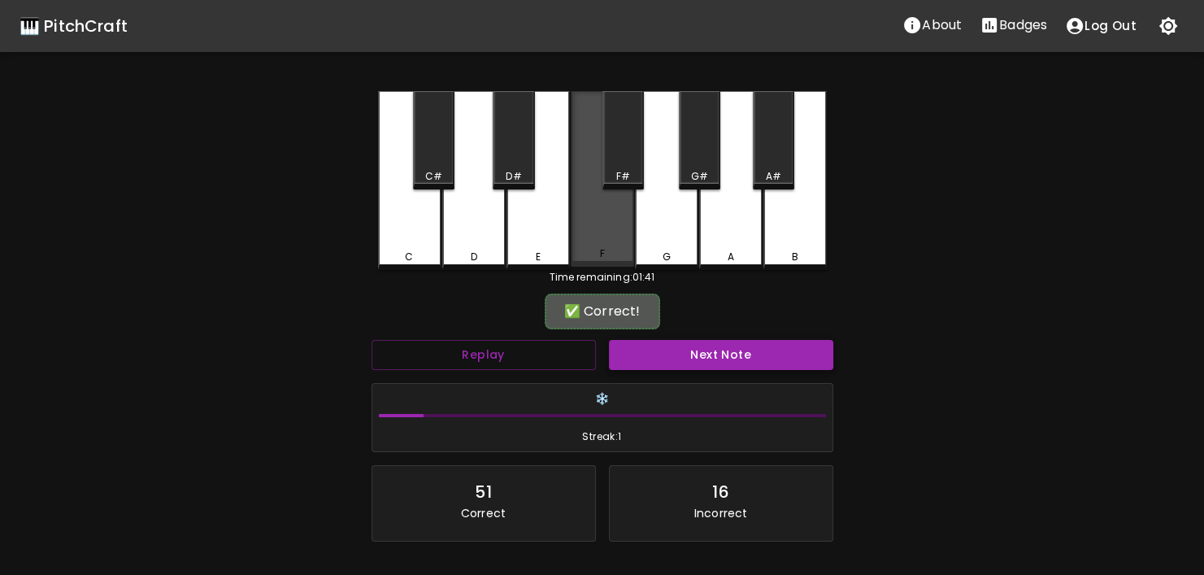
drag, startPoint x: 625, startPoint y: 245, endPoint x: 660, endPoint y: 343, distance: 103.6
click at [625, 249] on div "F" at bounding box center [602, 179] width 63 height 176
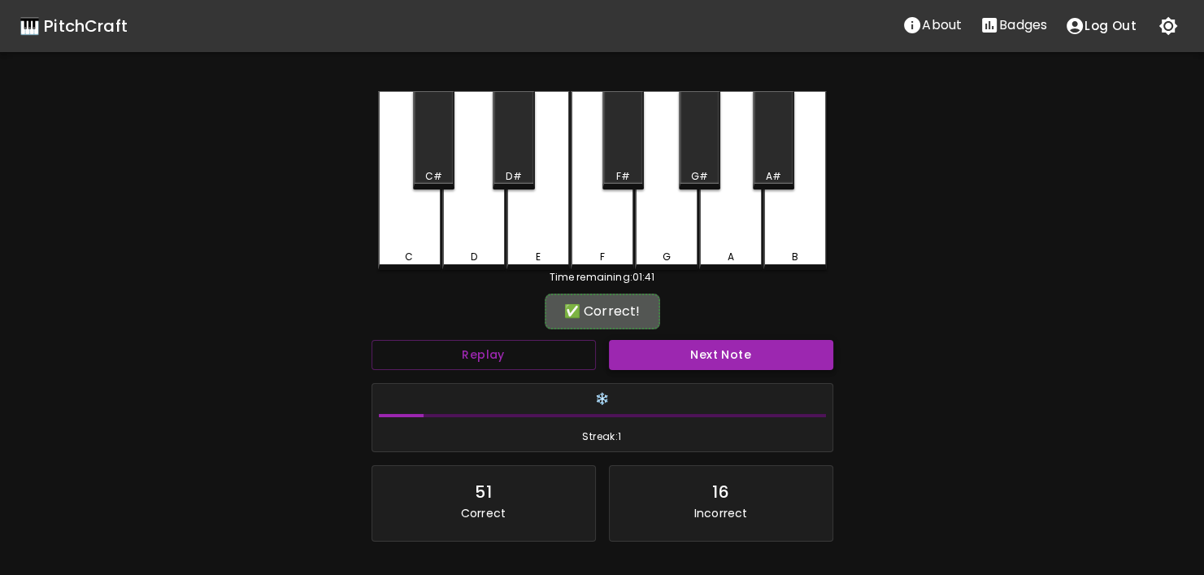
click at [666, 359] on button "Next Note" at bounding box center [721, 355] width 224 height 30
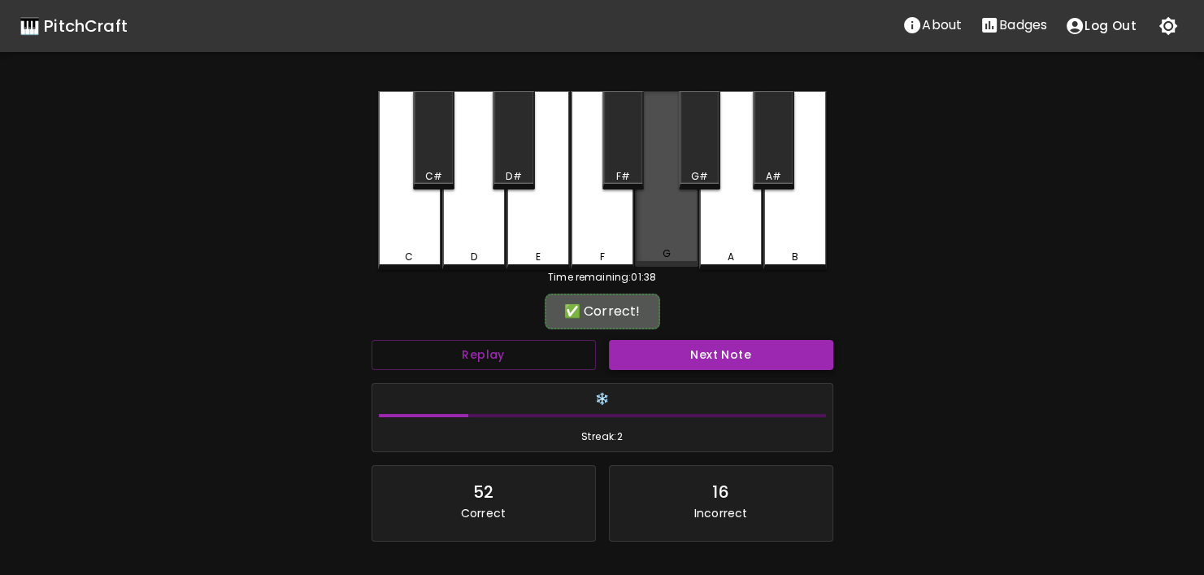
drag, startPoint x: 693, startPoint y: 255, endPoint x: 698, endPoint y: 341, distance: 85.5
click at [693, 257] on div "G" at bounding box center [666, 253] width 60 height 15
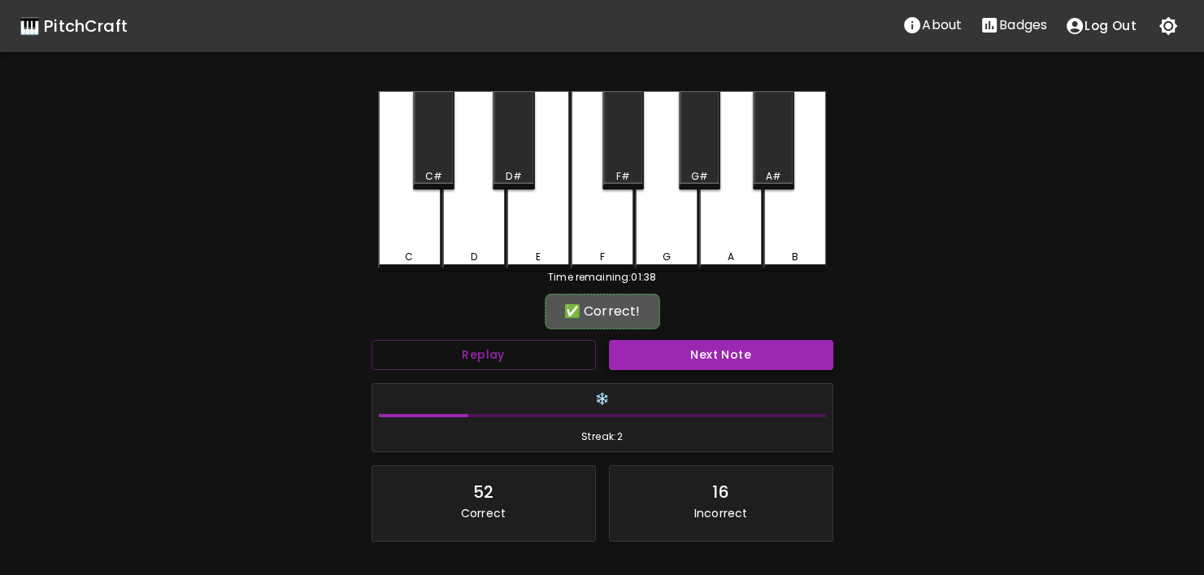
click at [701, 352] on button "Next Note" at bounding box center [721, 355] width 224 height 30
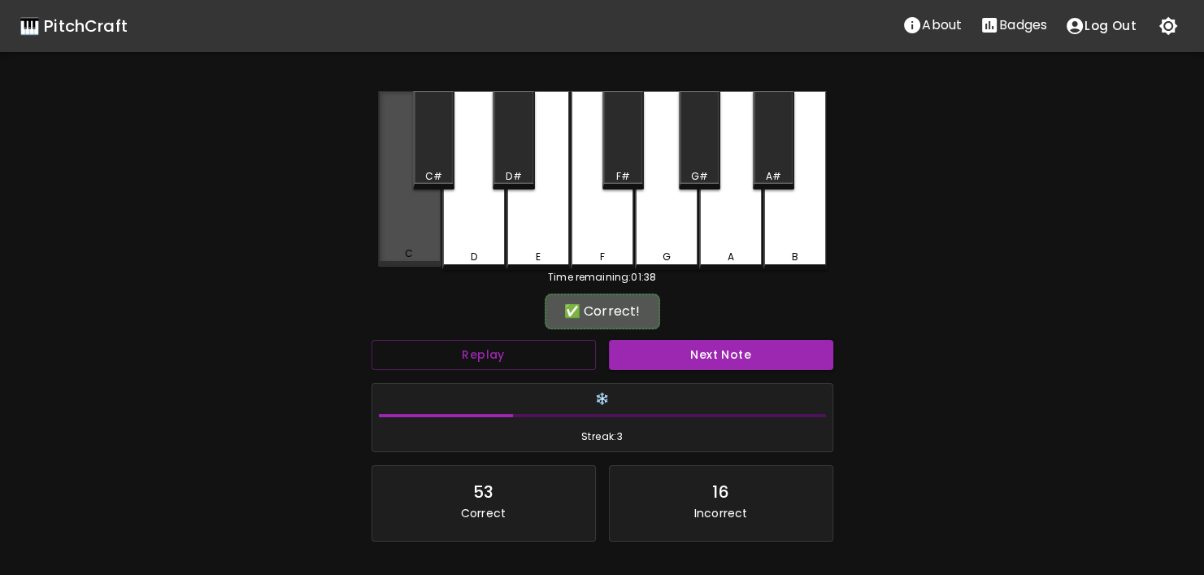
click at [404, 254] on div "C" at bounding box center [410, 253] width 60 height 15
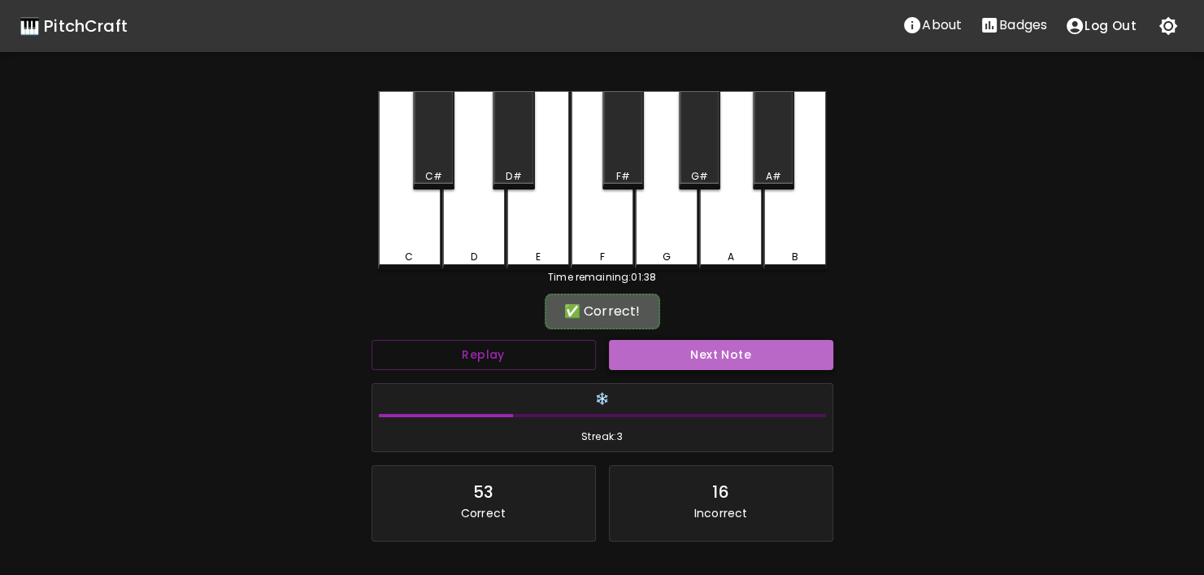
click at [682, 350] on button "Next Note" at bounding box center [721, 355] width 224 height 30
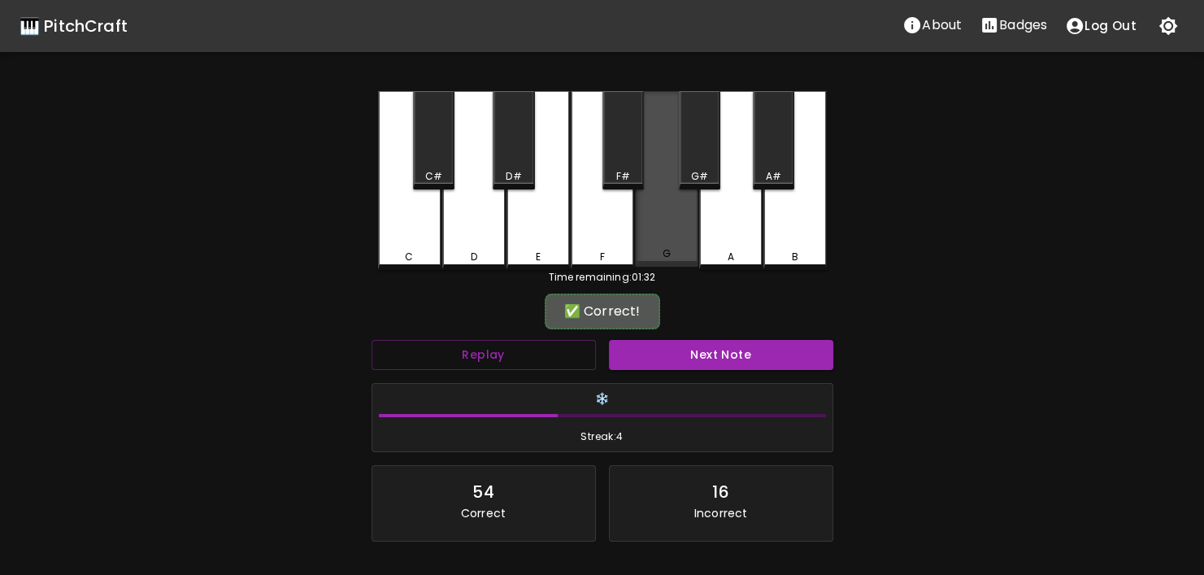
drag, startPoint x: 673, startPoint y: 262, endPoint x: 688, endPoint y: 332, distance: 71.4
click at [674, 263] on div "G" at bounding box center [666, 179] width 63 height 176
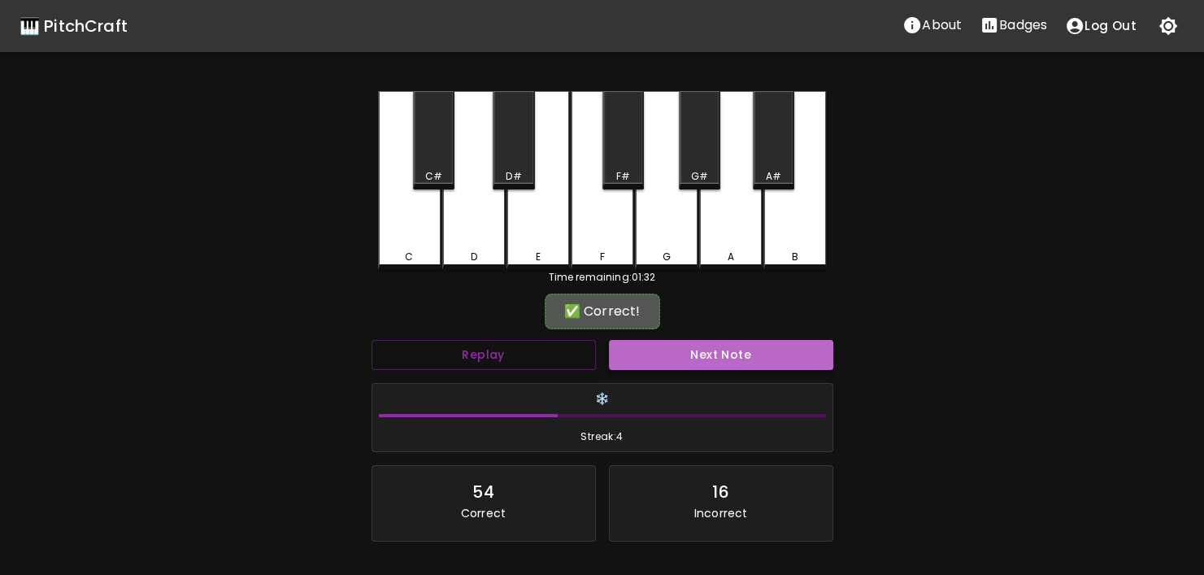
click at [690, 362] on button "Next Note" at bounding box center [721, 355] width 224 height 30
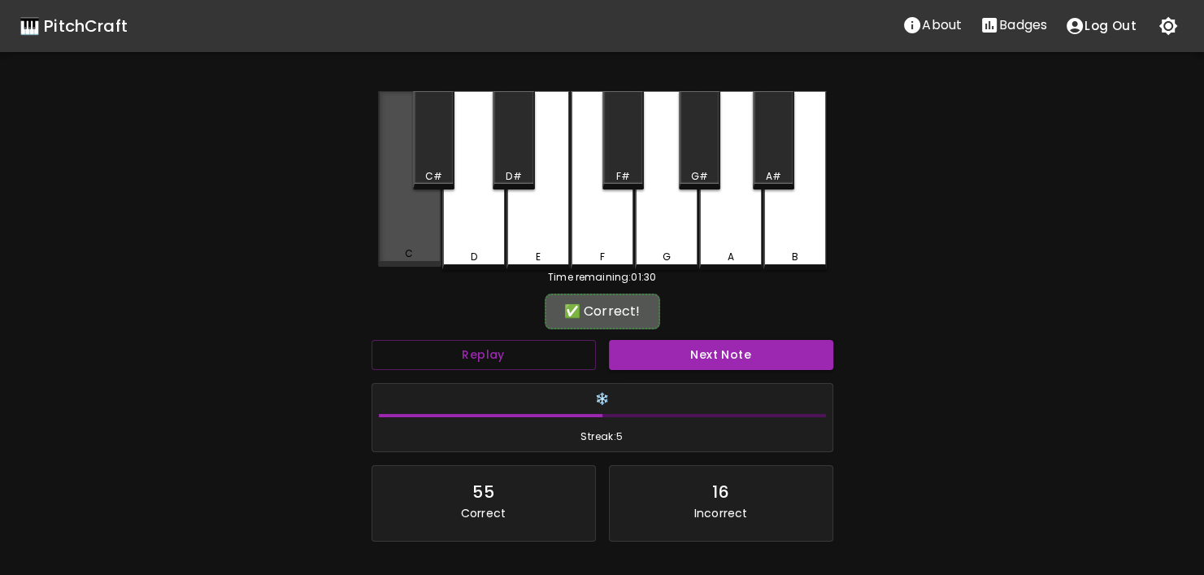
click at [414, 250] on div "C" at bounding box center [410, 253] width 60 height 15
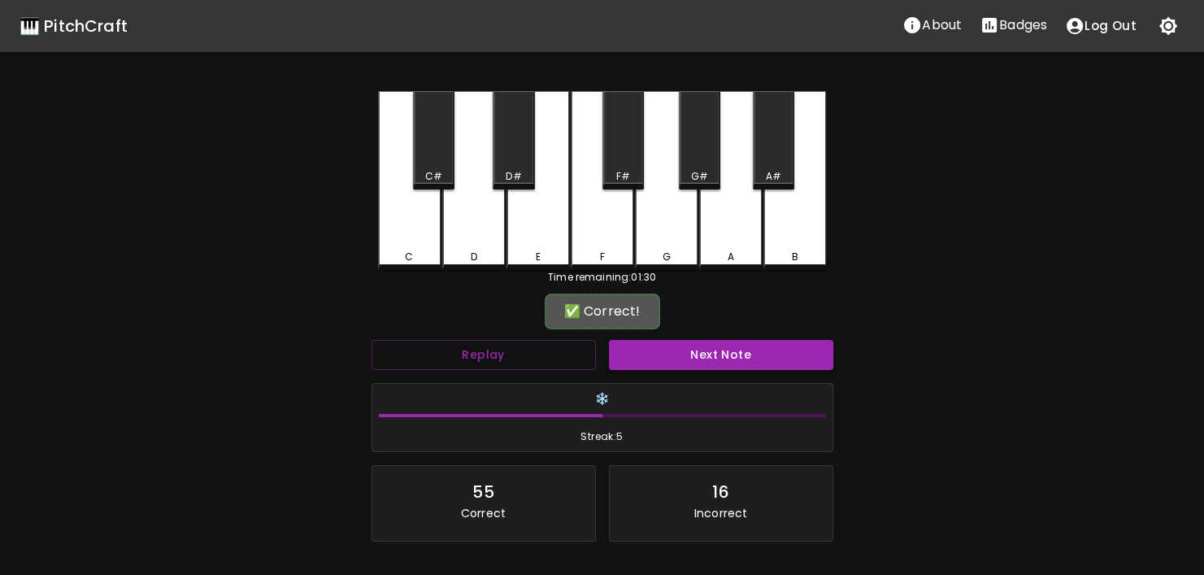
click at [721, 349] on button "Next Note" at bounding box center [721, 355] width 224 height 30
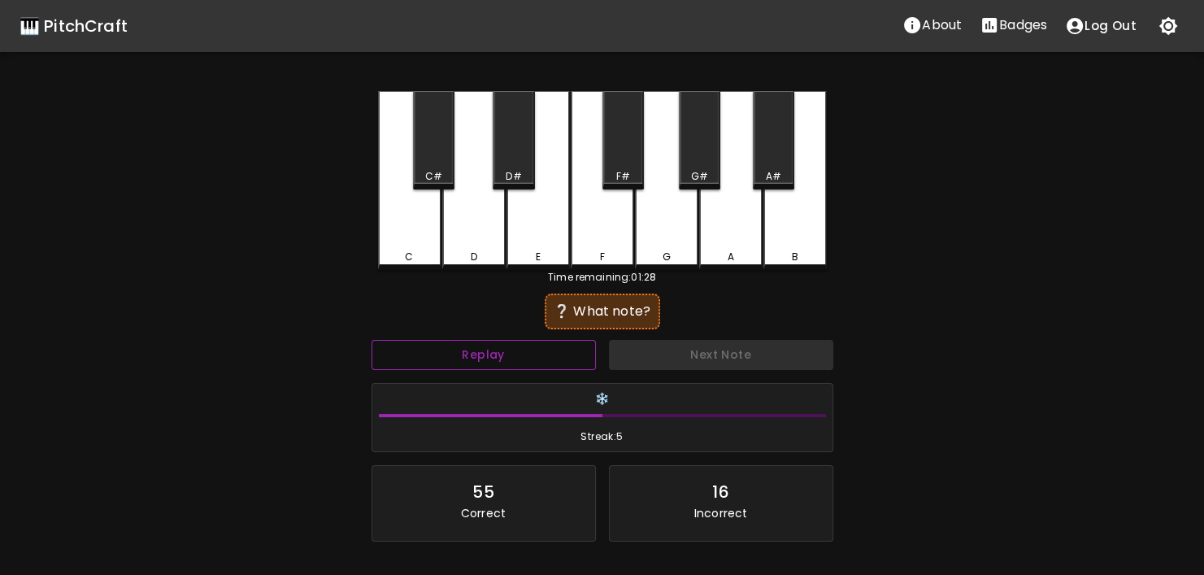
click at [573, 355] on button "Replay" at bounding box center [483, 355] width 224 height 30
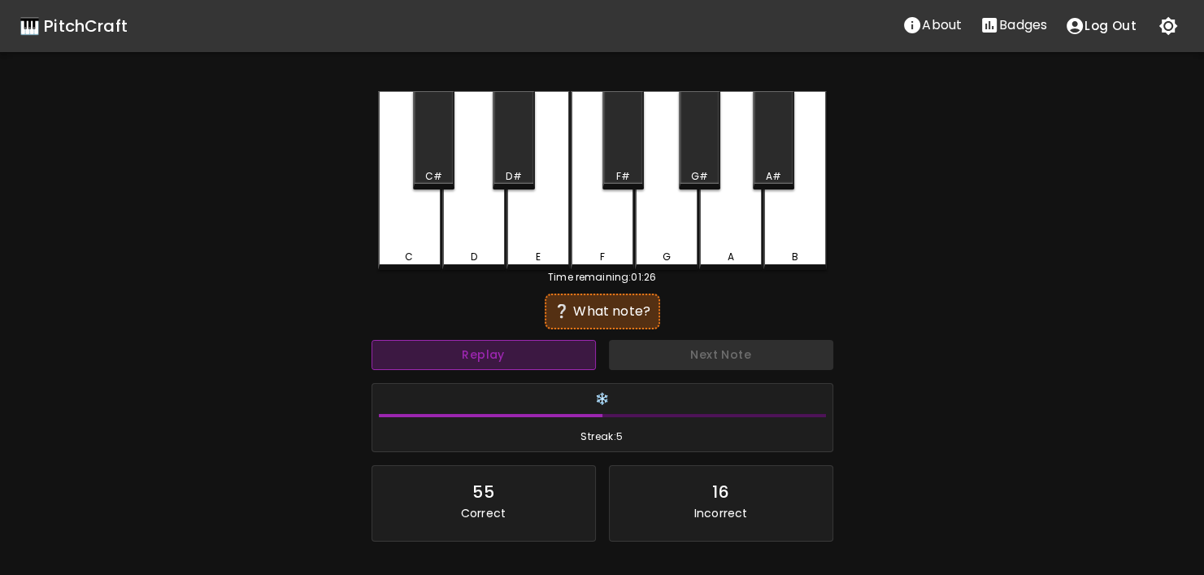
click at [573, 355] on button "Replay" at bounding box center [483, 355] width 224 height 30
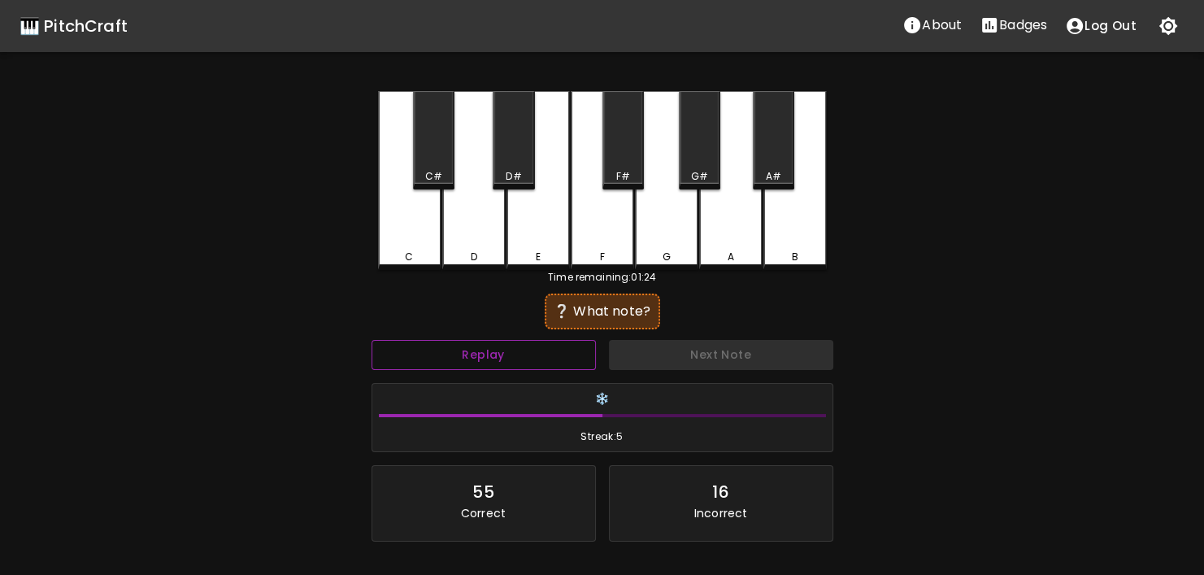
click at [573, 355] on button "Replay" at bounding box center [483, 355] width 224 height 30
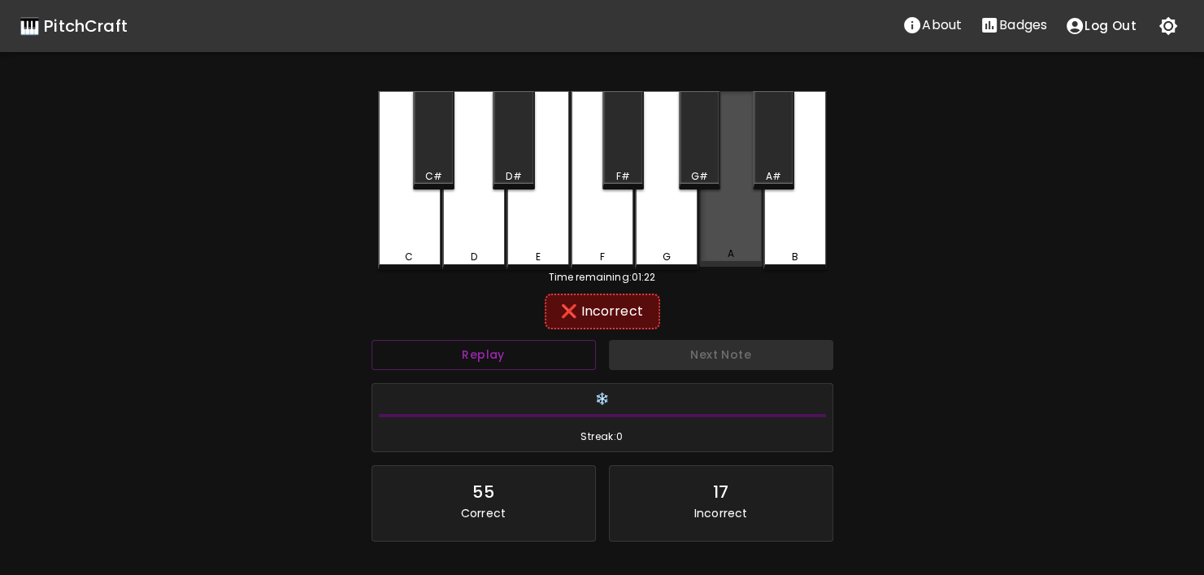
click at [750, 245] on div "A" at bounding box center [730, 179] width 63 height 176
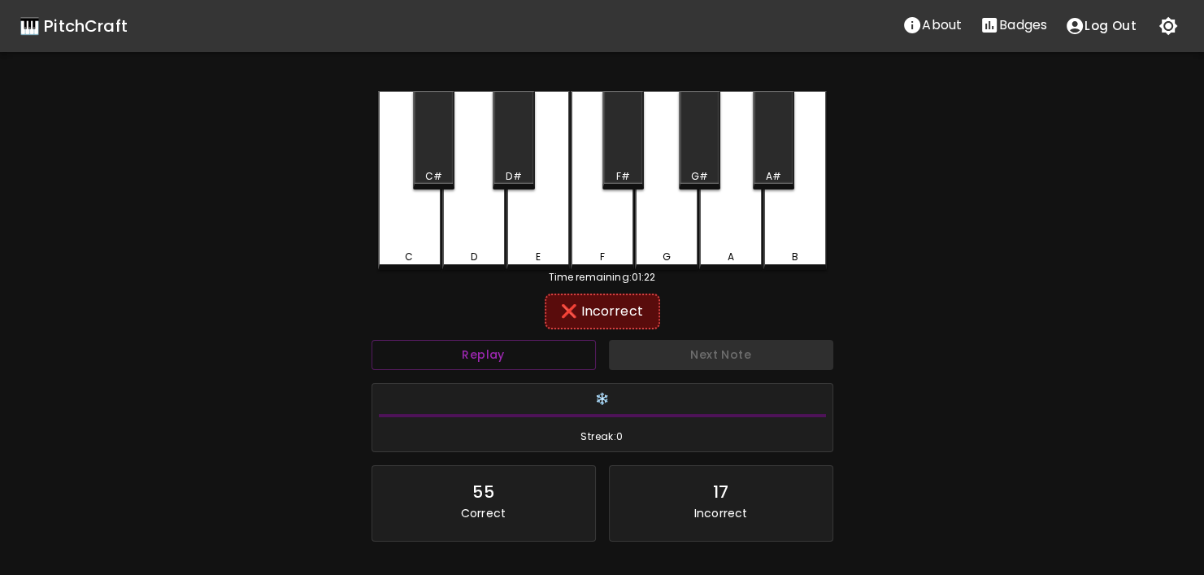
click at [827, 248] on div "C C# D D# E F F# G G# A A# B Time remaining: 01:22 ❌ Incorrect Replay Next Note…" at bounding box center [602, 368] width 488 height 555
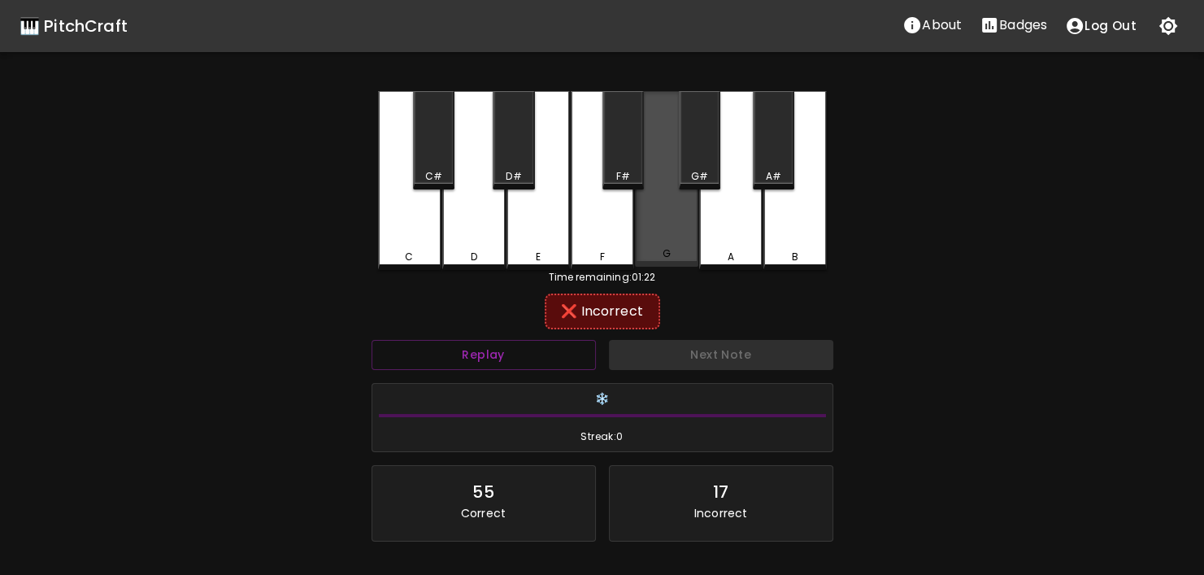
click at [662, 254] on div "G" at bounding box center [666, 253] width 8 height 15
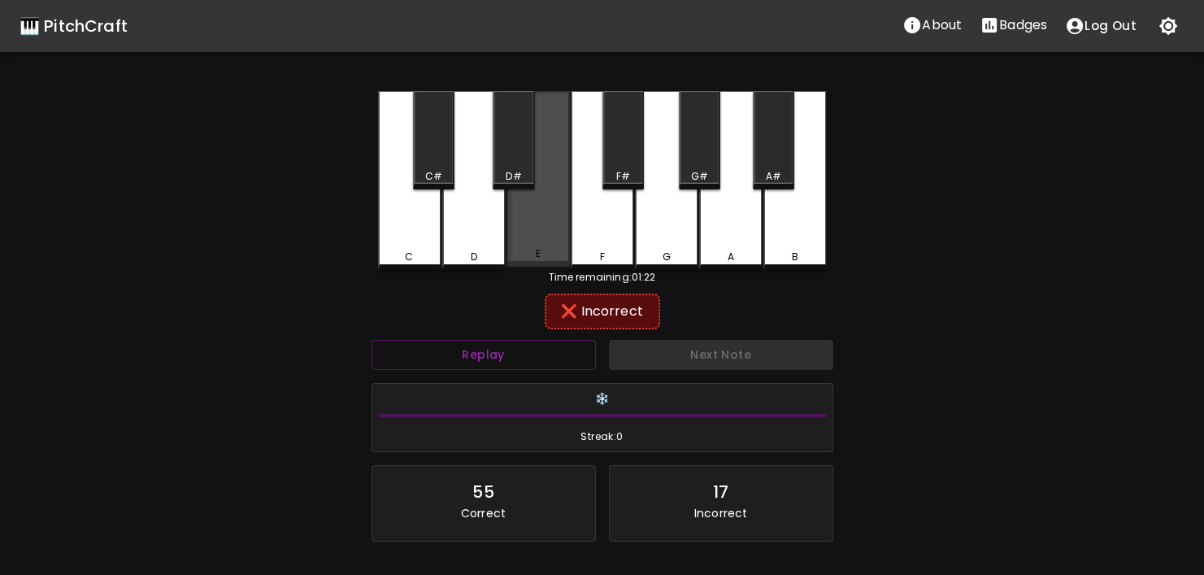
click at [546, 252] on div "E" at bounding box center [538, 253] width 60 height 15
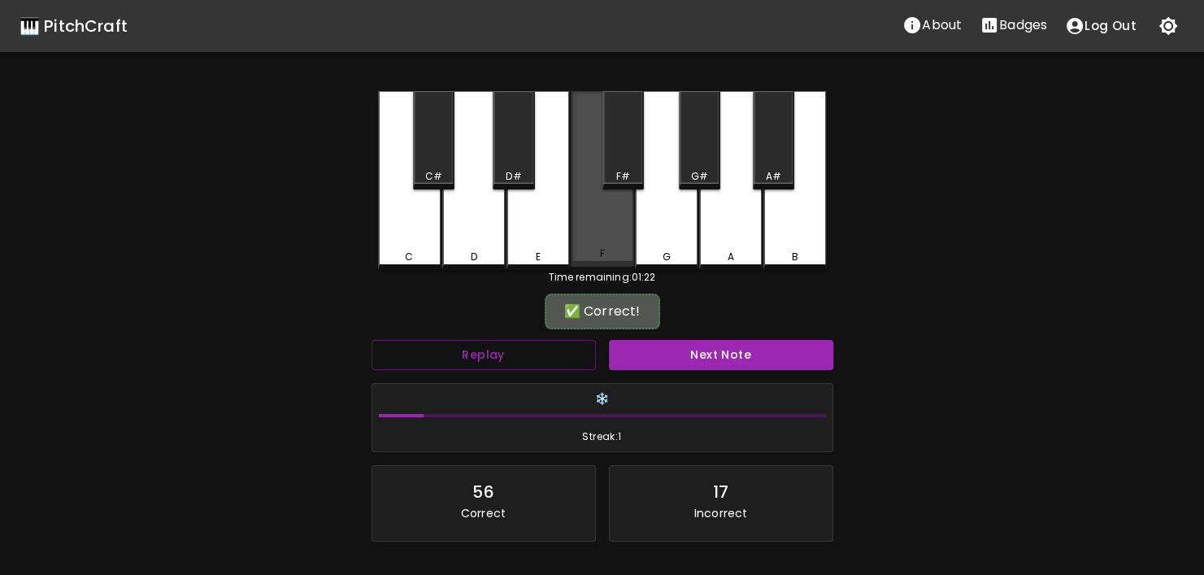
click at [584, 250] on div "F" at bounding box center [602, 253] width 60 height 15
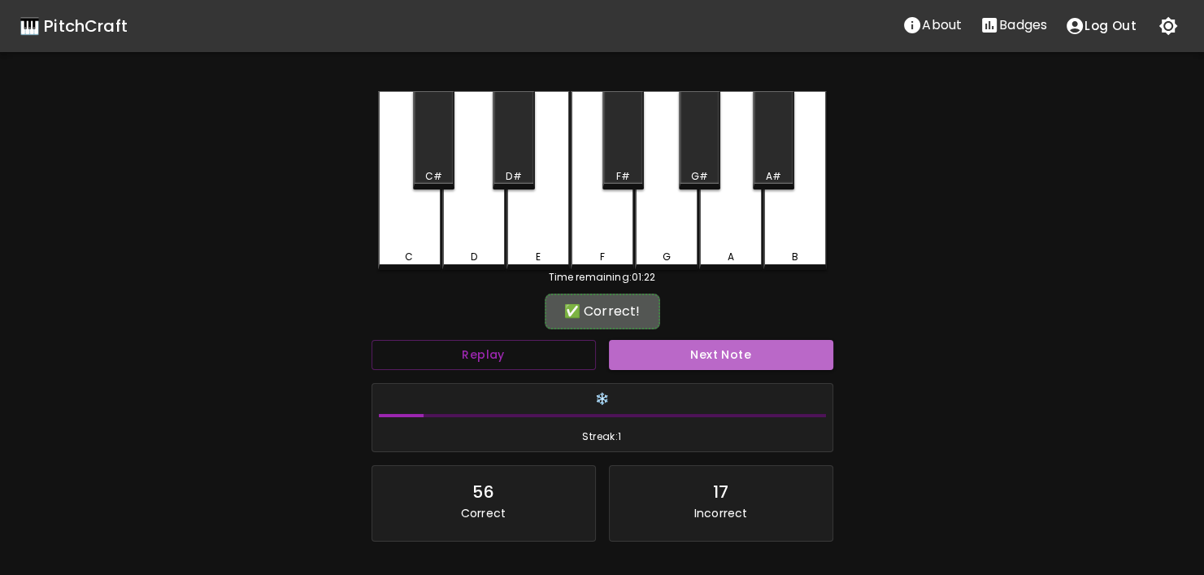
click at [678, 359] on button "Next Note" at bounding box center [721, 355] width 224 height 30
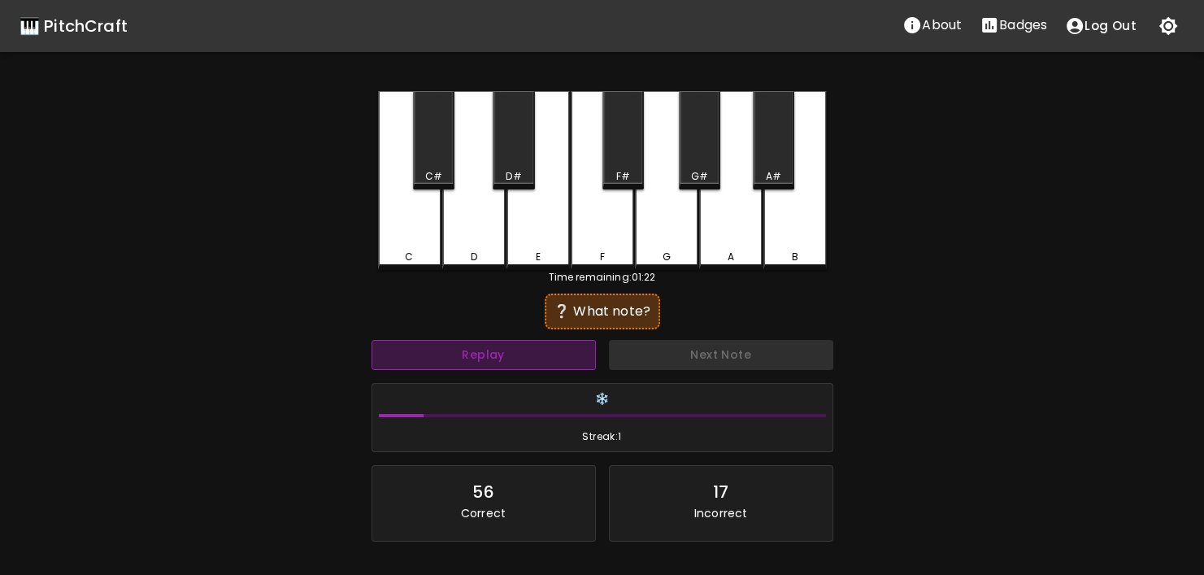
click at [581, 355] on button "Replay" at bounding box center [483, 355] width 224 height 30
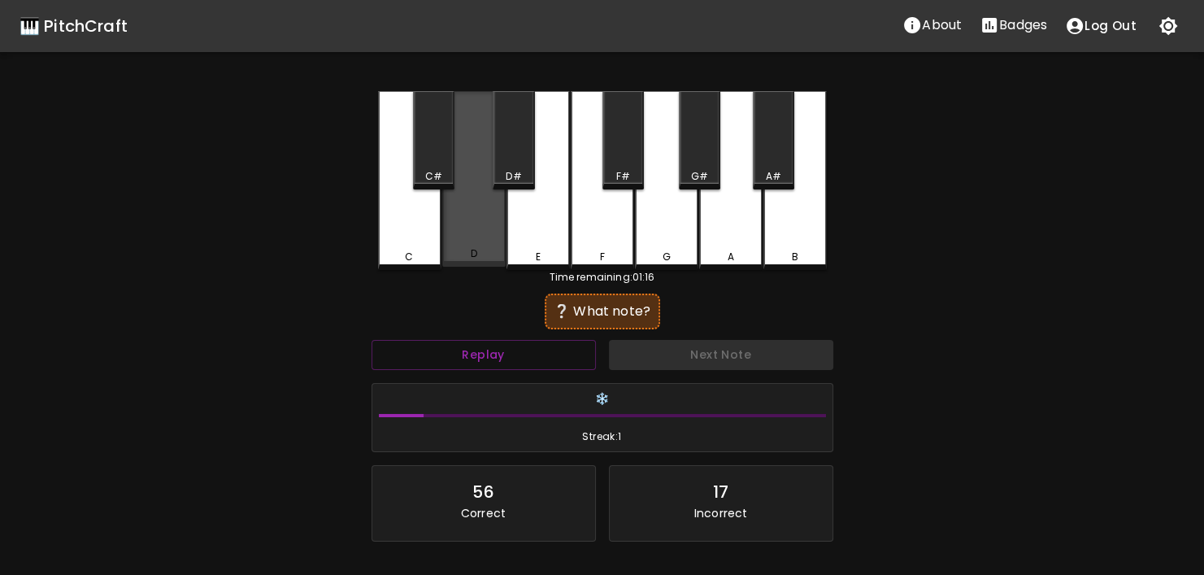
click at [501, 259] on div "D" at bounding box center [474, 253] width 60 height 15
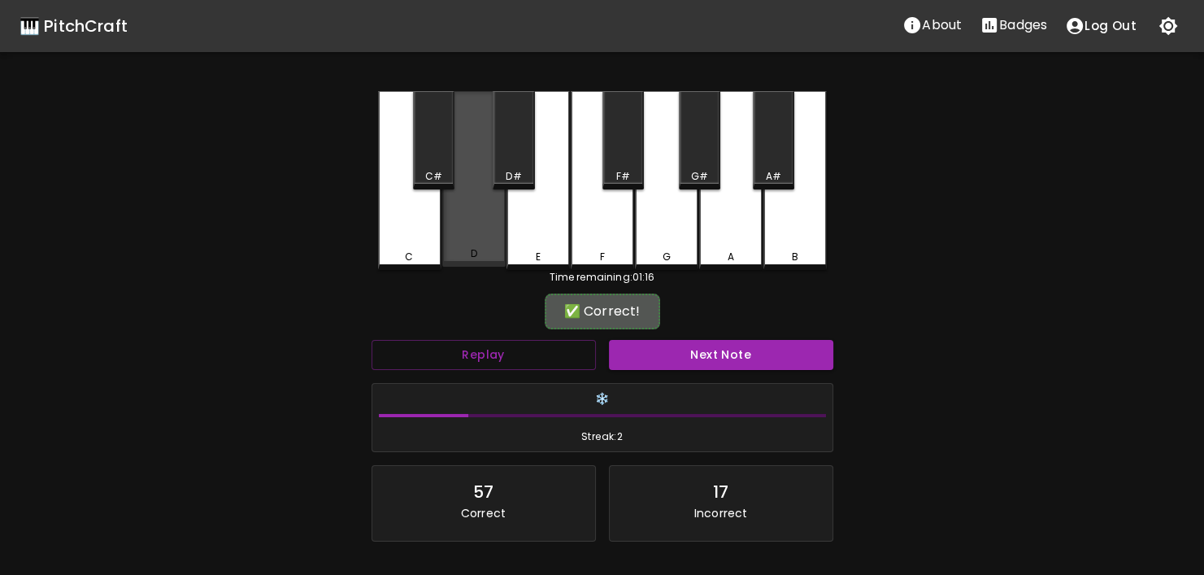
click at [501, 259] on div "D" at bounding box center [474, 253] width 60 height 15
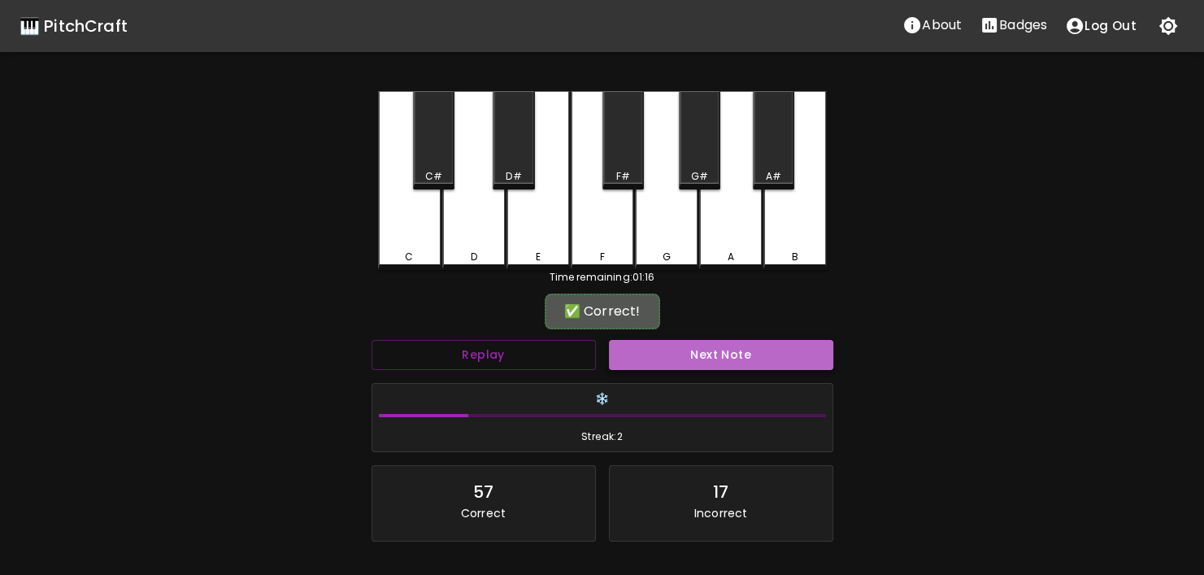
click at [660, 341] on button "Next Note" at bounding box center [721, 355] width 224 height 30
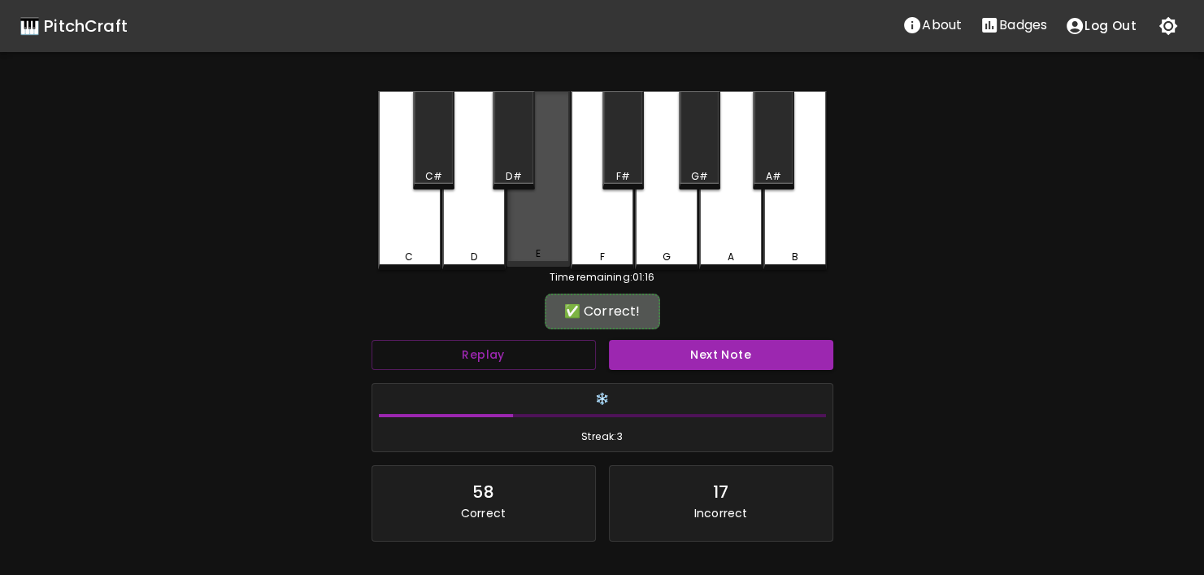
click at [561, 245] on div "E" at bounding box center [537, 179] width 63 height 176
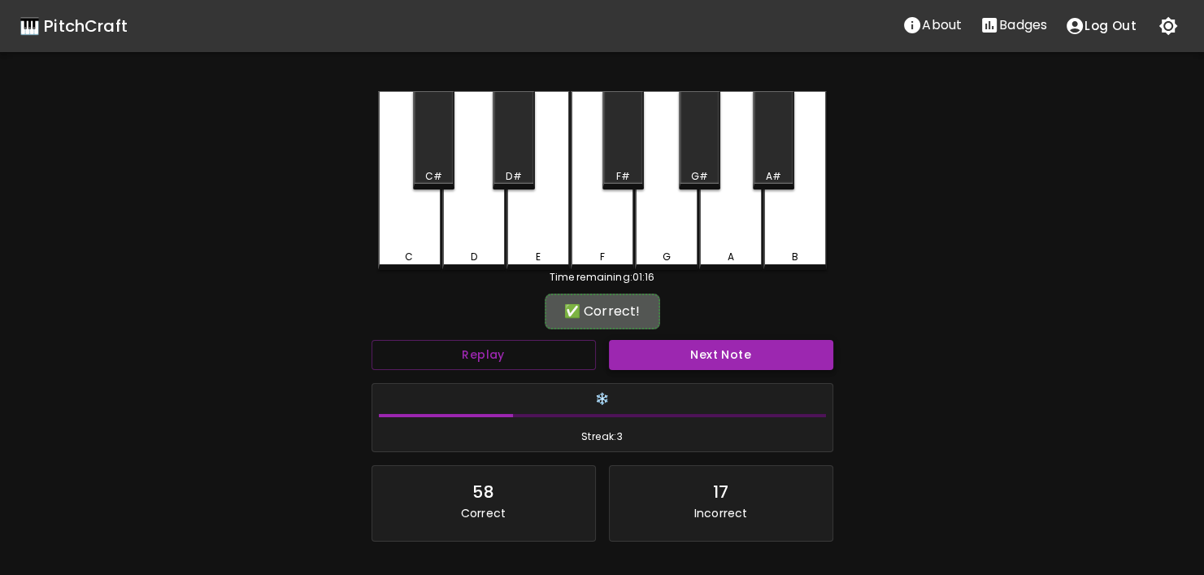
click at [664, 357] on button "Next Note" at bounding box center [721, 355] width 224 height 30
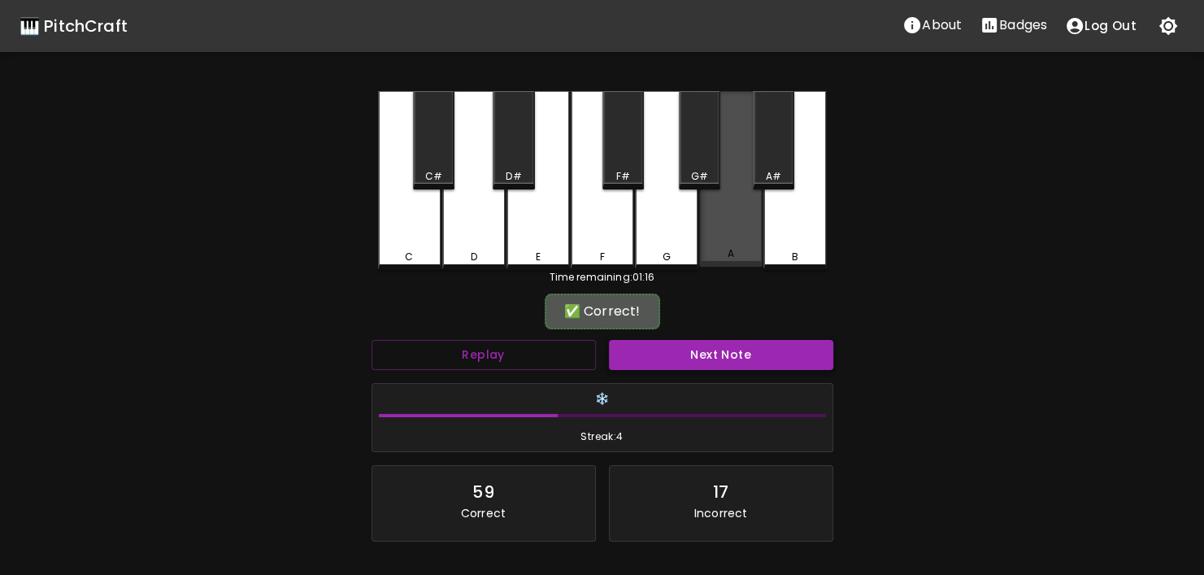
drag, startPoint x: 745, startPoint y: 253, endPoint x: 735, endPoint y: 366, distance: 113.5
click at [745, 255] on div "A" at bounding box center [731, 253] width 60 height 15
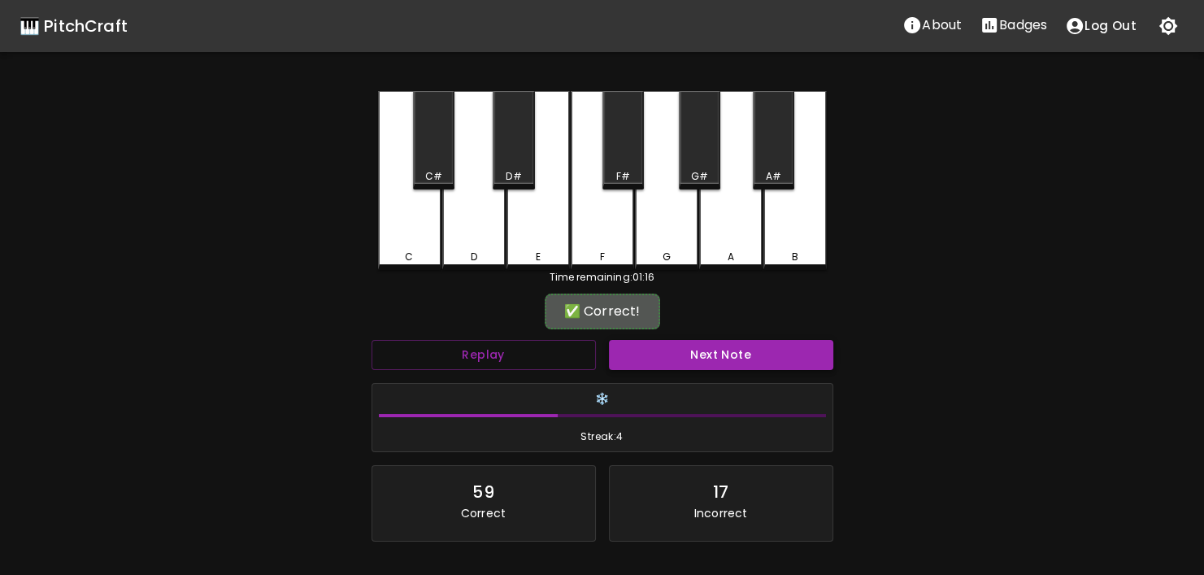
click at [727, 358] on button "Next Note" at bounding box center [721, 355] width 224 height 30
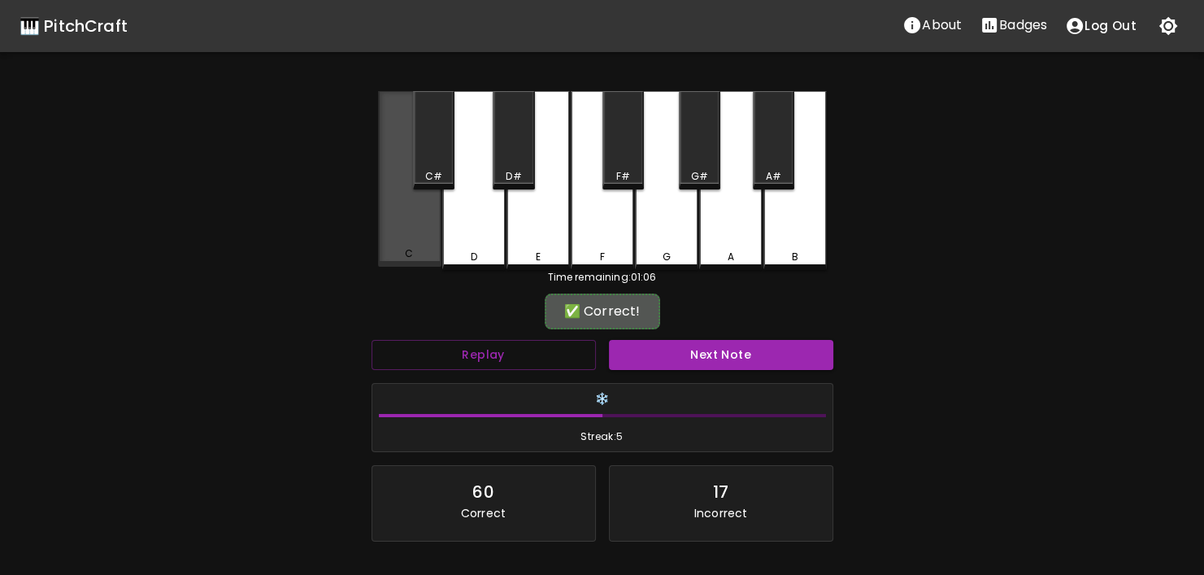
drag, startPoint x: 427, startPoint y: 256, endPoint x: 587, endPoint y: 304, distance: 167.1
click at [454, 263] on div "C C# D D# E F F# G G# A A# B" at bounding box center [602, 180] width 449 height 179
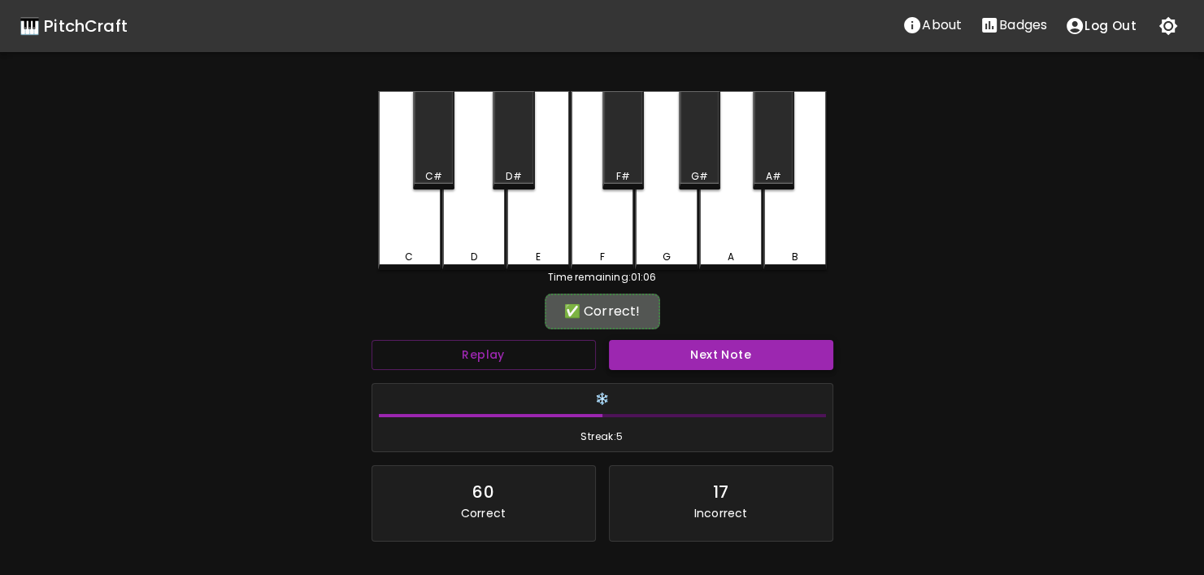
click at [676, 347] on button "Next Note" at bounding box center [721, 355] width 224 height 30
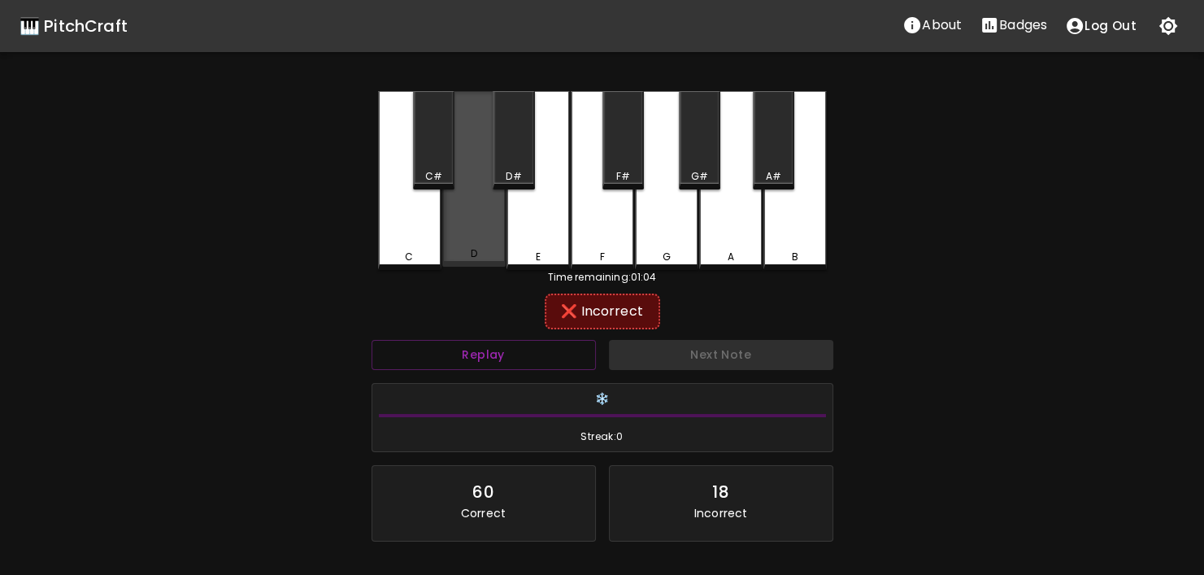
click at [490, 232] on div "D" at bounding box center [473, 179] width 63 height 176
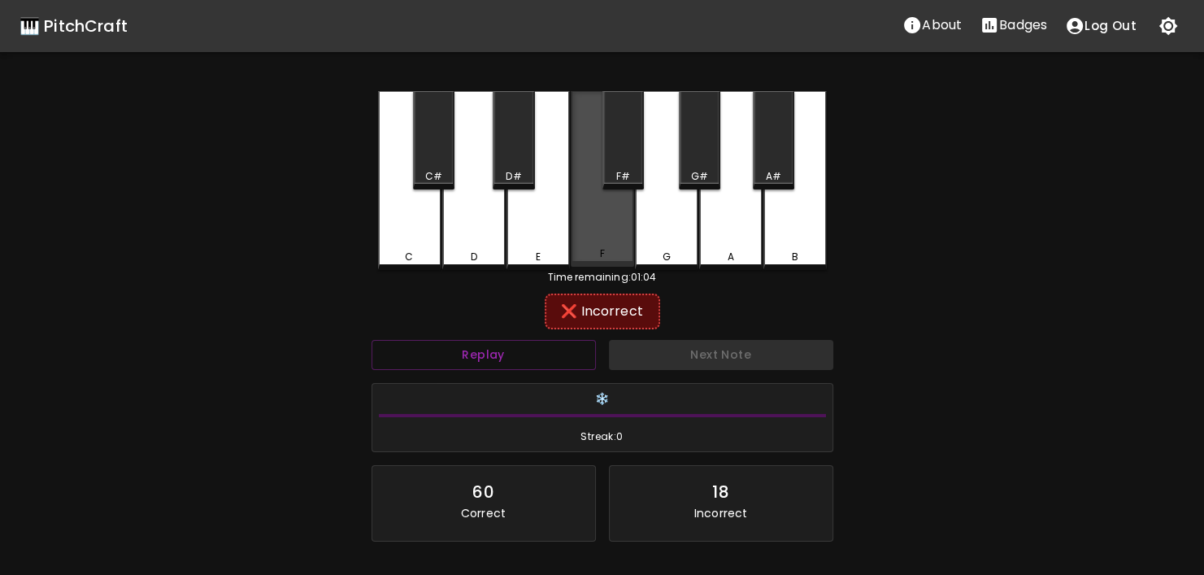
click at [633, 228] on div "F" at bounding box center [602, 179] width 63 height 176
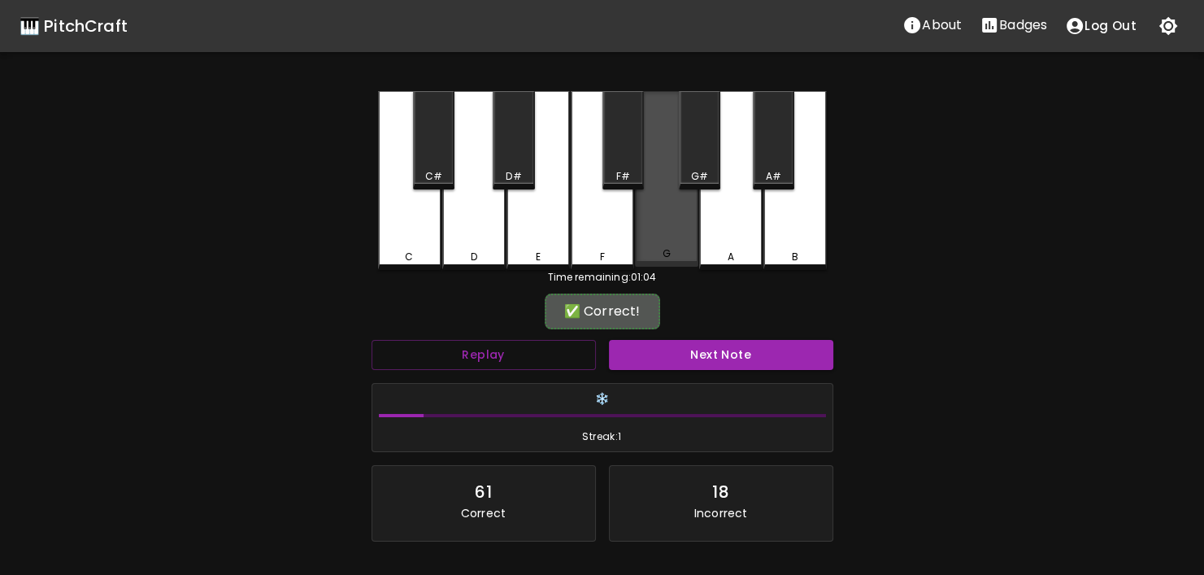
click at [643, 240] on div "G" at bounding box center [666, 179] width 63 height 176
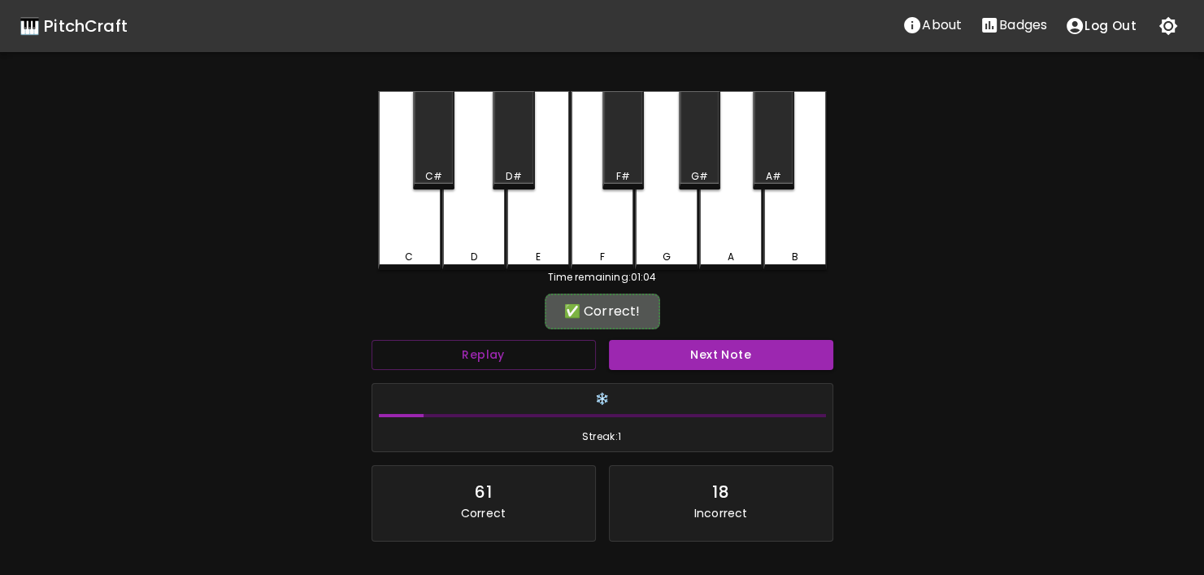
click at [680, 370] on div "Next Note" at bounding box center [720, 354] width 237 height 43
click at [675, 357] on button "Next Note" at bounding box center [721, 355] width 224 height 30
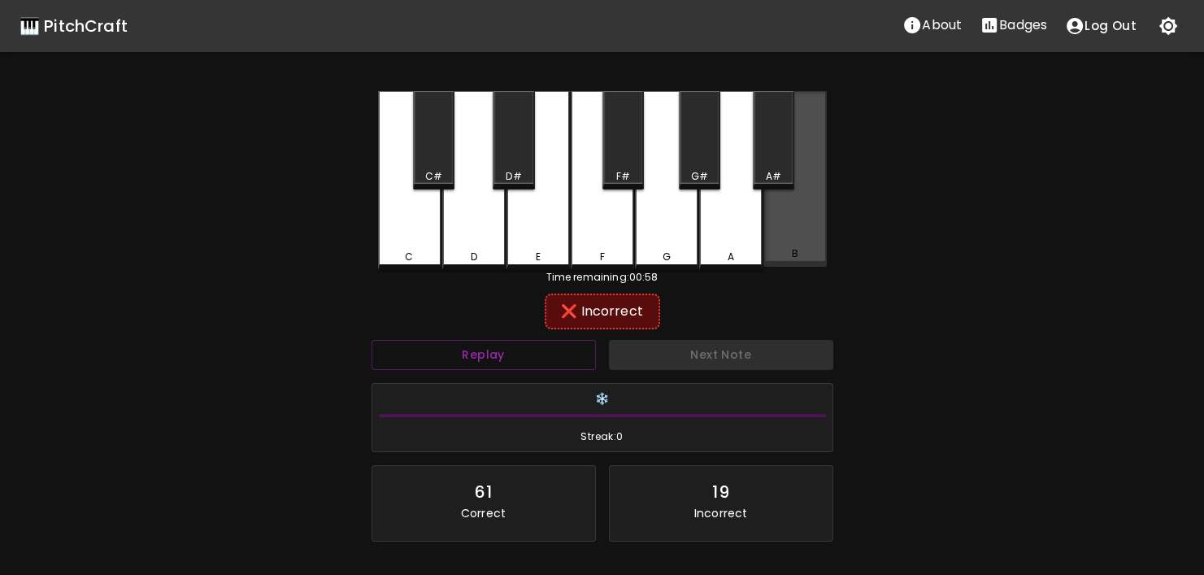
click at [779, 243] on div "B" at bounding box center [794, 179] width 63 height 176
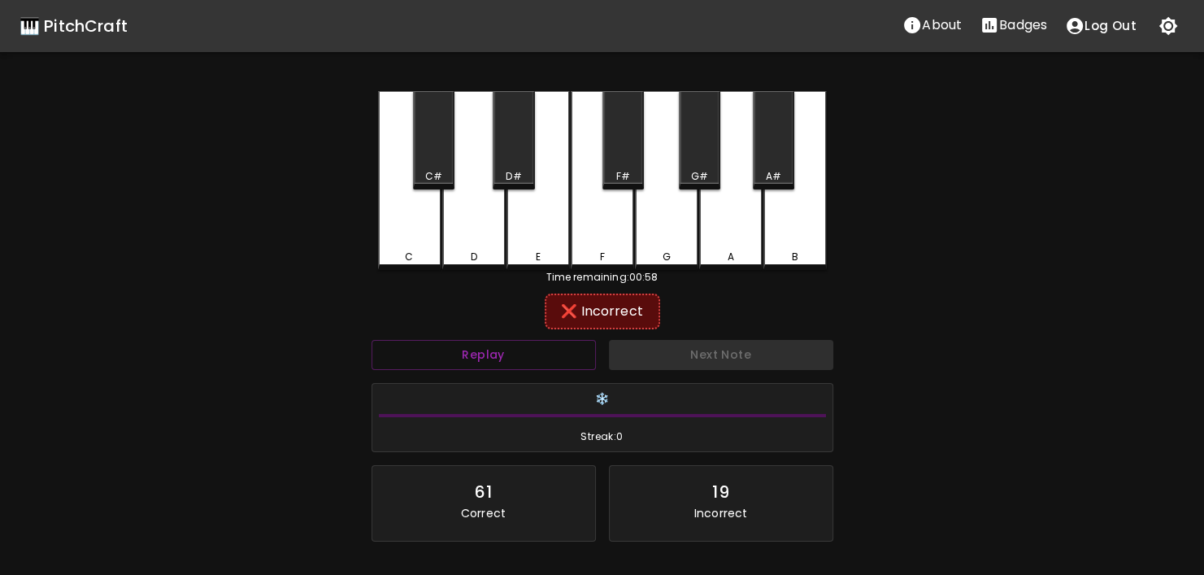
click at [733, 243] on div "A" at bounding box center [730, 180] width 63 height 179
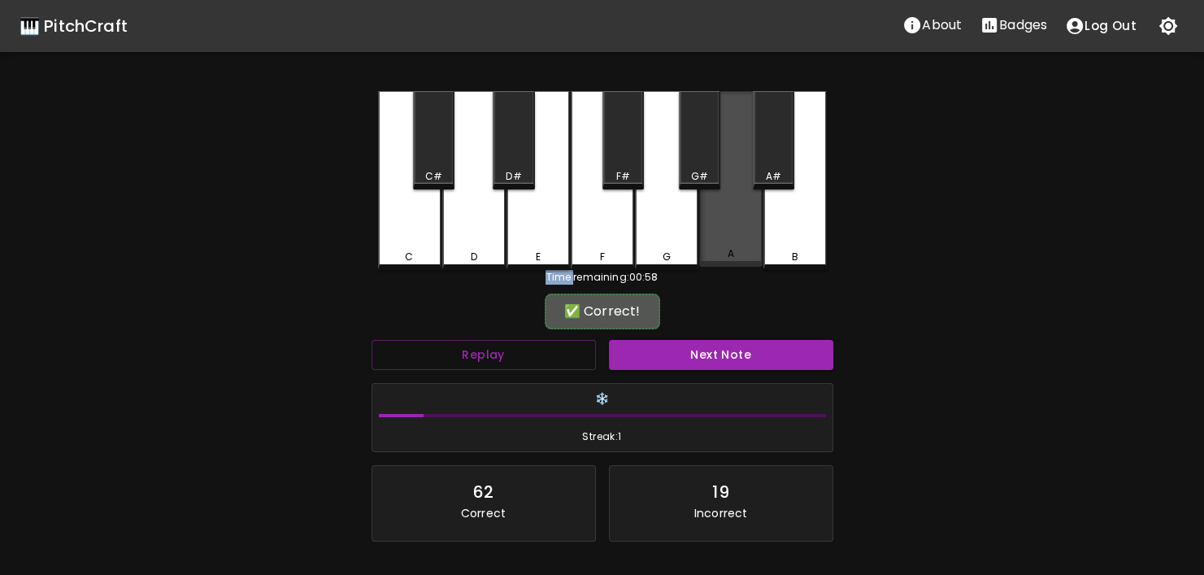
click at [733, 243] on div "A" at bounding box center [730, 179] width 63 height 176
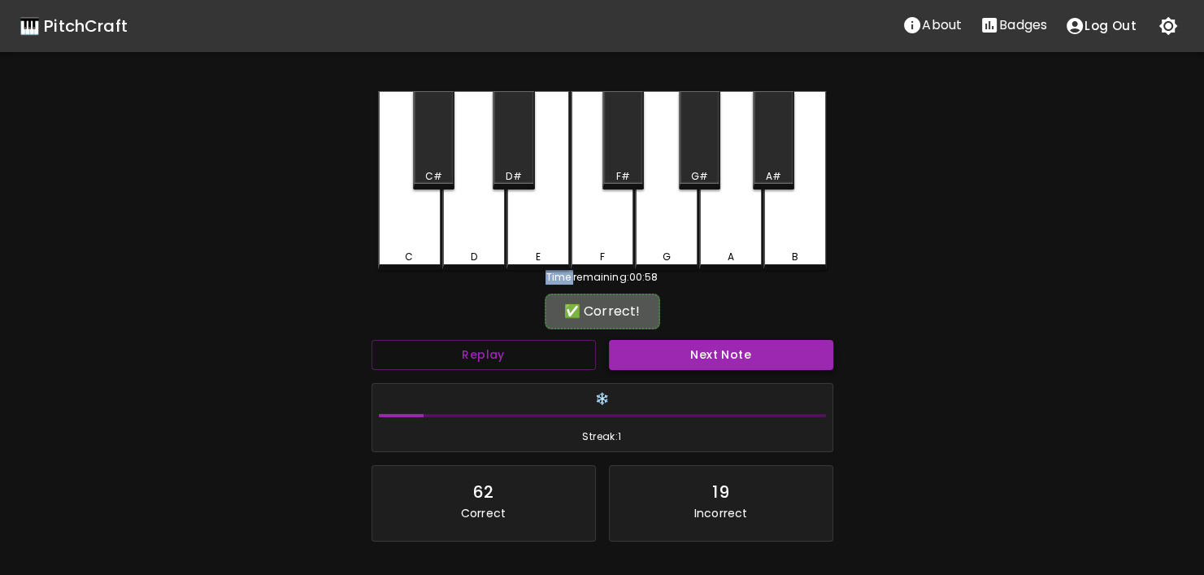
click at [701, 347] on button "Next Note" at bounding box center [721, 355] width 224 height 30
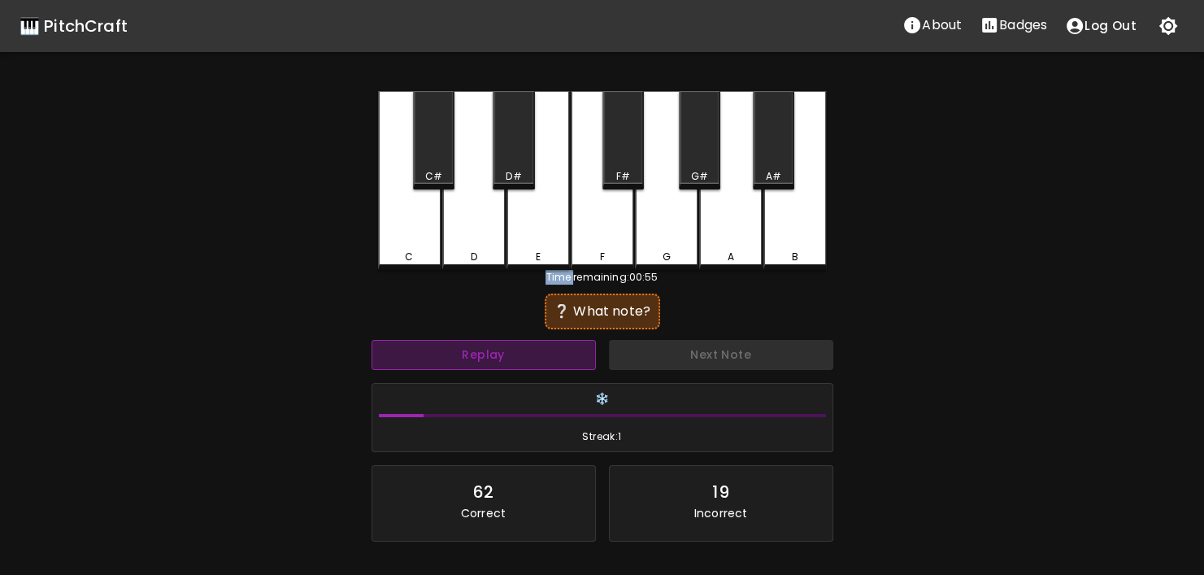
click at [517, 344] on button "Replay" at bounding box center [483, 355] width 224 height 30
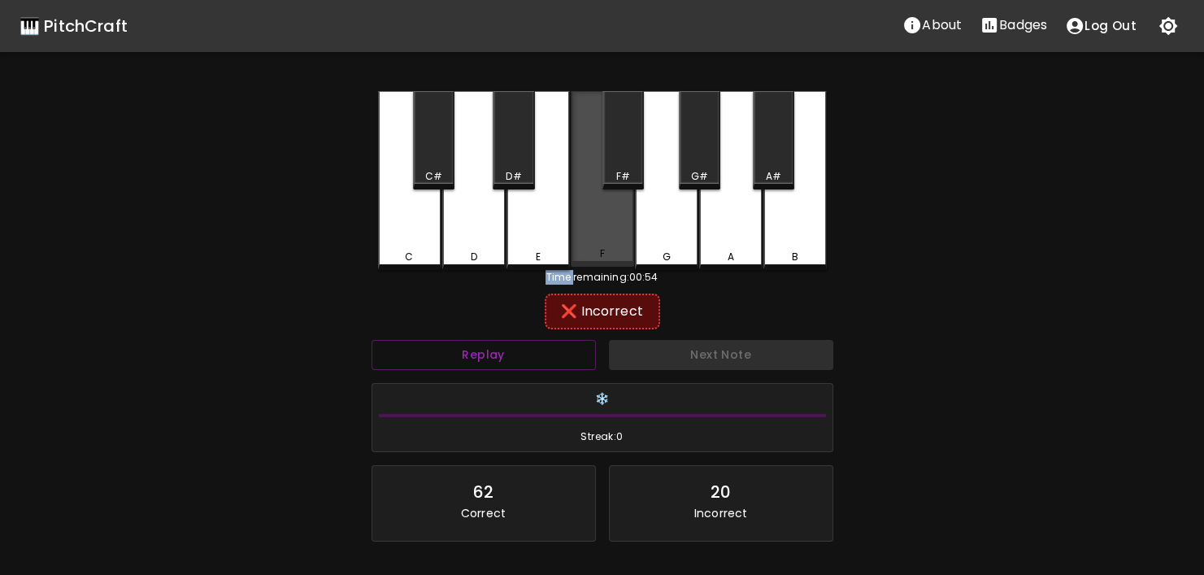
click at [581, 253] on div "F" at bounding box center [602, 253] width 60 height 15
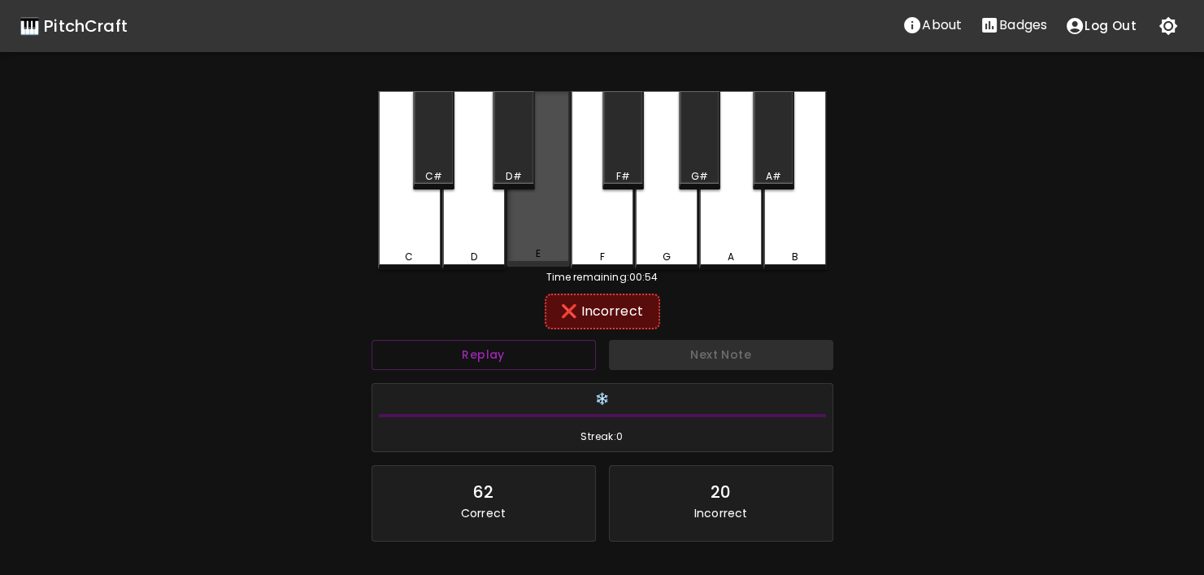
click at [559, 246] on div "E" at bounding box center [537, 179] width 63 height 176
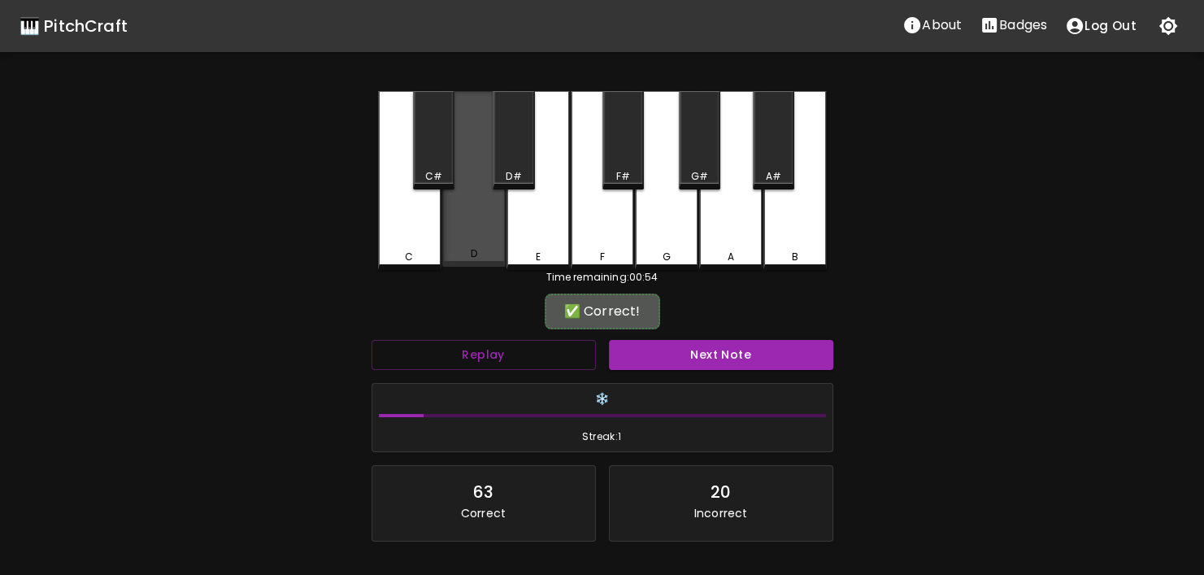
drag, startPoint x: 488, startPoint y: 256, endPoint x: 606, endPoint y: 350, distance: 151.5
click at [488, 257] on div "D" at bounding box center [474, 253] width 60 height 15
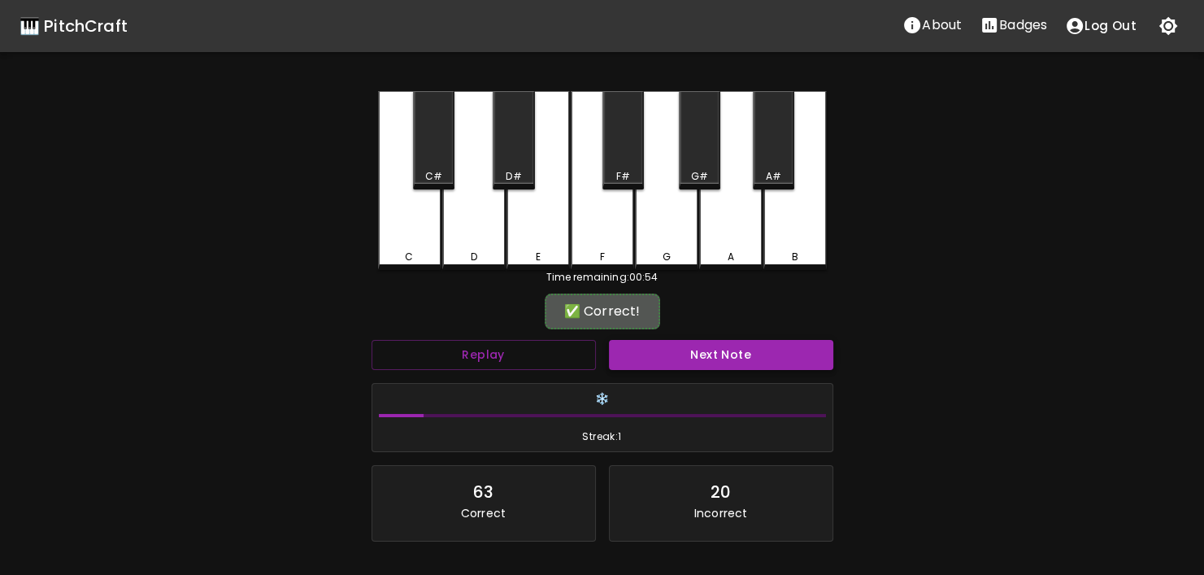
click at [624, 350] on button "Next Note" at bounding box center [721, 355] width 224 height 30
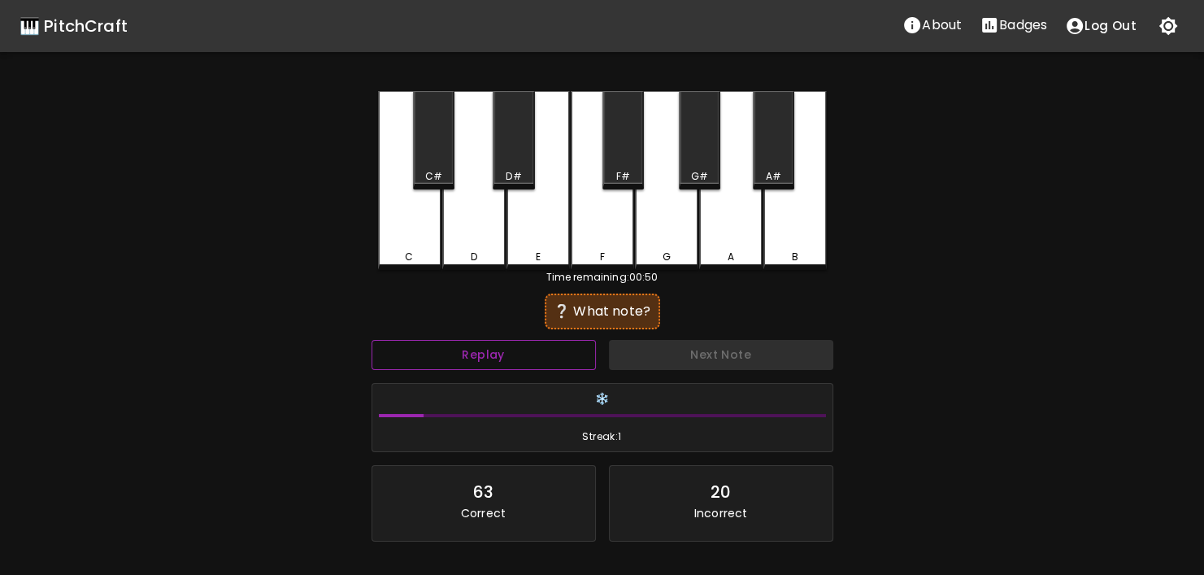
click at [540, 358] on button "Replay" at bounding box center [483, 355] width 224 height 30
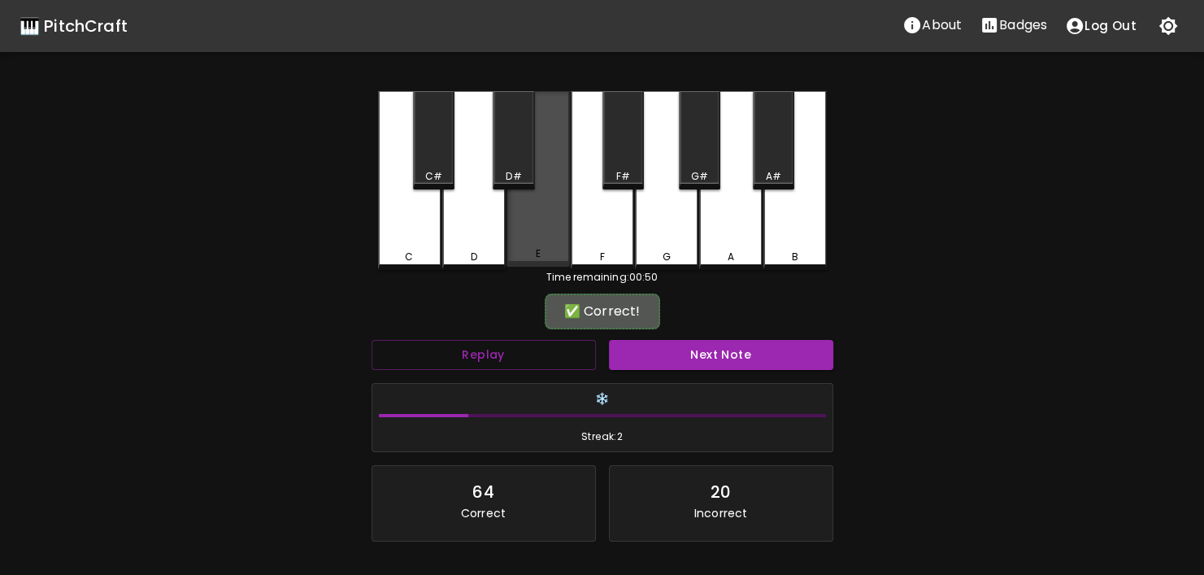
drag, startPoint x: 546, startPoint y: 231, endPoint x: 617, endPoint y: 333, distance: 124.4
click at [548, 235] on div "E" at bounding box center [537, 179] width 63 height 176
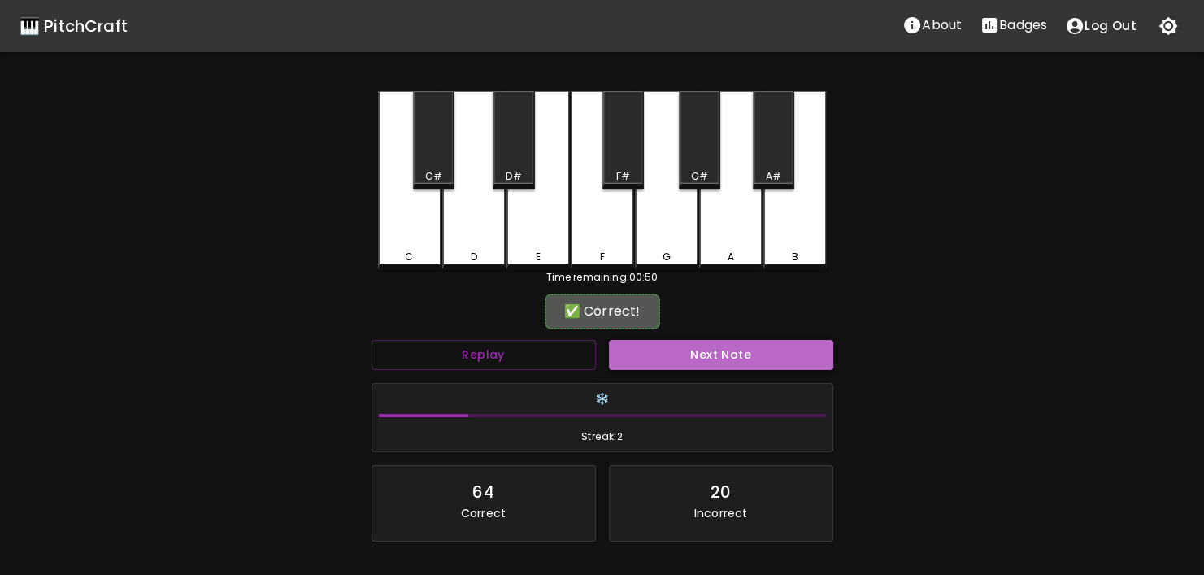
click at [640, 355] on button "Next Note" at bounding box center [721, 355] width 224 height 30
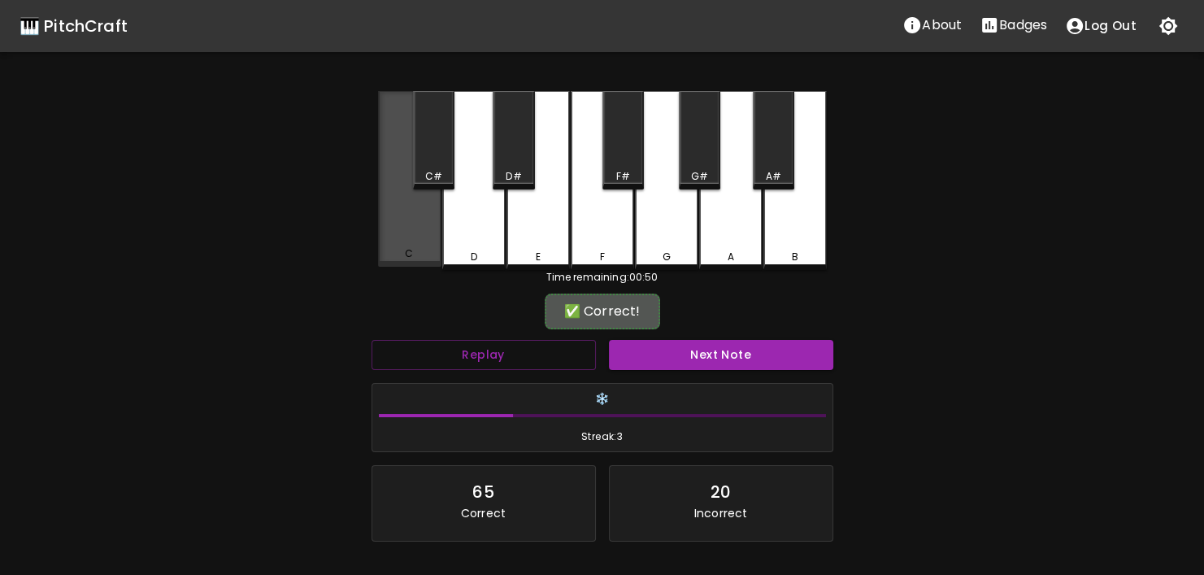
click at [399, 233] on div "C" at bounding box center [409, 179] width 63 height 176
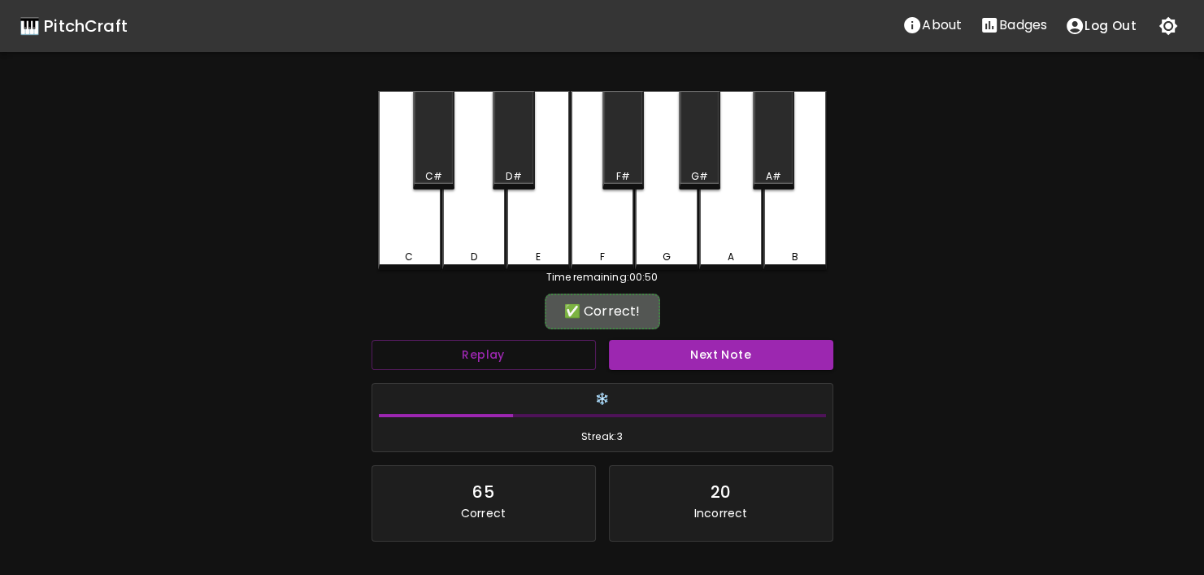
click at [614, 334] on div "Next Note" at bounding box center [720, 354] width 237 height 43
click at [623, 351] on button "Next Note" at bounding box center [721, 355] width 224 height 30
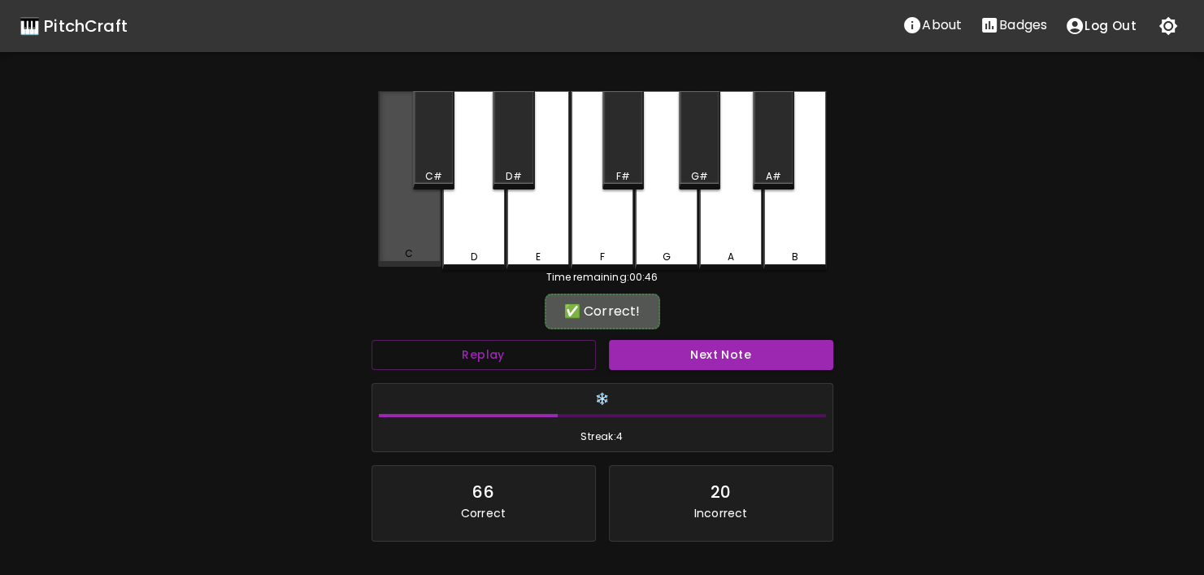
click at [403, 236] on div "C" at bounding box center [409, 179] width 63 height 176
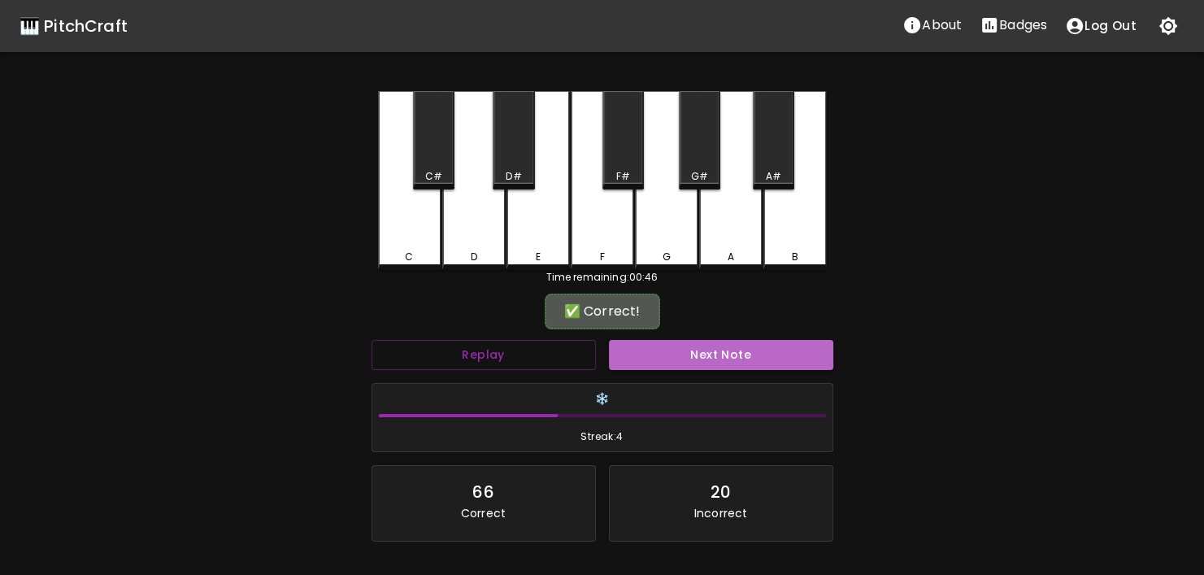
click at [659, 358] on button "Next Note" at bounding box center [721, 355] width 224 height 30
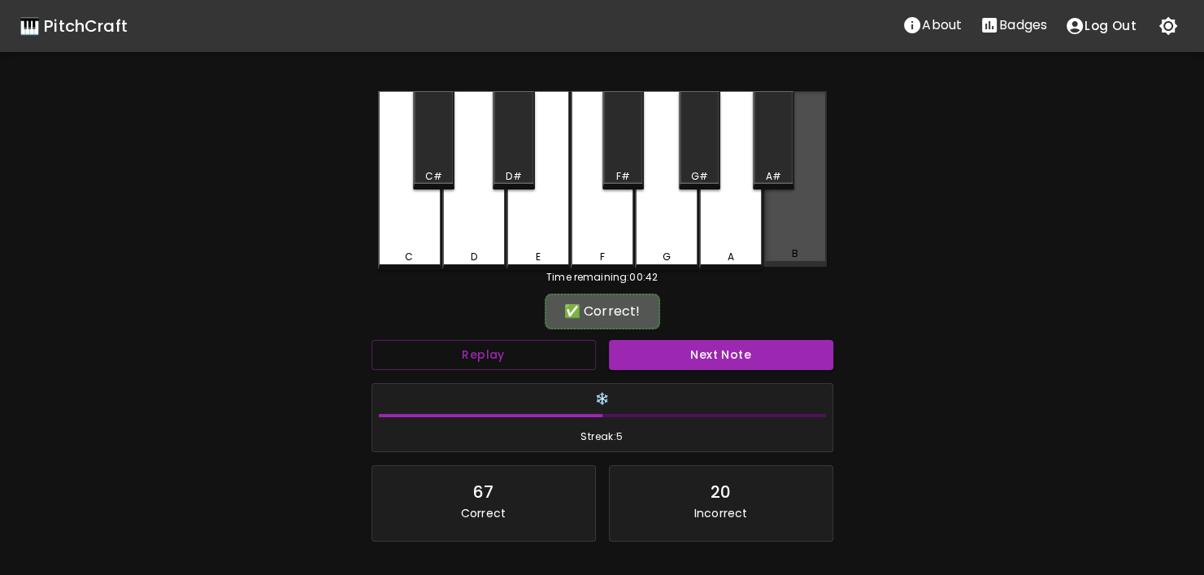
drag, startPoint x: 776, startPoint y: 255, endPoint x: 746, endPoint y: 333, distance: 83.6
click at [776, 256] on div "B" at bounding box center [795, 253] width 60 height 15
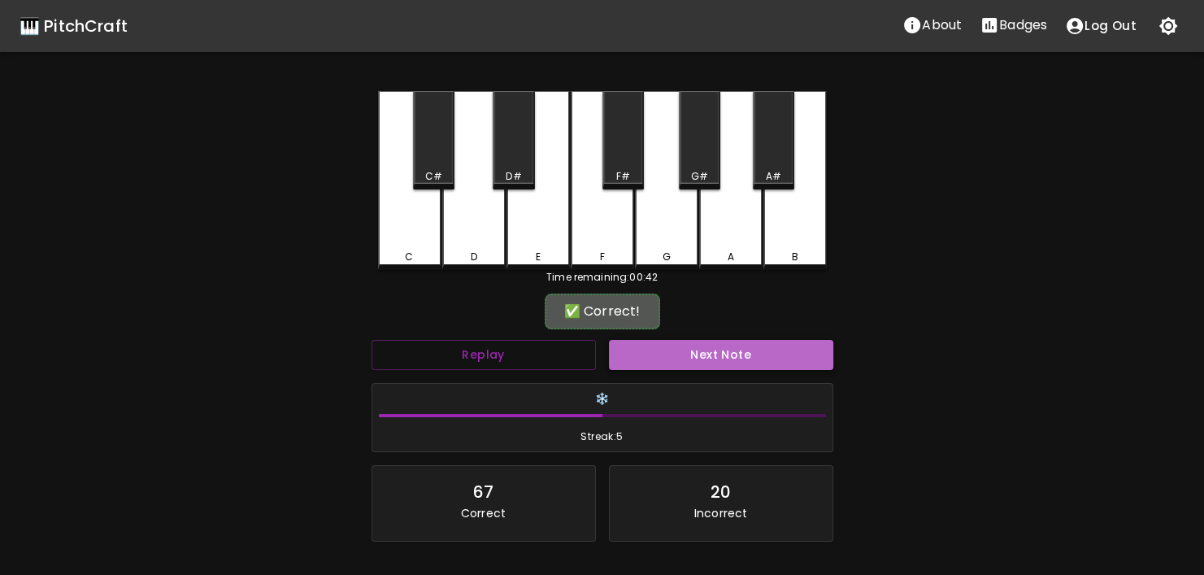
click at [737, 353] on button "Next Note" at bounding box center [721, 355] width 224 height 30
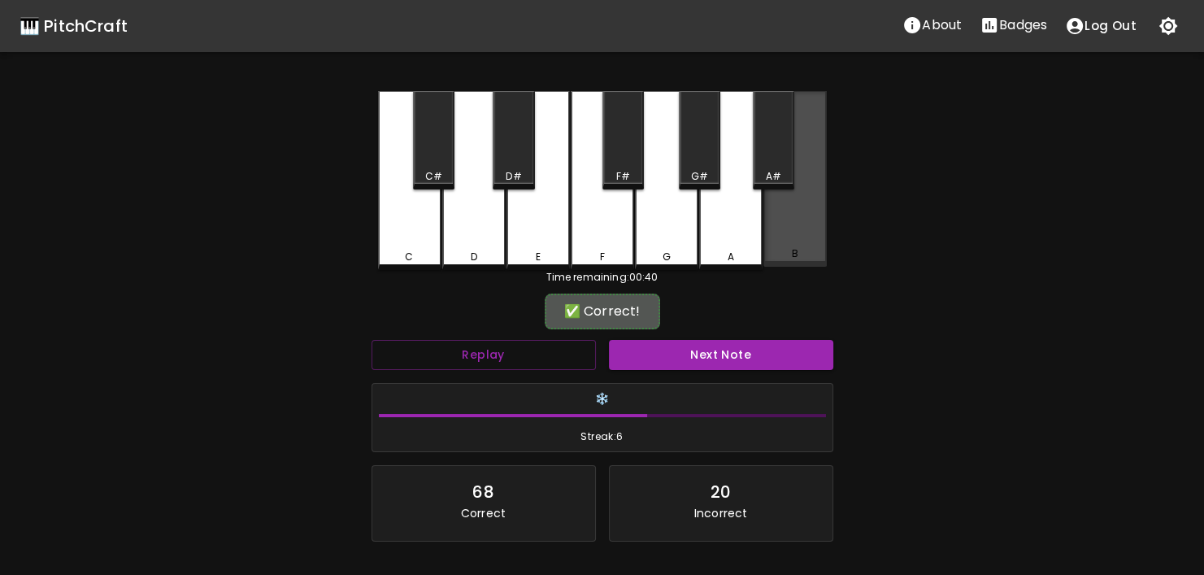
drag, startPoint x: 774, startPoint y: 250, endPoint x: 756, endPoint y: 301, distance: 53.5
click at [773, 256] on div "B" at bounding box center [795, 253] width 60 height 15
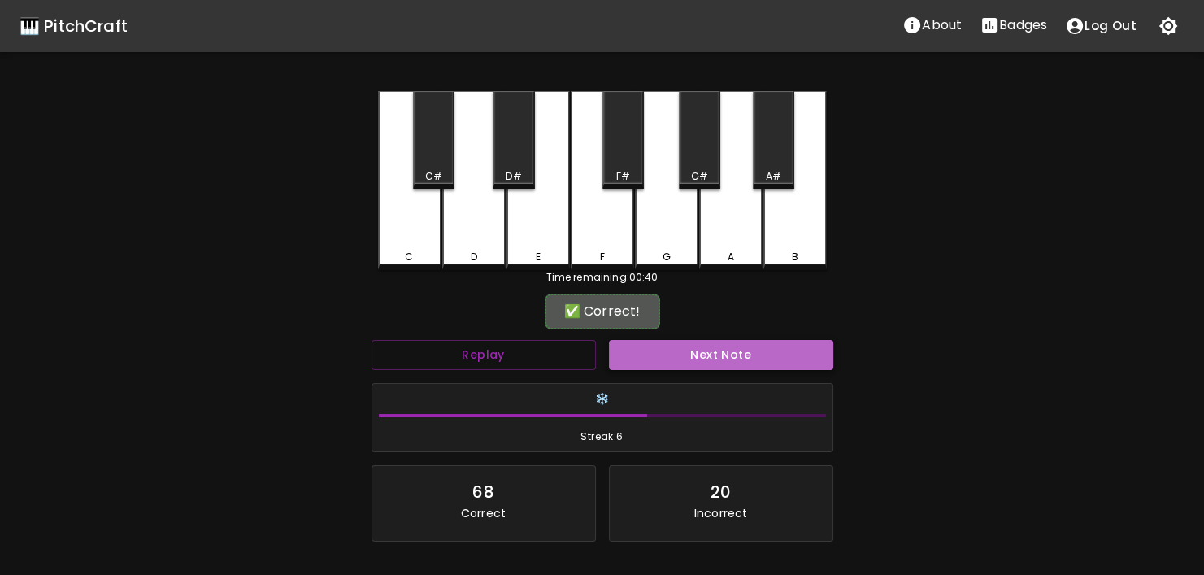
click at [736, 363] on button "Next Note" at bounding box center [721, 355] width 224 height 30
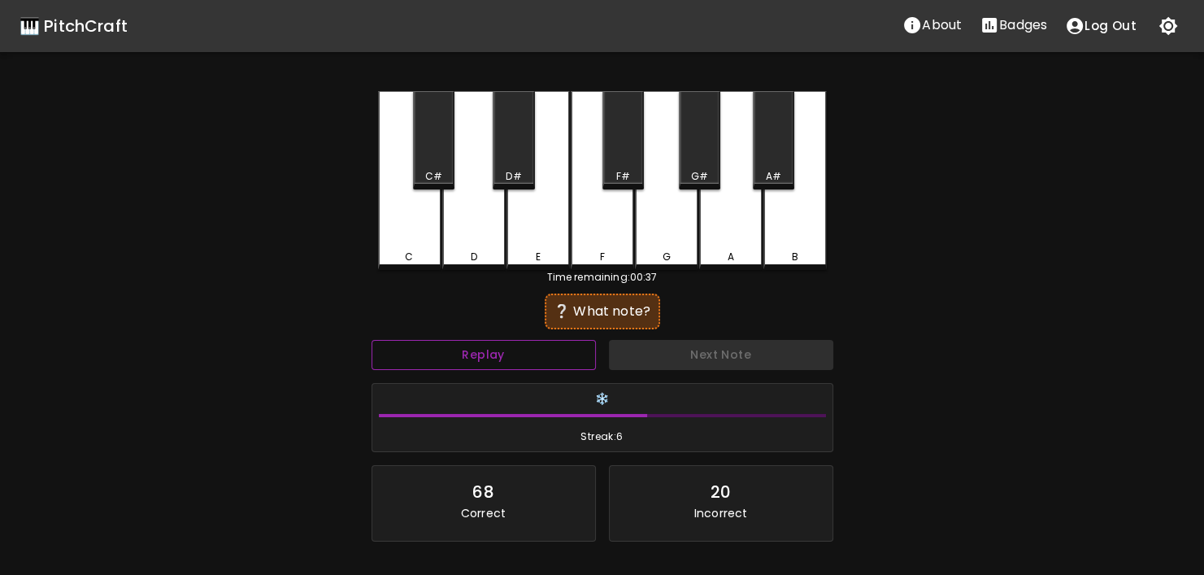
click at [489, 358] on button "Replay" at bounding box center [483, 355] width 224 height 30
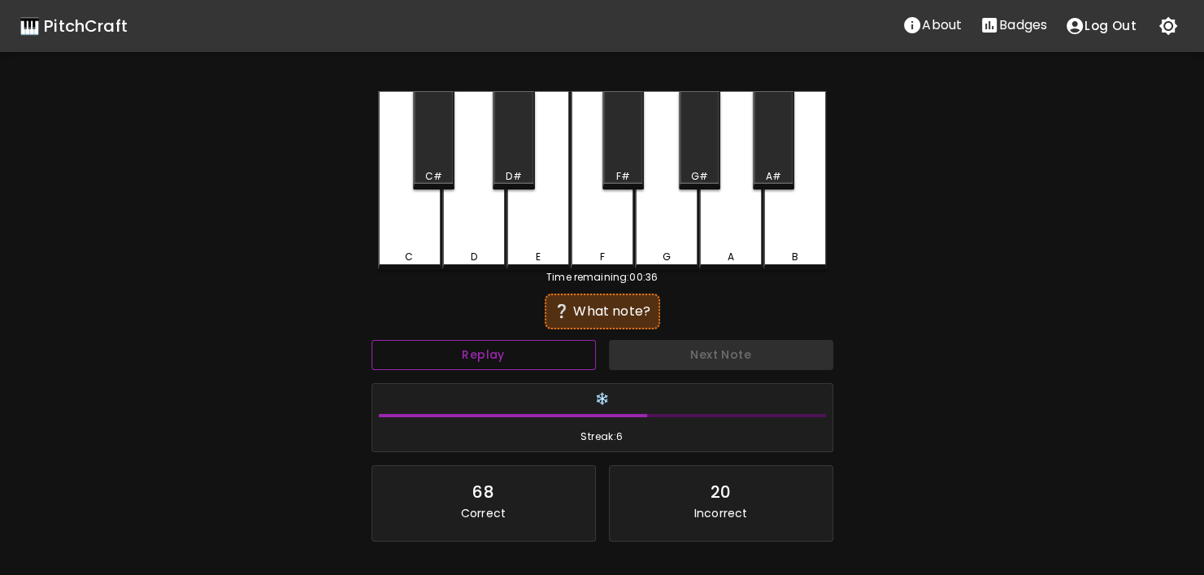
click at [489, 358] on button "Replay" at bounding box center [483, 355] width 224 height 30
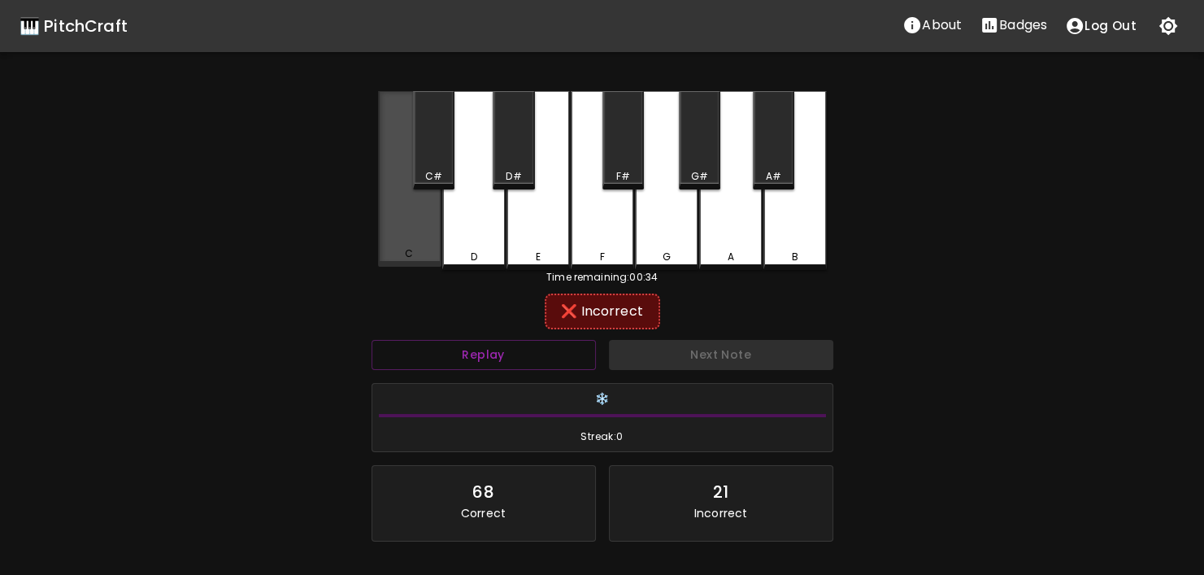
click at [432, 234] on div "C" at bounding box center [409, 179] width 63 height 176
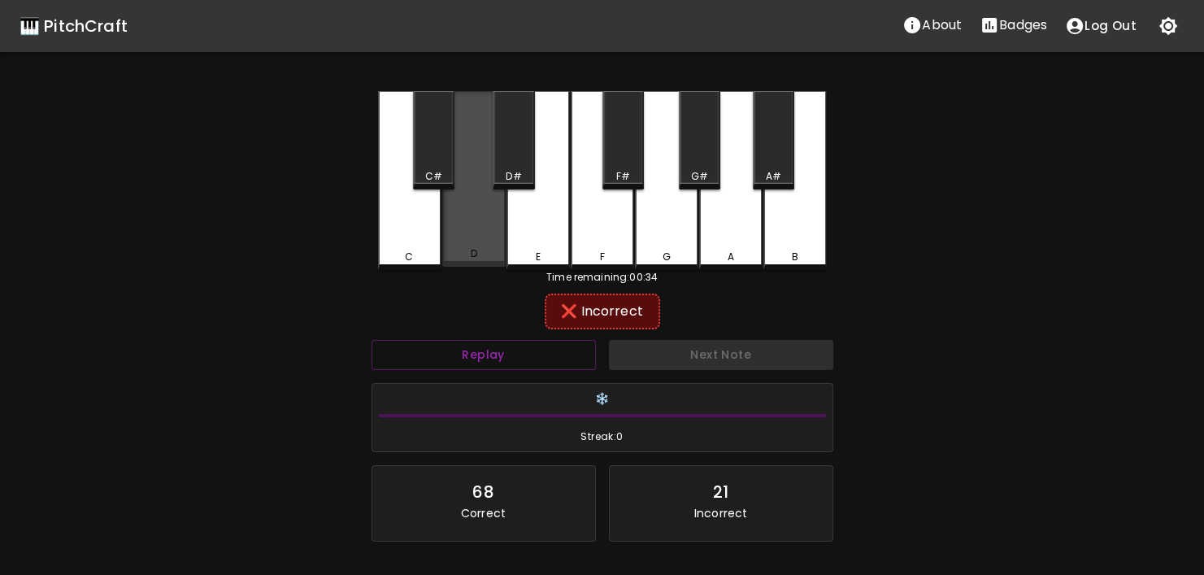
click at [462, 250] on div "D" at bounding box center [474, 253] width 60 height 15
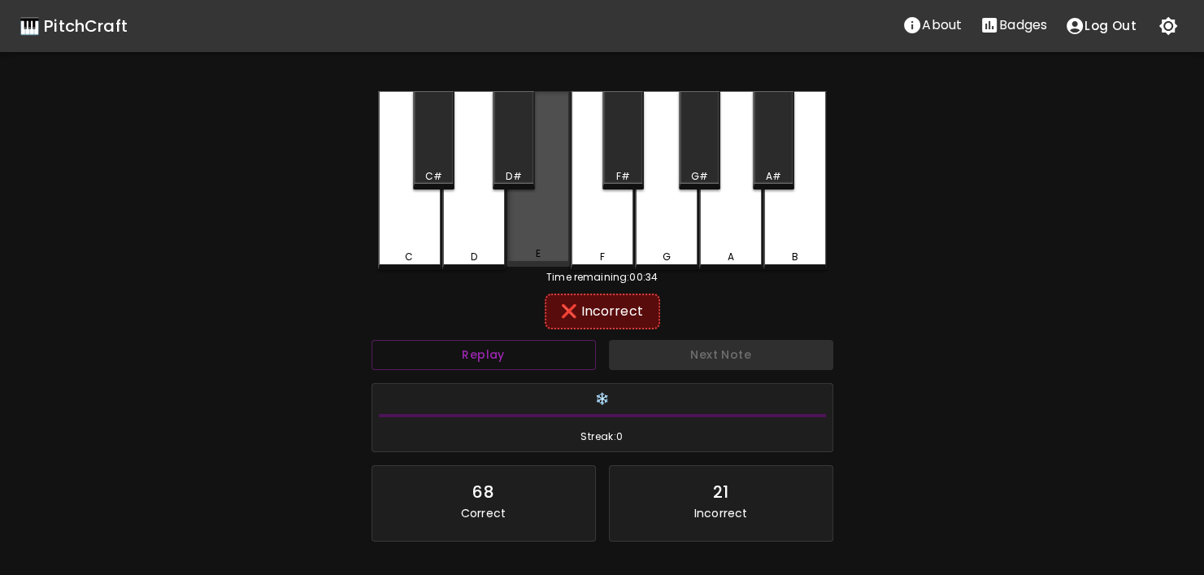
click at [546, 251] on div "E" at bounding box center [538, 253] width 60 height 15
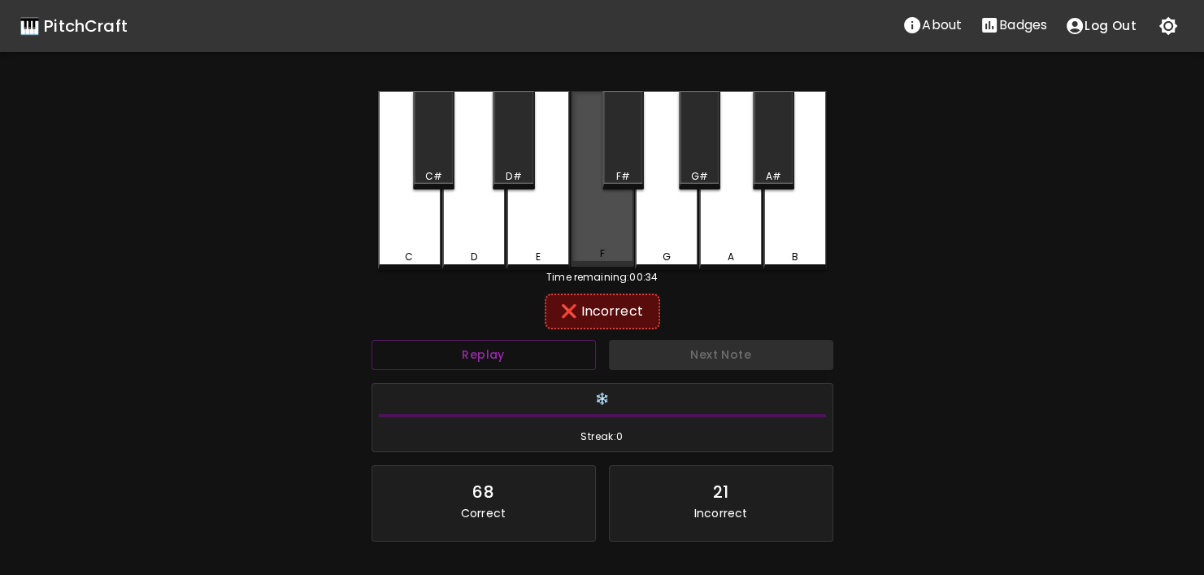
click at [630, 251] on div "F" at bounding box center [602, 253] width 60 height 15
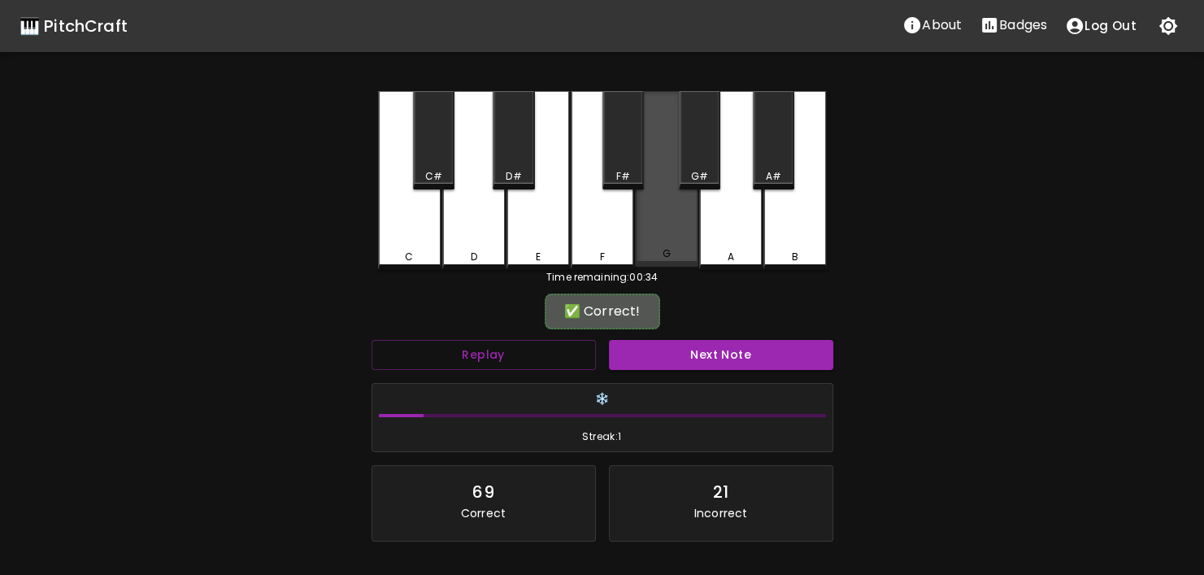
click at [683, 250] on div "G" at bounding box center [666, 253] width 60 height 15
click at [683, 257] on div "G" at bounding box center [666, 253] width 60 height 15
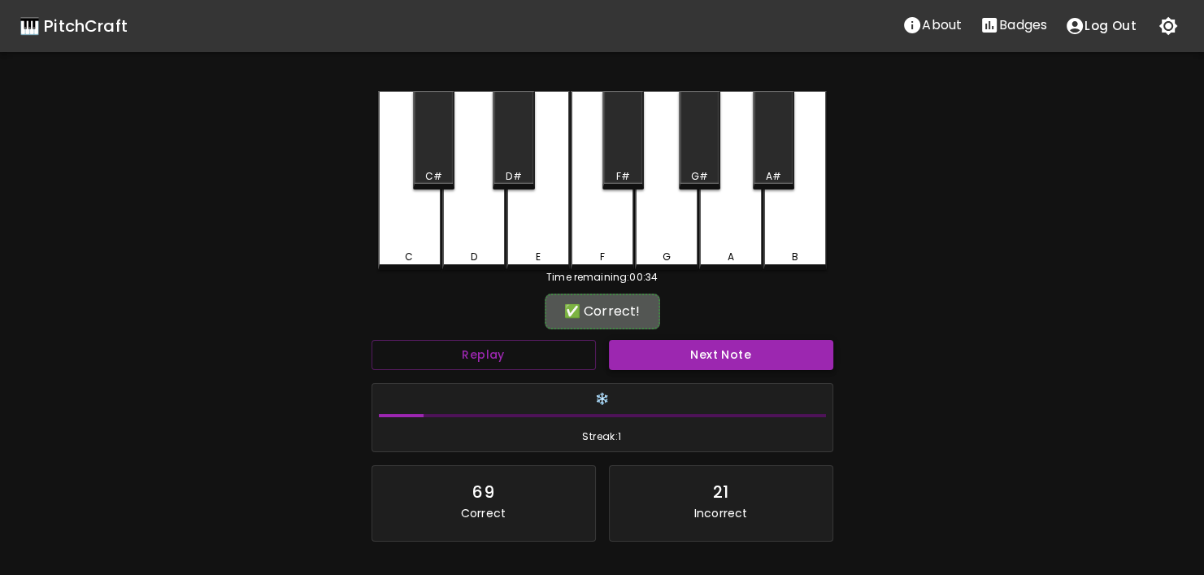
click at [711, 356] on button "Next Note" at bounding box center [721, 355] width 224 height 30
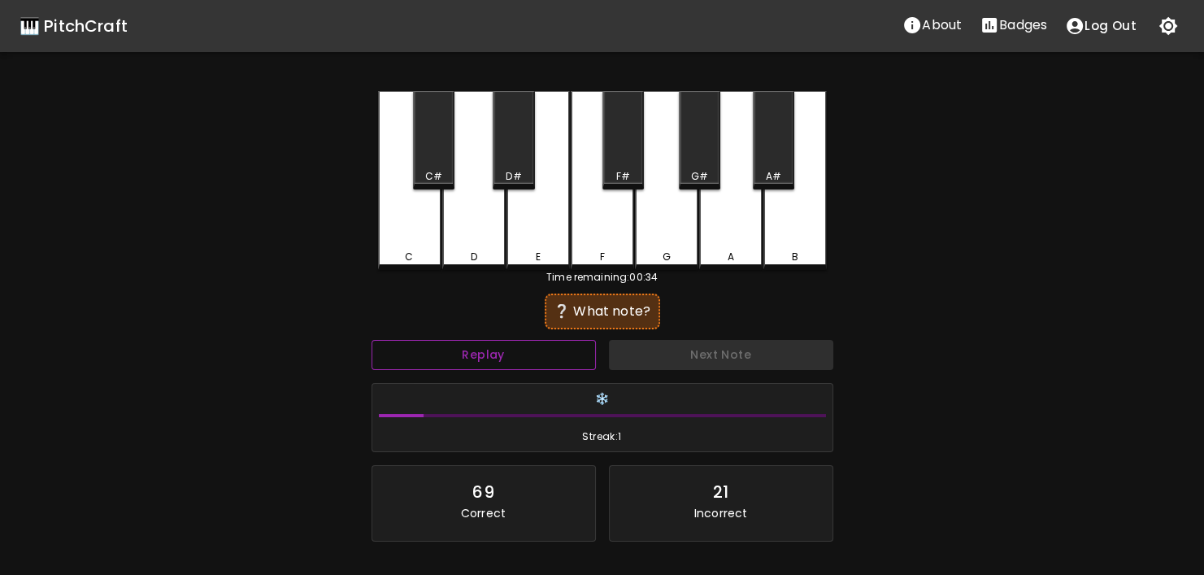
click at [571, 360] on button "Replay" at bounding box center [483, 355] width 224 height 30
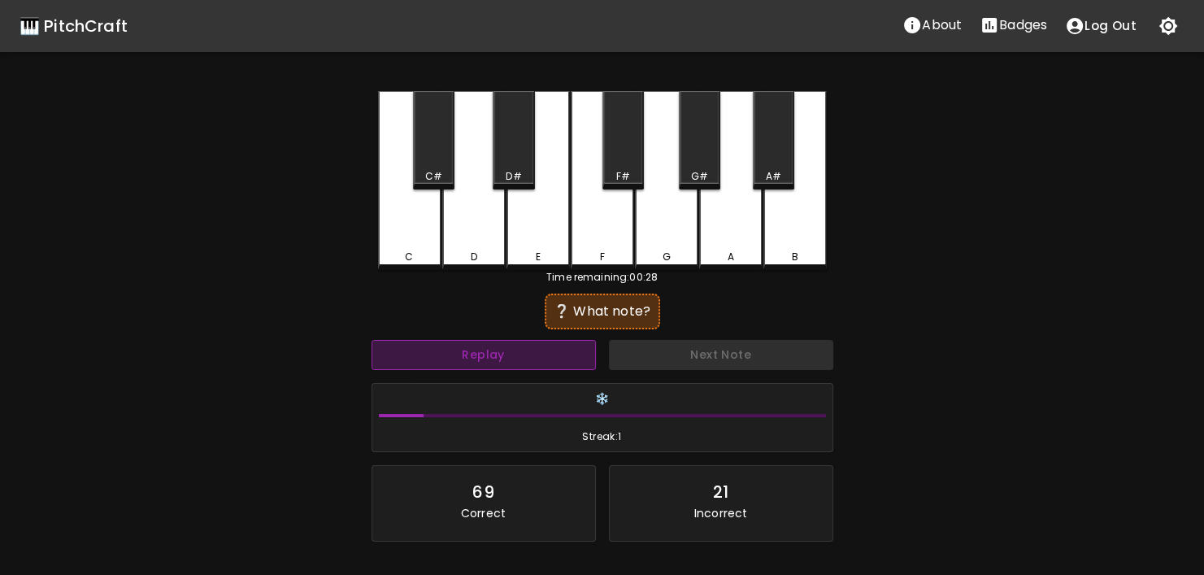
click at [571, 360] on button "Replay" at bounding box center [483, 355] width 224 height 30
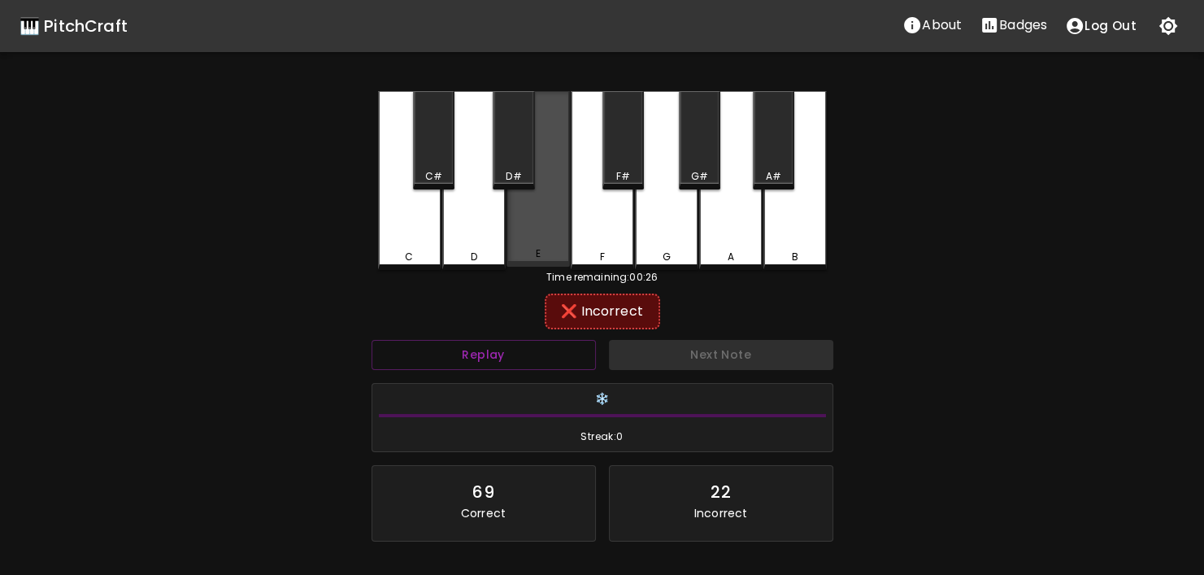
click at [567, 250] on div "E" at bounding box center [538, 253] width 60 height 15
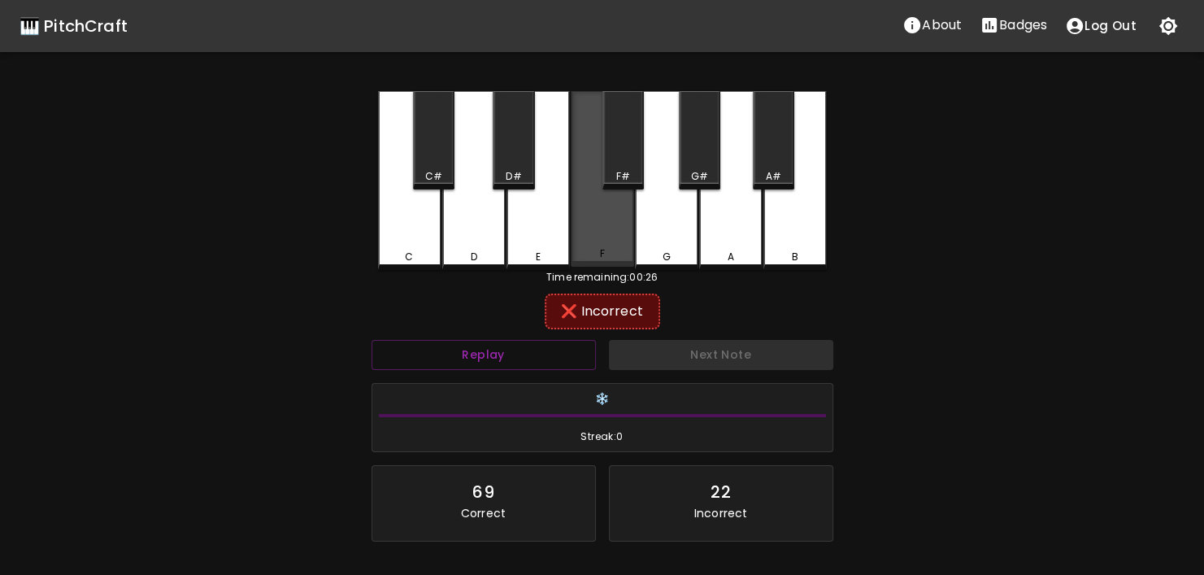
click at [584, 249] on div "F" at bounding box center [602, 179] width 63 height 176
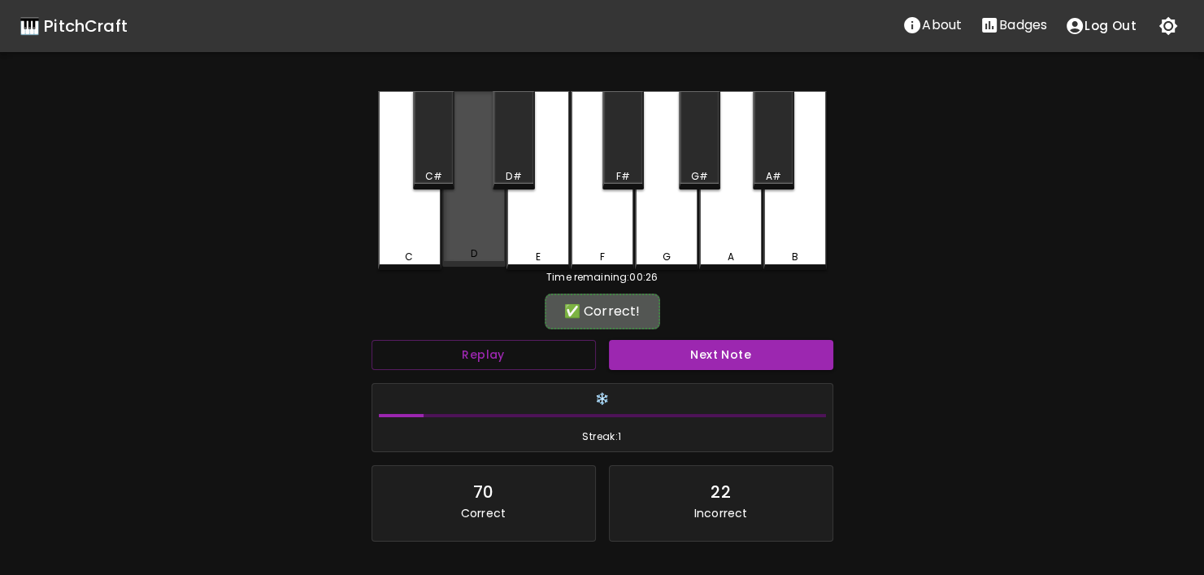
drag, startPoint x: 480, startPoint y: 248, endPoint x: 506, endPoint y: 267, distance: 32.5
click at [482, 250] on div "D" at bounding box center [473, 179] width 63 height 176
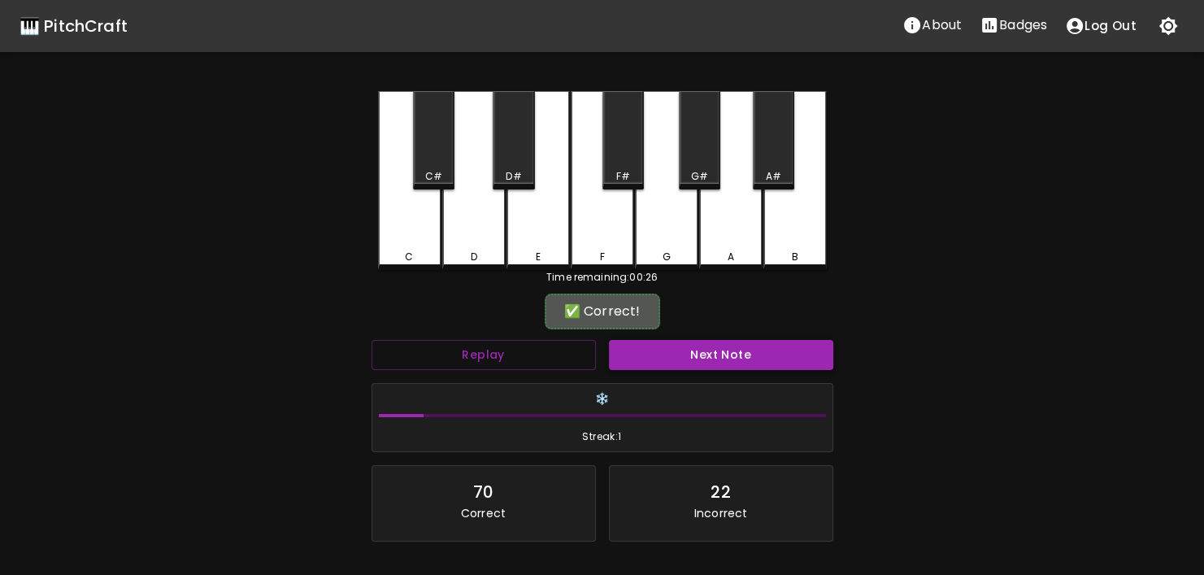
click at [643, 361] on button "Next Note" at bounding box center [721, 355] width 224 height 30
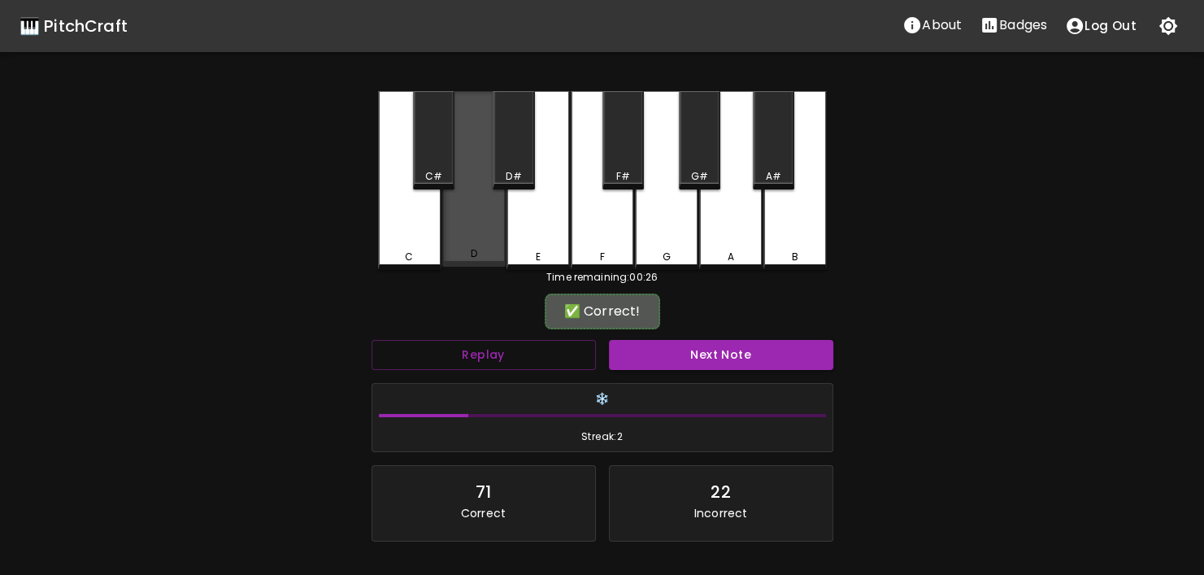
click at [489, 253] on div "D" at bounding box center [474, 253] width 60 height 15
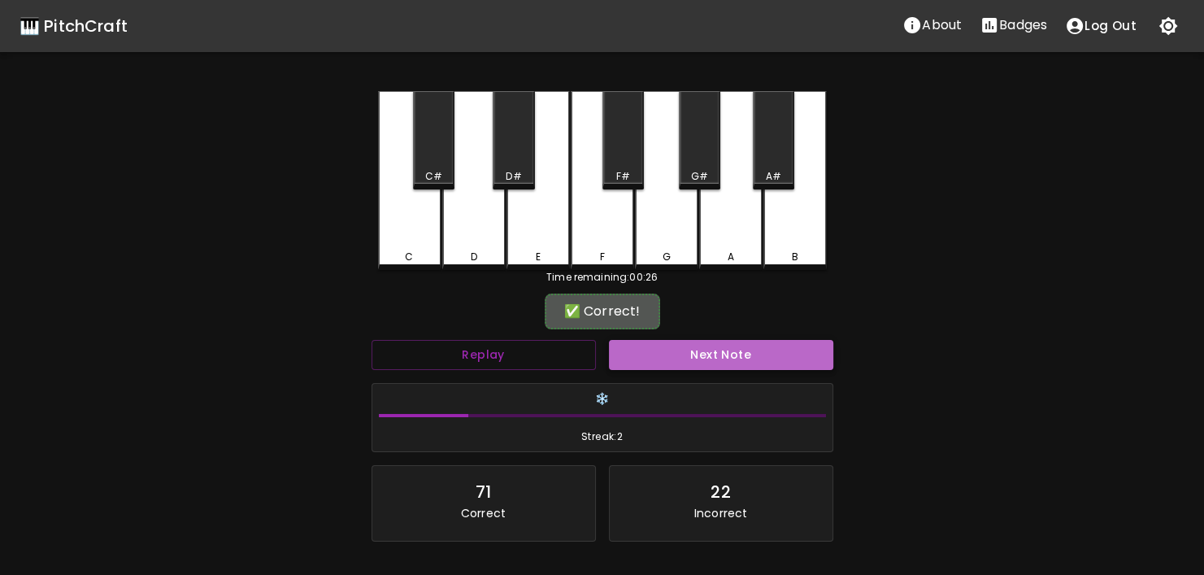
click at [609, 347] on button "Next Note" at bounding box center [721, 355] width 224 height 30
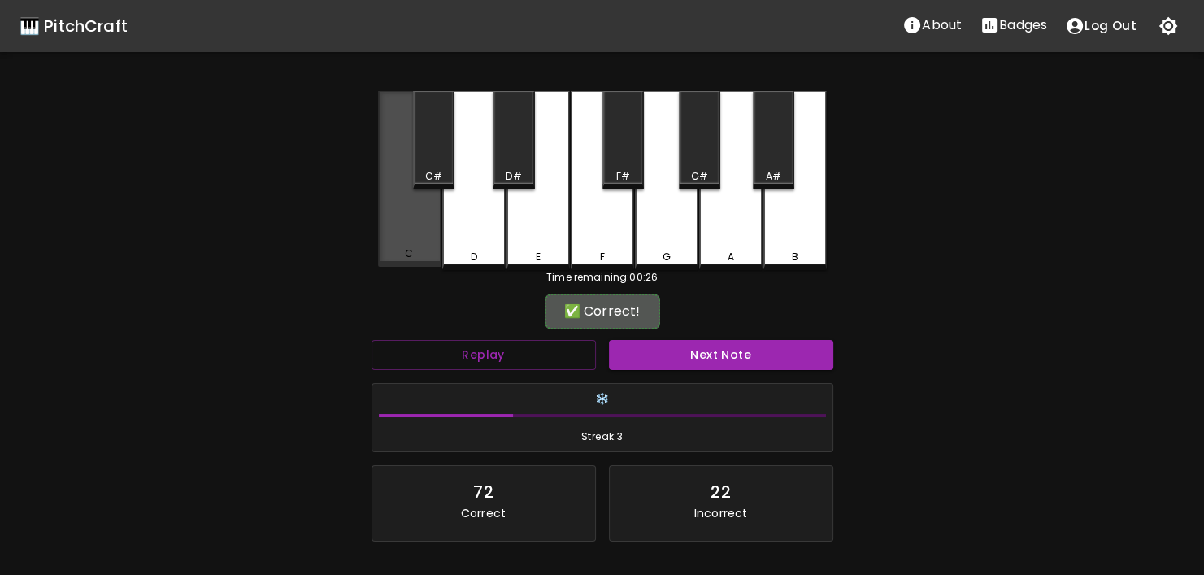
drag, startPoint x: 417, startPoint y: 230, endPoint x: 430, endPoint y: 258, distance: 30.5
click at [418, 233] on div "C" at bounding box center [409, 179] width 63 height 176
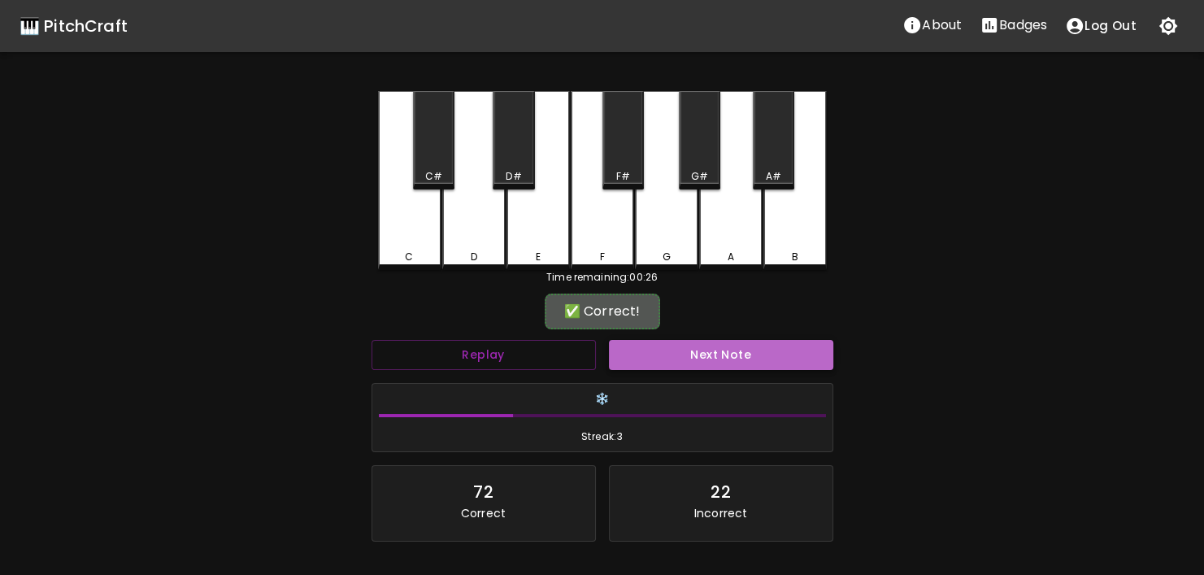
click at [641, 358] on button "Next Note" at bounding box center [721, 355] width 224 height 30
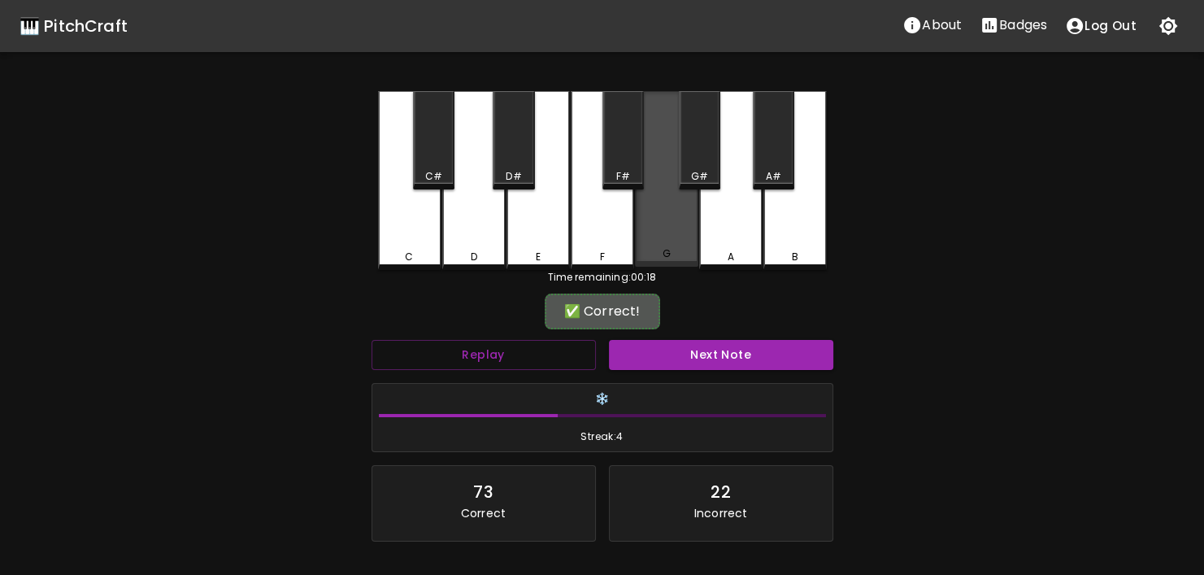
click at [666, 245] on div "G" at bounding box center [666, 179] width 63 height 176
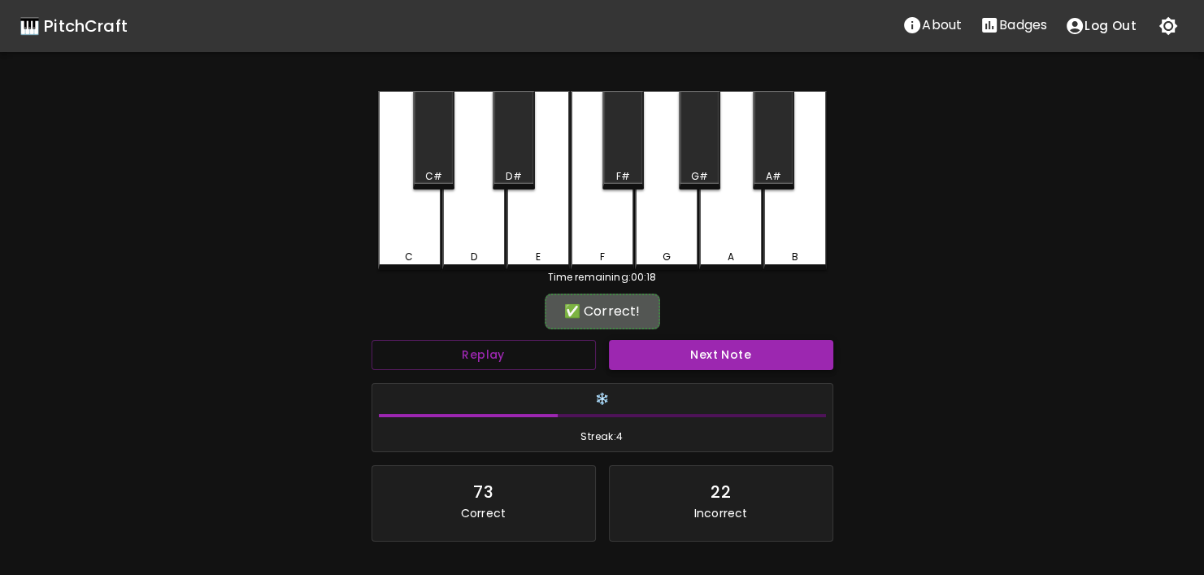
click at [654, 362] on button "Next Note" at bounding box center [721, 355] width 224 height 30
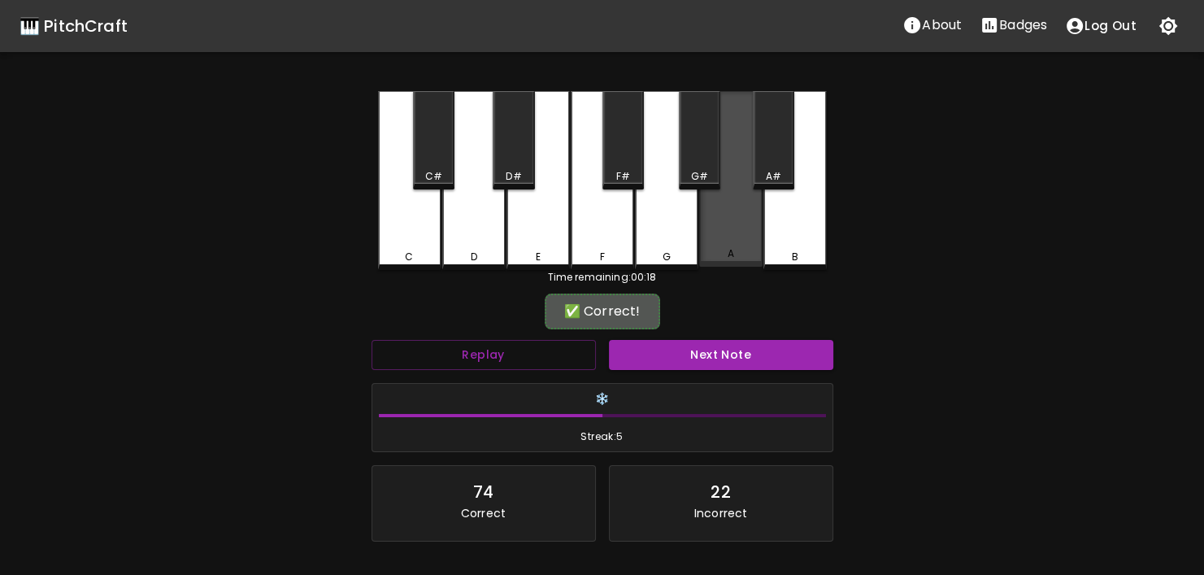
drag, startPoint x: 744, startPoint y: 258, endPoint x: 729, endPoint y: 297, distance: 41.7
click at [743, 263] on div "A" at bounding box center [730, 179] width 63 height 176
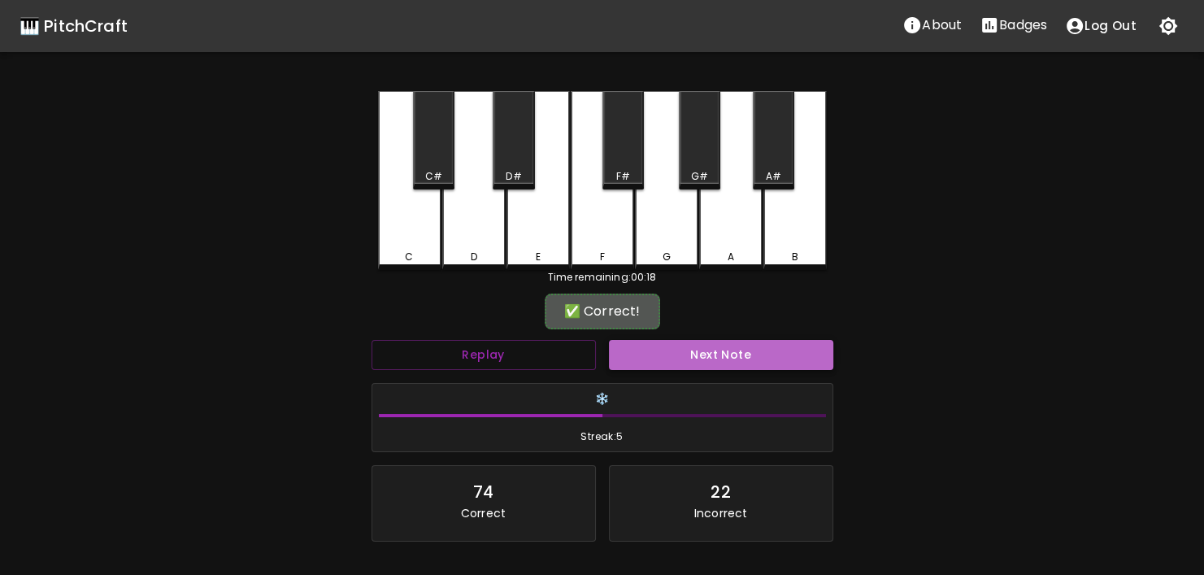
click at [706, 360] on button "Next Note" at bounding box center [721, 355] width 224 height 30
click at [716, 266] on div "C C# D D# E F F# G G# A A# B" at bounding box center [602, 180] width 449 height 179
click at [687, 367] on button "Next Note" at bounding box center [721, 355] width 224 height 30
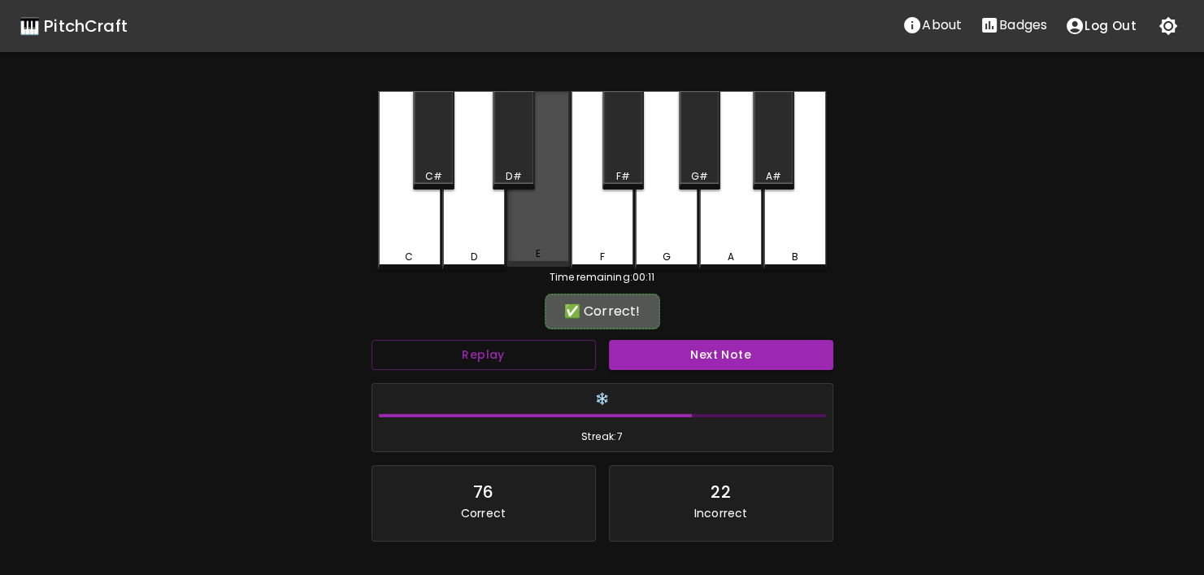
click at [539, 243] on div "E" at bounding box center [537, 179] width 63 height 176
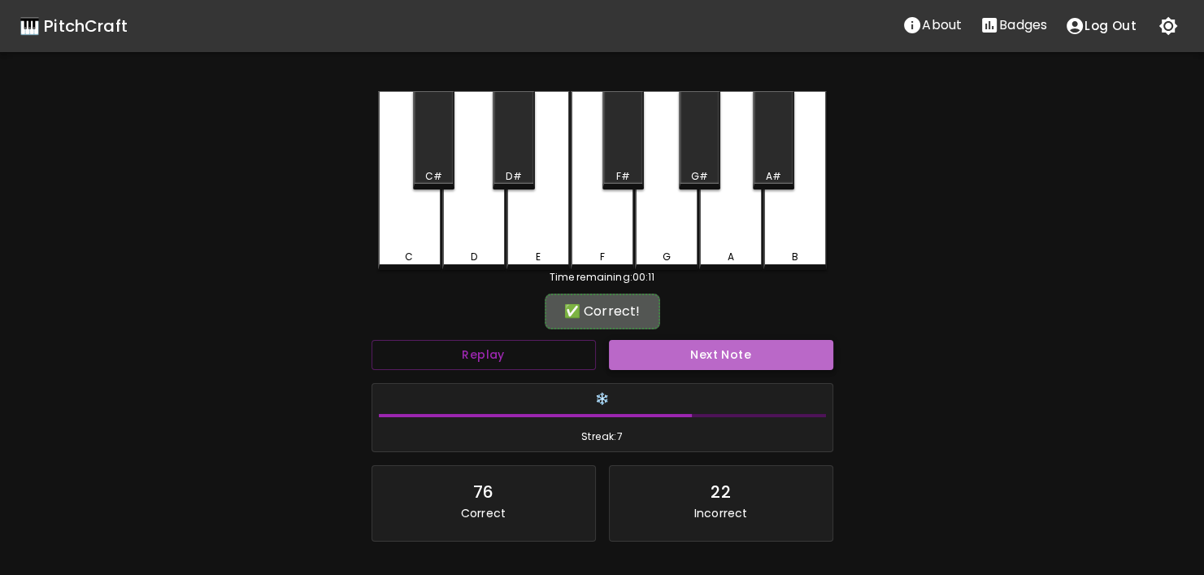
click at [646, 358] on button "Next Note" at bounding box center [721, 355] width 224 height 30
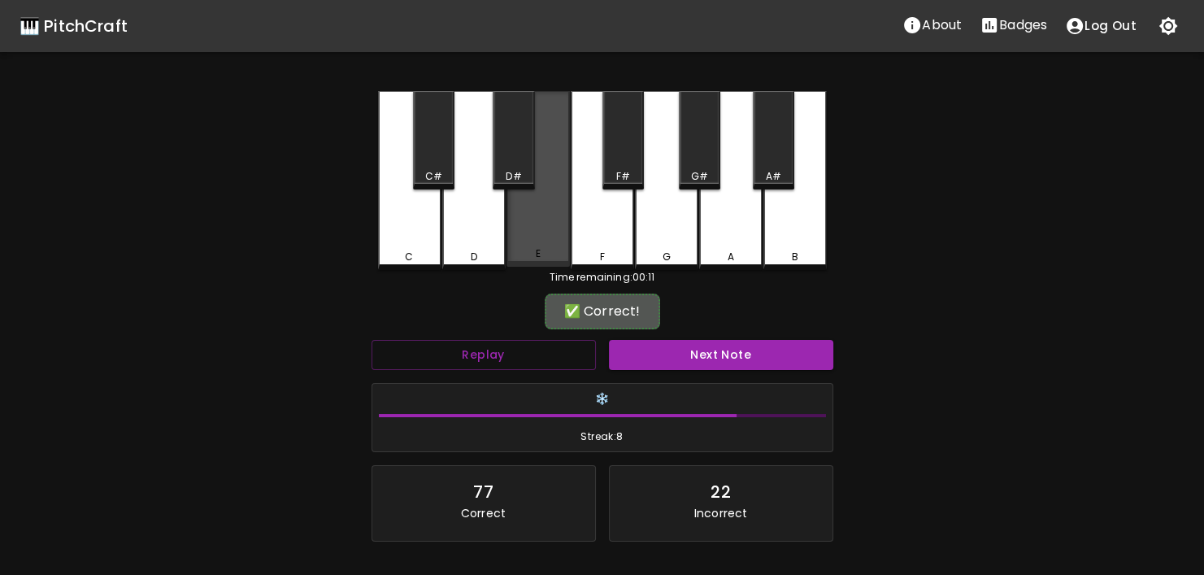
click at [529, 253] on div "E" at bounding box center [538, 253] width 60 height 15
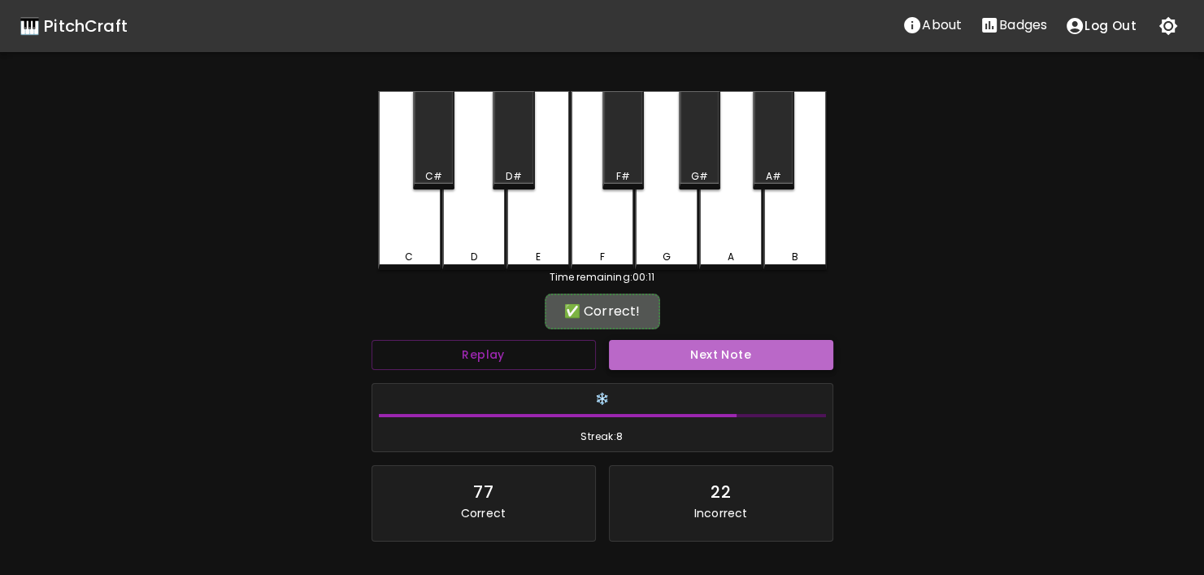
click at [670, 363] on button "Next Note" at bounding box center [721, 355] width 224 height 30
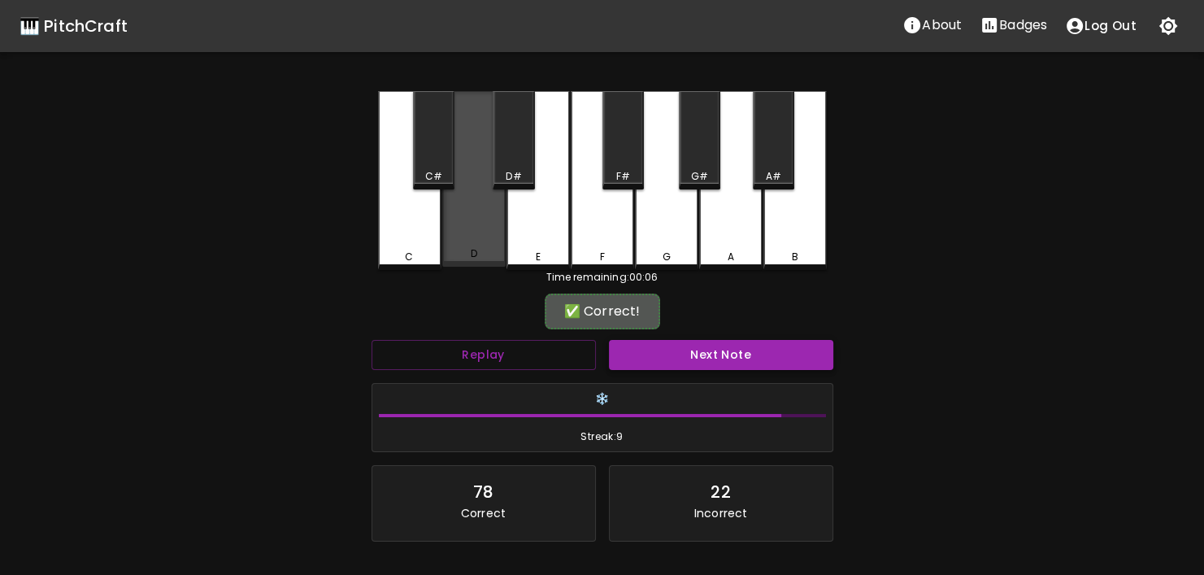
drag, startPoint x: 469, startPoint y: 253, endPoint x: 641, endPoint y: 353, distance: 199.2
click at [480, 264] on div "D" at bounding box center [473, 179] width 63 height 176
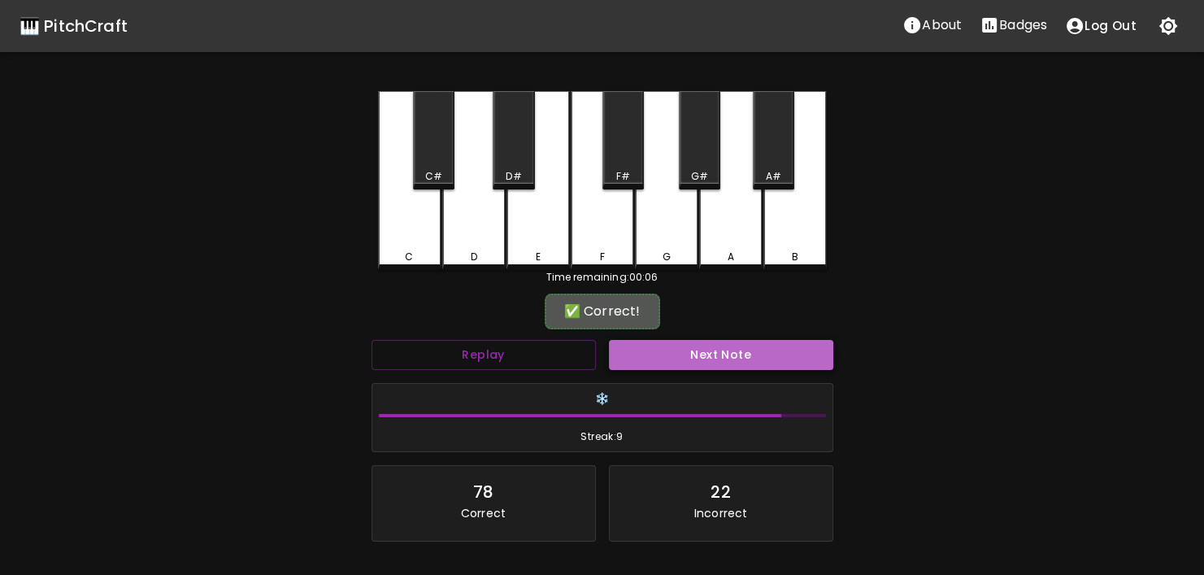
click at [701, 367] on button "Next Note" at bounding box center [721, 355] width 224 height 30
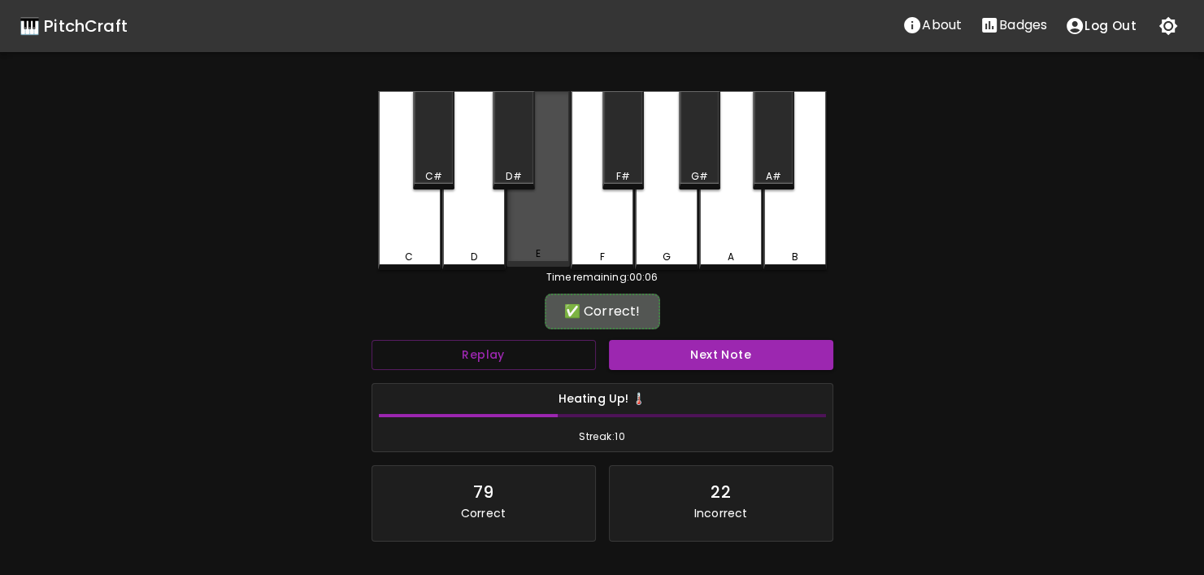
drag, startPoint x: 558, startPoint y: 258, endPoint x: 605, endPoint y: 293, distance: 59.8
click at [566, 267] on div "E" at bounding box center [537, 179] width 63 height 176
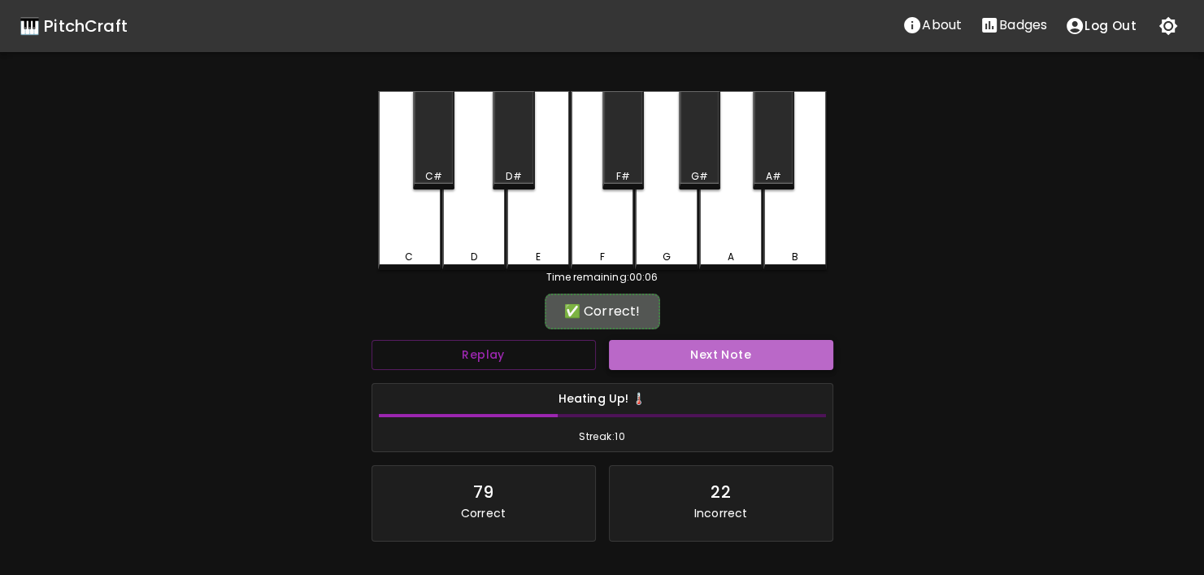
click at [662, 350] on button "Next Note" at bounding box center [721, 355] width 224 height 30
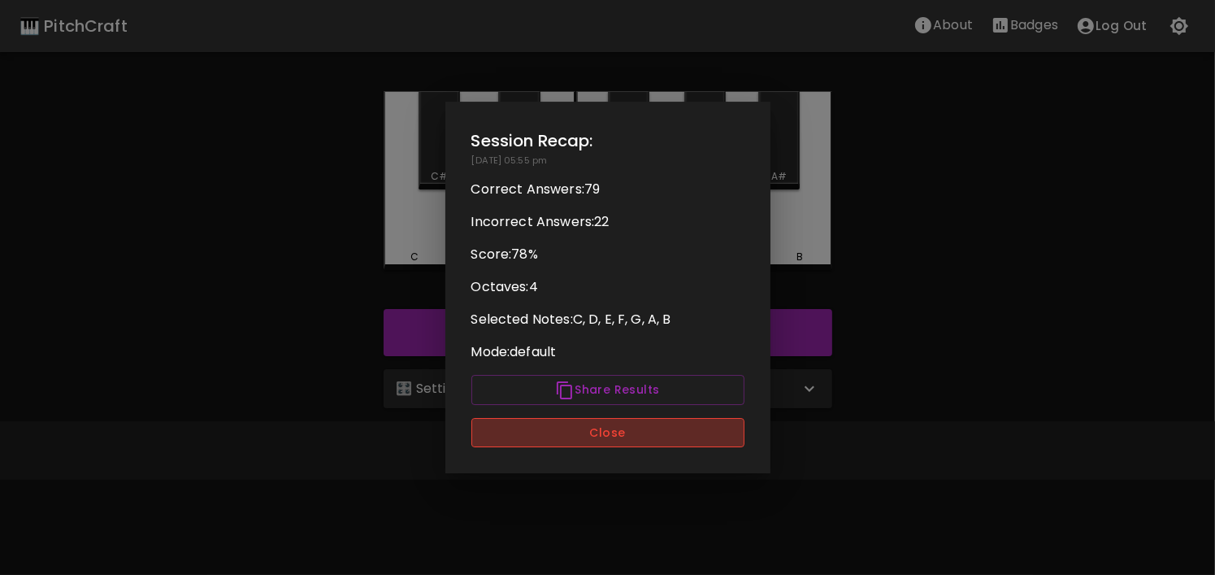
click at [666, 441] on button "Close" at bounding box center [607, 433] width 273 height 30
